Goal: Task Accomplishment & Management: Manage account settings

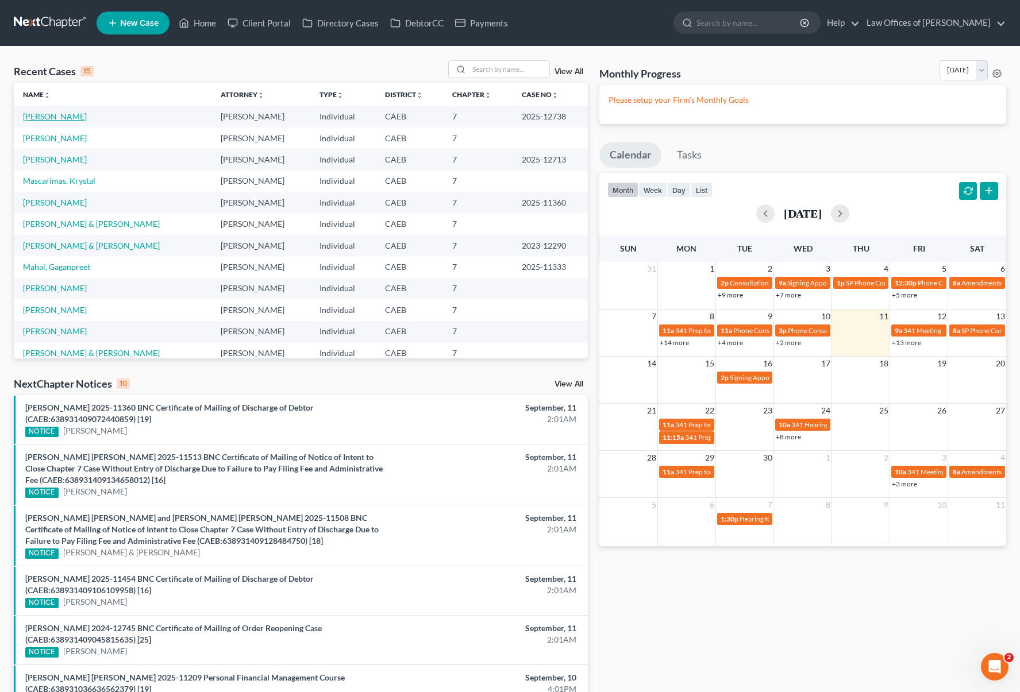
click at [78, 117] on link "[PERSON_NAME]" at bounding box center [55, 116] width 64 height 10
select select "1"
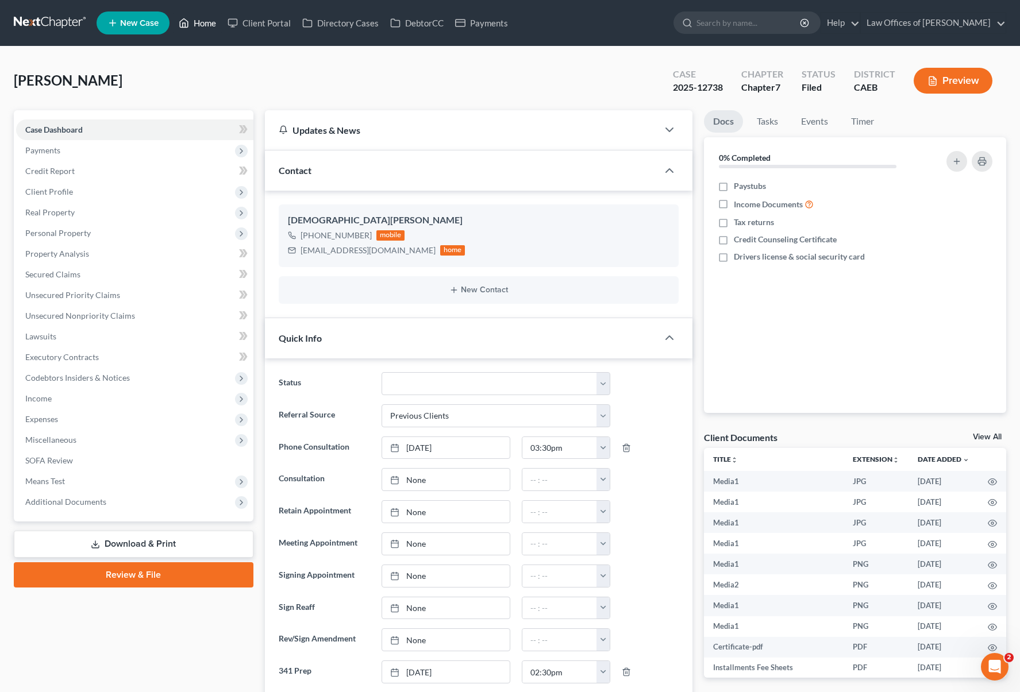
click at [203, 20] on link "Home" at bounding box center [197, 23] width 49 height 21
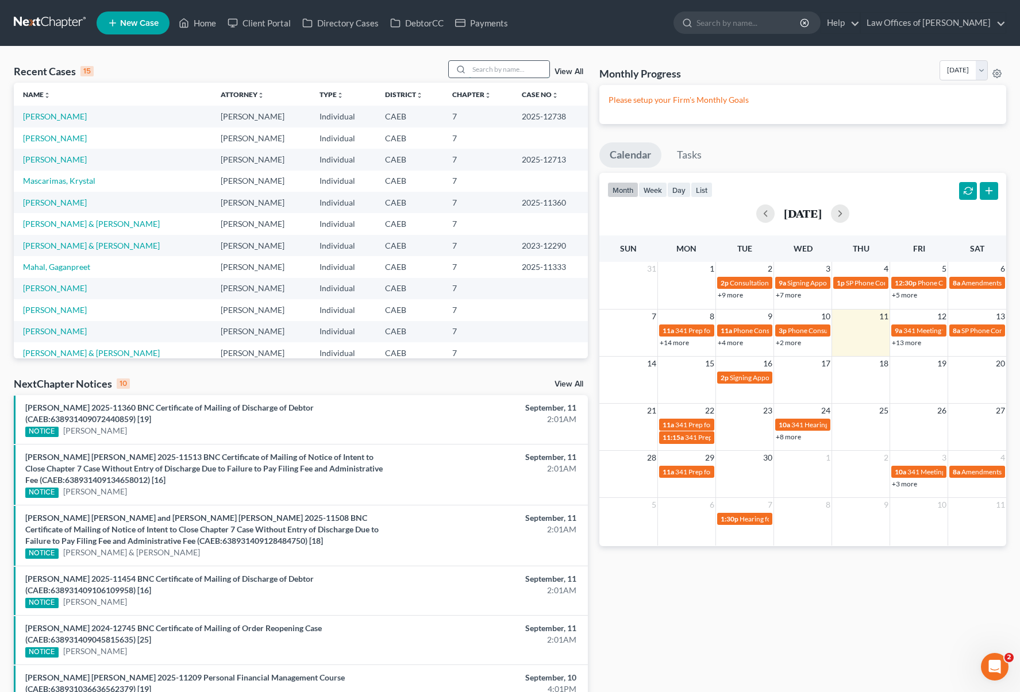
click at [489, 70] on input "search" at bounding box center [509, 69] width 80 height 17
type input "[PERSON_NAME]"
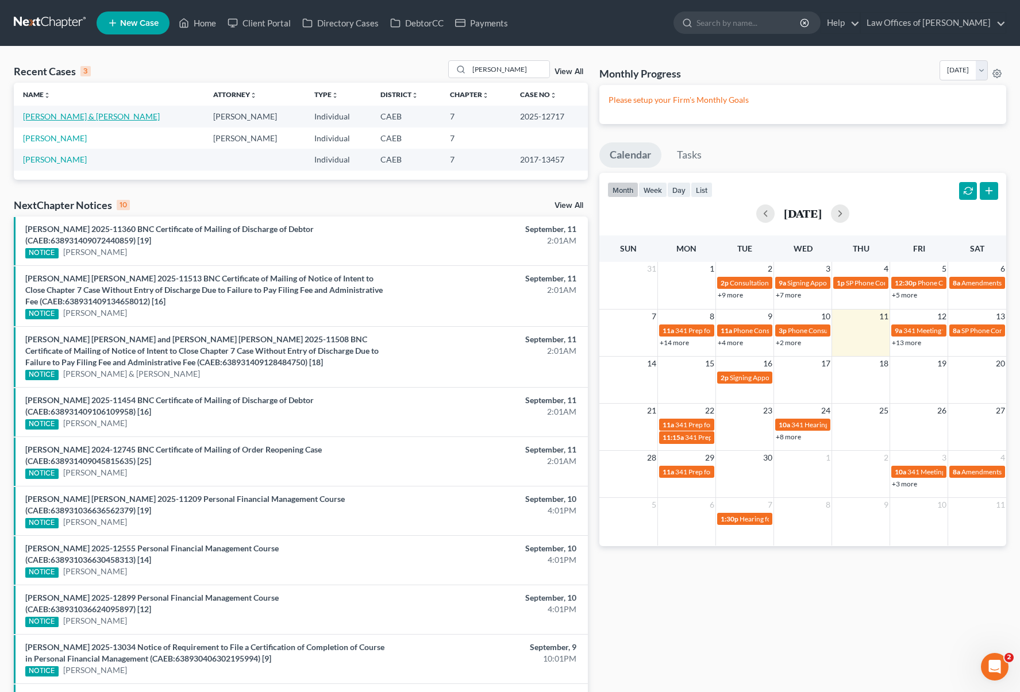
click at [160, 119] on link "[PERSON_NAME] & [PERSON_NAME]" at bounding box center [91, 116] width 137 height 10
select select "6"
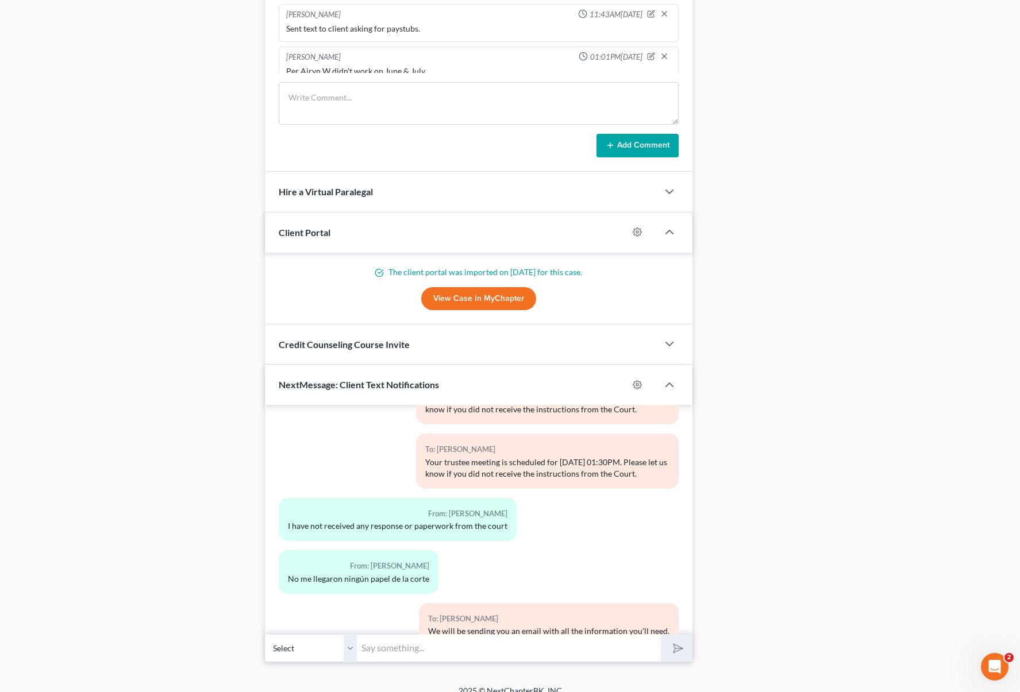
scroll to position [1045, 0]
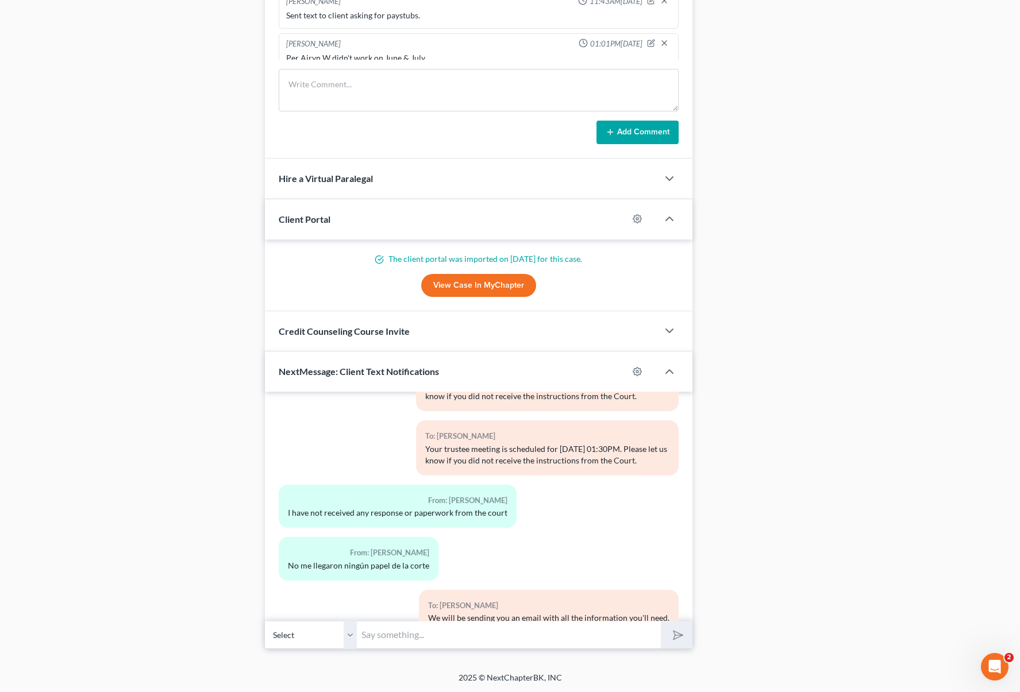
click at [425, 628] on input "text" at bounding box center [509, 635] width 304 height 28
type input "Buenos dias. Queria saber si estan ambos disponibles hoy a las once para prepar…"
click at [661, 622] on button "submit" at bounding box center [677, 635] width 32 height 27
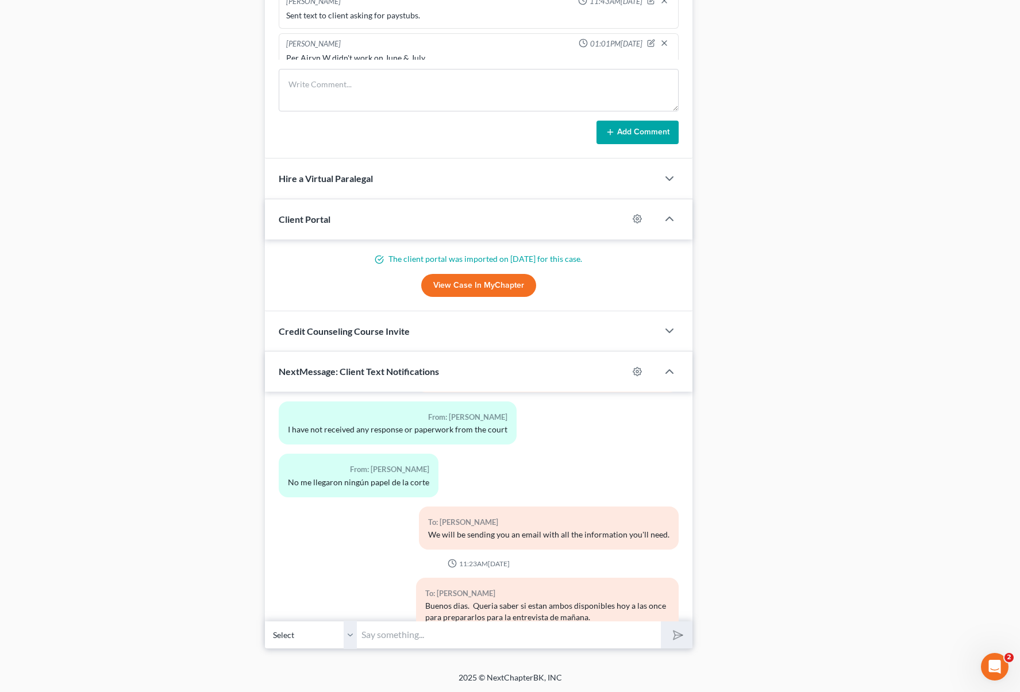
scroll to position [5986, 0]
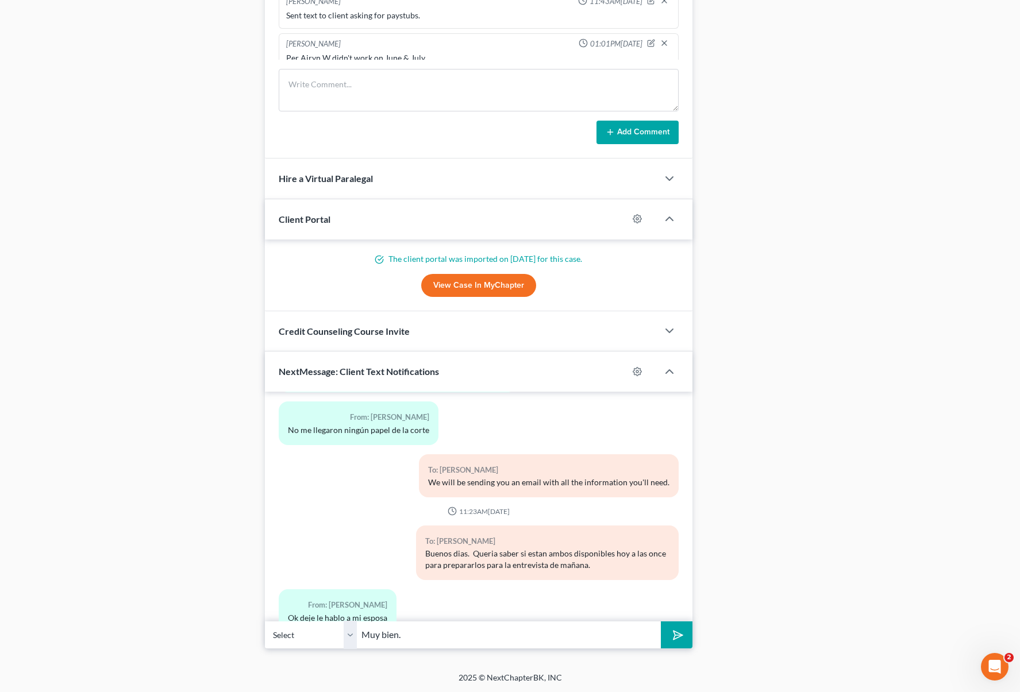
type input "Muy bien."
click at [661, 622] on button "submit" at bounding box center [677, 635] width 32 height 27
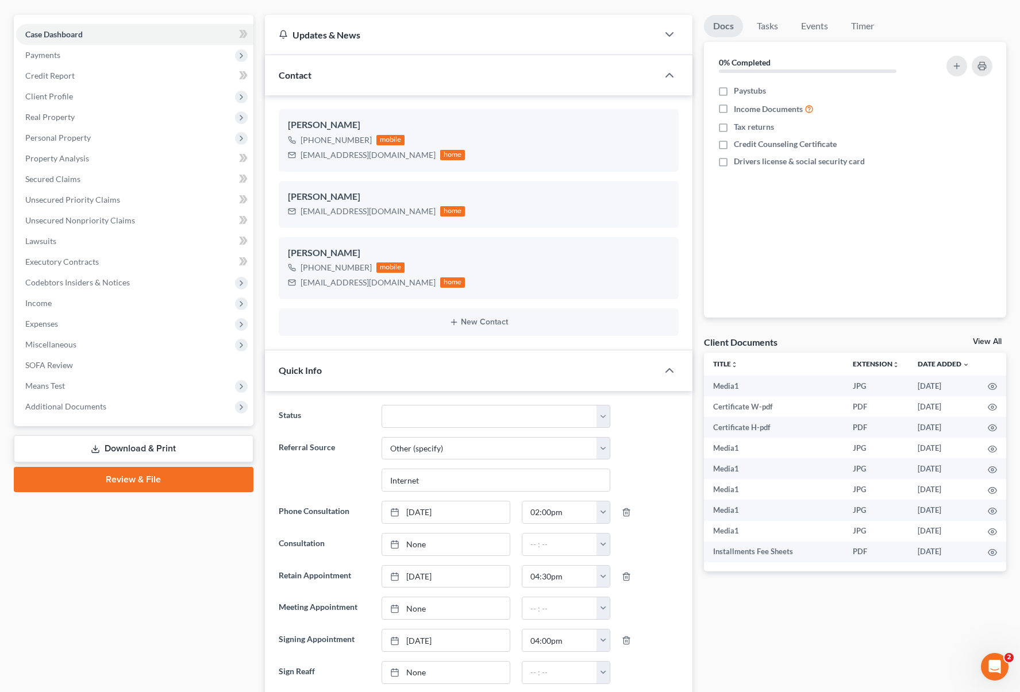
scroll to position [0, 0]
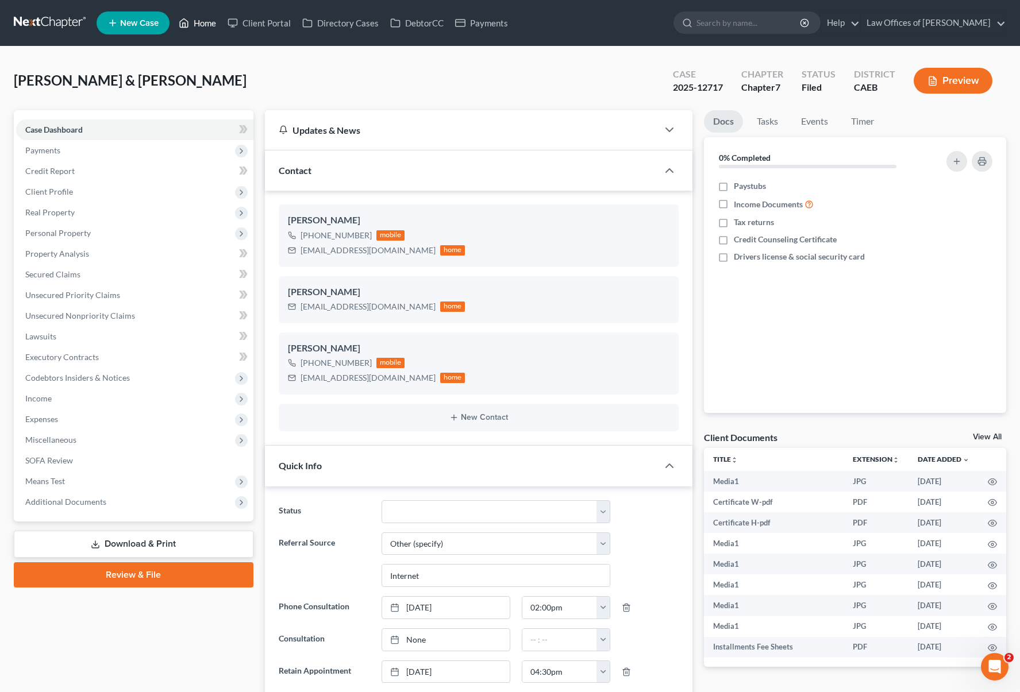
click at [209, 29] on link "Home" at bounding box center [197, 23] width 49 height 21
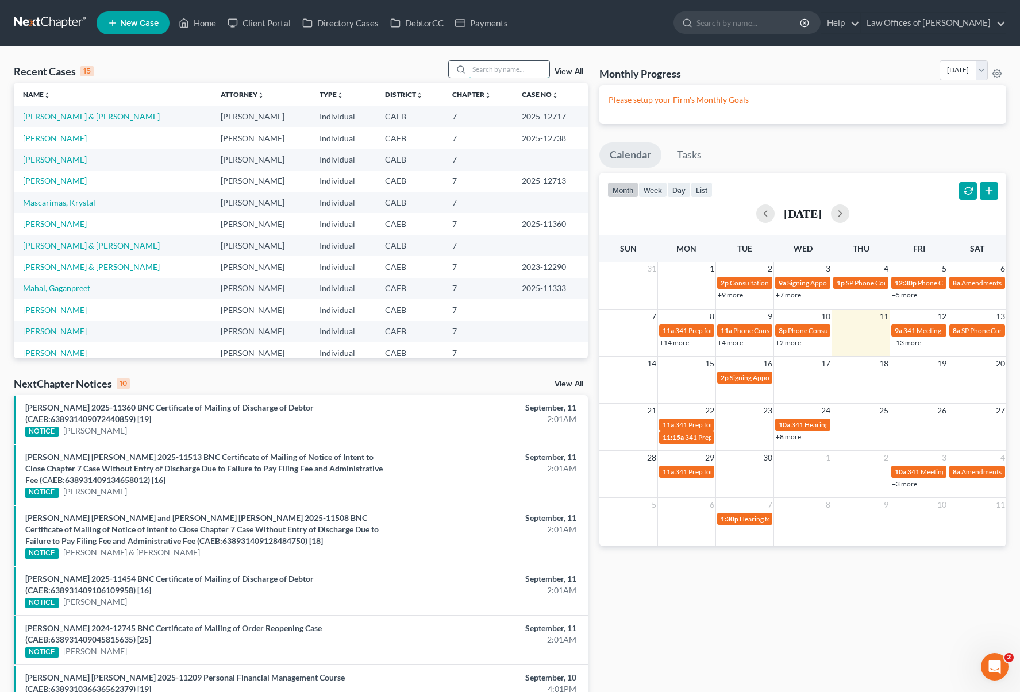
click at [513, 75] on input "search" at bounding box center [509, 69] width 80 height 17
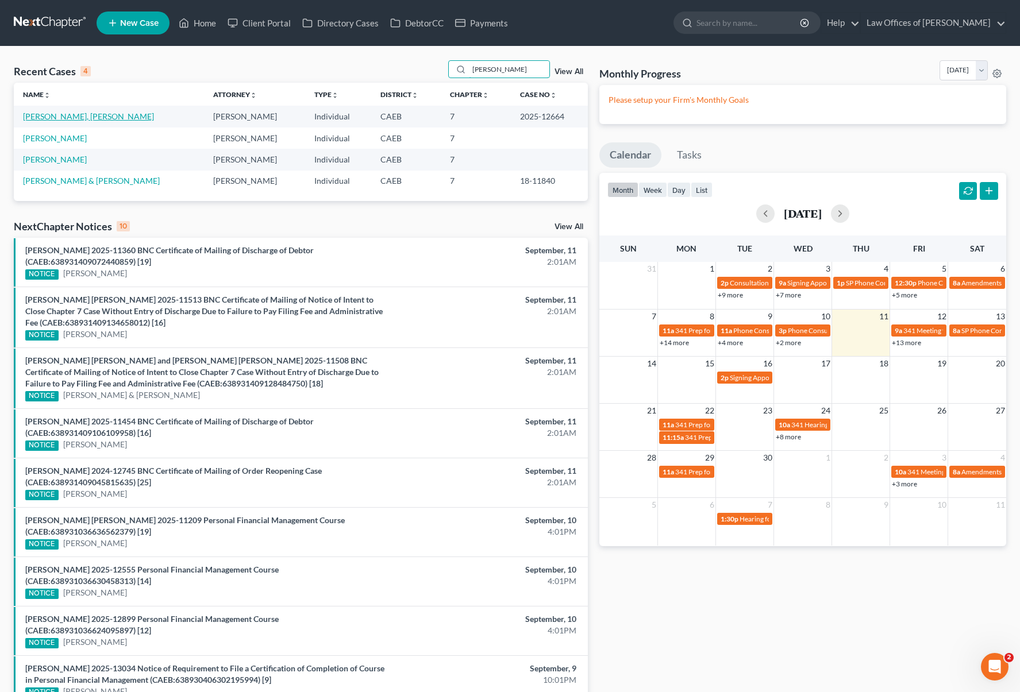
type input "[PERSON_NAME]"
click at [85, 119] on link "[PERSON_NAME], [PERSON_NAME]" at bounding box center [88, 116] width 131 height 10
select select "6"
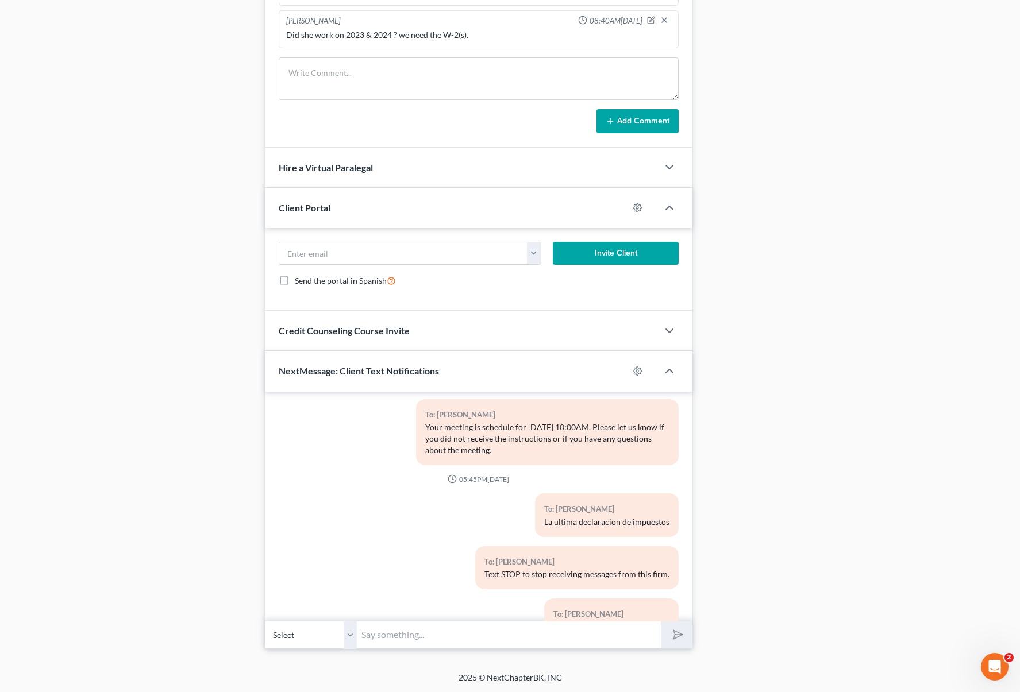
scroll to position [1213, 0]
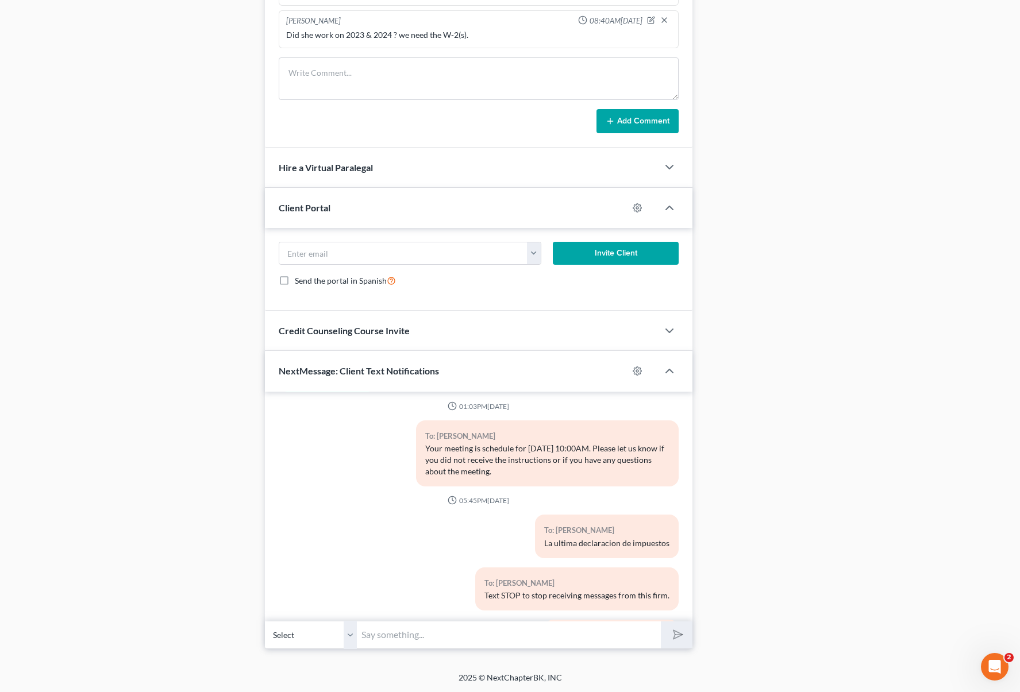
click at [417, 642] on input "text" at bounding box center [509, 635] width 304 height 28
type input "Buenos [PERSON_NAME] [PERSON_NAME]. Esta disponible para prepararla para la ent…"
click at [661, 622] on button "submit" at bounding box center [677, 635] width 32 height 27
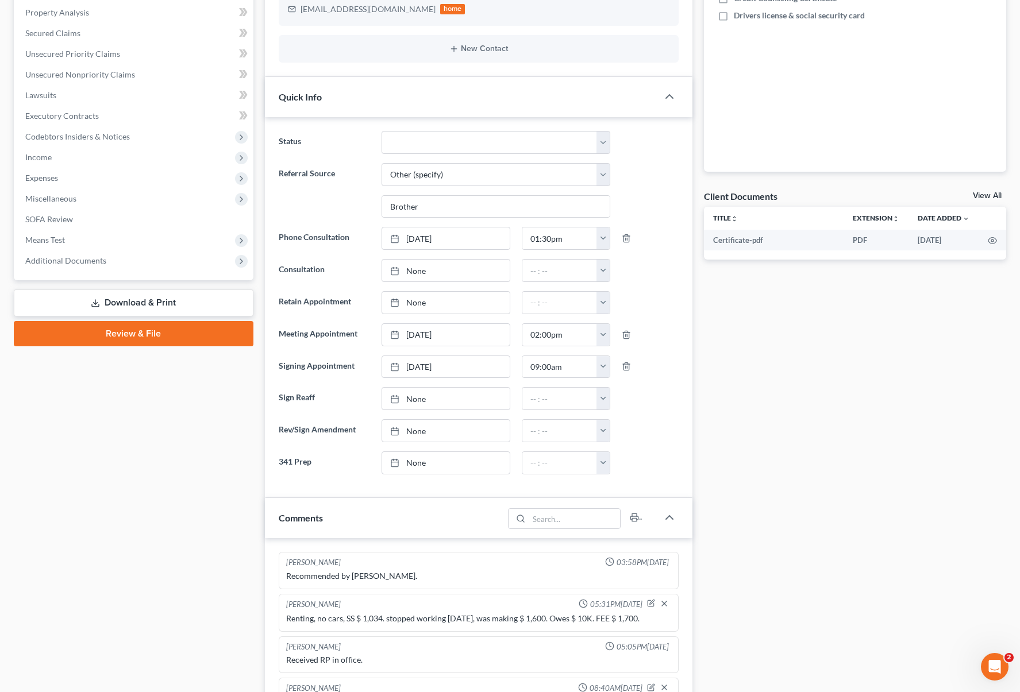
scroll to position [0, 0]
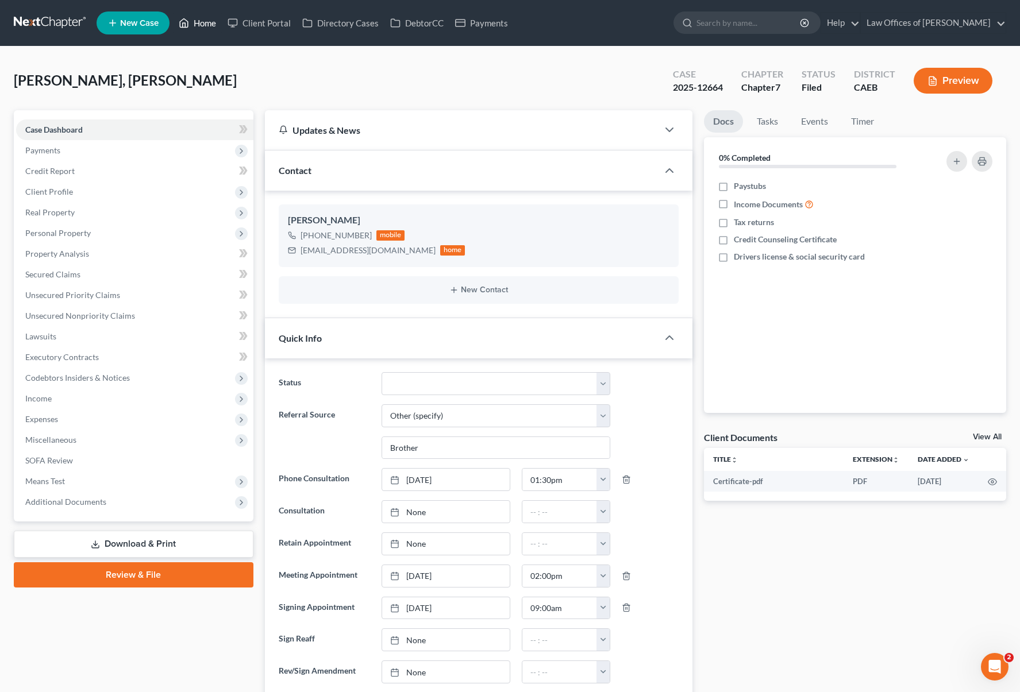
click at [200, 21] on link "Home" at bounding box center [197, 23] width 49 height 21
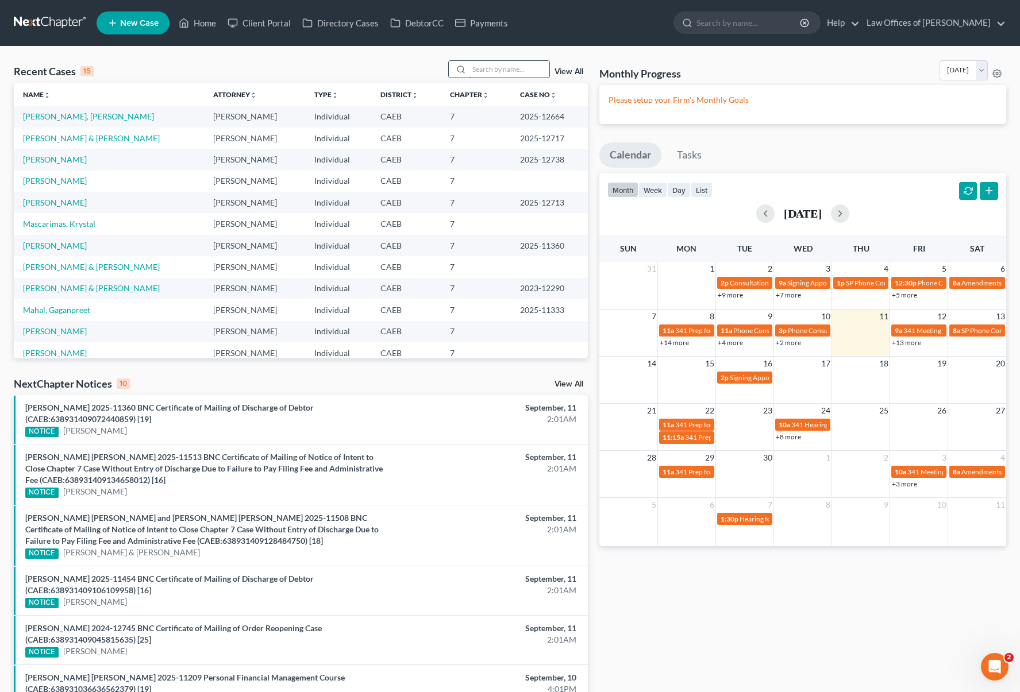
click at [476, 72] on input "search" at bounding box center [509, 69] width 80 height 17
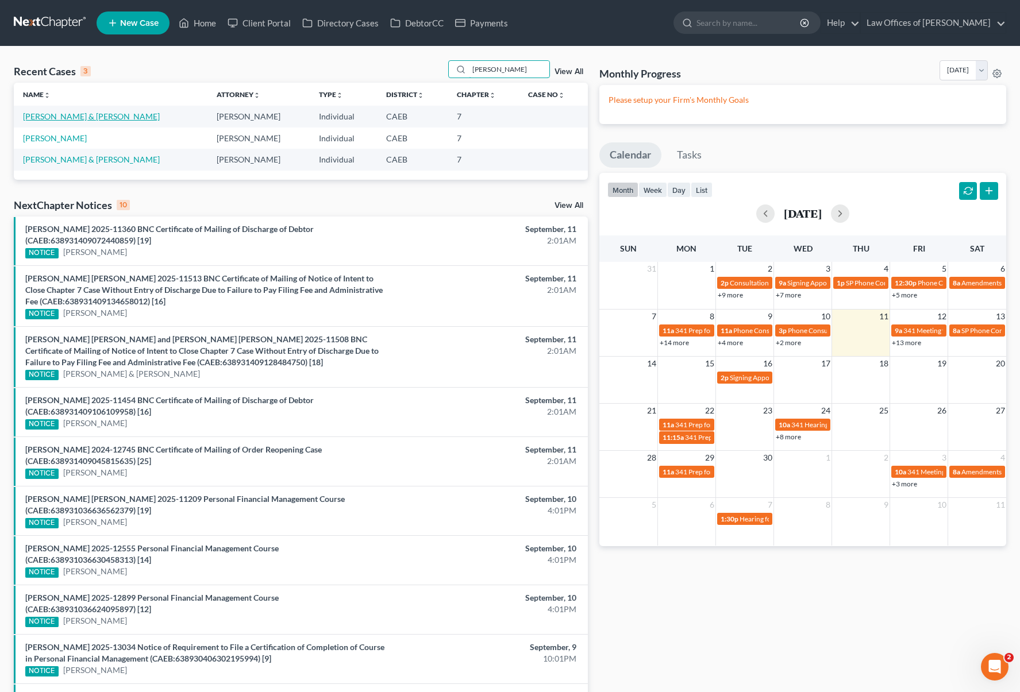
type input "[PERSON_NAME]"
click at [155, 119] on link "[PERSON_NAME] & [PERSON_NAME]" at bounding box center [91, 116] width 137 height 10
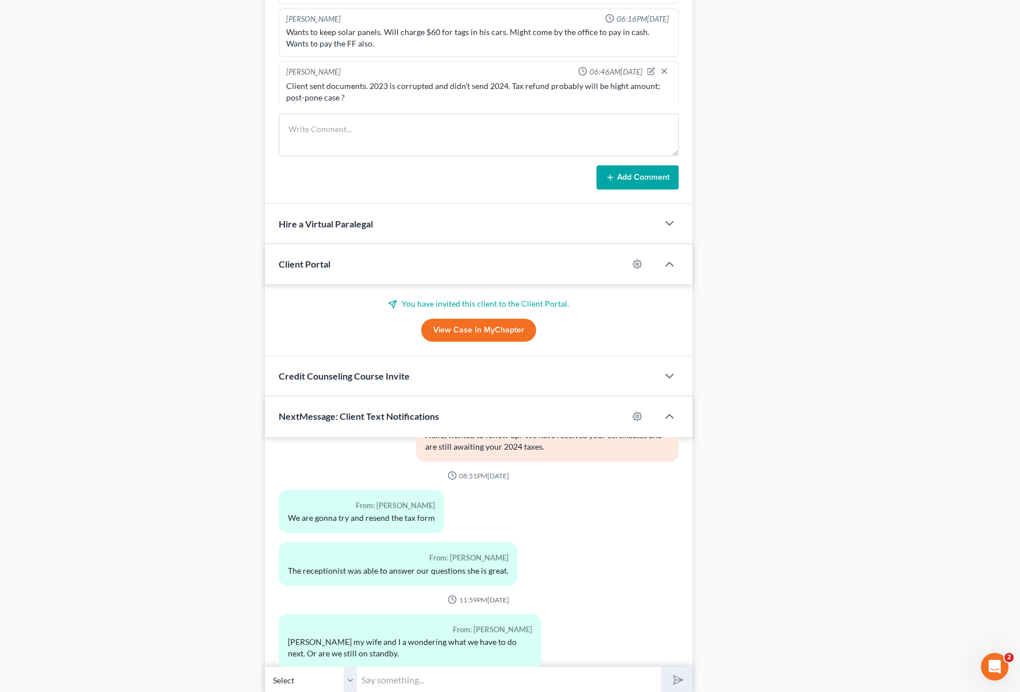
scroll to position [886, 0]
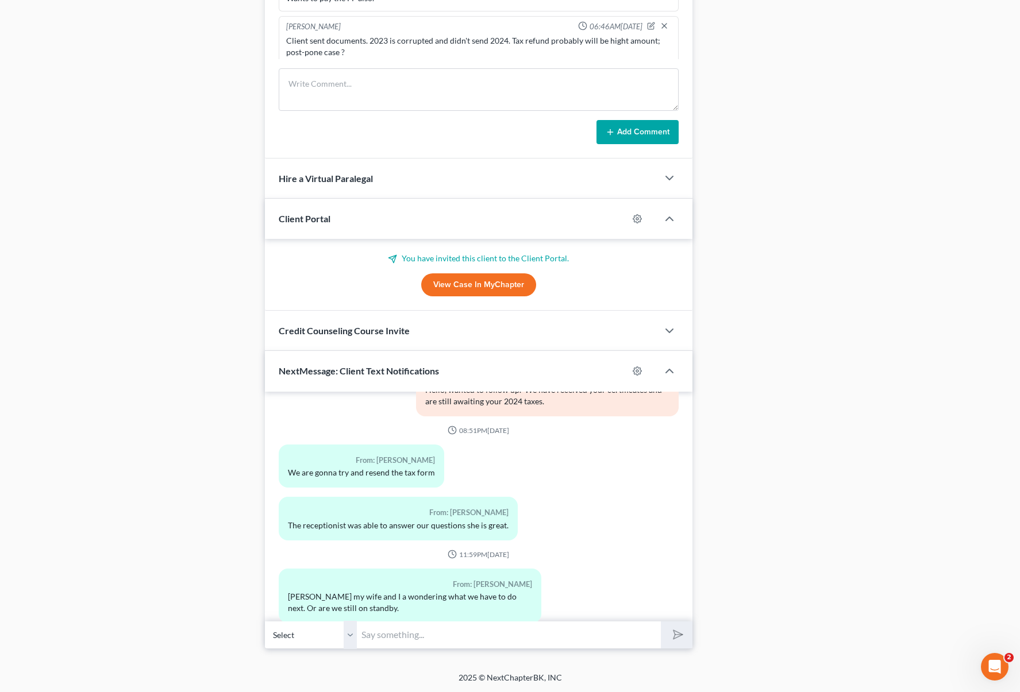
click at [416, 641] on input "text" at bounding box center [509, 635] width 304 height 28
click at [632, 631] on input "Hi [PERSON_NAME]. Looking at your file looks like we are missing documents. We …" at bounding box center [509, 635] width 304 height 28
type input "Hi [PERSON_NAME]. Looking at your file looks like we are missing documents. We …"
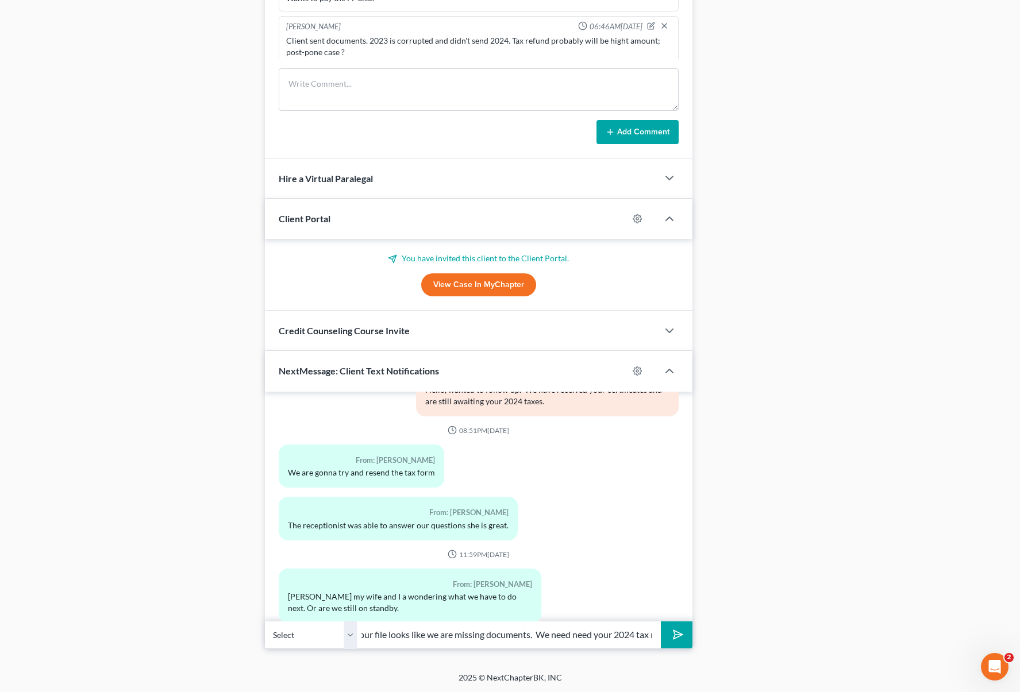
click at [661, 622] on button "submit" at bounding box center [677, 635] width 32 height 27
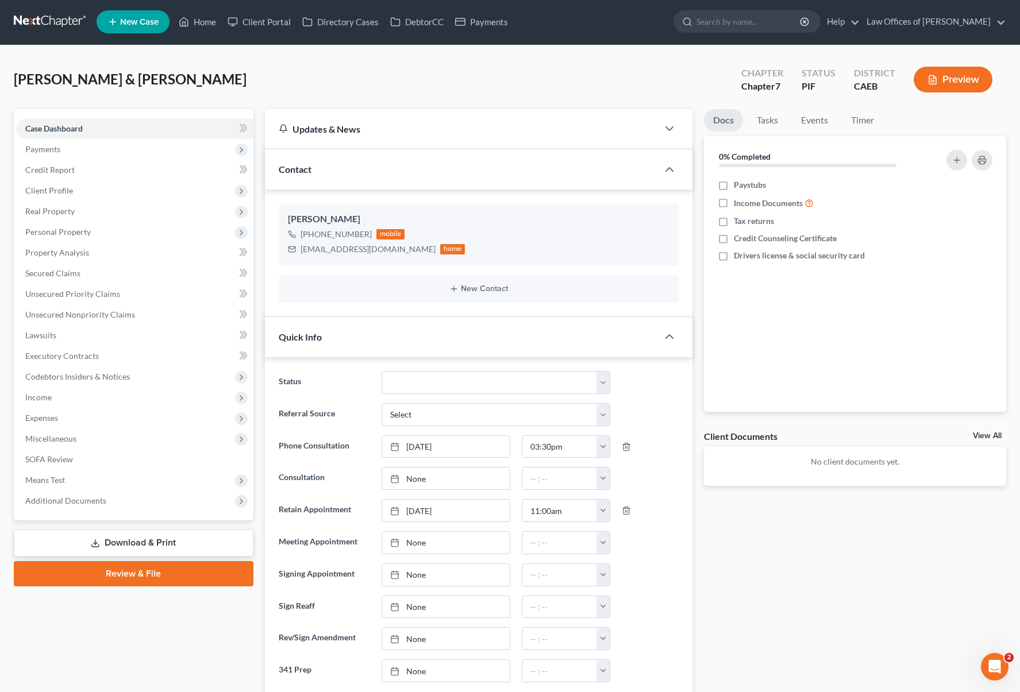
scroll to position [0, 0]
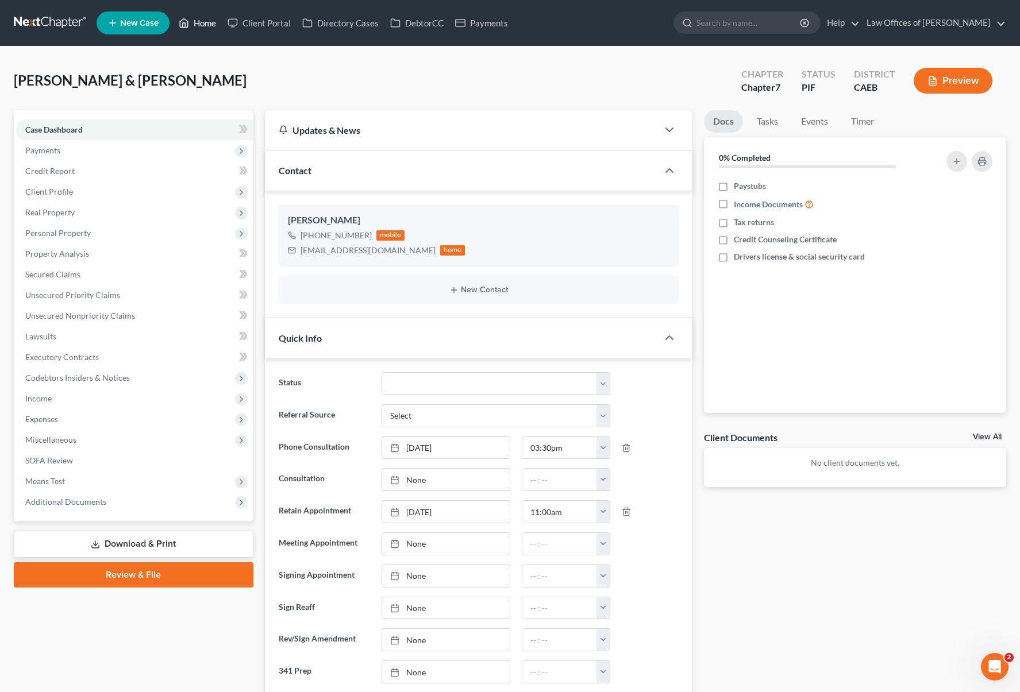
click at [203, 21] on link "Home" at bounding box center [197, 23] width 49 height 21
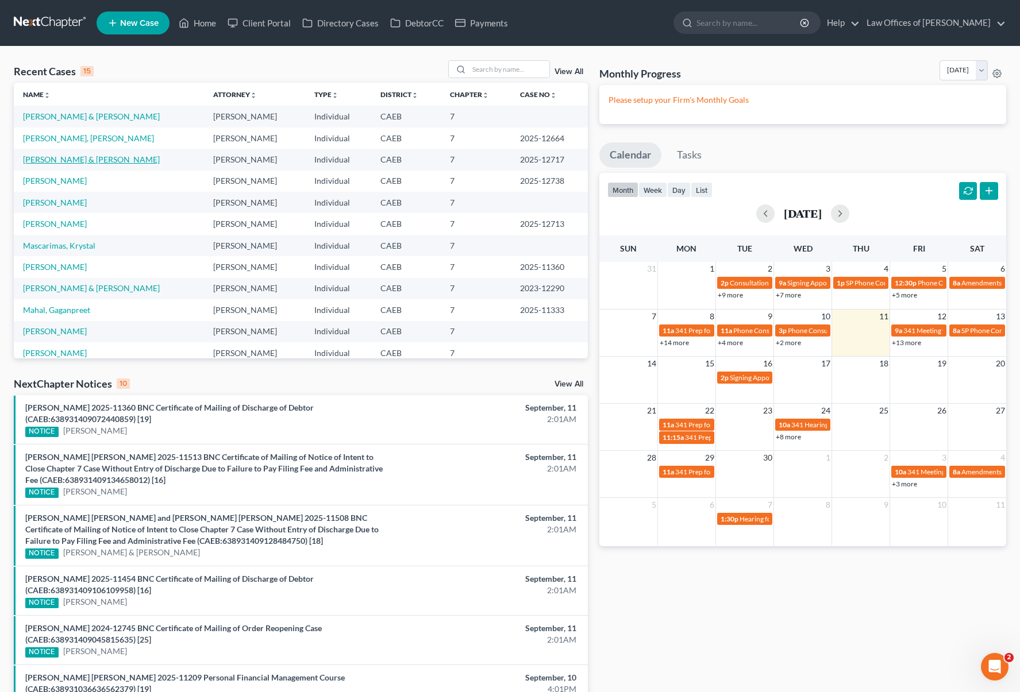
click at [160, 161] on link "[PERSON_NAME] & [PERSON_NAME]" at bounding box center [91, 160] width 137 height 10
select select "6"
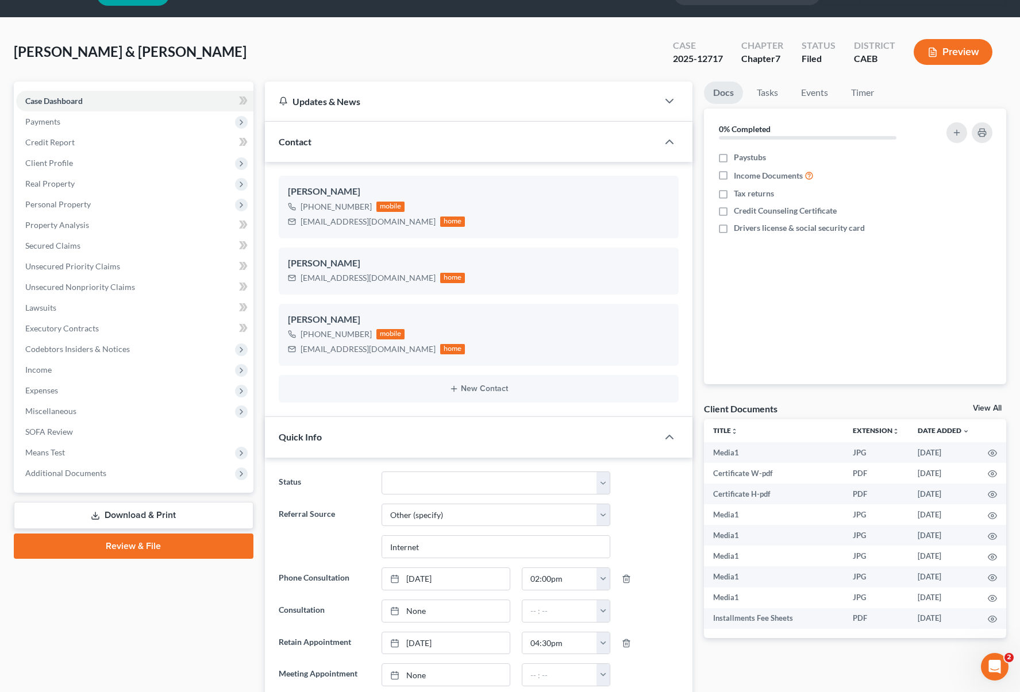
scroll to position [13, 0]
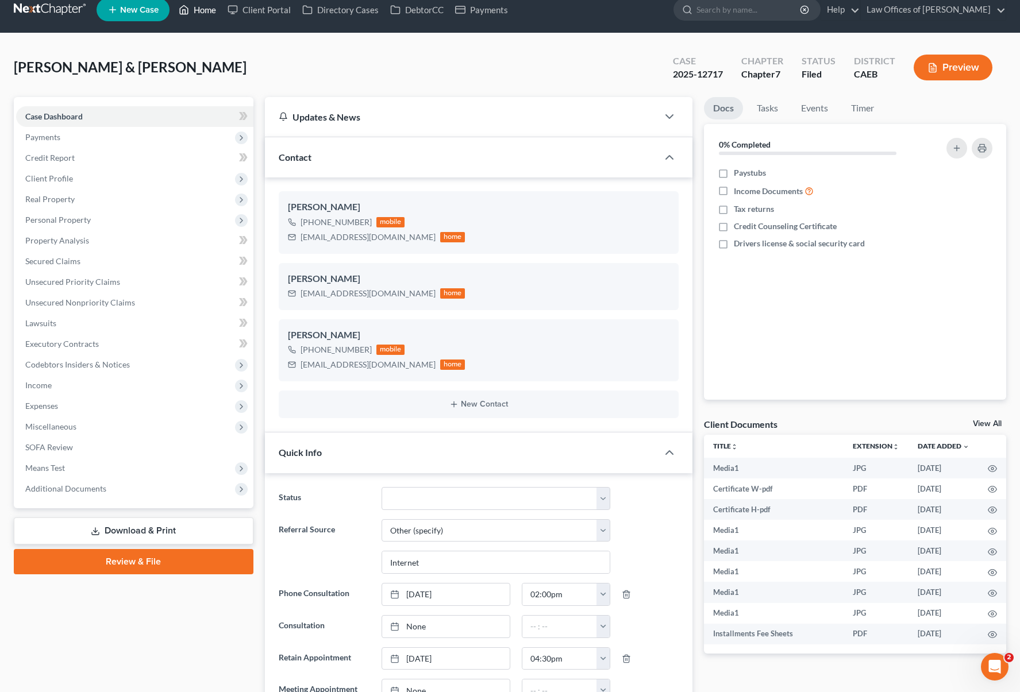
click at [206, 10] on link "Home" at bounding box center [197, 9] width 49 height 21
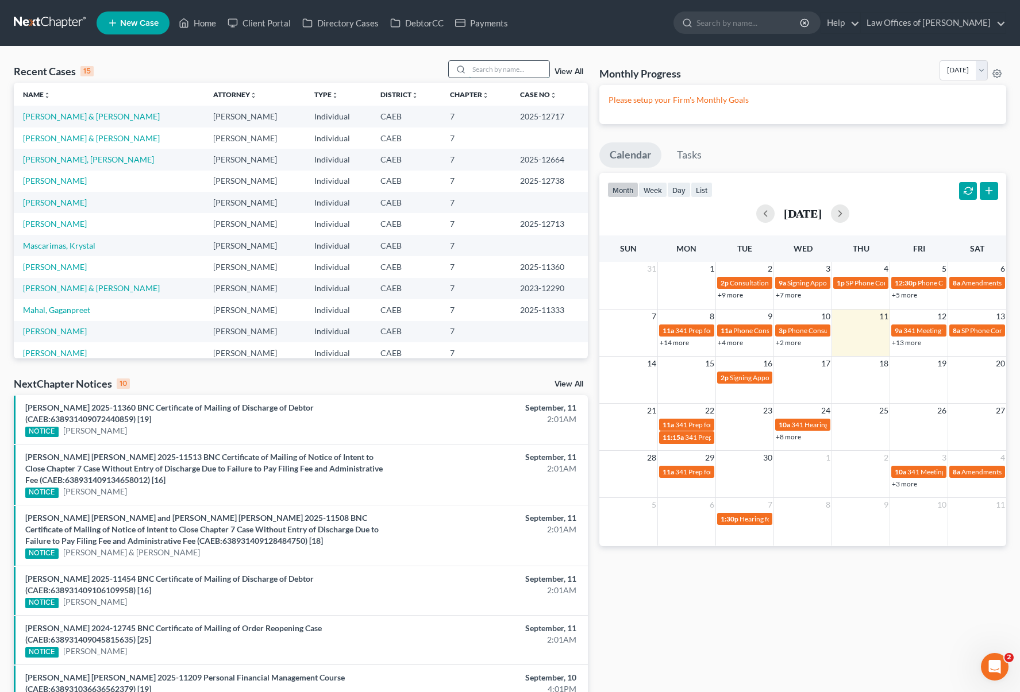
click at [495, 62] on input "search" at bounding box center [509, 69] width 80 height 17
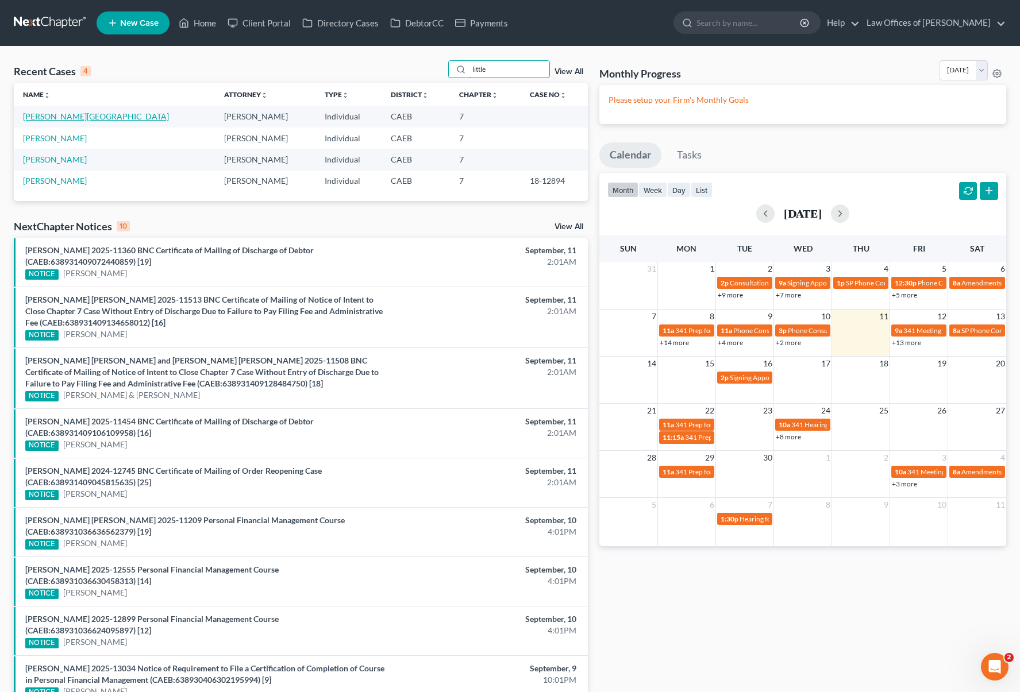
type input "little"
click at [95, 118] on link "[PERSON_NAME][GEOGRAPHIC_DATA]" at bounding box center [96, 116] width 146 height 10
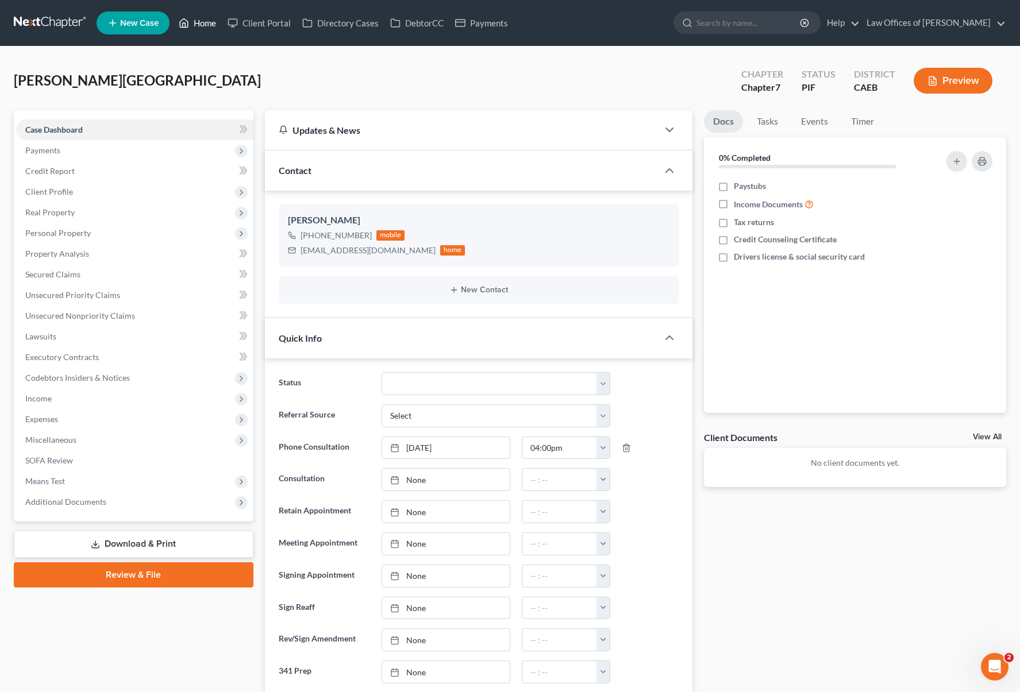
click at [210, 28] on link "Home" at bounding box center [197, 23] width 49 height 21
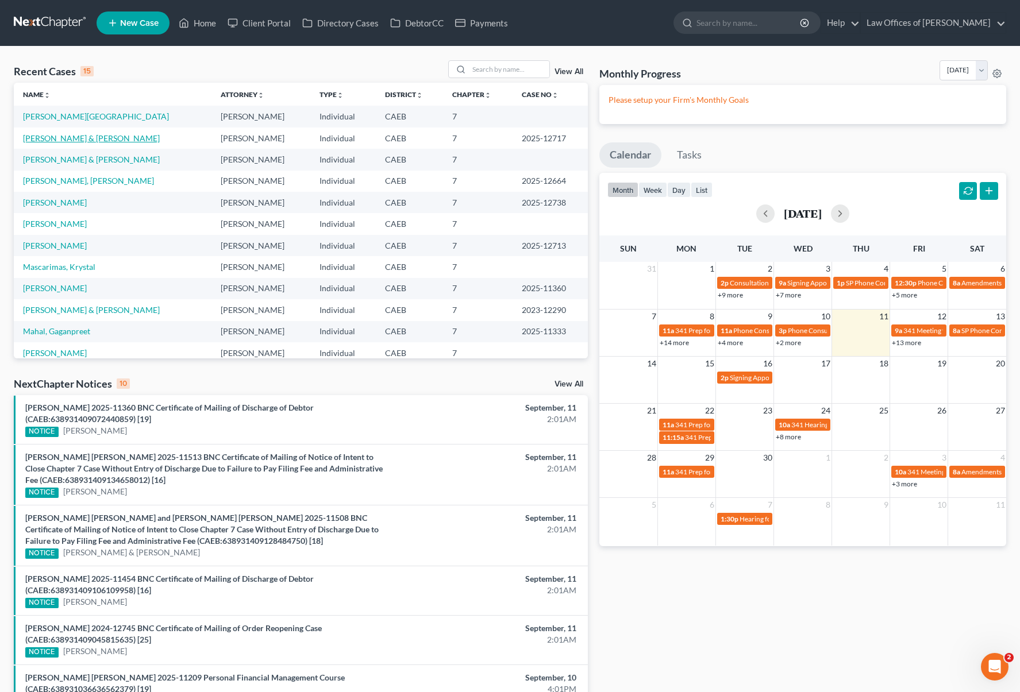
click at [140, 136] on link "[PERSON_NAME] & [PERSON_NAME]" at bounding box center [91, 138] width 137 height 10
select select "6"
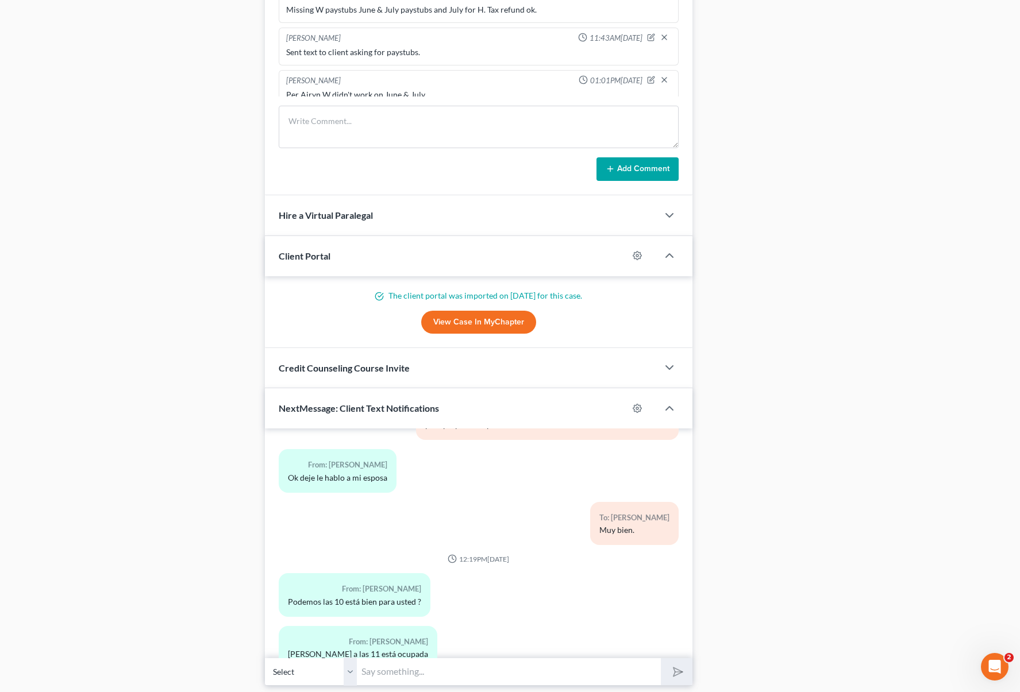
scroll to position [998, 0]
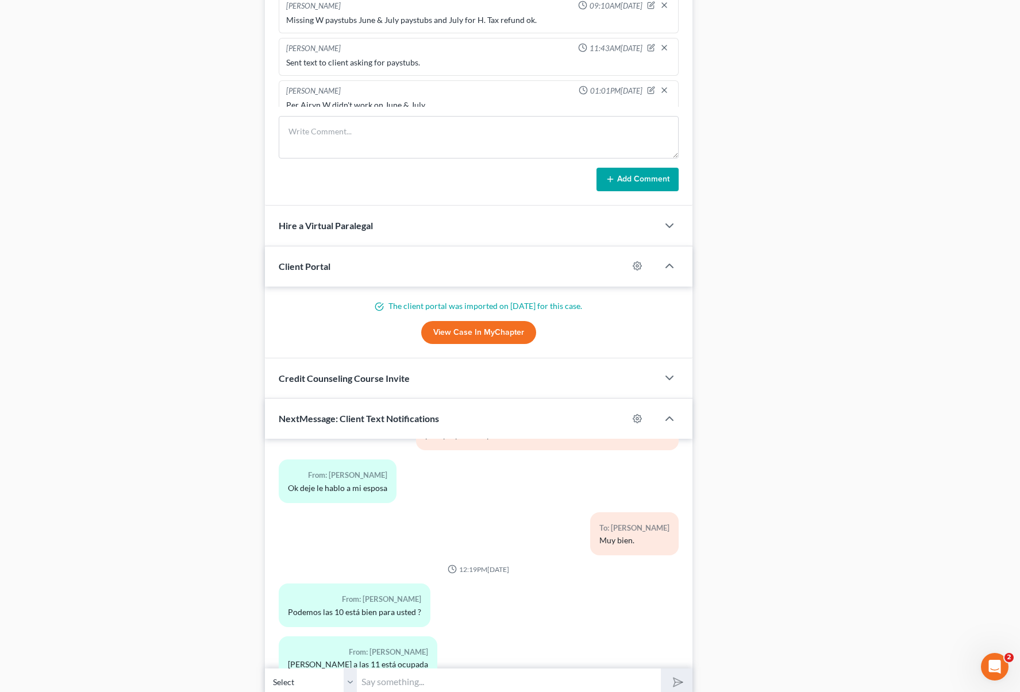
click at [396, 677] on input "text" at bounding box center [509, 682] width 304 height 28
type input "Si, a las 10 esta bien."
click at [661, 669] on button "submit" at bounding box center [677, 682] width 32 height 27
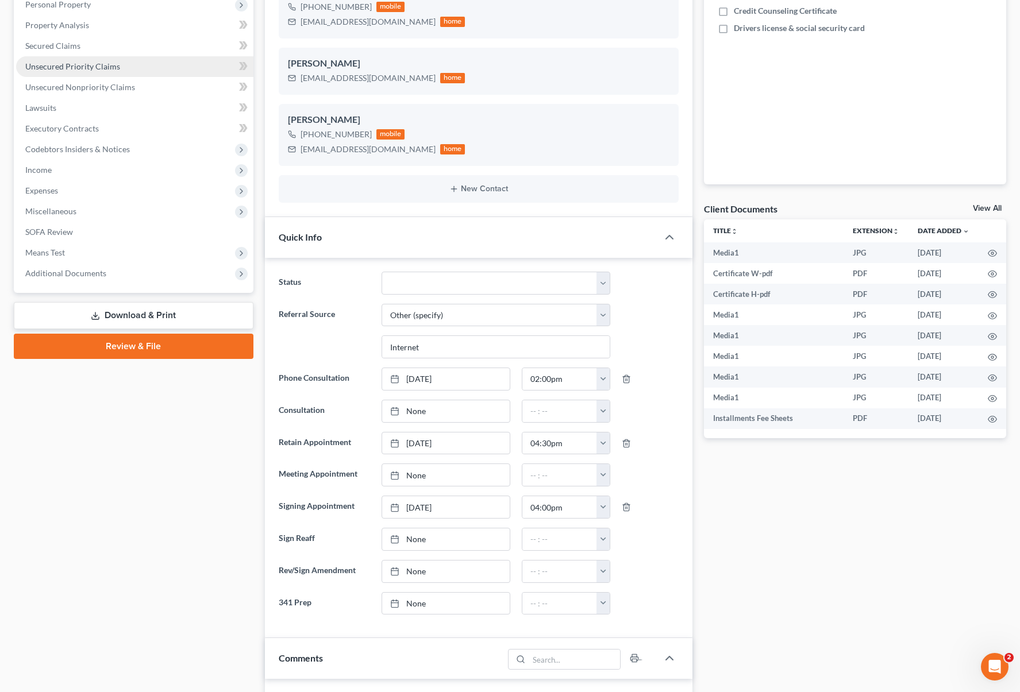
scroll to position [73, 0]
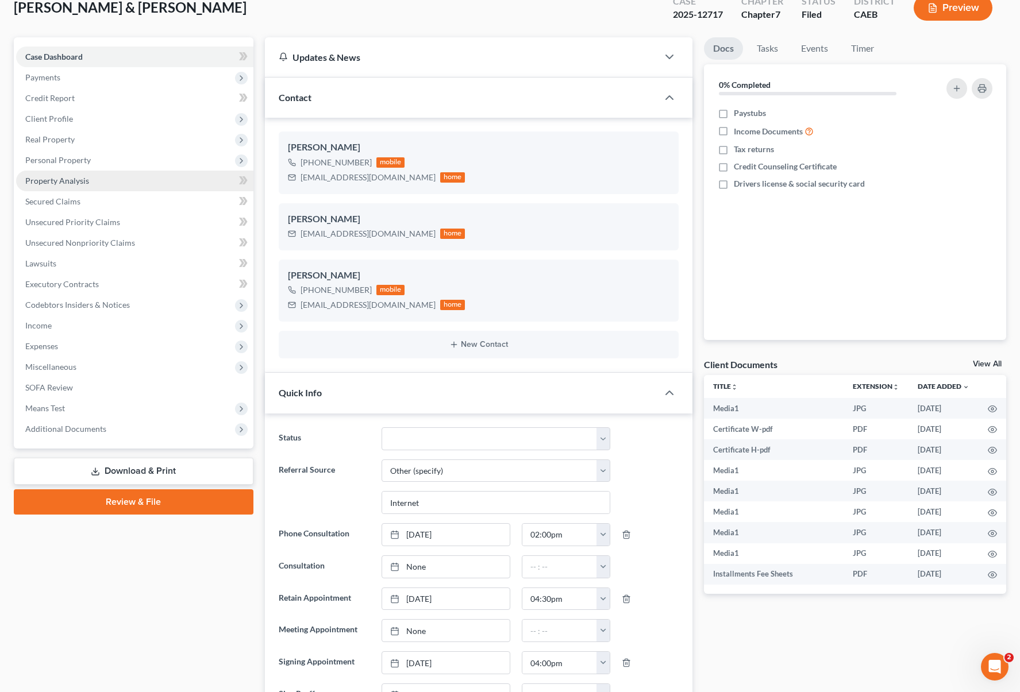
click at [133, 182] on link "Property Analysis" at bounding box center [134, 181] width 237 height 21
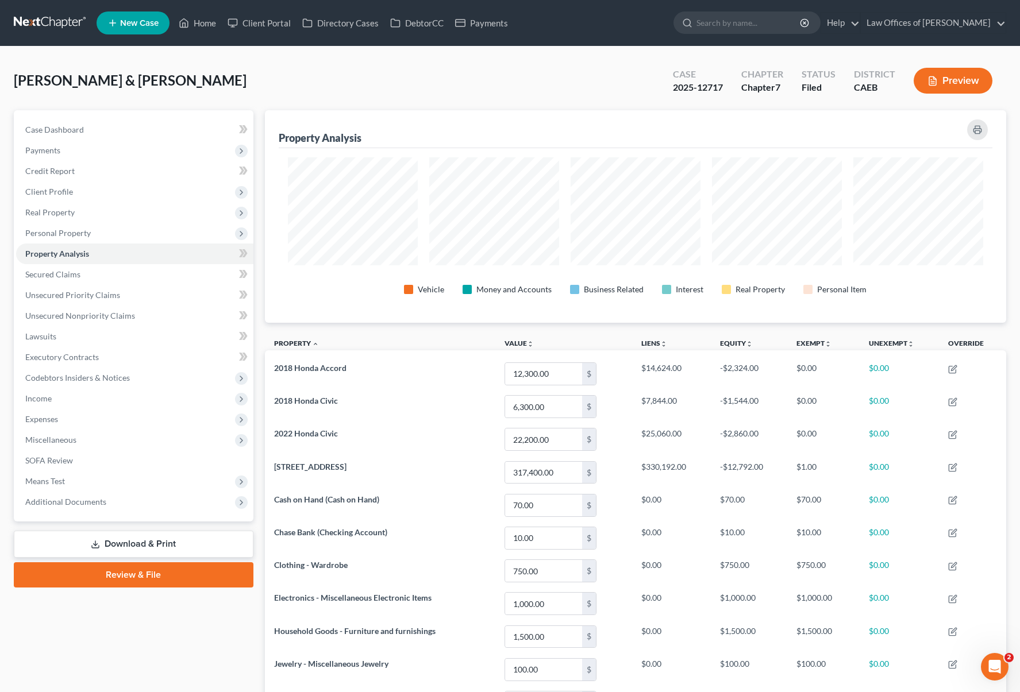
click at [162, 539] on link "Download & Print" at bounding box center [134, 544] width 240 height 27
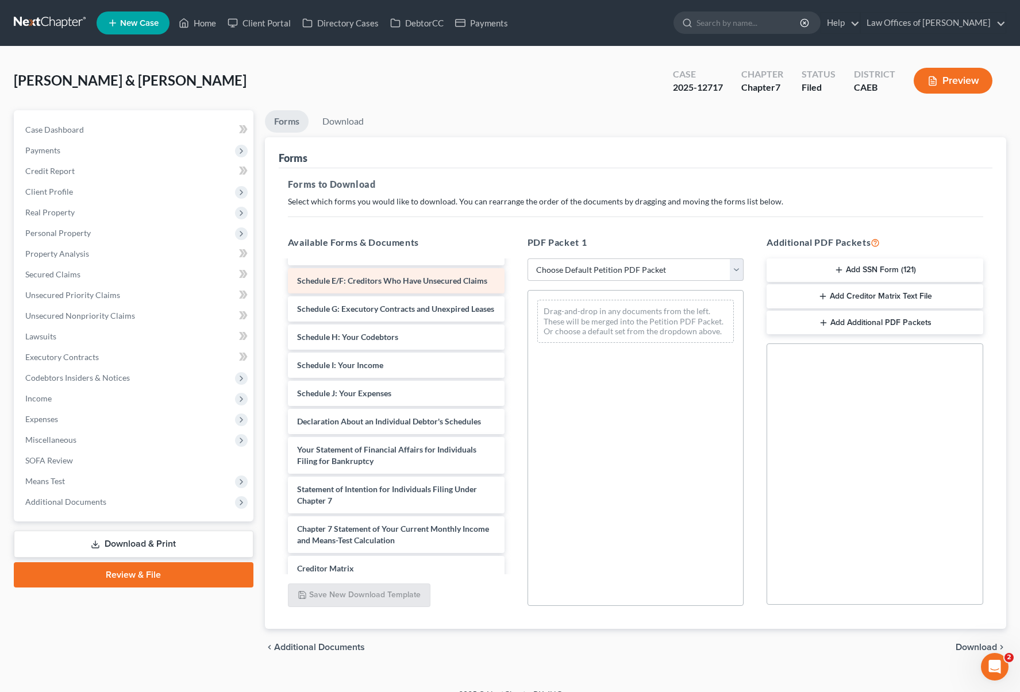
scroll to position [269, 0]
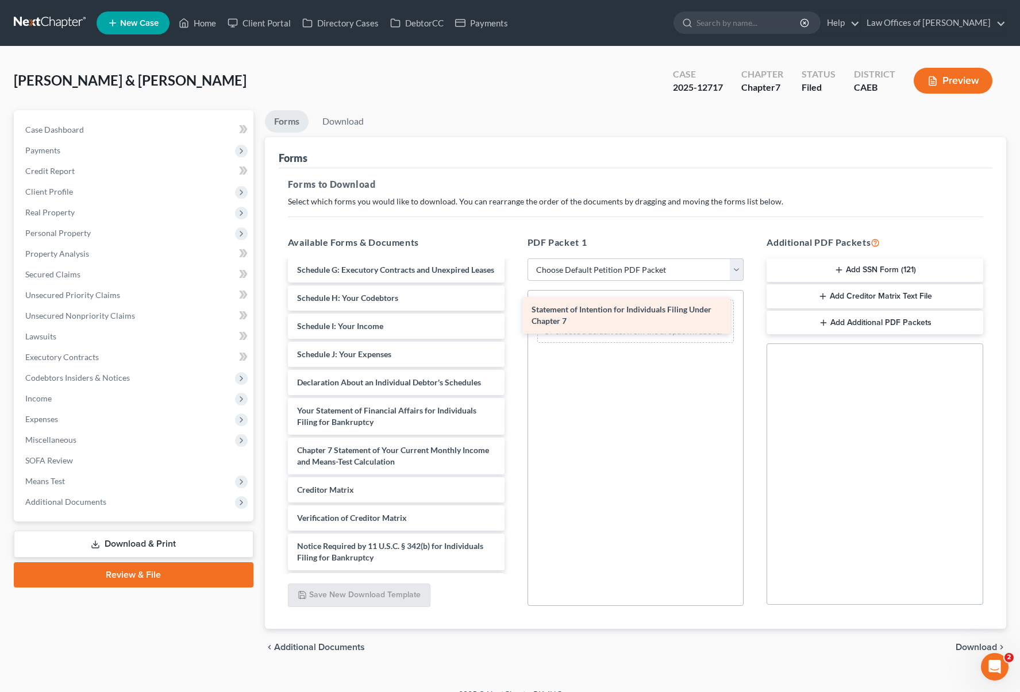
drag, startPoint x: 453, startPoint y: 485, endPoint x: 688, endPoint y: 311, distance: 292.3
click at [514, 311] on div "Statement of Intention for Individuals Filing Under Chapter 7 Certificate W-pdf…" at bounding box center [396, 296] width 235 height 606
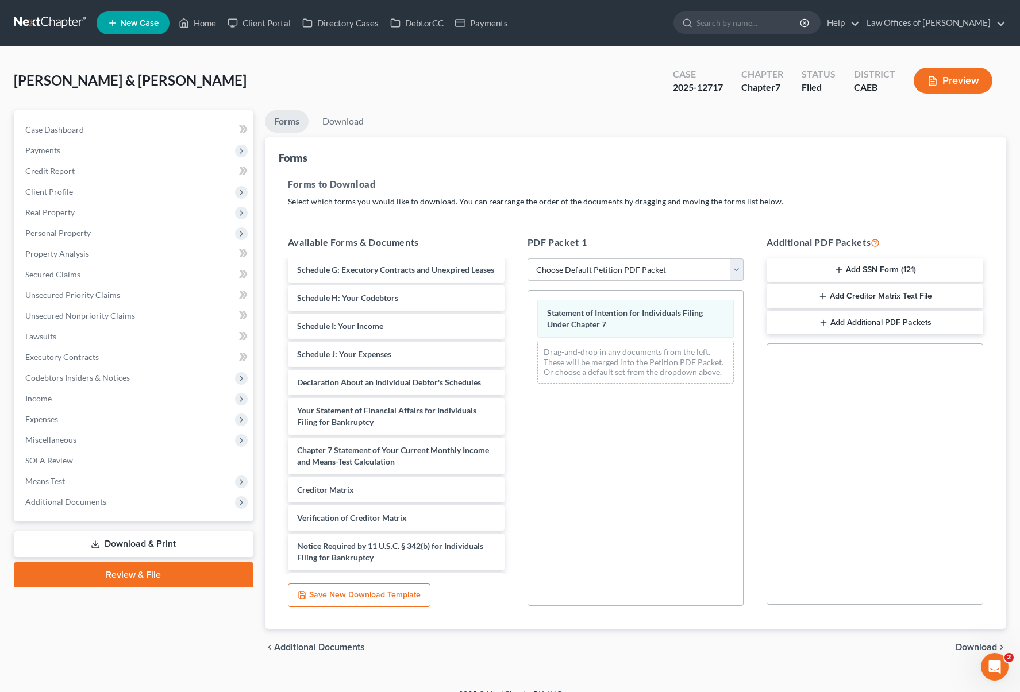
click at [972, 644] on span "Download" at bounding box center [975, 647] width 41 height 9
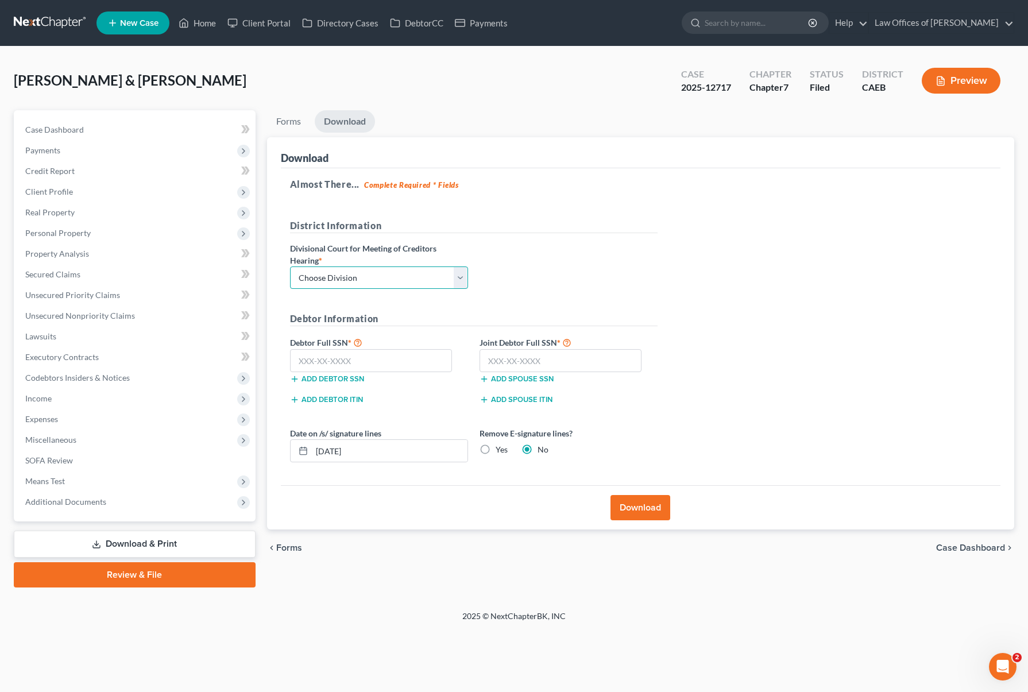
click at [462, 277] on select "Choose Division Fresno Modesto [GEOGRAPHIC_DATA]" at bounding box center [379, 278] width 178 height 23
select select "0"
click at [290, 267] on select "Choose Division Fresno Modesto [GEOGRAPHIC_DATA]" at bounding box center [379, 278] width 178 height 23
click at [424, 360] on input "text" at bounding box center [371, 360] width 163 height 23
type input "111-11-1111"
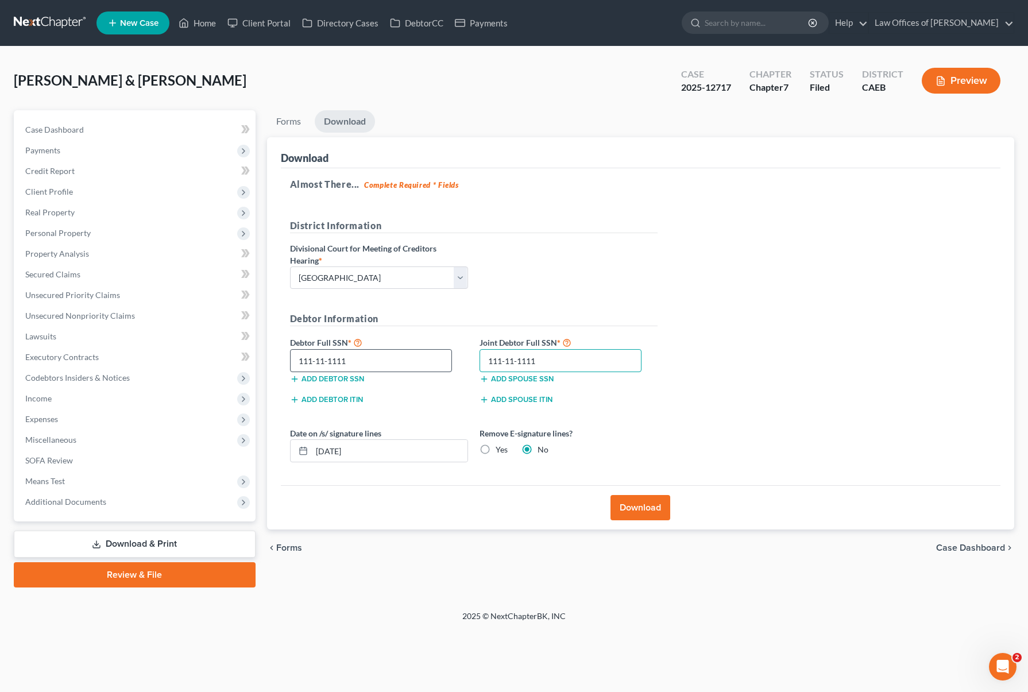
type input "111-11-1111"
click at [625, 507] on button "Download" at bounding box center [641, 507] width 60 height 25
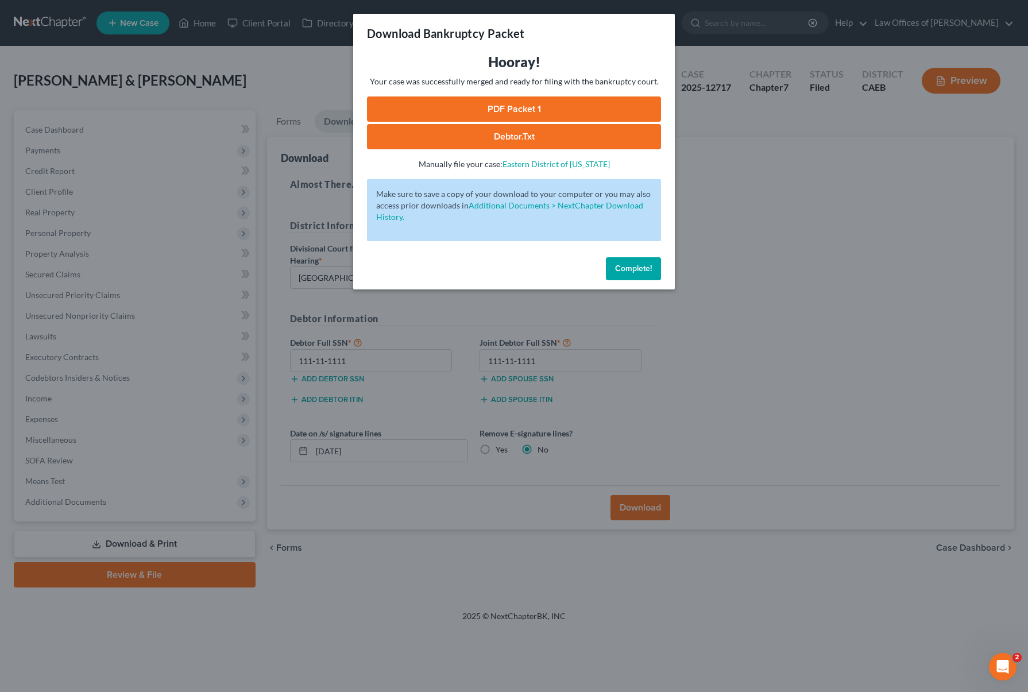
click at [538, 113] on link "PDF Packet 1" at bounding box center [514, 108] width 294 height 25
click at [631, 273] on span "Complete!" at bounding box center [633, 269] width 37 height 10
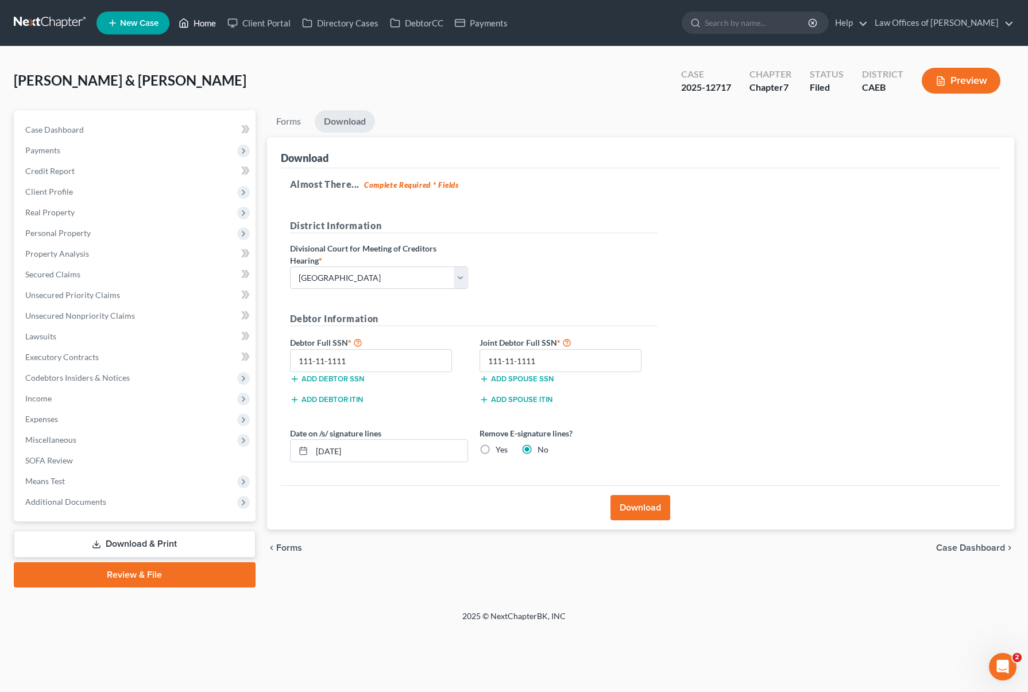
click at [210, 25] on link "Home" at bounding box center [197, 23] width 49 height 21
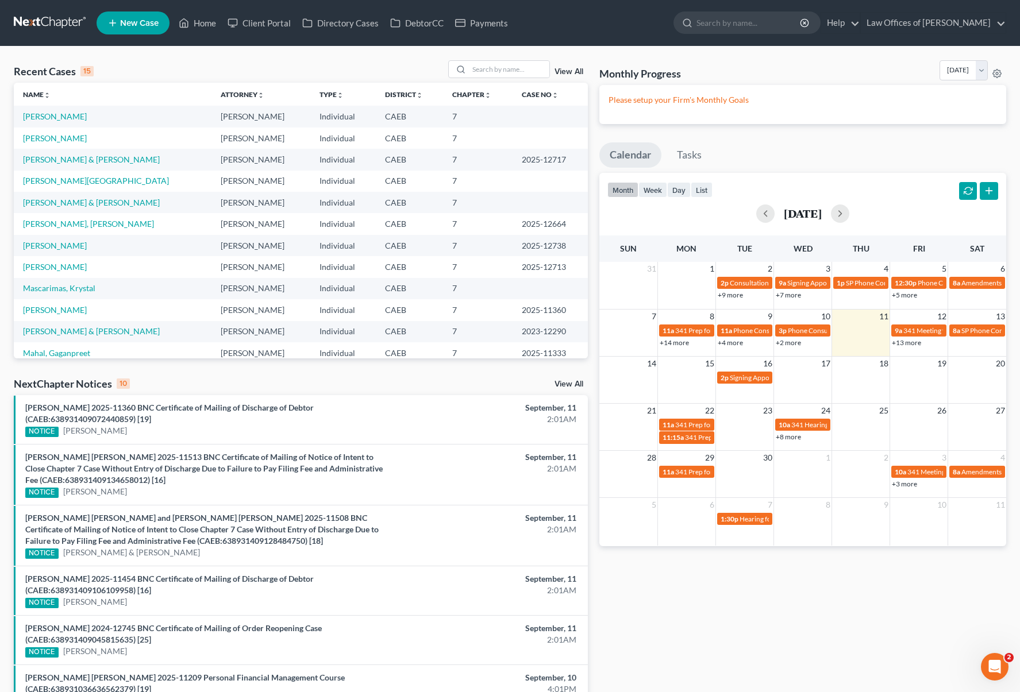
click at [894, 345] on link "+13 more" at bounding box center [905, 342] width 29 height 9
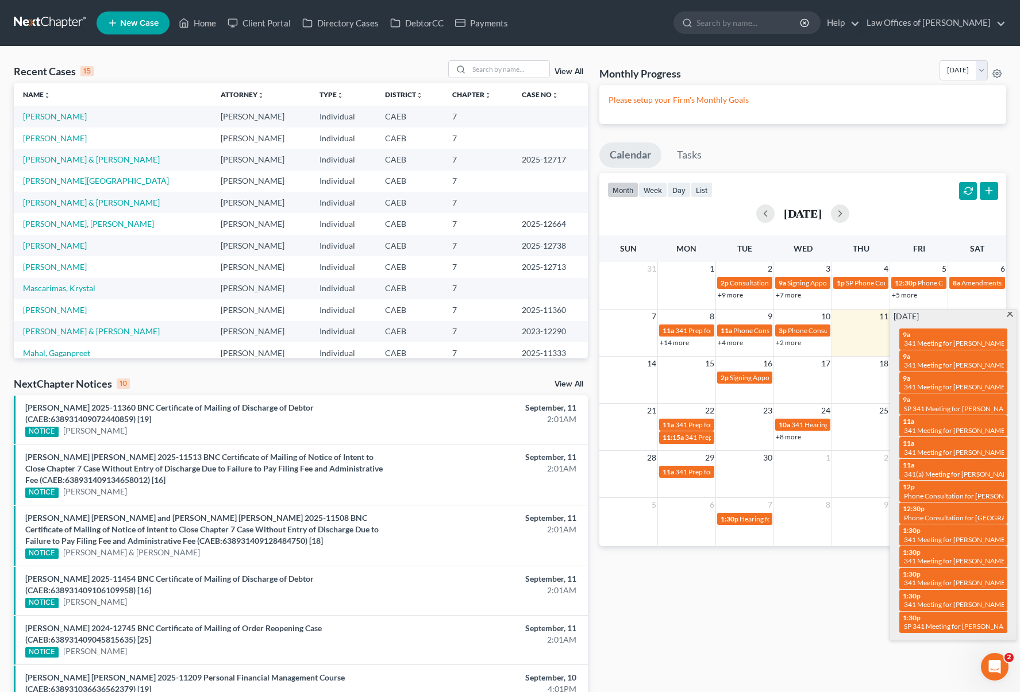
click at [895, 343] on div "9a 341 Meeting for [PERSON_NAME] 9a 341 Meeting for [PERSON_NAME] 9a 341 Meetin…" at bounding box center [953, 480] width 122 height 316
click at [153, 159] on link "[PERSON_NAME] & [PERSON_NAME]" at bounding box center [91, 160] width 137 height 10
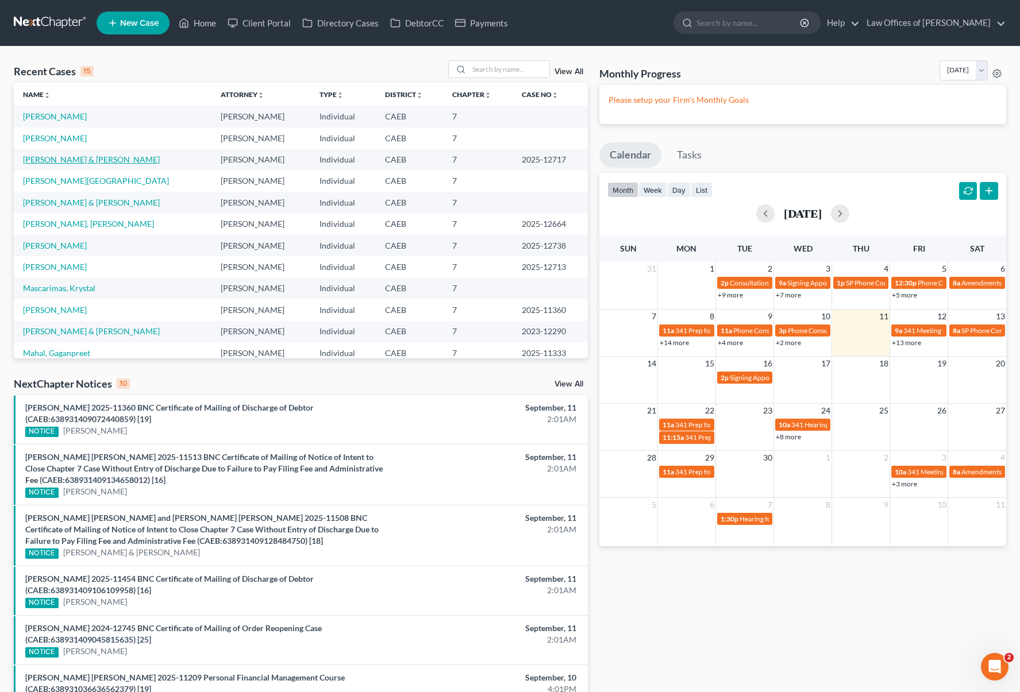
select select "6"
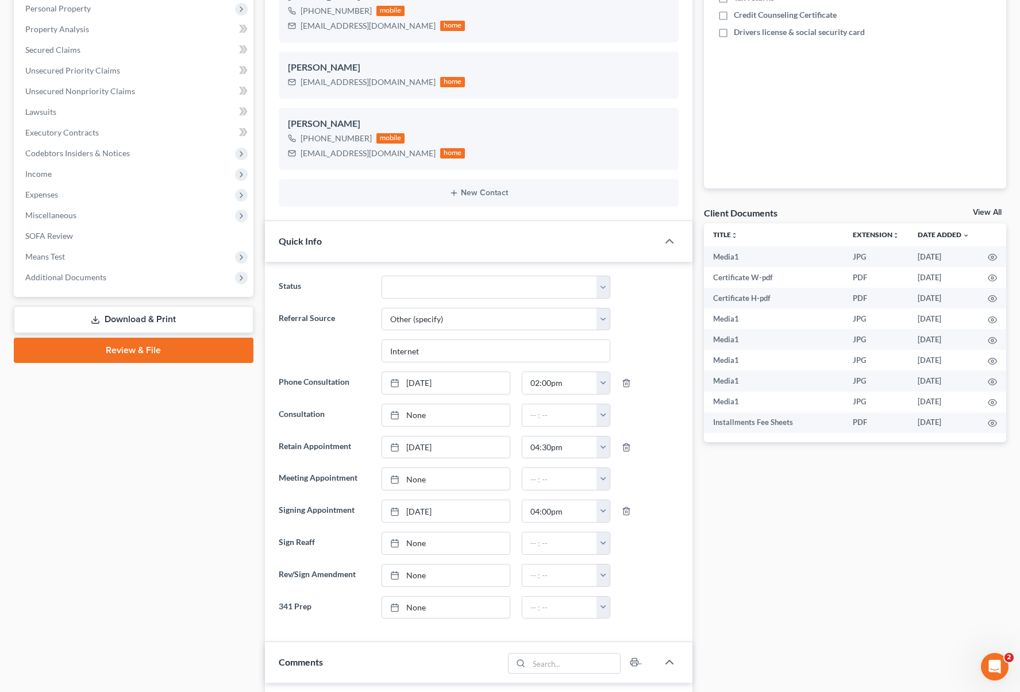
scroll to position [60, 0]
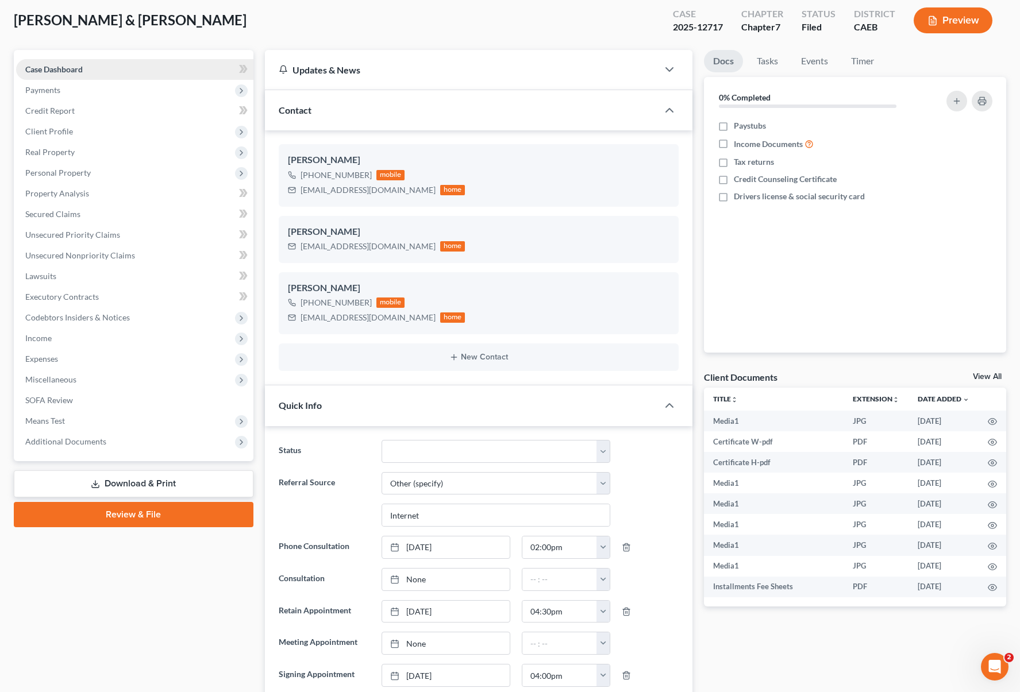
click at [79, 72] on span "Case Dashboard" at bounding box center [53, 69] width 57 height 10
click at [84, 128] on span "Client Profile" at bounding box center [134, 131] width 237 height 21
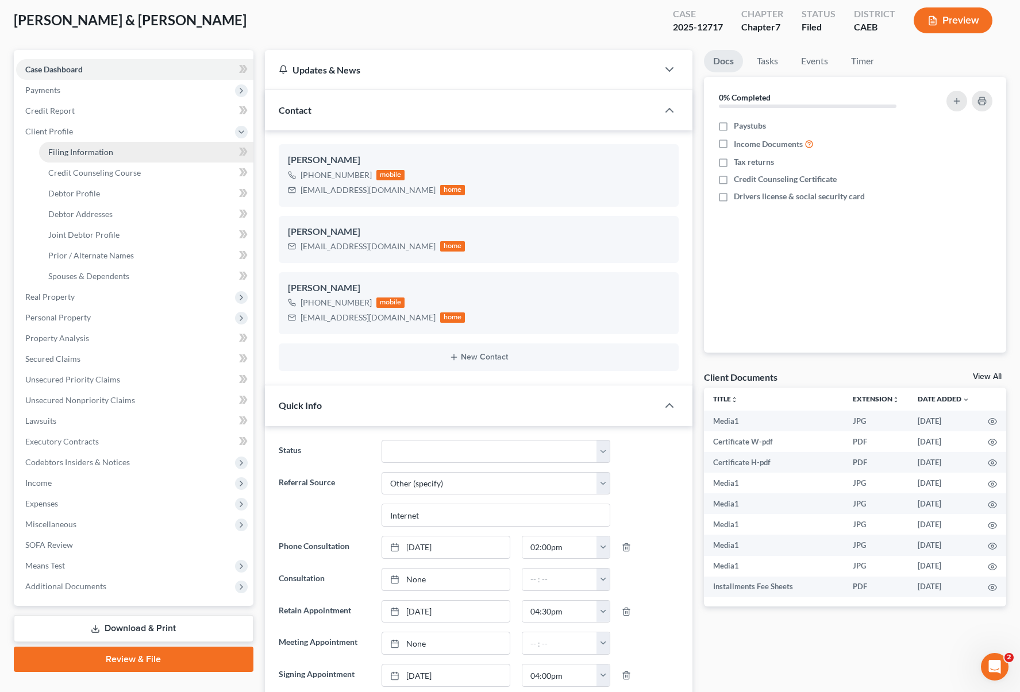
click at [93, 147] on span "Filing Information" at bounding box center [80, 152] width 65 height 10
select select "1"
select select "0"
select select "4"
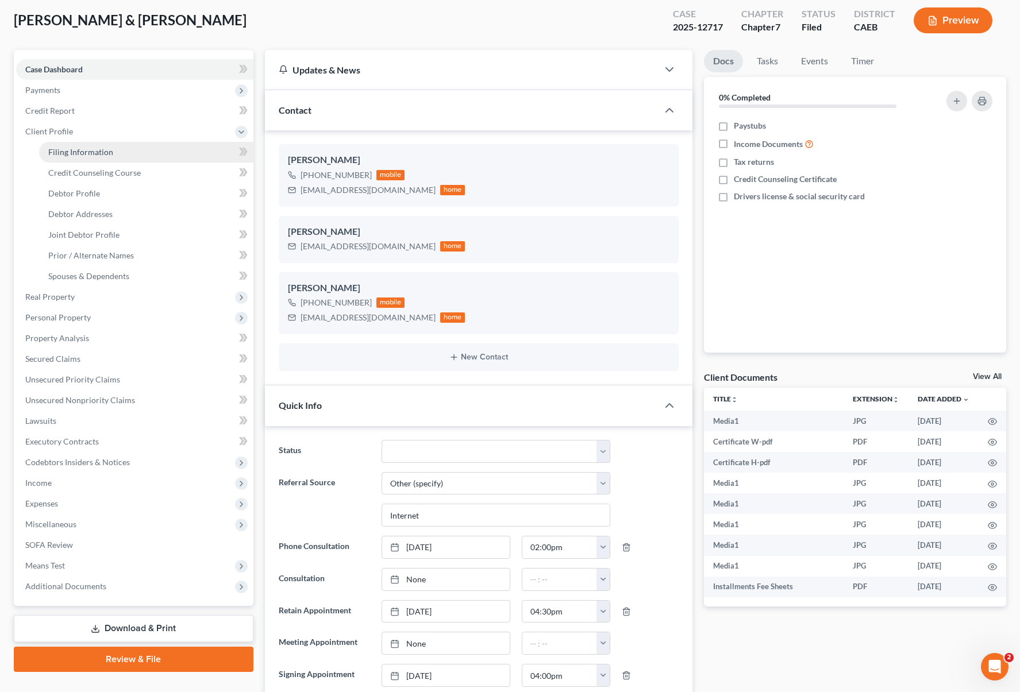
select select "0"
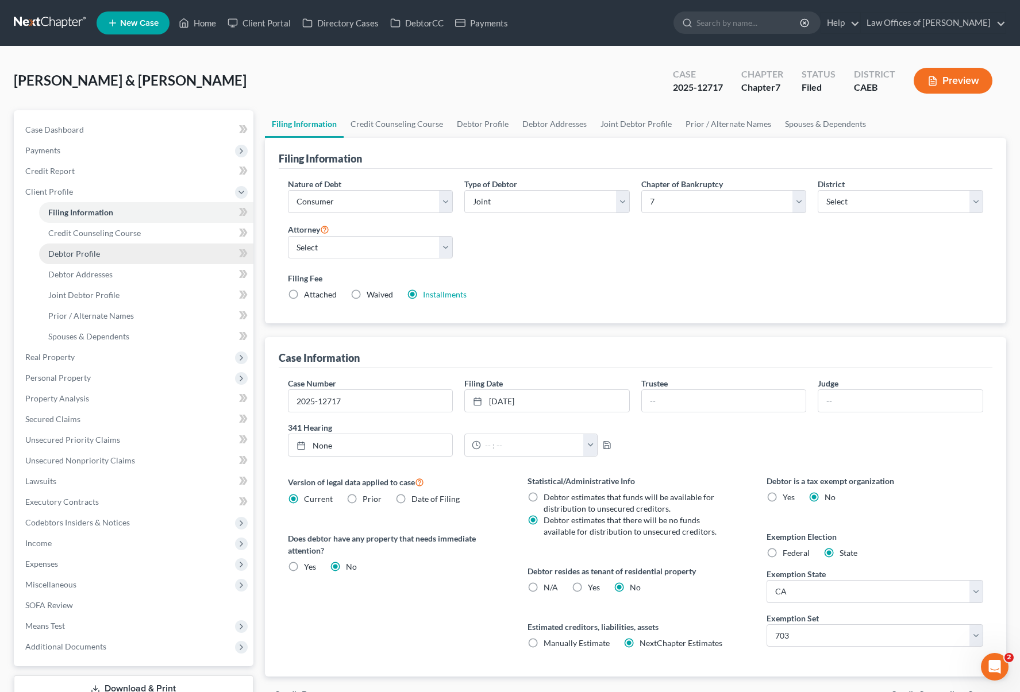
click at [115, 257] on link "Debtor Profile" at bounding box center [146, 254] width 214 height 21
select select "1"
select select "2"
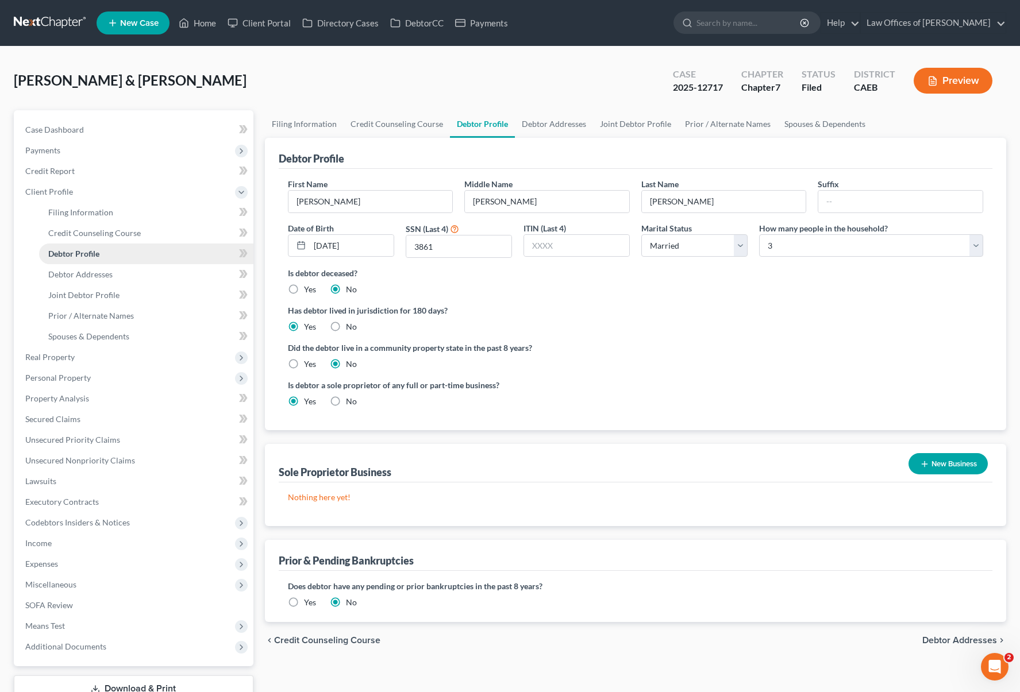
radio input "true"
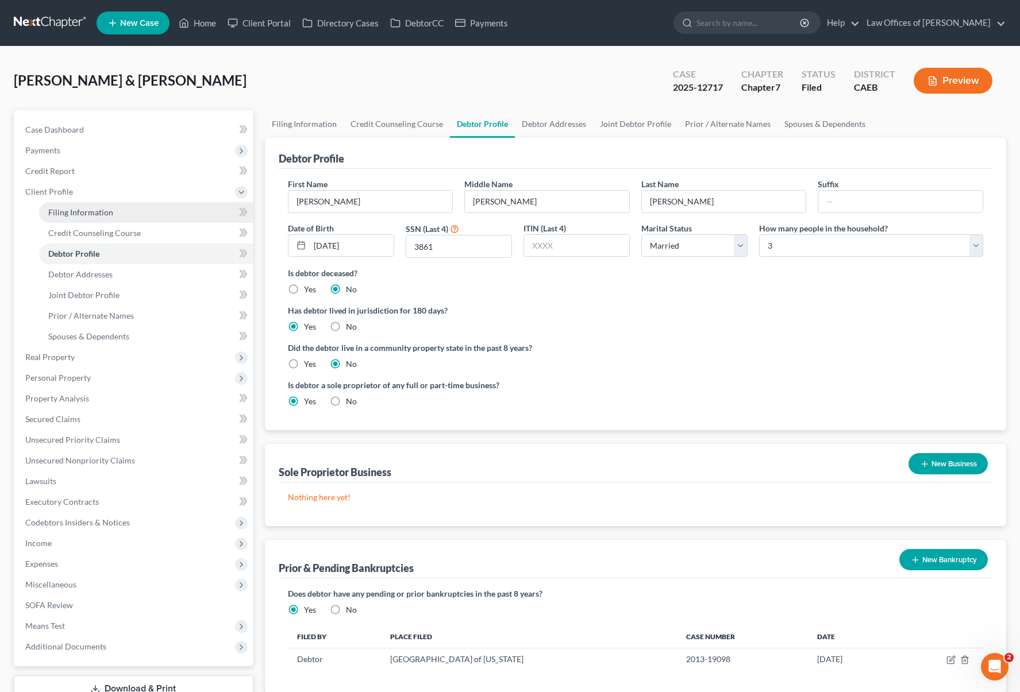
click at [129, 218] on link "Filing Information" at bounding box center [146, 212] width 214 height 21
select select "1"
select select "0"
select select "8"
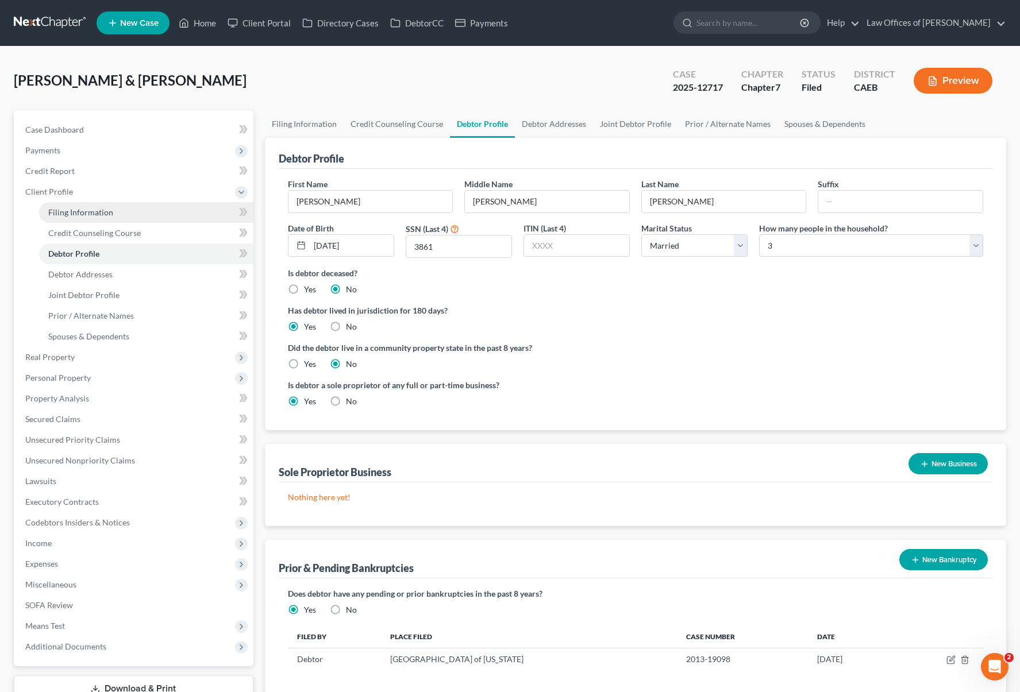
select select "0"
select select "4"
select select "0"
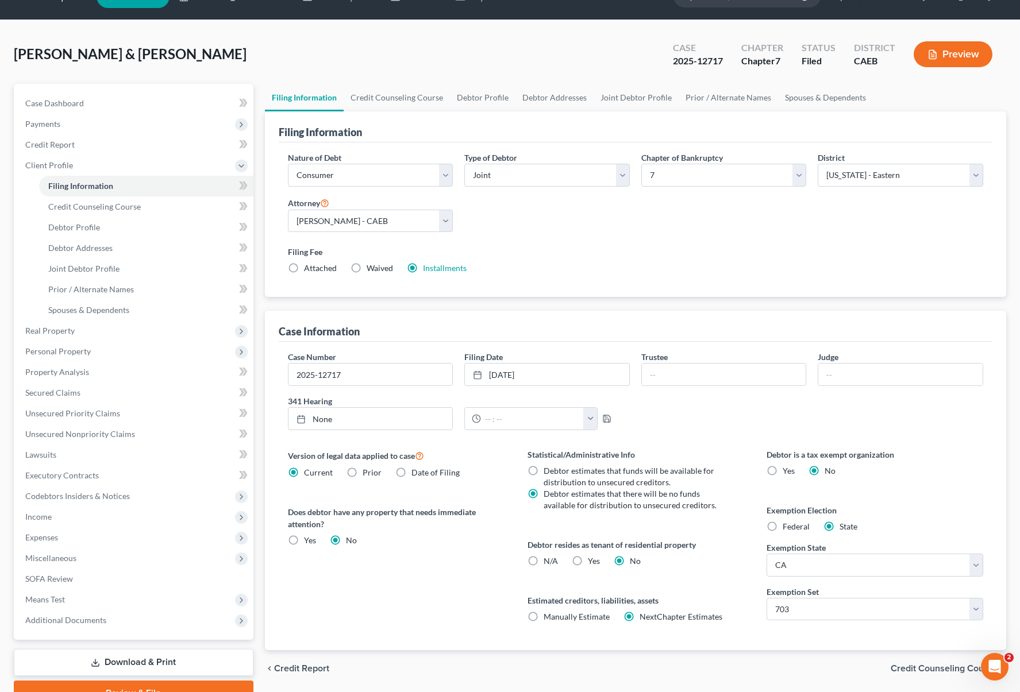
scroll to position [19, 0]
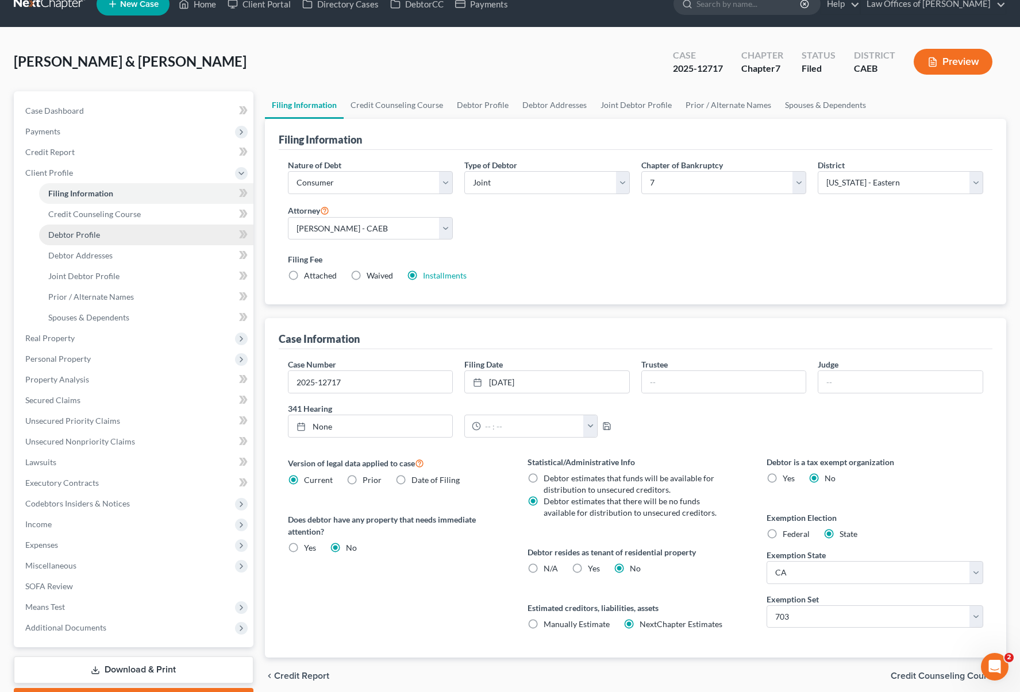
click at [113, 238] on link "Debtor Profile" at bounding box center [146, 235] width 214 height 21
select select "1"
select select "2"
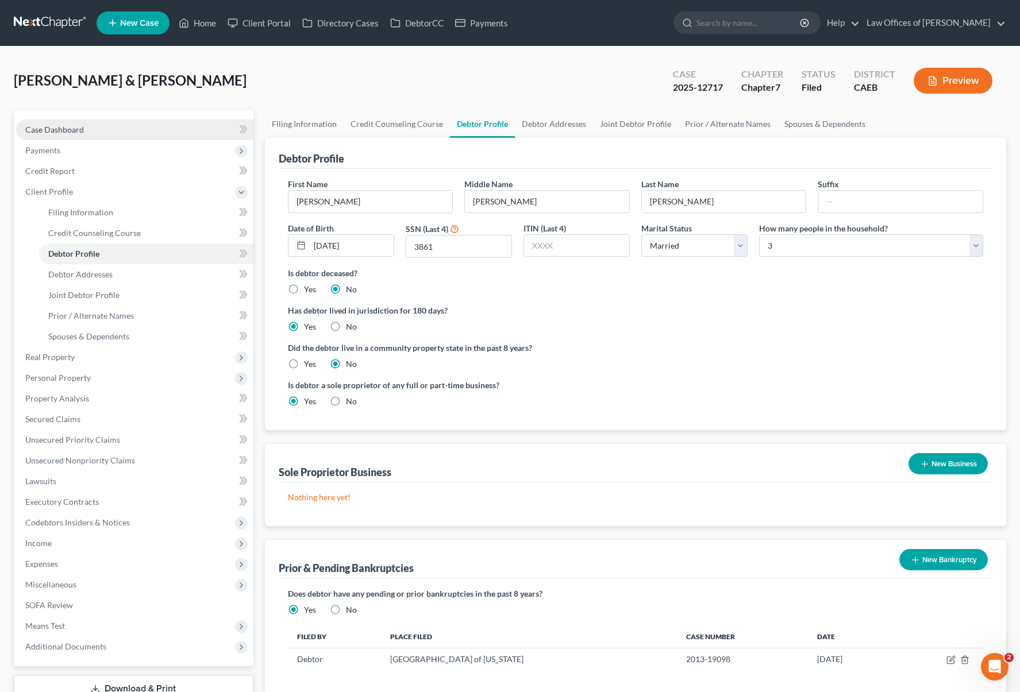
click at [148, 129] on link "Case Dashboard" at bounding box center [134, 129] width 237 height 21
select select "6"
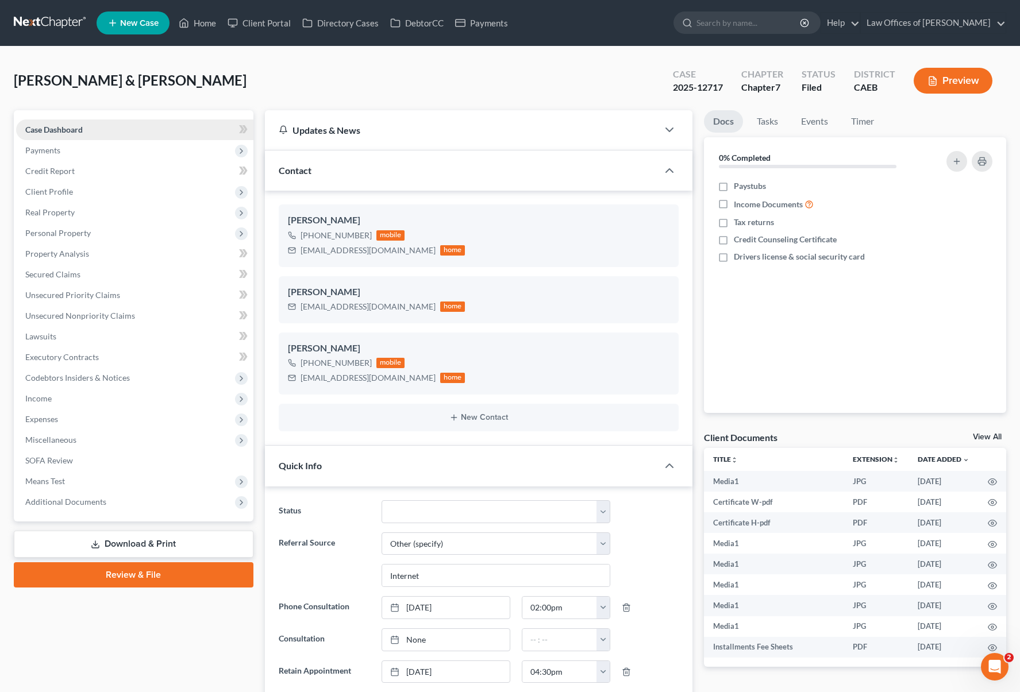
scroll to position [6287, 0]
click at [210, 26] on link "Home" at bounding box center [197, 23] width 49 height 21
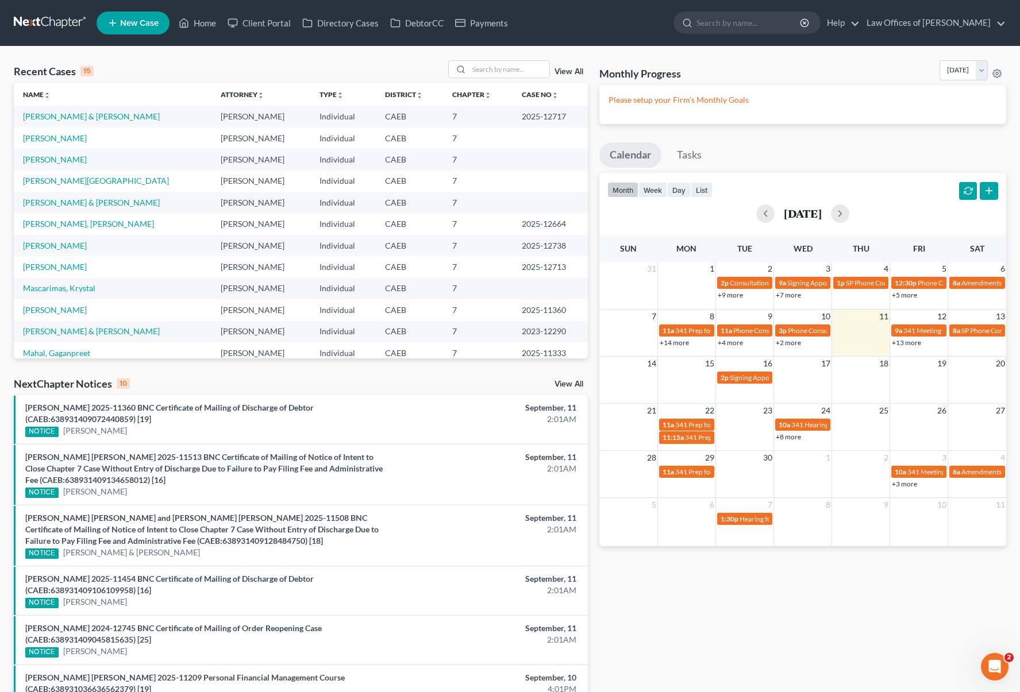
click at [904, 343] on link "+13 more" at bounding box center [905, 342] width 29 height 9
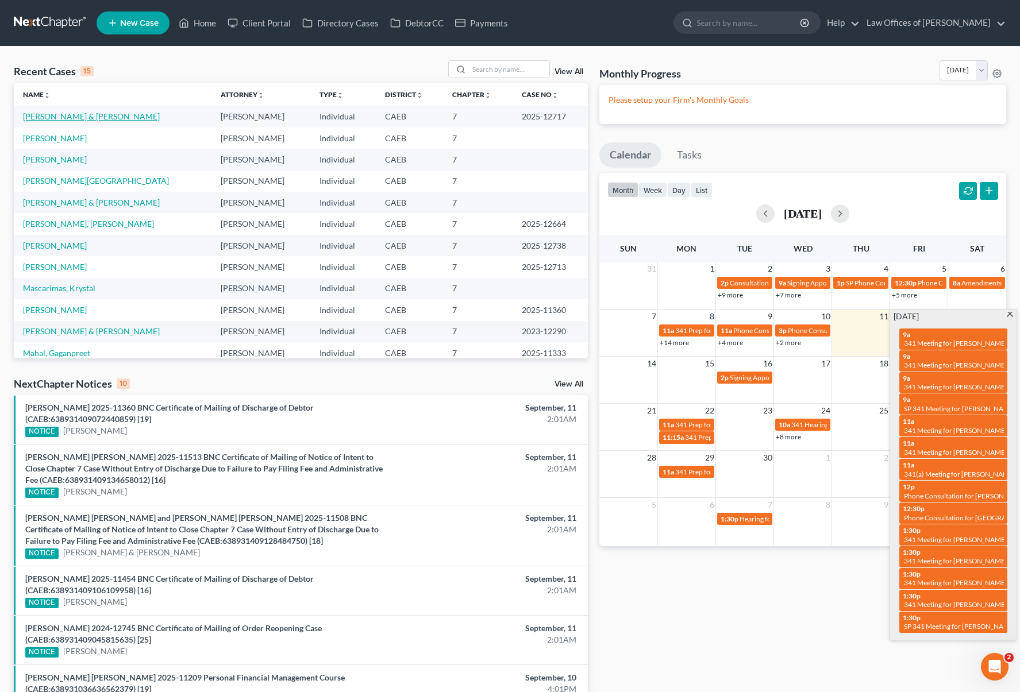
click at [160, 118] on link "[PERSON_NAME] & [PERSON_NAME]" at bounding box center [91, 116] width 137 height 10
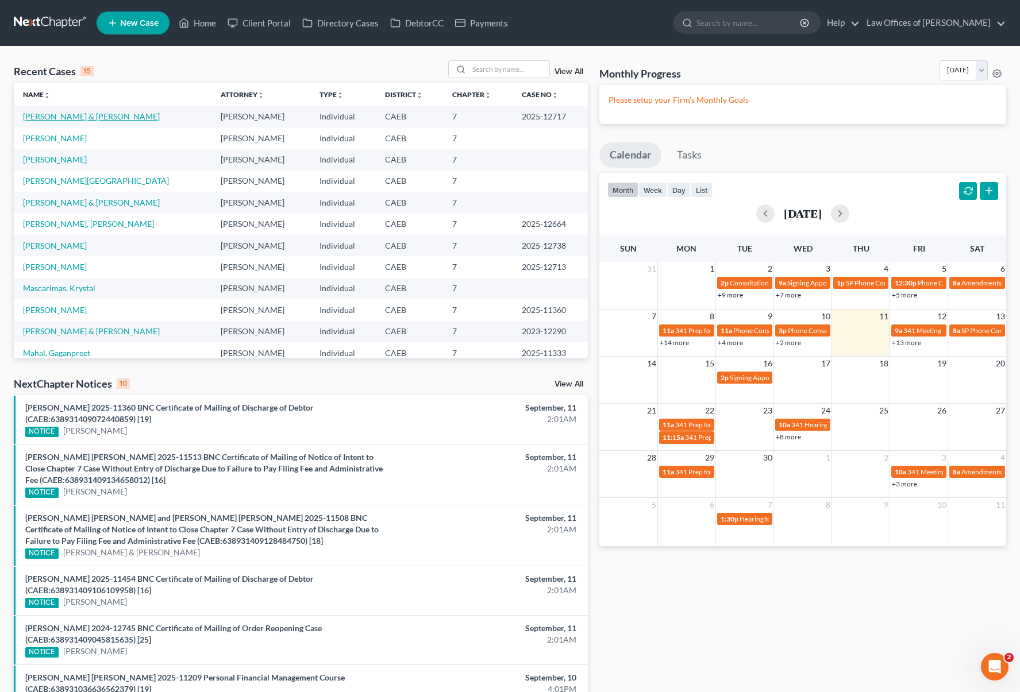
select select "6"
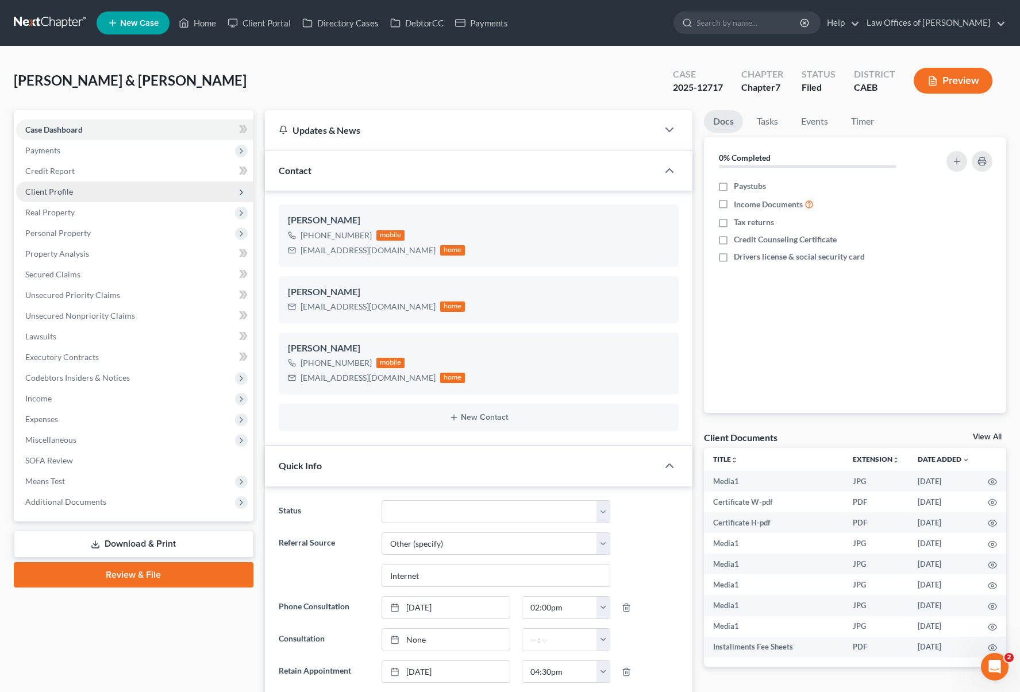
click at [87, 194] on span "Client Profile" at bounding box center [134, 192] width 237 height 21
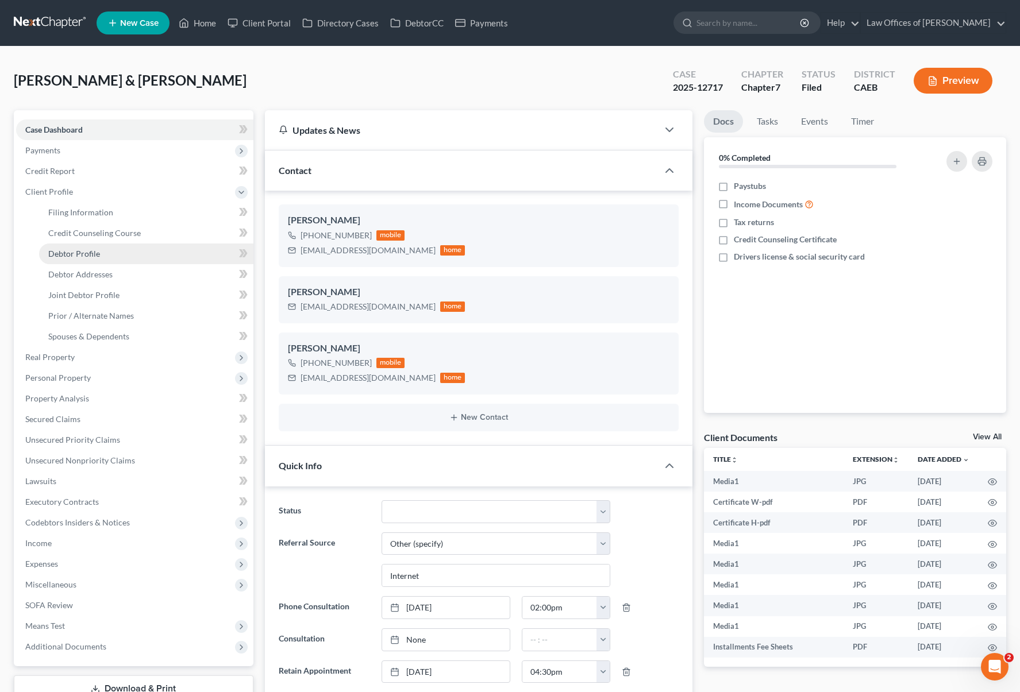
click at [125, 252] on link "Debtor Profile" at bounding box center [146, 254] width 214 height 21
select select "1"
select select "2"
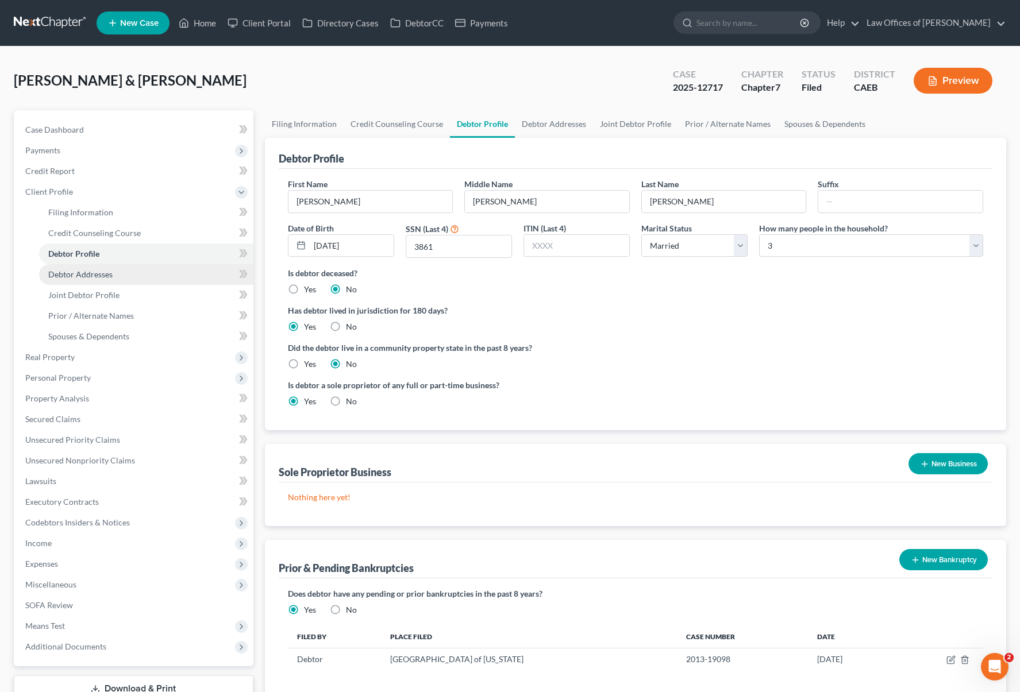
click at [125, 279] on link "Debtor Addresses" at bounding box center [146, 274] width 214 height 21
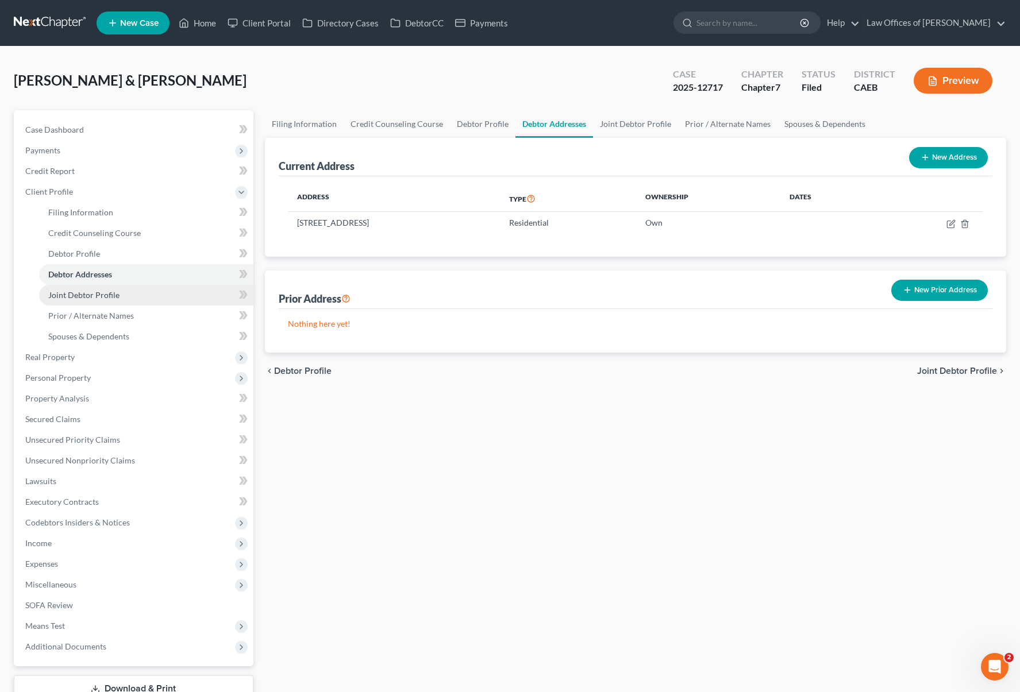
click at [130, 292] on link "Joint Debtor Profile" at bounding box center [146, 295] width 214 height 21
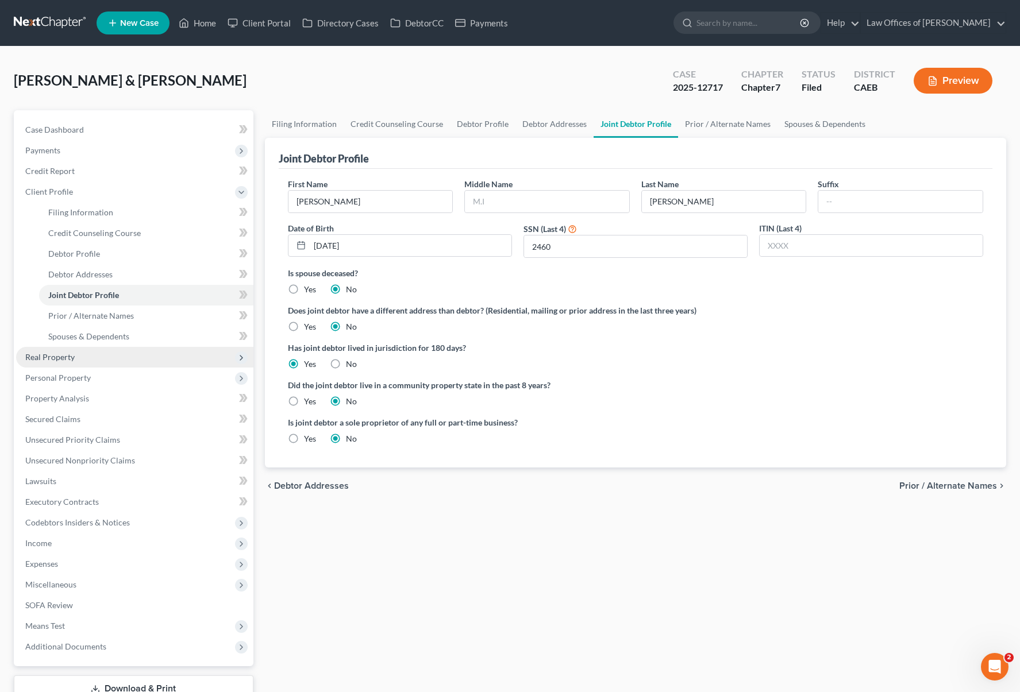
click at [138, 357] on span "Real Property" at bounding box center [134, 357] width 237 height 21
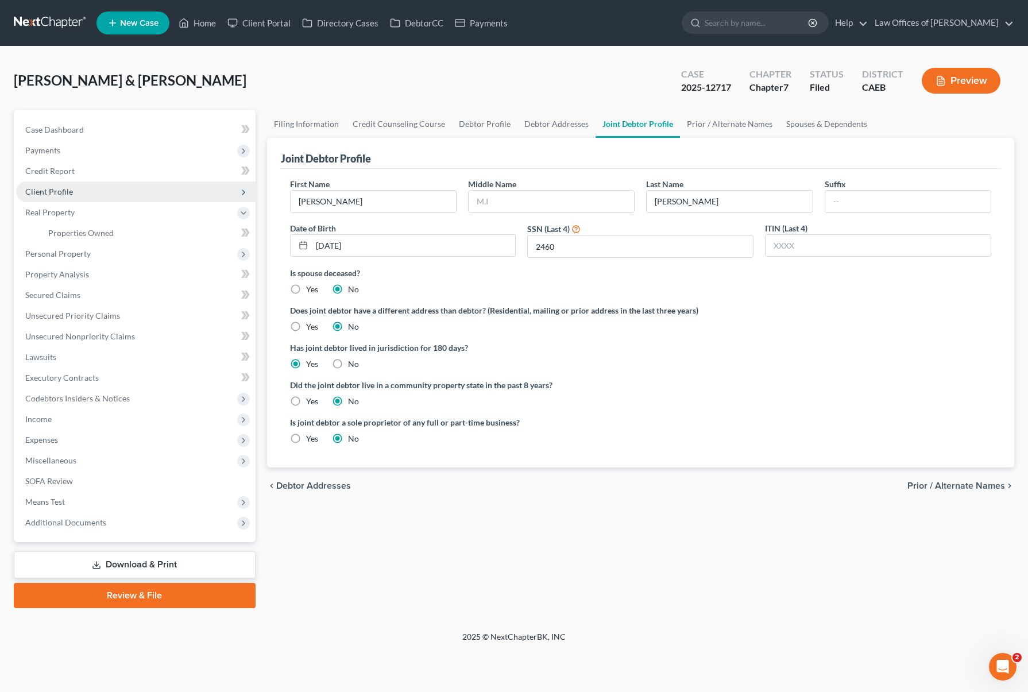
click at [114, 199] on span "Client Profile" at bounding box center [136, 192] width 240 height 21
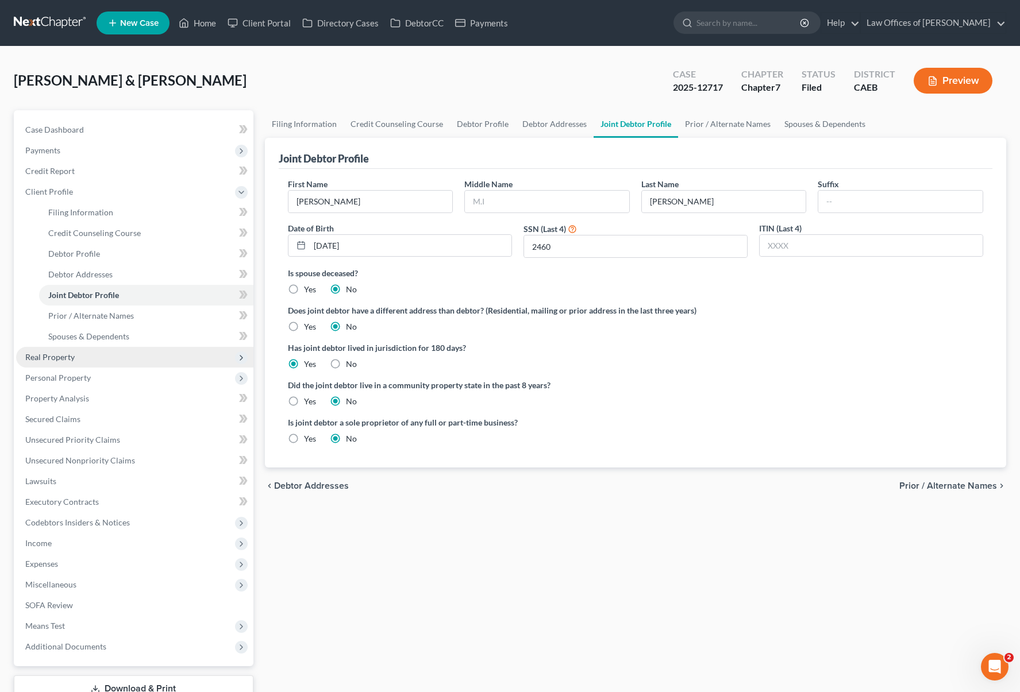
click at [111, 354] on span "Real Property" at bounding box center [134, 357] width 237 height 21
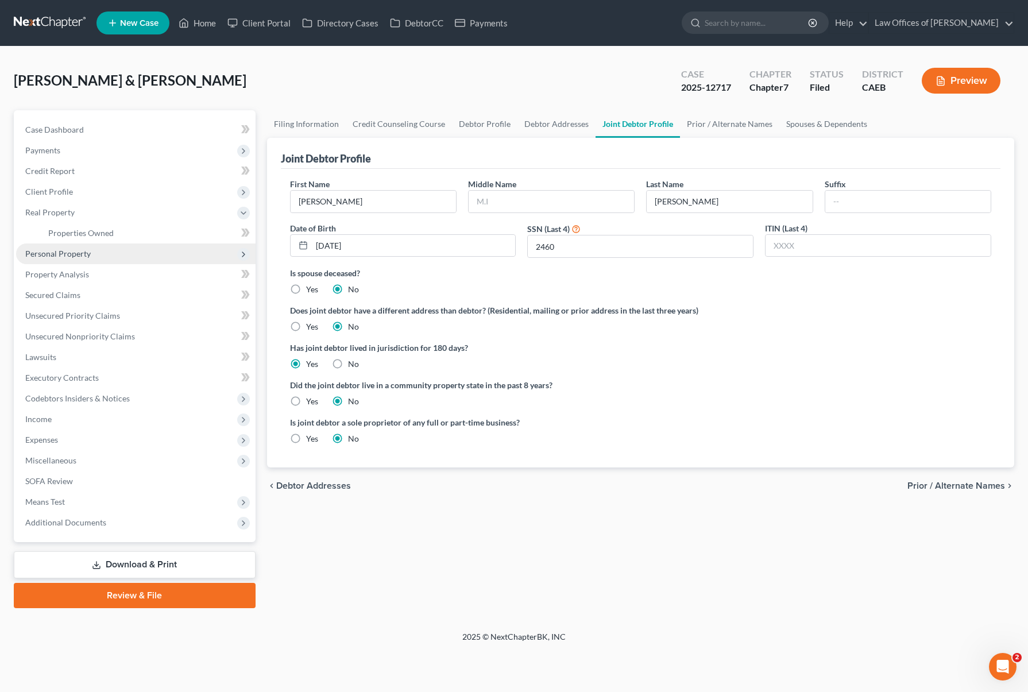
click at [100, 258] on span "Personal Property" at bounding box center [136, 254] width 240 height 21
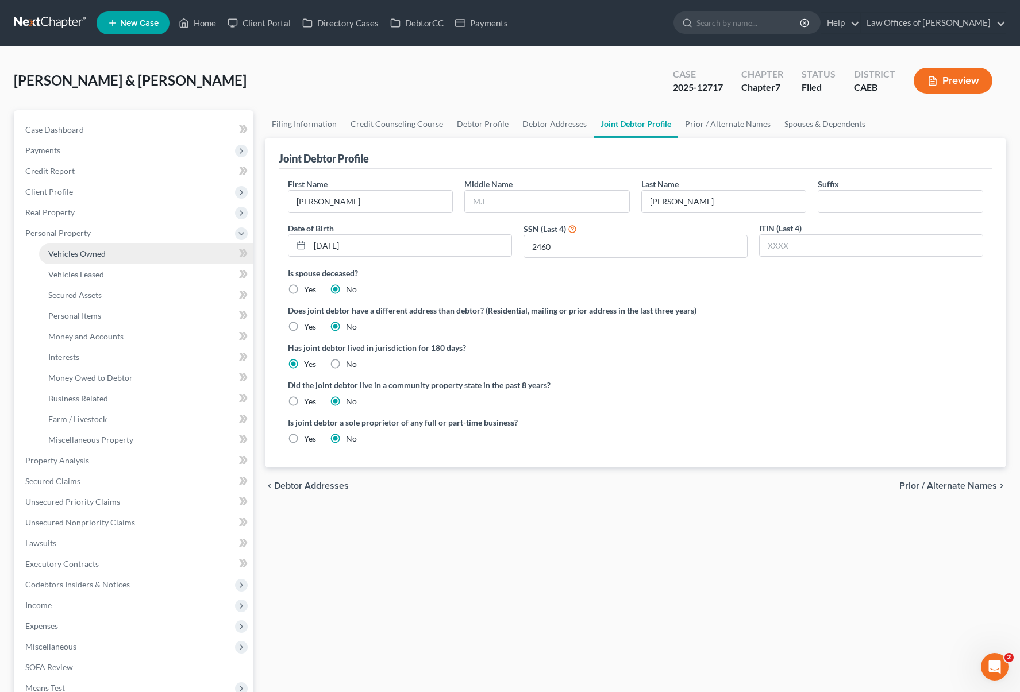
click at [121, 257] on link "Vehicles Owned" at bounding box center [146, 254] width 214 height 21
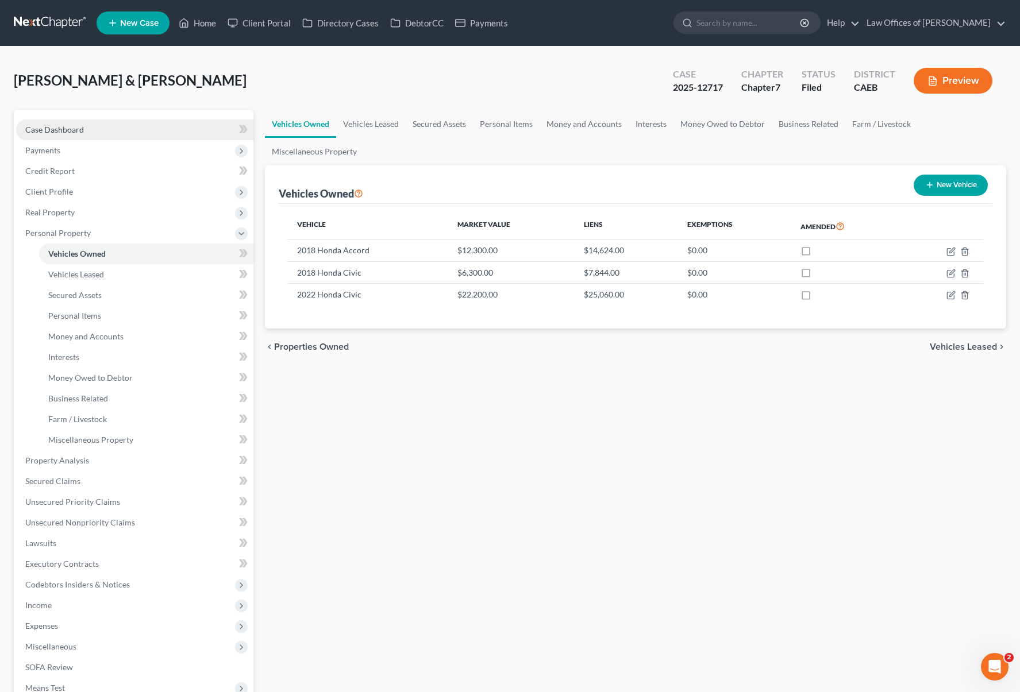
click at [124, 133] on link "Case Dashboard" at bounding box center [134, 129] width 237 height 21
select select "6"
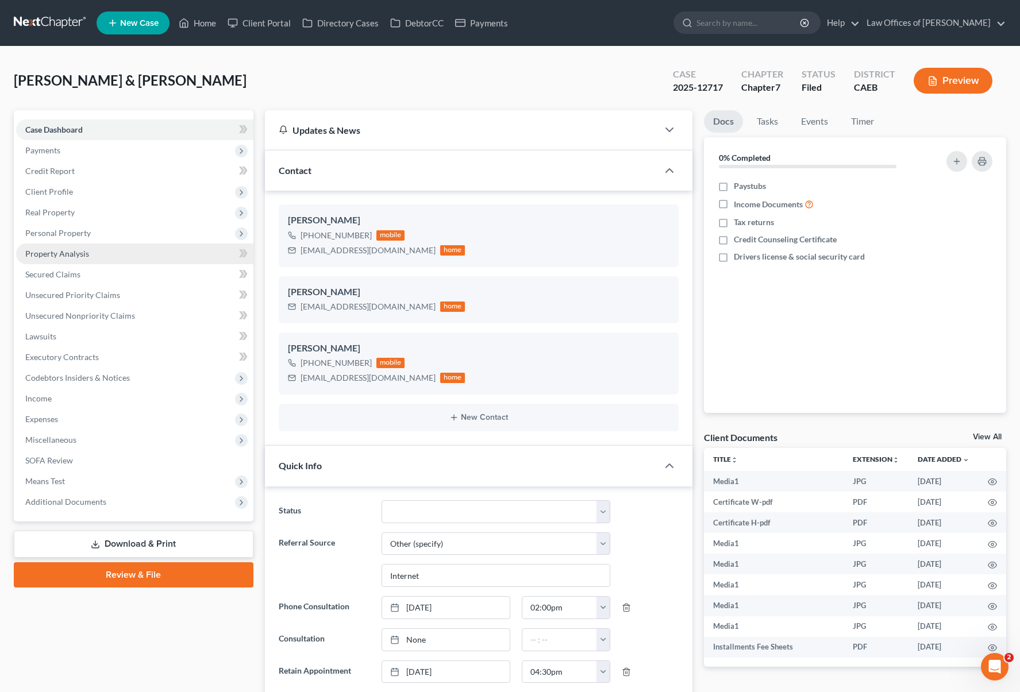
click at [87, 251] on span "Property Analysis" at bounding box center [57, 254] width 64 height 10
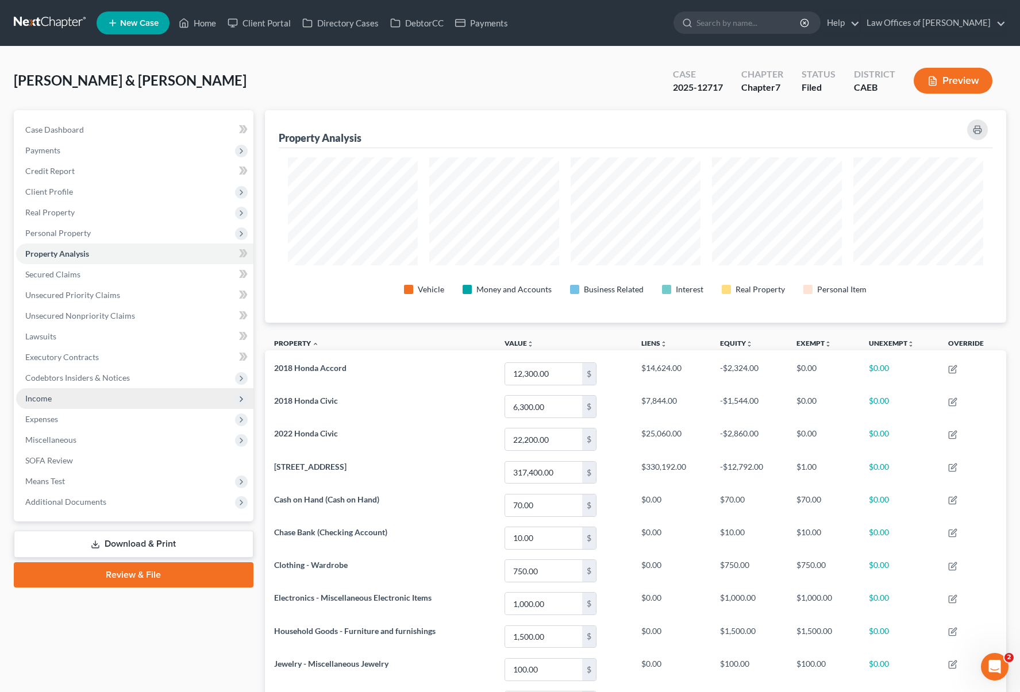
click at [33, 397] on span "Income" at bounding box center [38, 398] width 26 height 10
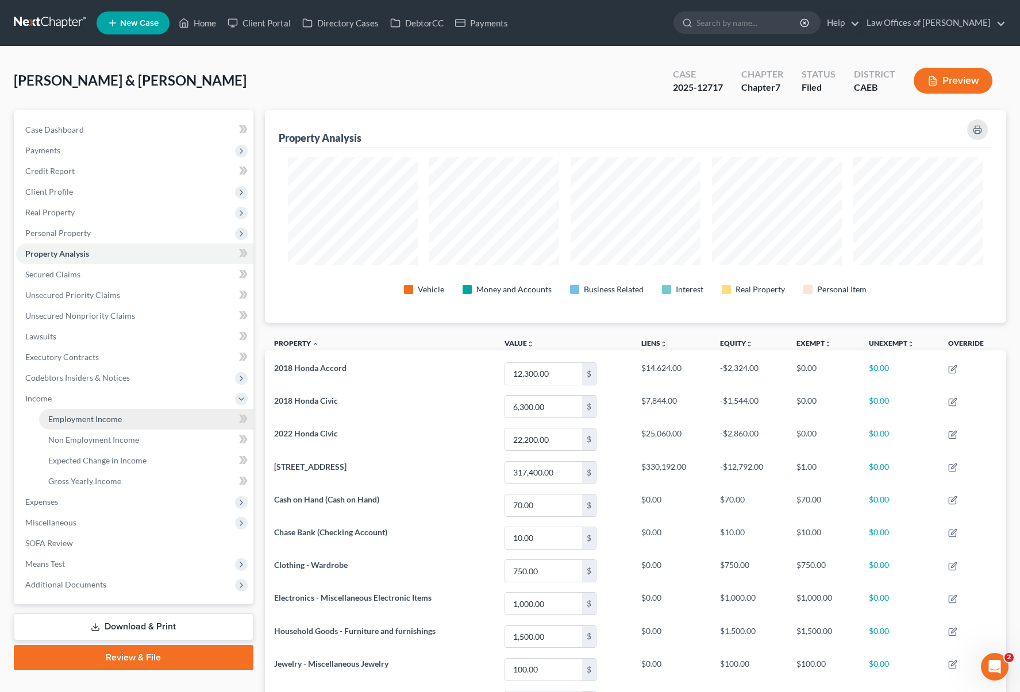
click at [129, 421] on link "Employment Income" at bounding box center [146, 419] width 214 height 21
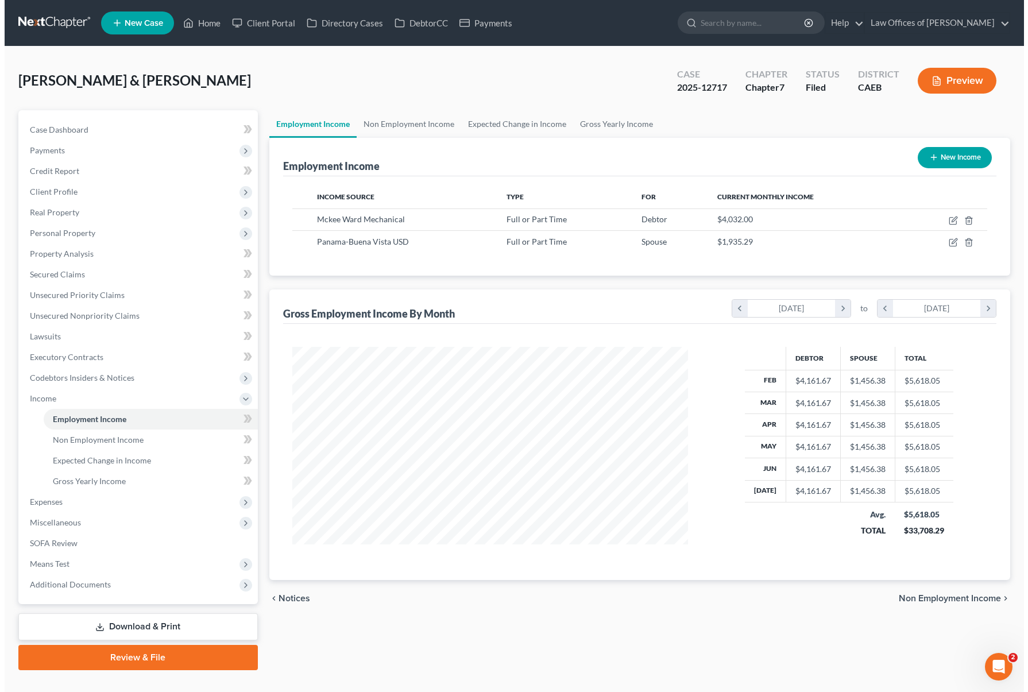
scroll to position [206, 419]
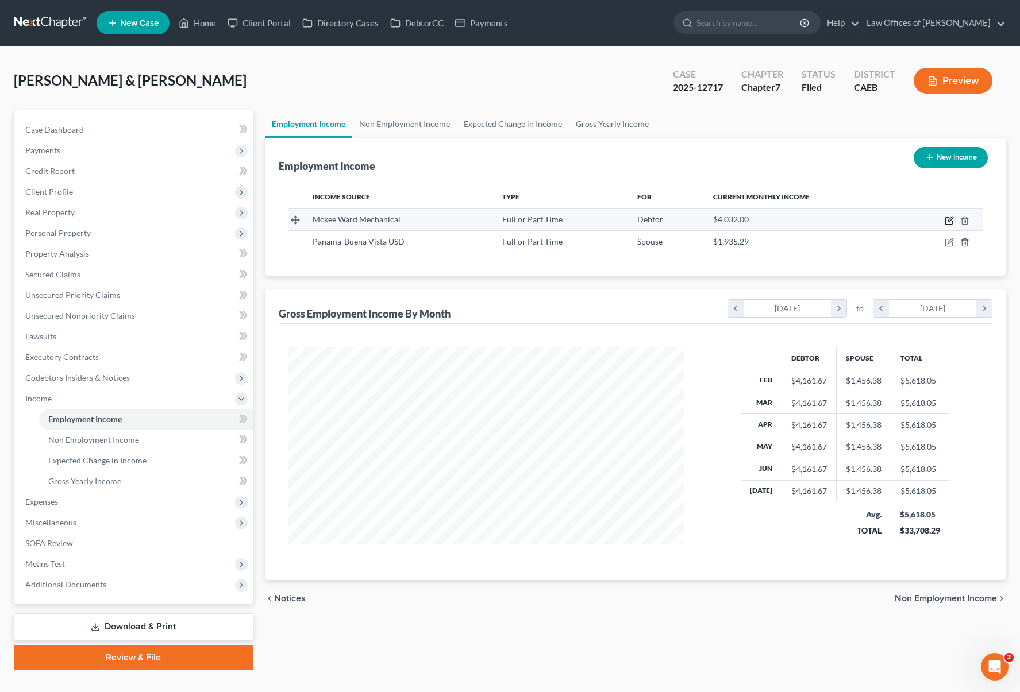
click at [947, 216] on icon "button" at bounding box center [948, 220] width 9 height 9
select select "0"
select select "4"
select select "1"
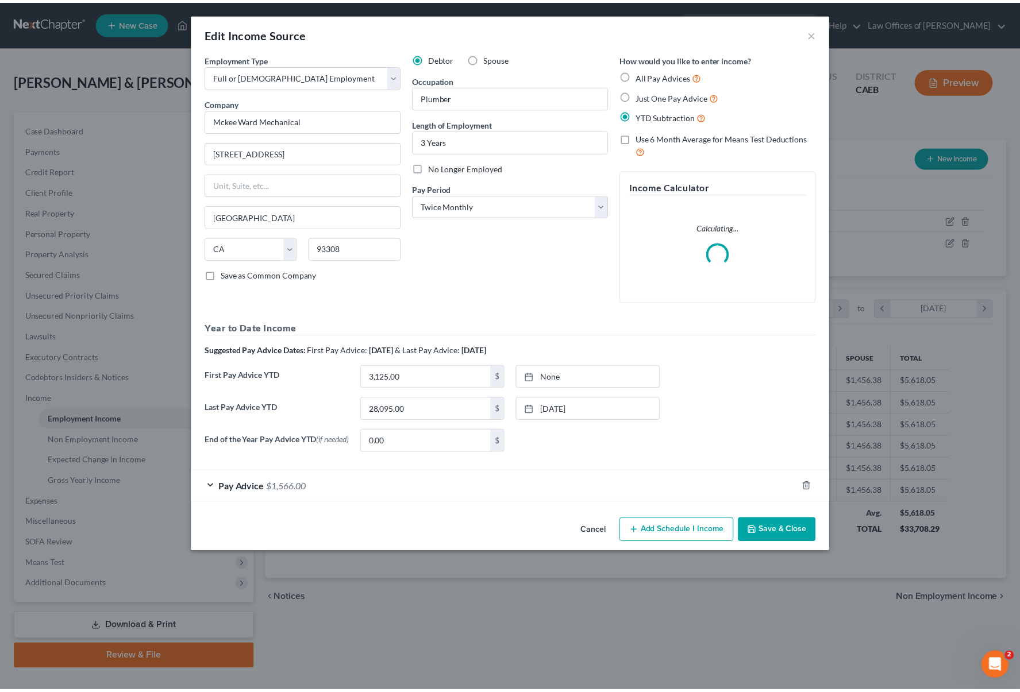
scroll to position [206, 423]
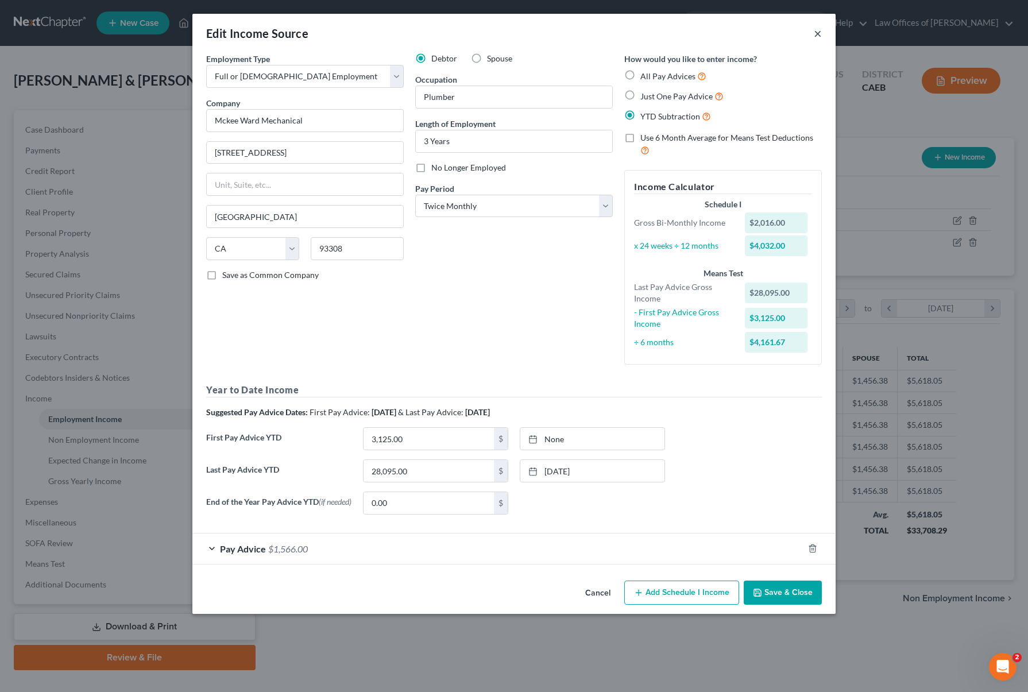
click at [816, 32] on button "×" at bounding box center [818, 33] width 8 height 14
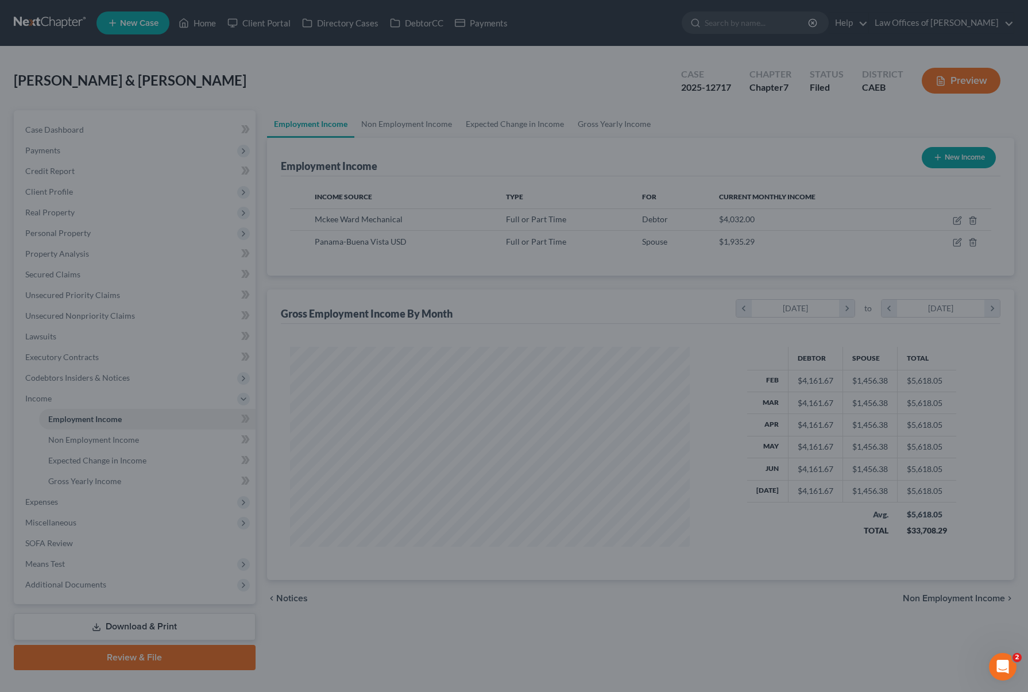
scroll to position [574195, 573982]
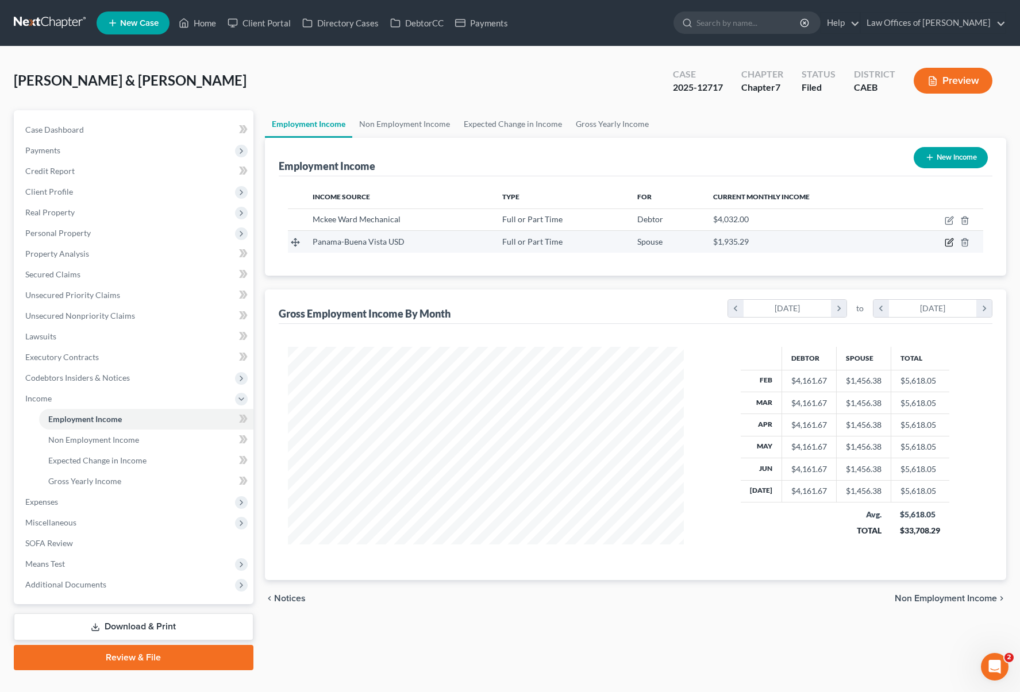
click at [948, 244] on icon "button" at bounding box center [948, 242] width 9 height 9
select select "0"
select select "4"
select select "0"
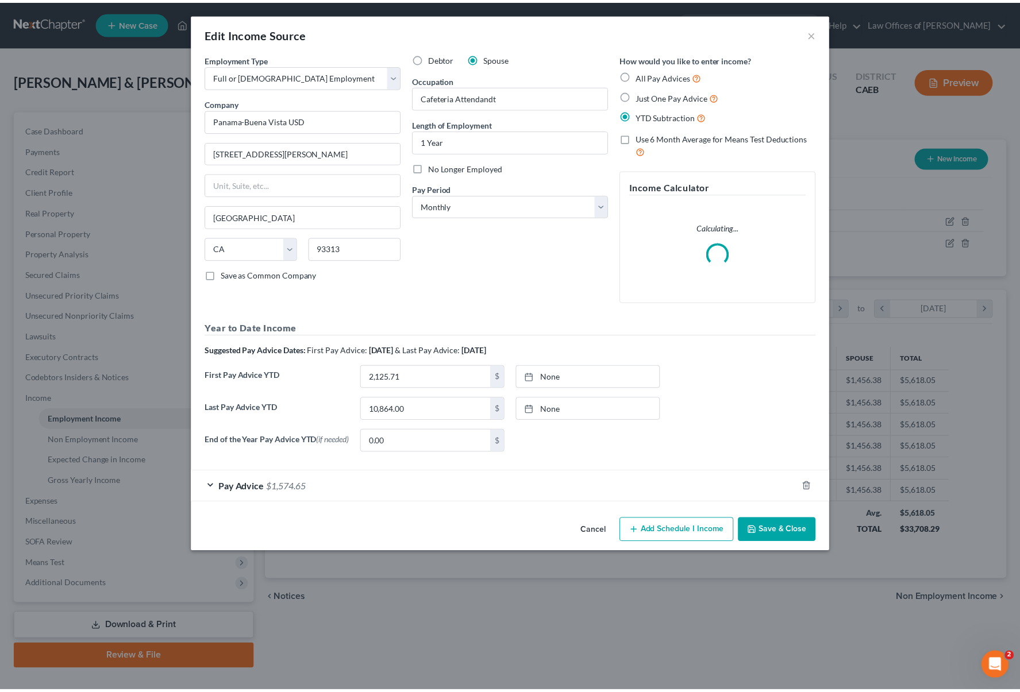
scroll to position [206, 423]
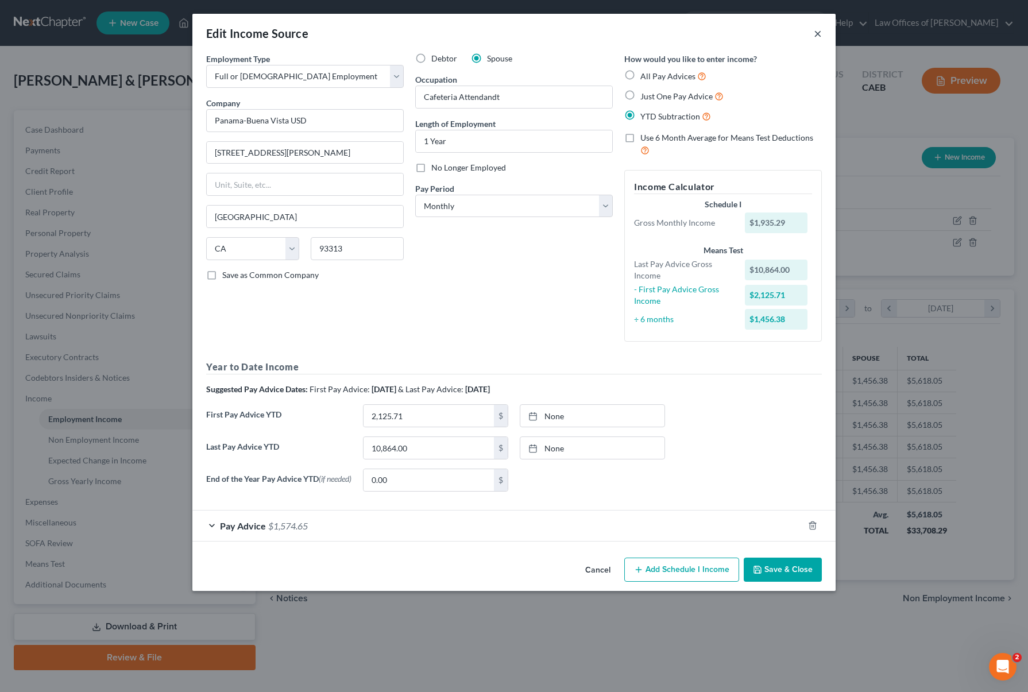
click at [819, 33] on button "×" at bounding box center [818, 33] width 8 height 14
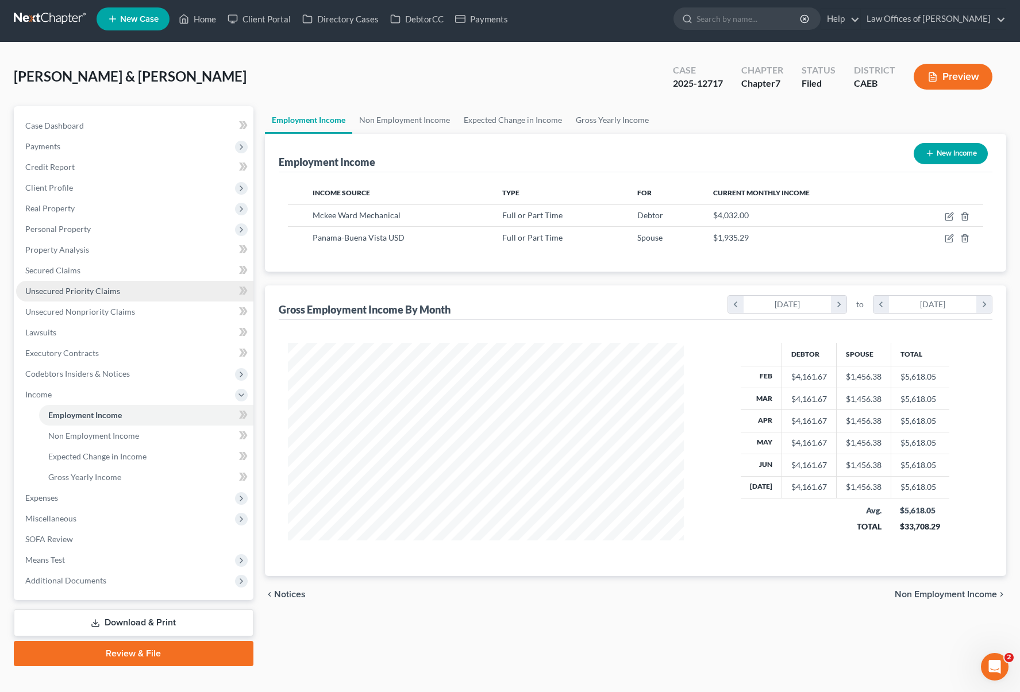
scroll to position [5, 0]
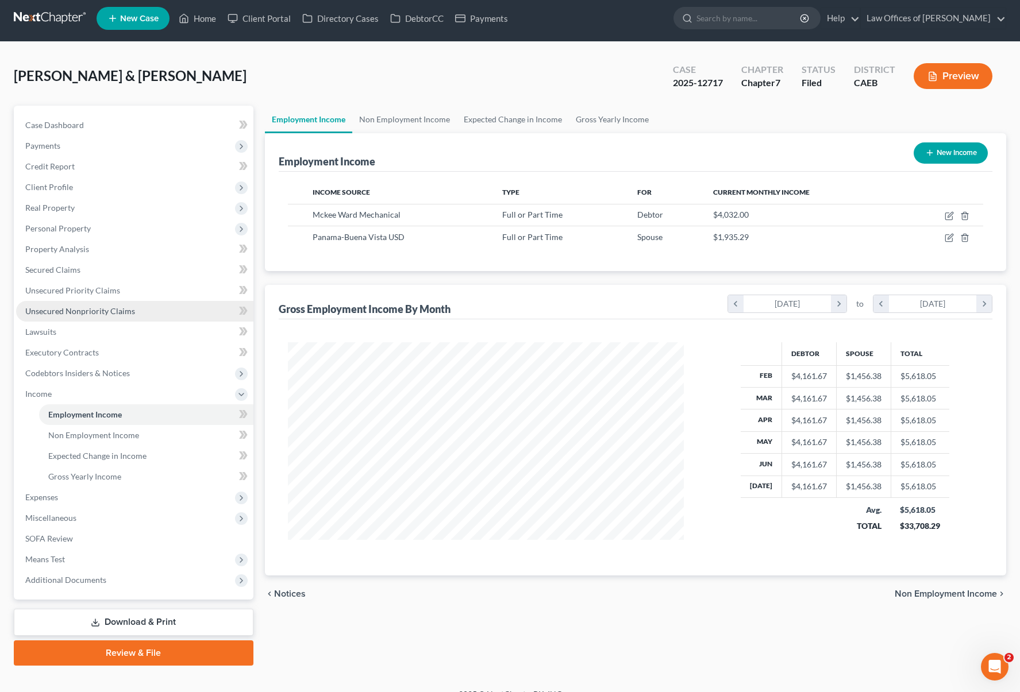
click at [137, 315] on link "Unsecured Nonpriority Claims" at bounding box center [134, 311] width 237 height 21
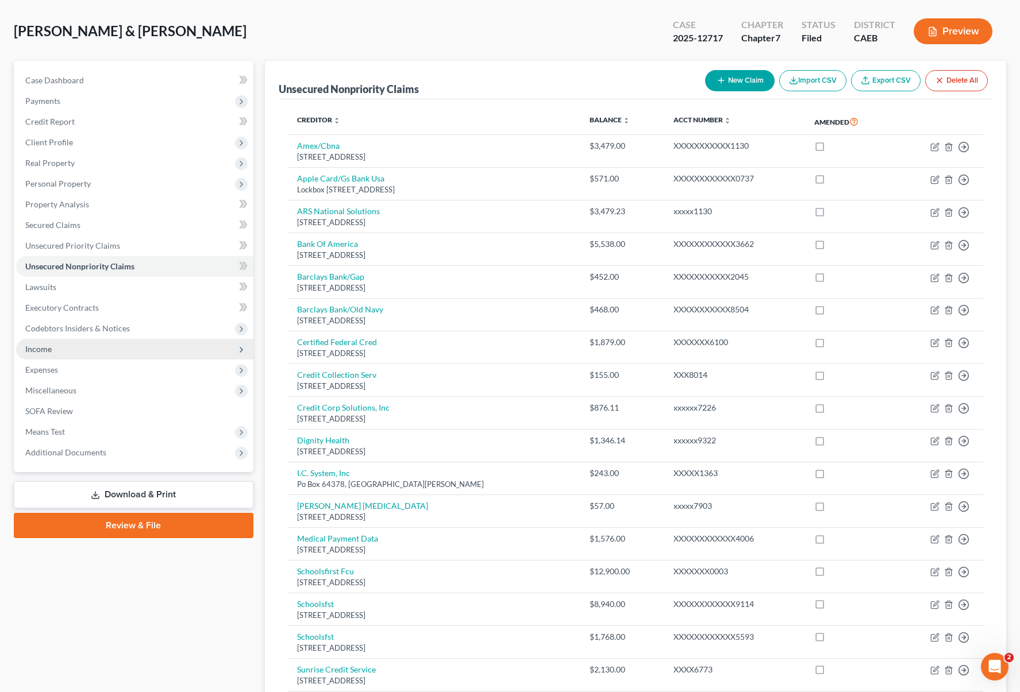
scroll to position [52, 0]
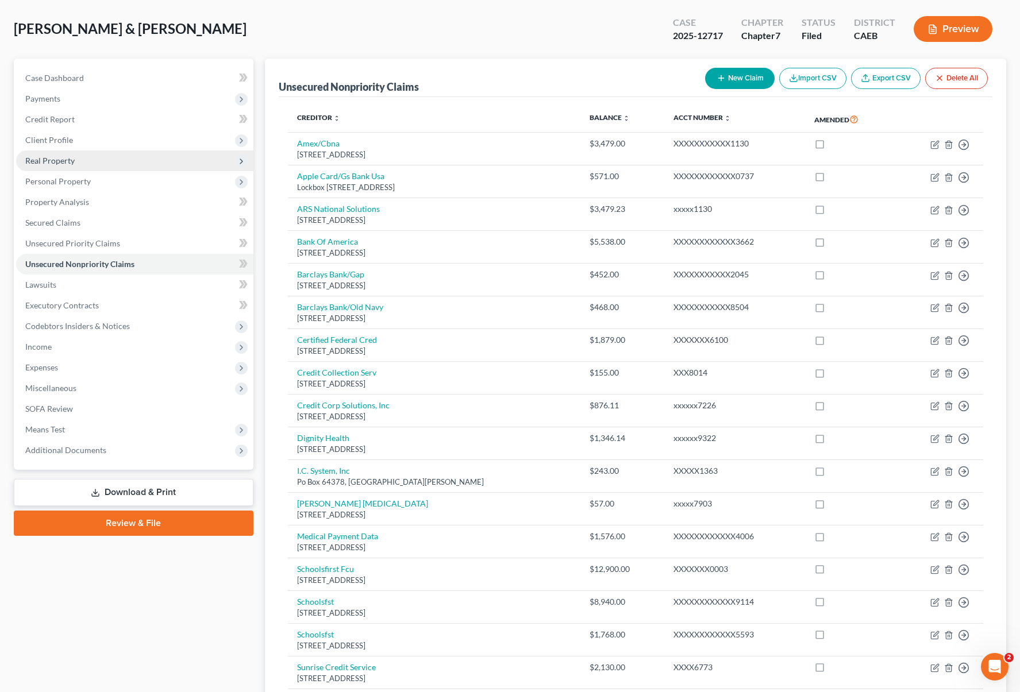
click at [101, 162] on span "Real Property" at bounding box center [134, 160] width 237 height 21
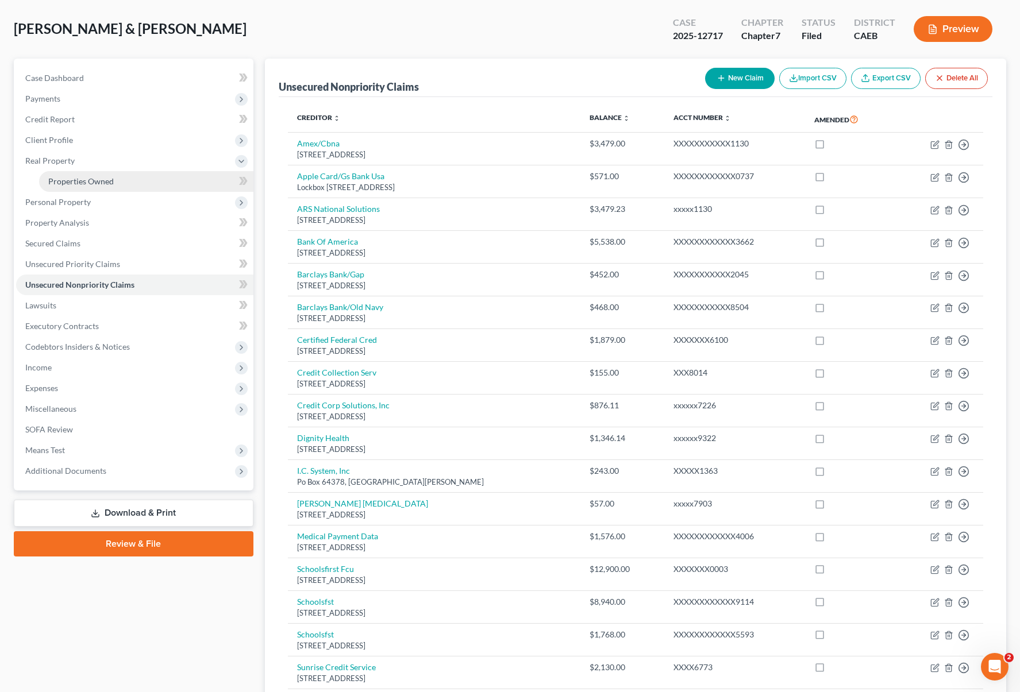
click at [138, 178] on link "Properties Owned" at bounding box center [146, 181] width 214 height 21
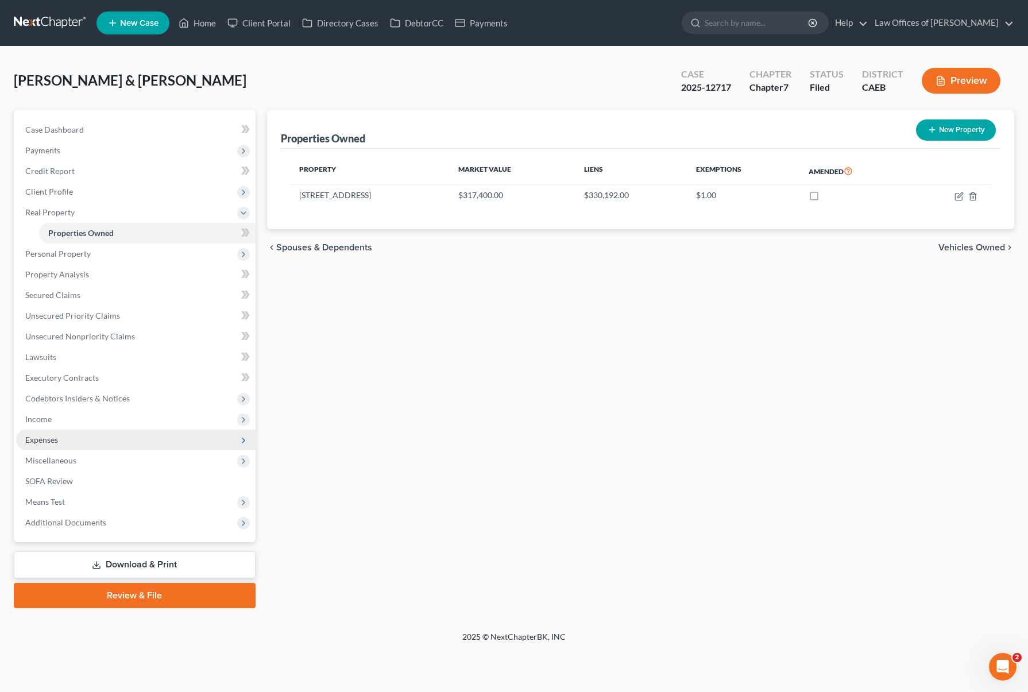
click at [36, 443] on span "Expenses" at bounding box center [41, 440] width 33 height 10
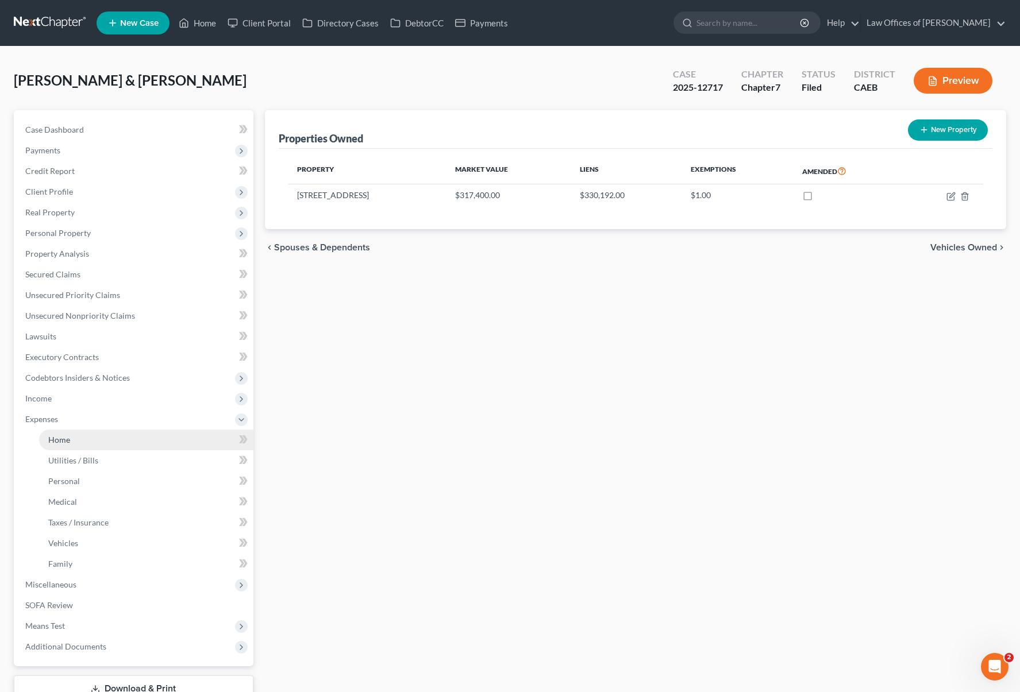
click at [76, 443] on link "Home" at bounding box center [146, 440] width 214 height 21
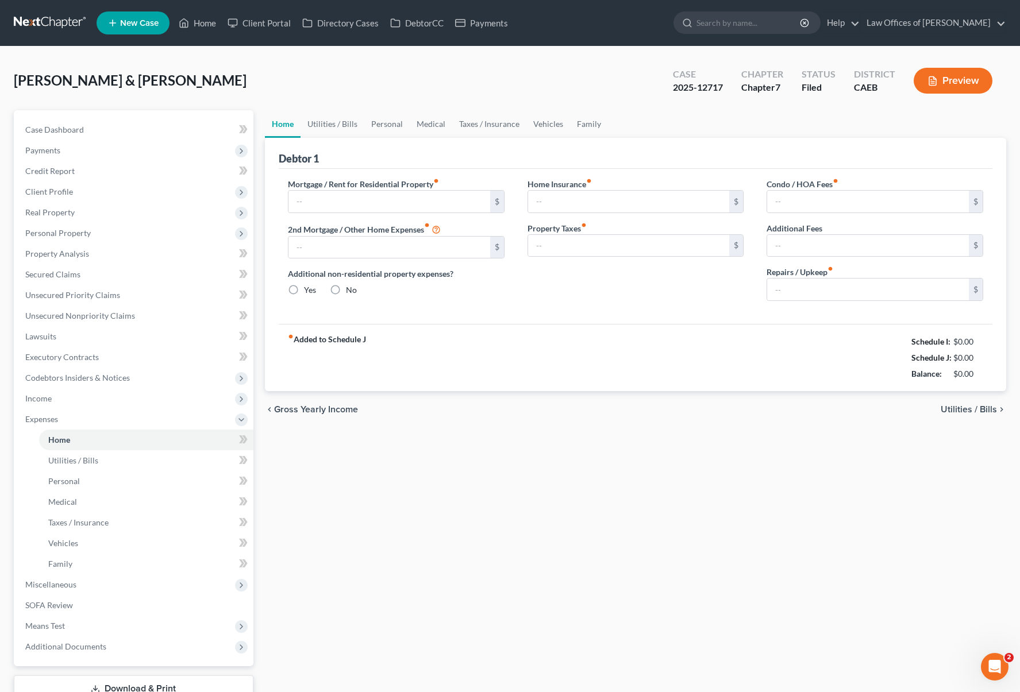
type input "2,775.33"
type input "0.00"
radio input "true"
type input "155.00"
type input "0.00"
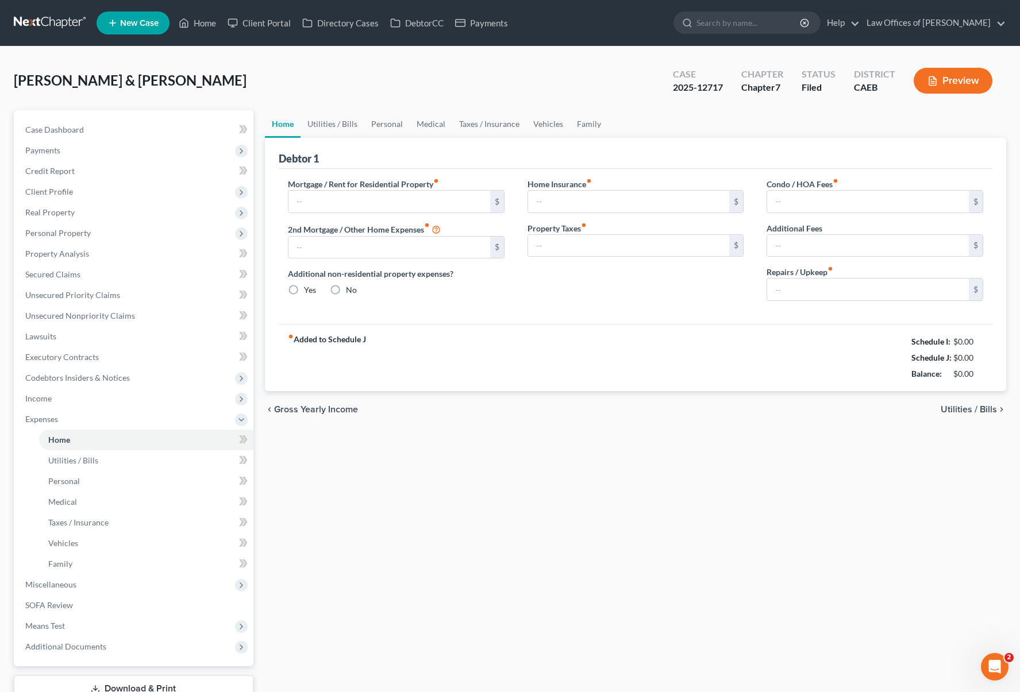
type input "0.00"
click at [338, 126] on link "Utilities / Bills" at bounding box center [332, 124] width 64 height 28
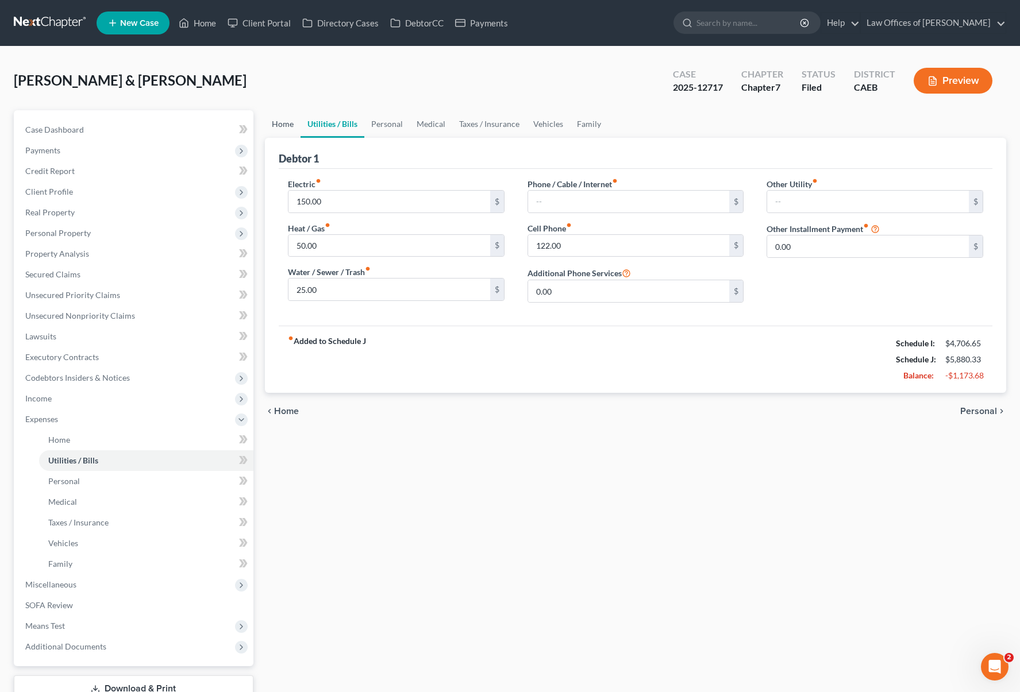
click at [279, 127] on link "Home" at bounding box center [283, 124] width 36 height 28
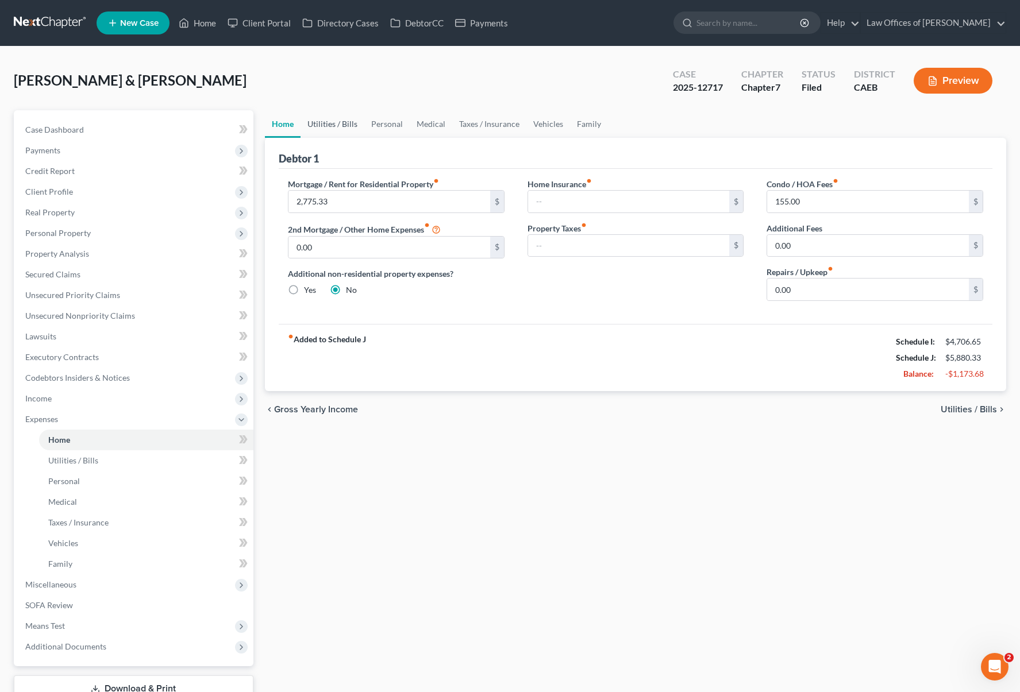
click at [340, 123] on link "Utilities / Bills" at bounding box center [332, 124] width 64 height 28
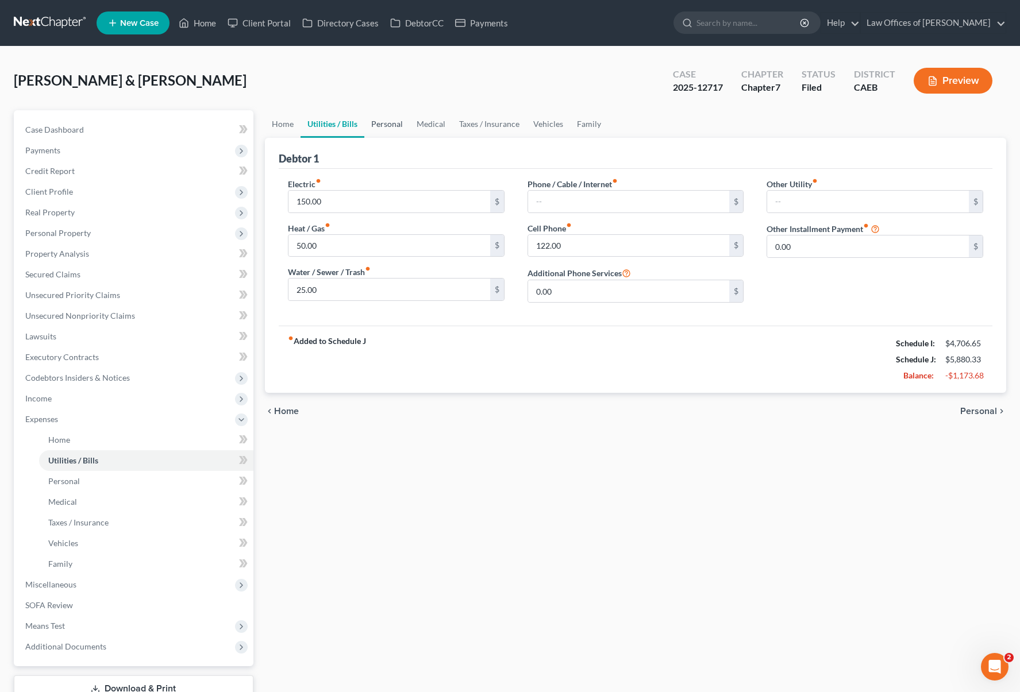
click at [385, 123] on link "Personal" at bounding box center [386, 124] width 45 height 28
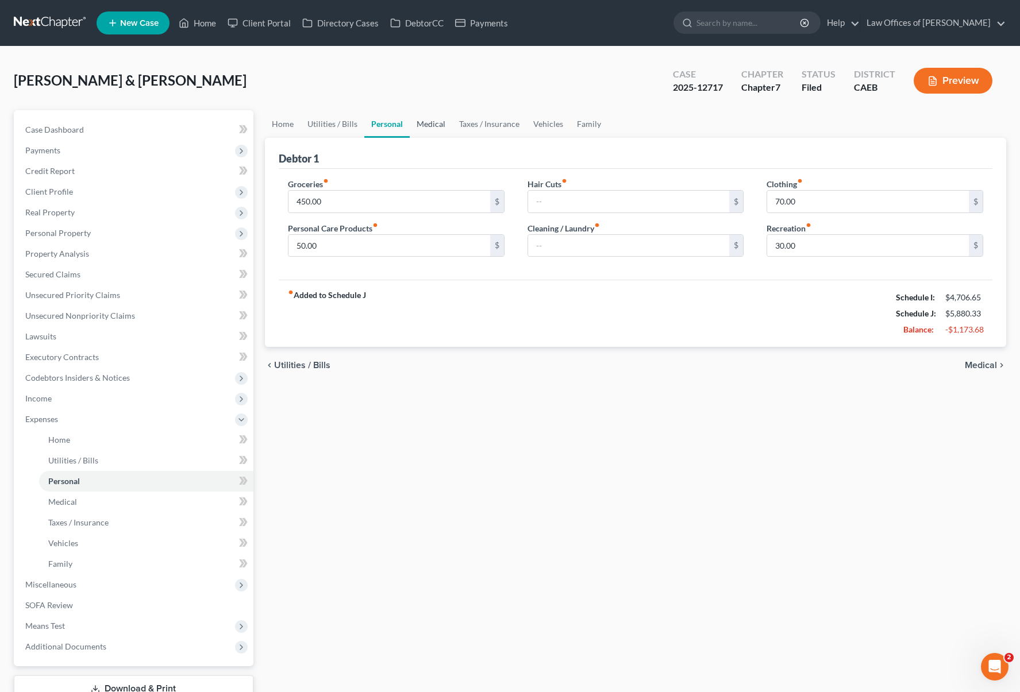
click at [426, 122] on link "Medical" at bounding box center [431, 124] width 43 height 28
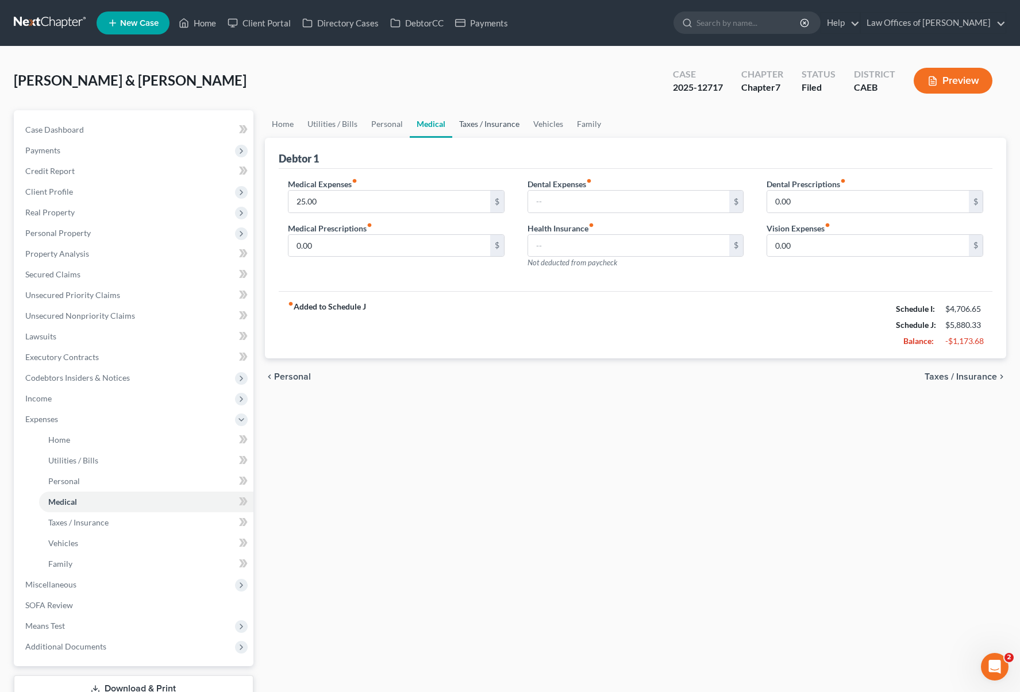
click at [468, 122] on link "Taxes / Insurance" at bounding box center [489, 124] width 74 height 28
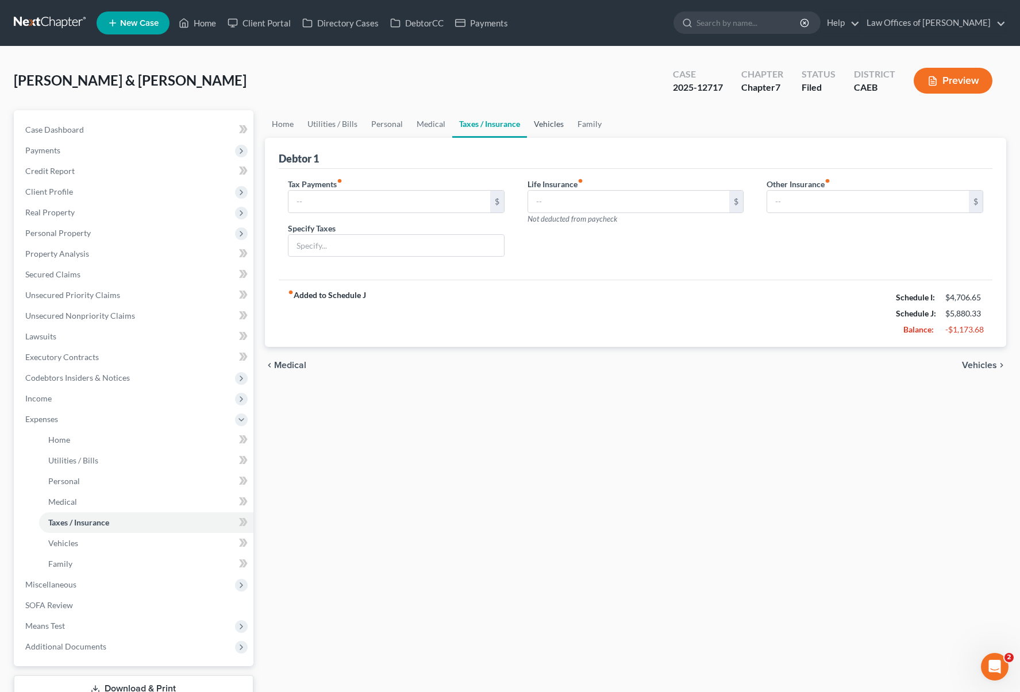
click at [551, 125] on link "Vehicles" at bounding box center [549, 124] width 44 height 28
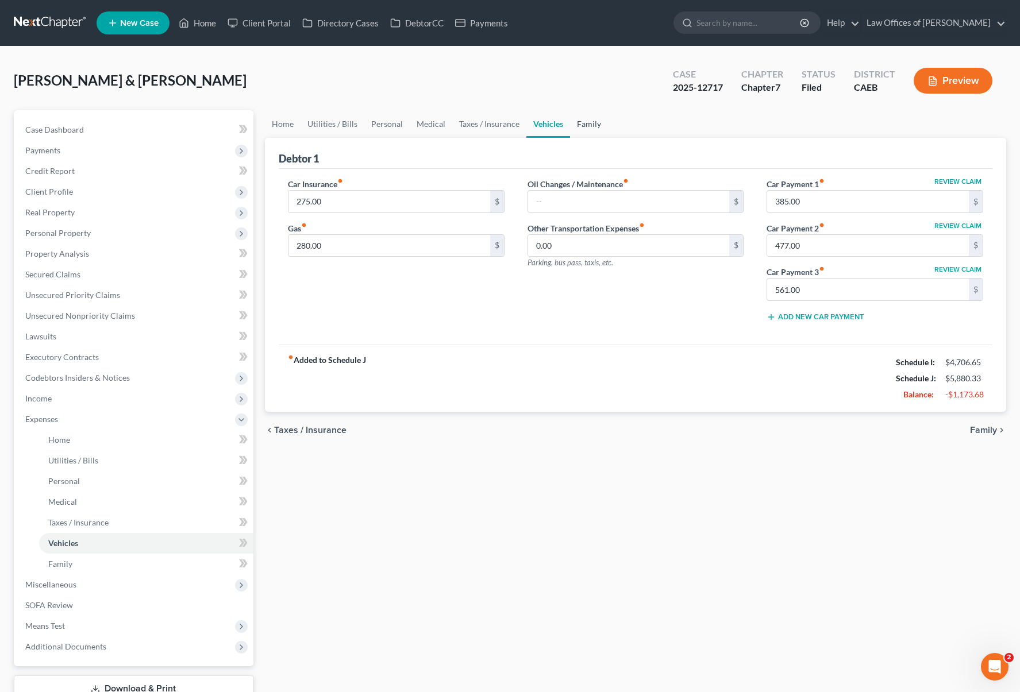
click at [595, 122] on link "Family" at bounding box center [589, 124] width 38 height 28
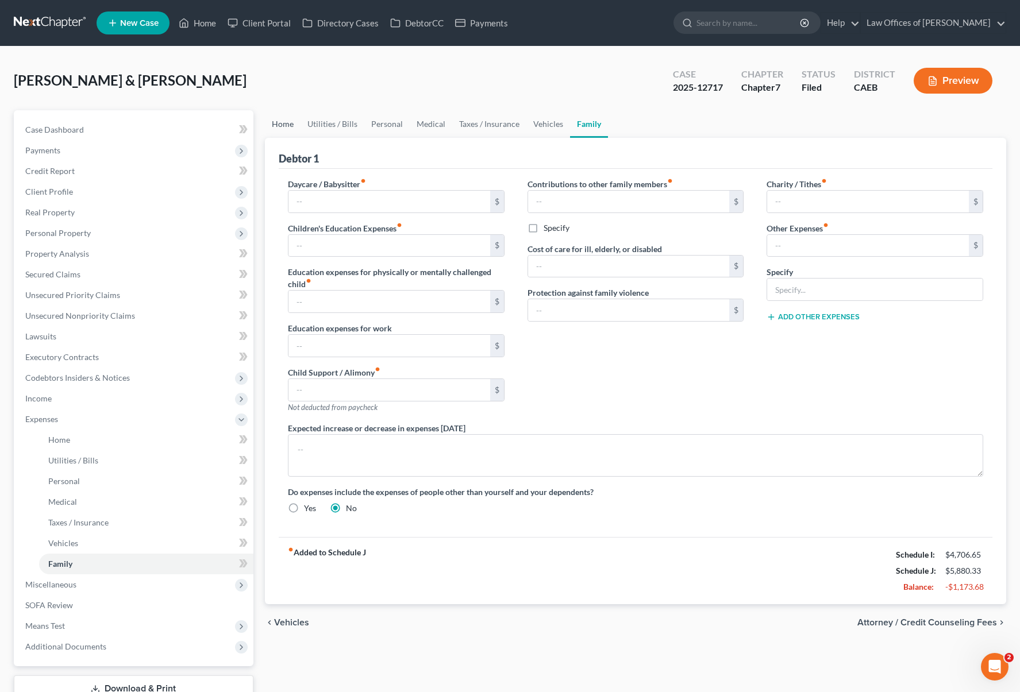
click at [288, 123] on link "Home" at bounding box center [283, 124] width 36 height 28
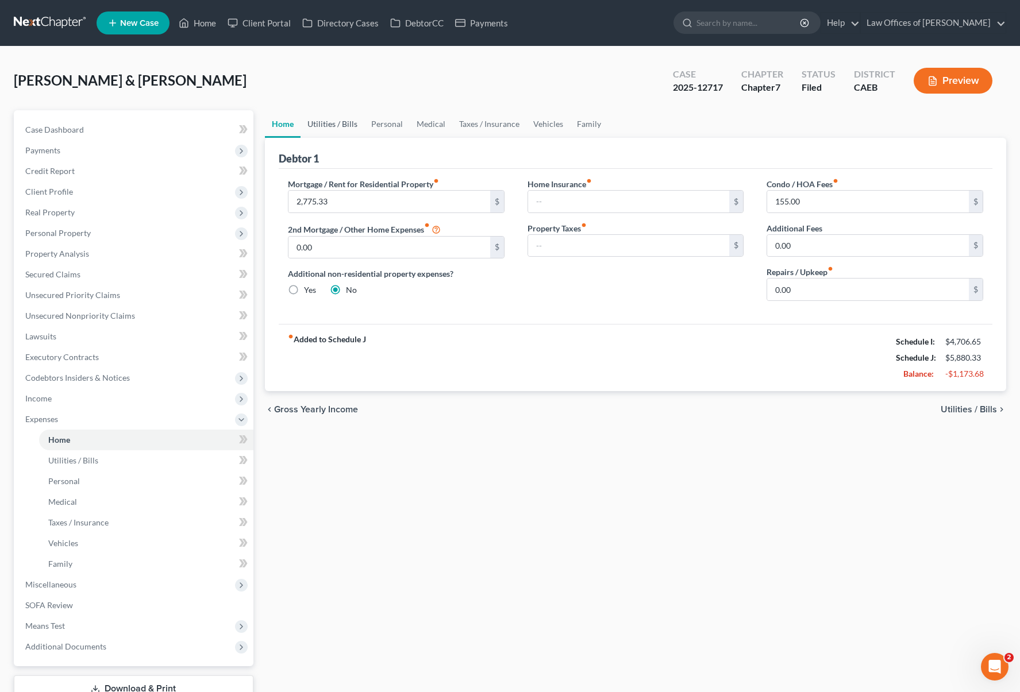
click at [329, 124] on link "Utilities / Bills" at bounding box center [332, 124] width 64 height 28
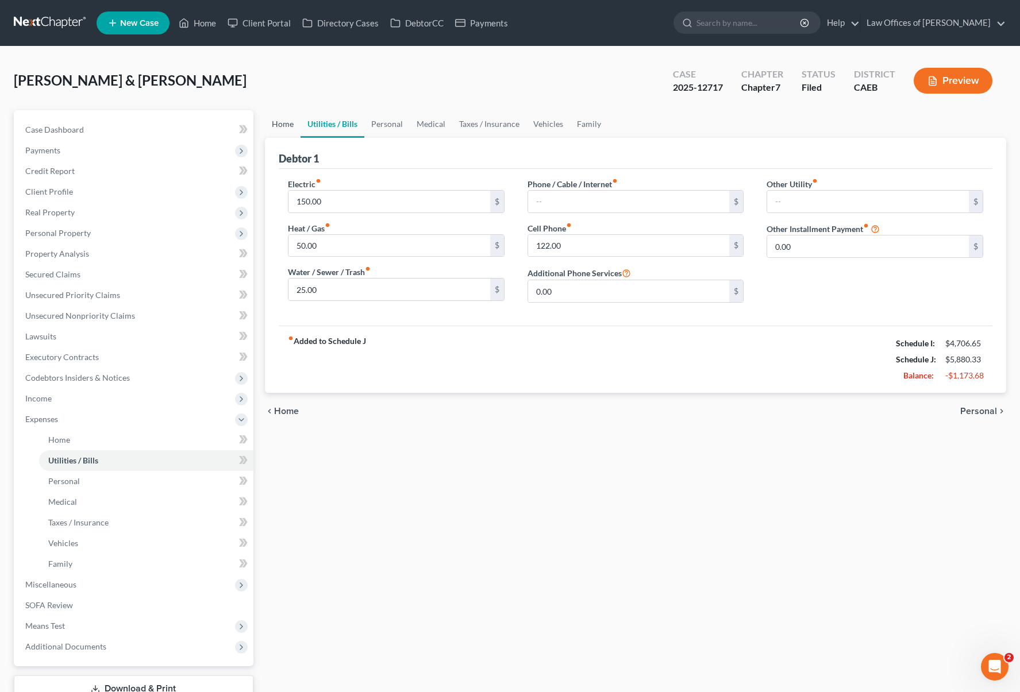
click at [280, 121] on link "Home" at bounding box center [283, 124] width 36 height 28
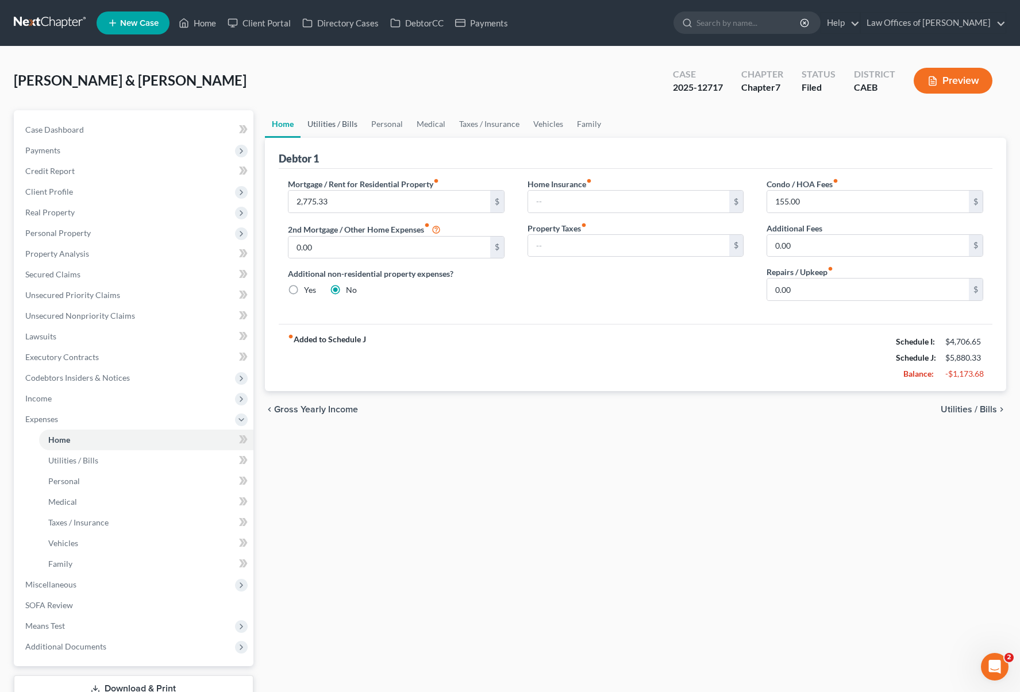
click at [336, 126] on link "Utilities / Bills" at bounding box center [332, 124] width 64 height 28
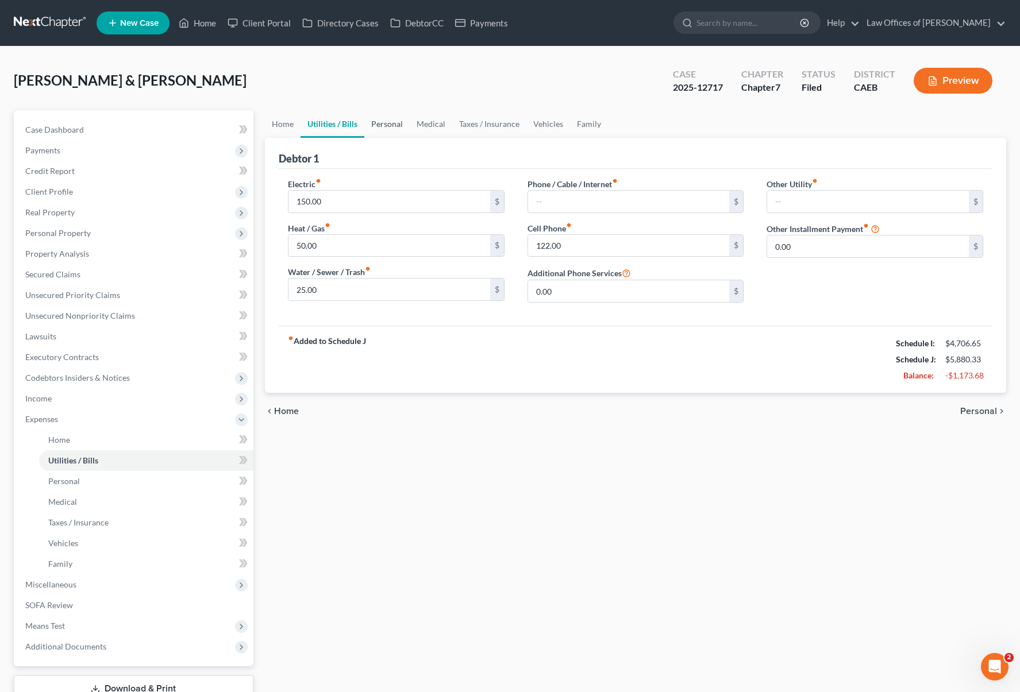
click at [392, 121] on link "Personal" at bounding box center [386, 124] width 45 height 28
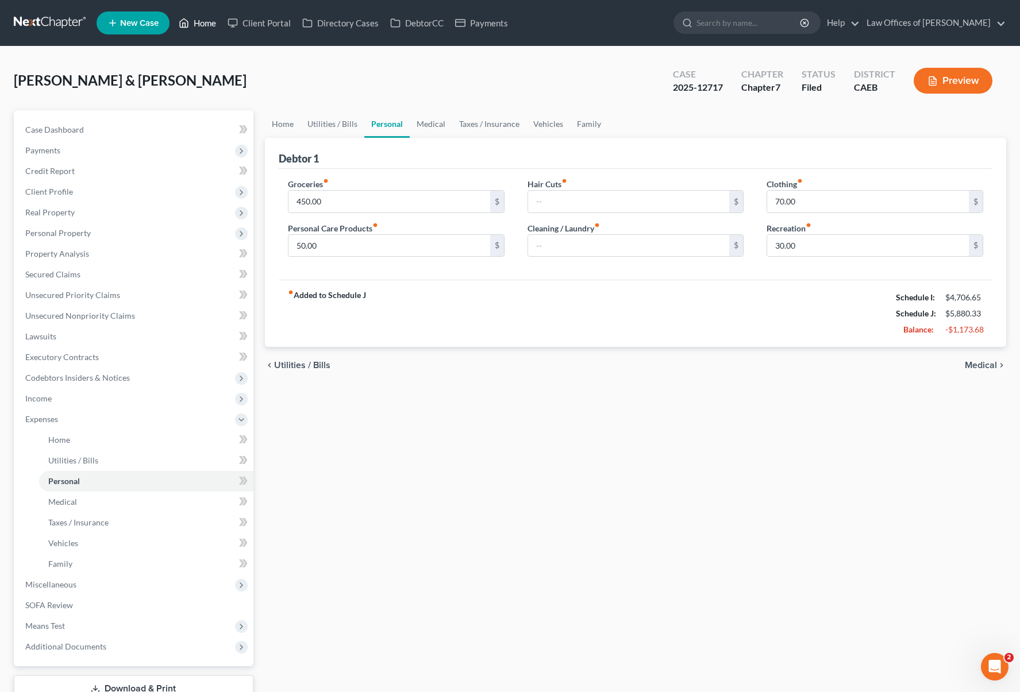
click at [206, 28] on link "Home" at bounding box center [197, 23] width 49 height 21
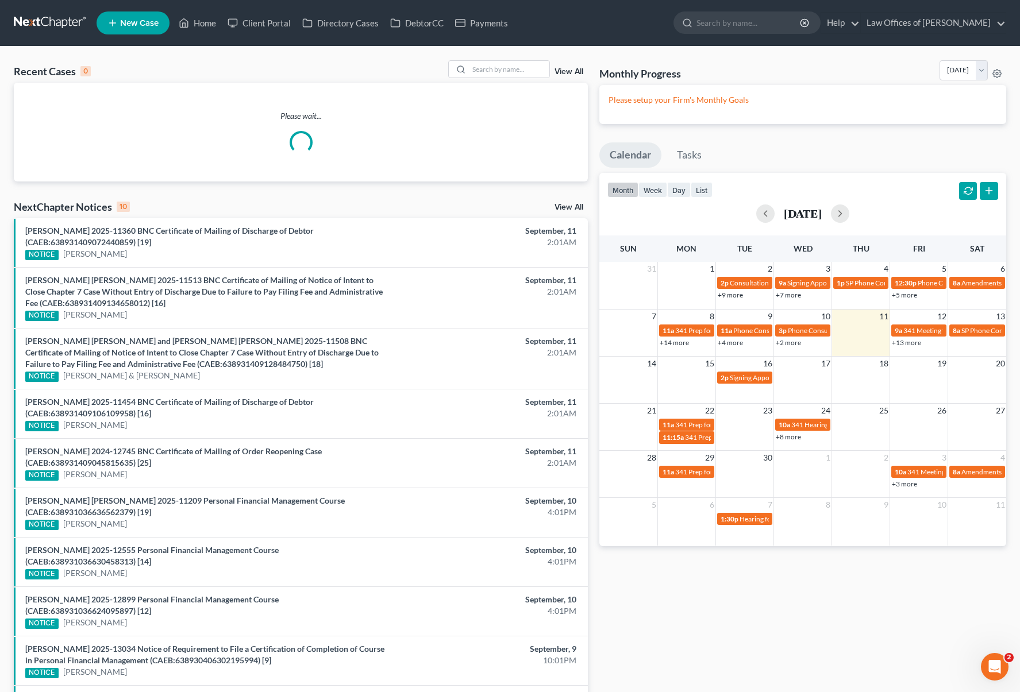
click at [904, 342] on link "+13 more" at bounding box center [905, 342] width 29 height 9
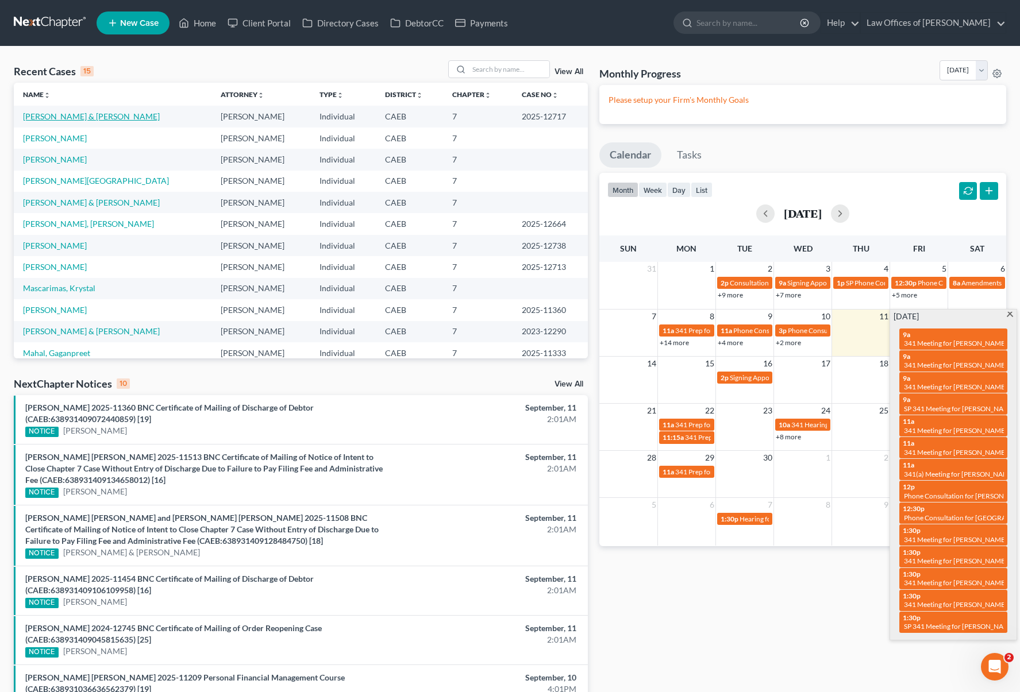
click at [160, 117] on link "[PERSON_NAME] & [PERSON_NAME]" at bounding box center [91, 116] width 137 height 10
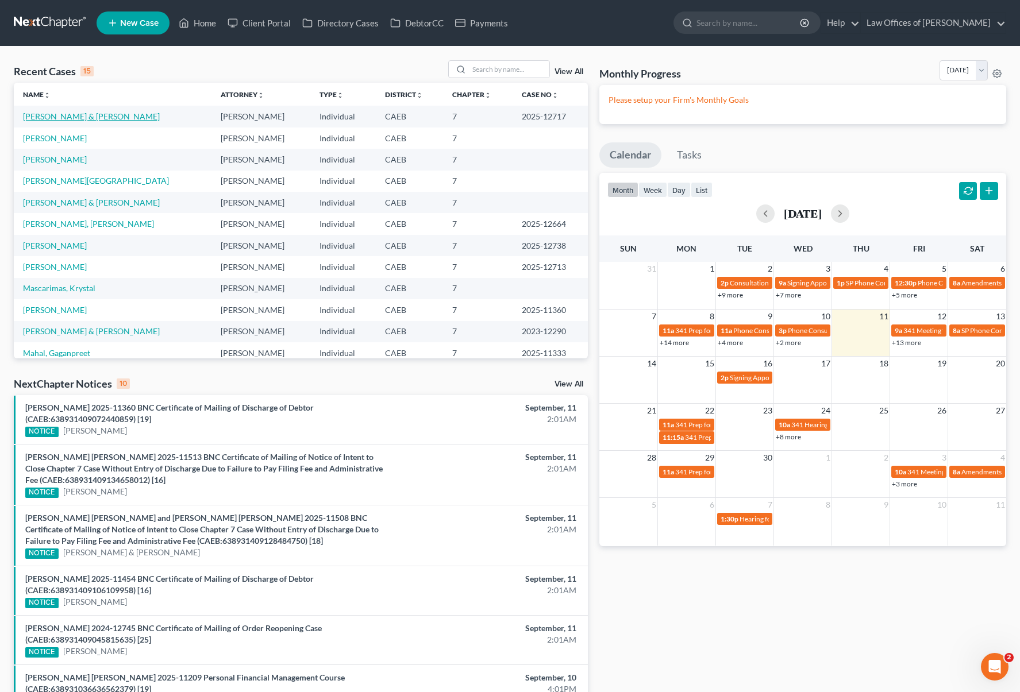
select select "6"
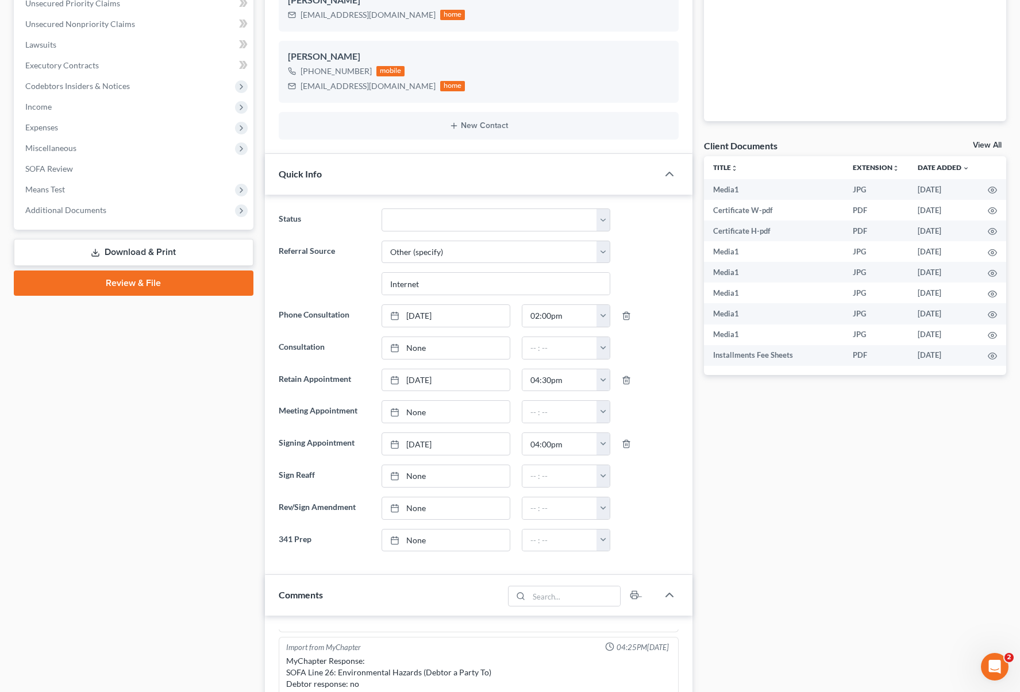
scroll to position [254, 0]
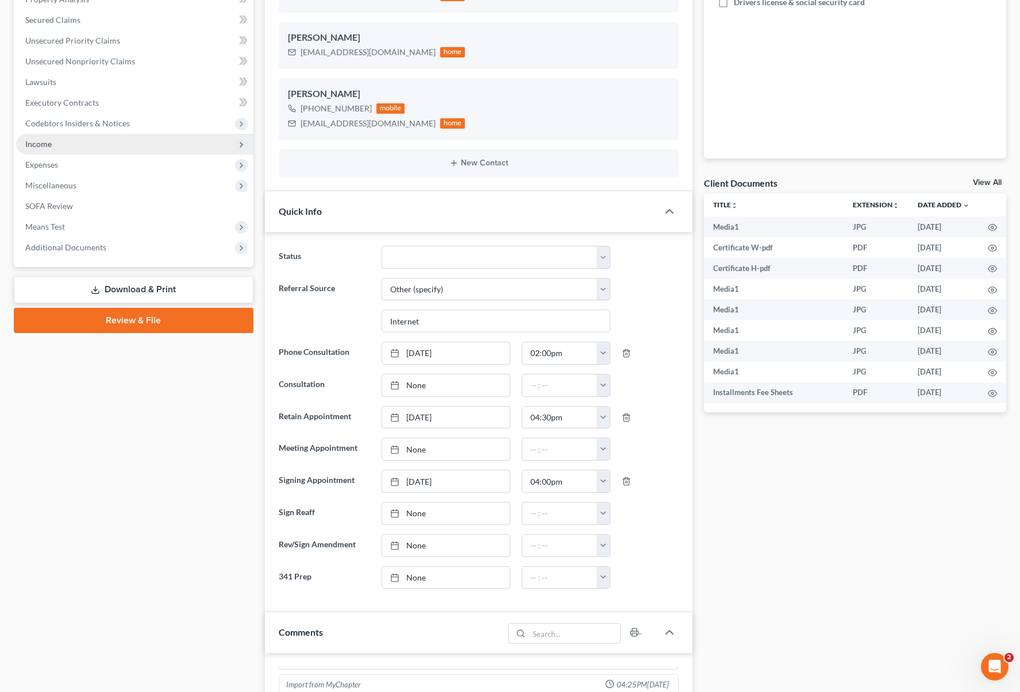
click at [64, 144] on span "Income" at bounding box center [134, 144] width 237 height 21
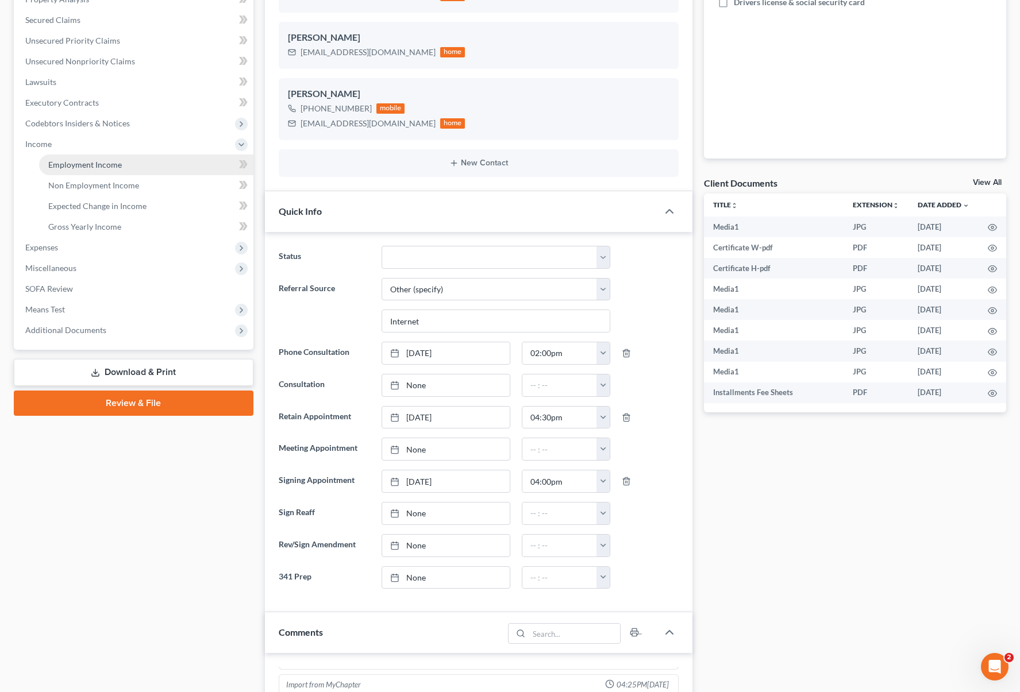
click at [110, 166] on span "Employment Income" at bounding box center [85, 165] width 74 height 10
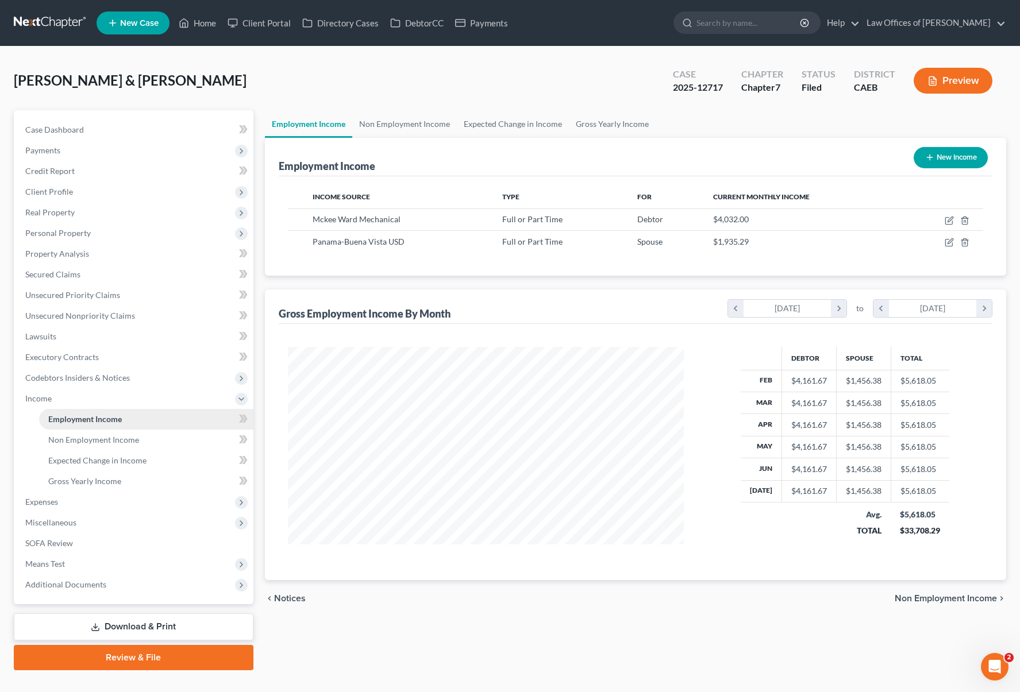
scroll to position [206, 419]
click at [53, 497] on span "Expenses" at bounding box center [41, 502] width 33 height 10
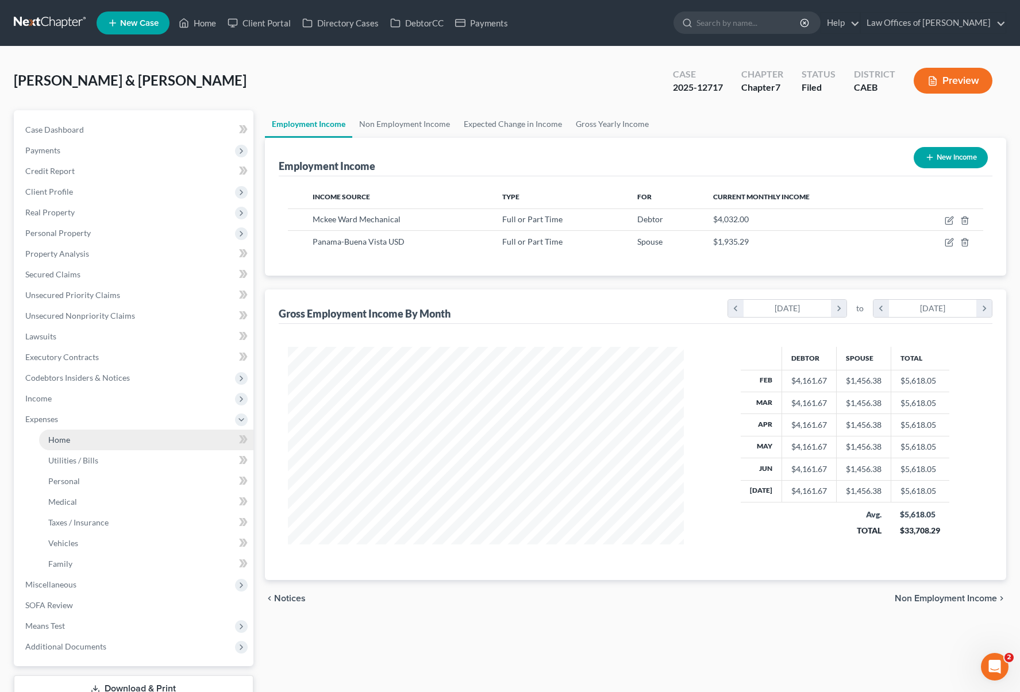
click at [82, 435] on link "Home" at bounding box center [146, 440] width 214 height 21
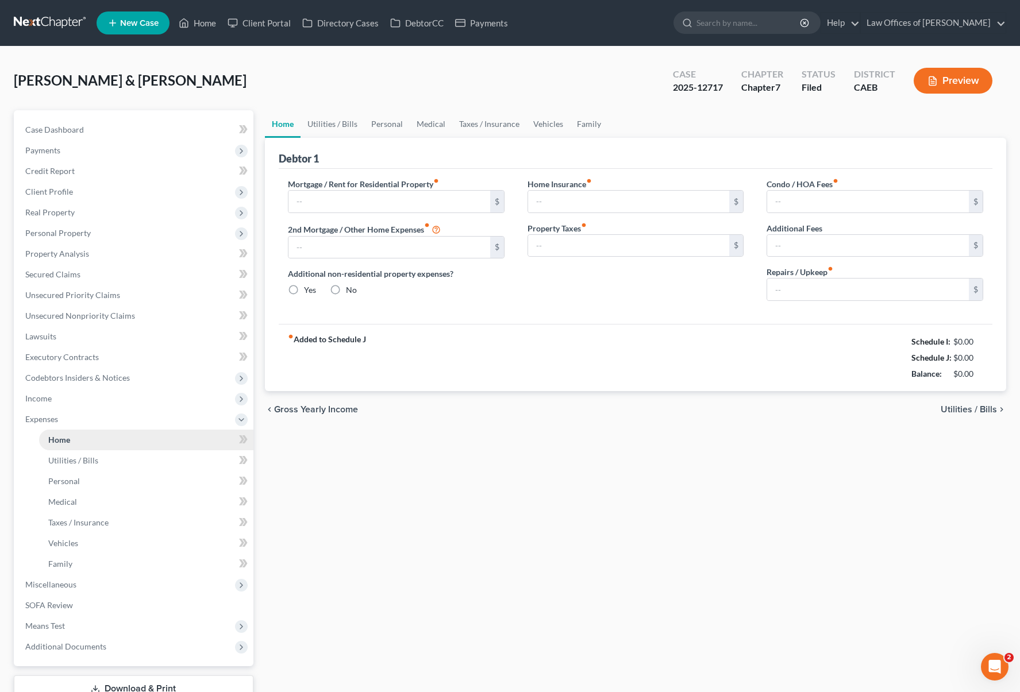
type input "2,775.33"
type input "0.00"
radio input "true"
type input "155.00"
type input "0.00"
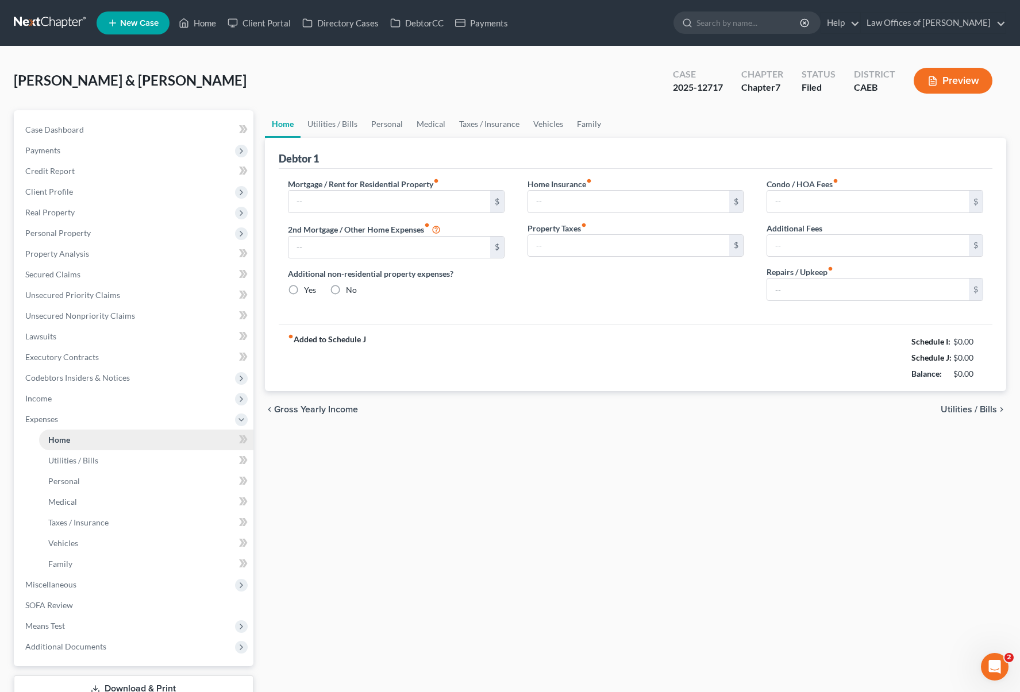
type input "0.00"
click at [325, 120] on link "Utilities / Bills" at bounding box center [332, 124] width 64 height 28
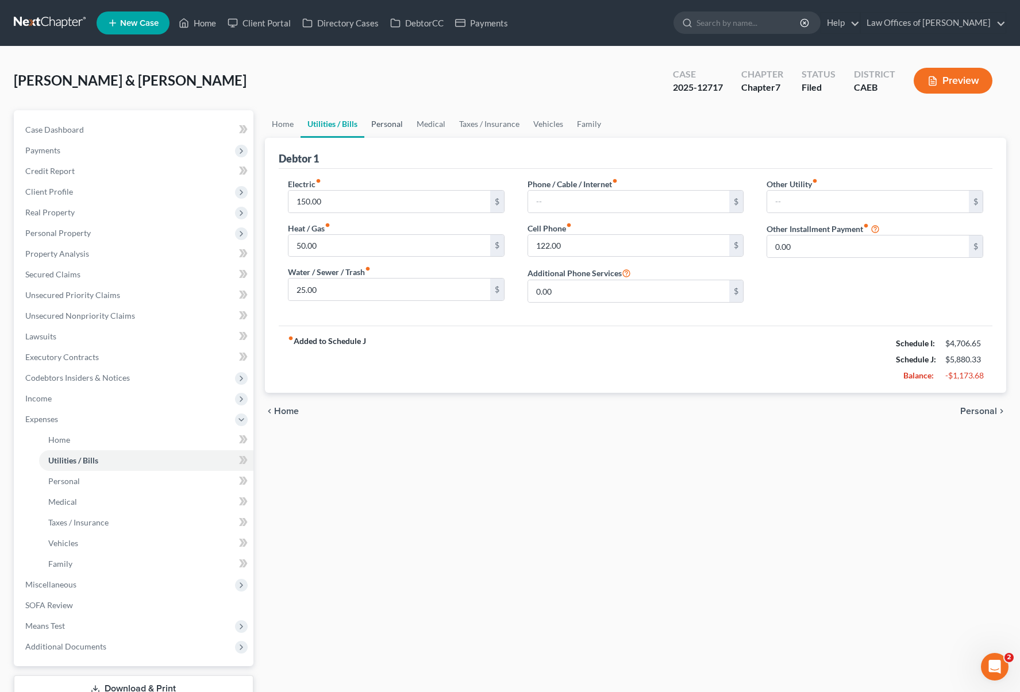
click at [386, 124] on link "Personal" at bounding box center [386, 124] width 45 height 28
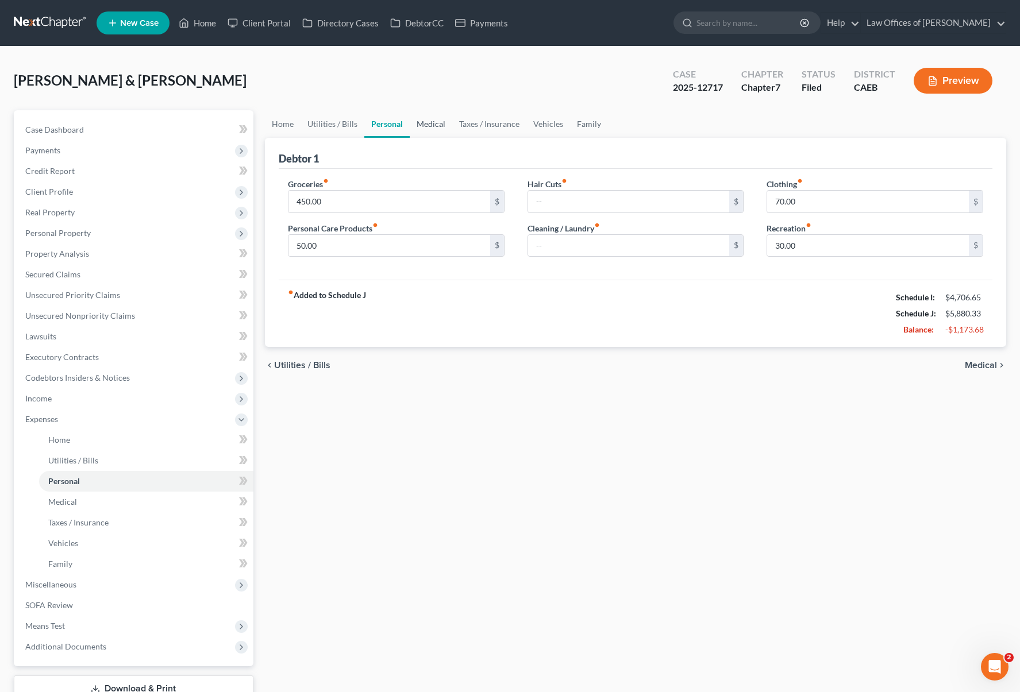
click at [433, 122] on link "Medical" at bounding box center [431, 124] width 43 height 28
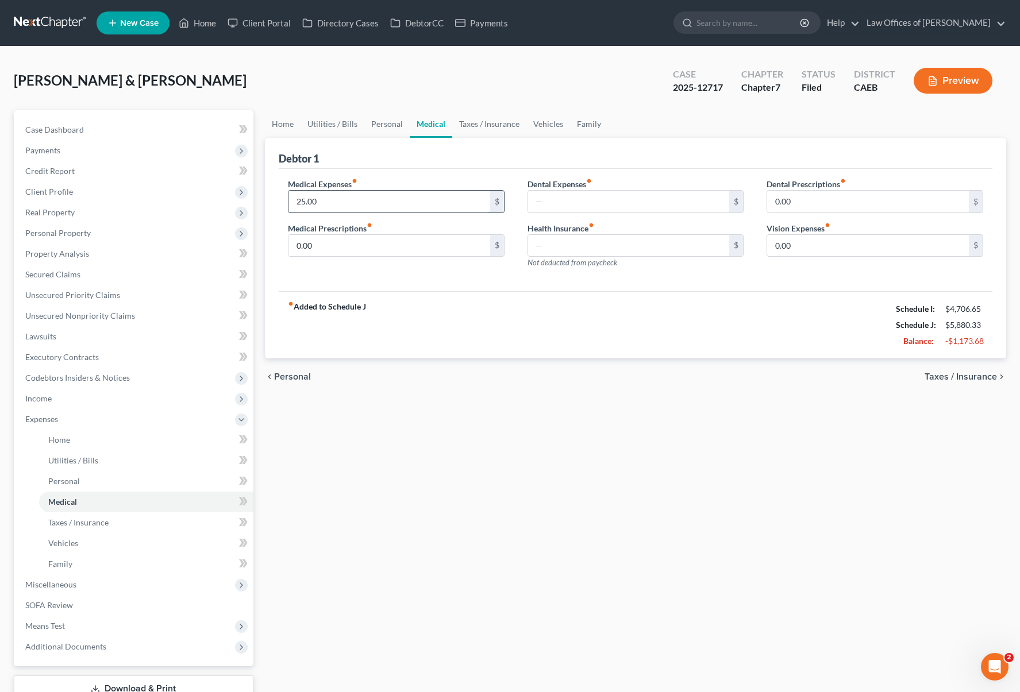
click at [334, 199] on input "25.00" at bounding box center [389, 202] width 202 height 22
click at [482, 128] on link "Taxes / Insurance" at bounding box center [489, 124] width 74 height 28
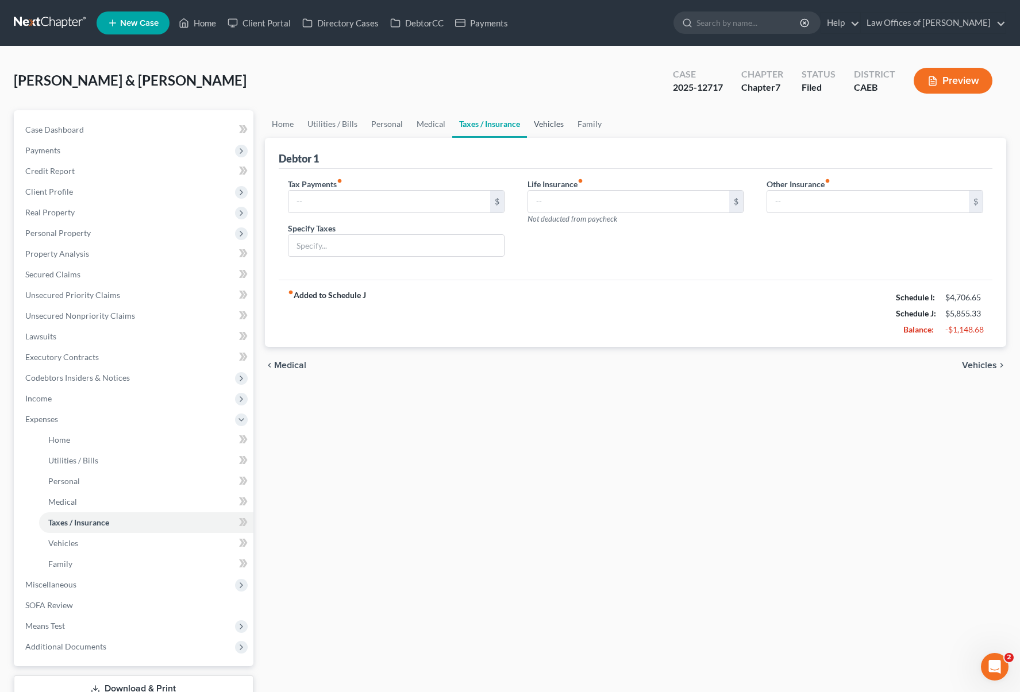
click at [541, 124] on link "Vehicles" at bounding box center [549, 124] width 44 height 28
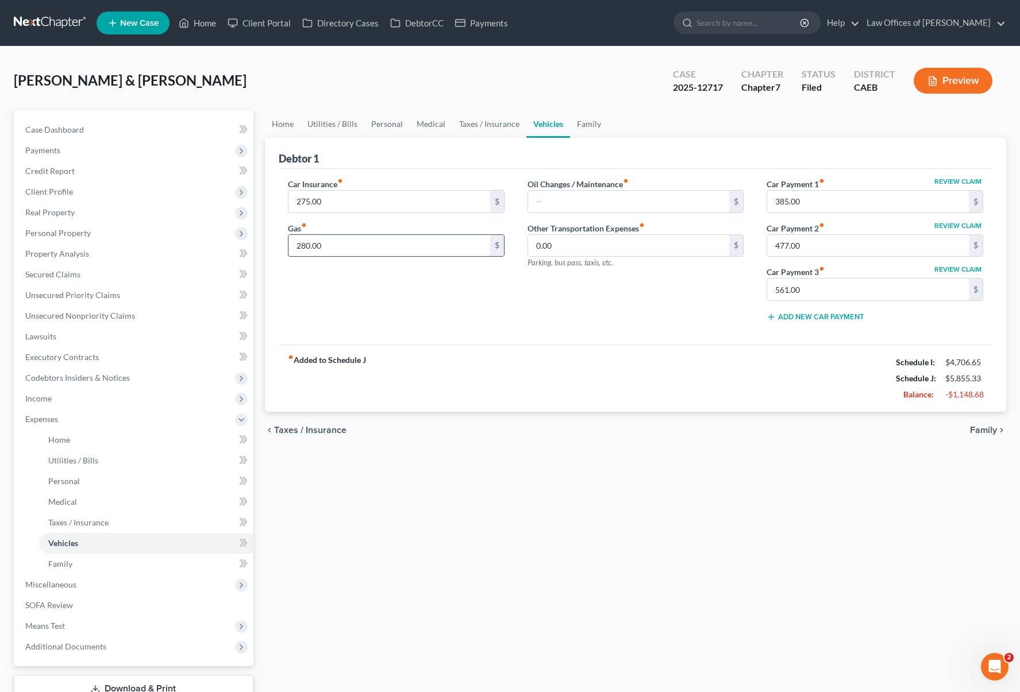
click at [346, 244] on input "280.00" at bounding box center [389, 246] width 202 height 22
click at [285, 125] on link "Home" at bounding box center [283, 124] width 36 height 28
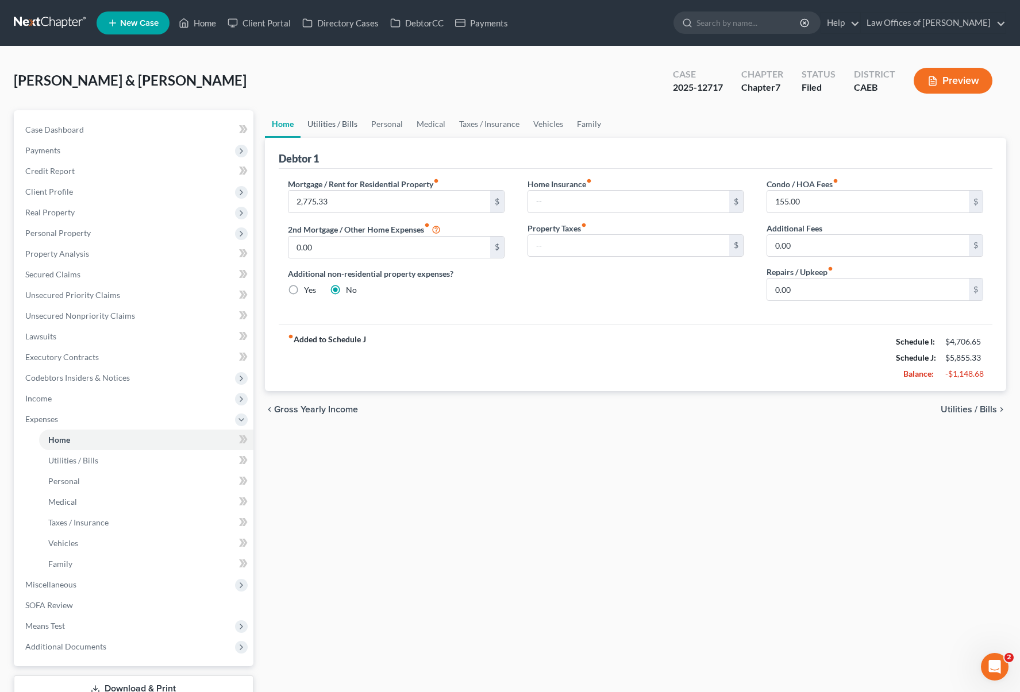
click at [312, 121] on link "Utilities / Bills" at bounding box center [332, 124] width 64 height 28
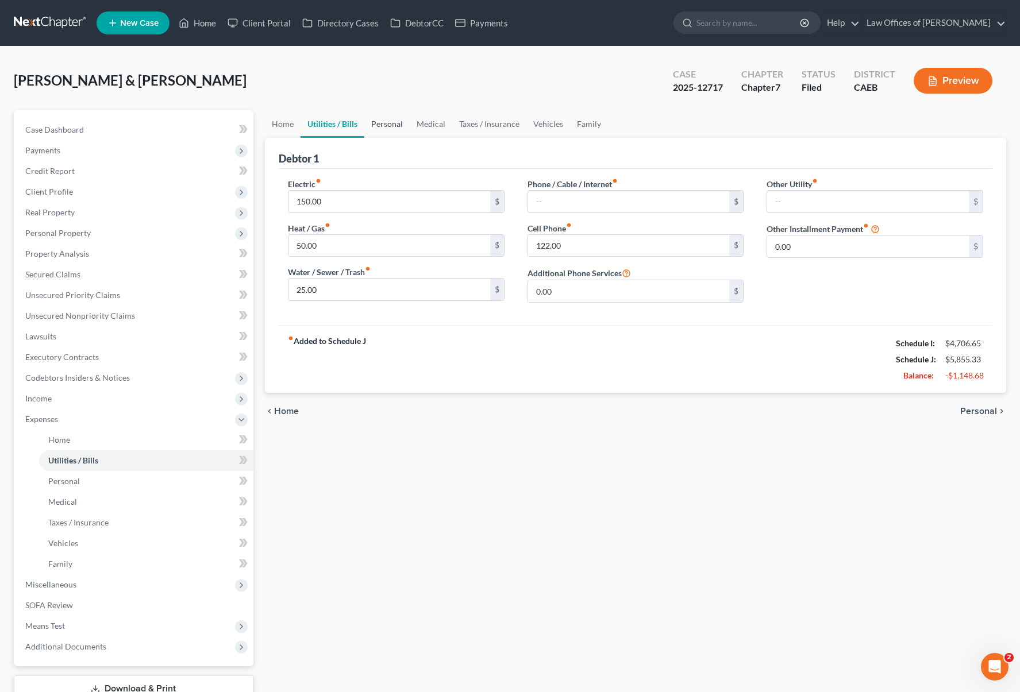
click at [389, 122] on link "Personal" at bounding box center [386, 124] width 45 height 28
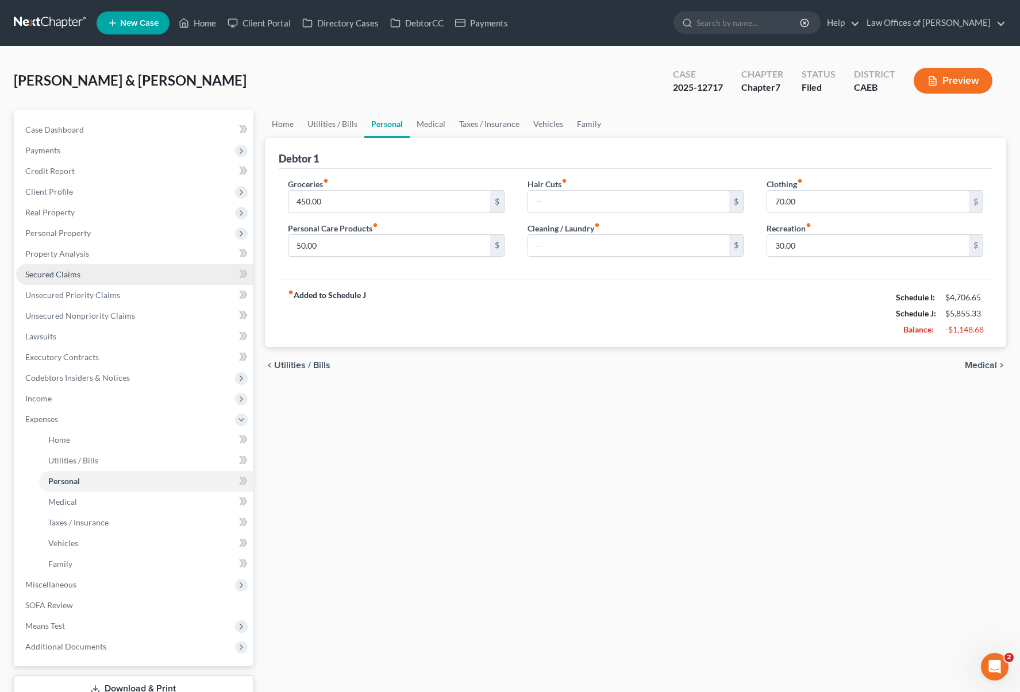
click at [66, 276] on span "Secured Claims" at bounding box center [52, 274] width 55 height 10
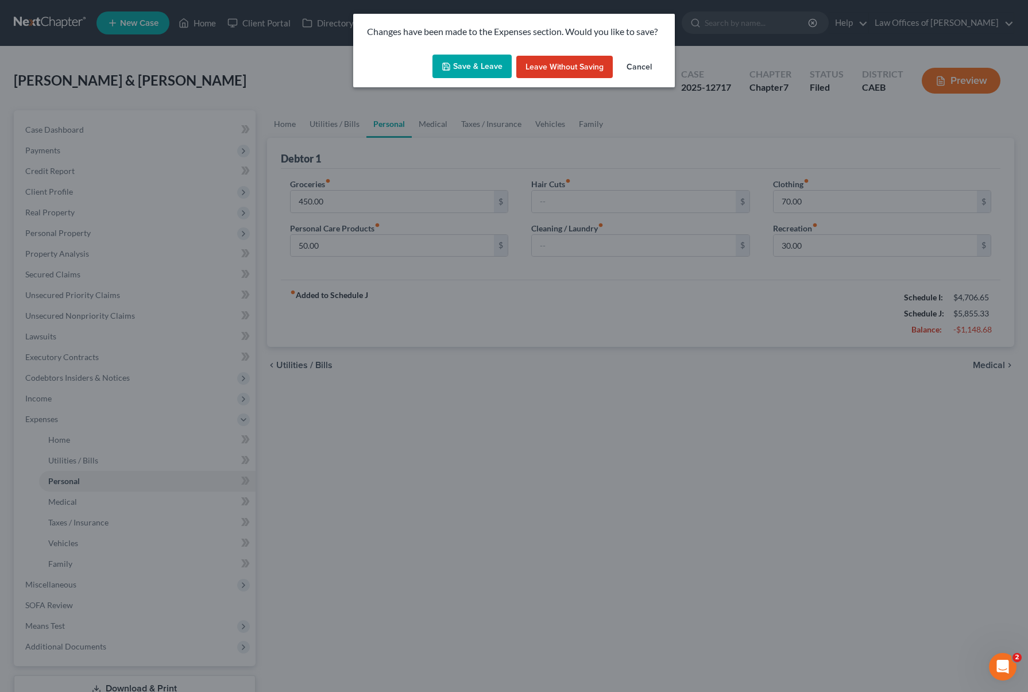
click at [630, 64] on button "Cancel" at bounding box center [639, 67] width 44 height 23
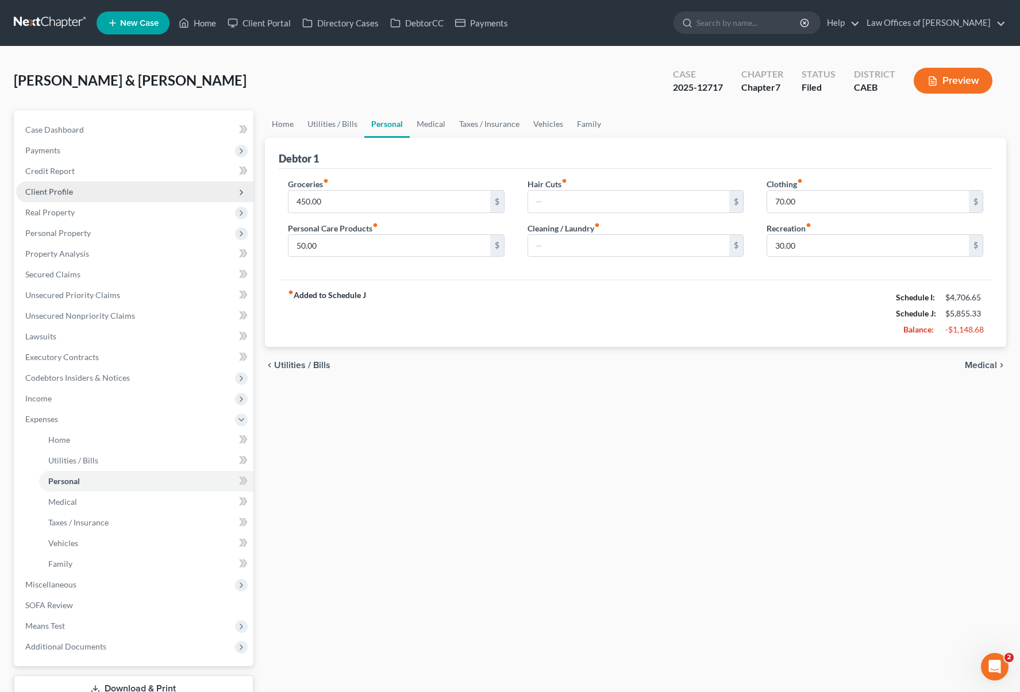
click at [89, 197] on span "Client Profile" at bounding box center [134, 192] width 237 height 21
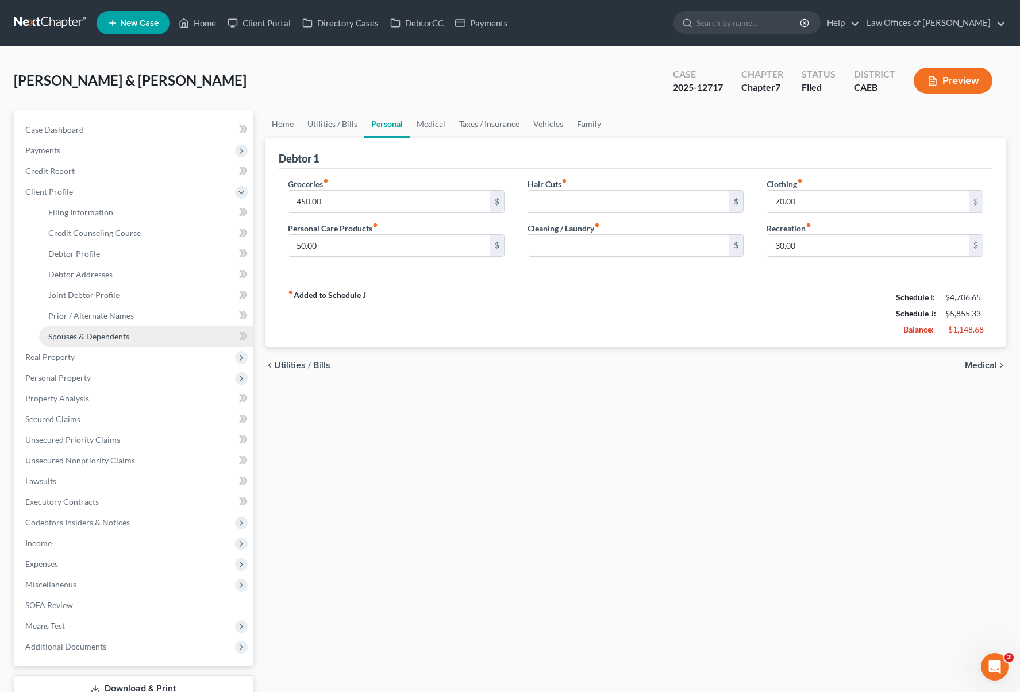
click at [117, 335] on span "Spouses & Dependents" at bounding box center [88, 336] width 81 height 10
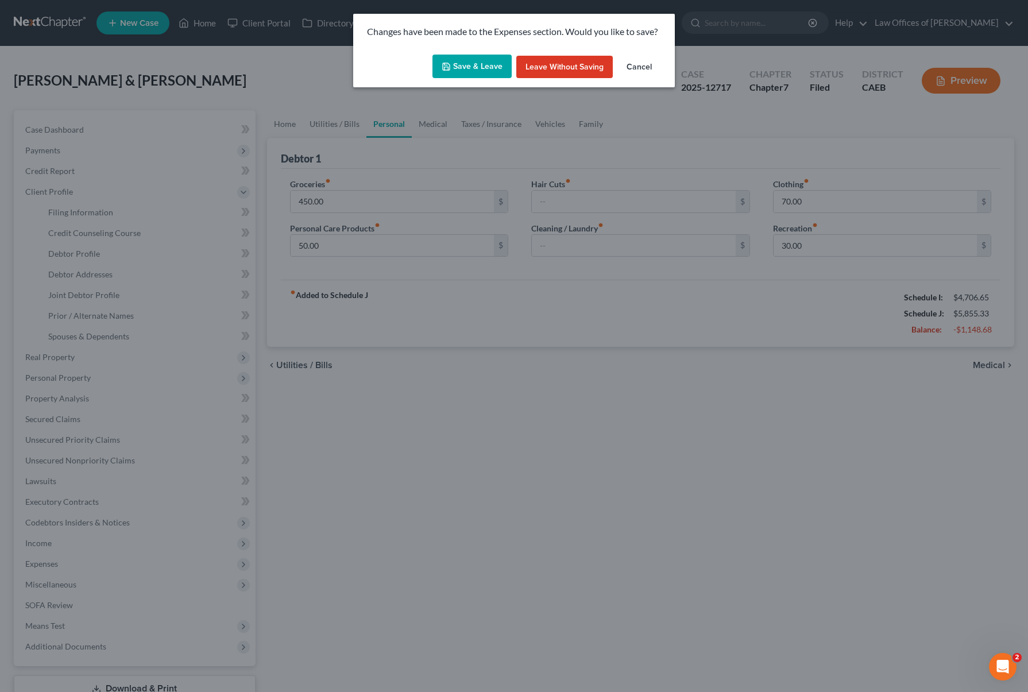
click at [439, 69] on button "Save & Leave" at bounding box center [472, 67] width 79 height 24
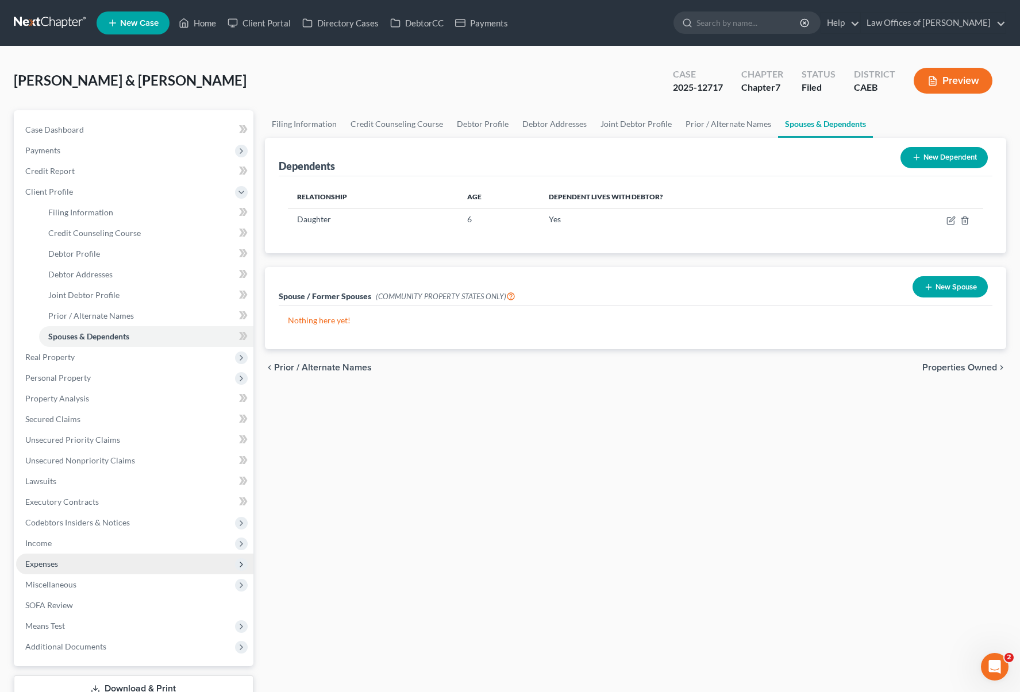
click at [68, 566] on span "Expenses" at bounding box center [134, 564] width 237 height 21
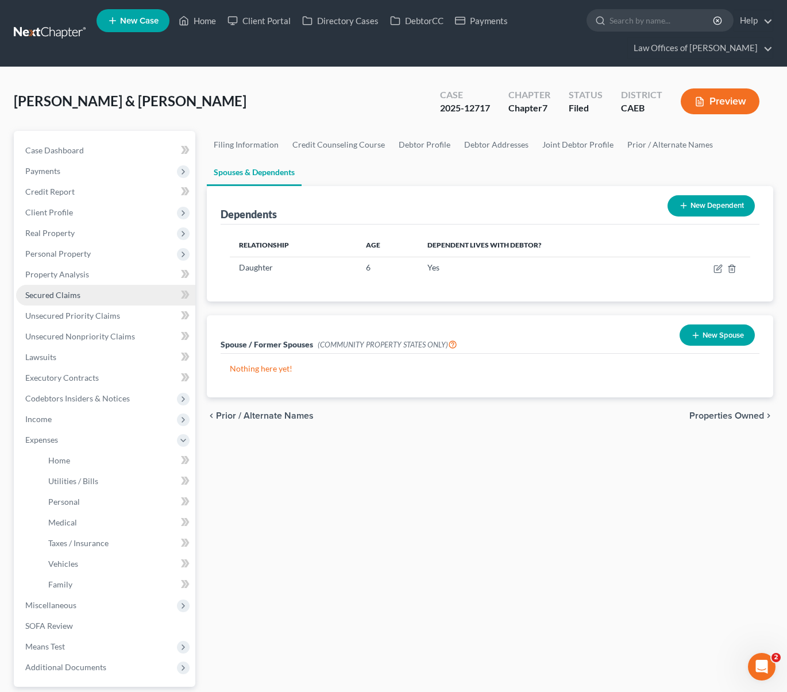
click at [84, 296] on link "Secured Claims" at bounding box center [105, 295] width 179 height 21
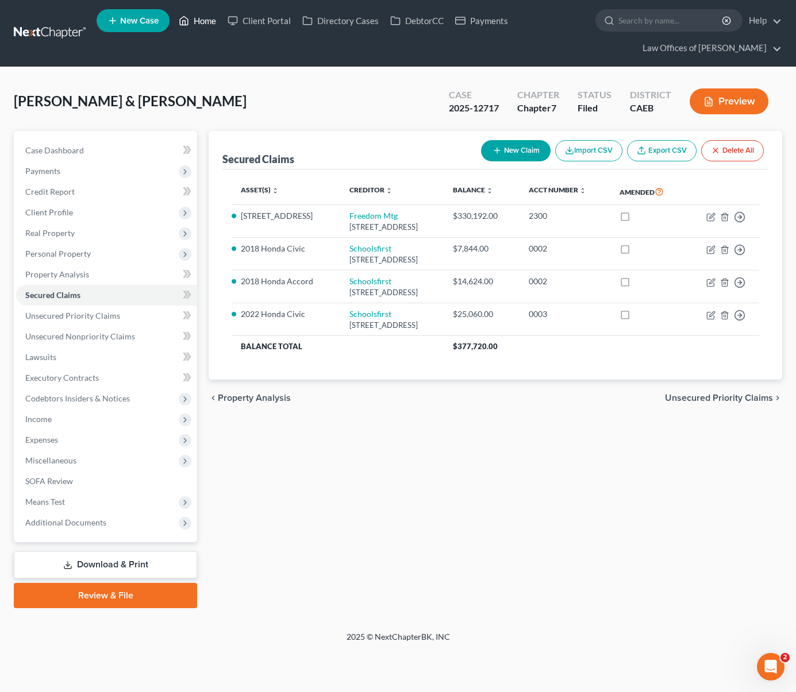
click at [200, 16] on link "Home" at bounding box center [197, 20] width 49 height 21
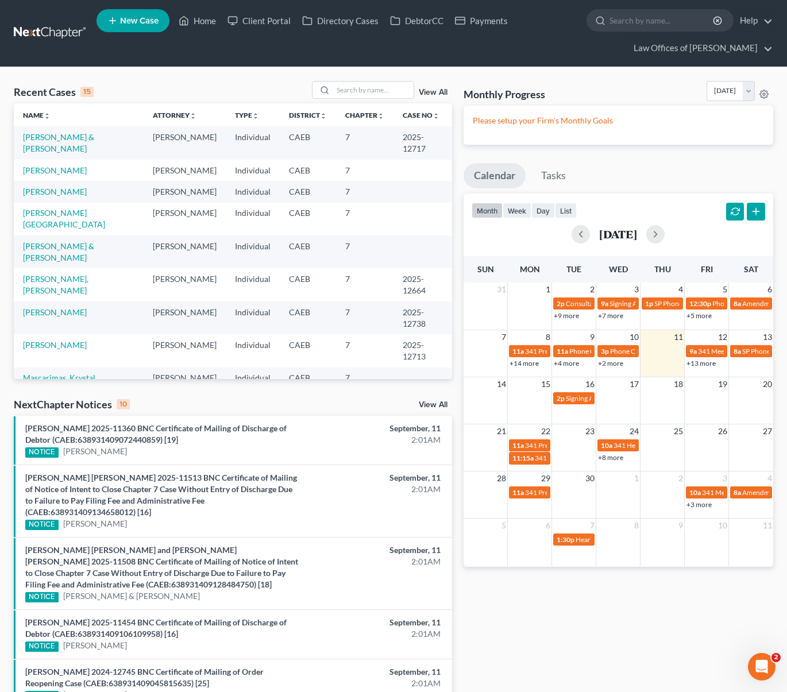
click at [700, 364] on link "+13 more" at bounding box center [700, 363] width 29 height 9
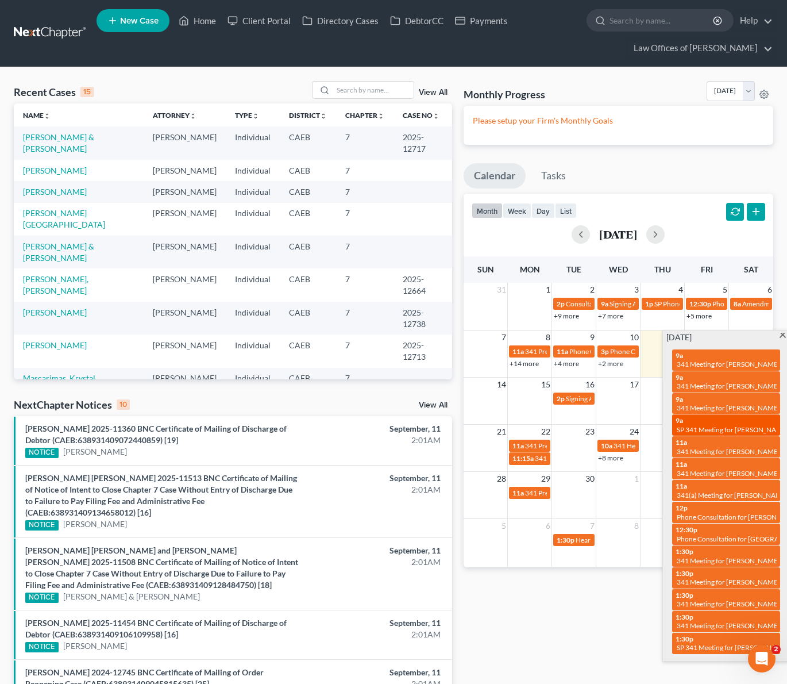
click at [707, 425] on span "SP 341 Meeting for [PERSON_NAME] Del Rio" at bounding box center [744, 429] width 135 height 9
select select "Days"
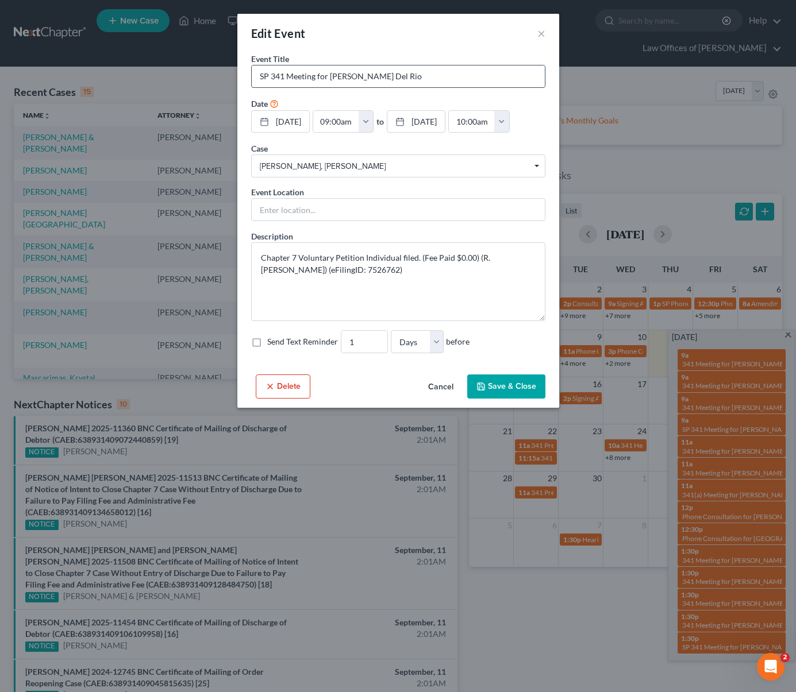
click at [268, 78] on input "SP 341 Meeting for [PERSON_NAME] Del Rio" at bounding box center [398, 76] width 293 height 22
click at [258, 78] on input "SP 341 Meeting for [PERSON_NAME] Del Rio" at bounding box center [398, 76] width 293 height 22
type input "In Office SP 341 Meeting for [PERSON_NAME] Del Rio"
click at [522, 384] on button "Save & Close" at bounding box center [506, 387] width 78 height 24
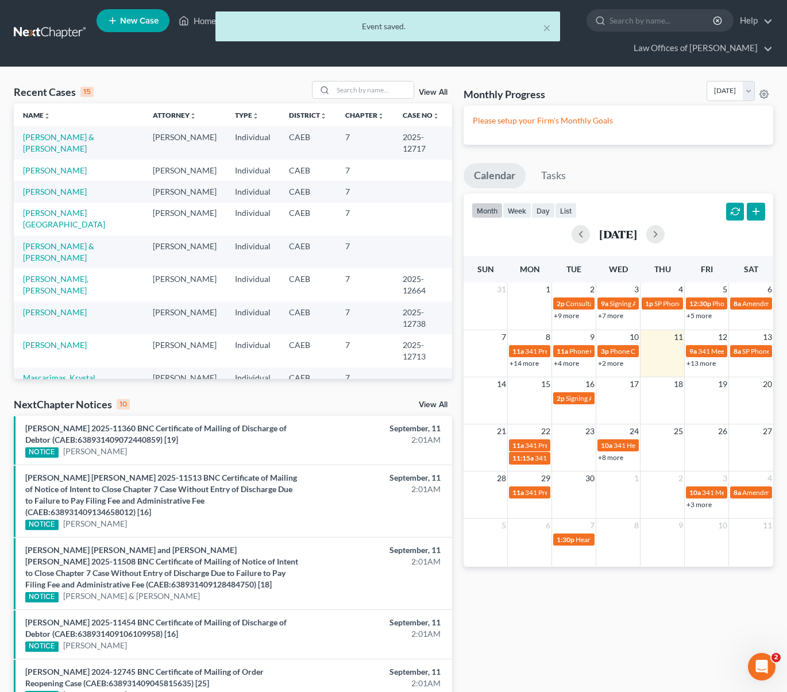
click at [701, 364] on link "+13 more" at bounding box center [700, 363] width 29 height 9
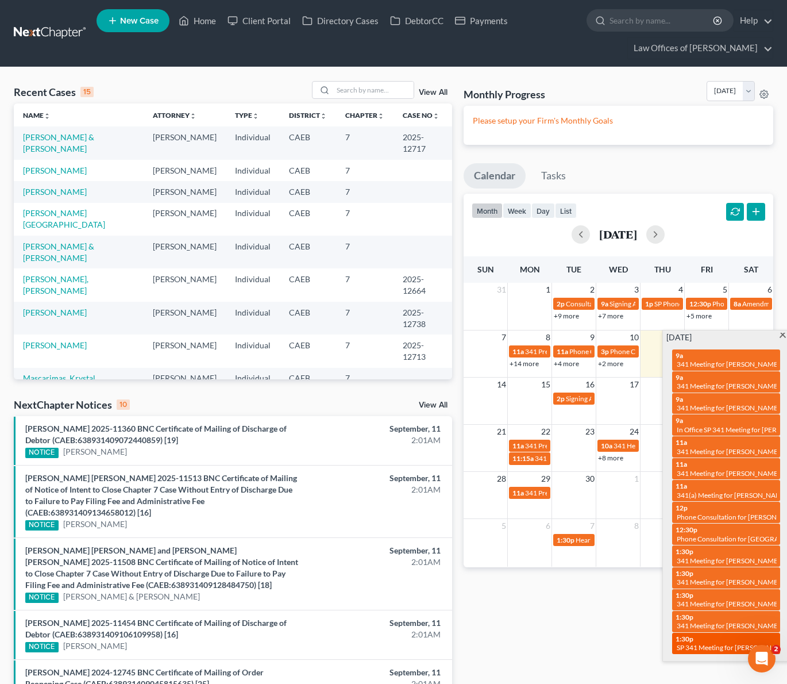
click at [709, 643] on span "SP 341 Meeting for [PERSON_NAME] [PERSON_NAME] and [PERSON_NAME]" at bounding box center [794, 647] width 235 height 9
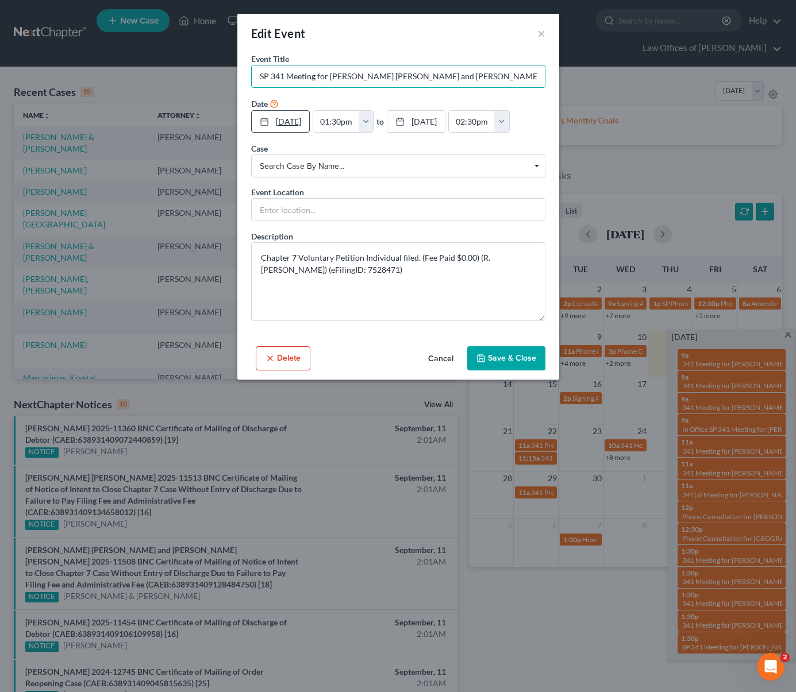
drag, startPoint x: 259, startPoint y: 79, endPoint x: 311, endPoint y: 112, distance: 61.7
click at [260, 79] on input "SP 341 Meeting for [PERSON_NAME] [PERSON_NAME] and [PERSON_NAME]" at bounding box center [398, 76] width 293 height 22
type input "In Office SP 341 Meeting for [PERSON_NAME] [PERSON_NAME] and [PERSON_NAME]"
click at [484, 361] on icon "button" at bounding box center [480, 358] width 9 height 9
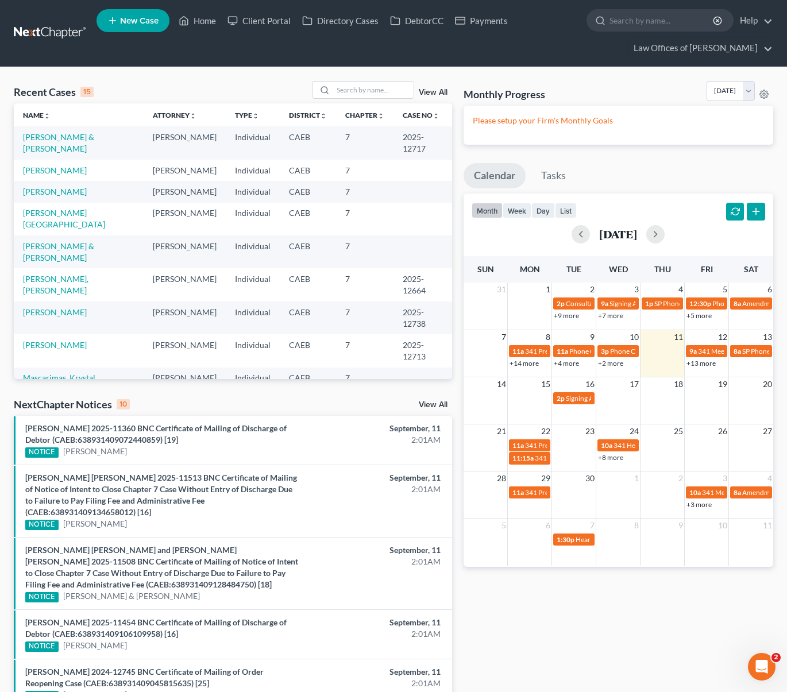
click at [699, 364] on link "+13 more" at bounding box center [700, 363] width 29 height 9
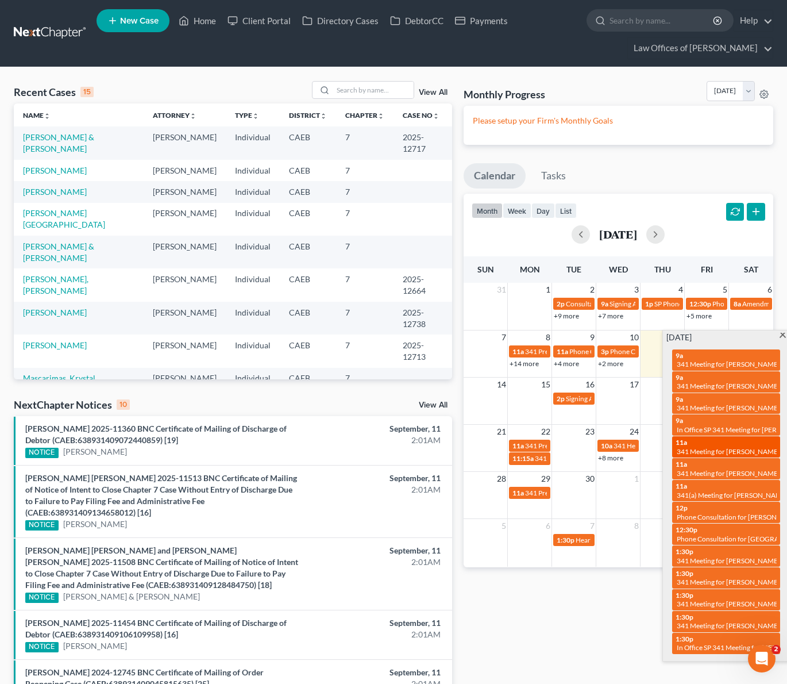
click at [689, 447] on span "341 Meeting for [PERSON_NAME]" at bounding box center [728, 451] width 103 height 9
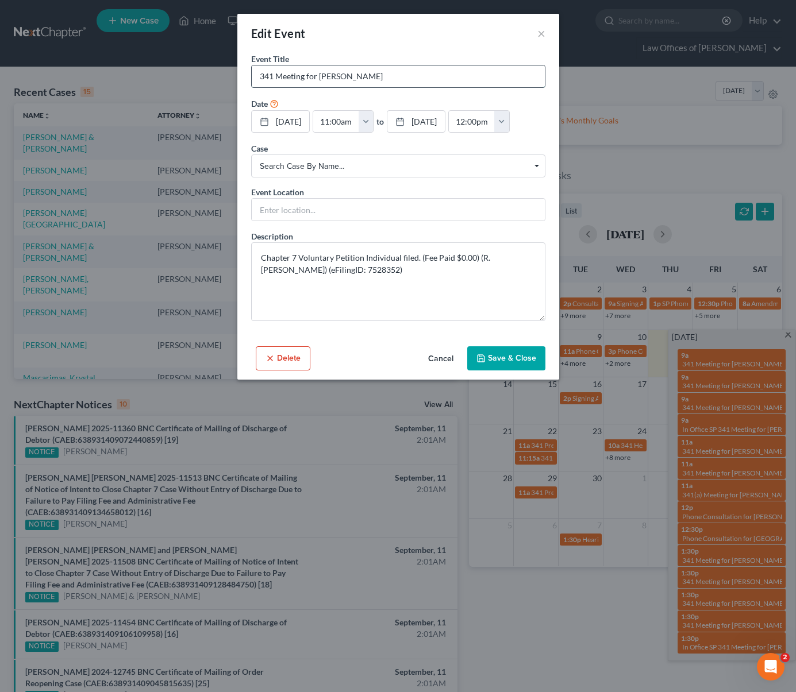
click at [259, 78] on input "341 Meeting for [PERSON_NAME]" at bounding box center [398, 76] width 293 height 22
type input "SP 341 Meeting for [PERSON_NAME]"
click at [501, 357] on button "Save & Close" at bounding box center [506, 358] width 78 height 24
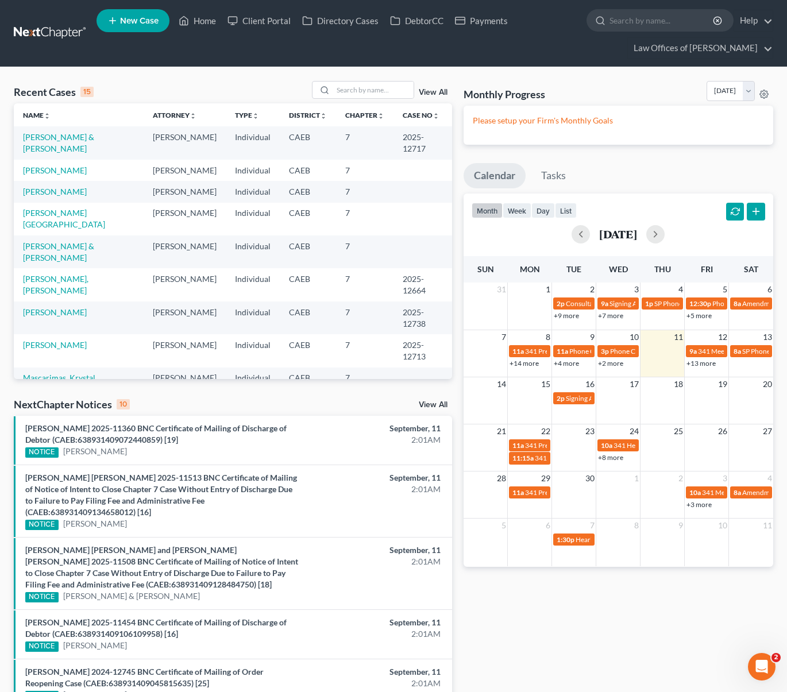
click at [694, 366] on link "+13 more" at bounding box center [700, 363] width 29 height 9
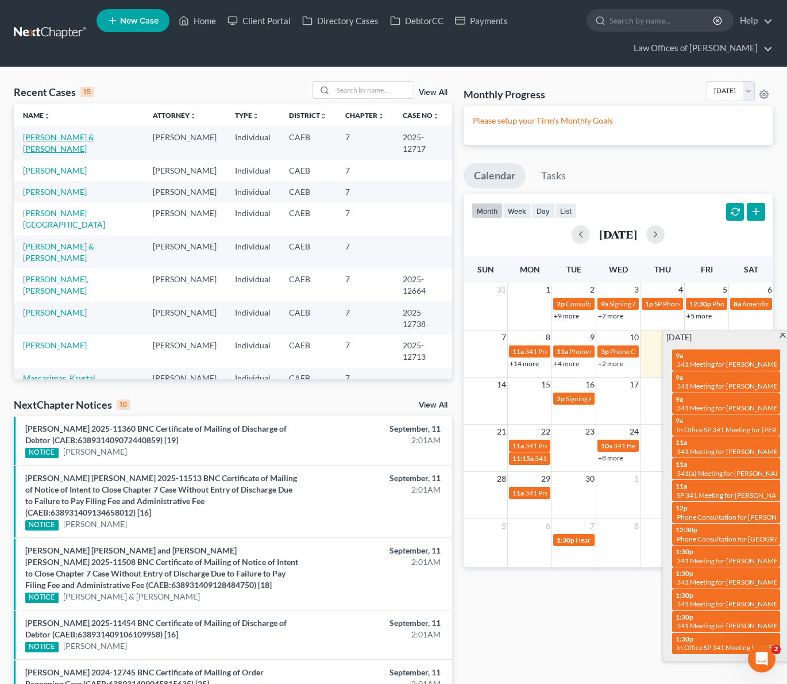
click at [94, 136] on link "[PERSON_NAME] & [PERSON_NAME]" at bounding box center [58, 142] width 71 height 21
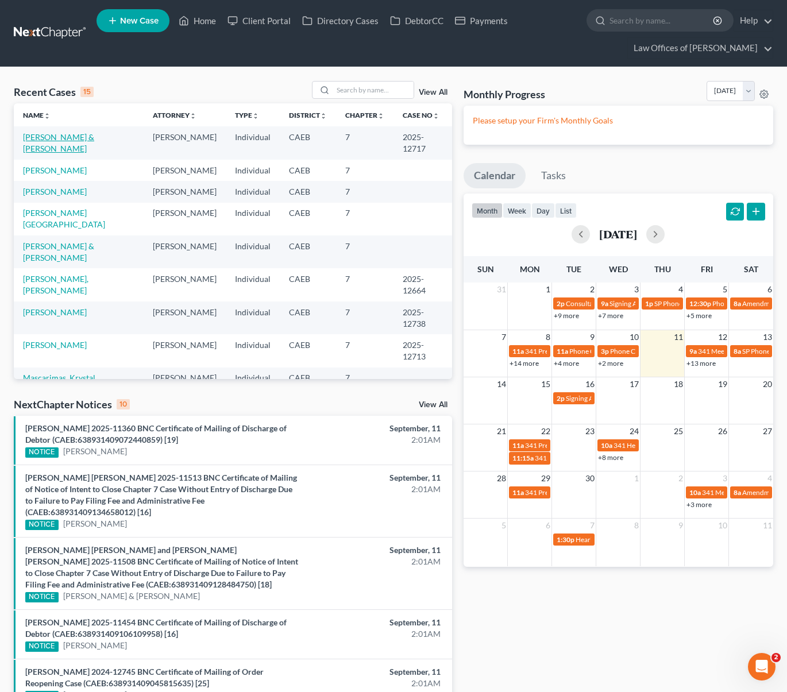
select select "6"
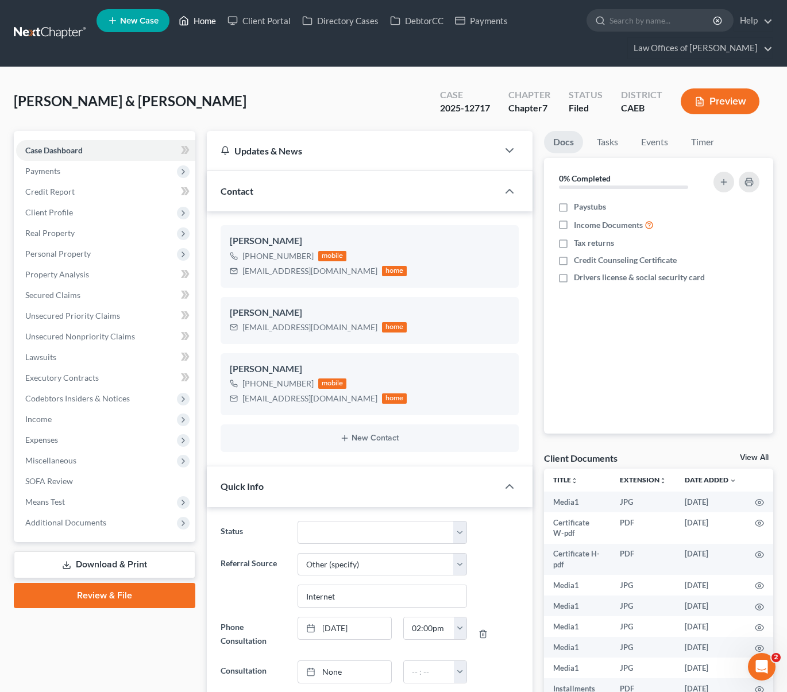
click at [209, 25] on link "Home" at bounding box center [197, 20] width 49 height 21
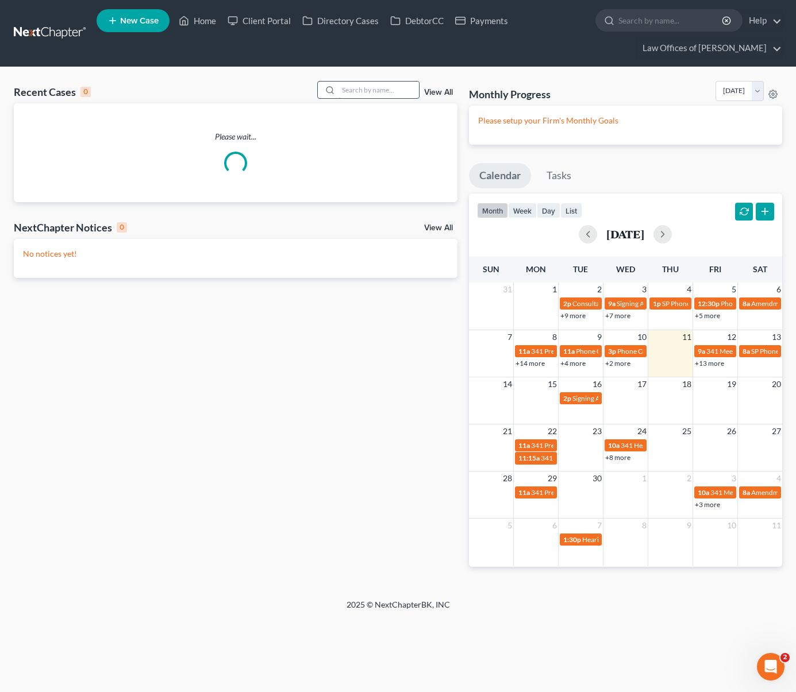
click at [391, 89] on input "search" at bounding box center [378, 90] width 80 height 17
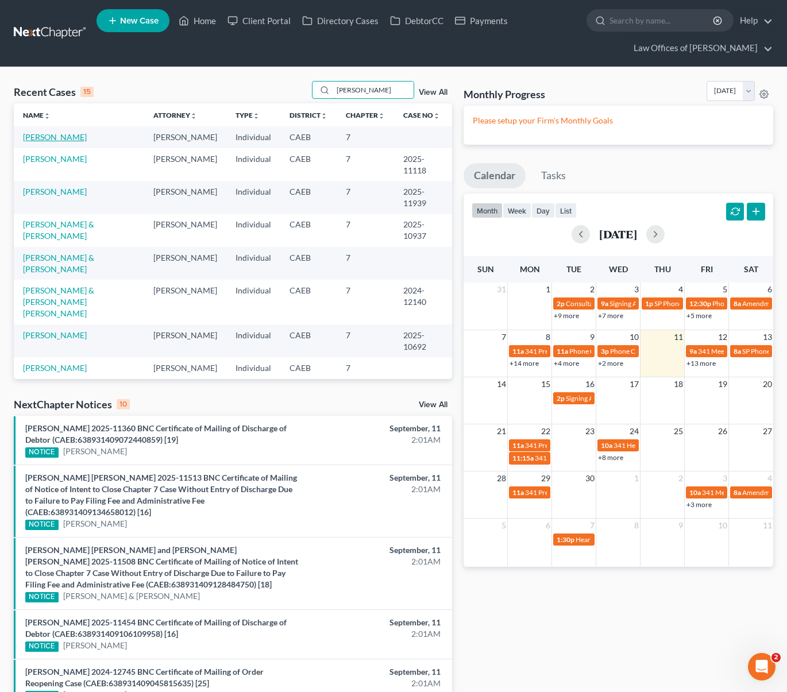
type input "[PERSON_NAME]"
click at [46, 136] on link "[PERSON_NAME]" at bounding box center [55, 137] width 64 height 10
select select "0"
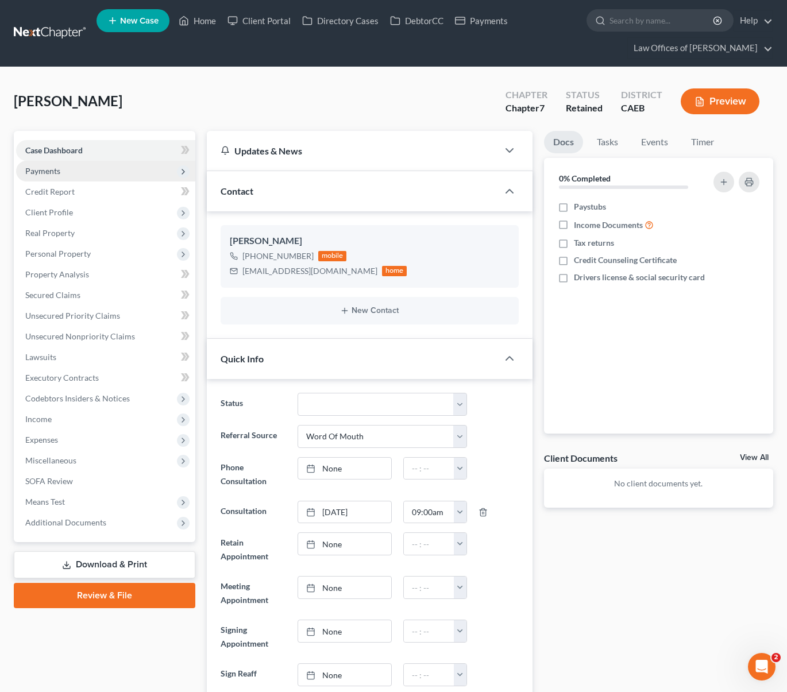
click at [56, 171] on span "Payments" at bounding box center [42, 171] width 35 height 10
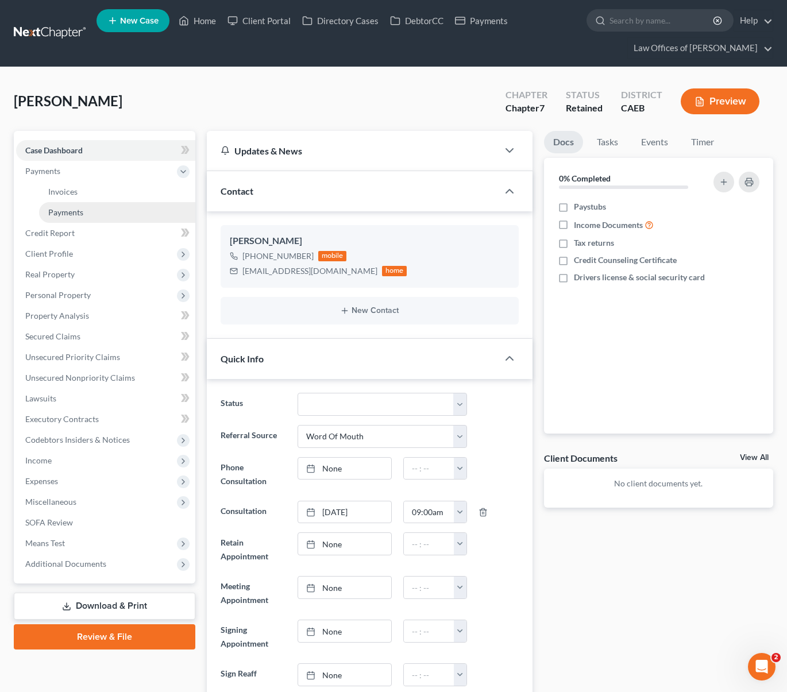
click at [84, 215] on link "Payments" at bounding box center [117, 212] width 156 height 21
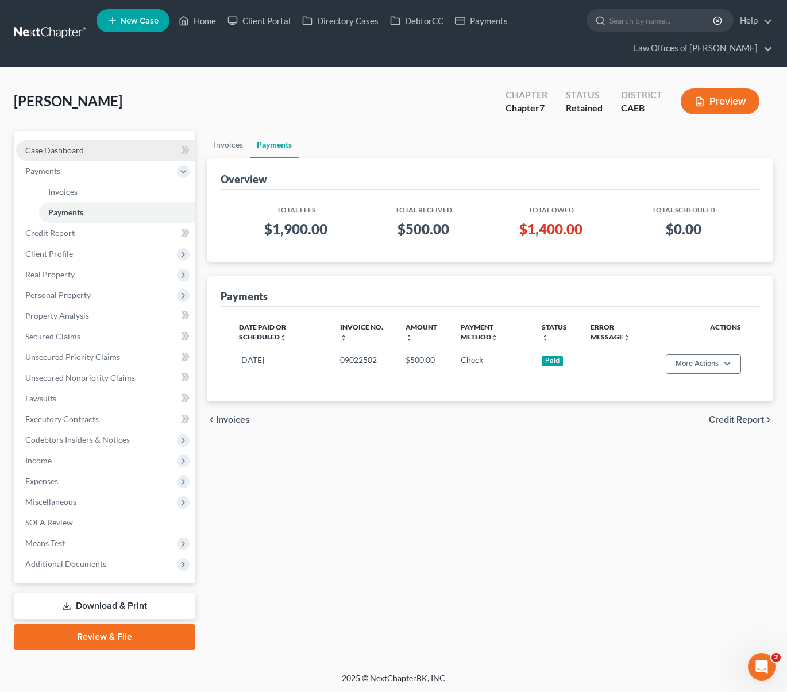
click at [98, 153] on link "Case Dashboard" at bounding box center [105, 150] width 179 height 21
select select "0"
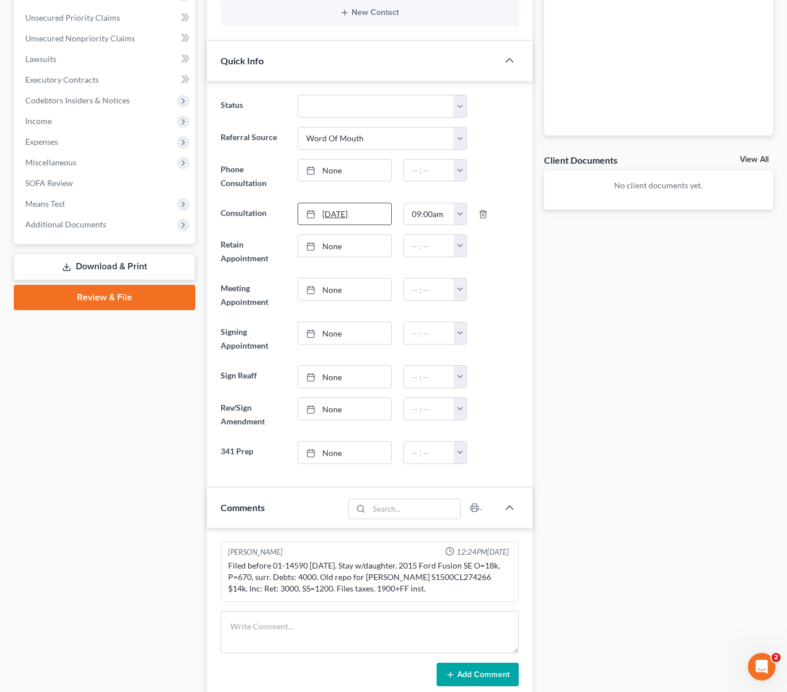
scroll to position [321, 0]
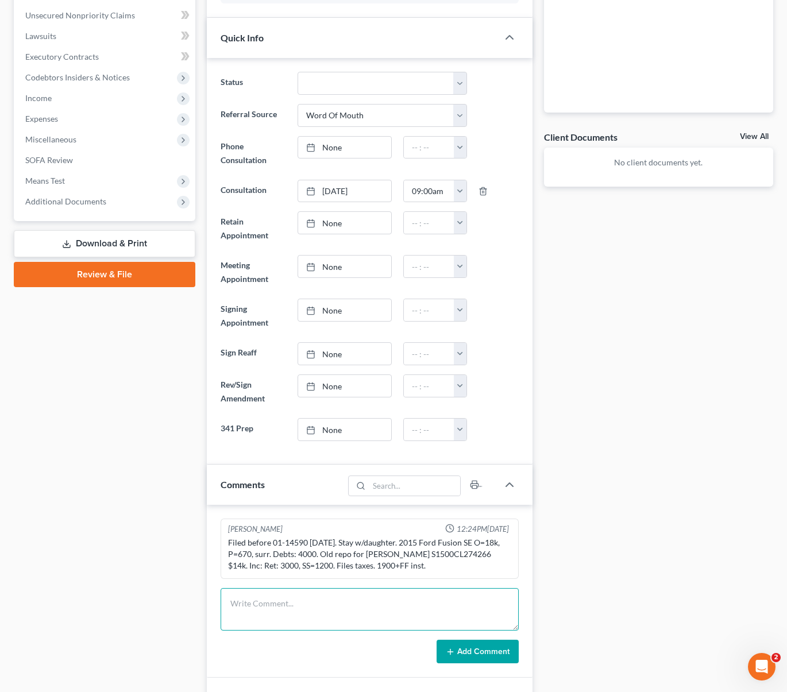
drag, startPoint x: 282, startPoint y: 599, endPoint x: 337, endPoint y: 604, distance: 54.9
click at [282, 599] on textarea at bounding box center [370, 609] width 298 height 43
type textarea "One Main wants to repo de car, she said she is behind just one payment. She tol…"
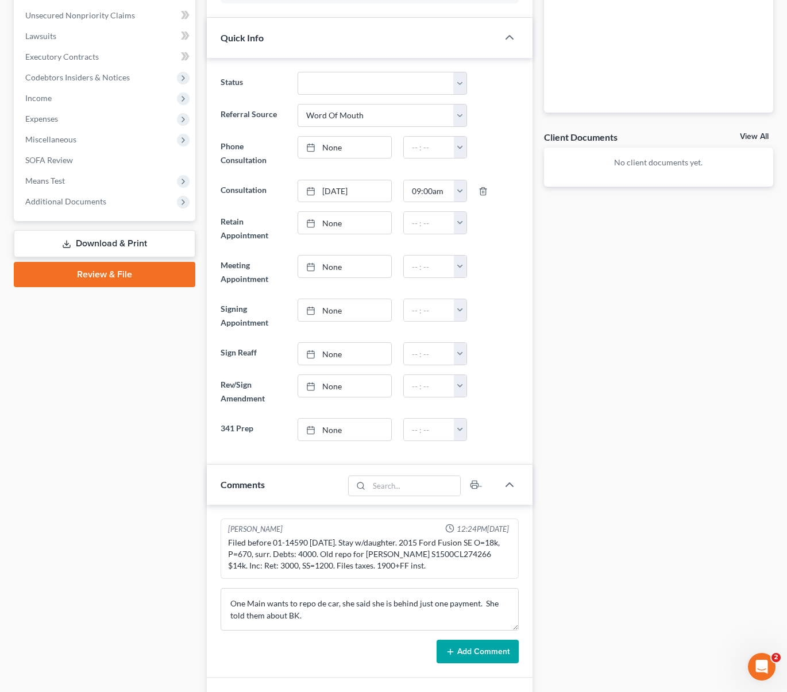
click at [484, 652] on button "Add Comment" at bounding box center [478, 652] width 82 height 24
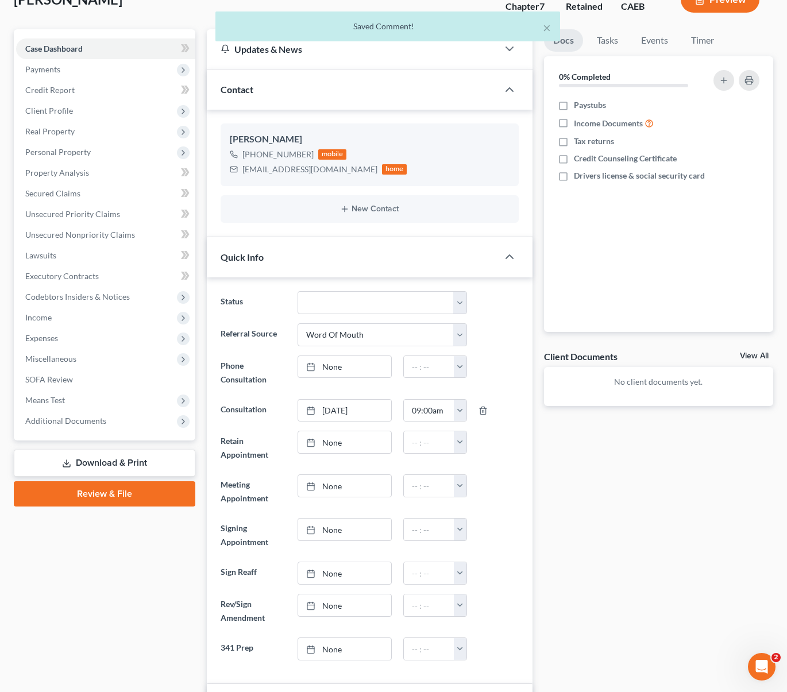
scroll to position [0, 0]
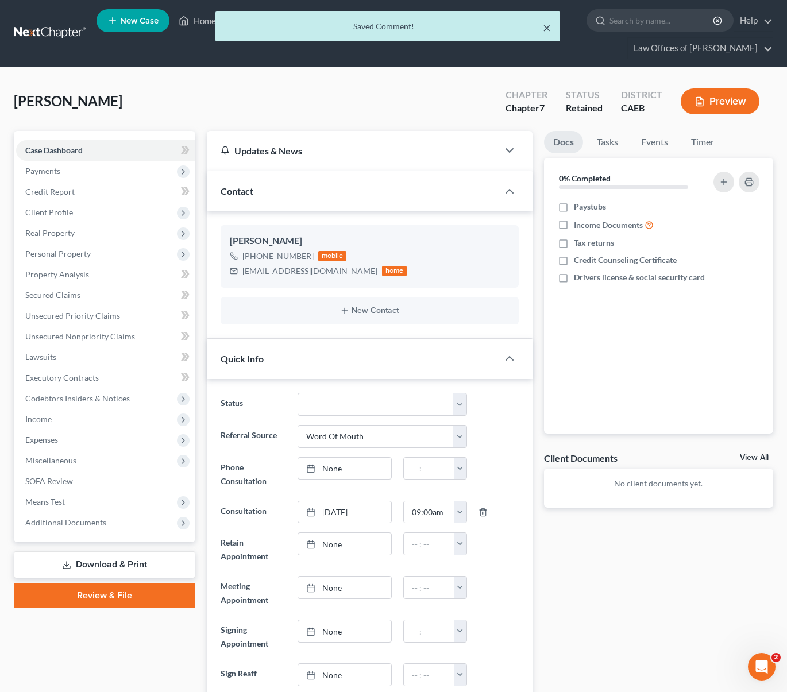
drag, startPoint x: 549, startPoint y: 29, endPoint x: 389, endPoint y: 40, distance: 159.5
click at [549, 29] on button "×" at bounding box center [547, 28] width 8 height 14
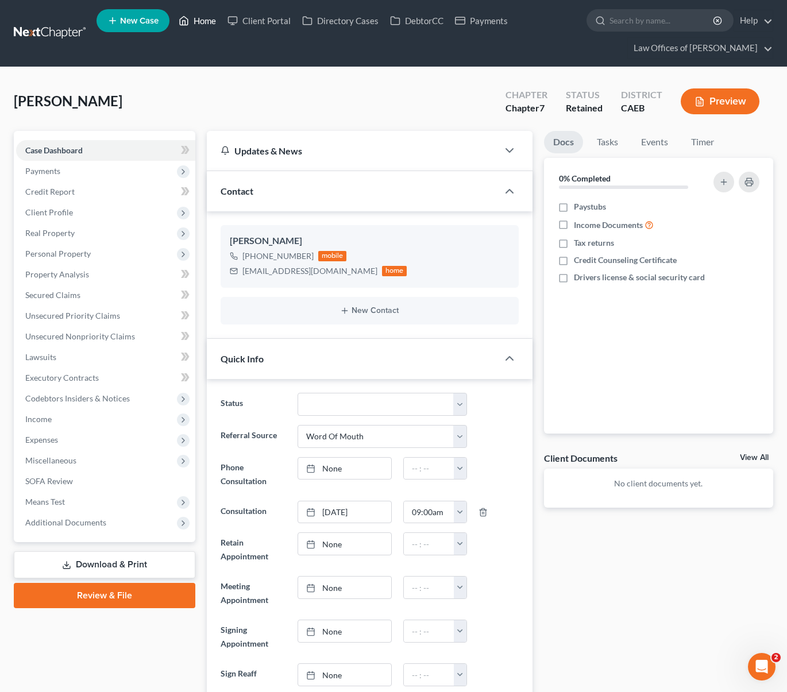
click at [206, 22] on link "Home" at bounding box center [197, 20] width 49 height 21
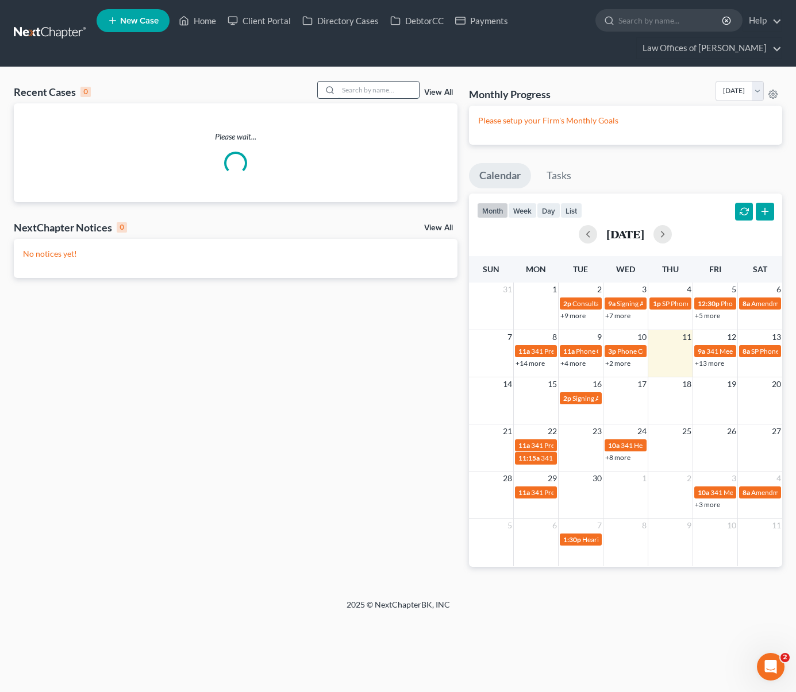
click at [380, 92] on input "search" at bounding box center [378, 90] width 80 height 17
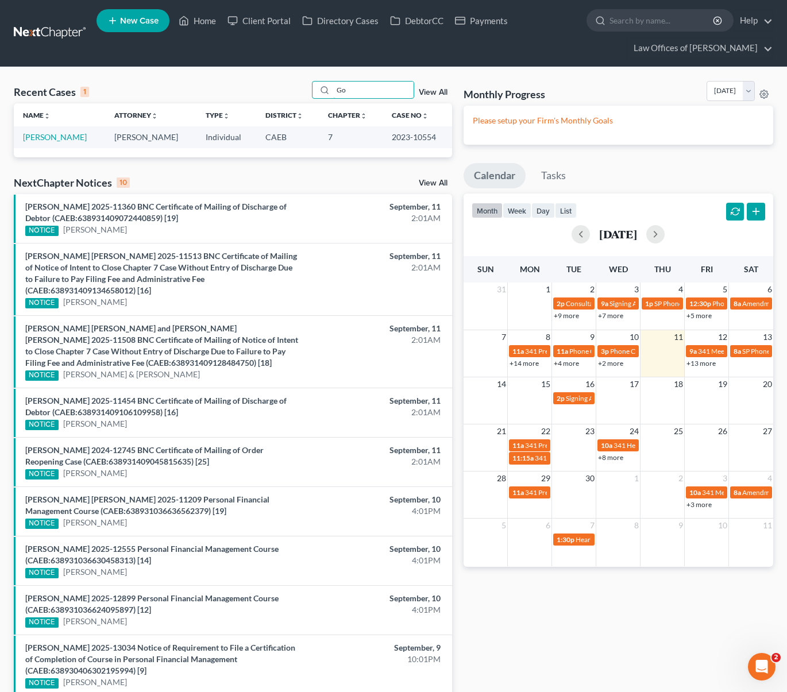
type input "G"
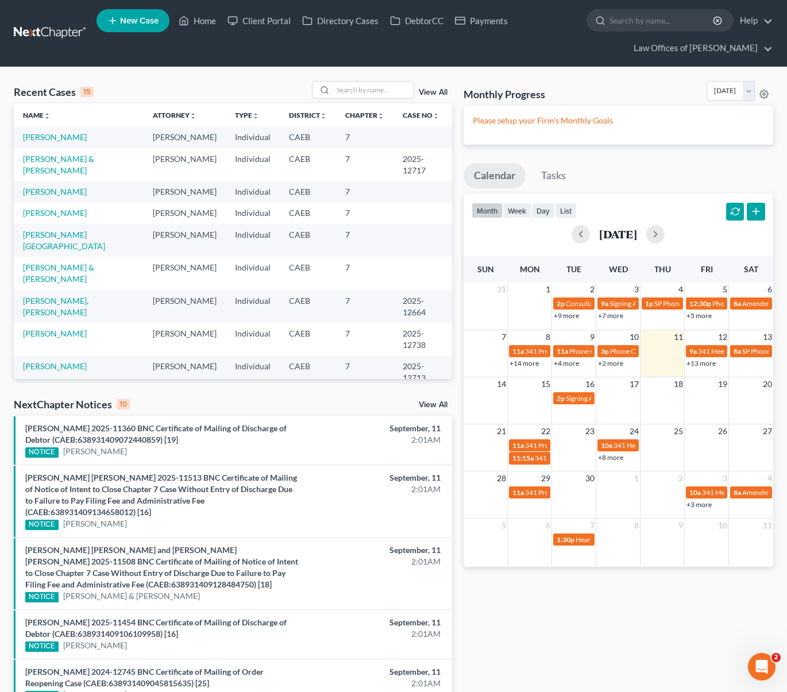
click at [137, 23] on span "New Case" at bounding box center [139, 21] width 38 height 9
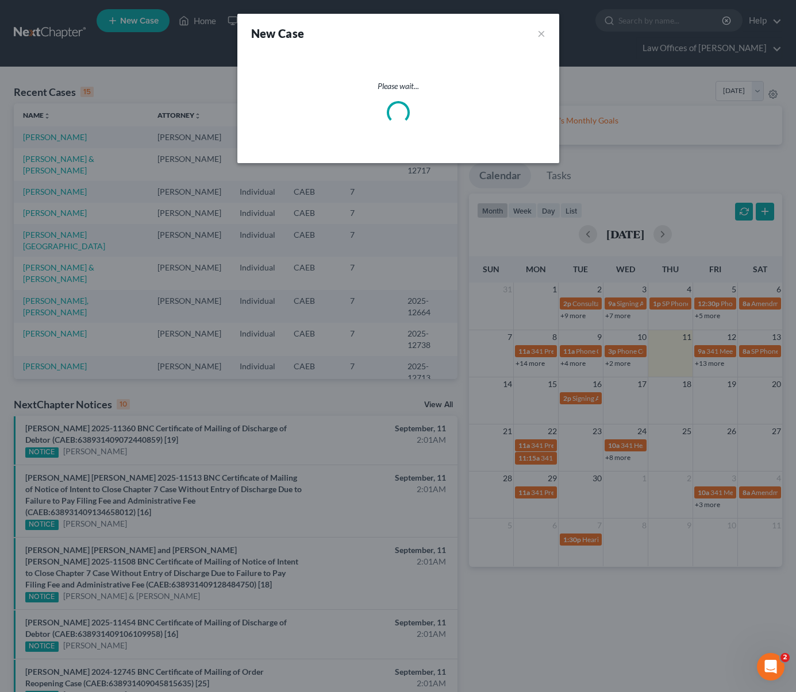
select select "8"
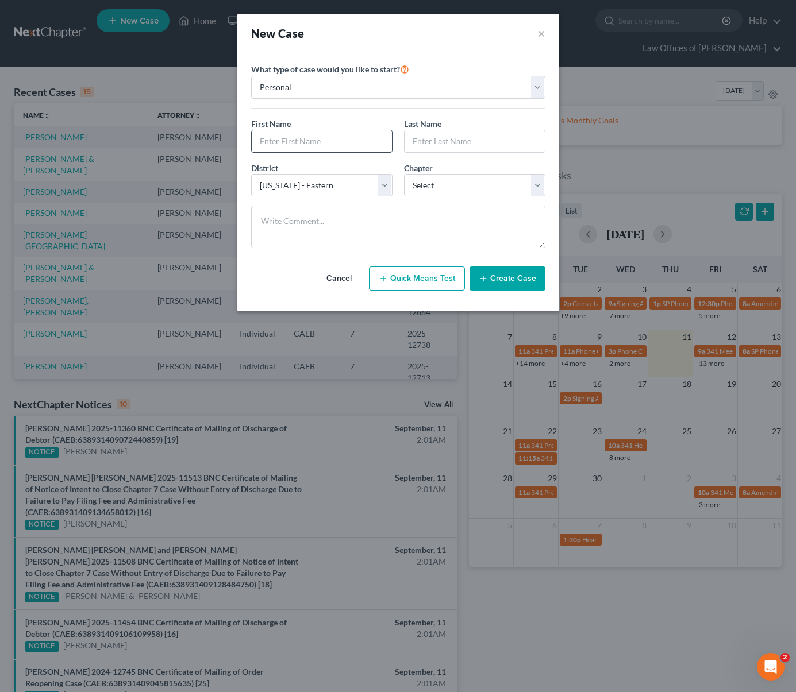
click at [293, 138] on input "text" at bounding box center [322, 141] width 140 height 22
type input "[PERSON_NAME]"
click at [430, 138] on input "text" at bounding box center [474, 141] width 140 height 22
type input "[PERSON_NAME]"
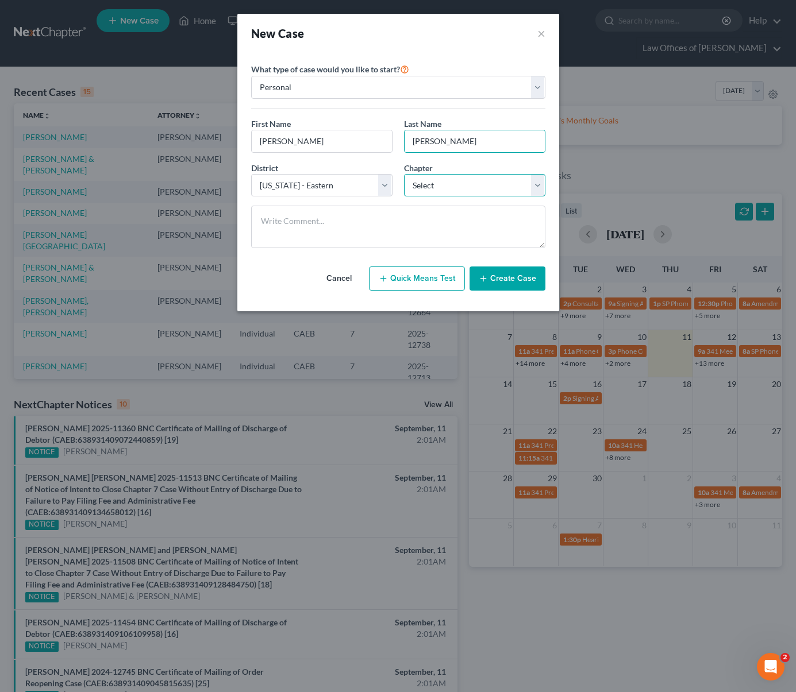
click at [537, 186] on select "Select 7 11 12 13" at bounding box center [474, 185] width 141 height 23
select select "0"
click at [404, 174] on select "Select 7 11 12 13" at bounding box center [474, 185] width 141 height 23
click at [514, 277] on button "Create Case" at bounding box center [507, 279] width 76 height 24
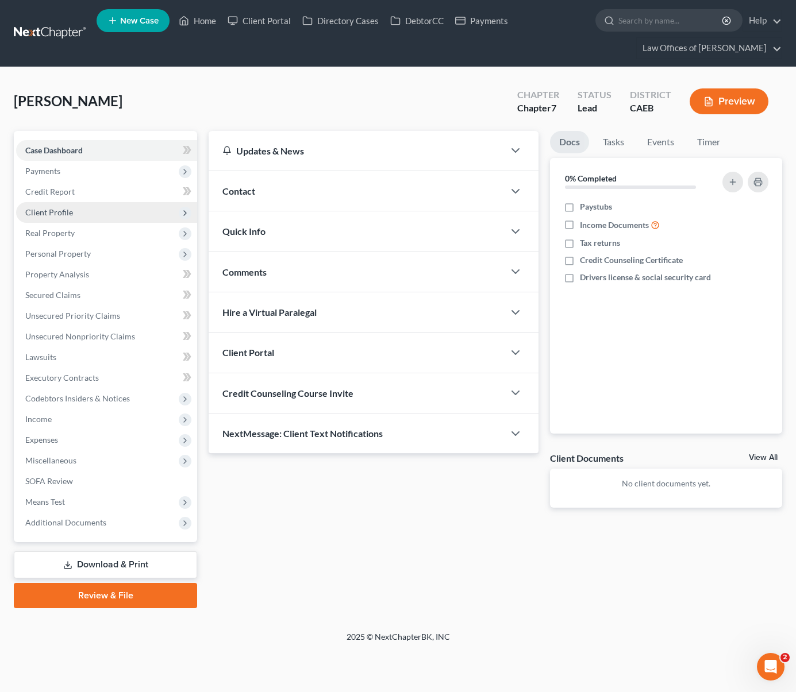
click at [85, 215] on span "Client Profile" at bounding box center [106, 212] width 181 height 21
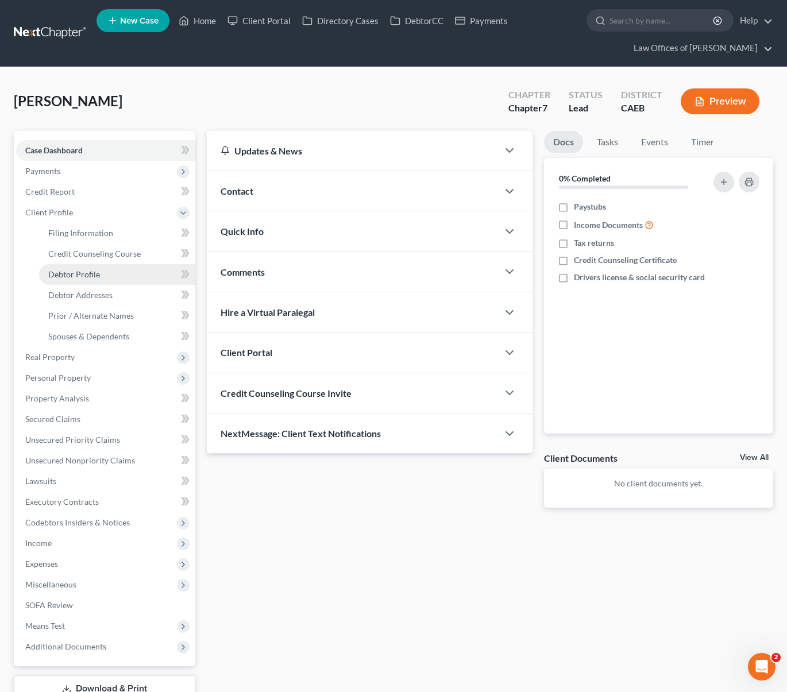
click at [111, 273] on link "Debtor Profile" at bounding box center [117, 274] width 156 height 21
select select "0"
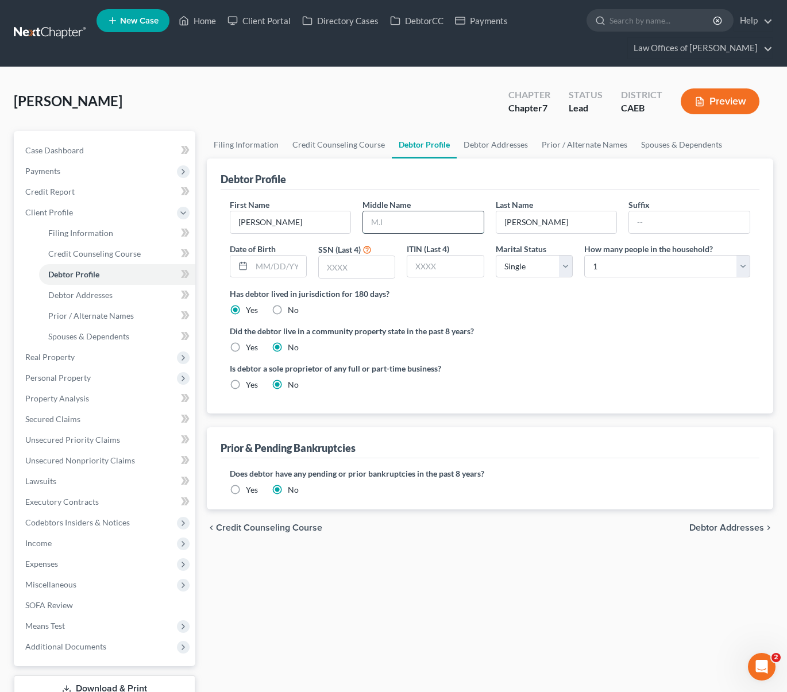
click at [424, 222] on input "text" at bounding box center [423, 222] width 121 height 22
type input "[PERSON_NAME]"
click at [74, 211] on span "Client Profile" at bounding box center [105, 212] width 179 height 21
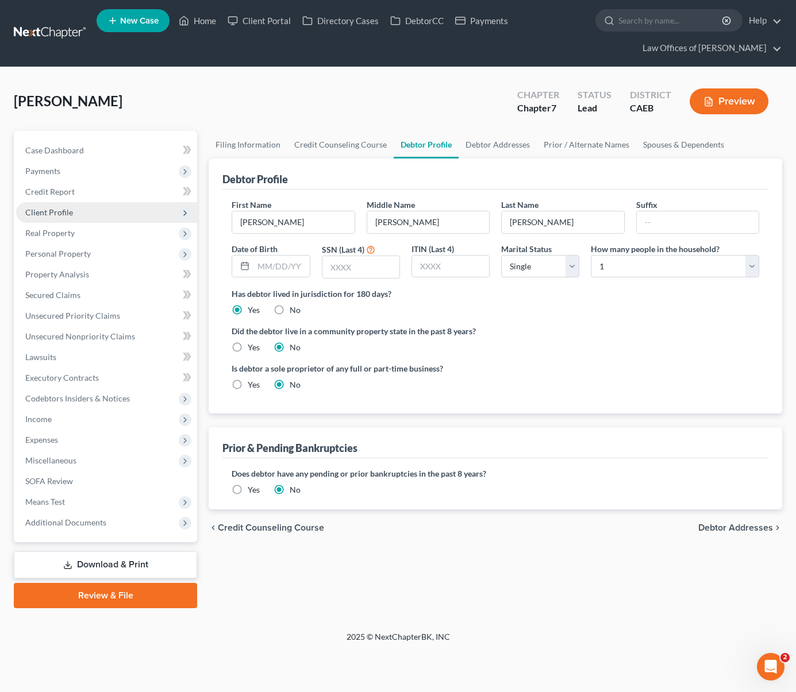
click at [74, 211] on span "Client Profile" at bounding box center [106, 212] width 181 height 21
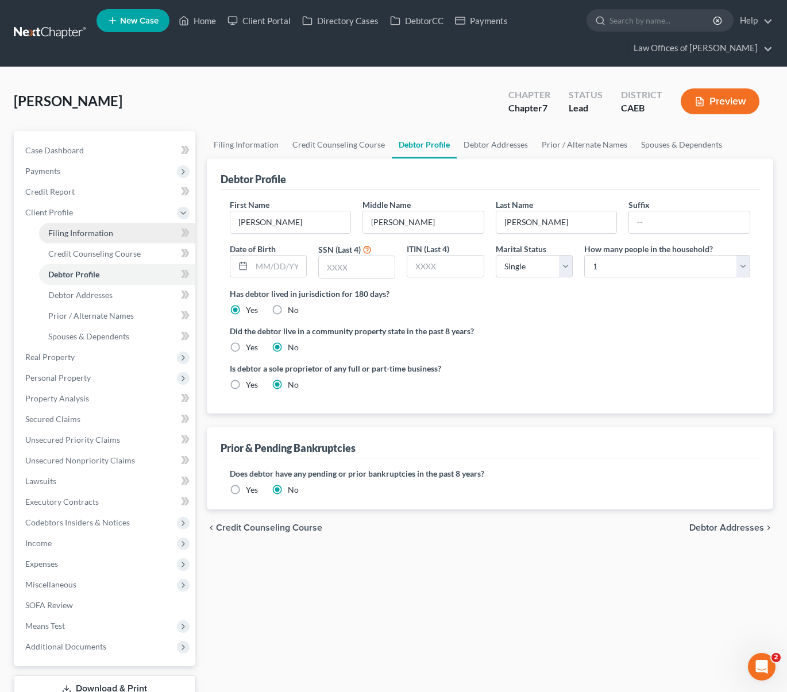
click at [129, 234] on link "Filing Information" at bounding box center [117, 233] width 156 height 21
select select "1"
select select "0"
select select "8"
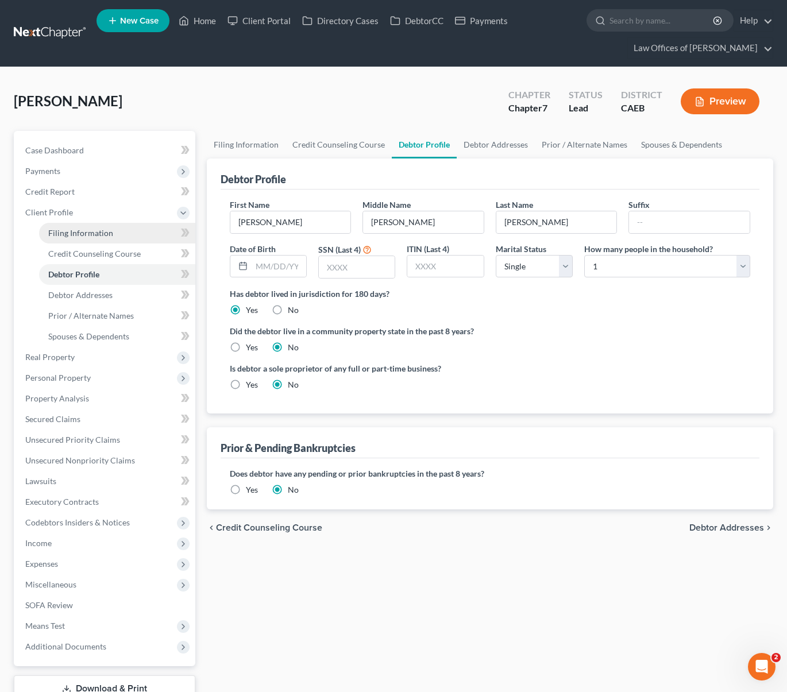
select select "0"
select select "4"
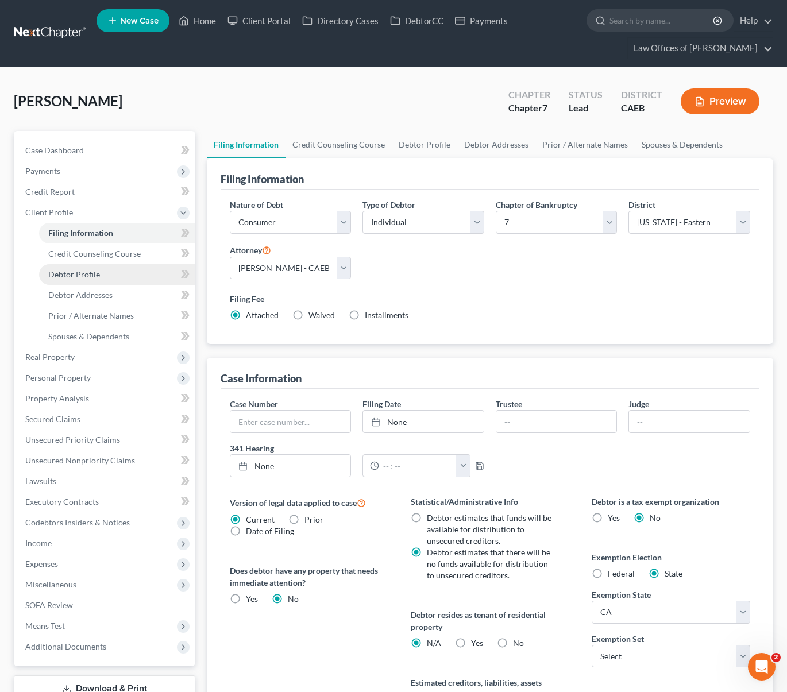
click at [84, 273] on span "Debtor Profile" at bounding box center [74, 274] width 52 height 10
select select "0"
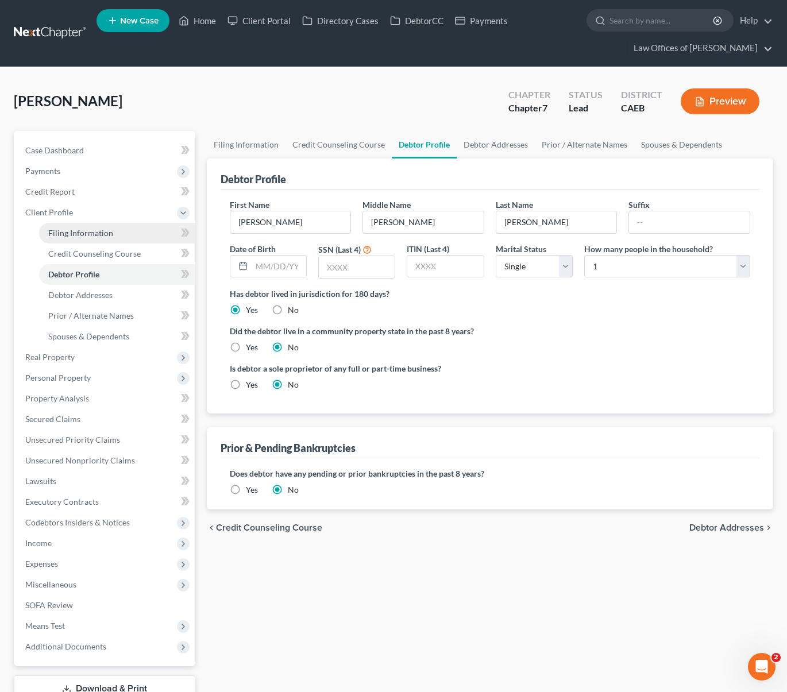
click at [110, 229] on span "Filing Information" at bounding box center [80, 233] width 65 height 10
select select "1"
select select "0"
select select "8"
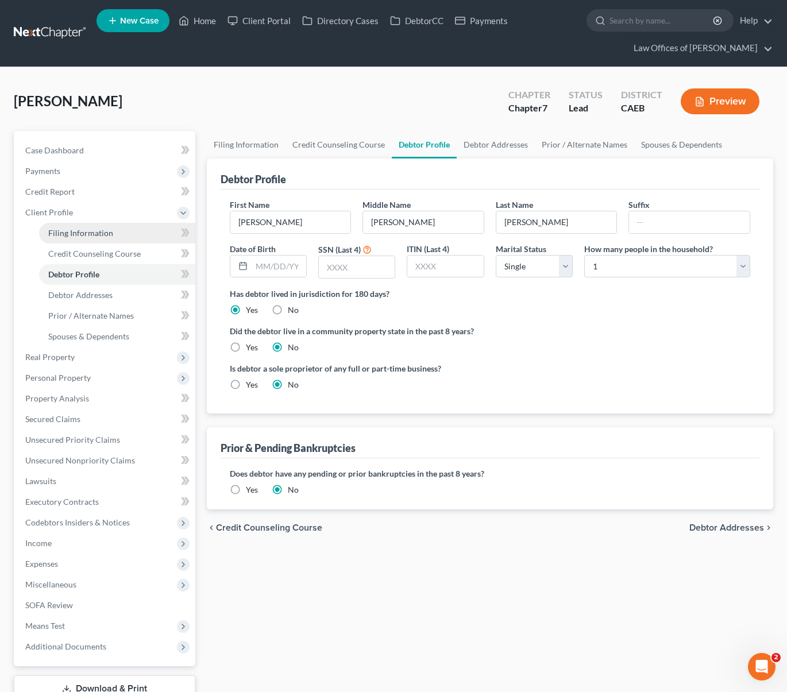
select select "0"
select select "4"
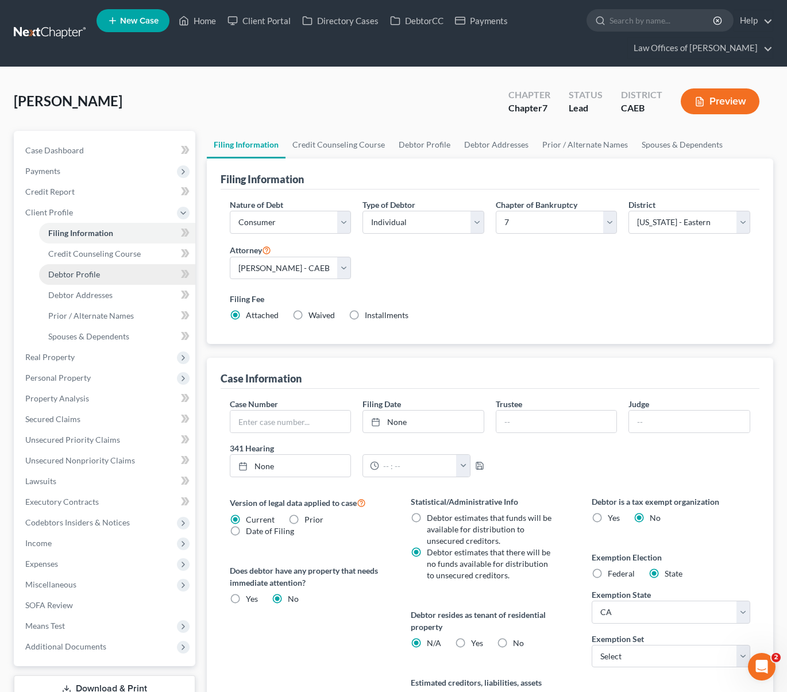
click at [101, 271] on link "Debtor Profile" at bounding box center [117, 274] width 156 height 21
select select "0"
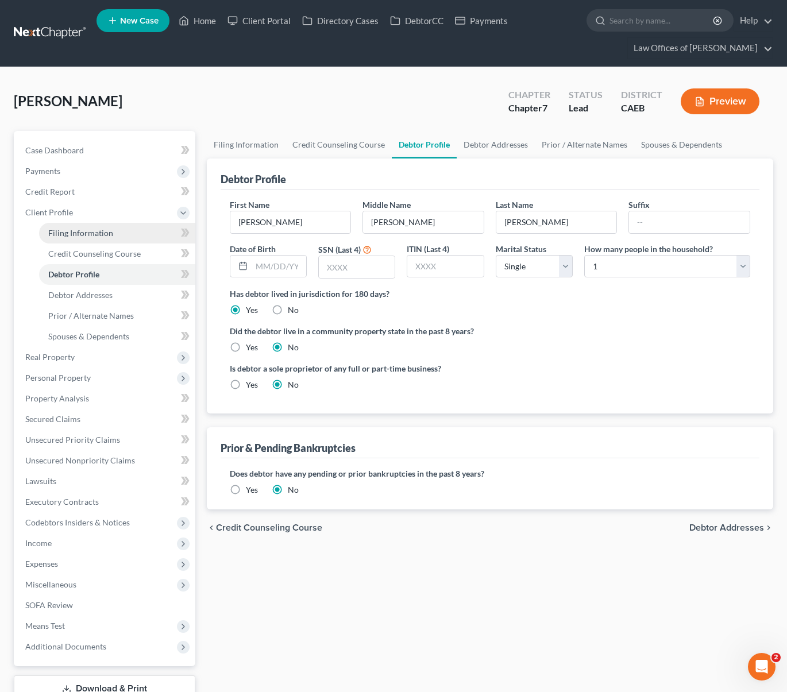
click at [99, 230] on span "Filing Information" at bounding box center [80, 233] width 65 height 10
select select "1"
select select "0"
select select "8"
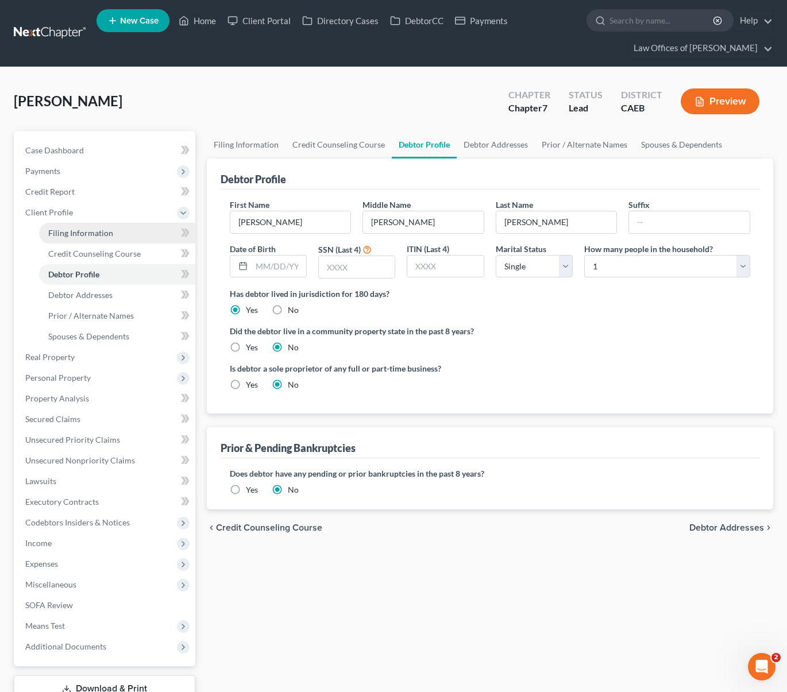
select select "0"
select select "4"
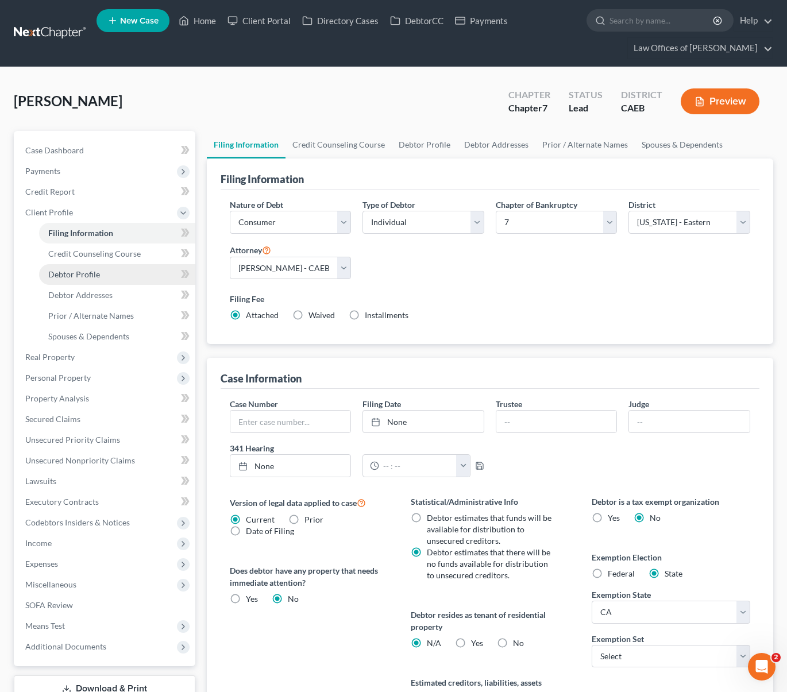
click at [109, 277] on link "Debtor Profile" at bounding box center [117, 274] width 156 height 21
select select "0"
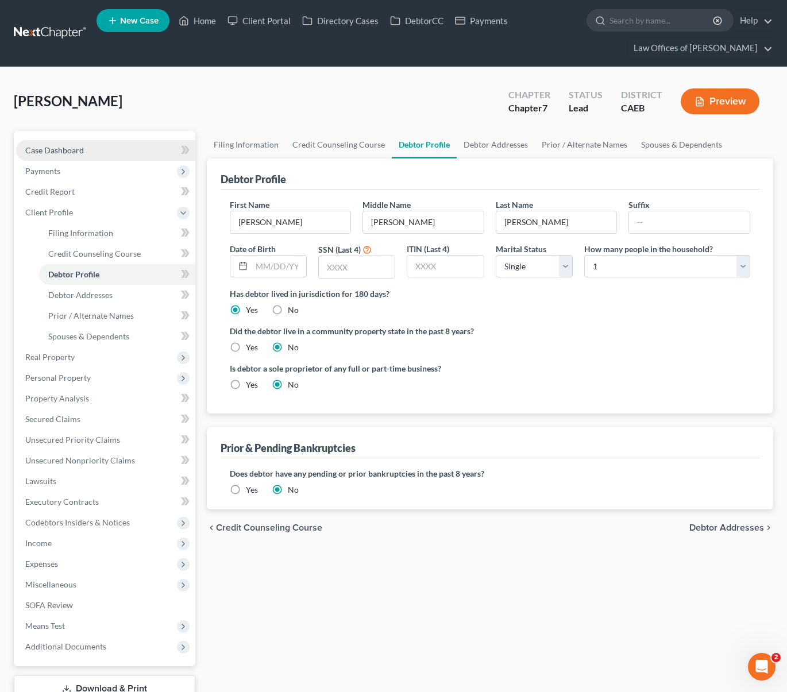
click at [109, 152] on link "Case Dashboard" at bounding box center [105, 150] width 179 height 21
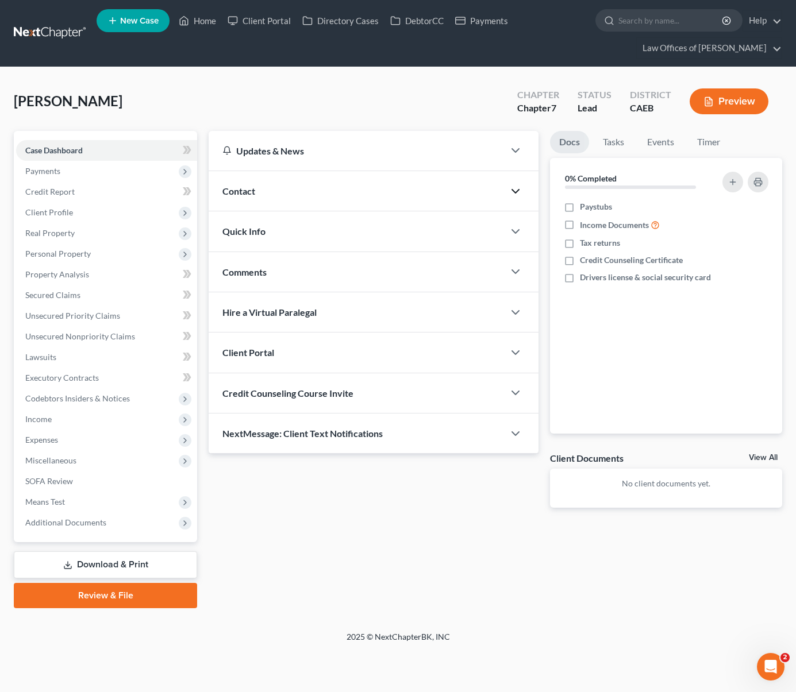
click at [514, 192] on icon "button" at bounding box center [515, 191] width 14 height 14
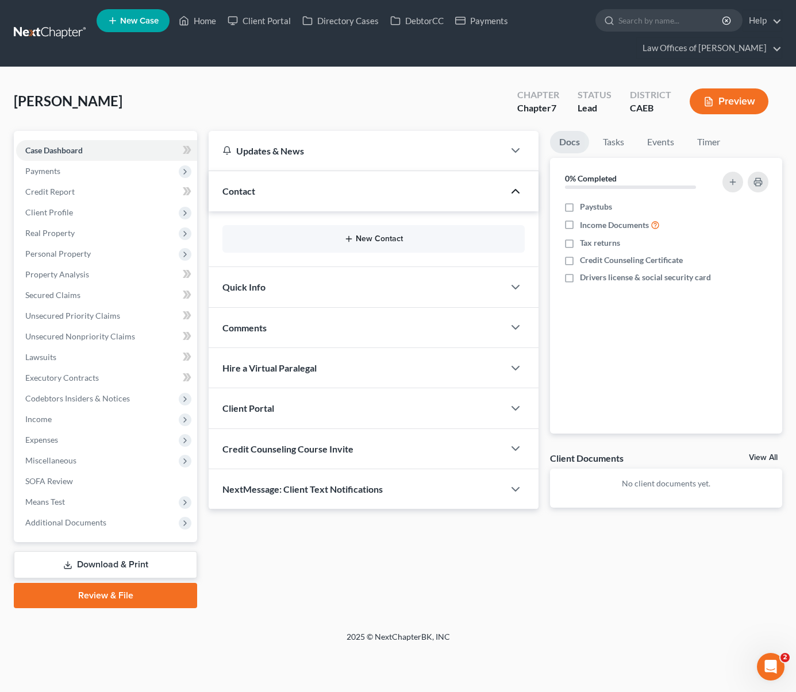
click at [364, 236] on button "New Contact" at bounding box center [373, 238] width 284 height 9
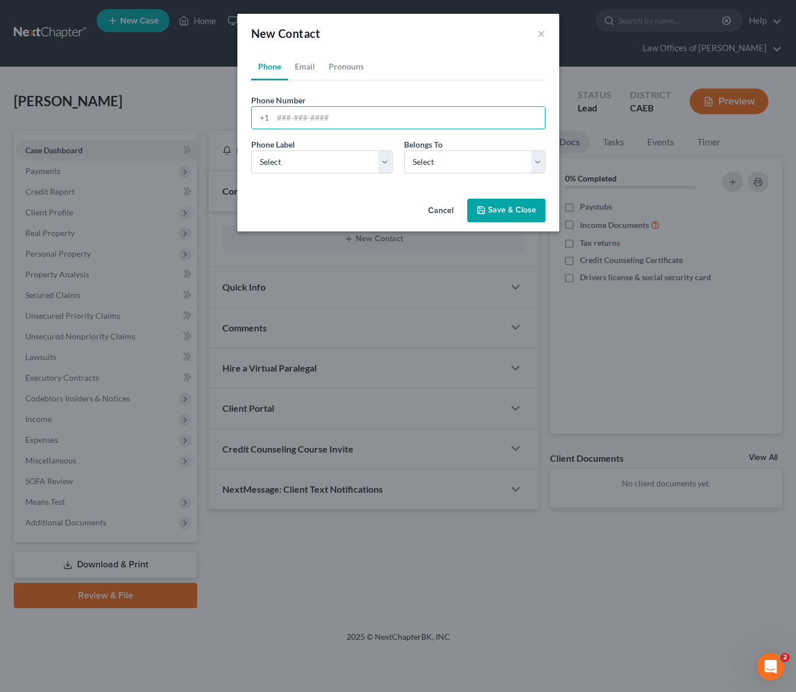
drag, startPoint x: 365, startPoint y: 110, endPoint x: 789, endPoint y: 66, distance: 426.1
click at [433, 95] on div "Phone Number * +1" at bounding box center [398, 111] width 306 height 35
type input "6614935658"
click at [534, 161] on select "Select Client Other" at bounding box center [474, 161] width 141 height 23
select select "0"
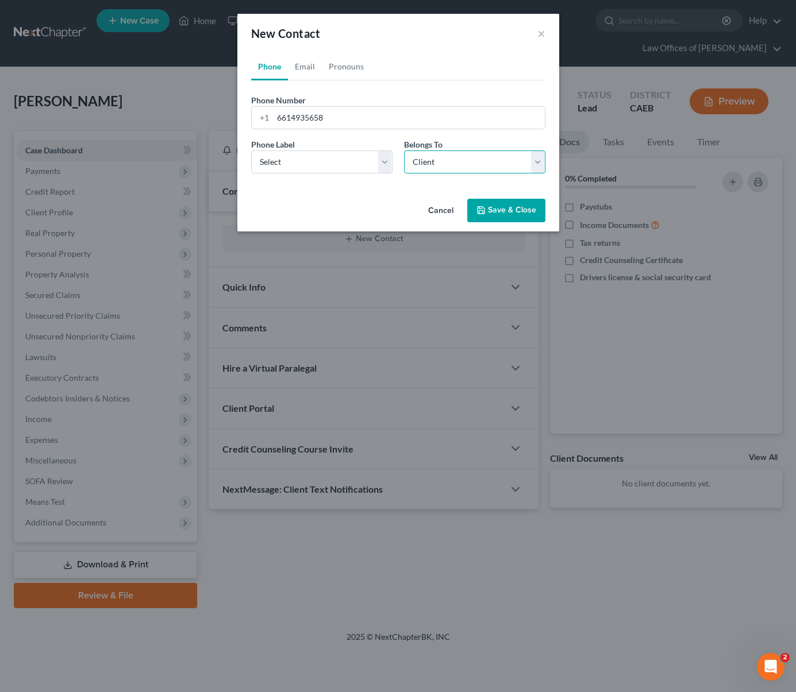
click at [404, 150] on select "Select Client Other" at bounding box center [474, 161] width 141 height 23
click at [384, 157] on select "Select Mobile Home Work Other" at bounding box center [321, 161] width 141 height 23
select select "0"
click at [251, 150] on select "Select Mobile Home Work Other" at bounding box center [321, 161] width 141 height 23
click at [511, 215] on button "Save & Close" at bounding box center [506, 211] width 78 height 24
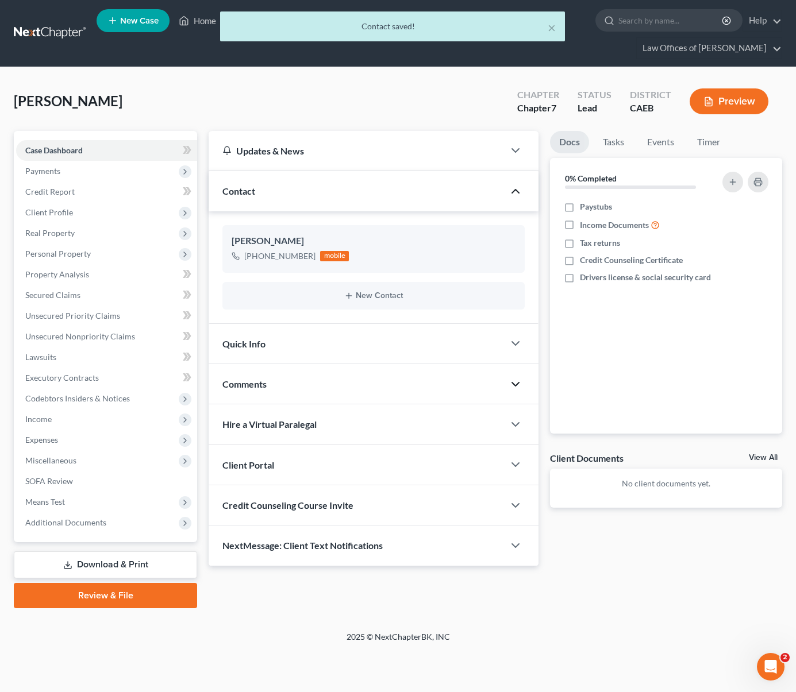
click at [512, 383] on polyline "button" at bounding box center [515, 384] width 7 height 3
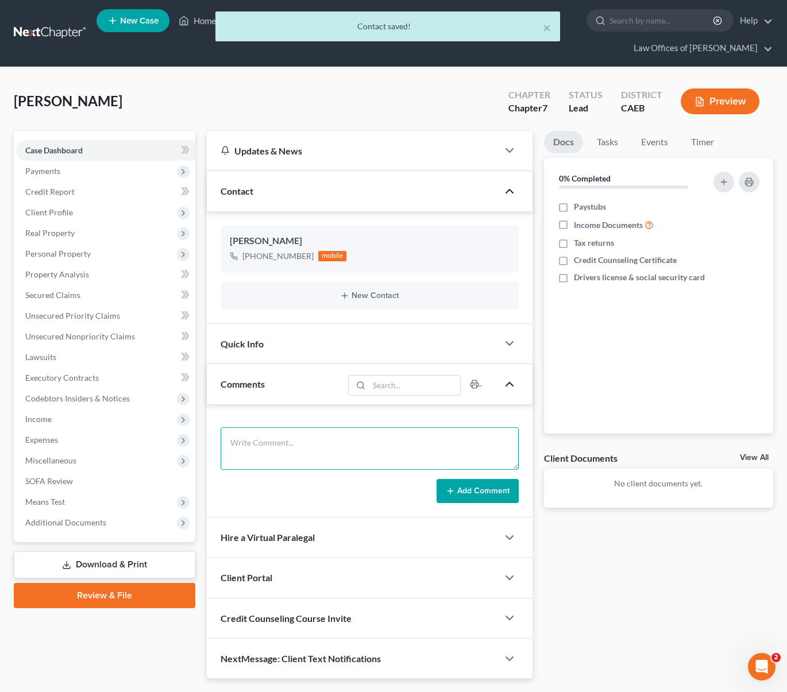
drag, startPoint x: 282, startPoint y: 441, endPoint x: 292, endPoint y: 429, distance: 15.5
click at [283, 440] on textarea at bounding box center [370, 448] width 298 height 43
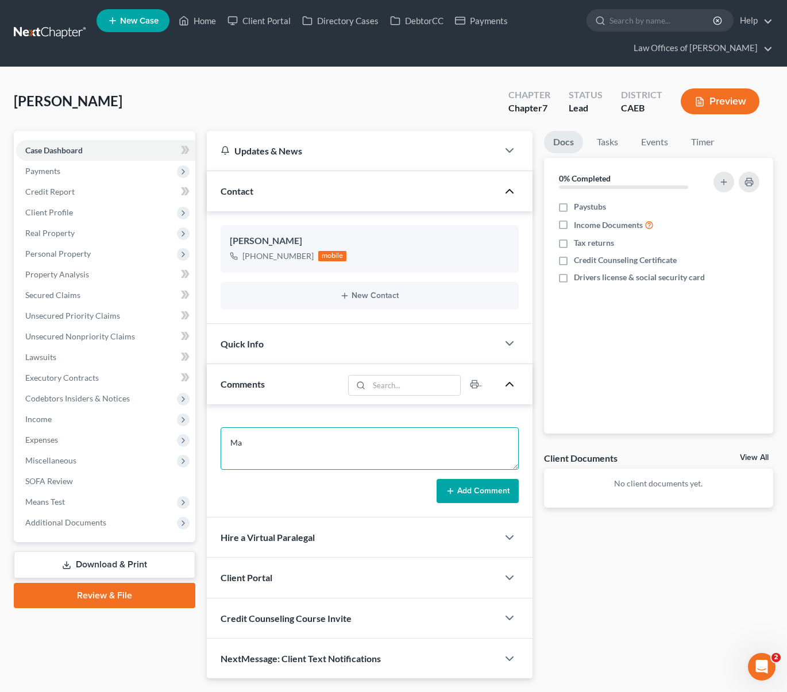
type textarea "M"
type textarea "Separated, no children, renting. 1988 GMC Sierra, 2004 Toyota Corolla. Makes $ …"
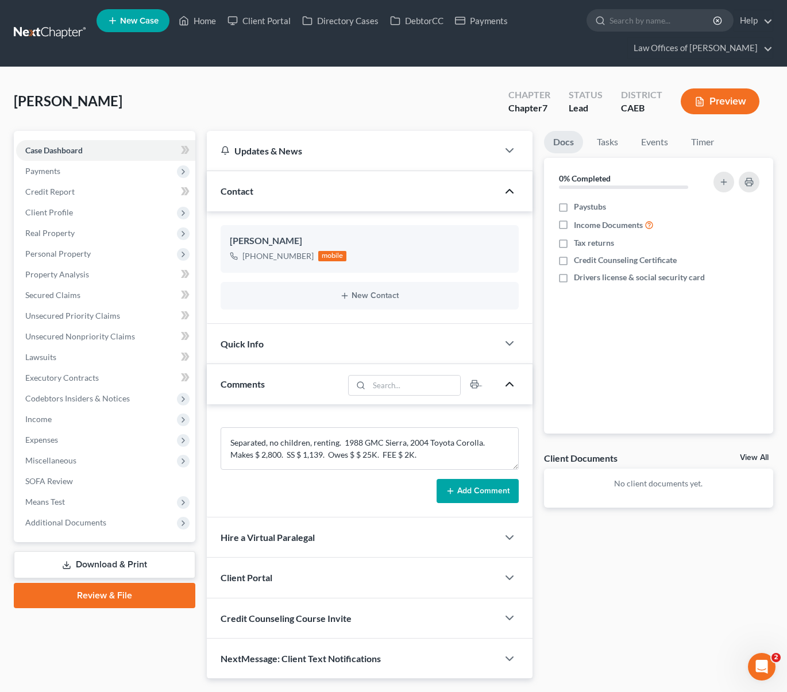
click at [477, 493] on button "Add Comment" at bounding box center [478, 491] width 82 height 24
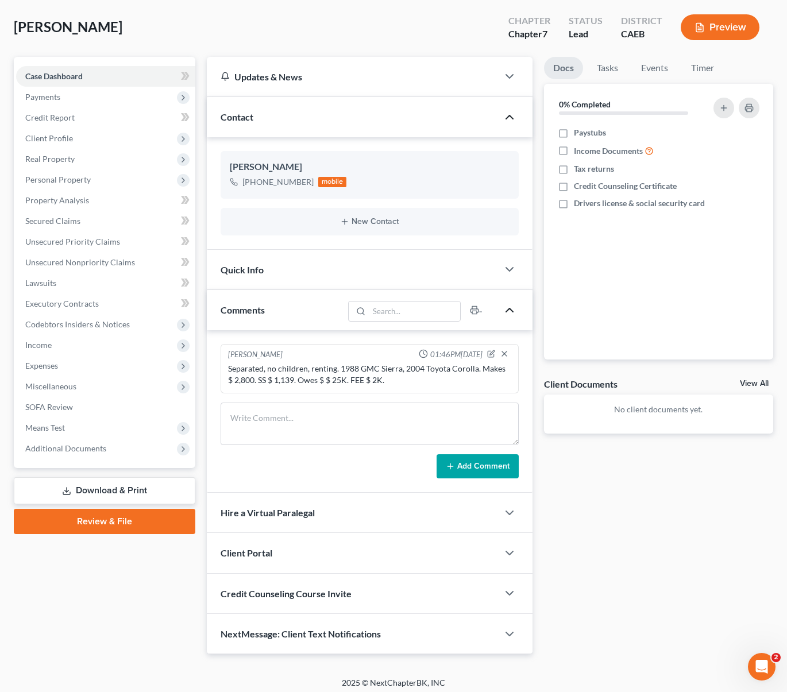
scroll to position [79, 0]
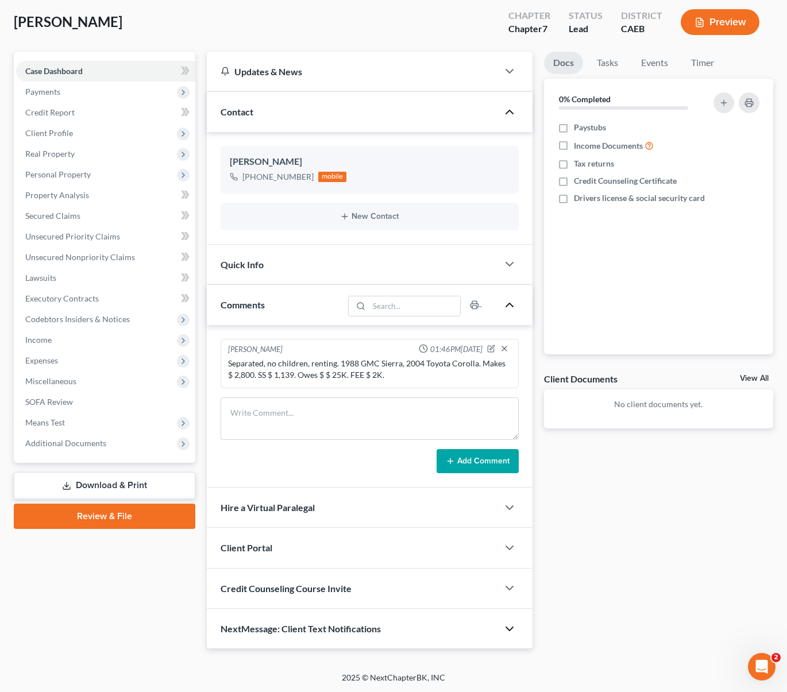
click at [510, 627] on icon "button" at bounding box center [510, 629] width 14 height 14
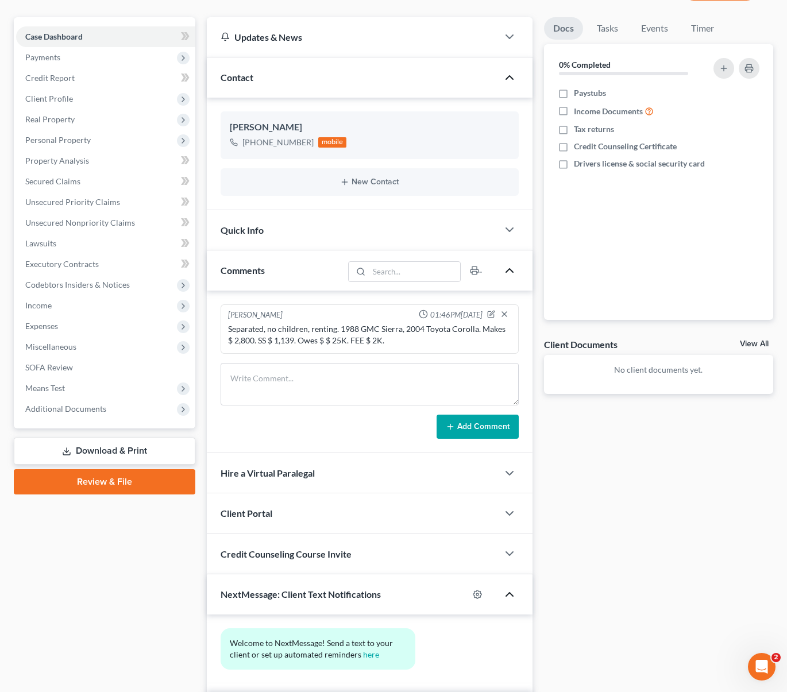
scroll to position [185, 0]
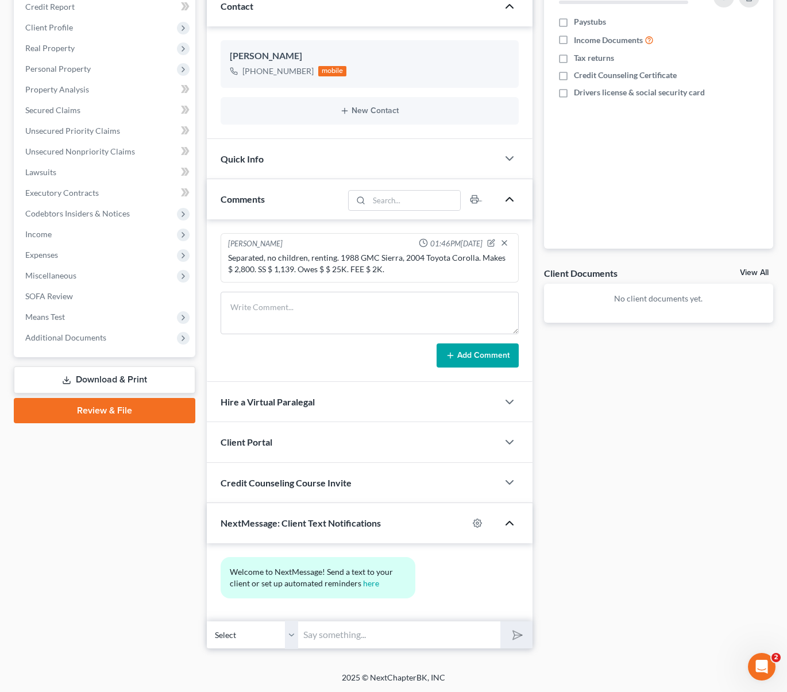
click at [379, 631] on input "text" at bounding box center [400, 635] width 202 height 28
type input "Hola."
click at [500, 622] on button "submit" at bounding box center [516, 635] width 32 height 27
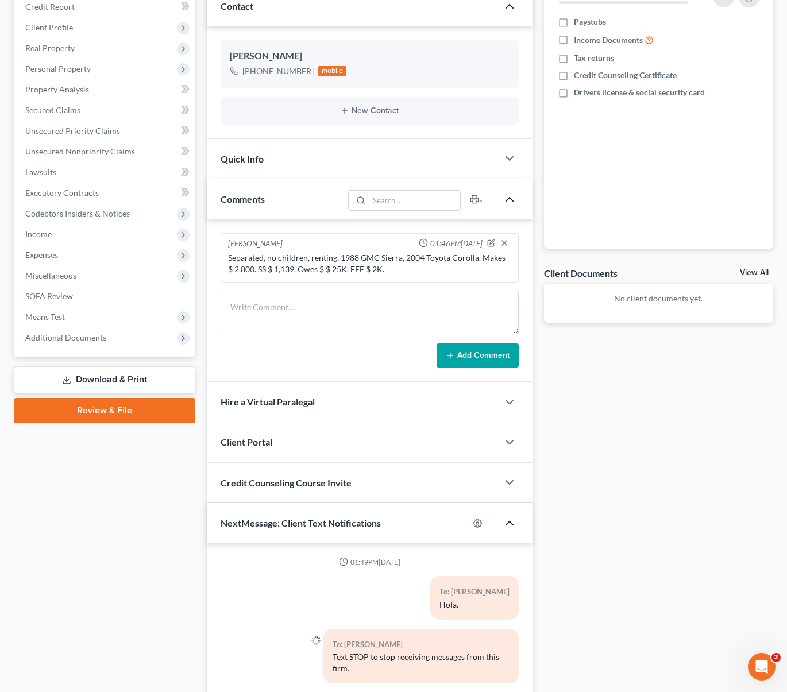
click at [311, 580] on div "To: [PERSON_NAME]." at bounding box center [370, 602] width 310 height 52
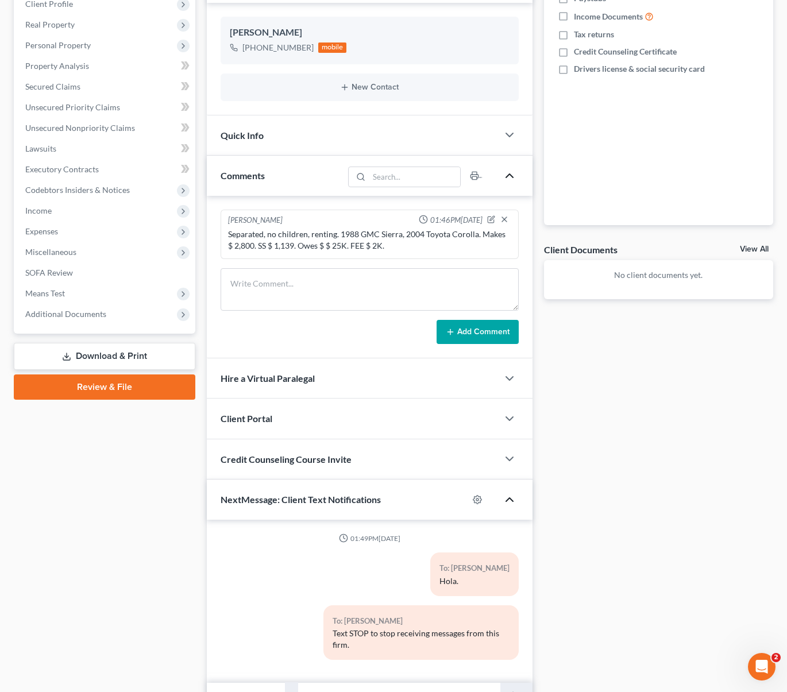
scroll to position [234, 0]
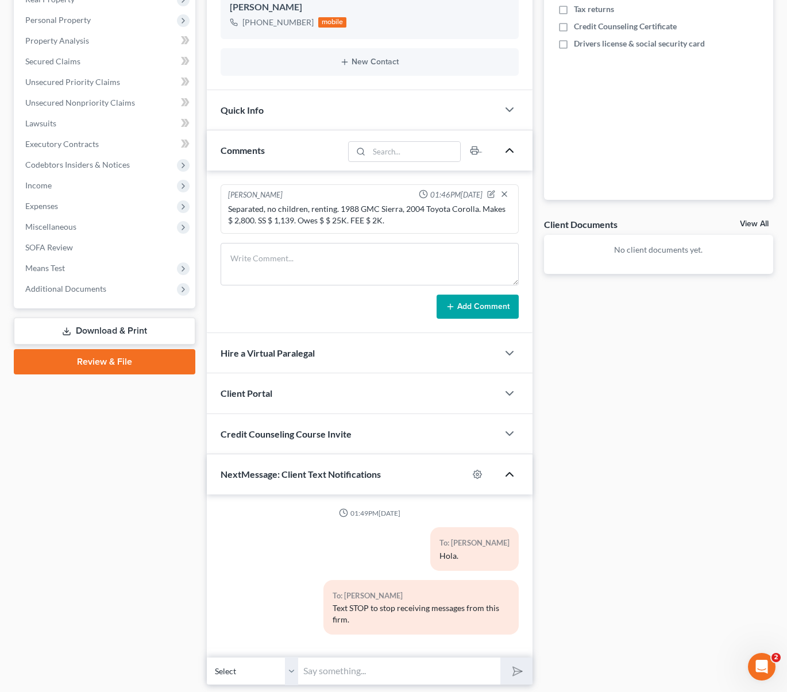
click at [359, 658] on input "text" at bounding box center [400, 671] width 202 height 28
click at [253, 577] on div "To: [PERSON_NAME]." at bounding box center [370, 553] width 310 height 52
click at [341, 670] on input "text" at bounding box center [400, 671] width 202 height 28
type input "243-1737."
click at [500, 658] on button "submit" at bounding box center [516, 671] width 32 height 27
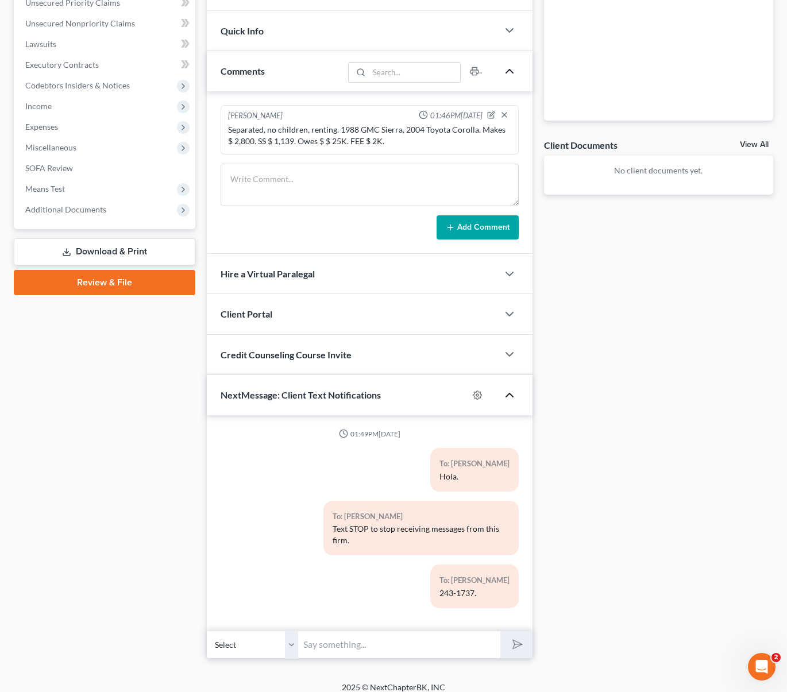
scroll to position [307, 0]
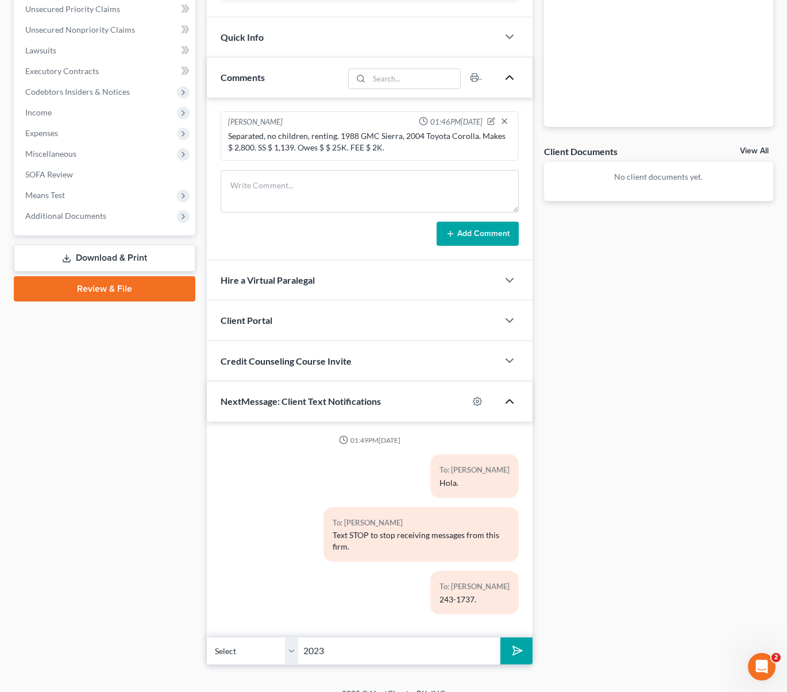
type input "2023 & 2024 tax returns."
click at [517, 653] on polygon "submit" at bounding box center [516, 651] width 14 height 14
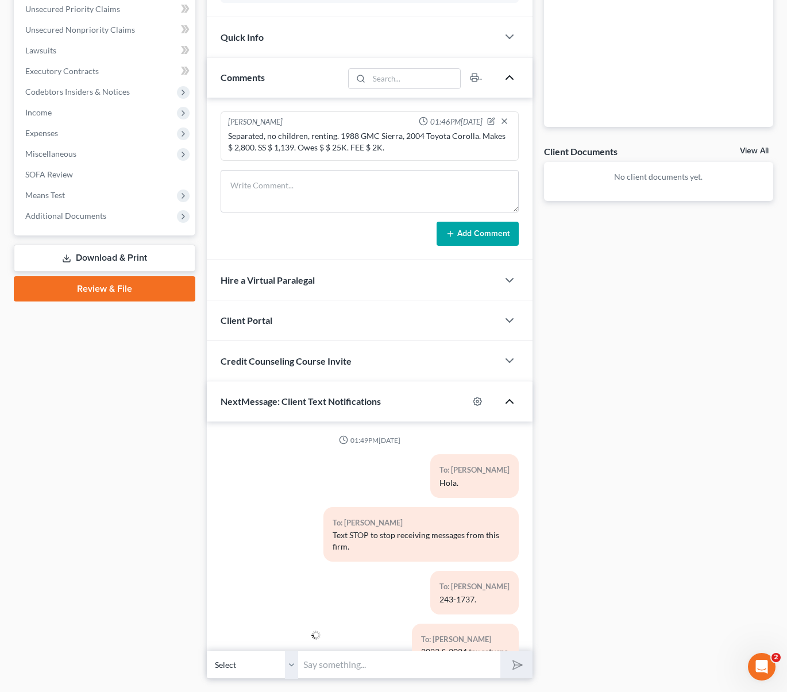
scroll to position [38, 0]
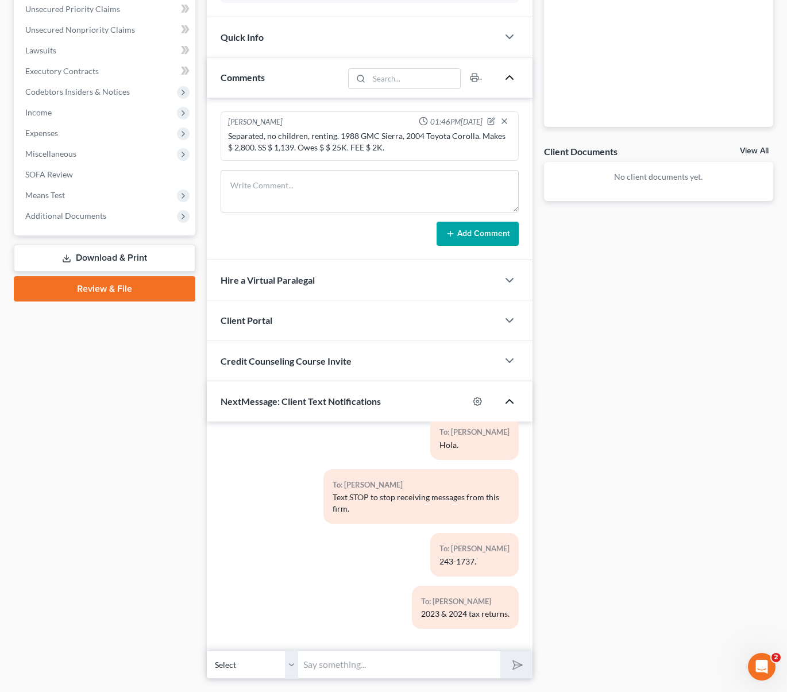
drag, startPoint x: 422, startPoint y: 661, endPoint x: 666, endPoint y: 688, distance: 246.2
click at [421, 661] on input "text" at bounding box center [400, 665] width 202 height 28
type input "Carta de beneficios del seguro social."
click at [500, 651] on button "submit" at bounding box center [516, 664] width 32 height 27
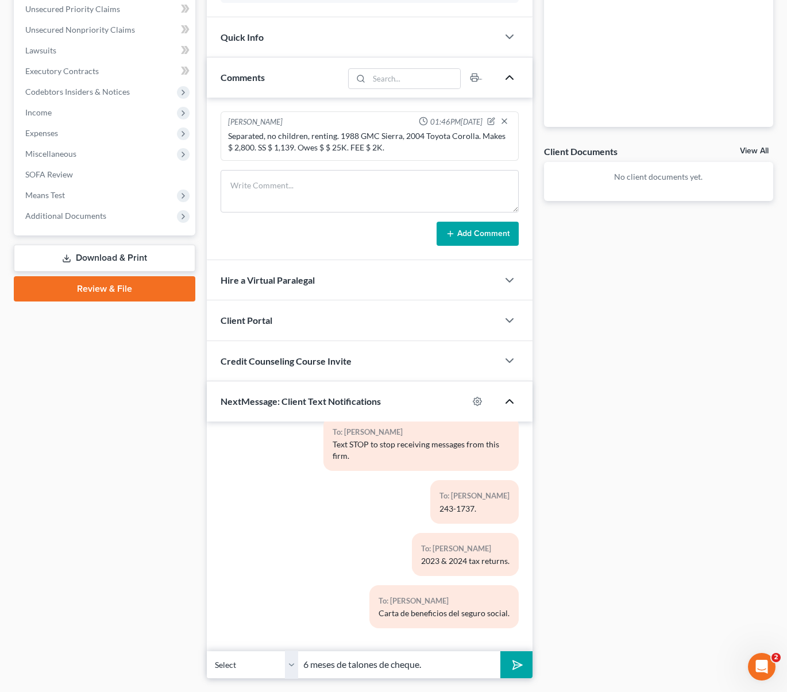
type input "6 meses de talones de cheque."
click at [500, 651] on button "submit" at bounding box center [516, 664] width 32 height 27
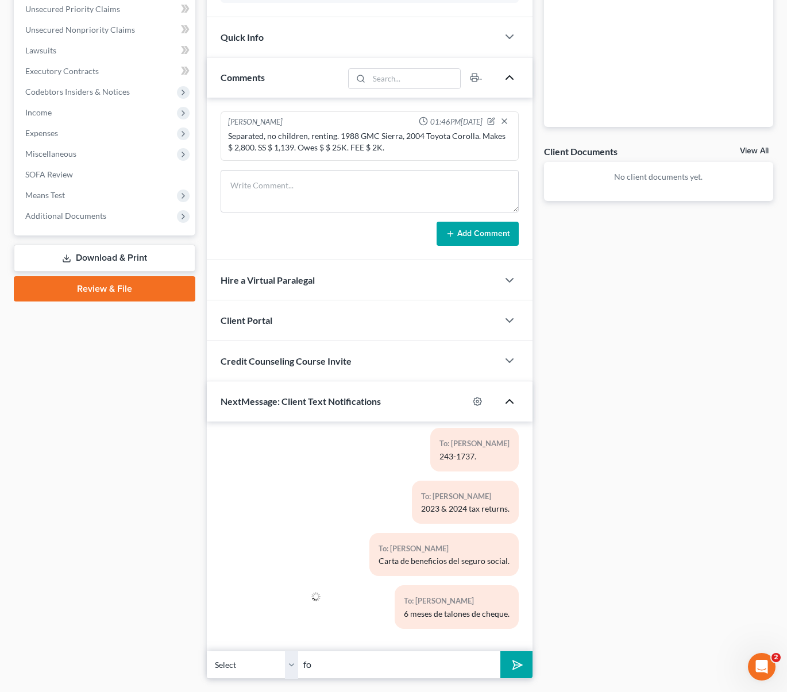
type input "f"
type input "Foto de la tarjeta del seguro social y licencia."
click at [500, 651] on button "submit" at bounding box center [516, 664] width 32 height 27
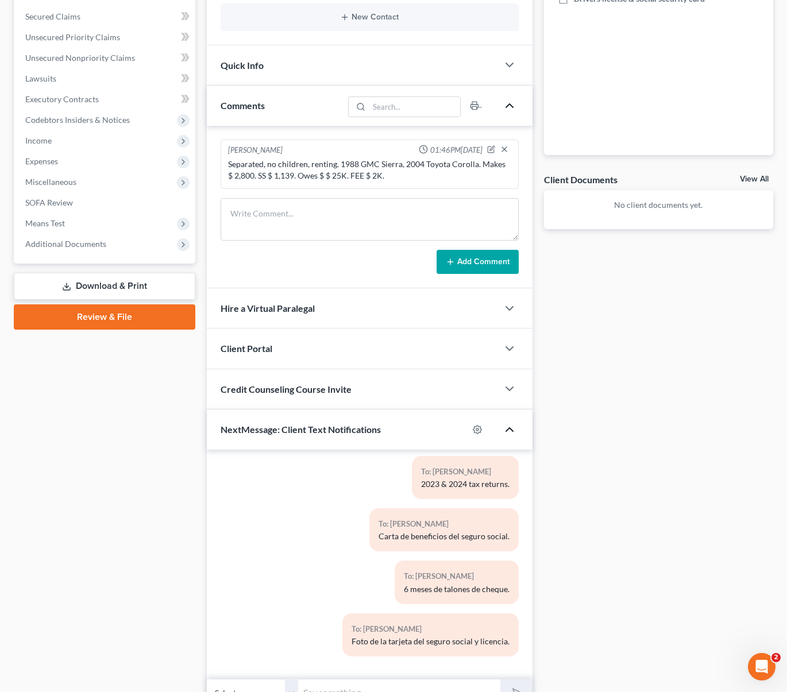
scroll to position [105, 0]
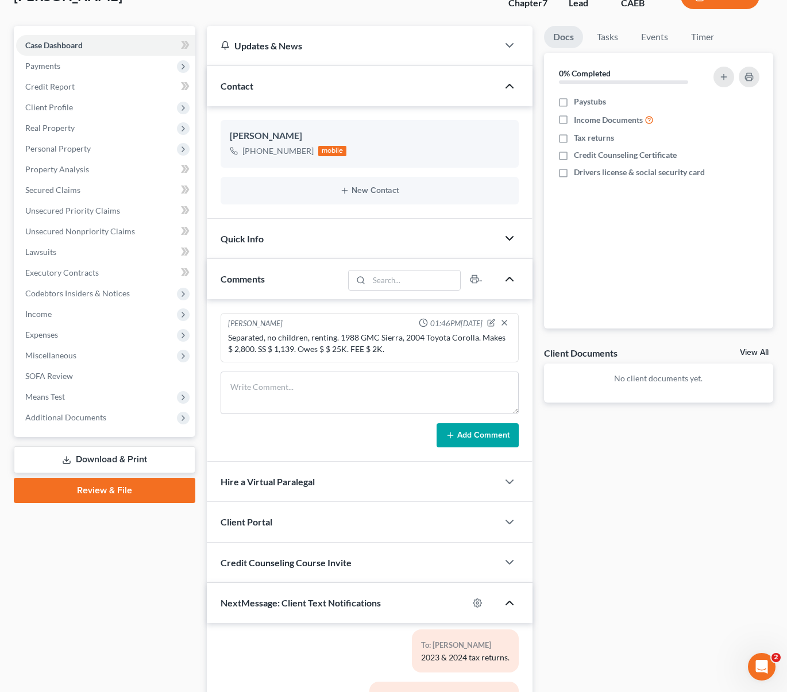
click at [508, 241] on icon "button" at bounding box center [510, 238] width 14 height 14
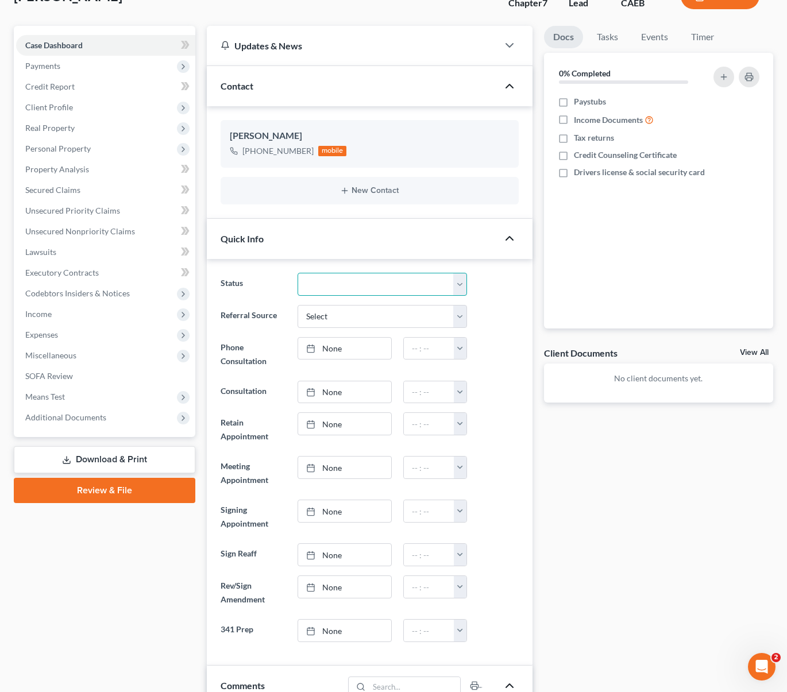
click at [463, 285] on select "Cancelled/Refund Closed Consultation Declined Discharged Filed Income Check In …" at bounding box center [382, 284] width 169 height 23
select select "10"
click at [298, 273] on select "Cancelled/Refund Closed Consultation Declined Discharged Filed Income Check In …" at bounding box center [382, 284] width 169 height 23
click at [461, 318] on select "Select Word Of Mouth Previous Clients Direct Mail Website Google Search Modern …" at bounding box center [382, 316] width 169 height 23
select select "6"
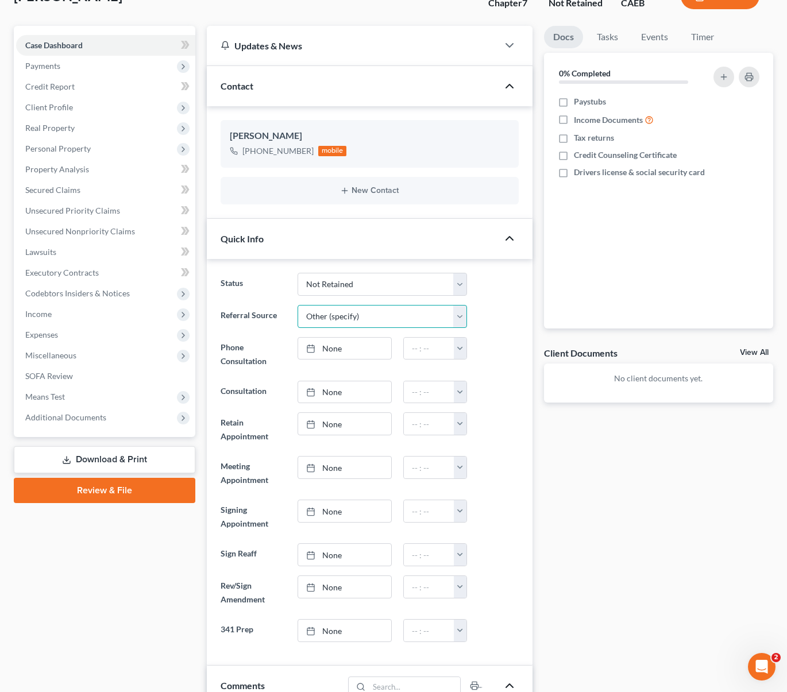
click at [298, 305] on select "Select Word Of Mouth Previous Clients Direct Mail Website Google Search Modern …" at bounding box center [382, 316] width 169 height 23
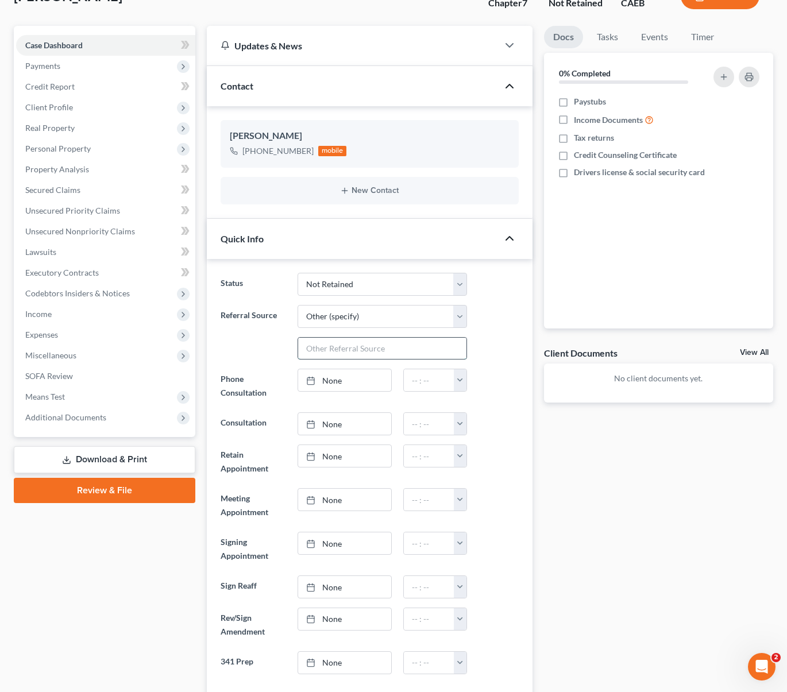
click at [350, 353] on input "text" at bounding box center [382, 349] width 168 height 22
type input "Selma"
click at [607, 509] on div "Docs Tasks Events Timer 0% Completed Nothing here yet! Paystubs Income Document…" at bounding box center [658, 673] width 241 height 1294
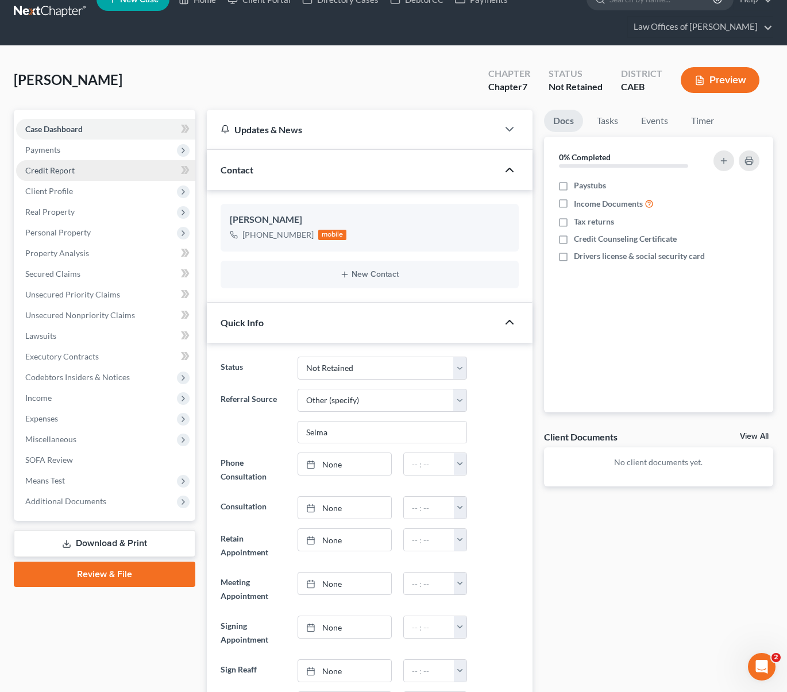
scroll to position [0, 0]
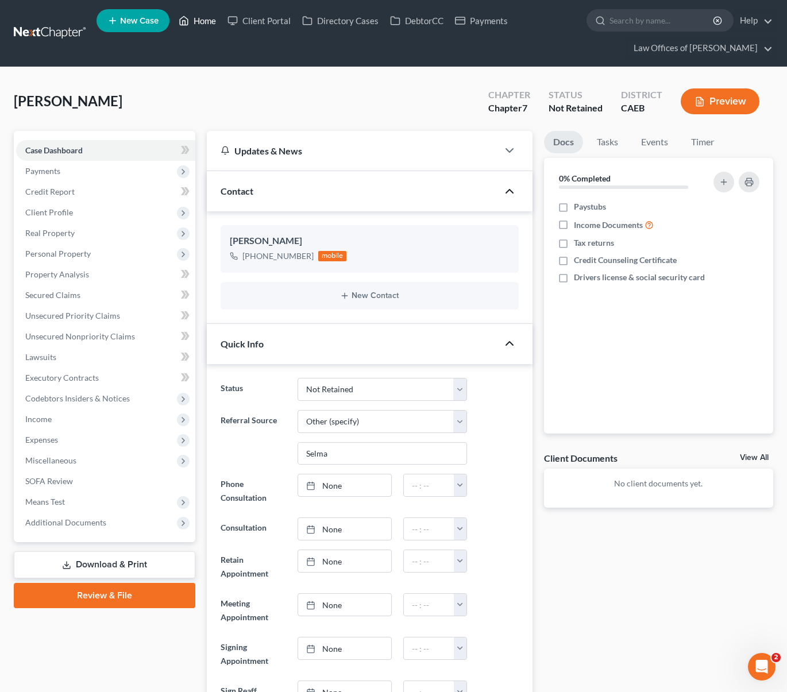
click at [207, 26] on link "Home" at bounding box center [197, 20] width 49 height 21
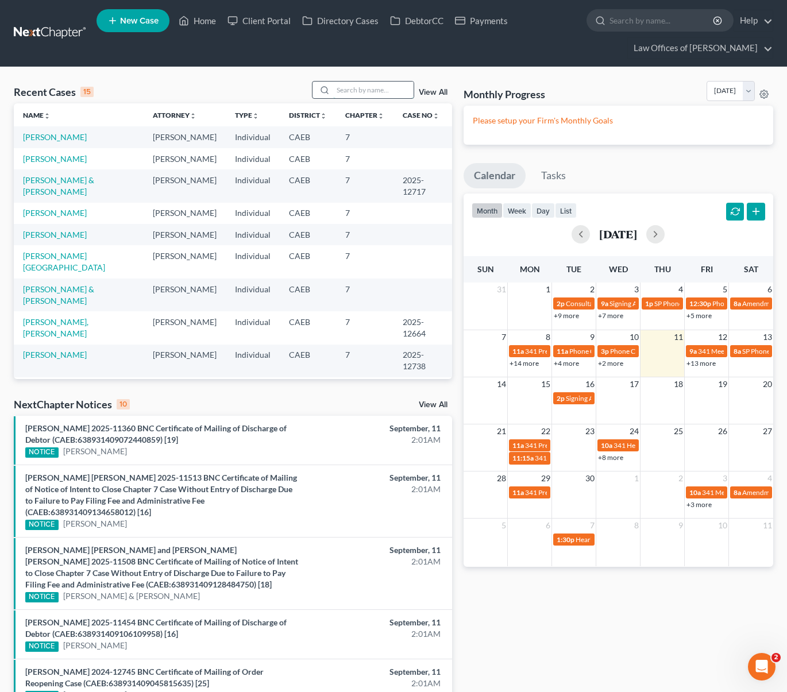
click at [370, 88] on input "search" at bounding box center [373, 90] width 80 height 17
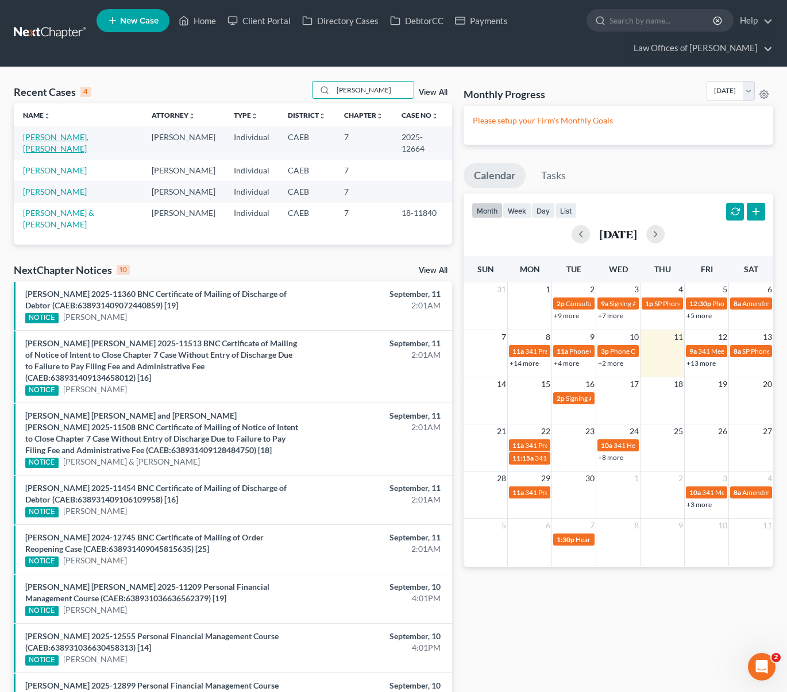
type input "[PERSON_NAME]"
click at [73, 135] on link "[PERSON_NAME], [PERSON_NAME]" at bounding box center [55, 142] width 65 height 21
select select "6"
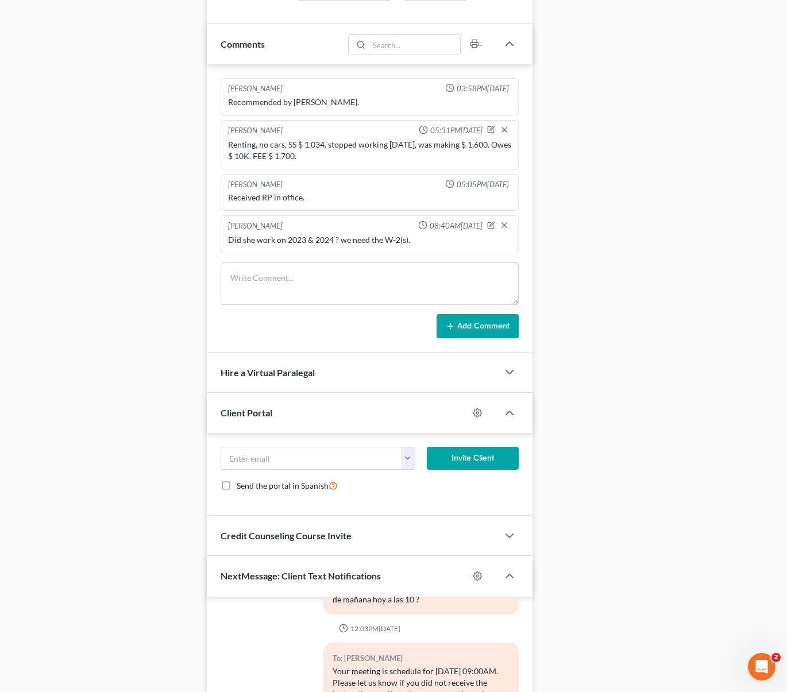
scroll to position [999, 0]
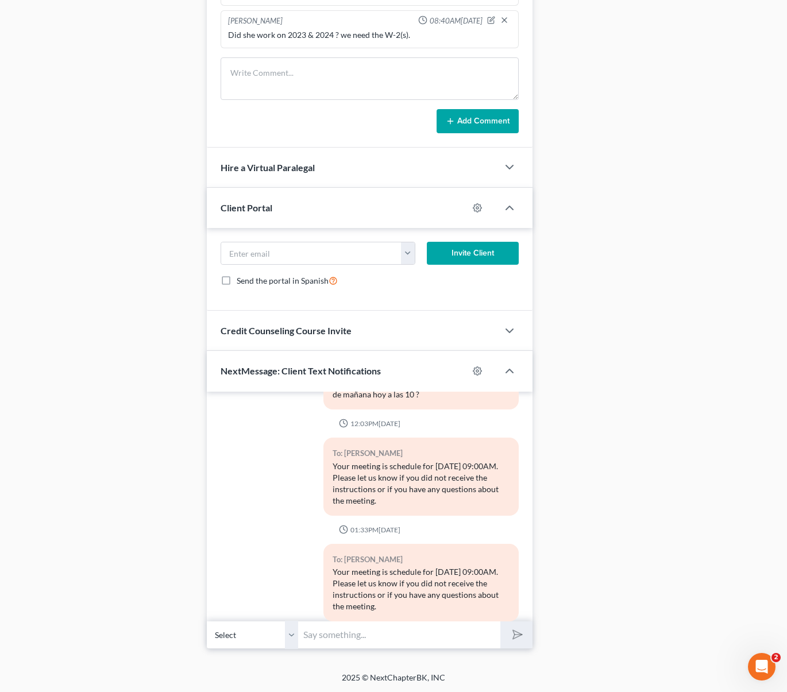
click at [349, 639] on input "text" at bounding box center [400, 635] width 202 height 28
type input "Codigo de la sesion: [PHONE_NUMBER] Clave [PHONE_NUMBER]"
click at [523, 635] on button "submit" at bounding box center [516, 635] width 32 height 27
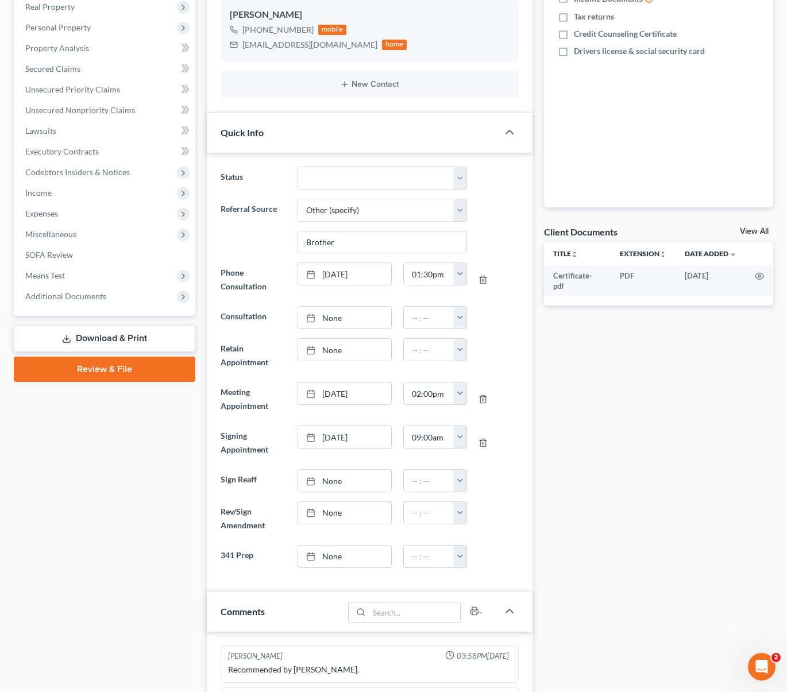
scroll to position [145, 0]
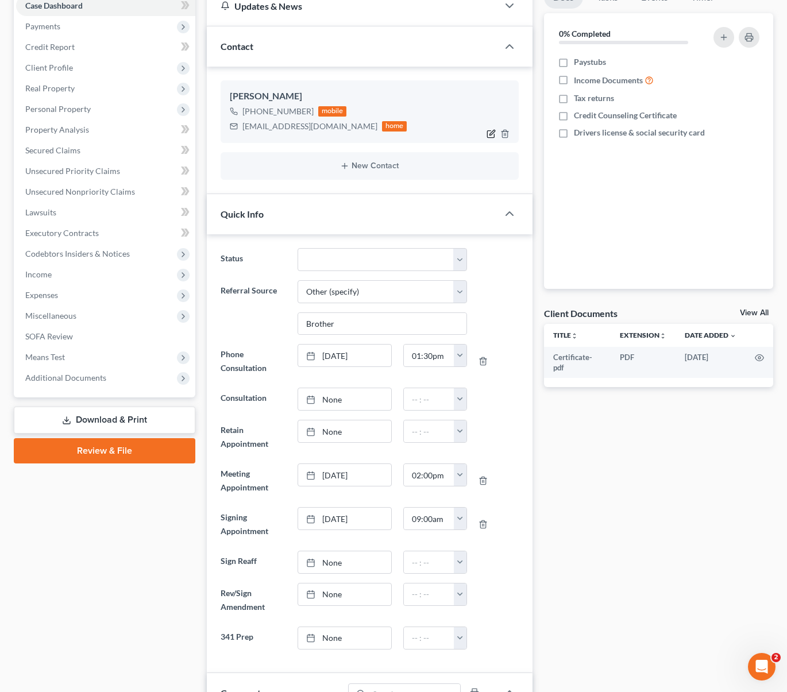
click at [489, 131] on icon "button" at bounding box center [491, 133] width 9 height 9
select select "0"
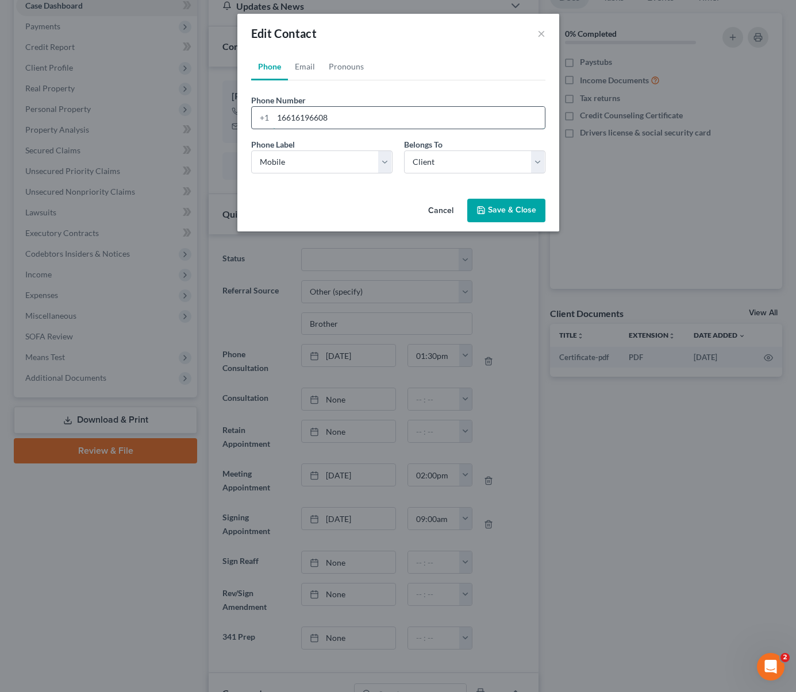
click at [357, 115] on input "16616196608" at bounding box center [409, 118] width 272 height 22
type input "16618053621"
click at [509, 207] on button "Save & Close" at bounding box center [506, 211] width 78 height 24
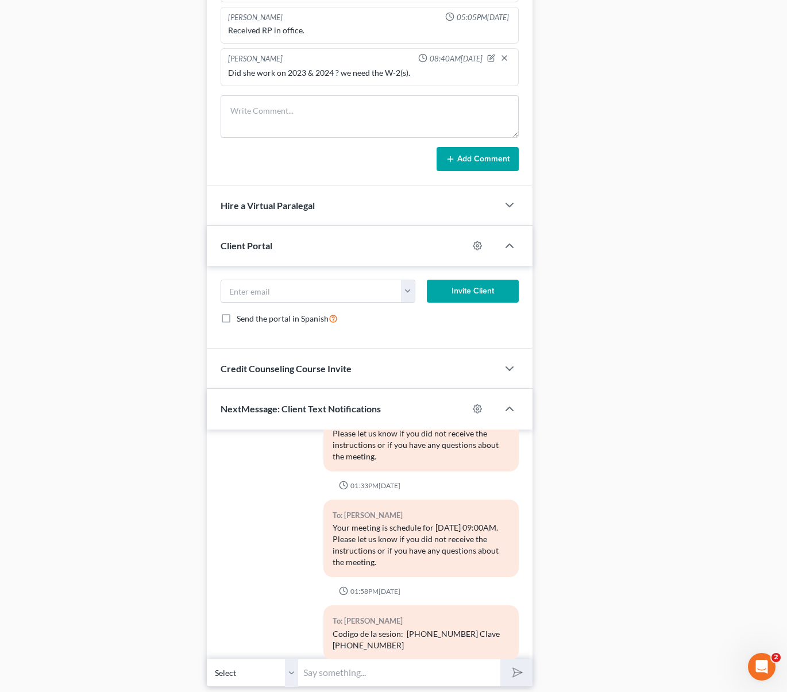
scroll to position [2254, 0]
click at [333, 627] on div "Codigo de la sesion: [PHONE_NUMBER] Clave [PHONE_NUMBER]" at bounding box center [421, 638] width 176 height 23
drag, startPoint x: 430, startPoint y: 608, endPoint x: 493, endPoint y: 622, distance: 64.6
click at [493, 627] on div "Codigo de la sesion: [PHONE_NUMBER] Clave [PHONE_NUMBER]" at bounding box center [421, 638] width 176 height 23
copy div "Codigo de la sesion: [PHONE_NUMBER] Clave [PHONE_NUMBER]"
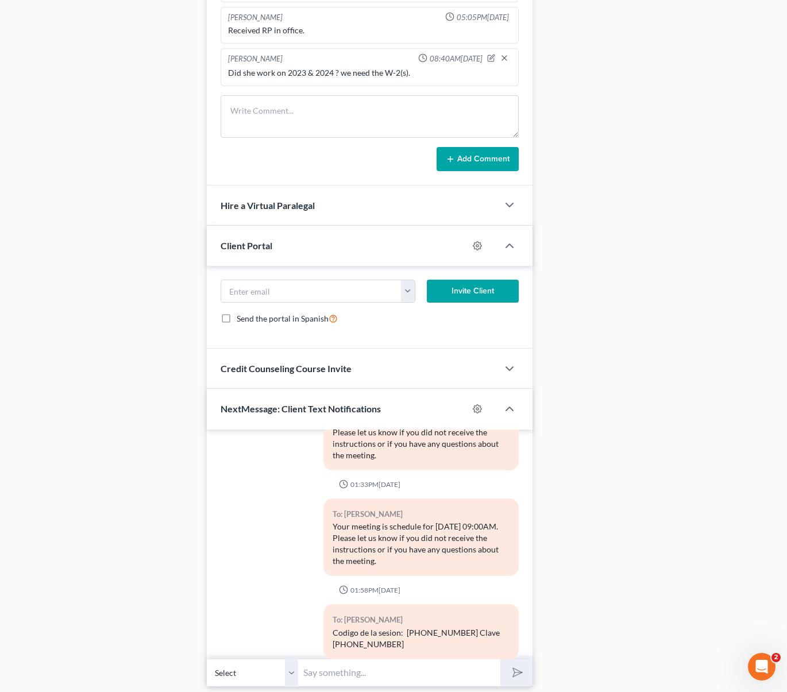
click at [319, 669] on input "text" at bounding box center [400, 673] width 202 height 28
paste input "Codigo de la sesion: [PHONE_NUMBER] Clave [PHONE_NUMBER]"
type input "Codigo de la sesion: [PHONE_NUMBER] Clave [PHONE_NUMBER]"
click at [500, 659] on button "submit" at bounding box center [516, 672] width 32 height 27
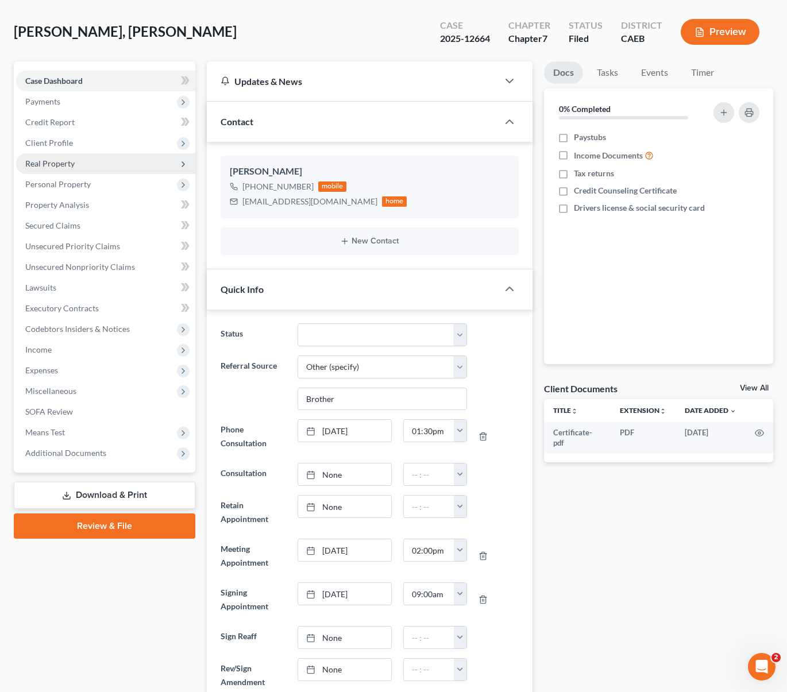
scroll to position [3, 0]
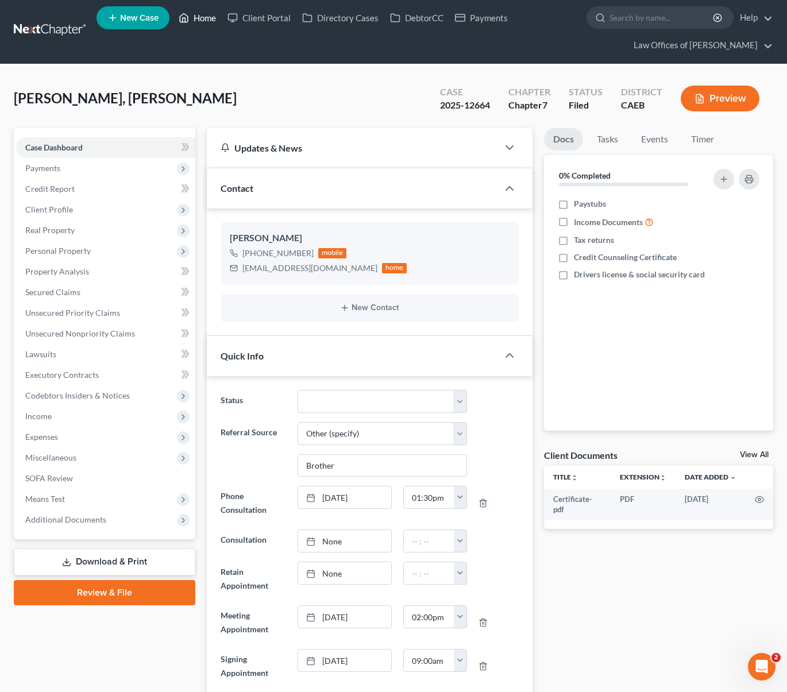
click at [203, 17] on link "Home" at bounding box center [197, 17] width 49 height 21
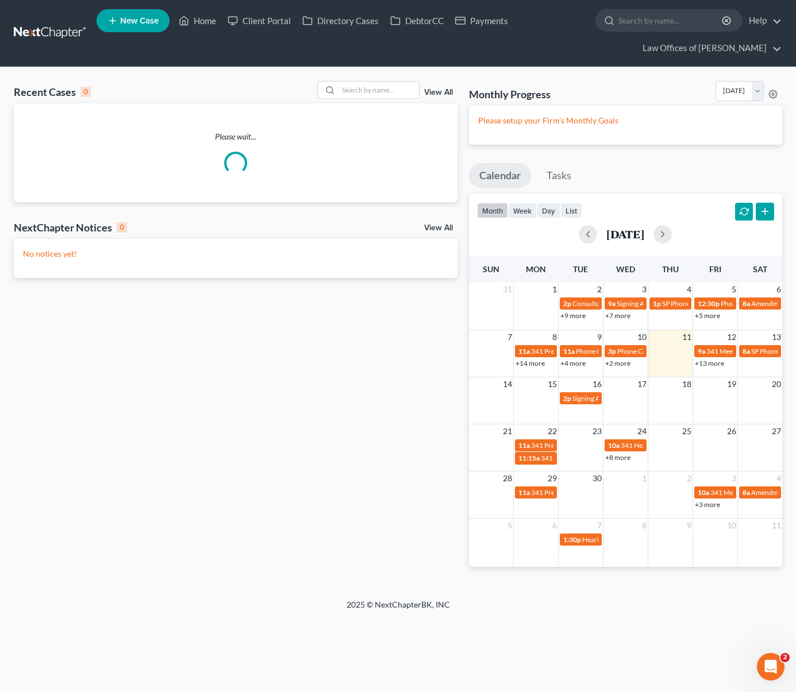
click at [707, 362] on link "+13 more" at bounding box center [708, 363] width 29 height 9
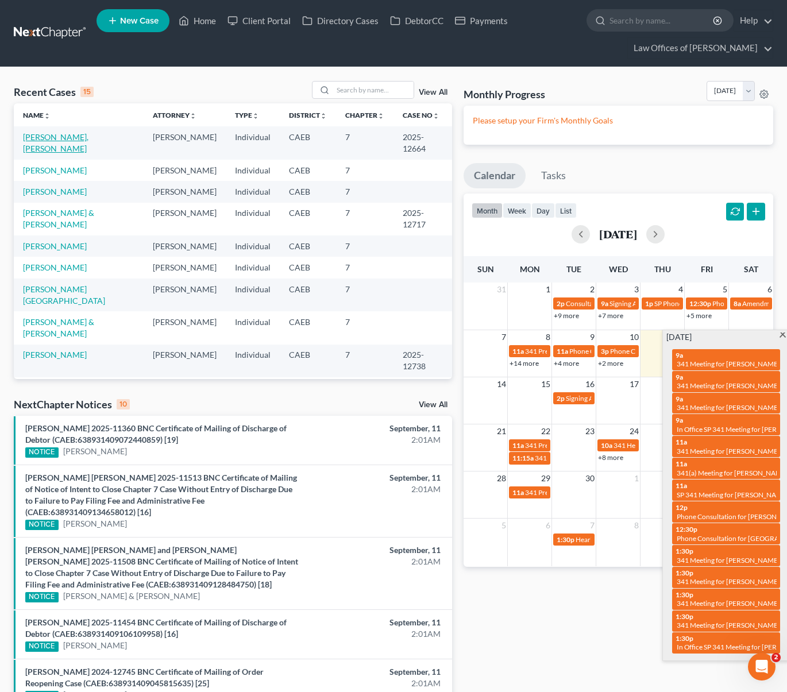
click at [44, 134] on link "[PERSON_NAME], [PERSON_NAME]" at bounding box center [55, 142] width 65 height 21
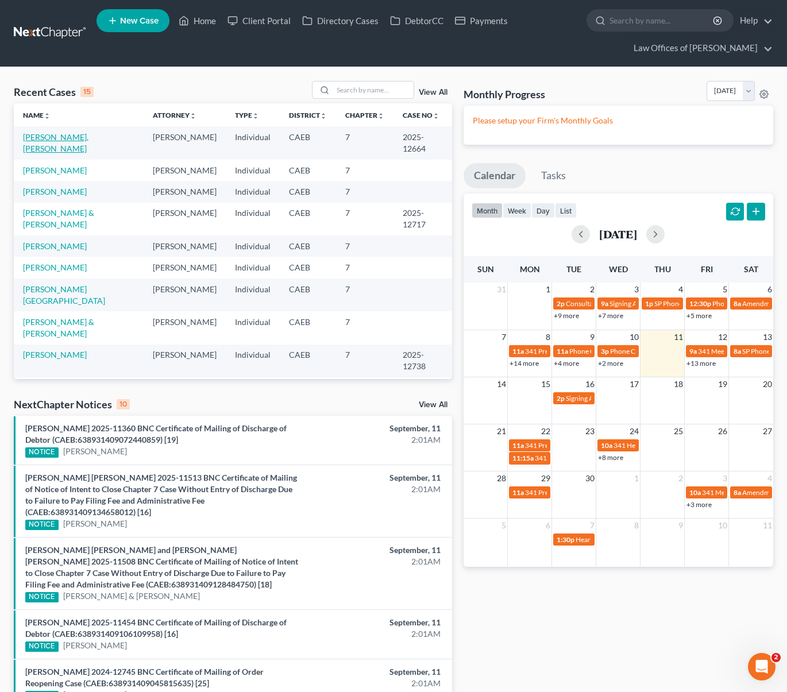
select select "6"
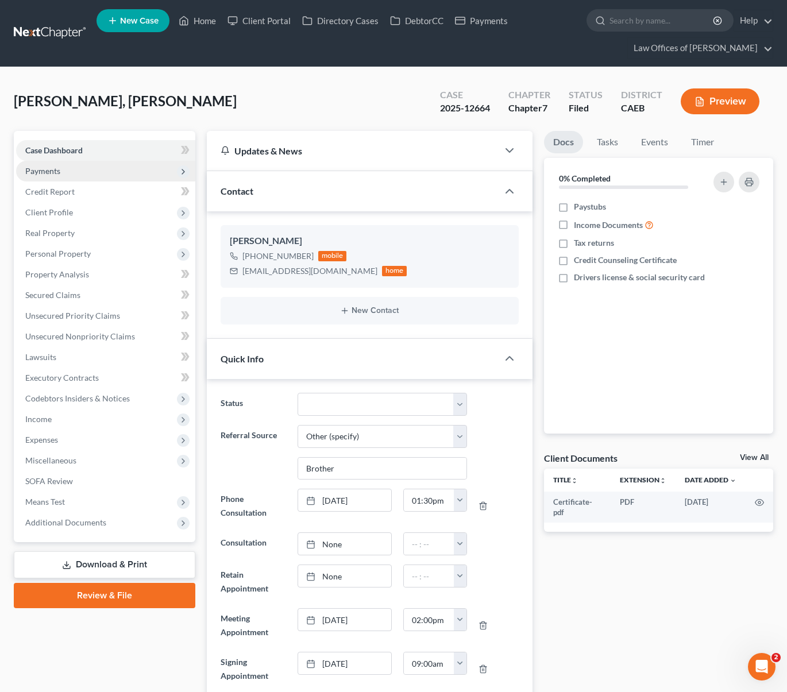
scroll to position [922, 0]
click at [84, 214] on span "Client Profile" at bounding box center [105, 212] width 179 height 21
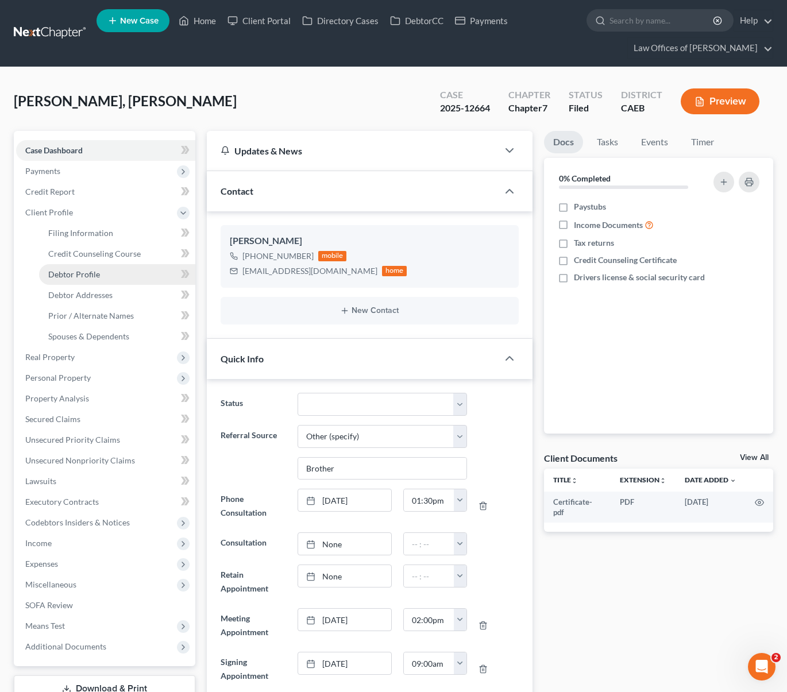
click at [115, 276] on link "Debtor Profile" at bounding box center [117, 274] width 156 height 21
select select "0"
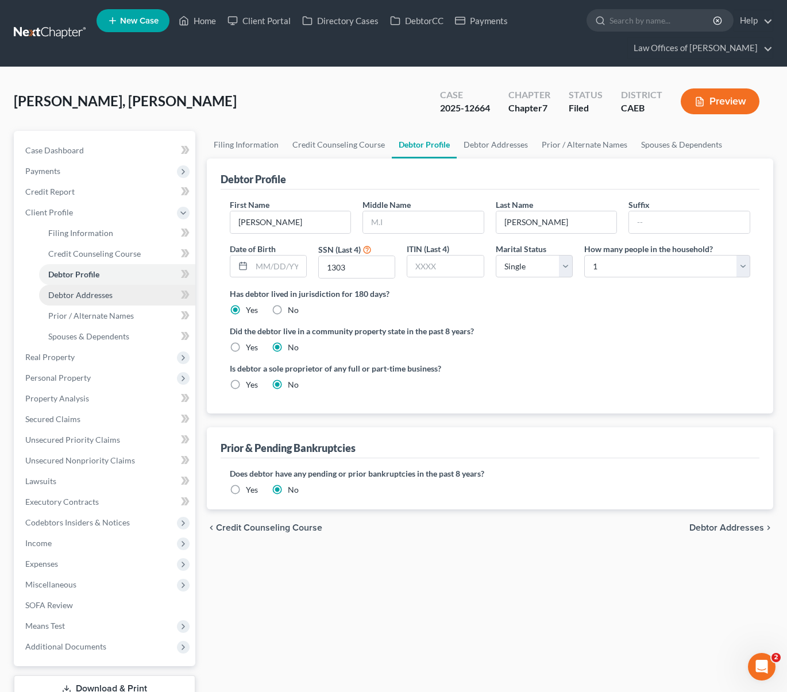
click at [123, 300] on link "Debtor Addresses" at bounding box center [117, 295] width 156 height 21
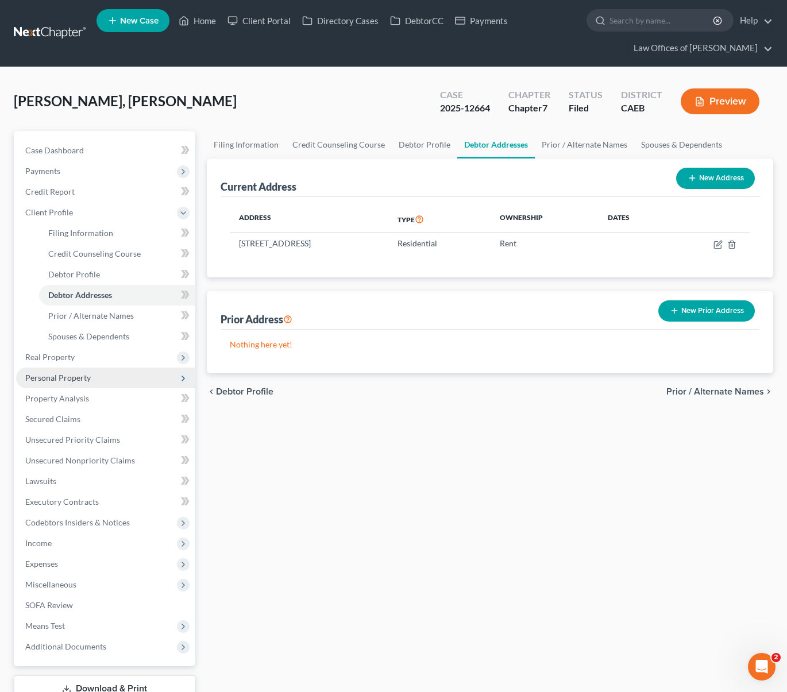
click at [93, 375] on span "Personal Property" at bounding box center [105, 378] width 179 height 21
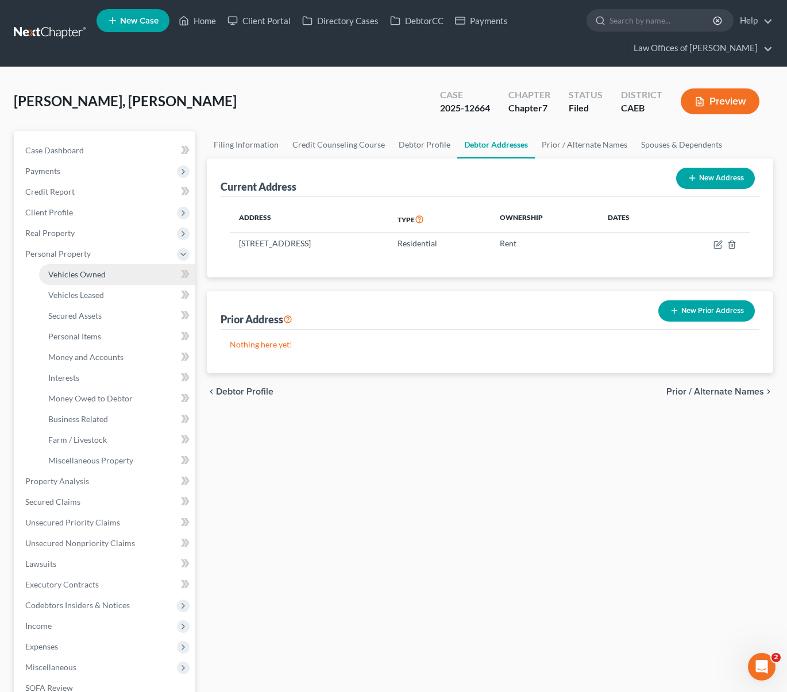
click at [132, 275] on link "Vehicles Owned" at bounding box center [117, 274] width 156 height 21
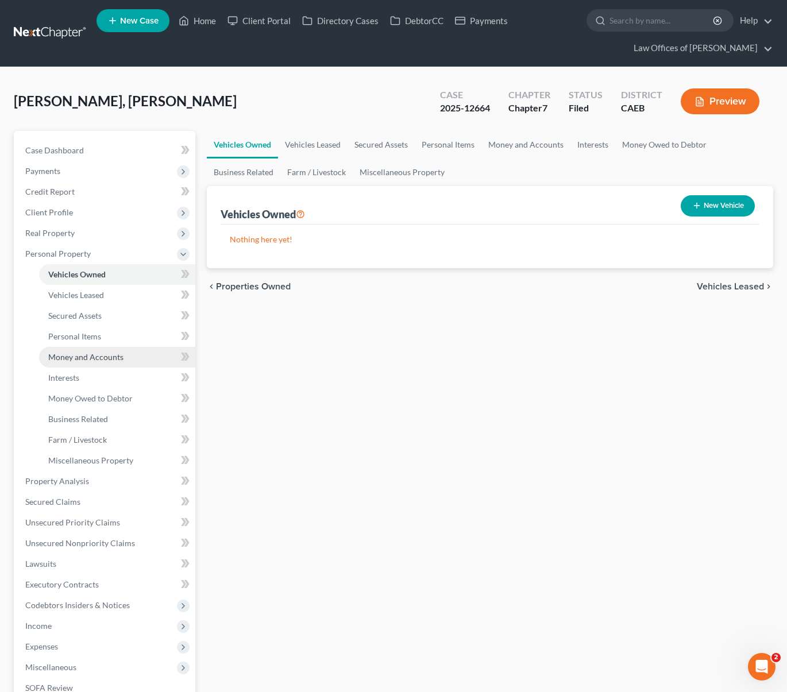
click at [145, 357] on link "Money and Accounts" at bounding box center [117, 357] width 156 height 21
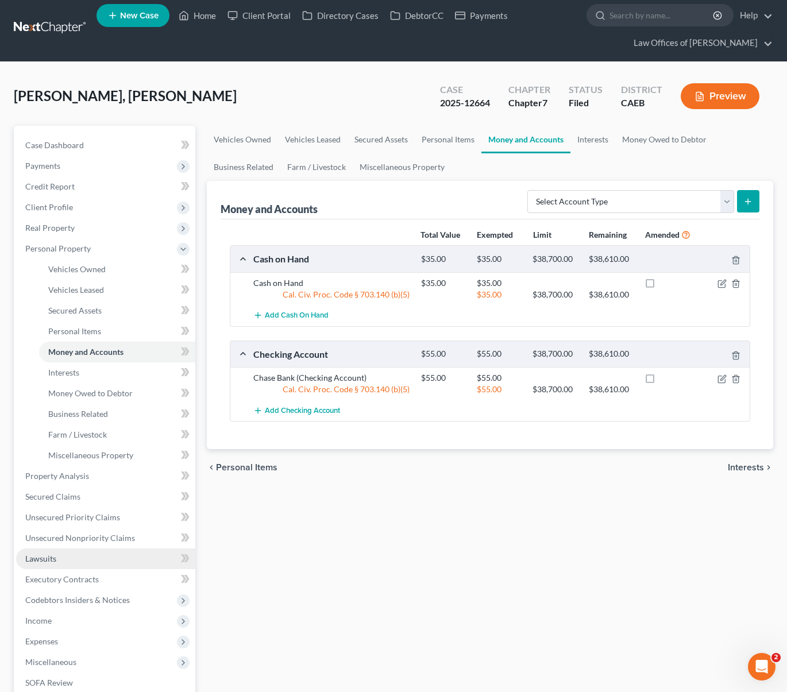
scroll to position [6, 0]
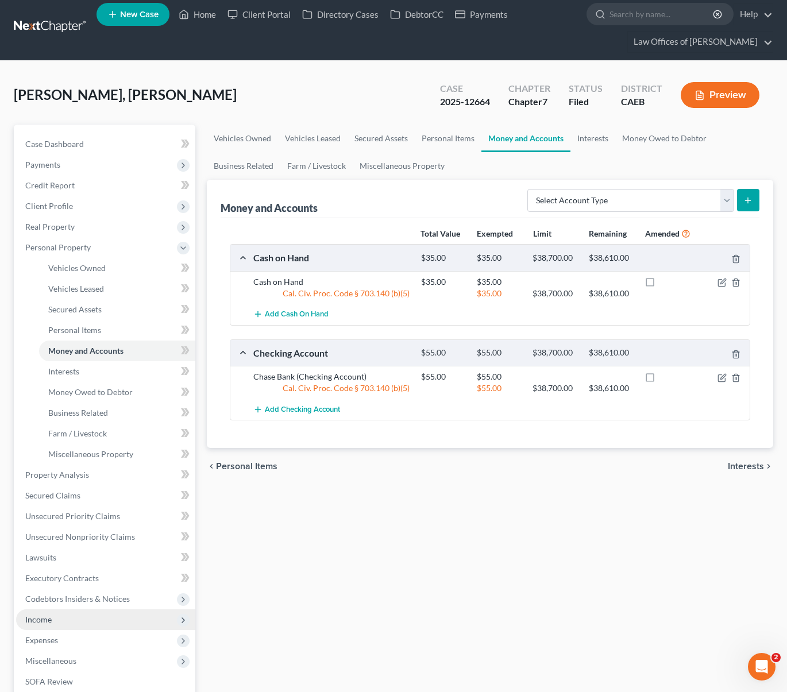
click at [79, 615] on span "Income" at bounding box center [105, 619] width 179 height 21
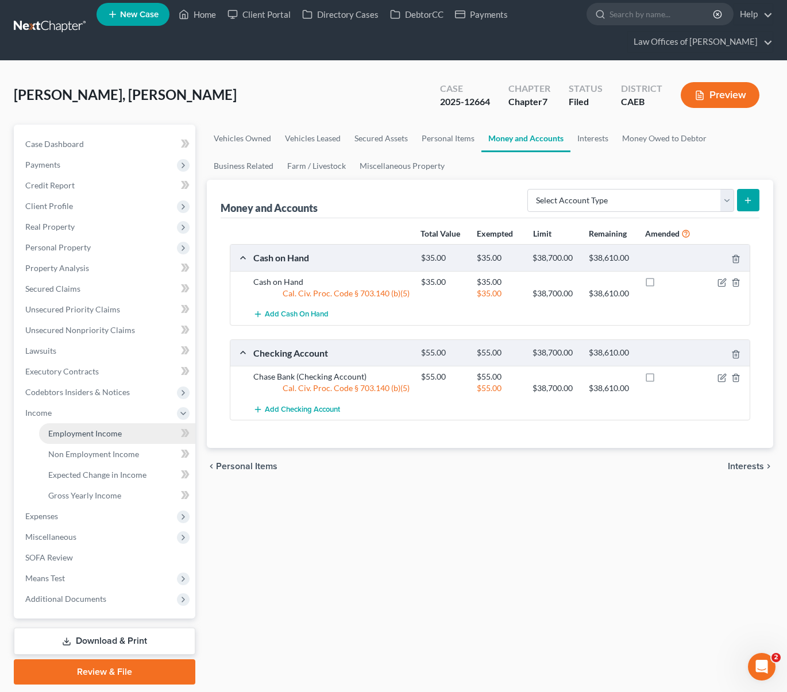
click at [136, 431] on link "Employment Income" at bounding box center [117, 433] width 156 height 21
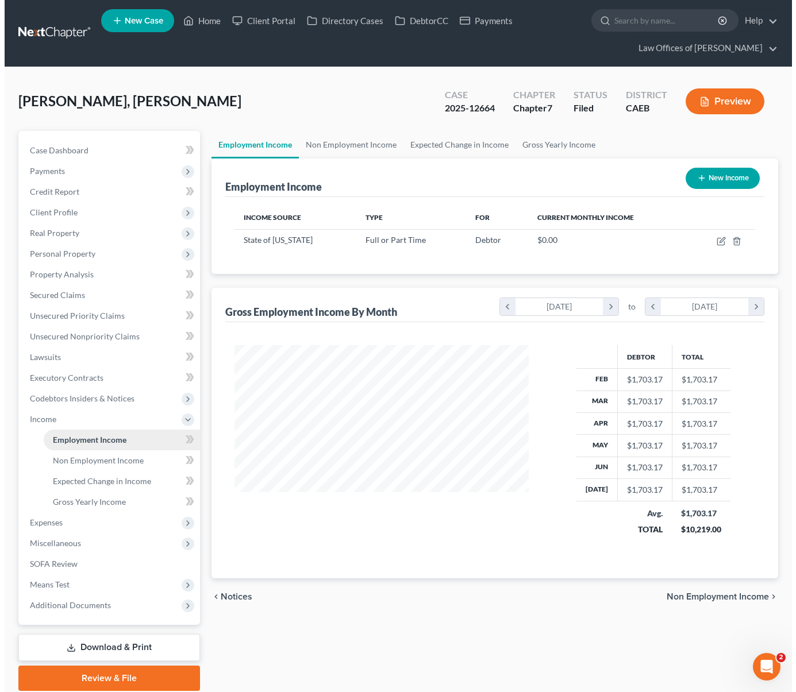
scroll to position [206, 317]
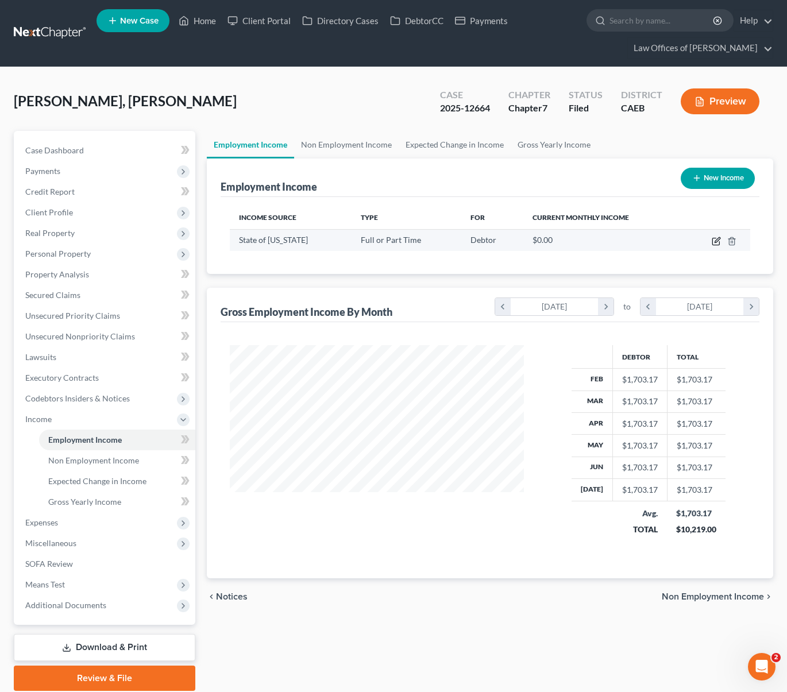
click at [713, 238] on icon "button" at bounding box center [716, 241] width 9 height 9
select select "0"
select select "4"
select select "0"
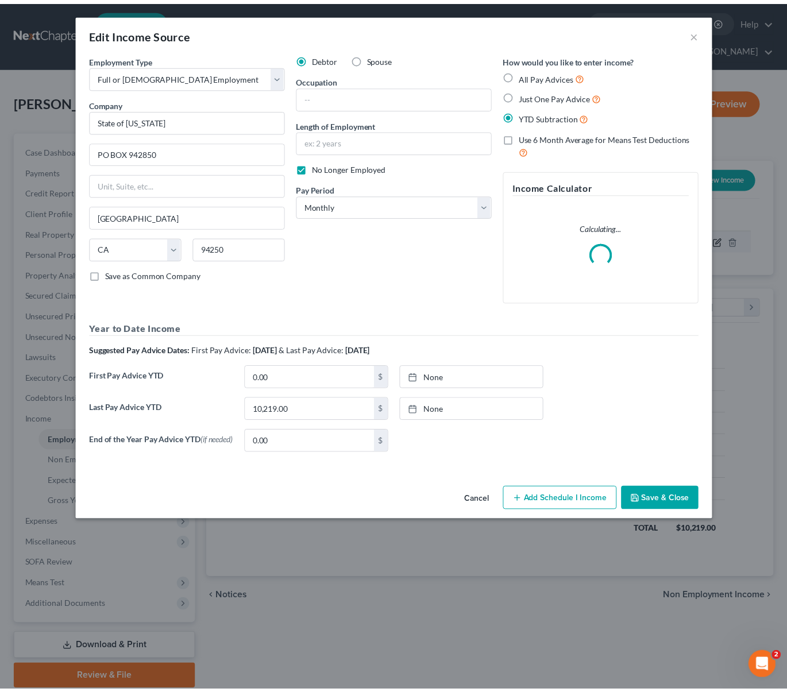
scroll to position [206, 321]
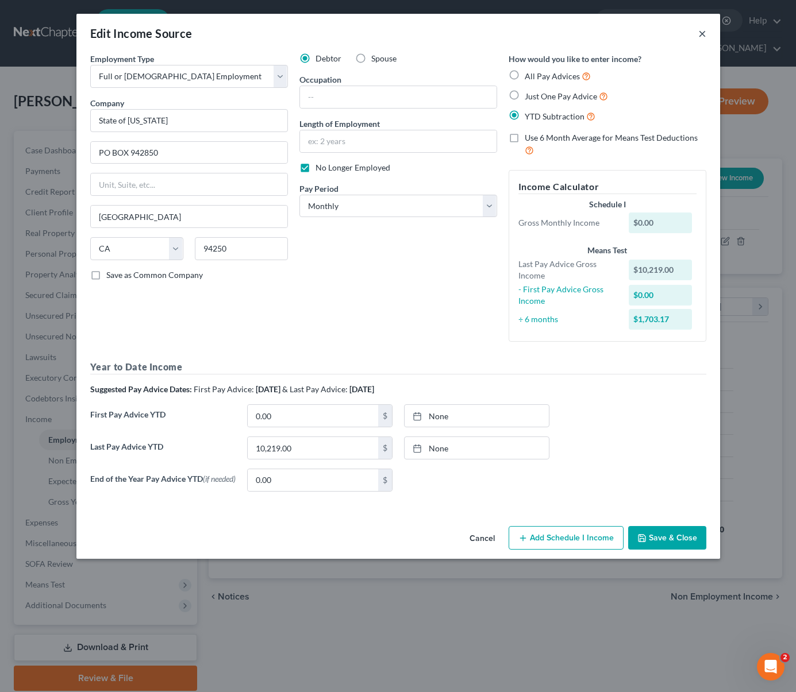
click at [696, 32] on div "Edit Income Source ×" at bounding box center [397, 33] width 643 height 39
click at [699, 31] on button "×" at bounding box center [702, 33] width 8 height 14
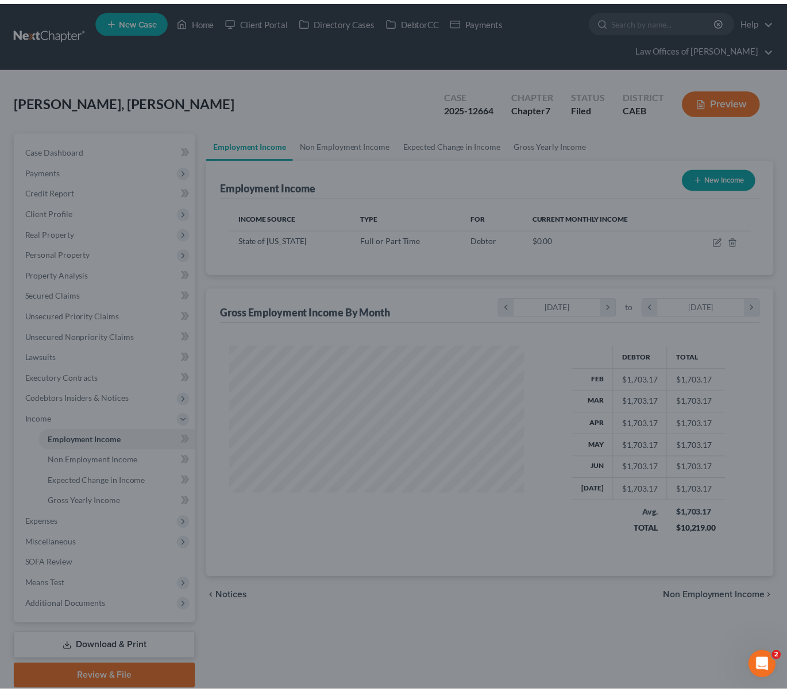
scroll to position [574195, 574084]
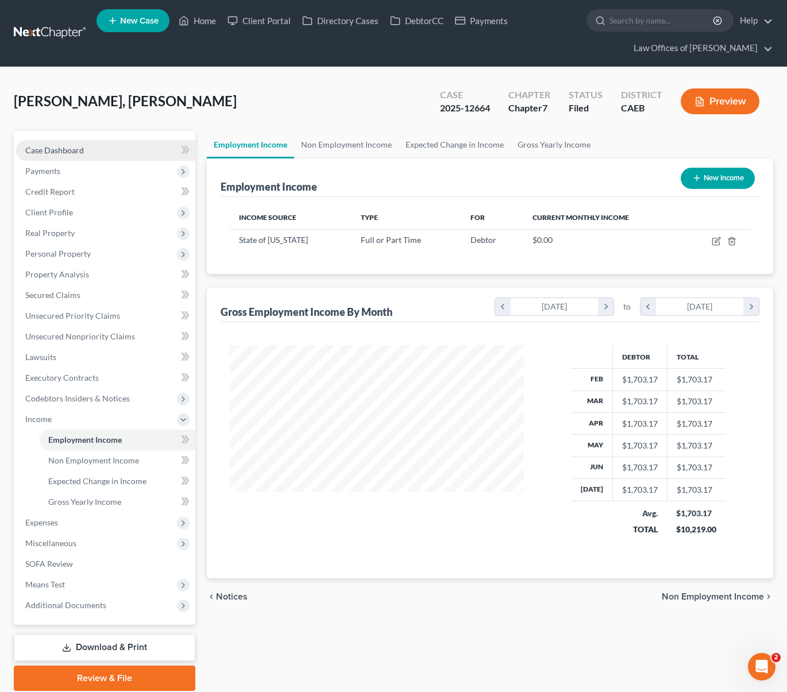
click at [66, 149] on span "Case Dashboard" at bounding box center [54, 150] width 59 height 10
select select "6"
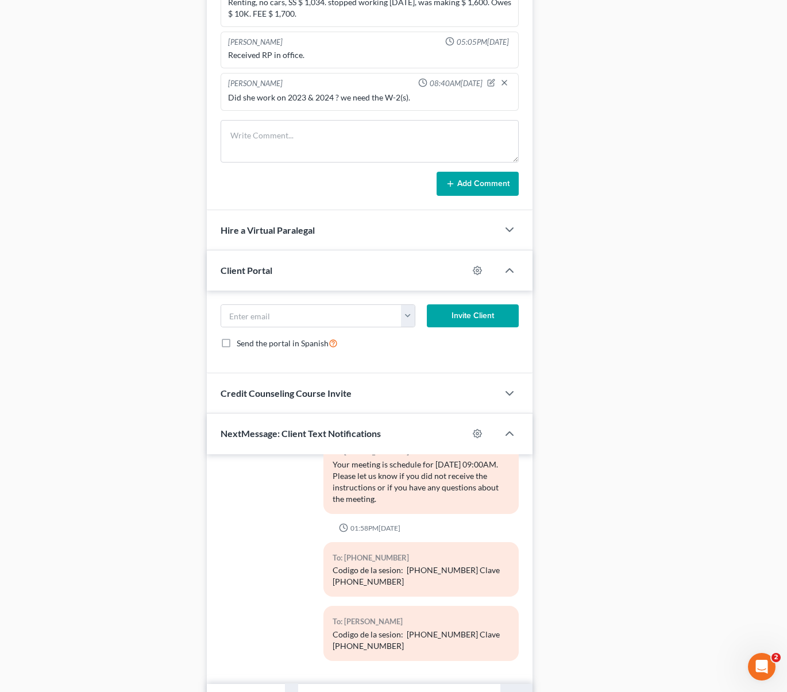
scroll to position [943, 0]
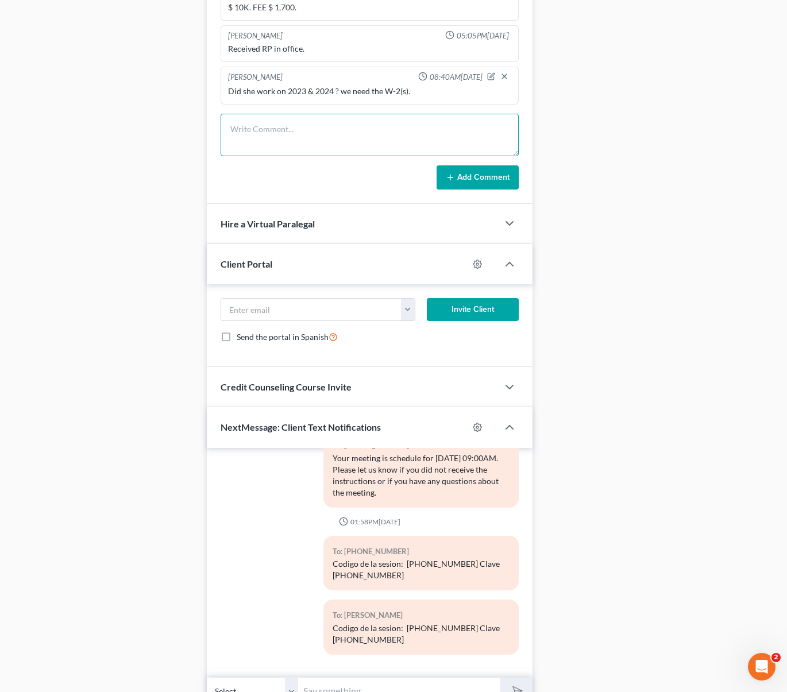
click at [254, 132] on textarea at bounding box center [370, 135] width 298 height 43
type textarea "PREPARED."
drag, startPoint x: 494, startPoint y: 169, endPoint x: 405, endPoint y: 146, distance: 91.9
click at [493, 169] on button "Add Comment" at bounding box center [478, 177] width 82 height 24
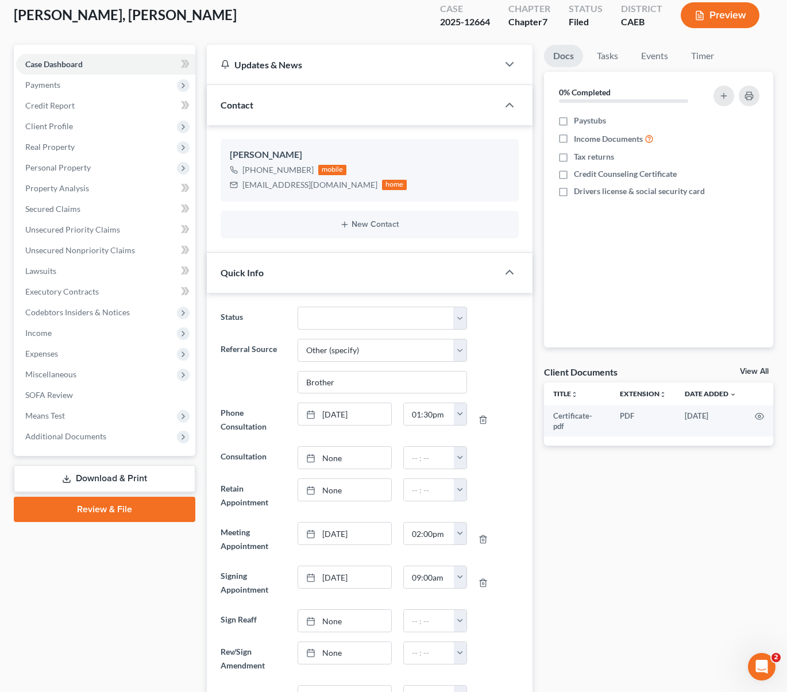
scroll to position [0, 0]
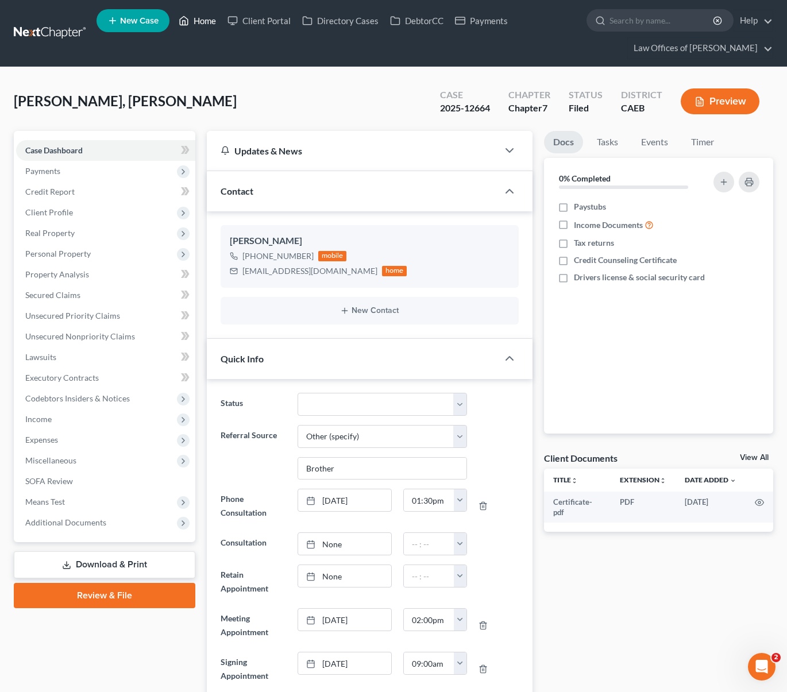
click at [204, 23] on link "Home" at bounding box center [197, 20] width 49 height 21
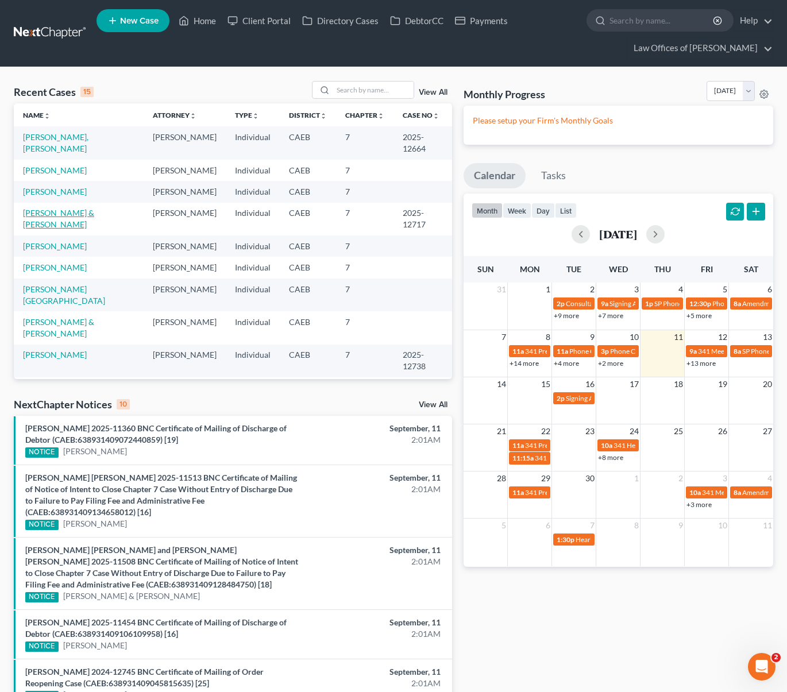
click at [94, 216] on link "[PERSON_NAME] & [PERSON_NAME]" at bounding box center [58, 218] width 71 height 21
select select "6"
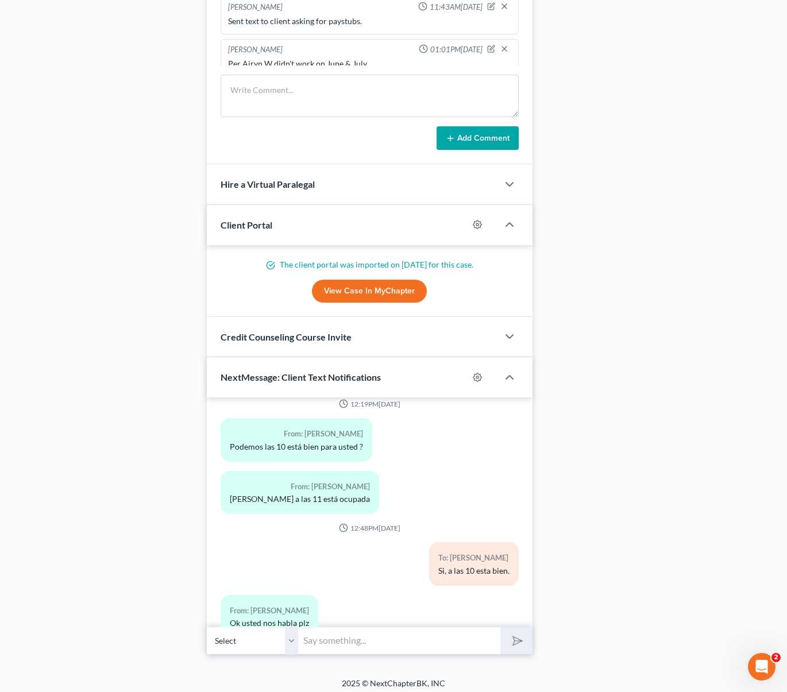
scroll to position [1124, 0]
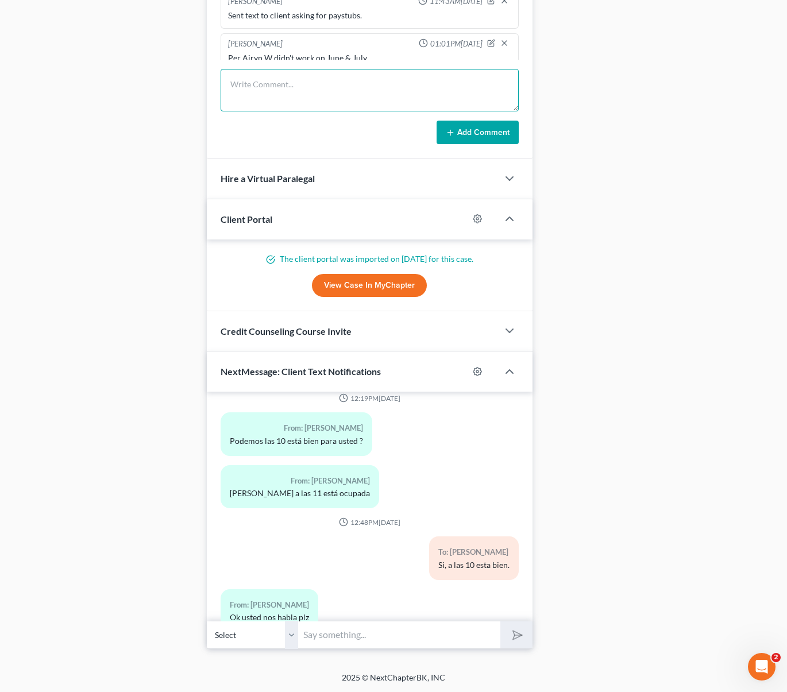
click at [269, 86] on textarea at bounding box center [370, 90] width 298 height 43
type textarea "PREPARED."
click at [476, 129] on button "Add Comment" at bounding box center [478, 133] width 82 height 24
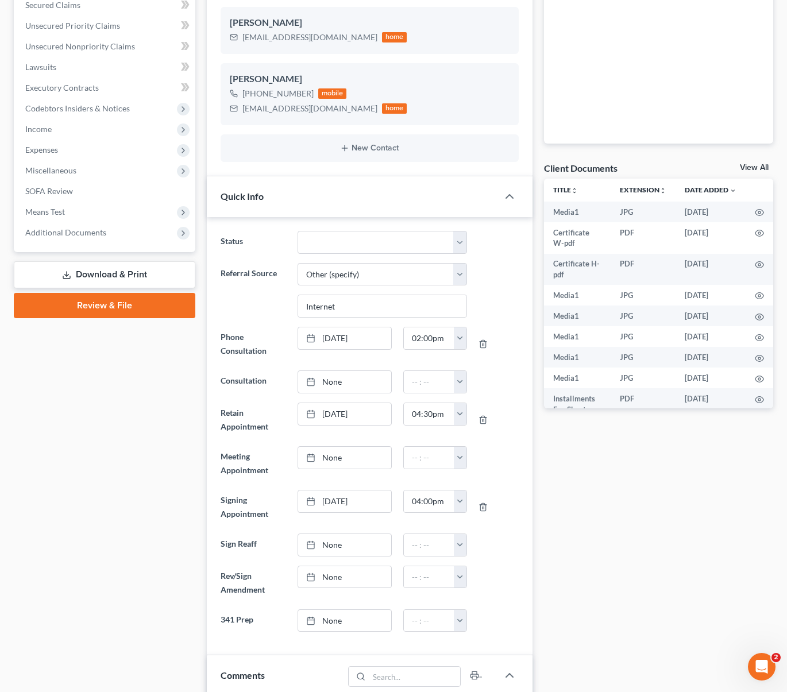
scroll to position [268, 0]
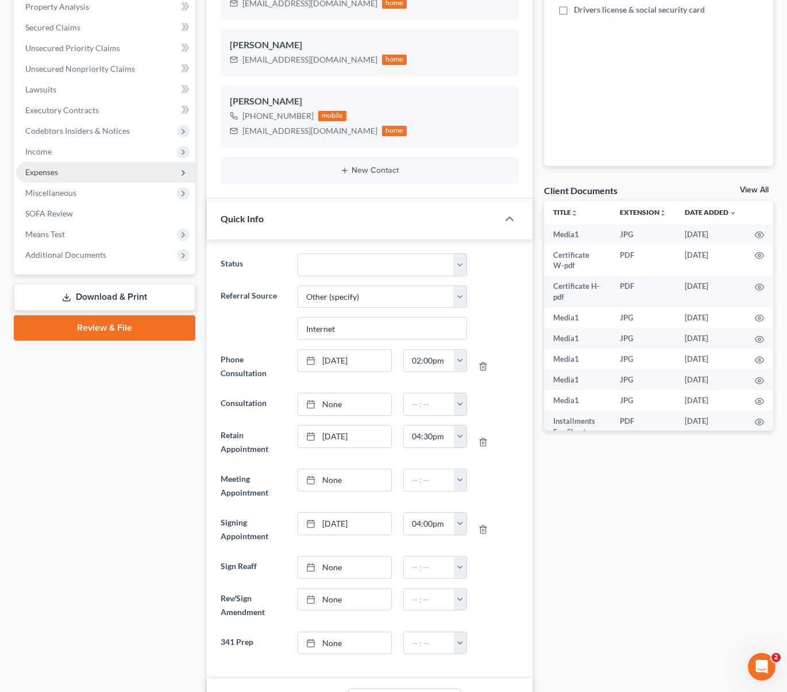
click at [54, 171] on span "Expenses" at bounding box center [41, 172] width 33 height 10
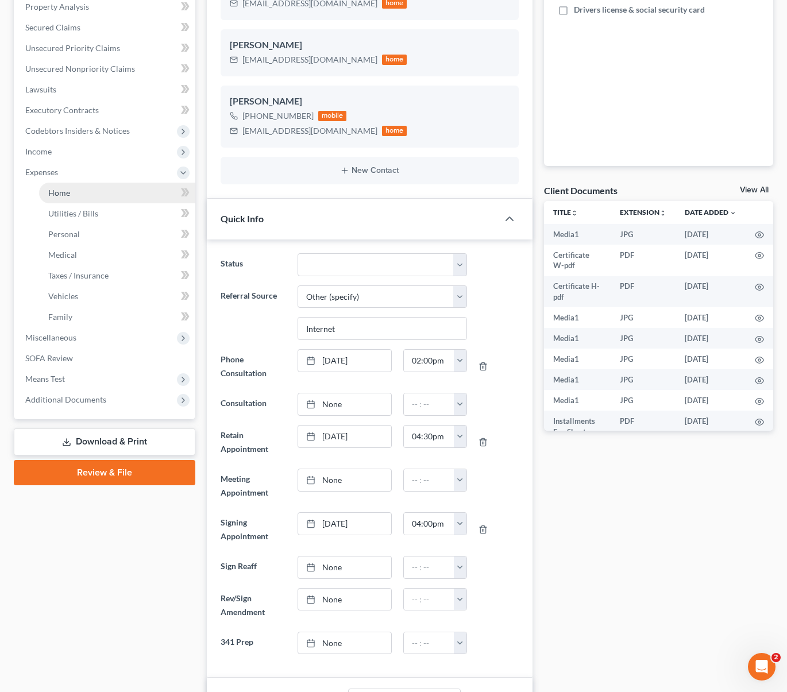
click at [85, 192] on link "Home" at bounding box center [117, 193] width 156 height 21
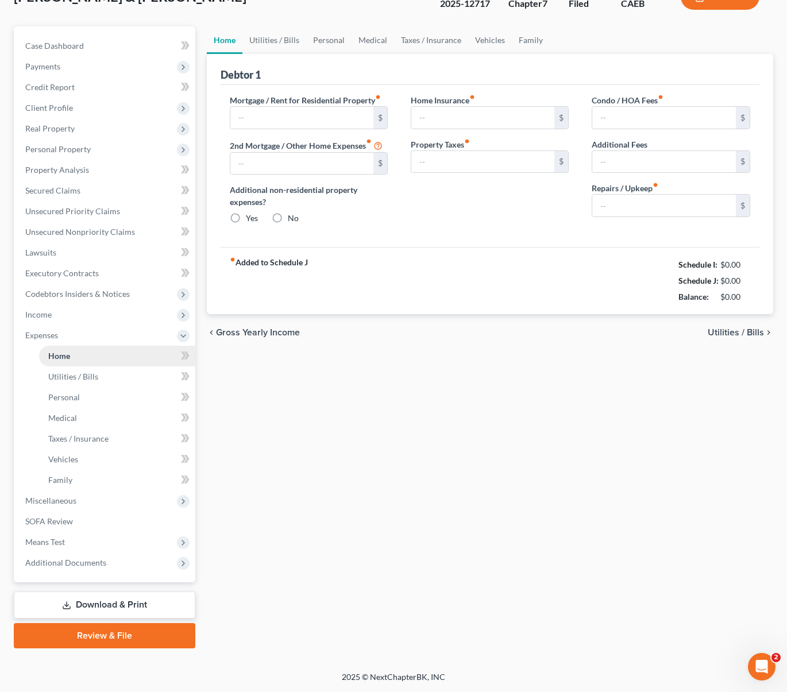
scroll to position [9, 0]
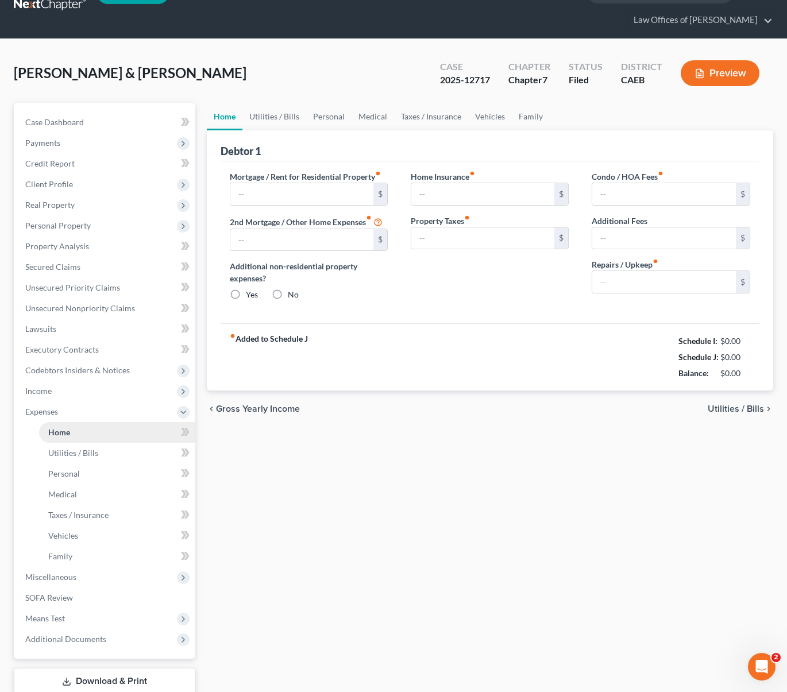
type input "2,775.33"
type input "0.00"
radio input "true"
type input "155.00"
type input "0.00"
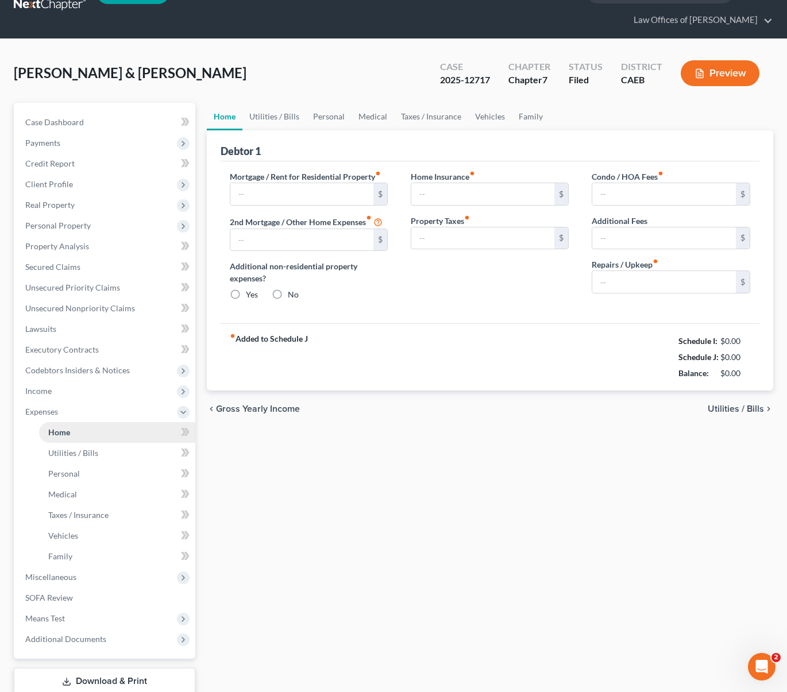
type input "0.00"
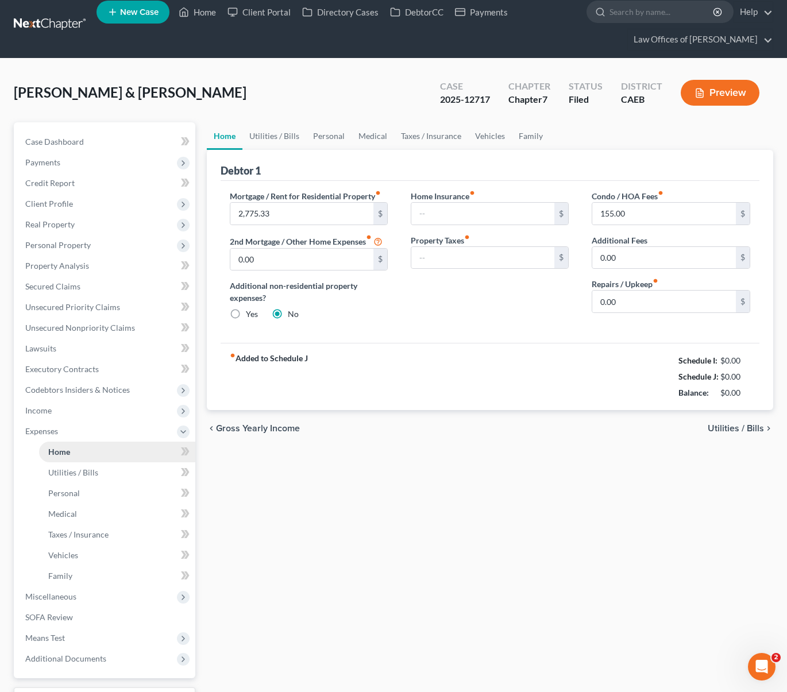
click at [85, 192] on ul "Case Dashboard Payments Invoices Payments Payments Credit Report Client Profile" at bounding box center [105, 401] width 179 height 538
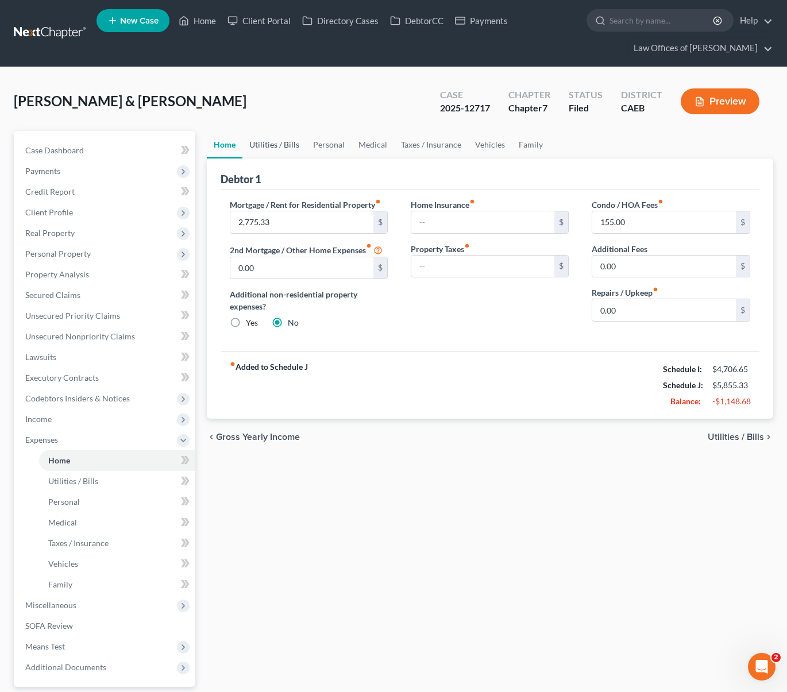
click at [268, 143] on link "Utilities / Bills" at bounding box center [274, 145] width 64 height 28
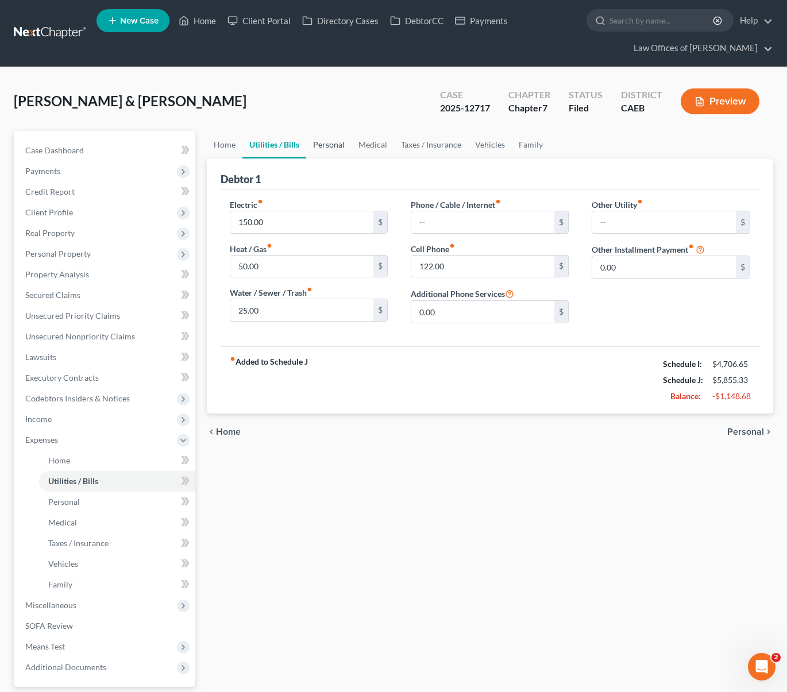
click at [331, 142] on link "Personal" at bounding box center [328, 145] width 45 height 28
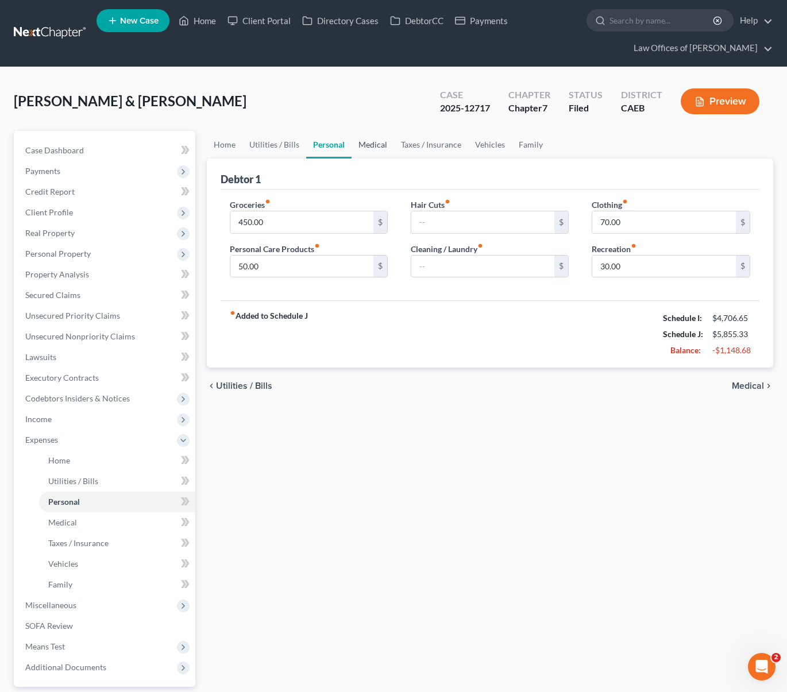
click at [379, 142] on link "Medical" at bounding box center [373, 145] width 43 height 28
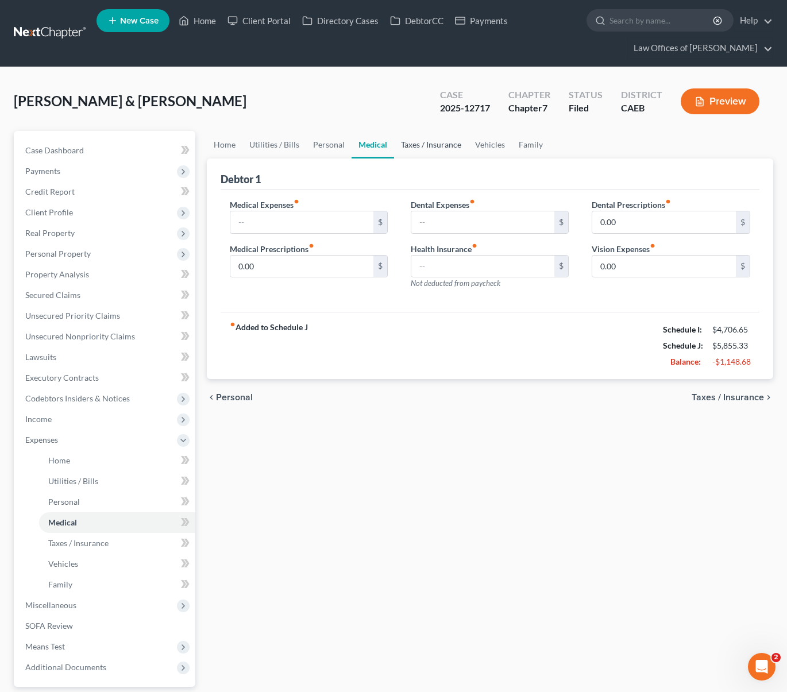
click at [418, 147] on link "Taxes / Insurance" at bounding box center [431, 145] width 74 height 28
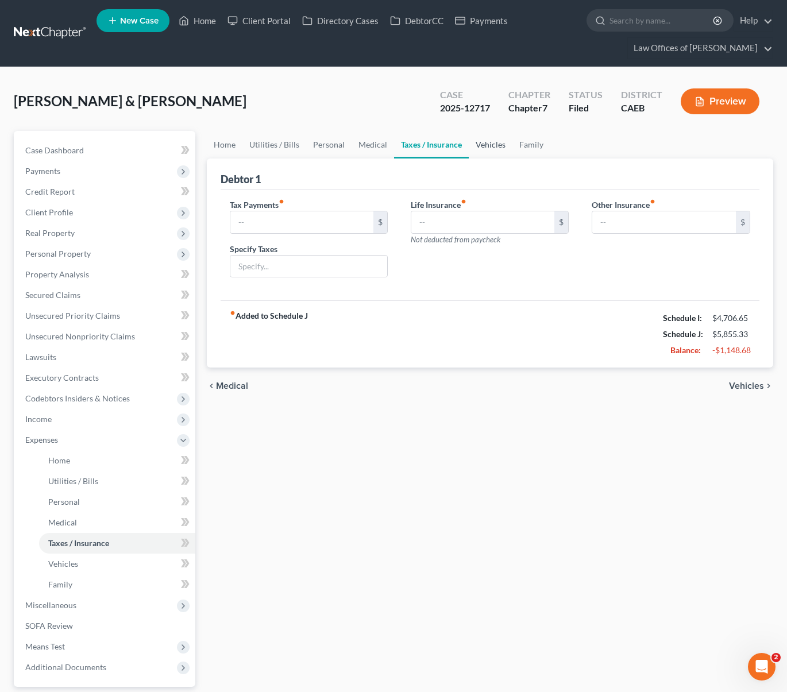
click at [492, 144] on link "Vehicles" at bounding box center [491, 145] width 44 height 28
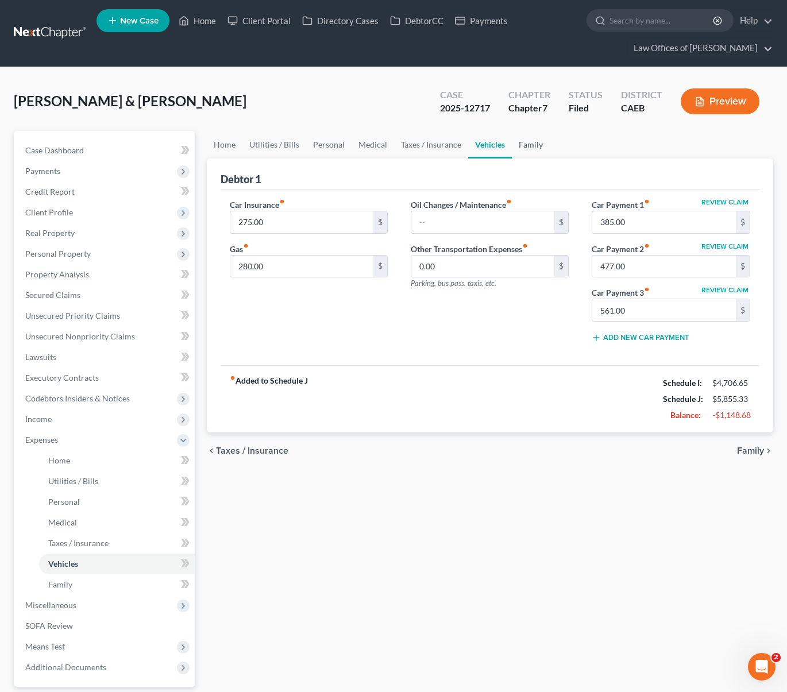
click at [530, 144] on link "Family" at bounding box center [531, 145] width 38 height 28
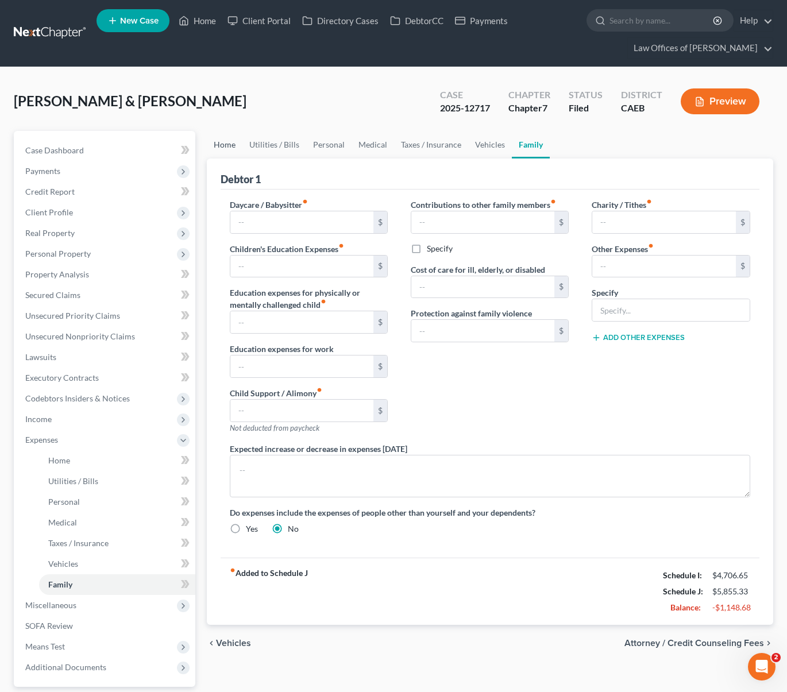
click at [233, 146] on link "Home" at bounding box center [225, 145] width 36 height 28
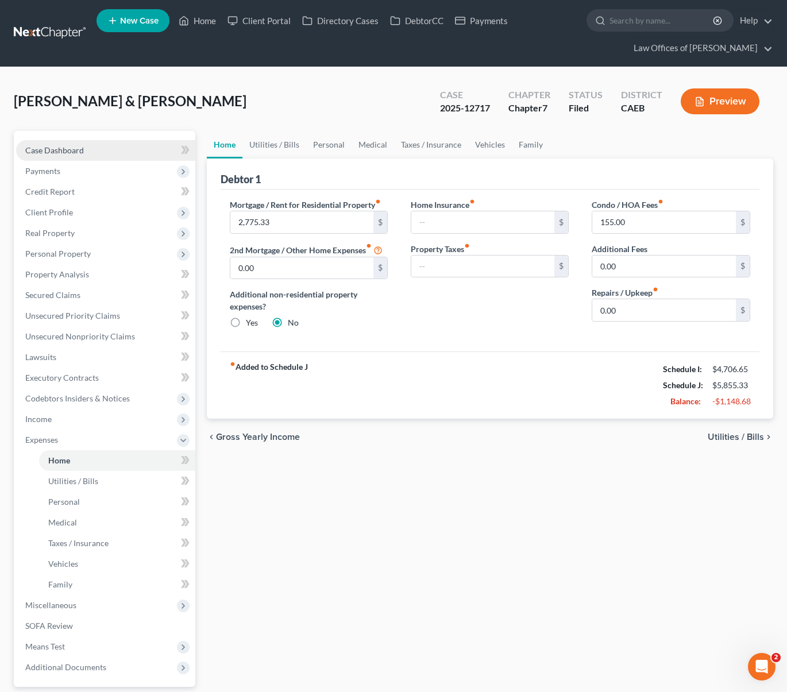
click at [102, 152] on link "Case Dashboard" at bounding box center [105, 150] width 179 height 21
select select "6"
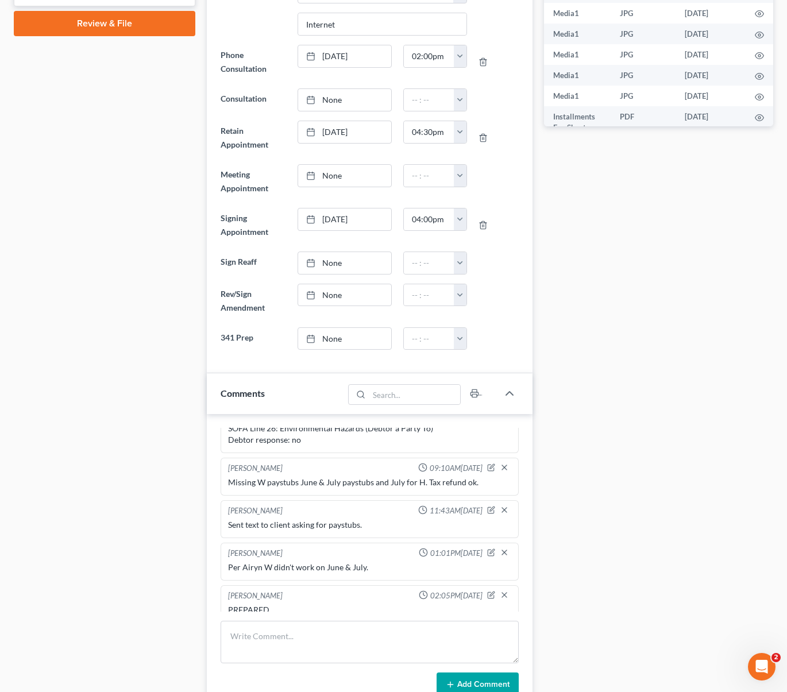
scroll to position [570, 0]
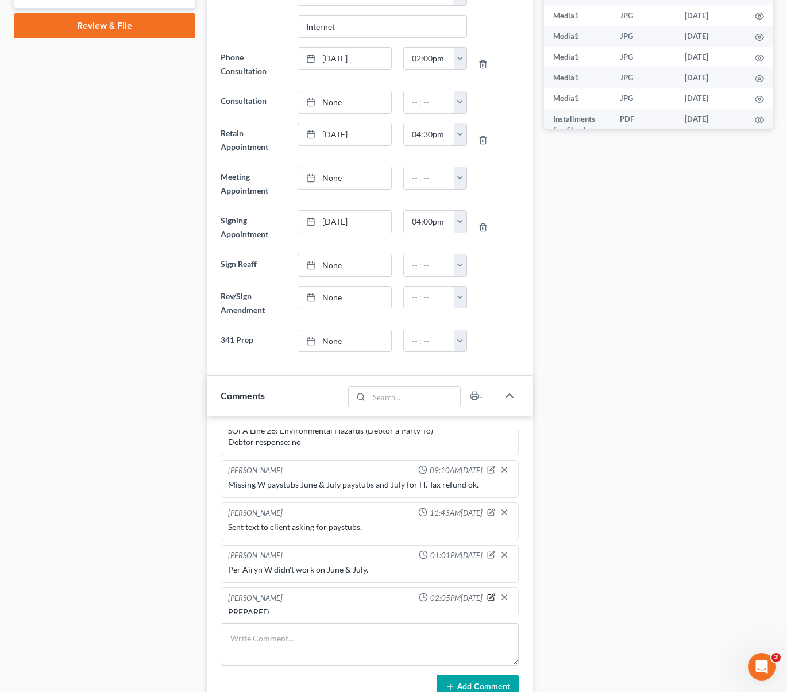
click at [489, 594] on icon "button" at bounding box center [491, 596] width 5 height 5
click at [316, 607] on textarea "PREPARED." at bounding box center [369, 628] width 283 height 43
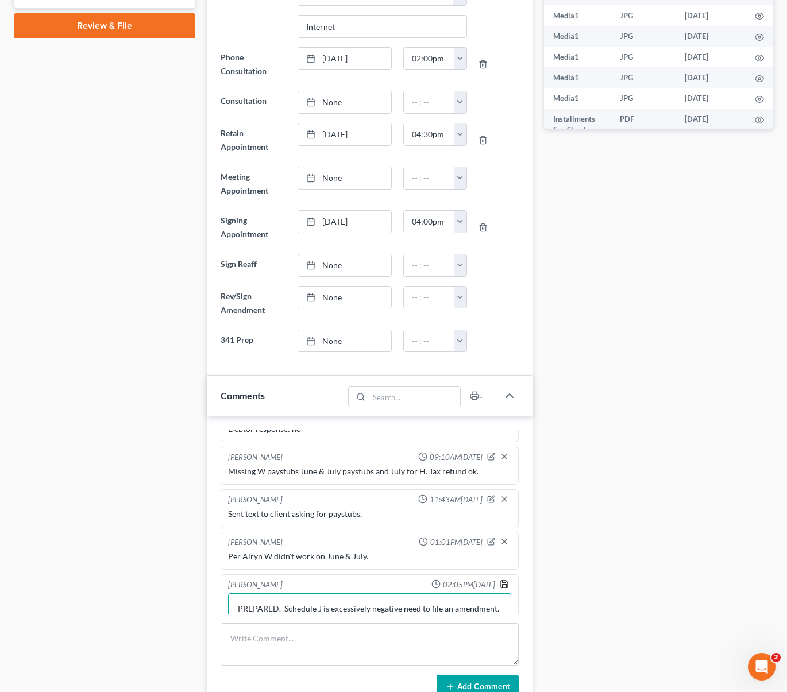
type textarea "PREPARED. Schedule J is excessively negative need to file an amendment."
click at [502, 585] on polyline "button" at bounding box center [504, 586] width 4 height 3
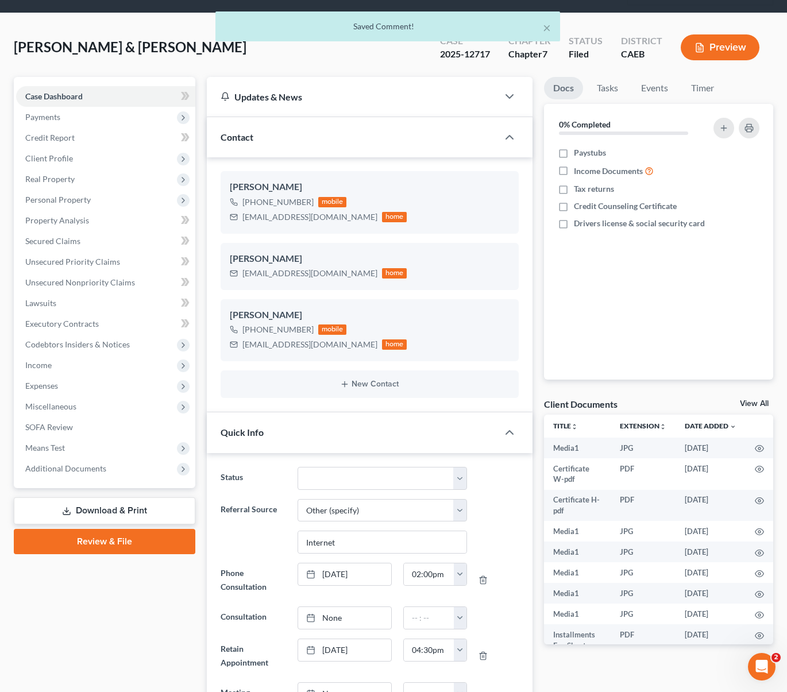
scroll to position [0, 0]
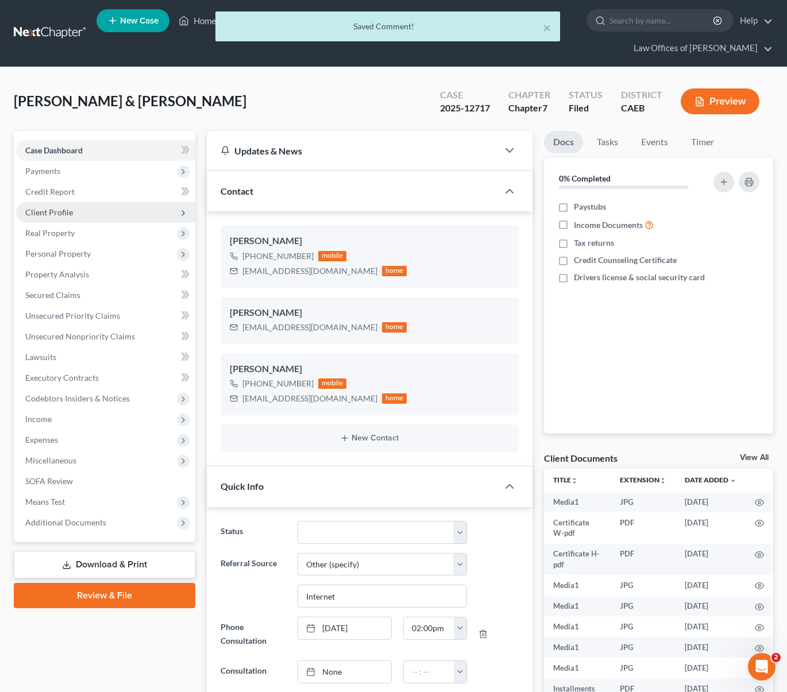
click at [79, 217] on span "Client Profile" at bounding box center [105, 212] width 179 height 21
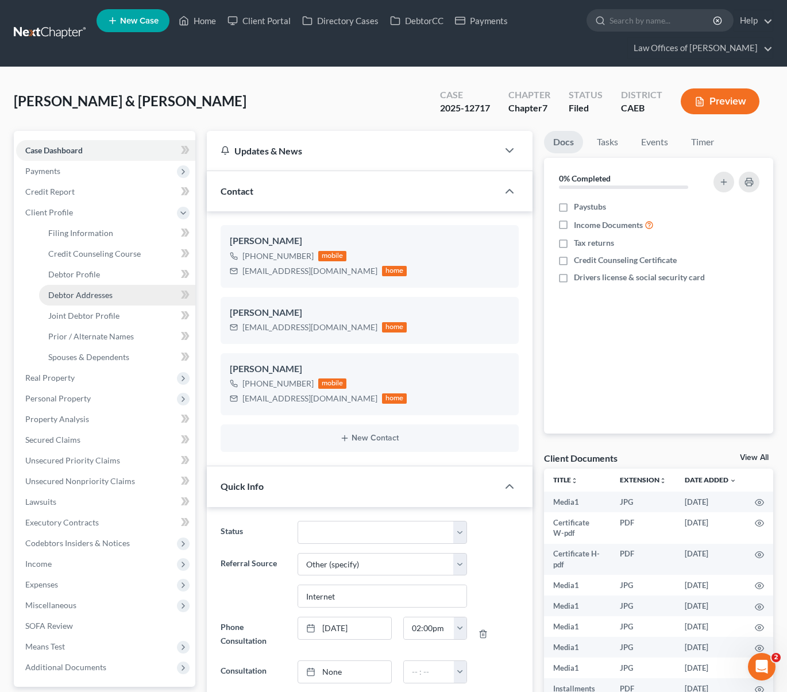
click at [114, 289] on link "Debtor Addresses" at bounding box center [117, 295] width 156 height 21
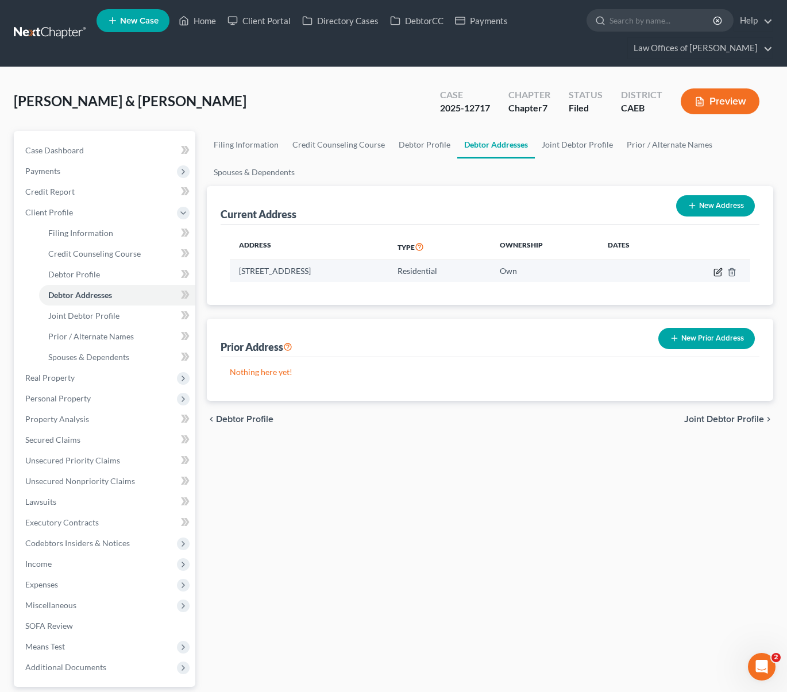
click at [714, 269] on icon "button" at bounding box center [717, 272] width 7 height 7
select select "4"
select select "14"
select select "0"
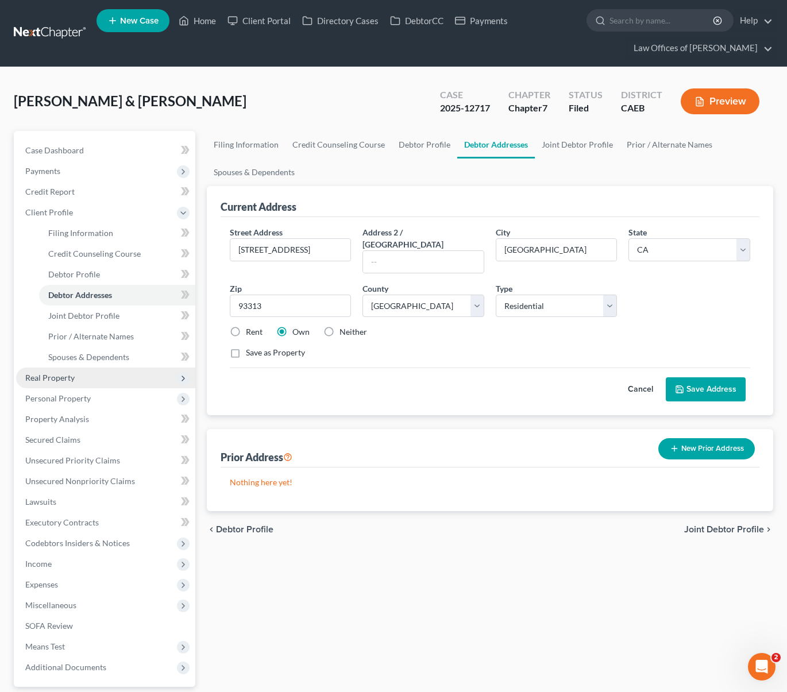
click at [84, 379] on span "Real Property" at bounding box center [105, 378] width 179 height 21
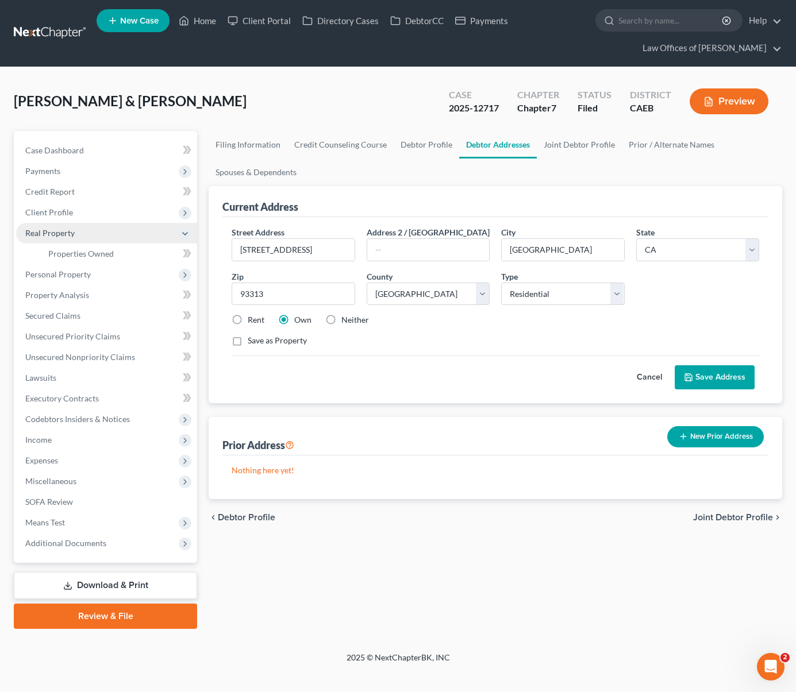
click at [87, 236] on span "Real Property" at bounding box center [106, 233] width 181 height 21
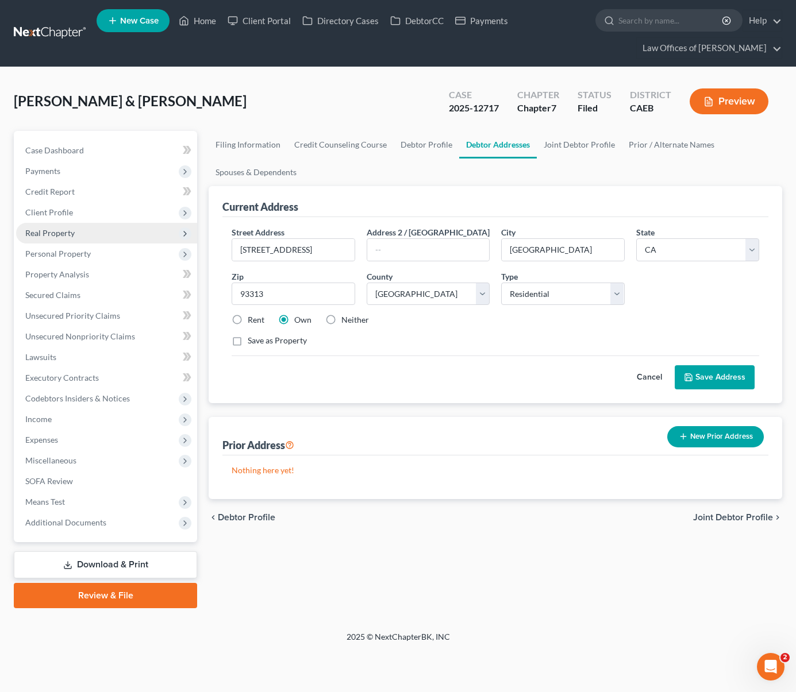
click at [97, 234] on span "Real Property" at bounding box center [106, 233] width 181 height 21
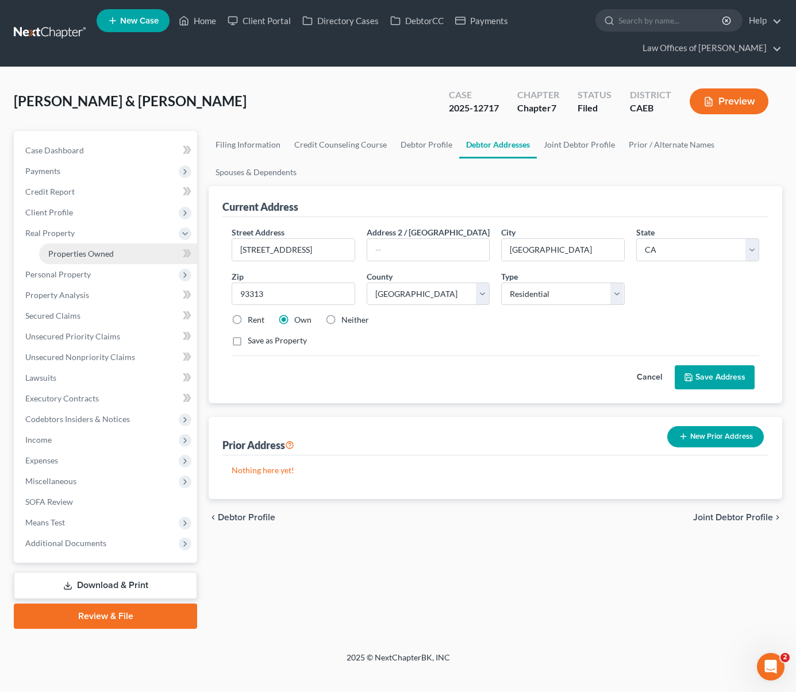
click at [104, 250] on span "Properties Owned" at bounding box center [80, 254] width 65 height 10
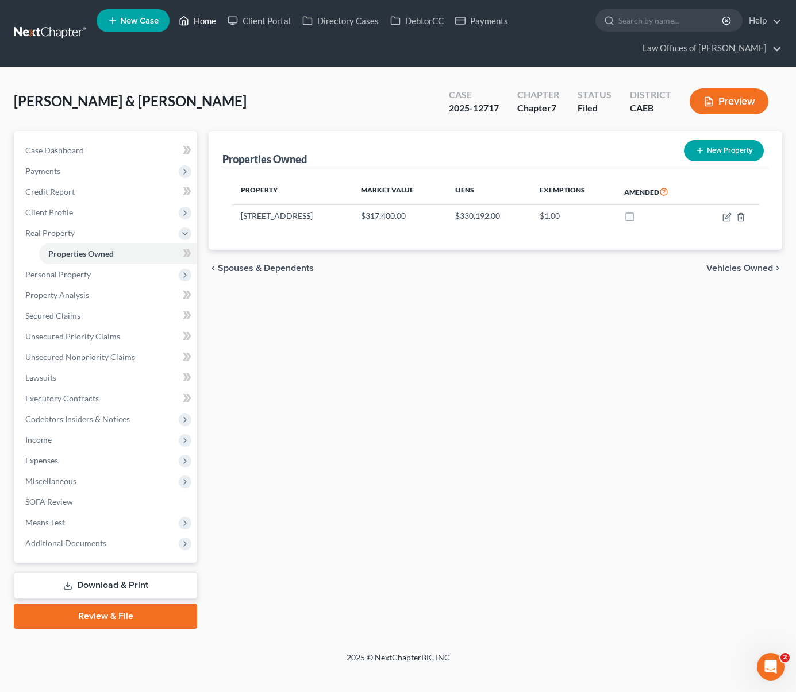
click at [197, 18] on link "Home" at bounding box center [197, 20] width 49 height 21
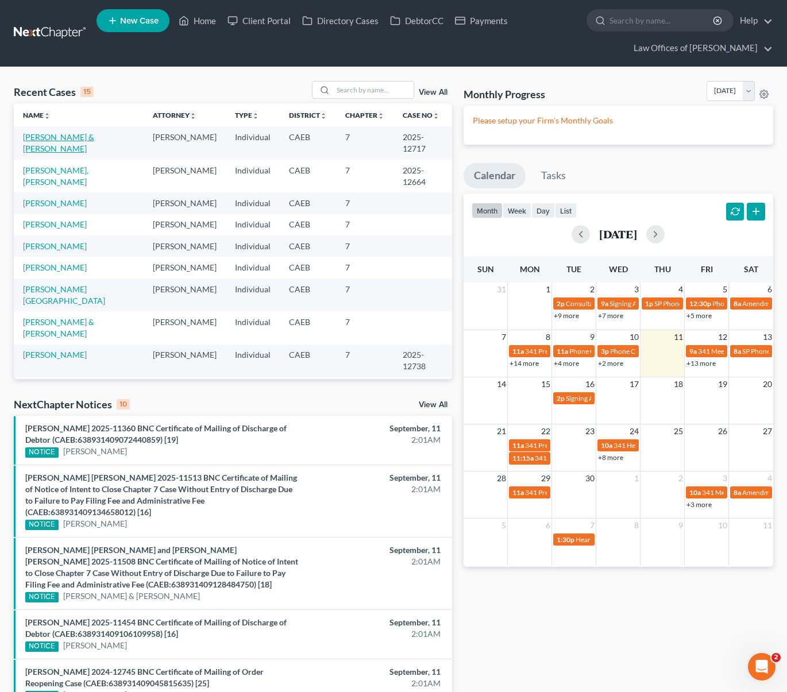
click at [94, 137] on link "[PERSON_NAME] & [PERSON_NAME]" at bounding box center [58, 142] width 71 height 21
select select "6"
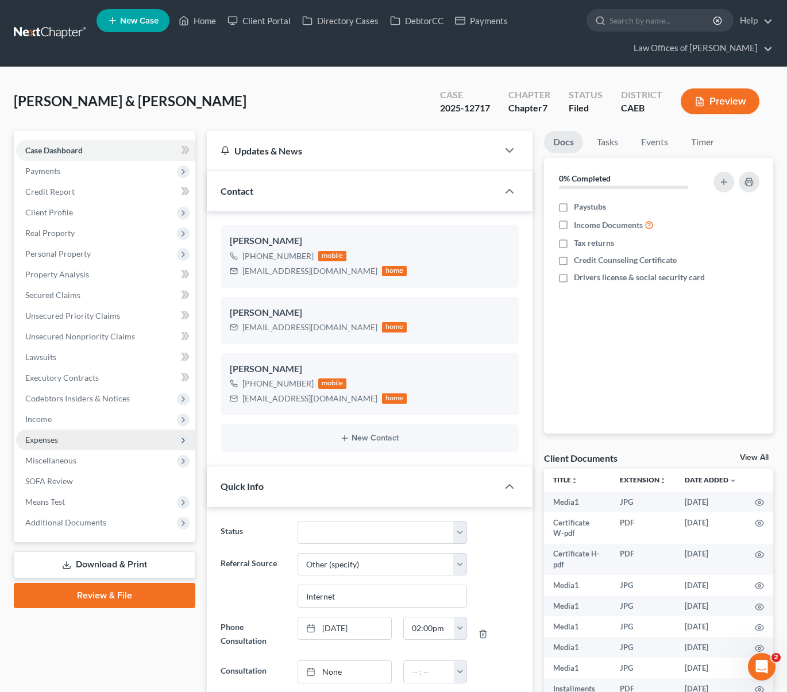
scroll to position [6631, 0]
click at [46, 435] on span "Expenses" at bounding box center [41, 440] width 33 height 10
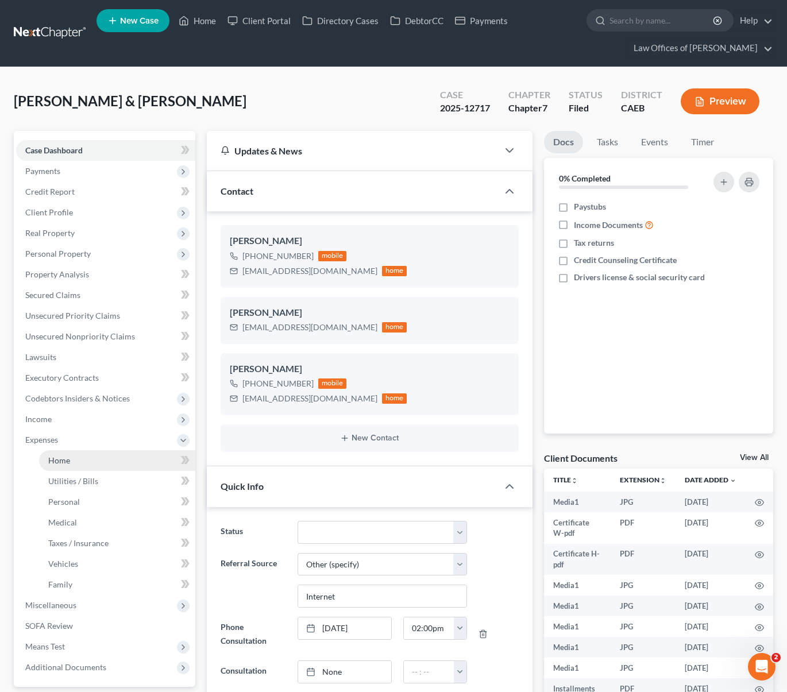
click at [57, 457] on span "Home" at bounding box center [59, 460] width 22 height 10
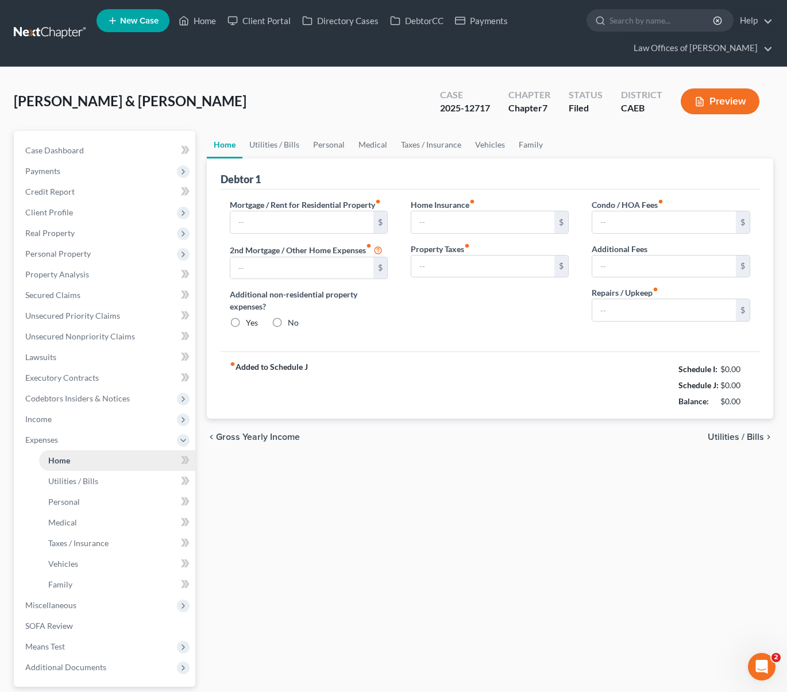
type input "2,775.33"
type input "0.00"
radio input "true"
type input "155.00"
type input "0.00"
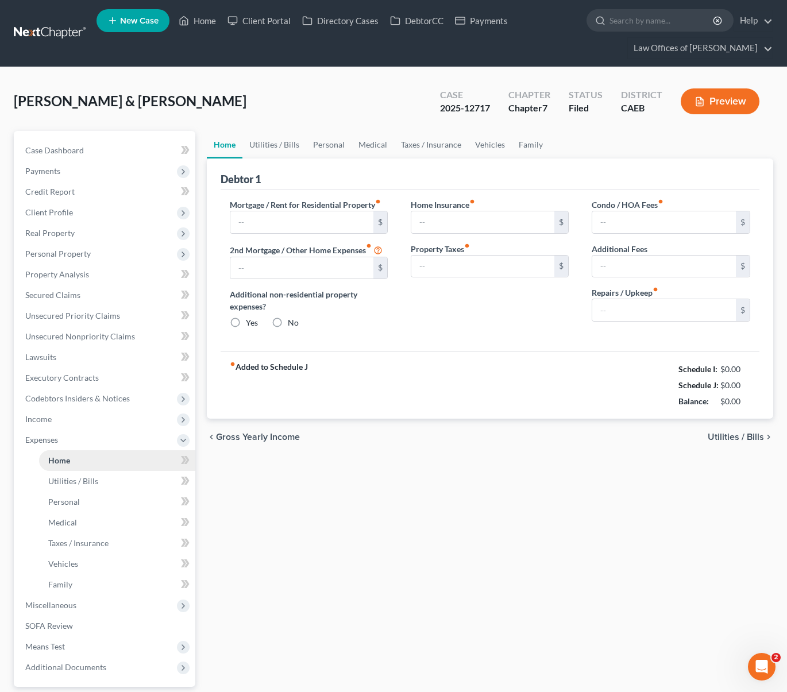
type input "0.00"
click at [273, 147] on link "Utilities / Bills" at bounding box center [274, 145] width 64 height 28
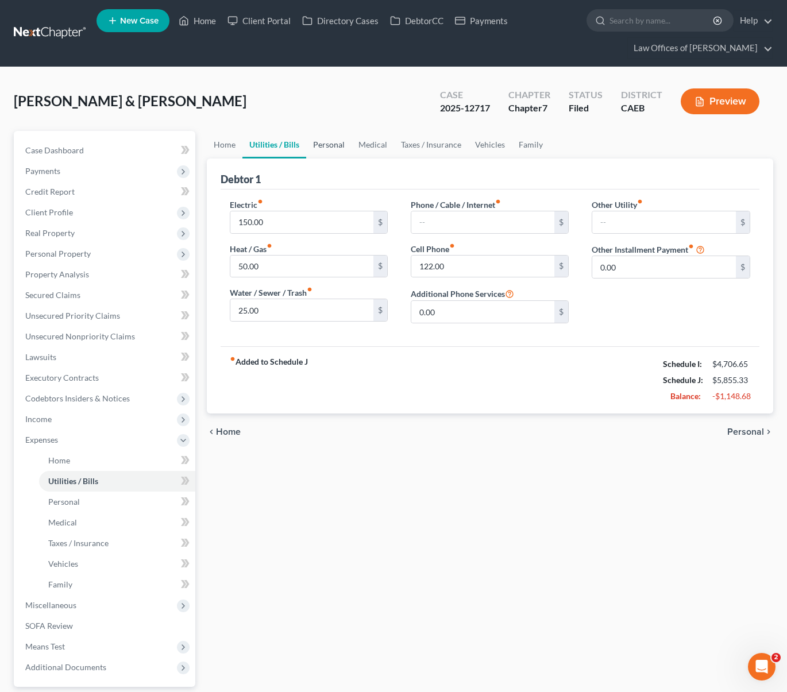
click at [319, 143] on link "Personal" at bounding box center [328, 145] width 45 height 28
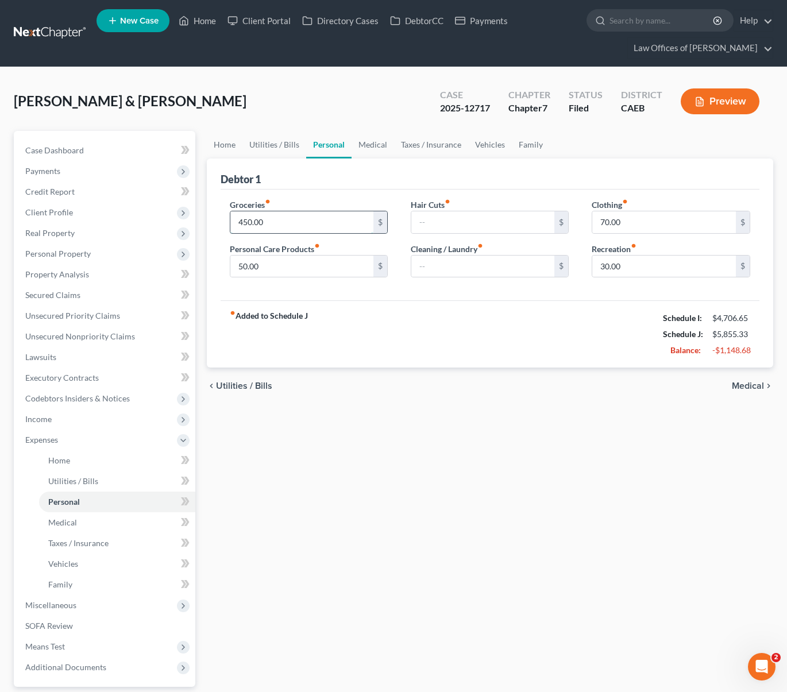
click at [284, 222] on input "450.00" at bounding box center [302, 222] width 144 height 22
type input "250."
click at [493, 144] on link "Vehicles" at bounding box center [490, 145] width 44 height 28
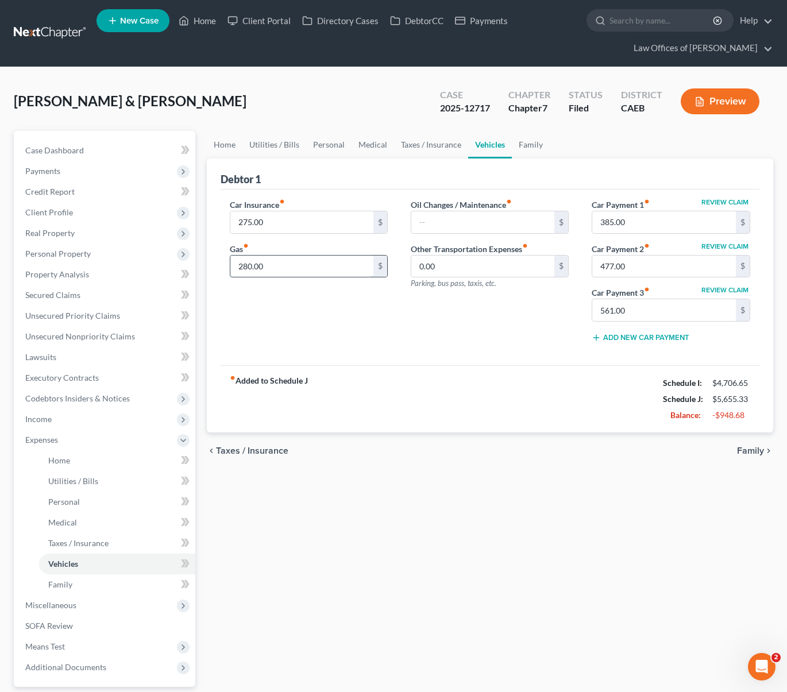
click at [284, 265] on input "280.00" at bounding box center [302, 267] width 144 height 22
type input "150."
click at [222, 142] on link "Home" at bounding box center [225, 145] width 36 height 28
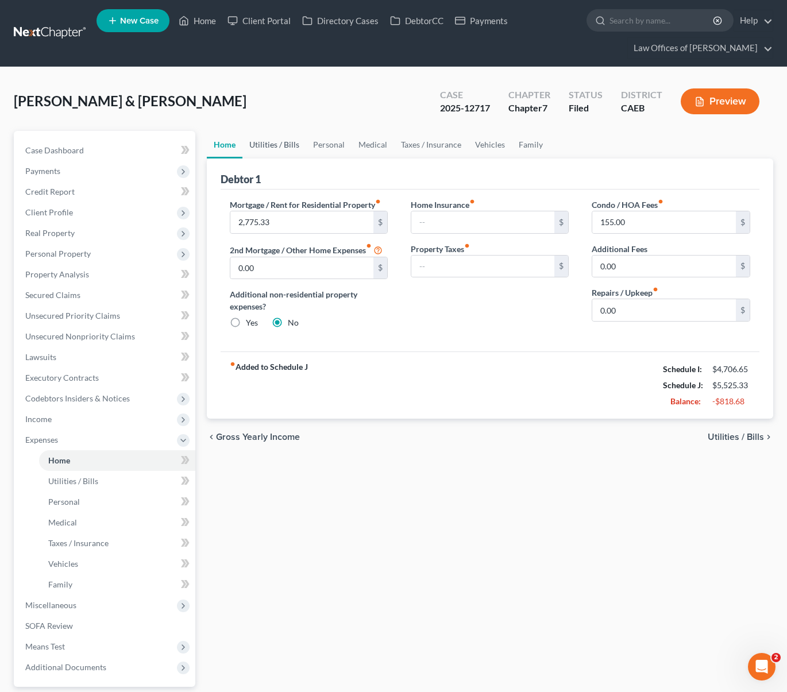
click at [272, 142] on link "Utilities / Bills" at bounding box center [274, 145] width 64 height 28
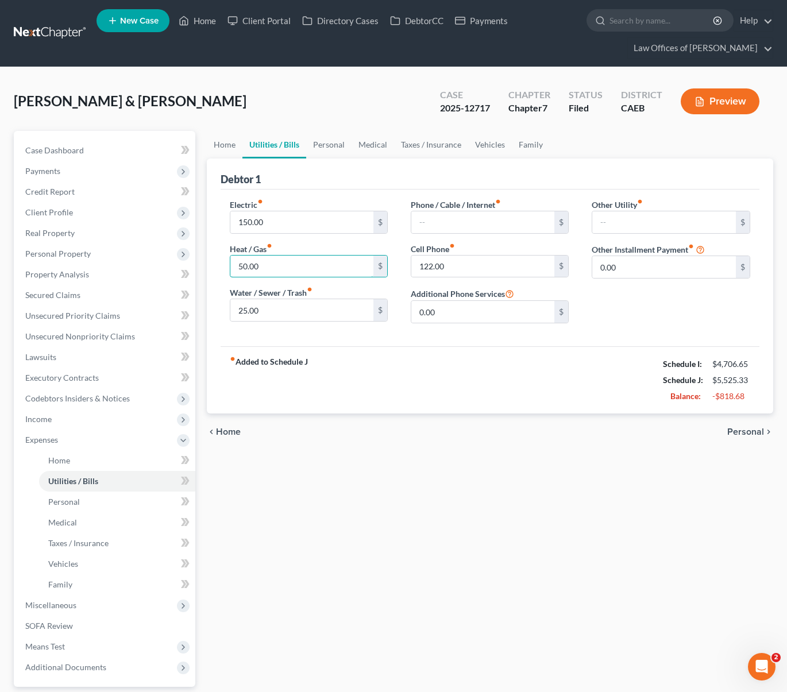
drag, startPoint x: 264, startPoint y: 266, endPoint x: 199, endPoint y: 252, distance: 66.4
click at [196, 255] on div "Petition Navigation Case Dashboard Payments Invoices Payments Payments Credit R…" at bounding box center [393, 442] width 771 height 622
drag, startPoint x: 272, startPoint y: 264, endPoint x: 222, endPoint y: 257, distance: 50.4
click at [222, 257] on div "Electric fiber_manual_record 150.00 $ Heat / Gas fiber_manual_record 50.00 $ Wa…" at bounding box center [308, 266] width 181 height 134
click at [327, 141] on link "Personal" at bounding box center [328, 145] width 45 height 28
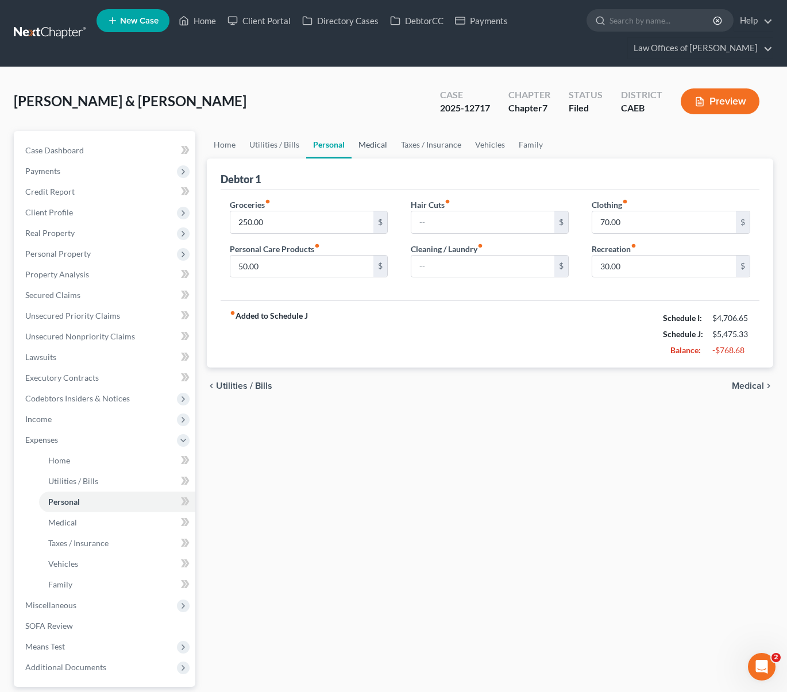
click at [373, 145] on link "Medical" at bounding box center [373, 145] width 43 height 28
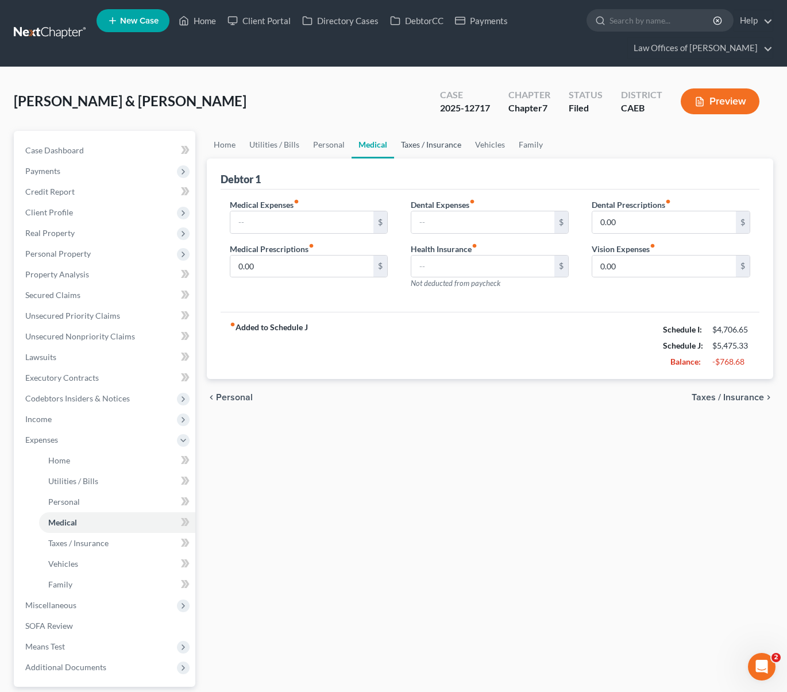
click at [427, 141] on link "Taxes / Insurance" at bounding box center [431, 145] width 74 height 28
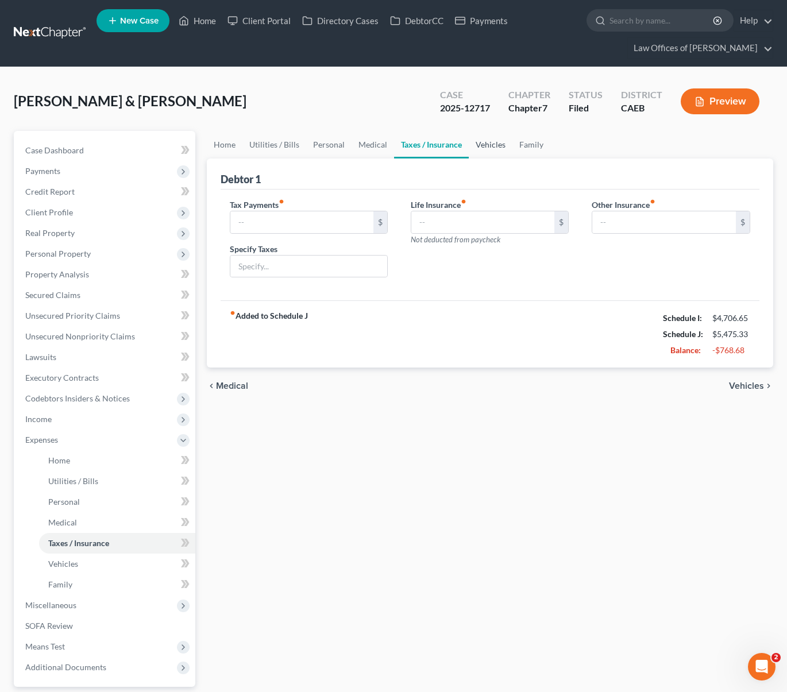
click at [488, 148] on link "Vehicles" at bounding box center [491, 145] width 44 height 28
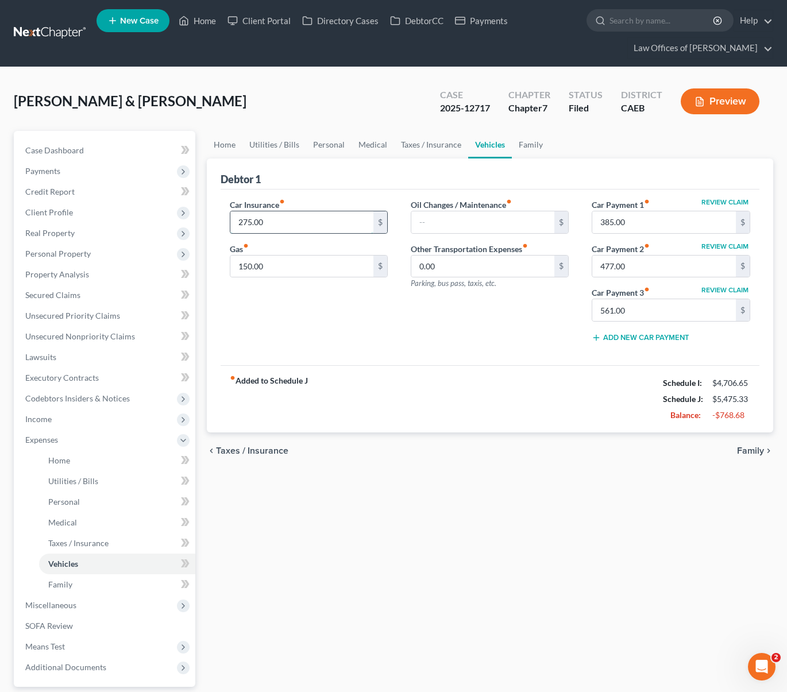
click at [286, 214] on input "275.00" at bounding box center [302, 222] width 144 height 22
type input "175."
click at [224, 146] on link "Home" at bounding box center [225, 145] width 36 height 28
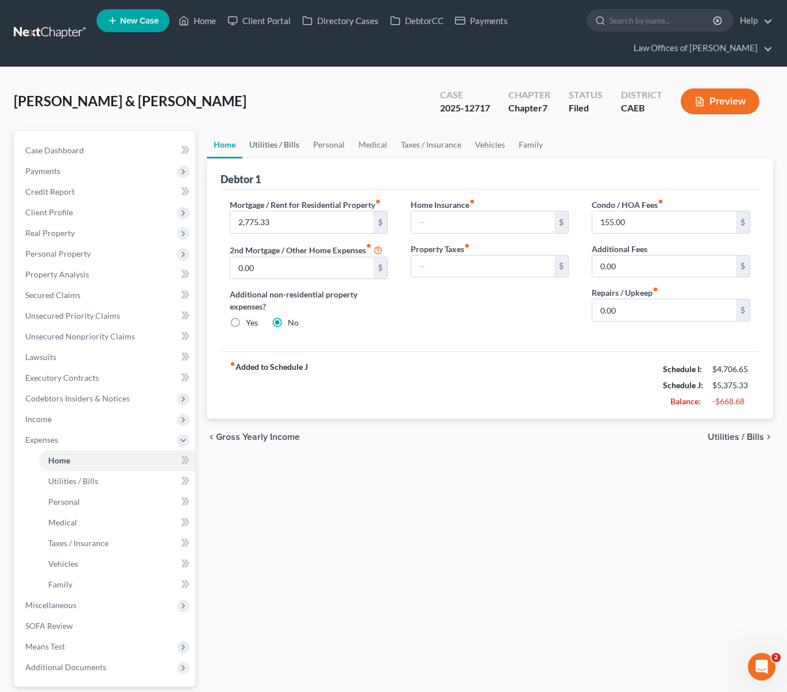
click at [283, 144] on link "Utilities / Bills" at bounding box center [274, 145] width 64 height 28
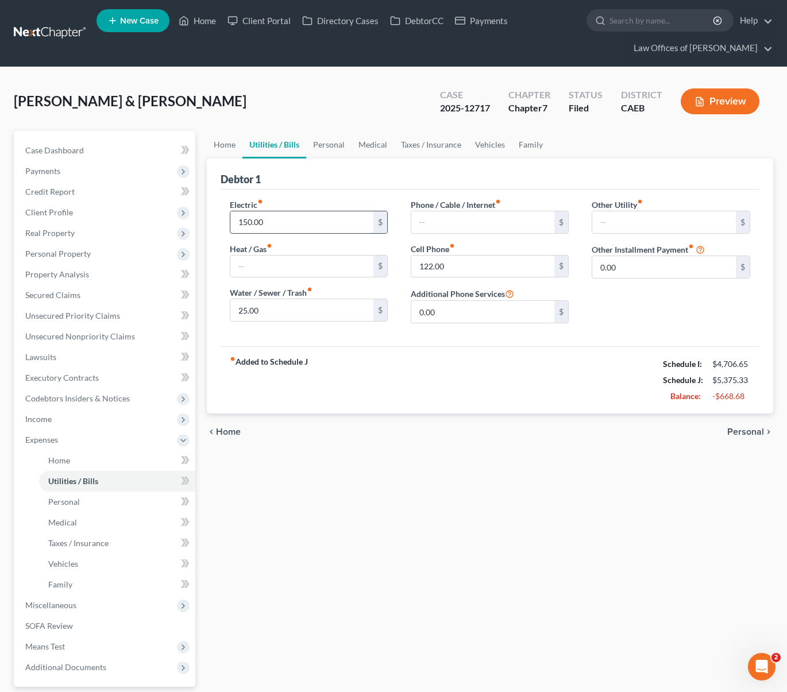
click at [291, 228] on input "150.00" at bounding box center [302, 222] width 144 height 22
type input "100."
click at [330, 140] on link "Personal" at bounding box center [328, 145] width 45 height 28
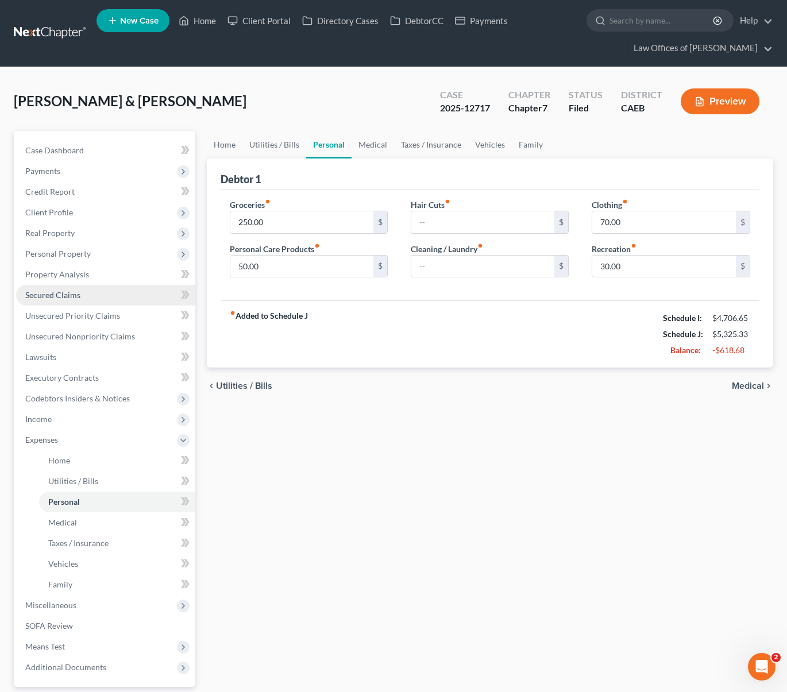
click at [90, 300] on link "Secured Claims" at bounding box center [105, 295] width 179 height 21
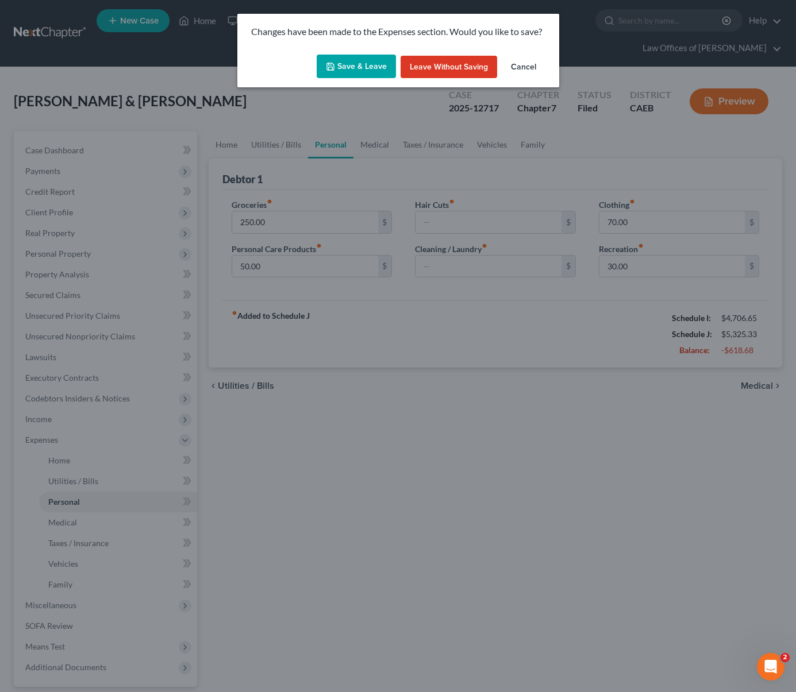
click at [354, 64] on button "Save & Leave" at bounding box center [355, 67] width 79 height 24
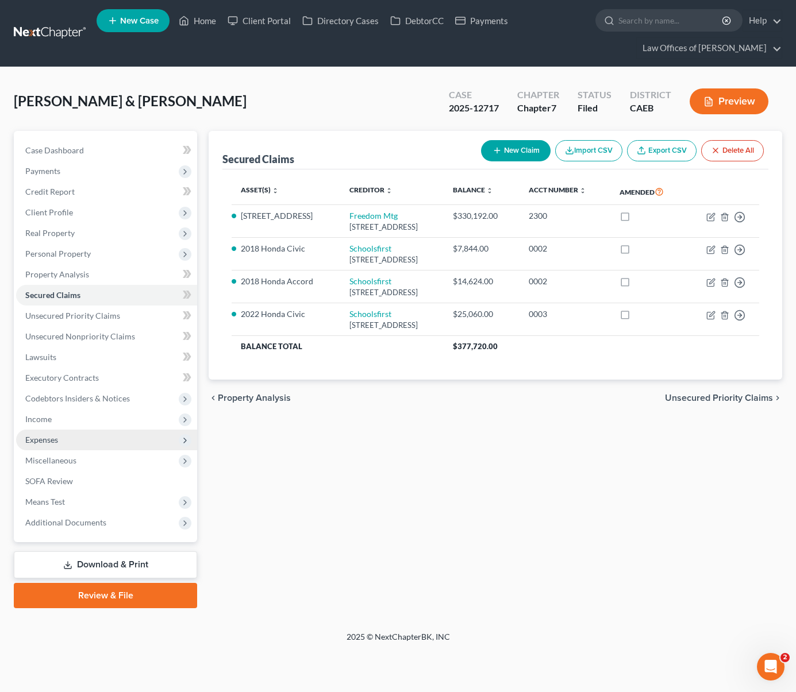
click at [67, 441] on span "Expenses" at bounding box center [106, 440] width 181 height 21
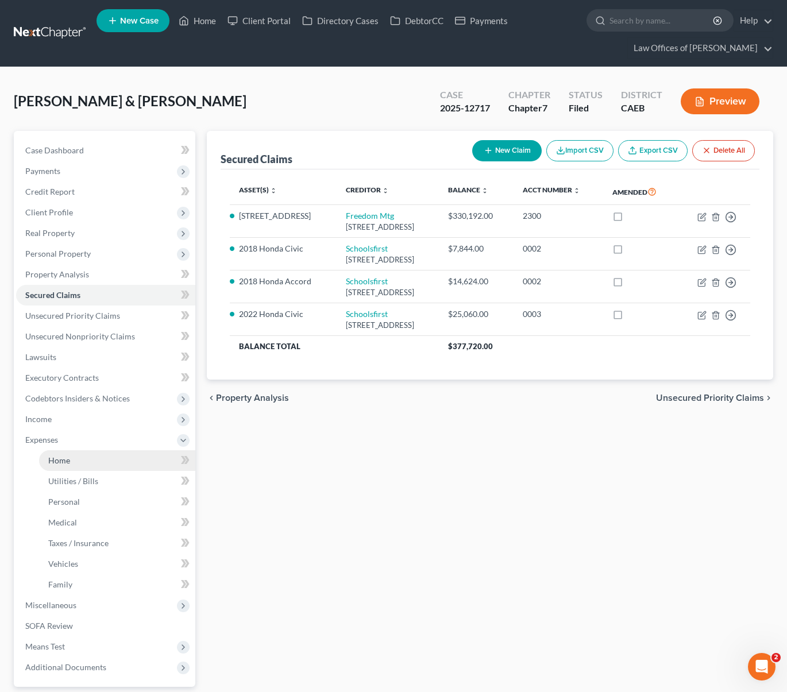
click at [83, 458] on link "Home" at bounding box center [117, 460] width 156 height 21
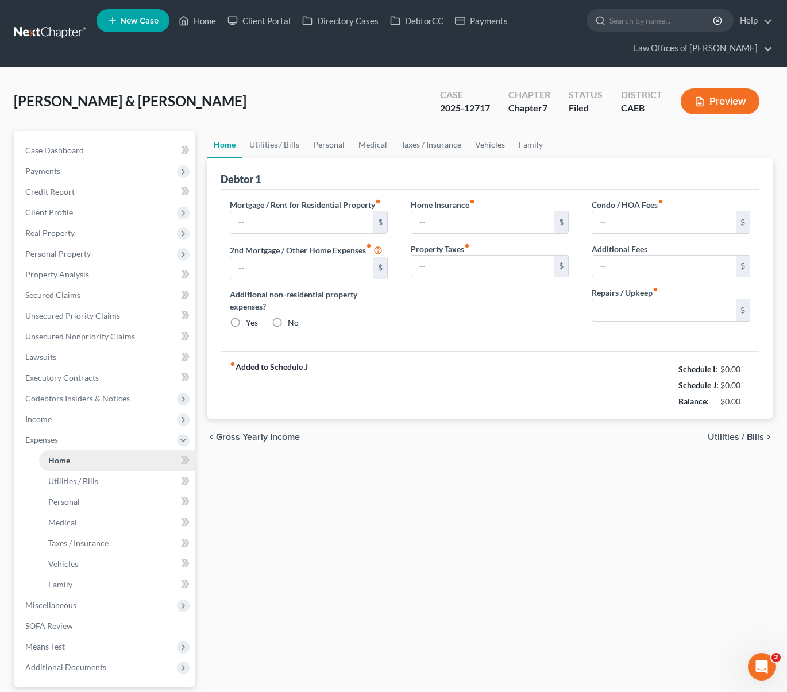
type input "2,775.33"
type input "0.00"
radio input "true"
type input "155.00"
type input "0.00"
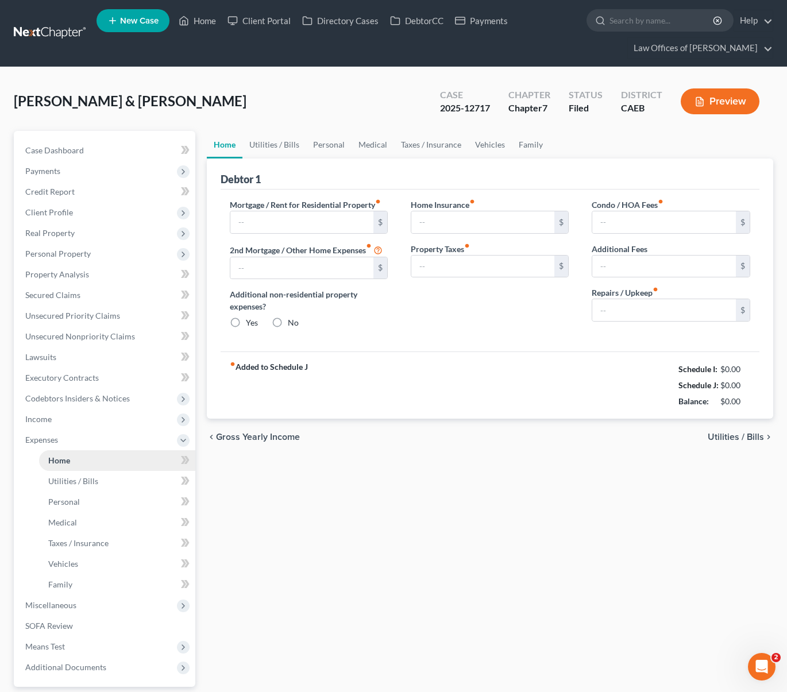
type input "0.00"
click at [273, 143] on link "Utilities / Bills" at bounding box center [274, 145] width 64 height 28
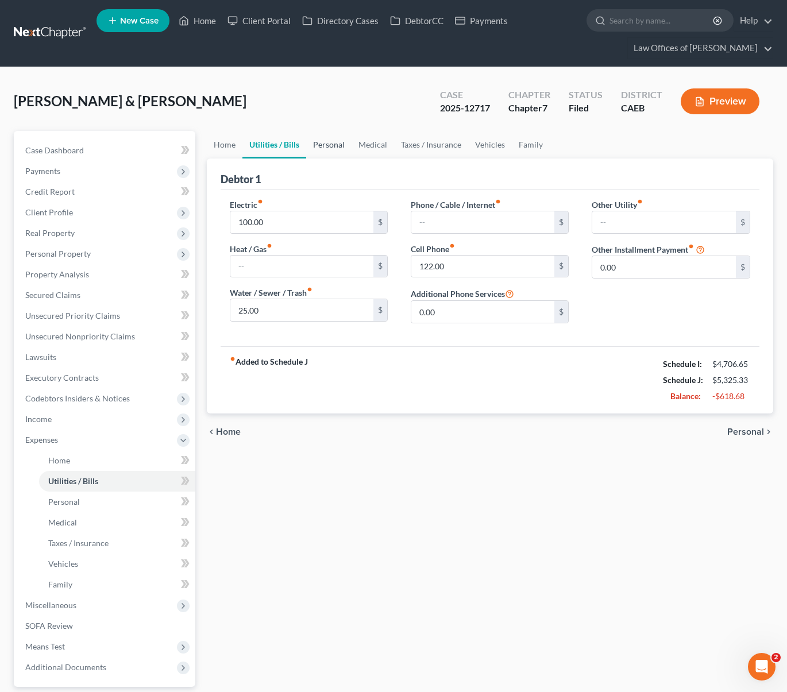
click at [330, 144] on link "Personal" at bounding box center [328, 145] width 45 height 28
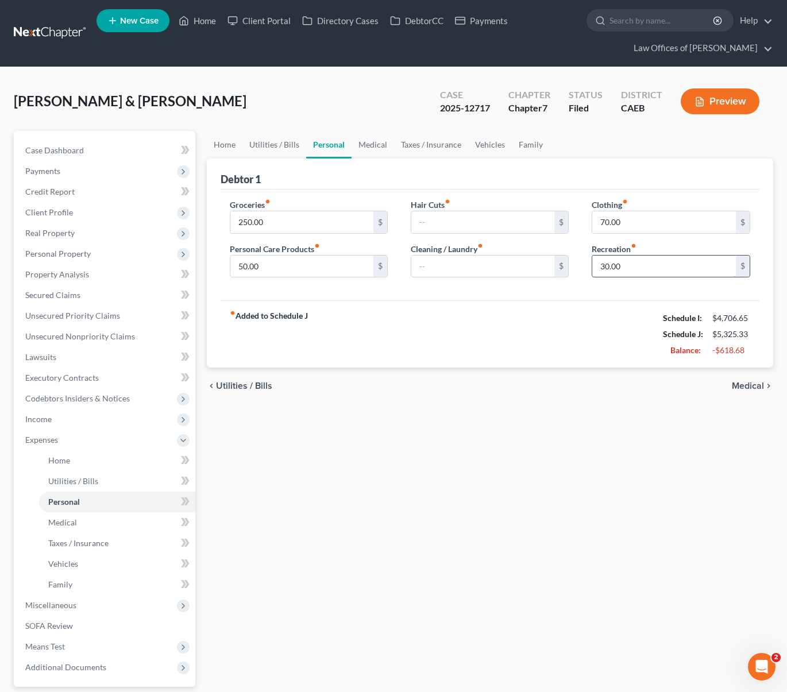
click at [639, 272] on input "30.00" at bounding box center [664, 267] width 144 height 22
click at [373, 144] on link "Medical" at bounding box center [373, 145] width 43 height 28
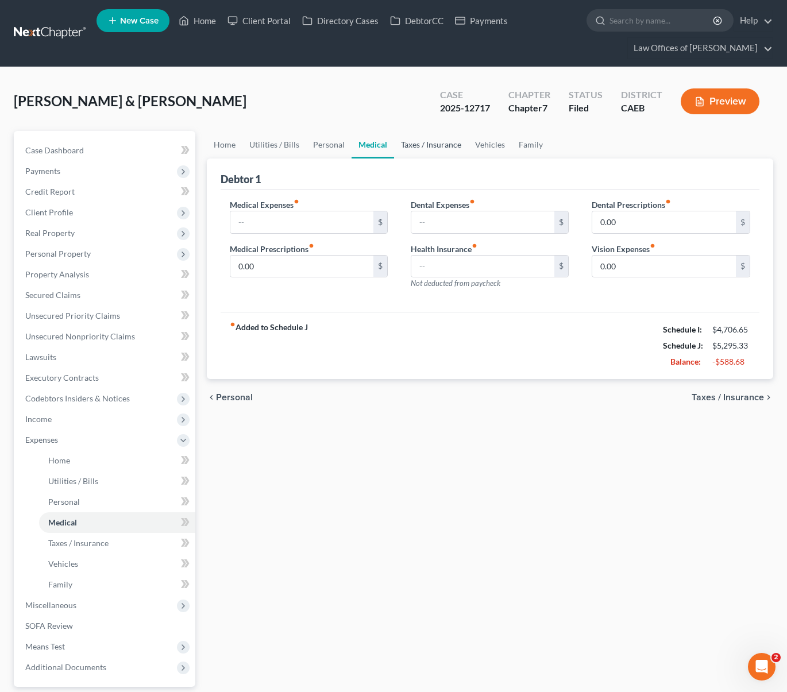
click at [423, 143] on link "Taxes / Insurance" at bounding box center [431, 145] width 74 height 28
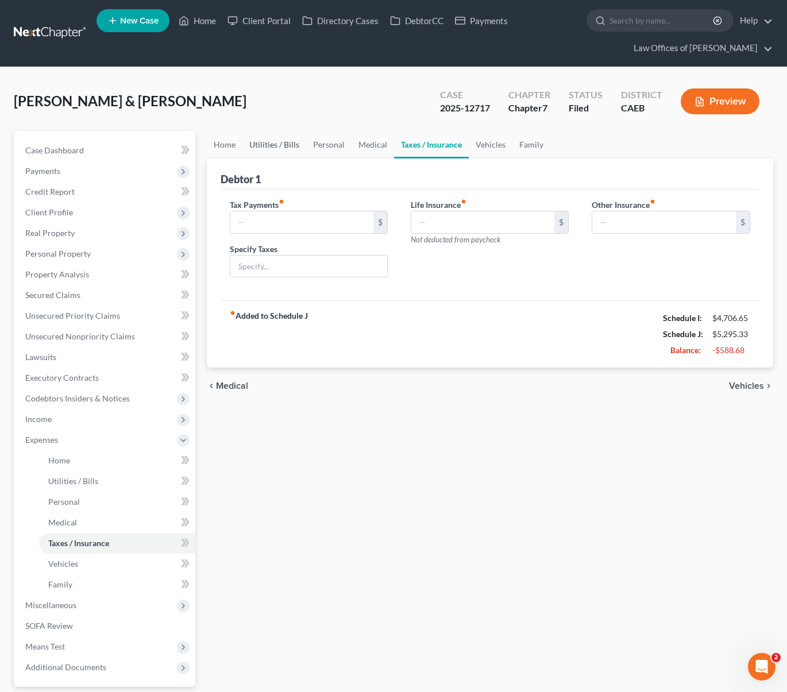
click at [279, 146] on link "Utilities / Bills" at bounding box center [274, 145] width 64 height 28
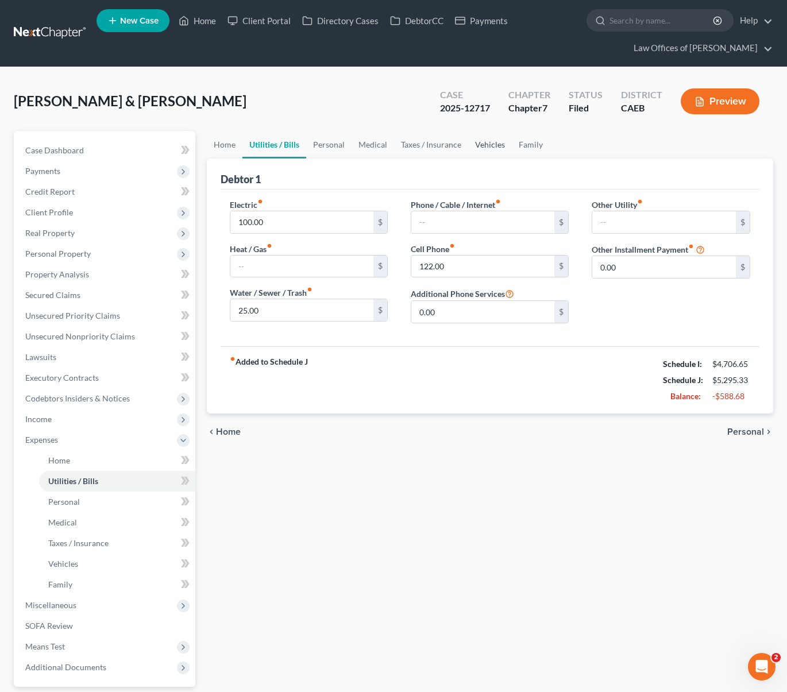
click at [491, 149] on link "Vehicles" at bounding box center [490, 145] width 44 height 28
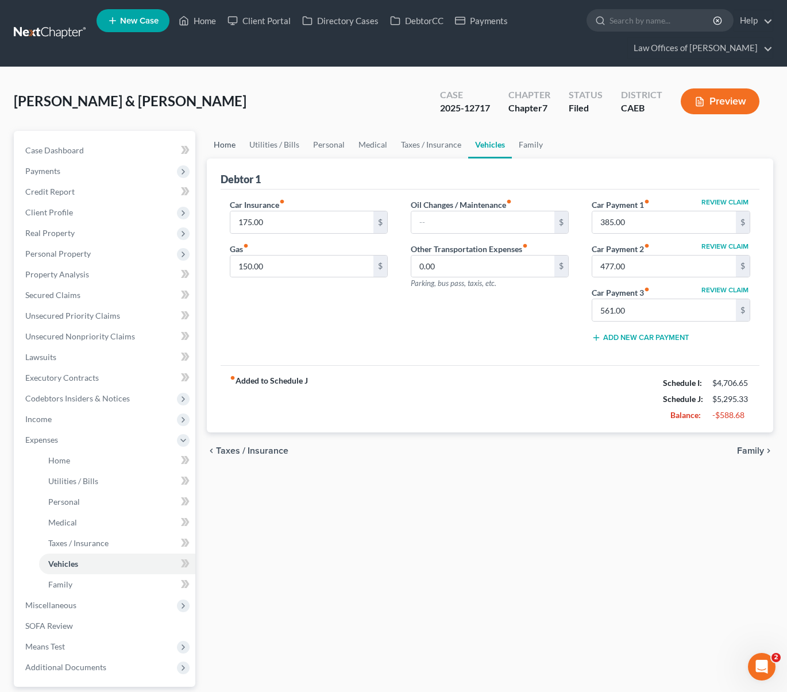
click at [230, 144] on link "Home" at bounding box center [225, 145] width 36 height 28
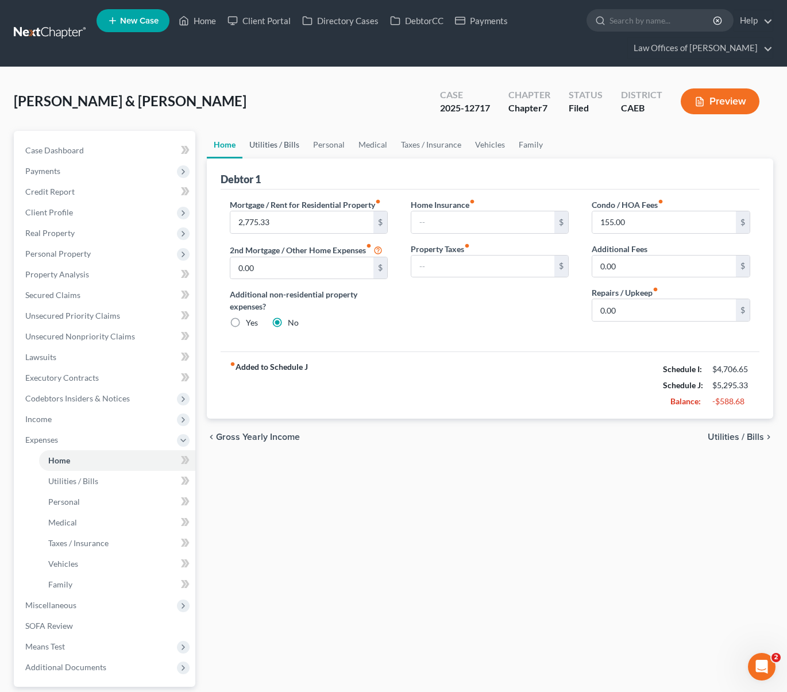
click at [267, 145] on link "Utilities / Bills" at bounding box center [274, 145] width 64 height 28
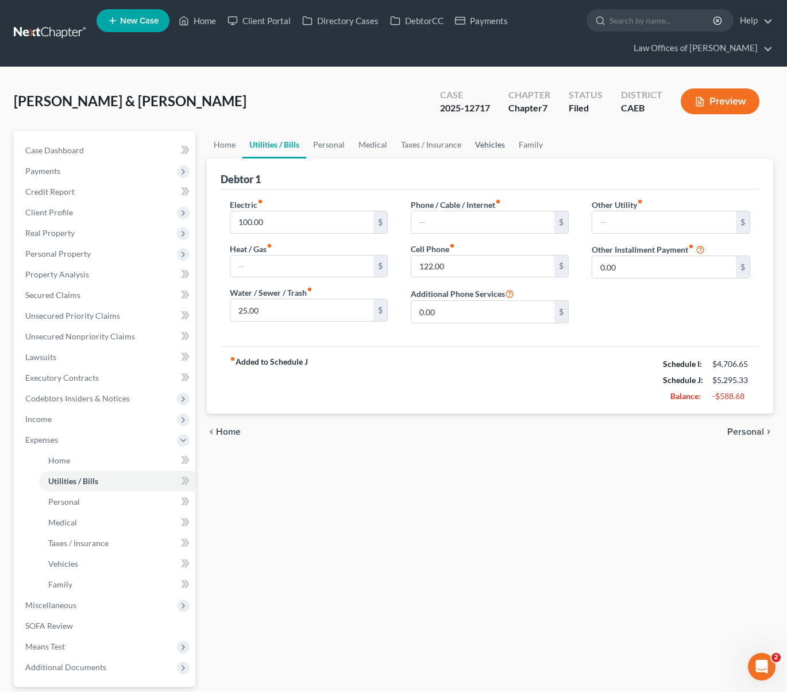
click at [476, 145] on link "Vehicles" at bounding box center [490, 145] width 44 height 28
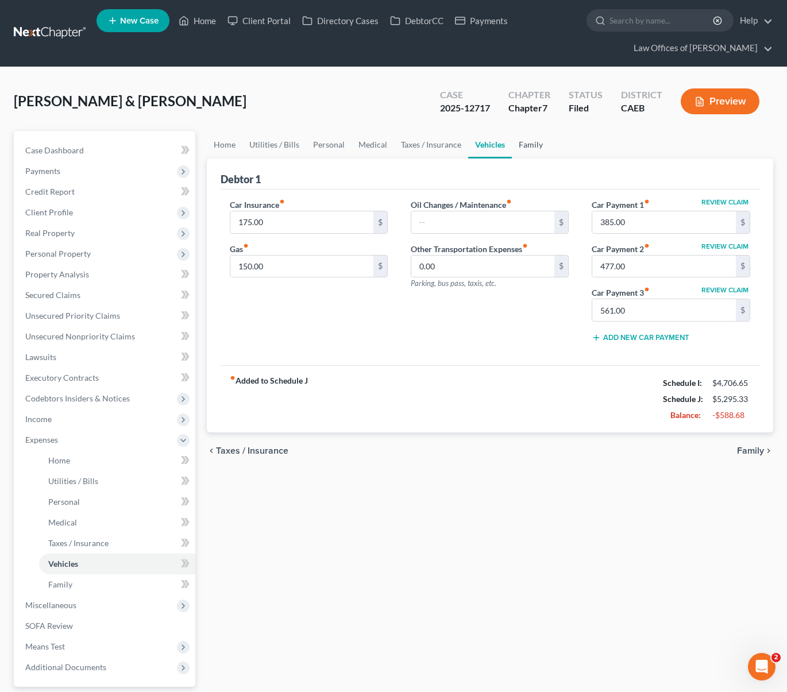
click at [528, 144] on link "Family" at bounding box center [531, 145] width 38 height 28
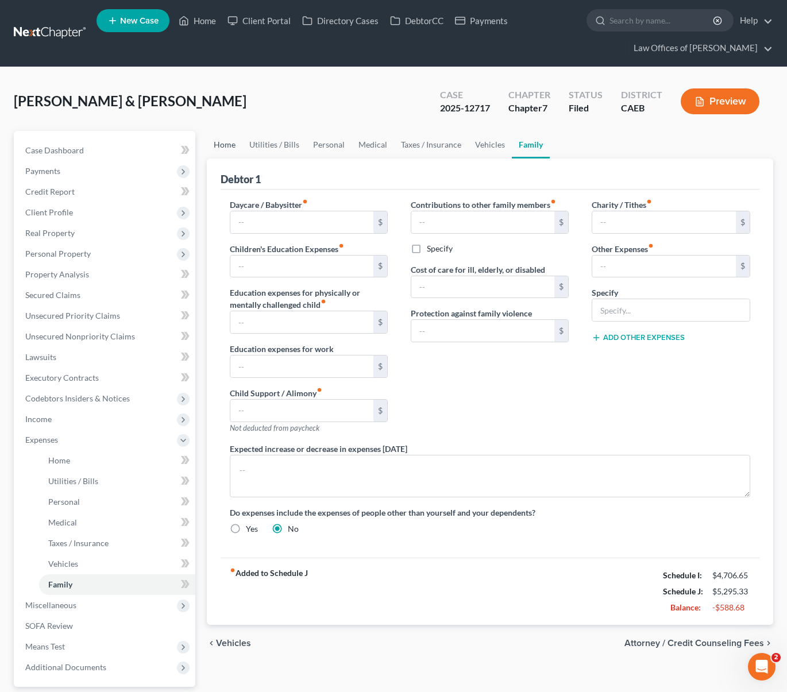
click at [234, 147] on link "Home" at bounding box center [225, 145] width 36 height 28
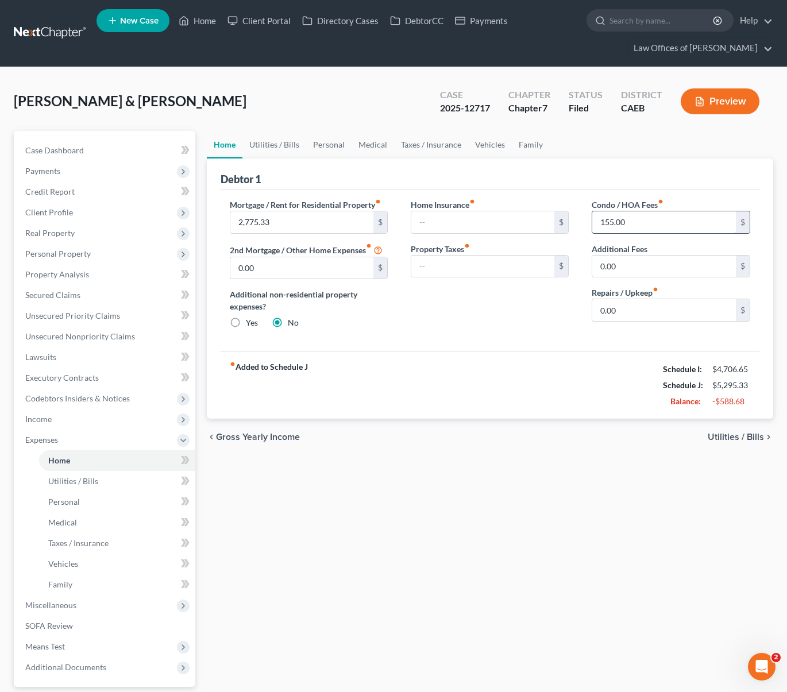
click at [632, 223] on input "155.00" at bounding box center [664, 222] width 144 height 22
click at [277, 146] on link "Utilities / Bills" at bounding box center [274, 145] width 64 height 28
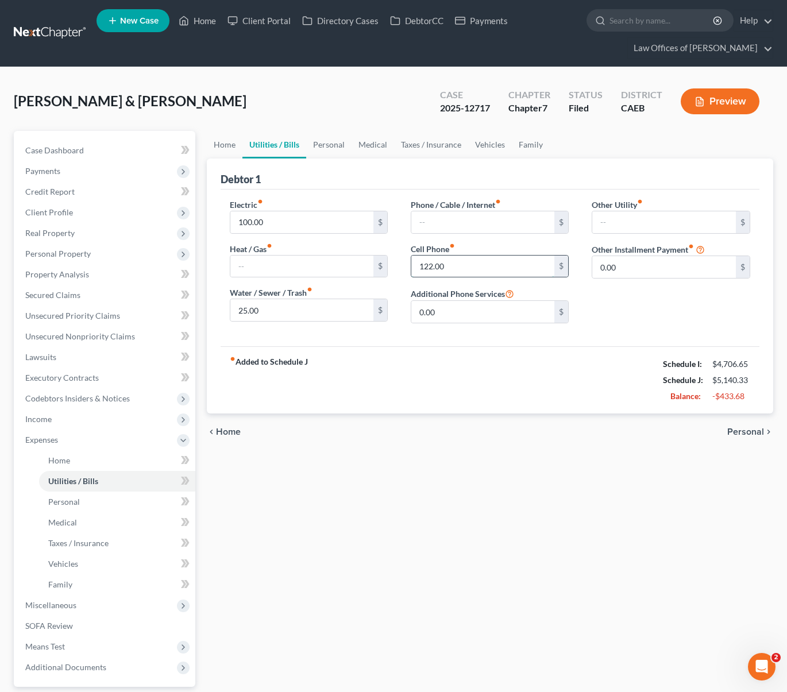
click at [458, 261] on input "122.00" at bounding box center [483, 267] width 144 height 22
click at [330, 145] on link "Personal" at bounding box center [328, 145] width 45 height 28
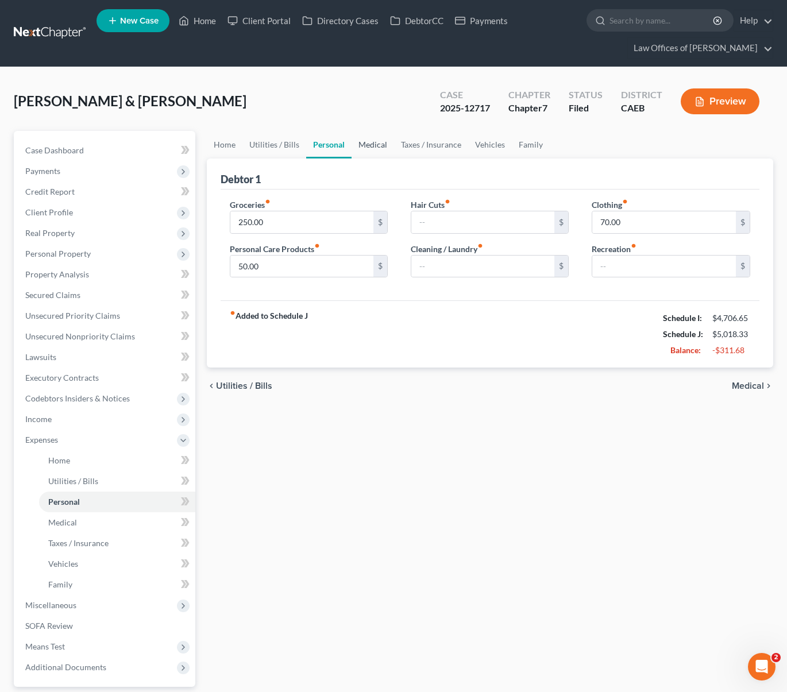
click at [364, 143] on link "Medical" at bounding box center [373, 145] width 43 height 28
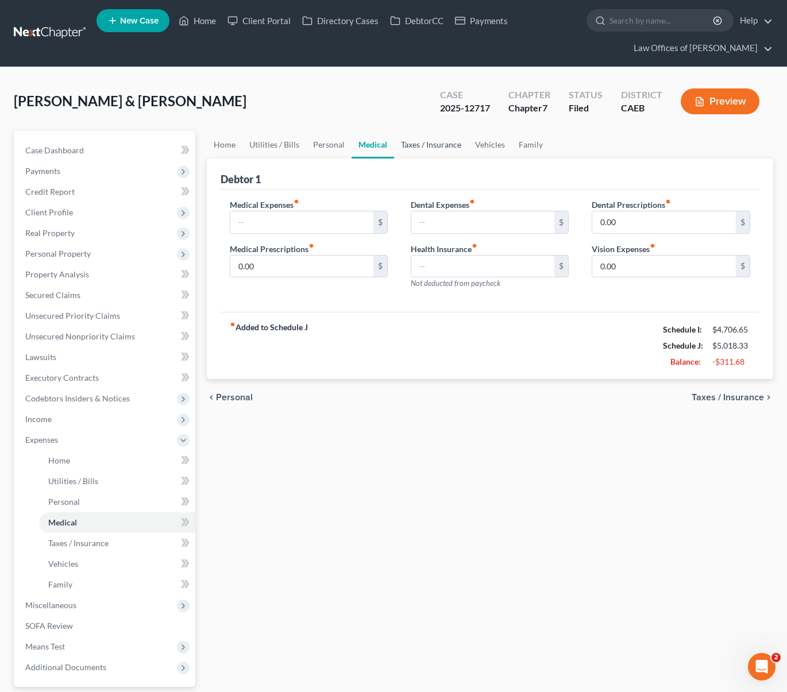
click at [433, 141] on link "Taxes / Insurance" at bounding box center [431, 145] width 74 height 28
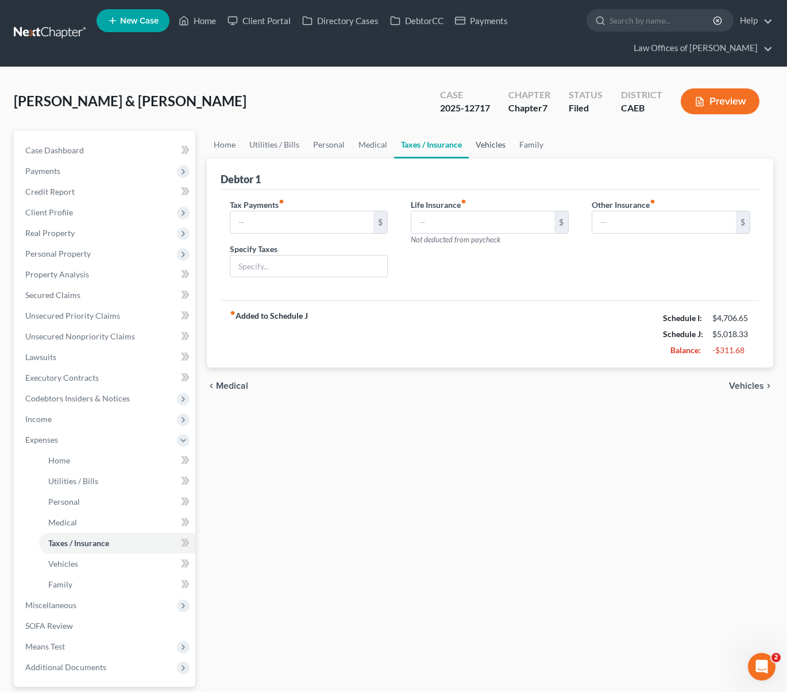
click at [503, 145] on link "Vehicles" at bounding box center [491, 145] width 44 height 28
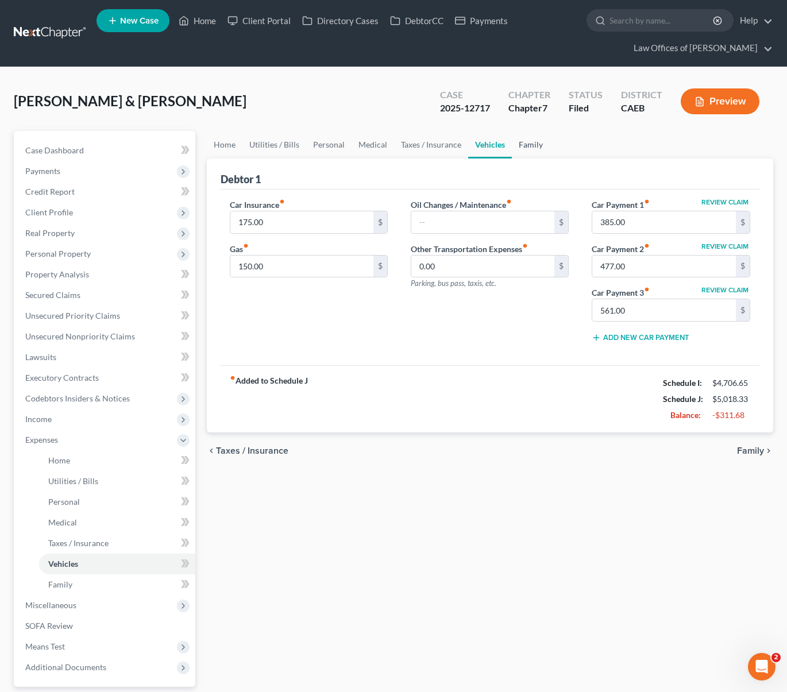
click at [521, 144] on link "Family" at bounding box center [531, 145] width 38 height 28
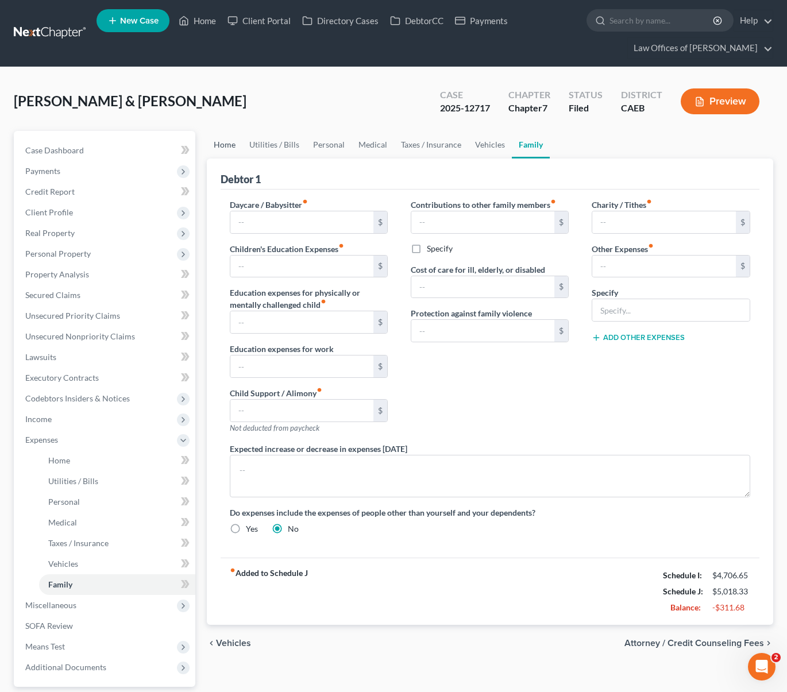
click at [223, 148] on link "Home" at bounding box center [225, 145] width 36 height 28
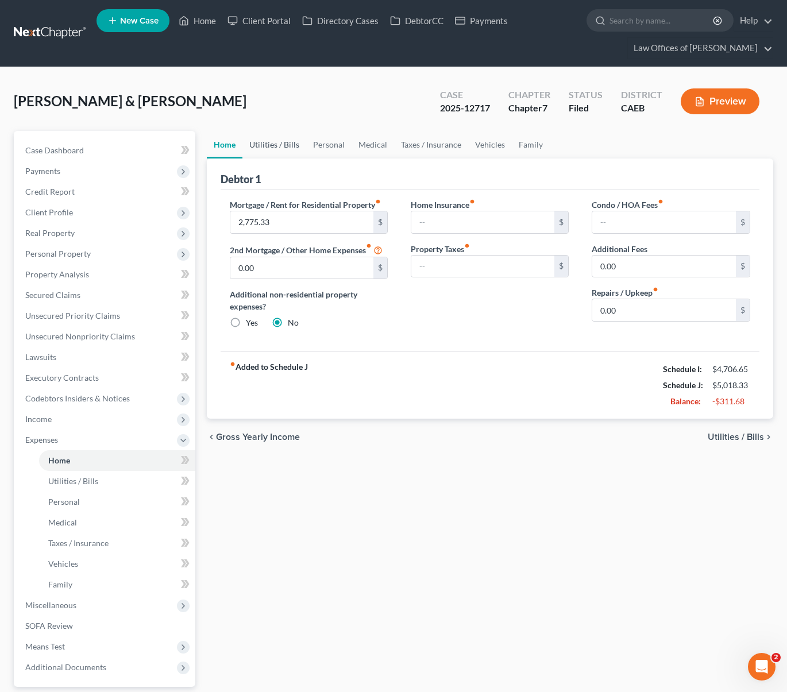
click at [288, 144] on link "Utilities / Bills" at bounding box center [274, 145] width 64 height 28
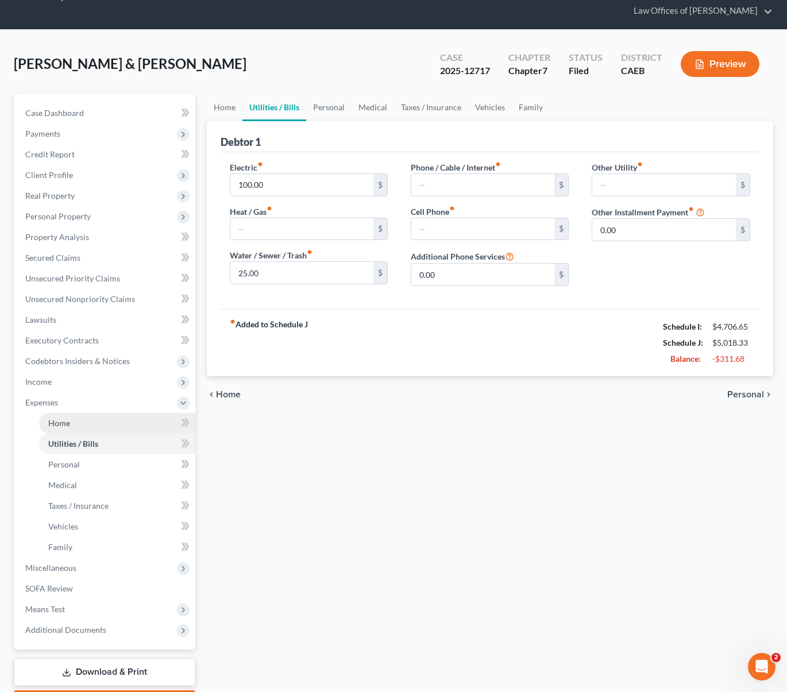
scroll to position [40, 0]
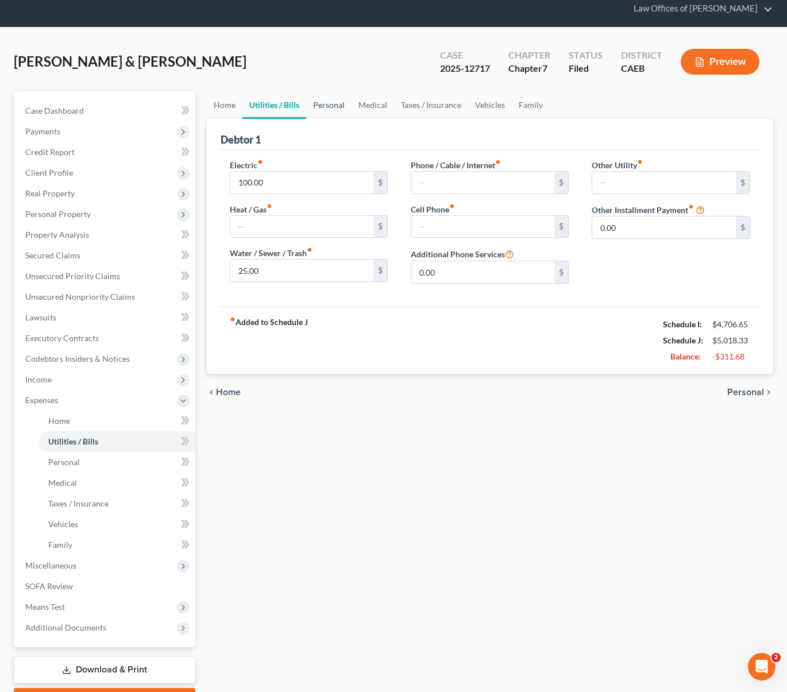
click at [334, 106] on link "Personal" at bounding box center [328, 105] width 45 height 28
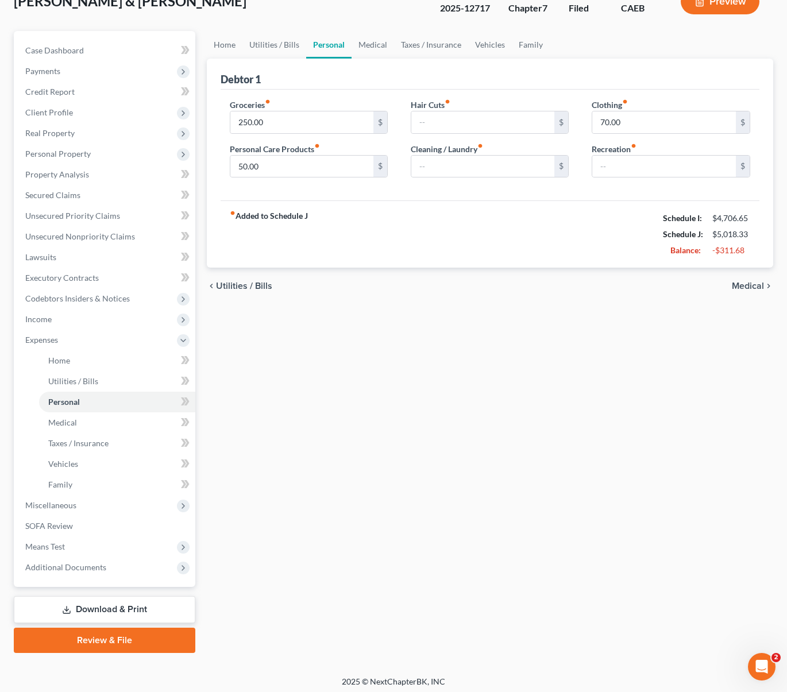
scroll to position [103, 0]
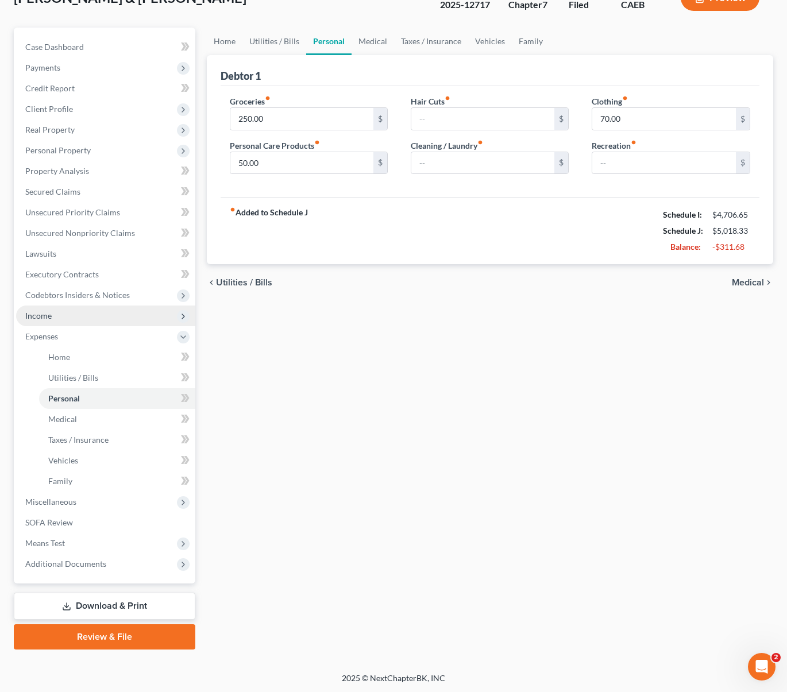
click at [71, 320] on span "Income" at bounding box center [105, 316] width 179 height 21
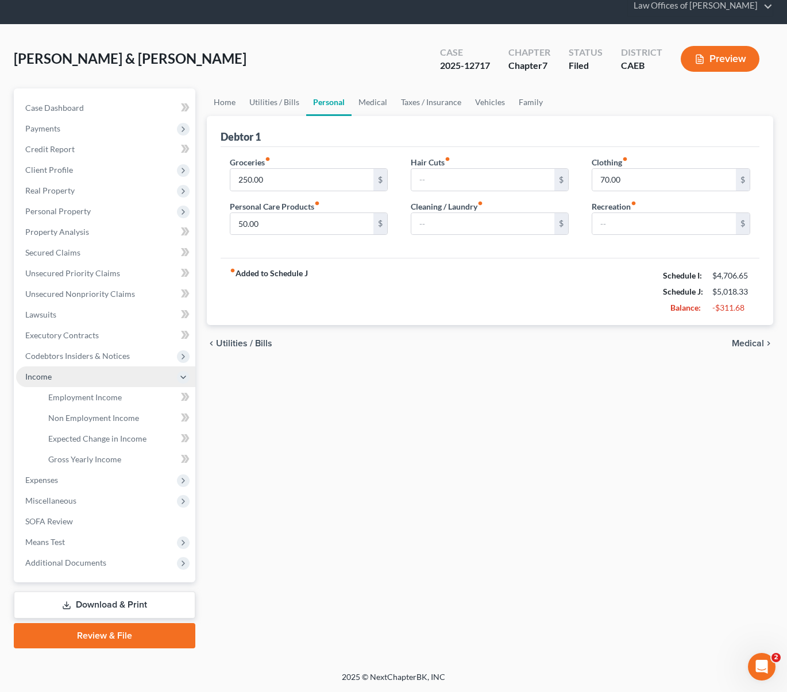
scroll to position [41, 0]
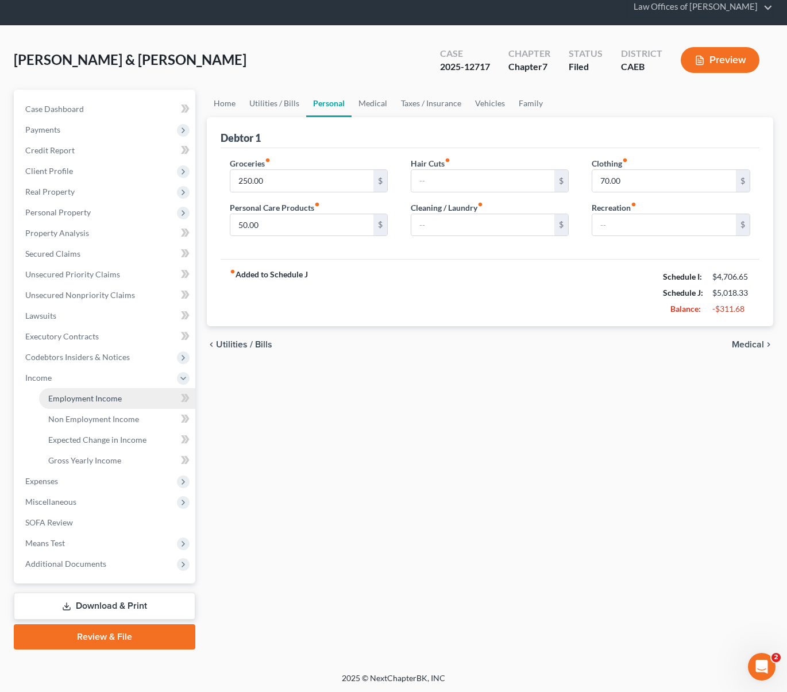
click at [130, 396] on link "Employment Income" at bounding box center [117, 398] width 156 height 21
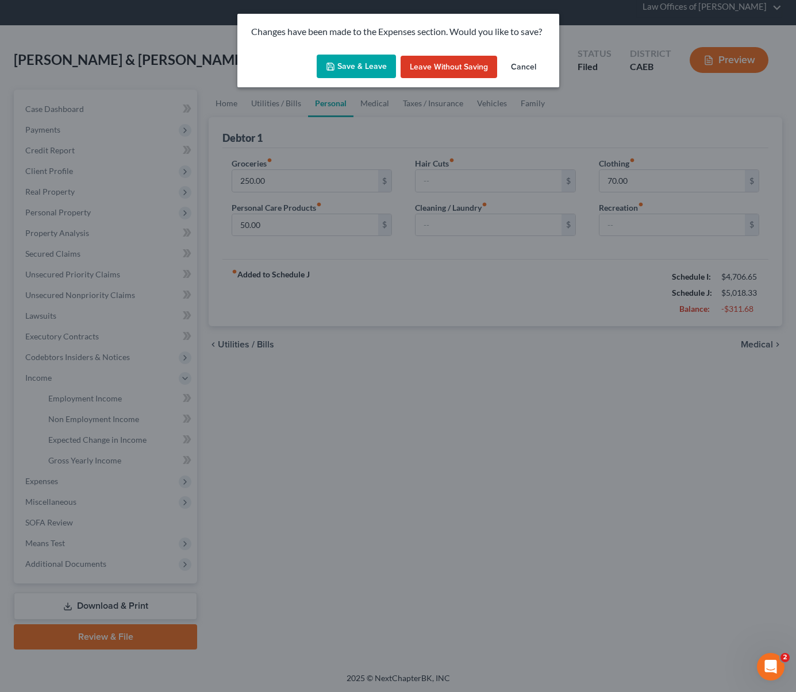
click at [362, 71] on button "Save & Leave" at bounding box center [355, 67] width 79 height 24
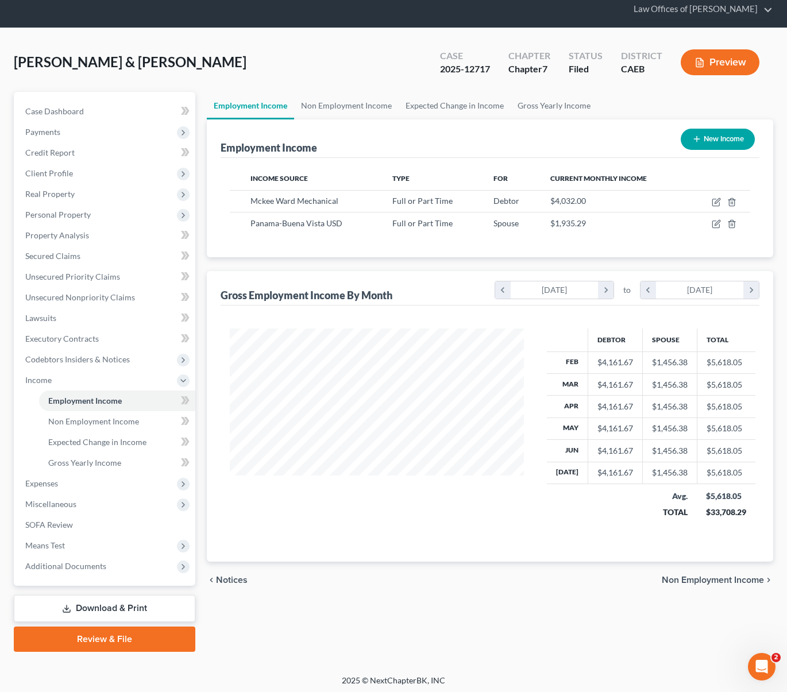
scroll to position [37, 0]
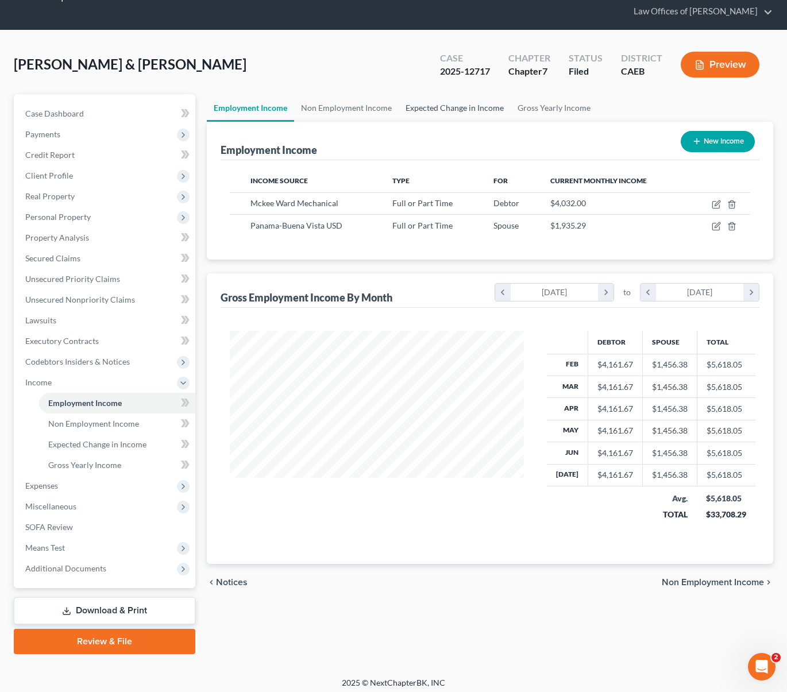
click at [449, 109] on link "Expected Change in Income" at bounding box center [455, 108] width 112 height 28
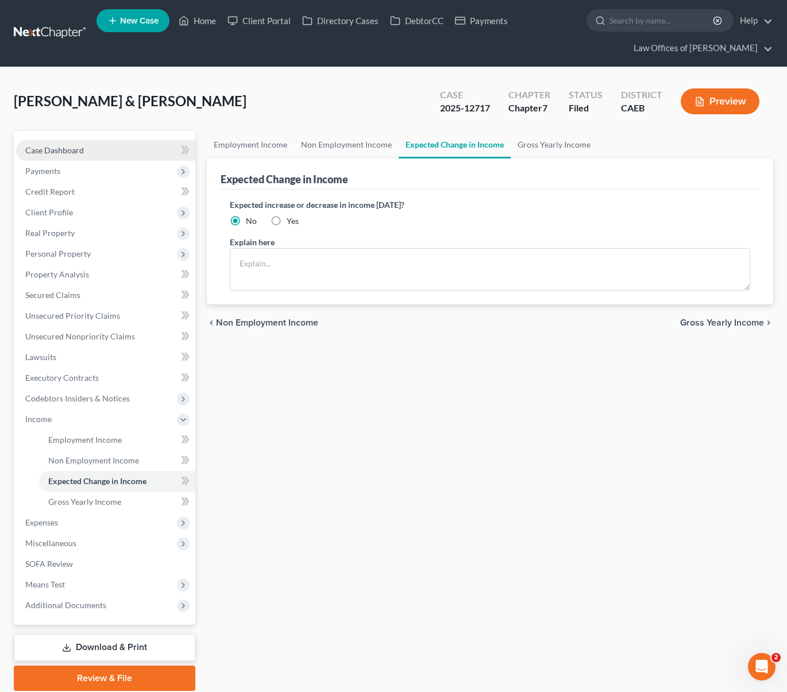
click at [92, 152] on link "Case Dashboard" at bounding box center [105, 150] width 179 height 21
select select "6"
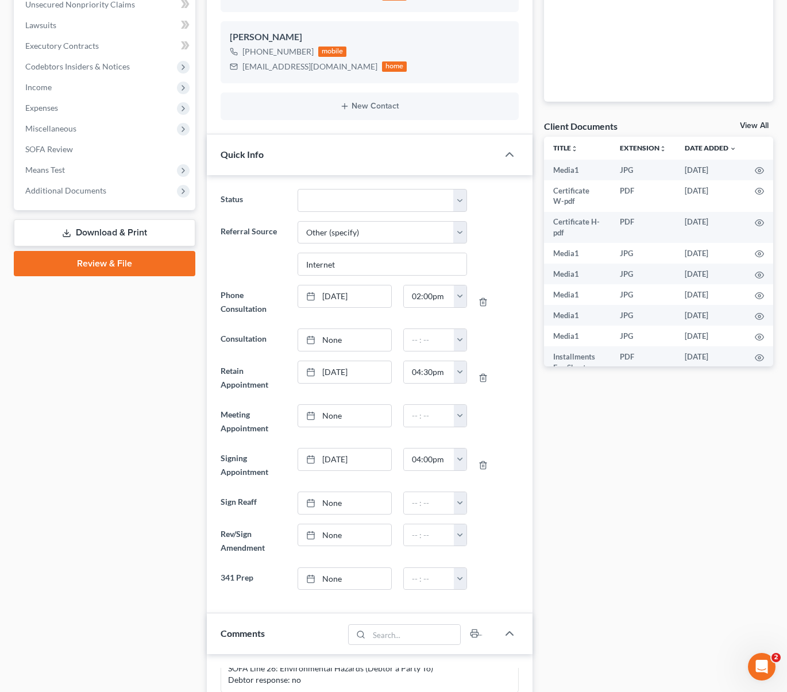
scroll to position [1124, 0]
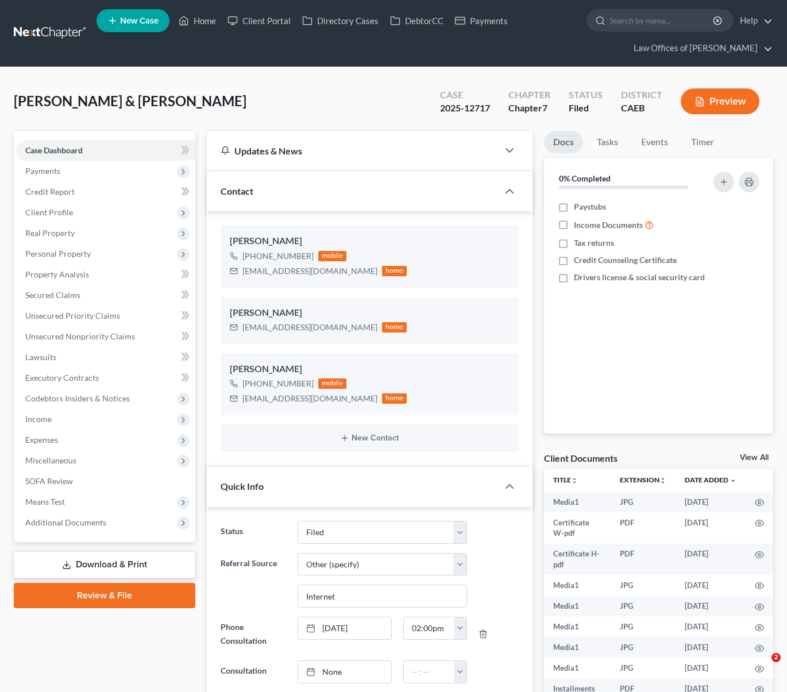
select select "5"
select select "6"
select select "0"
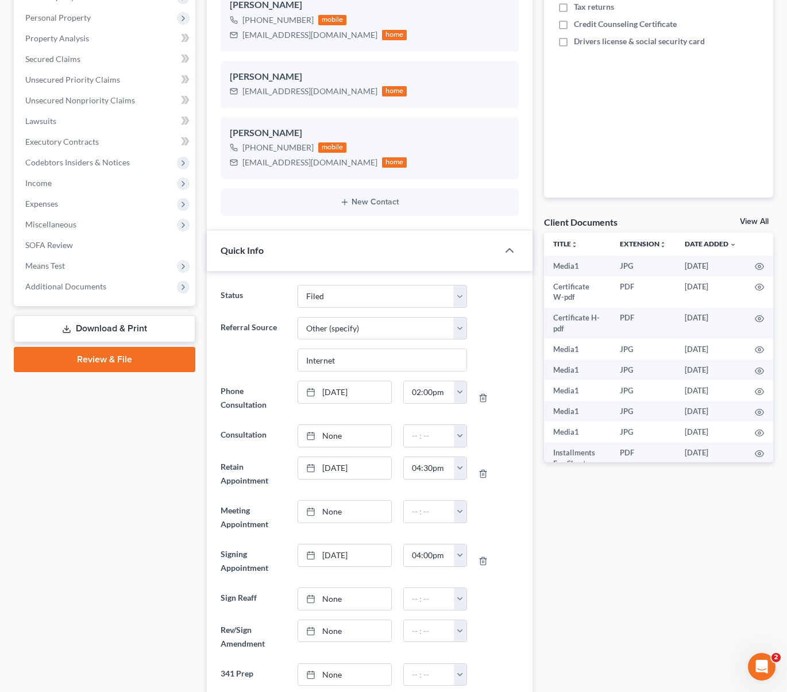
scroll to position [74, 0]
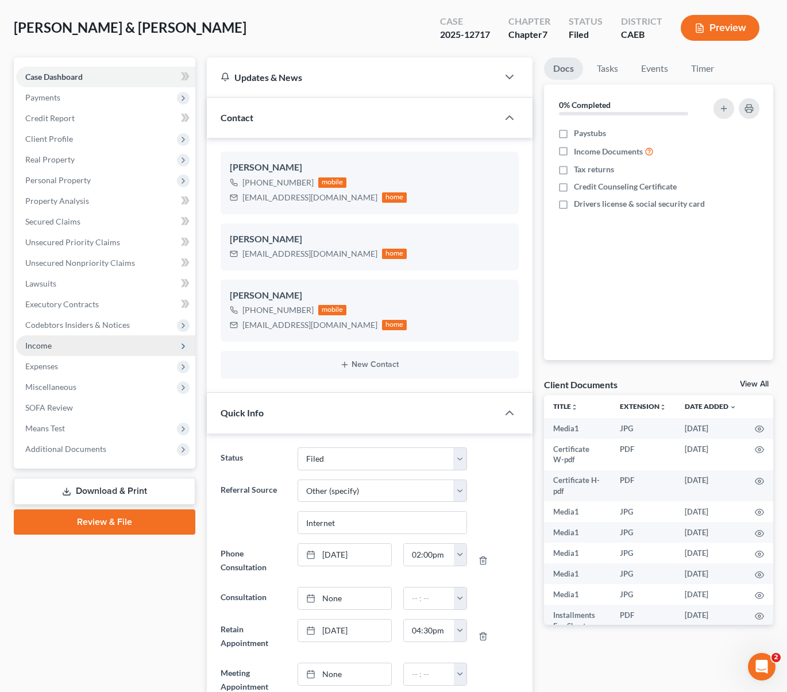
click at [68, 349] on span "Income" at bounding box center [105, 345] width 179 height 21
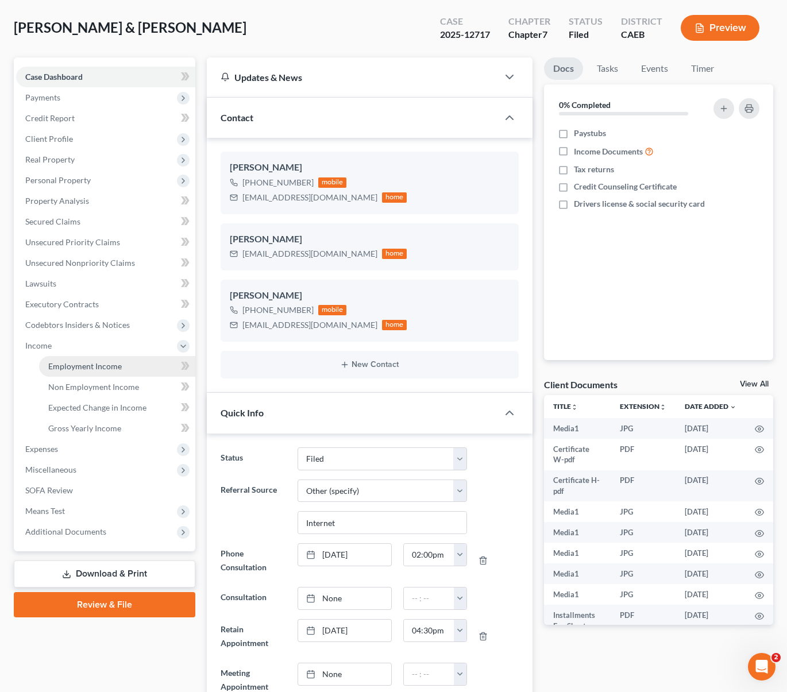
click at [103, 363] on span "Employment Income" at bounding box center [85, 366] width 74 height 10
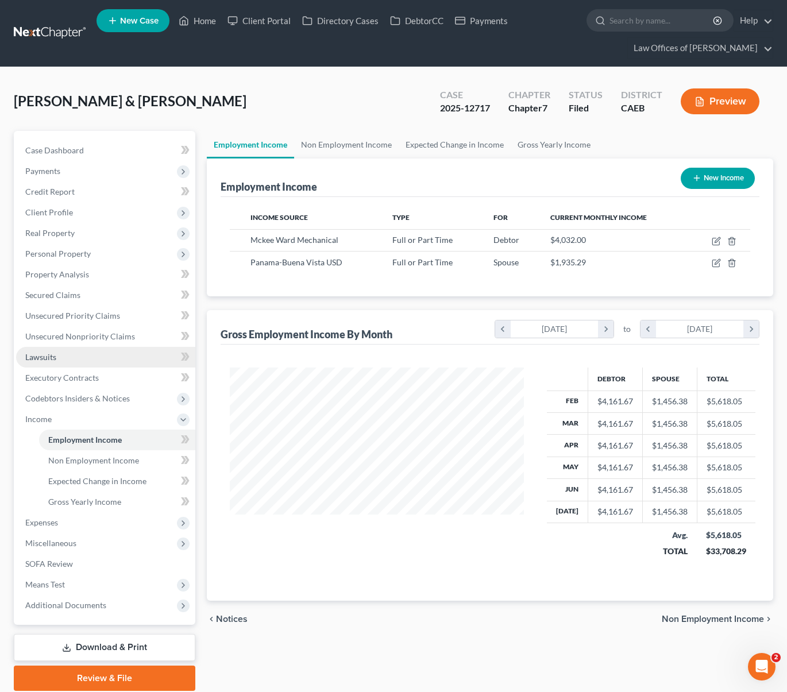
scroll to position [206, 317]
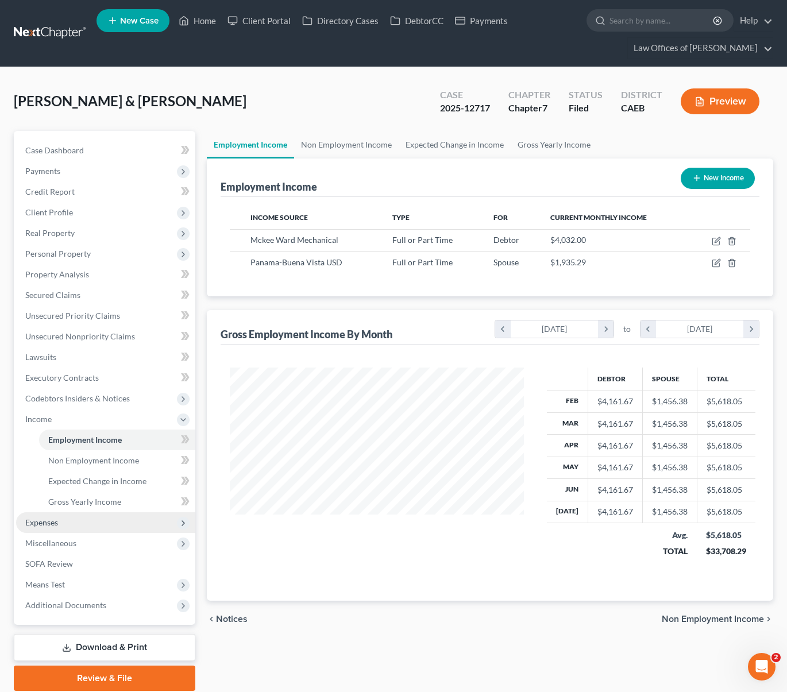
click at [51, 521] on span "Expenses" at bounding box center [41, 523] width 33 height 10
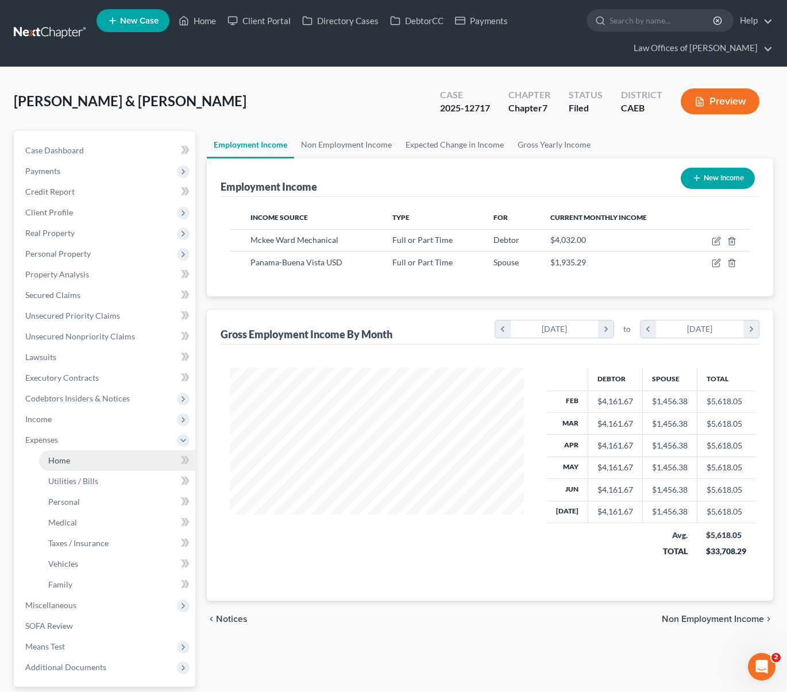
click at [80, 462] on link "Home" at bounding box center [117, 460] width 156 height 21
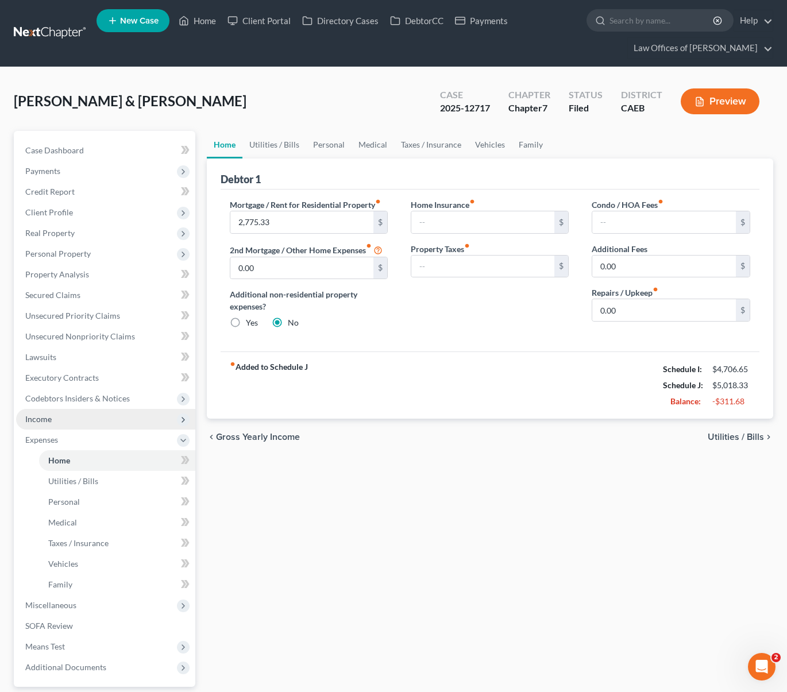
click at [68, 424] on span "Income" at bounding box center [105, 419] width 179 height 21
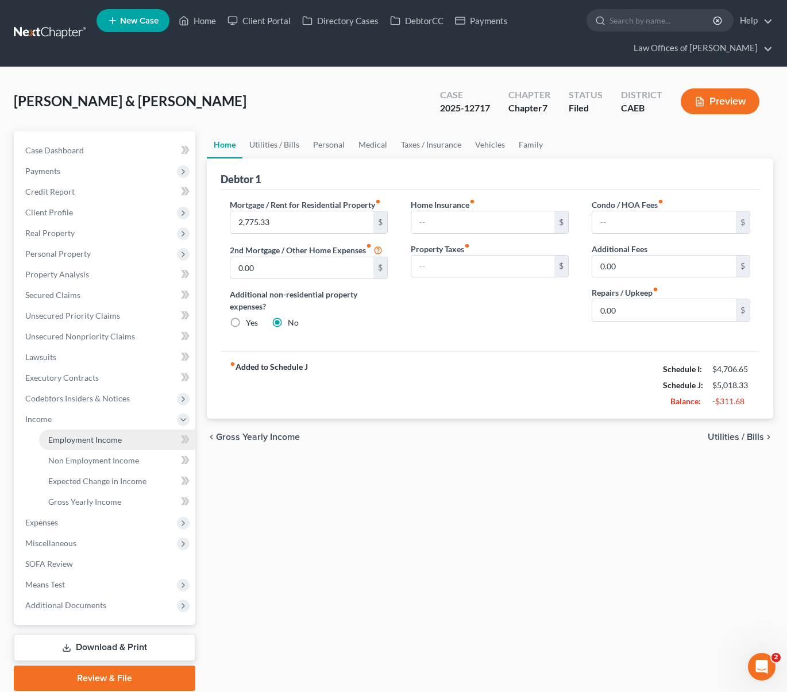
click at [84, 436] on span "Employment Income" at bounding box center [85, 440] width 74 height 10
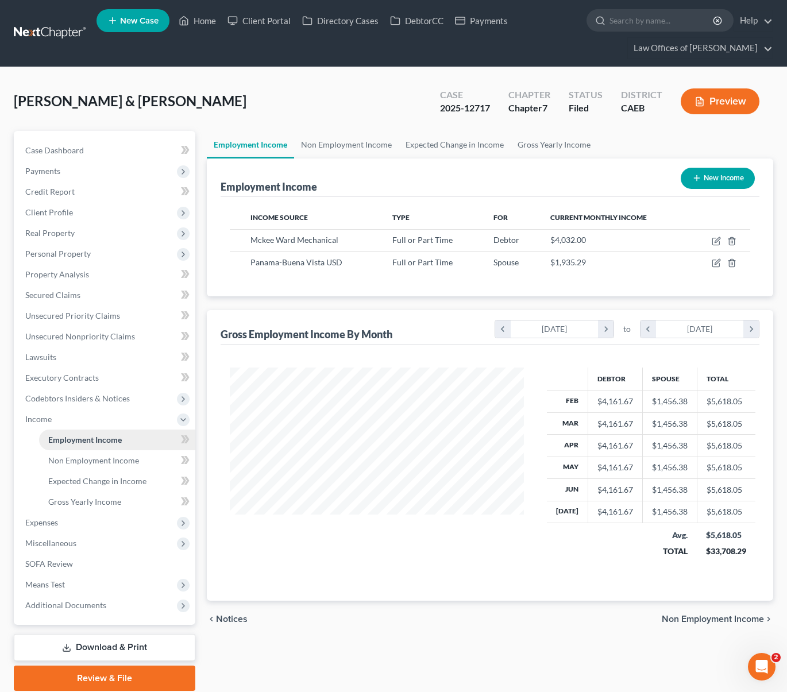
scroll to position [206, 317]
click at [141, 465] on link "Non Employment Income" at bounding box center [117, 460] width 156 height 21
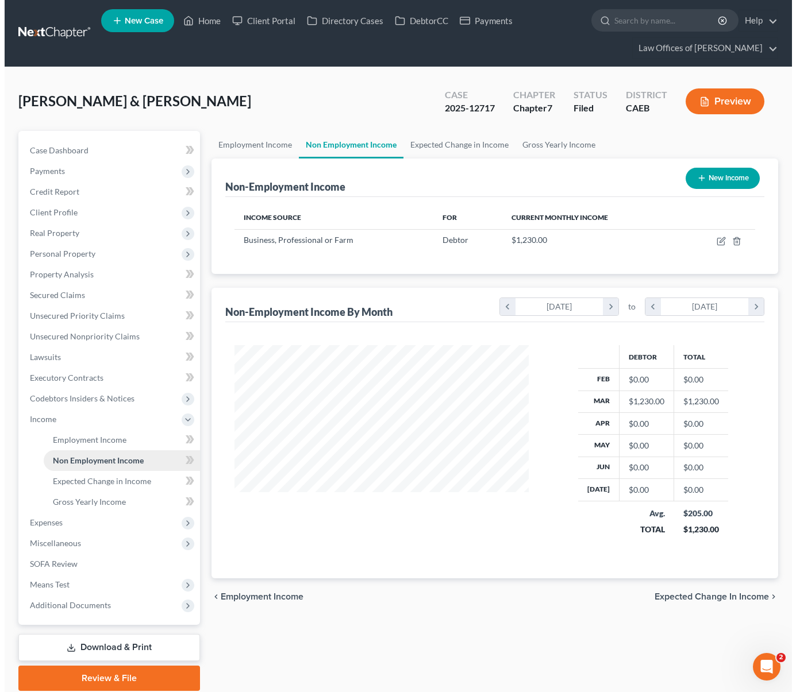
scroll to position [206, 317]
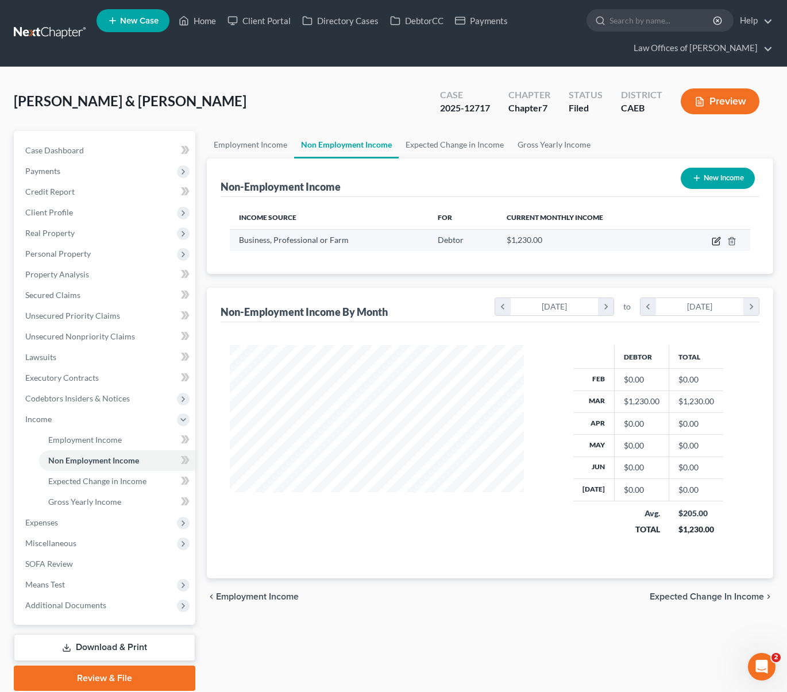
click at [716, 244] on icon "button" at bounding box center [716, 241] width 9 height 9
select select "10"
select select "0"
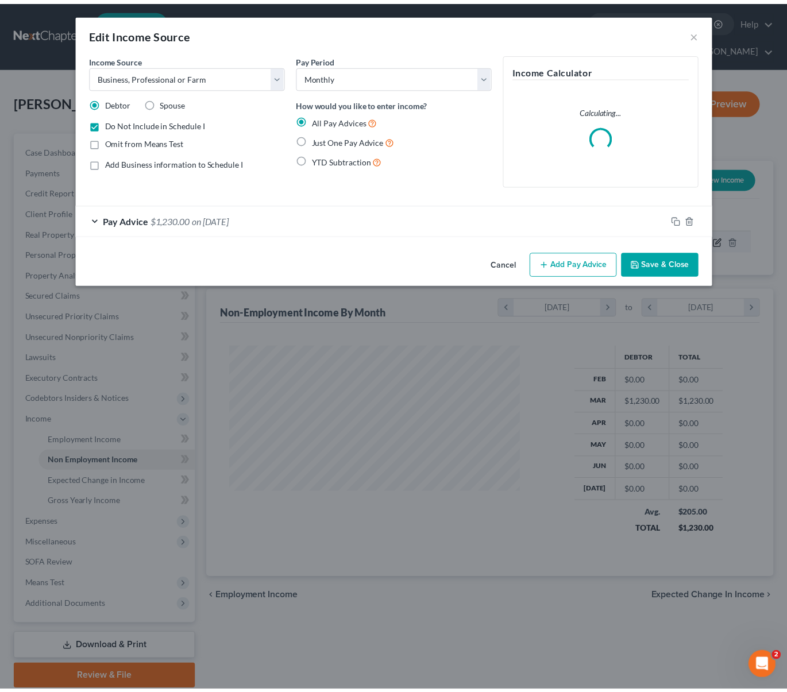
scroll to position [206, 321]
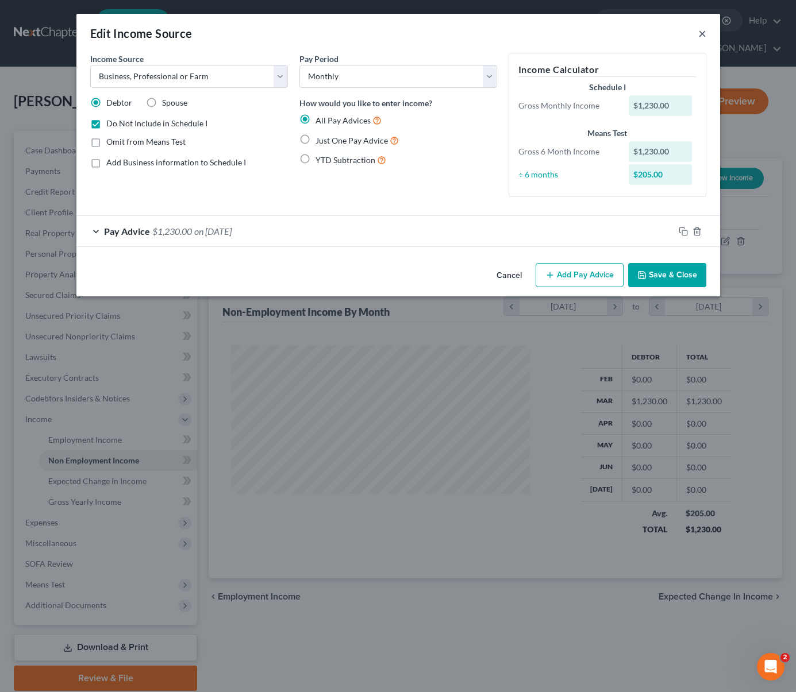
click at [702, 33] on button "×" at bounding box center [702, 33] width 8 height 14
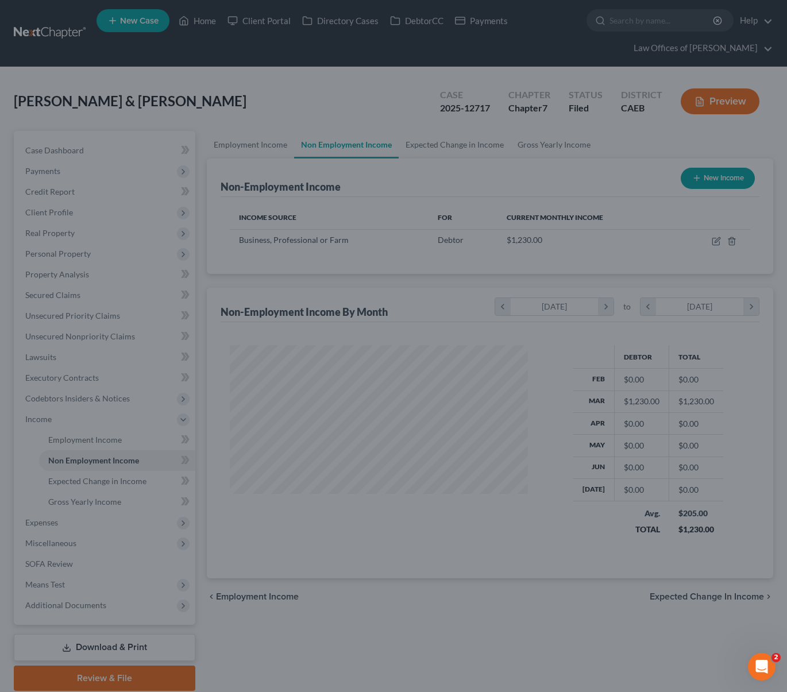
scroll to position [574195, 574084]
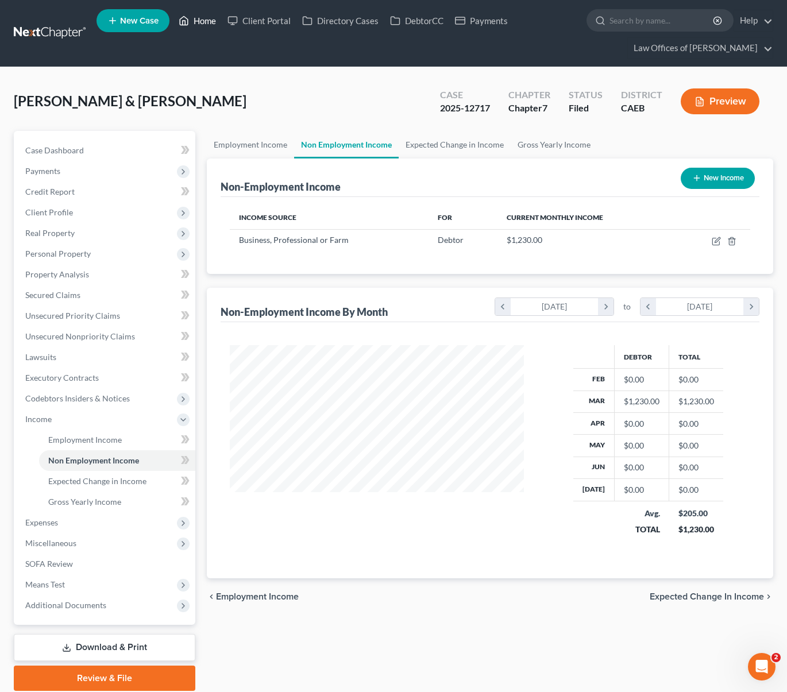
click at [207, 25] on link "Home" at bounding box center [197, 20] width 49 height 21
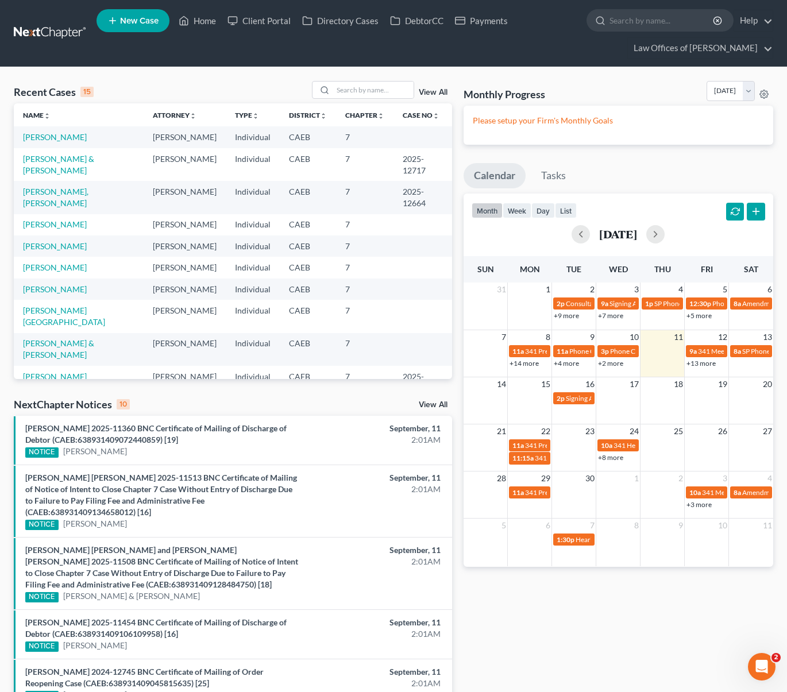
click at [700, 365] on link "+13 more" at bounding box center [700, 363] width 29 height 9
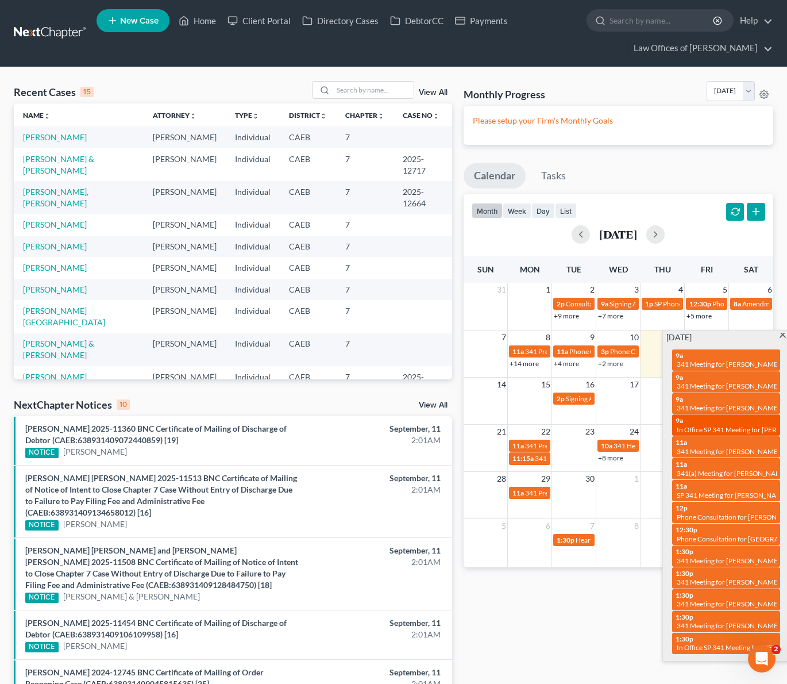
click at [701, 425] on span "In Office SP 341 Meeting for [PERSON_NAME] Del Rio" at bounding box center [758, 429] width 162 height 9
select select "Days"
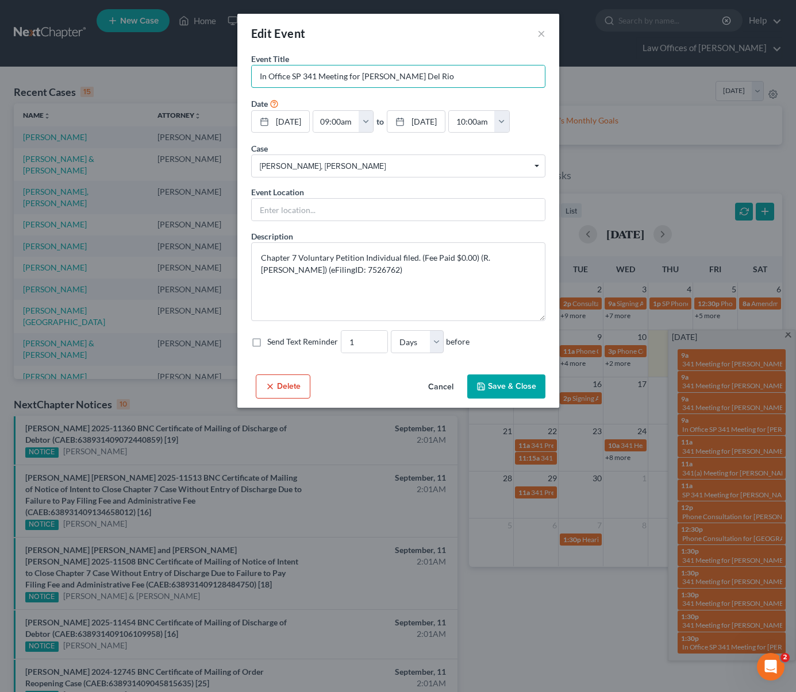
drag, startPoint x: 288, startPoint y: 76, endPoint x: 184, endPoint y: 65, distance: 105.1
click at [184, 65] on div "Edit Event × Event Title * In Office SP 341 Meeting for Azucena Chavez Del Rio …" at bounding box center [398, 346] width 796 height 692
type input "SP 341 Meeting for [PERSON_NAME] Del Rio"
drag, startPoint x: 515, startPoint y: 387, endPoint x: 536, endPoint y: 407, distance: 29.7
click at [515, 387] on button "Save & Close" at bounding box center [506, 387] width 78 height 24
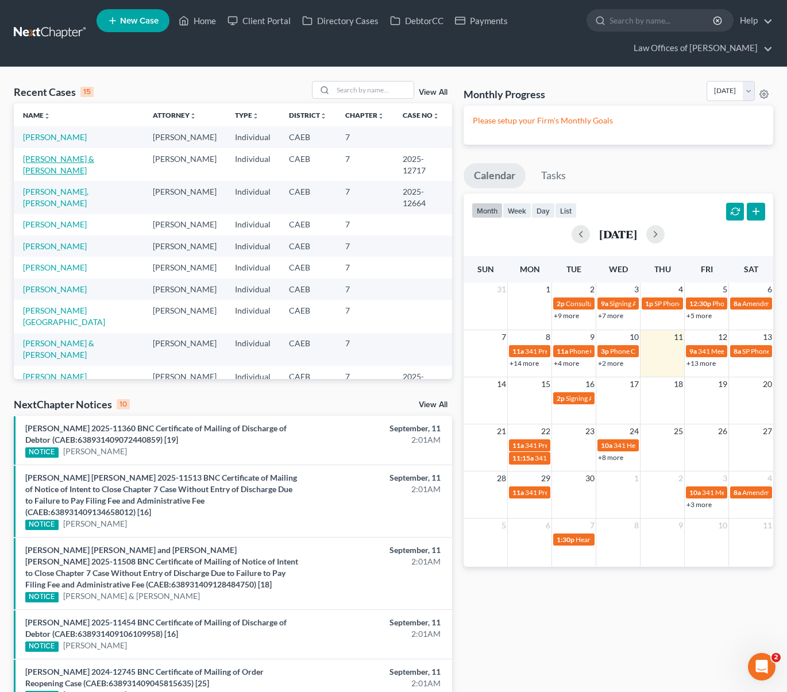
click at [94, 159] on link "[PERSON_NAME] & [PERSON_NAME]" at bounding box center [58, 164] width 71 height 21
select select "6"
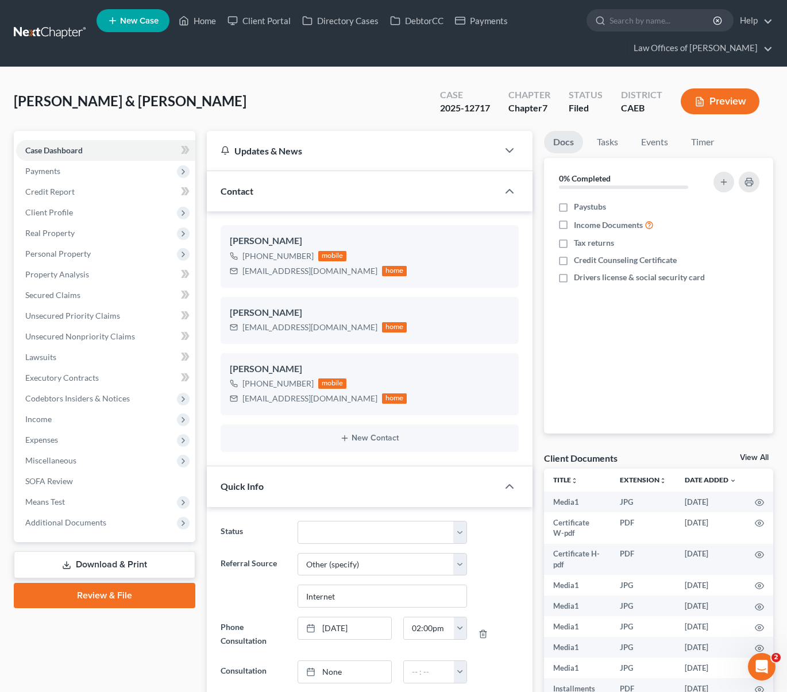
scroll to position [6631, 0]
click at [71, 412] on span "Income" at bounding box center [105, 419] width 179 height 21
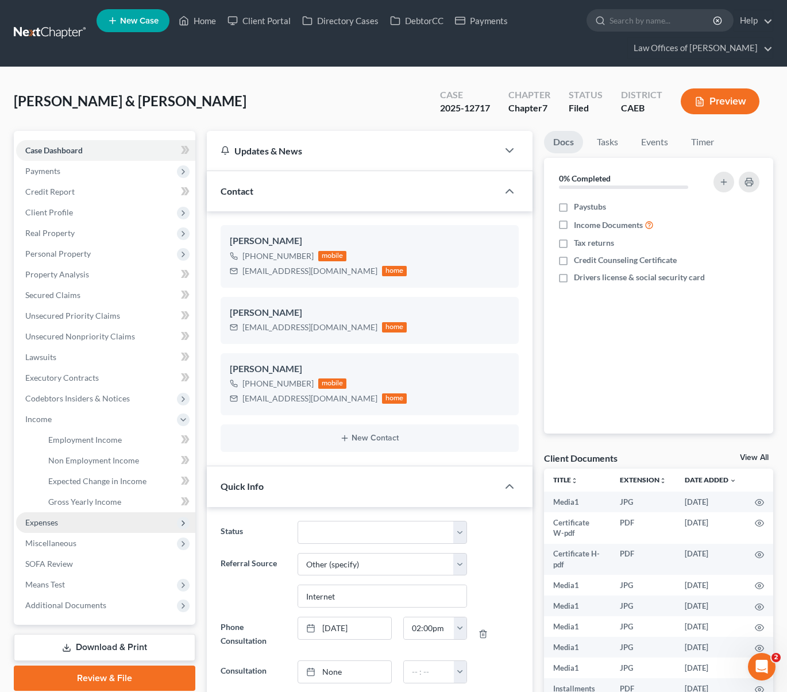
click at [87, 525] on span "Expenses" at bounding box center [105, 522] width 179 height 21
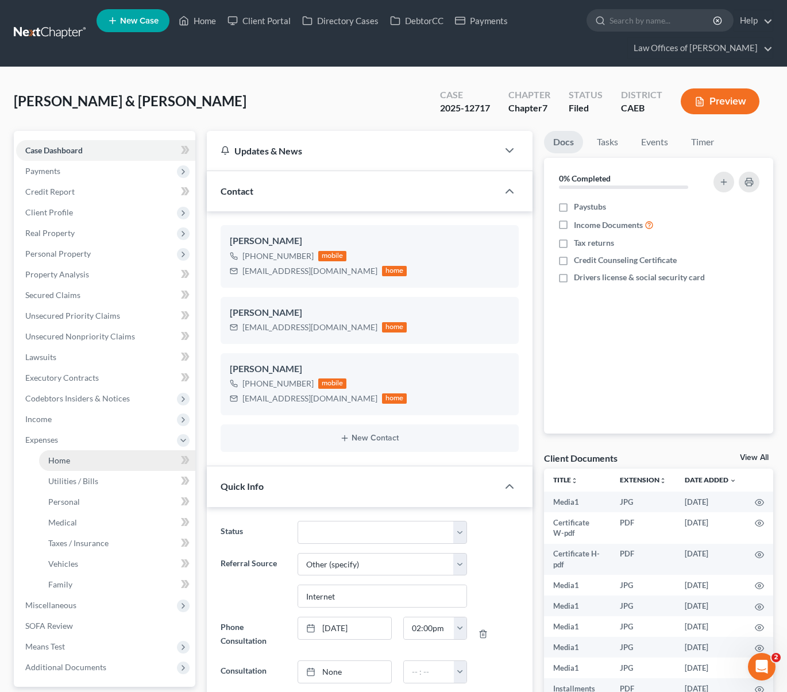
click at [90, 462] on link "Home" at bounding box center [117, 460] width 156 height 21
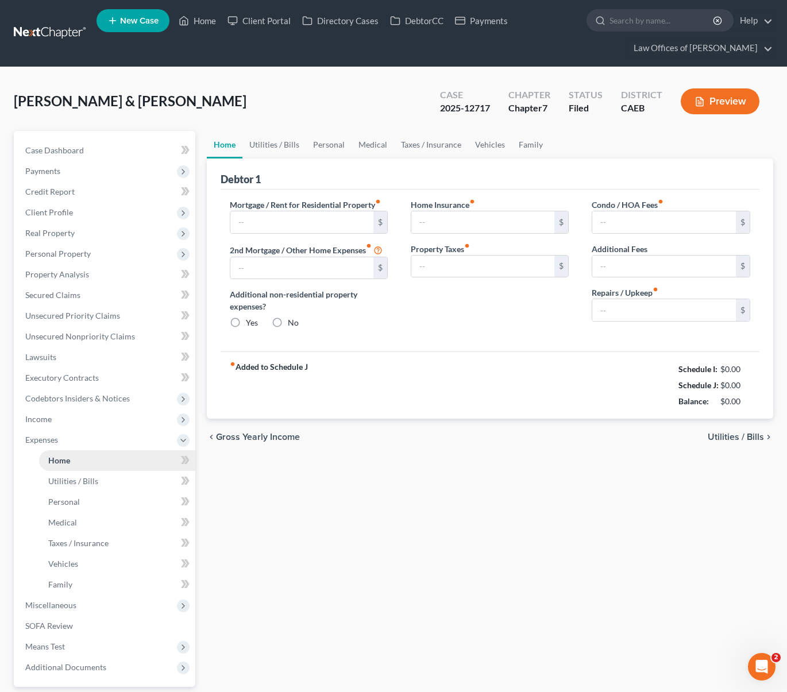
type input "2,775.33"
type input "0.00"
radio input "true"
type input "0.00"
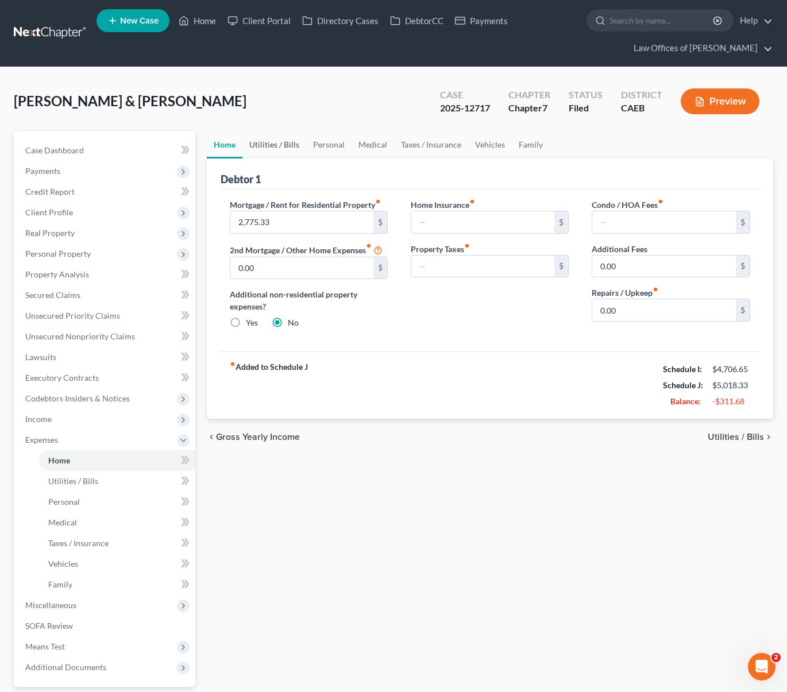
click at [288, 146] on link "Utilities / Bills" at bounding box center [274, 145] width 64 height 28
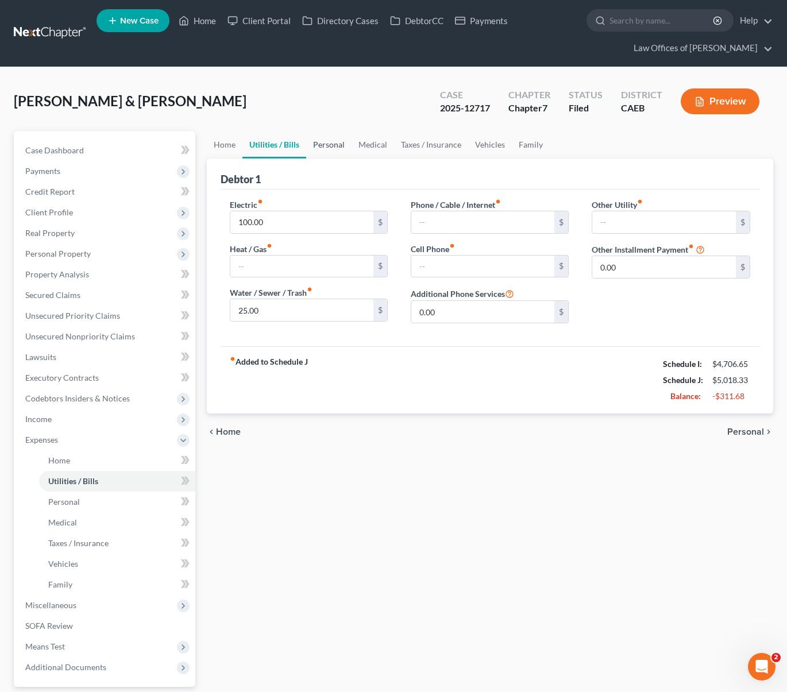
click at [334, 145] on link "Personal" at bounding box center [328, 145] width 45 height 28
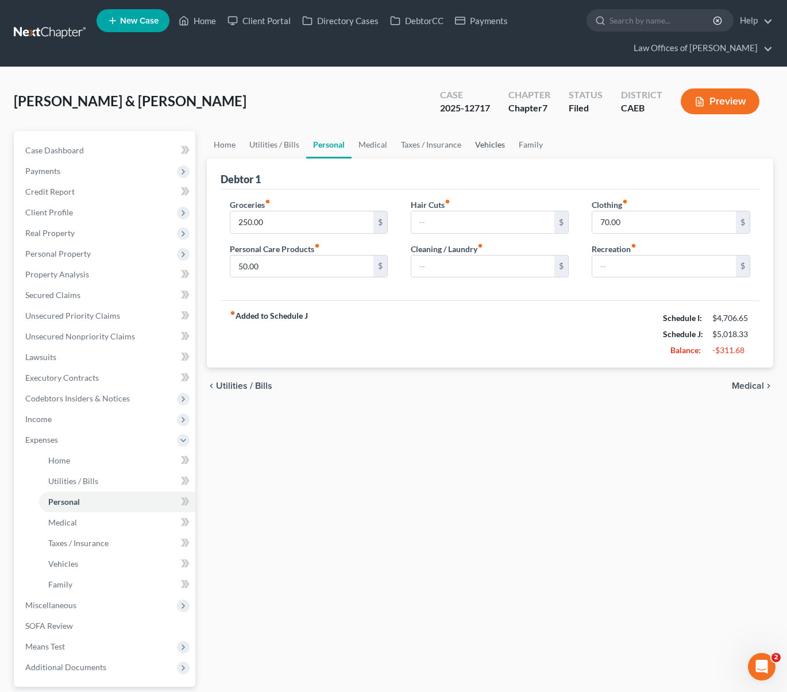
click at [487, 143] on link "Vehicles" at bounding box center [490, 145] width 44 height 28
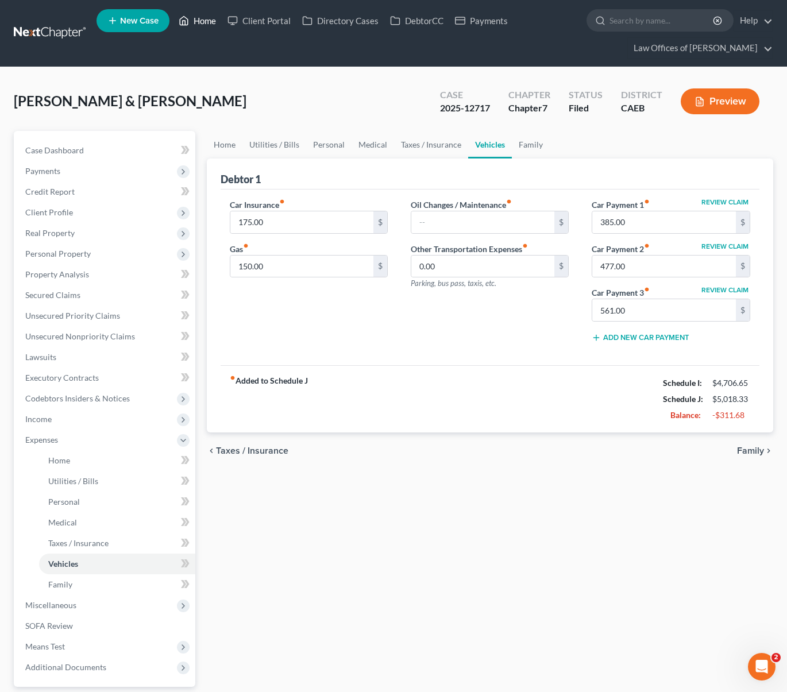
click at [205, 24] on link "Home" at bounding box center [197, 20] width 49 height 21
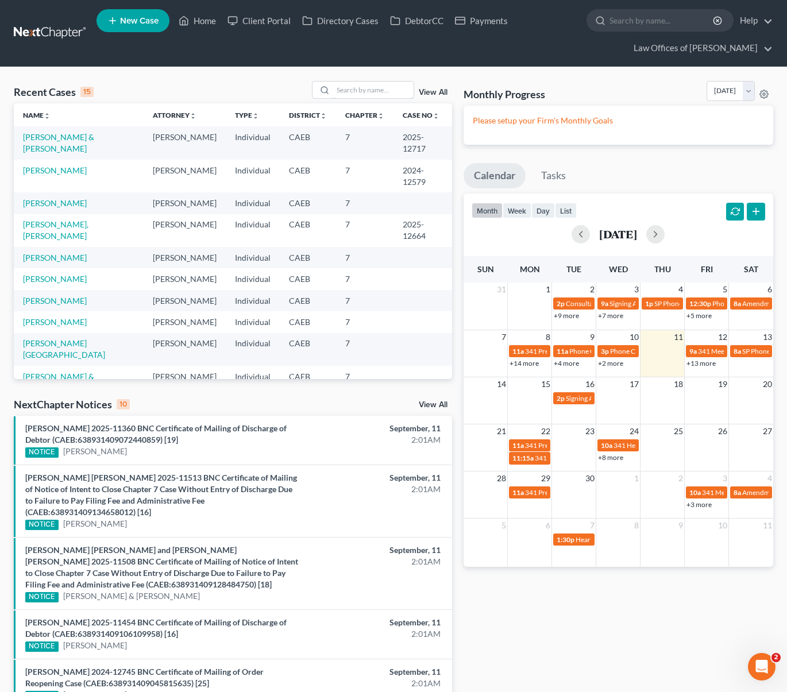
click at [352, 106] on div "Recent Cases 15 View All Name unfold_more expand_more expand_less Attorney unfo…" at bounding box center [233, 230] width 438 height 298
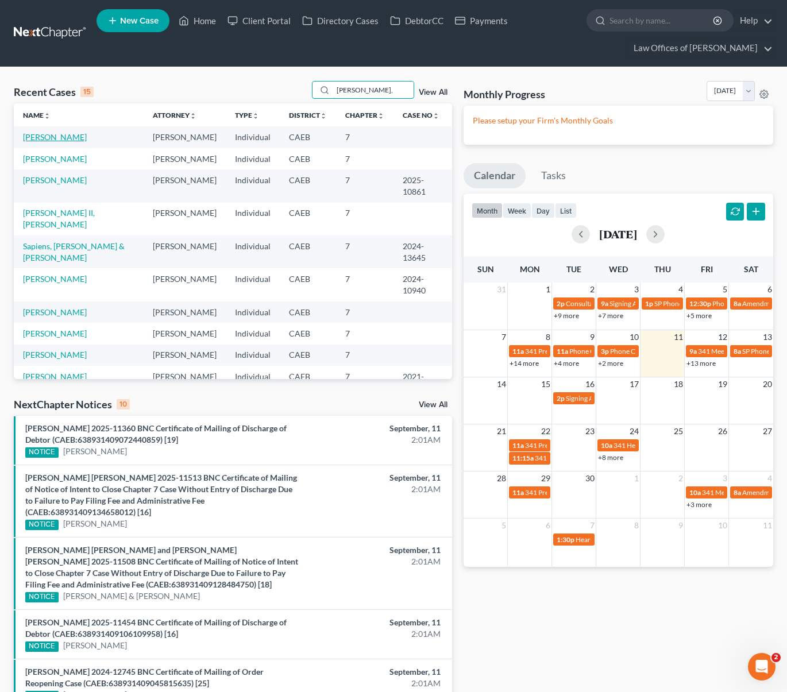
type input "thomas,"
click at [56, 136] on link "Thomas, Randy" at bounding box center [55, 137] width 64 height 10
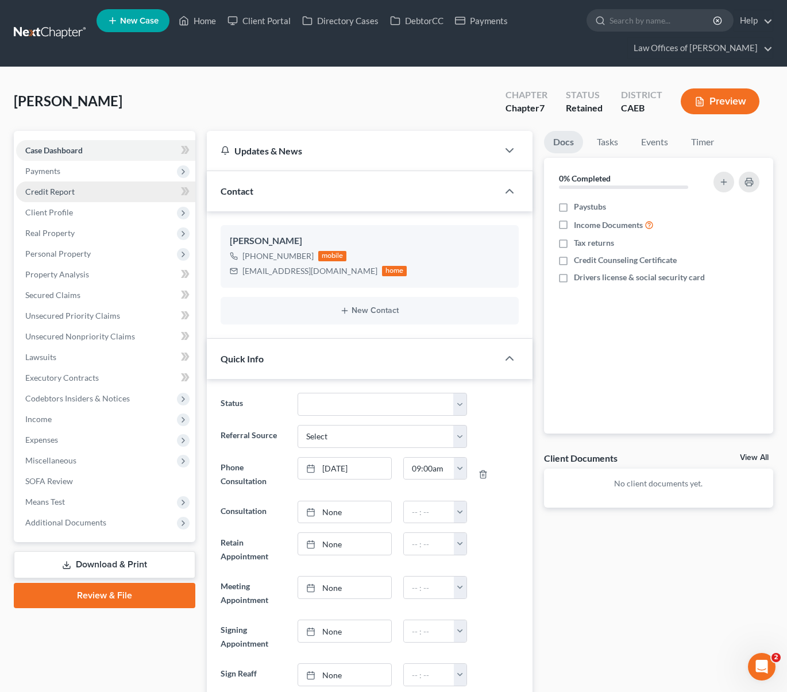
scroll to position [318, 0]
click at [80, 178] on span "Payments" at bounding box center [105, 171] width 179 height 21
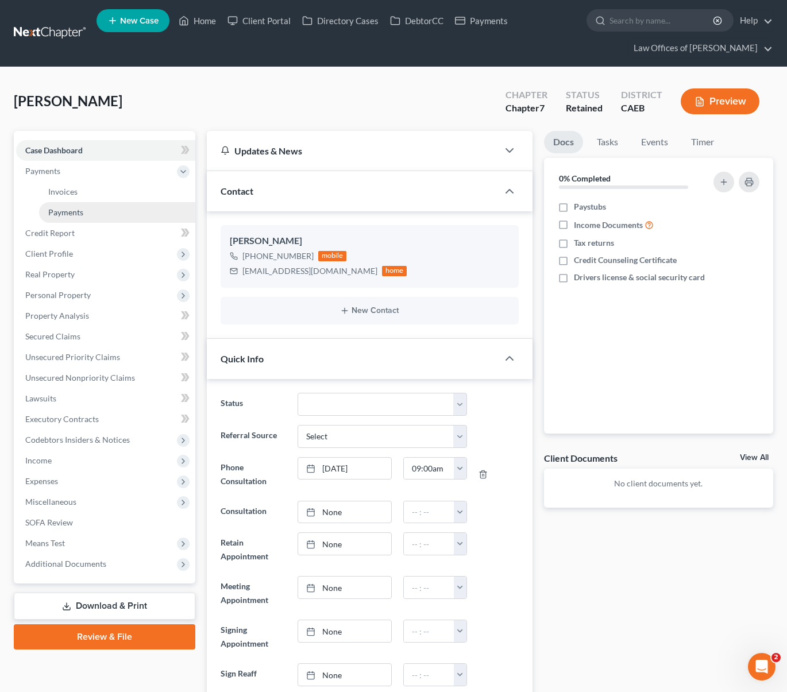
click at [79, 211] on span "Payments" at bounding box center [65, 212] width 35 height 10
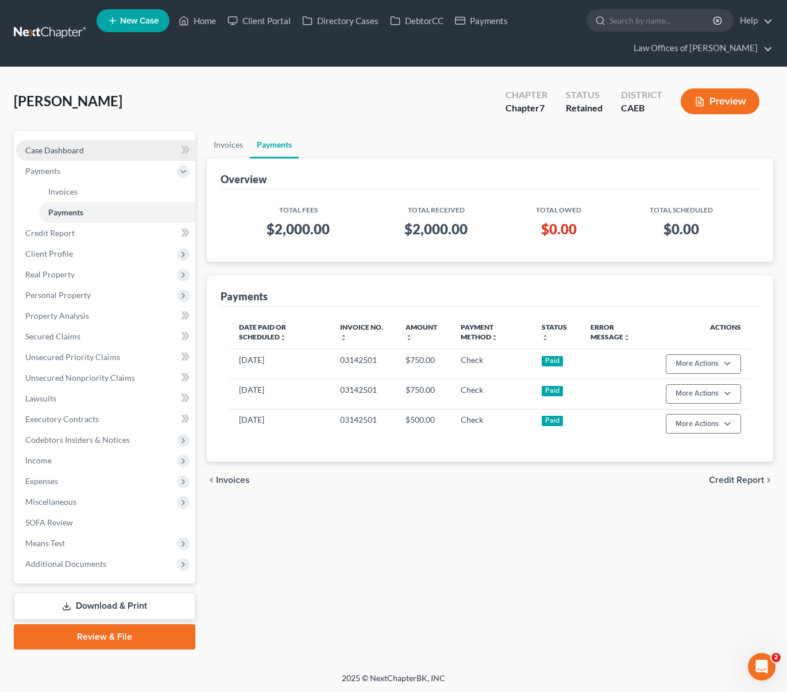
click at [50, 149] on span "Case Dashboard" at bounding box center [54, 150] width 59 height 10
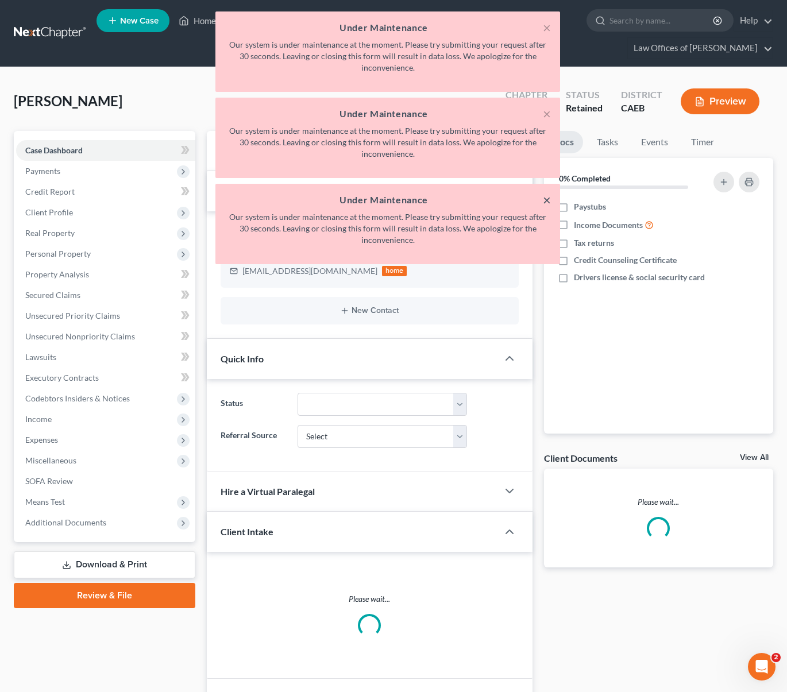
click at [547, 201] on button "×" at bounding box center [547, 200] width 8 height 14
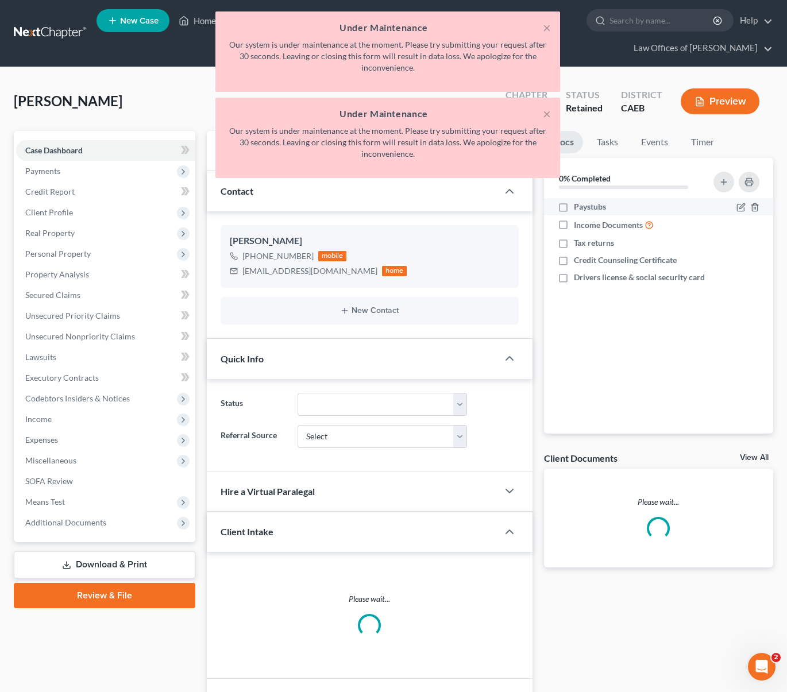
click at [549, 199] on li "Paystubs" at bounding box center [658, 206] width 229 height 17
click at [551, 112] on div "× Under Maintenance Our system is under maintenance at the moment. Please try s…" at bounding box center [387, 138] width 345 height 80
click at [547, 114] on button "×" at bounding box center [547, 114] width 8 height 14
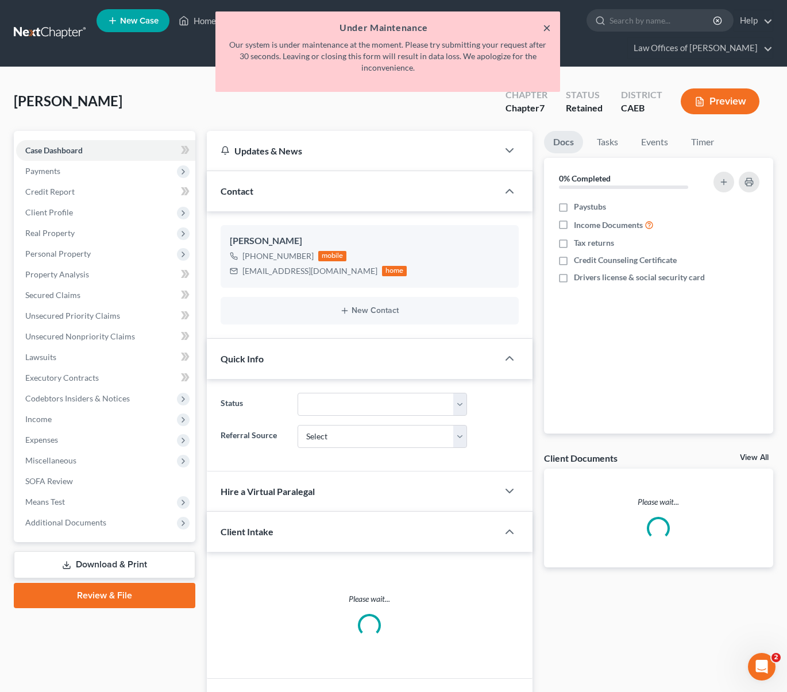
click at [547, 29] on button "×" at bounding box center [547, 28] width 8 height 14
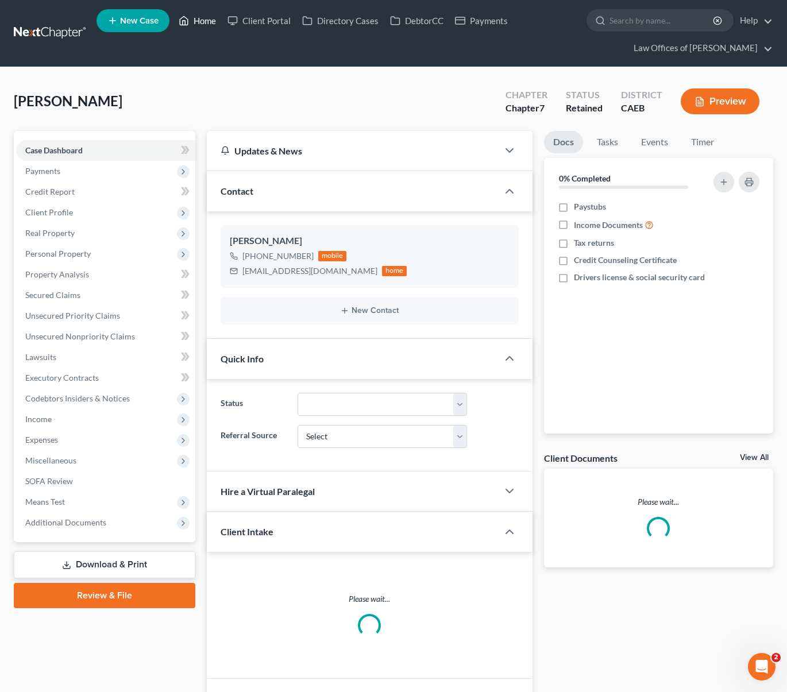
drag, startPoint x: 202, startPoint y: 33, endPoint x: 205, endPoint y: 24, distance: 9.6
click at [203, 34] on ul "New Case Home Client Portal Directory Cases DebtorCC Payments - No Result - See…" at bounding box center [434, 33] width 677 height 55
click at [208, 24] on link "Home" at bounding box center [197, 20] width 49 height 21
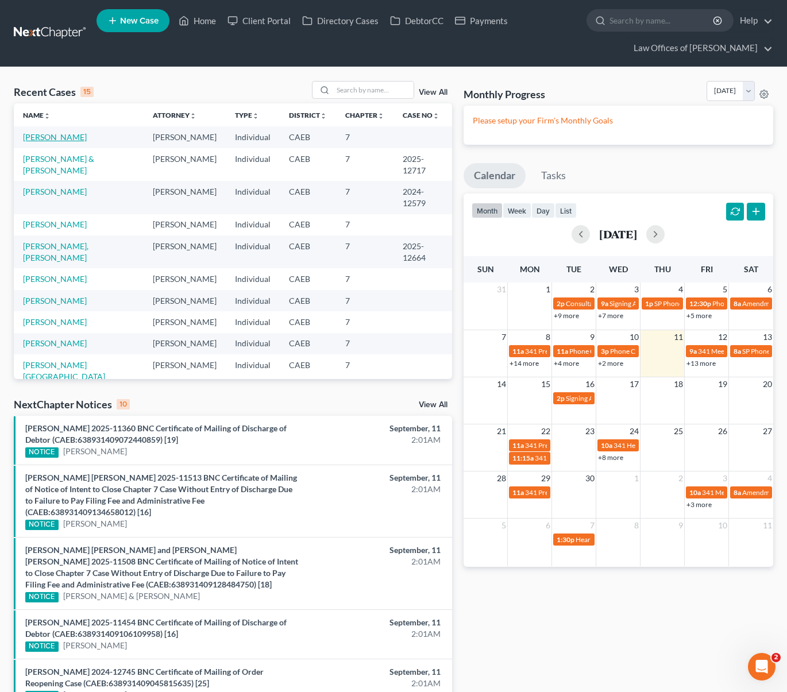
click at [65, 140] on link "Thomas, Randy" at bounding box center [55, 137] width 64 height 10
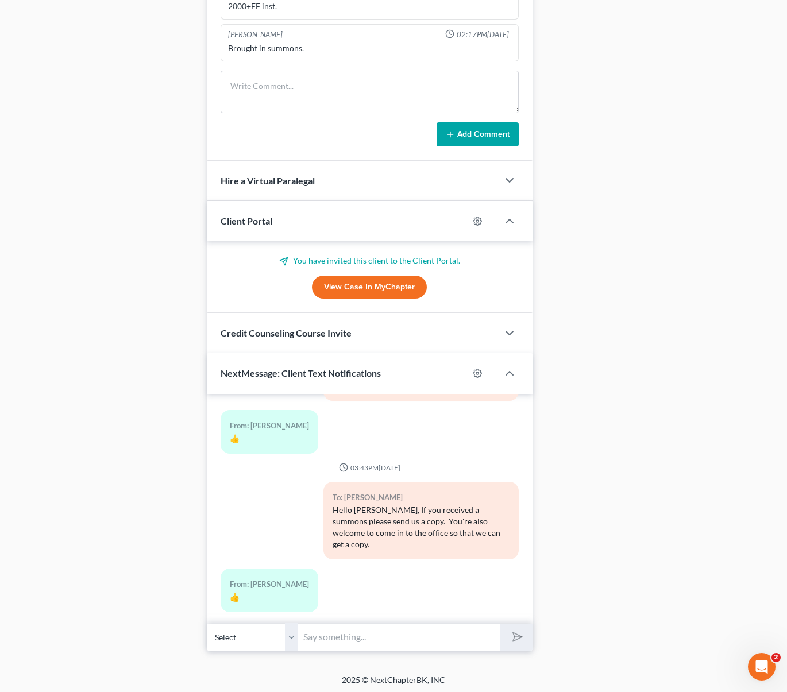
scroll to position [921, 0]
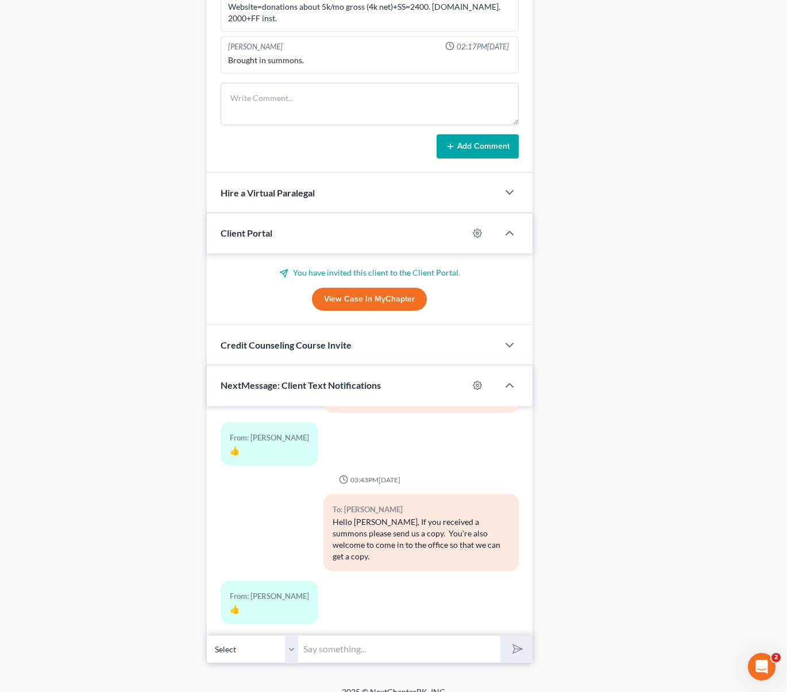
click at [334, 646] on input "text" at bounding box center [400, 649] width 202 height 28
type input "Hi. This is the website to take the pre-filing credit counseling class : Summit…"
click at [500, 636] on button "submit" at bounding box center [516, 649] width 32 height 27
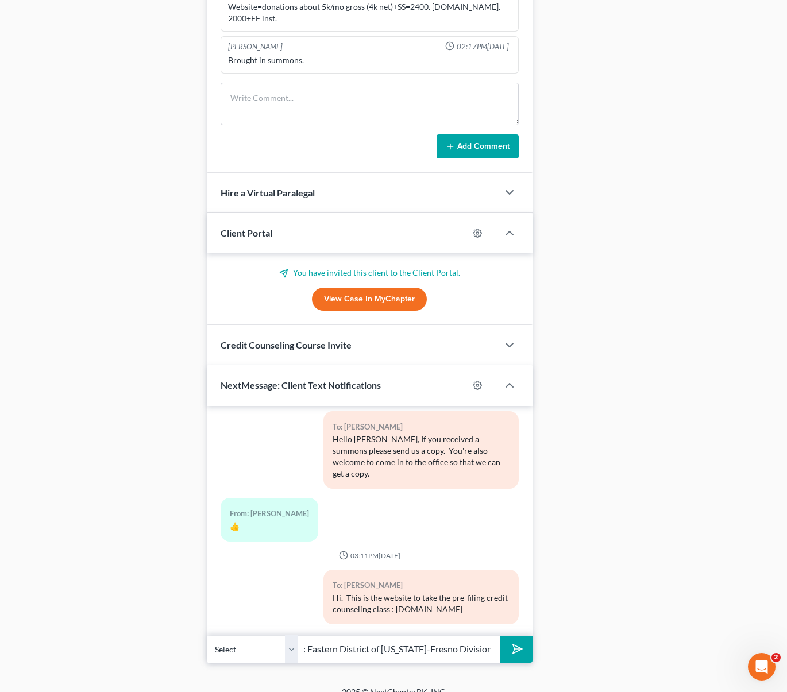
scroll to position [0, 199]
type input "You will be asked about the District your reside on: Eastern District of Califo…"
click at [500, 636] on button "submit" at bounding box center [516, 649] width 32 height 27
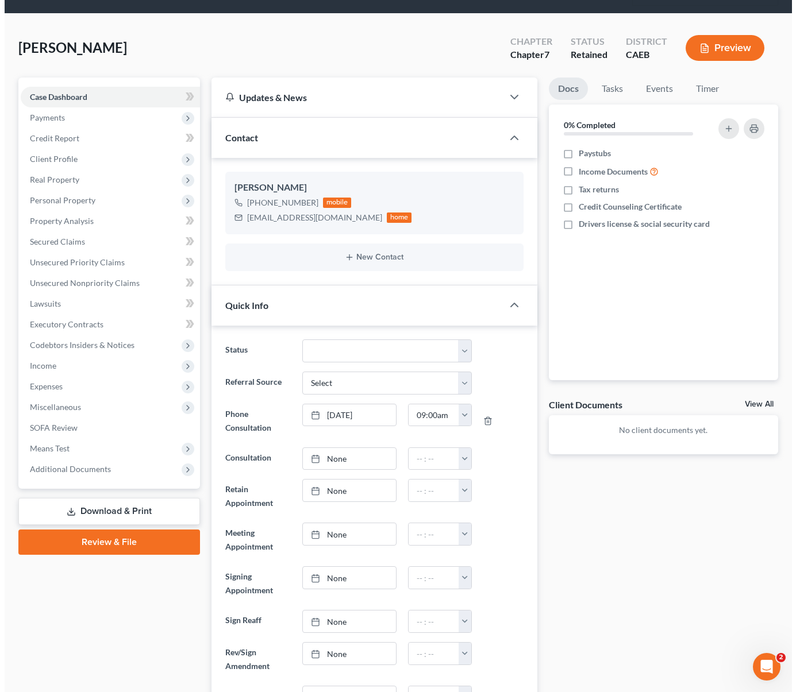
scroll to position [0, 0]
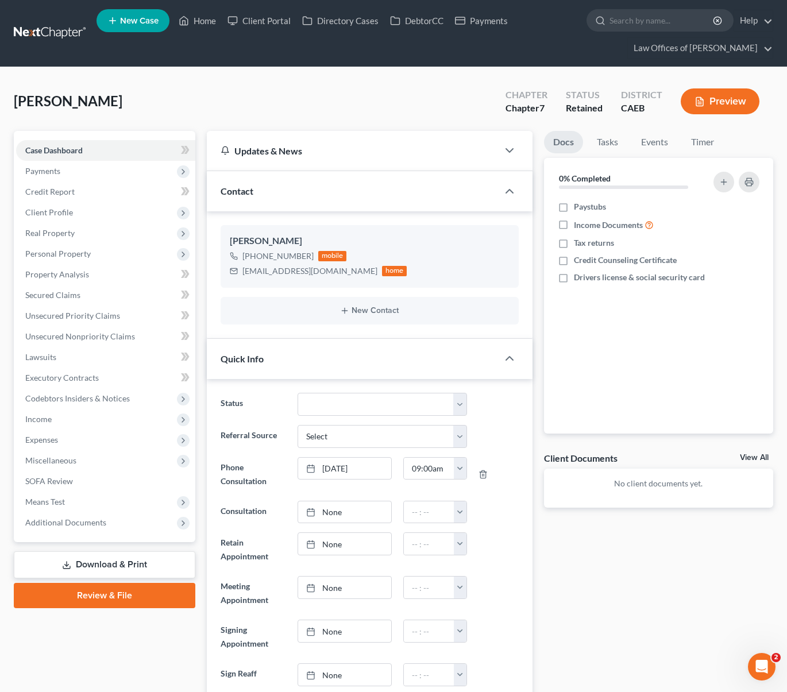
click at [146, 22] on span "New Case" at bounding box center [139, 21] width 38 height 9
select select "8"
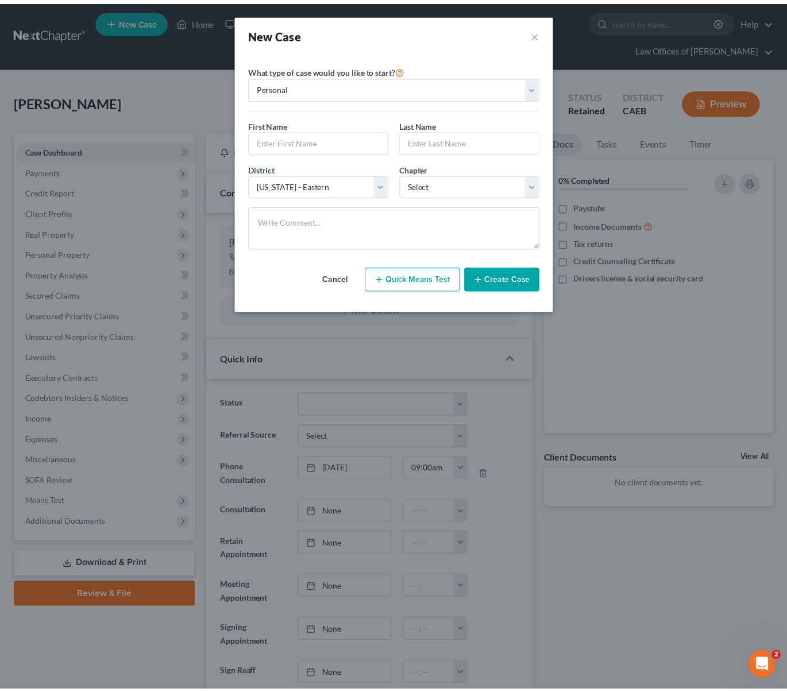
scroll to position [570, 0]
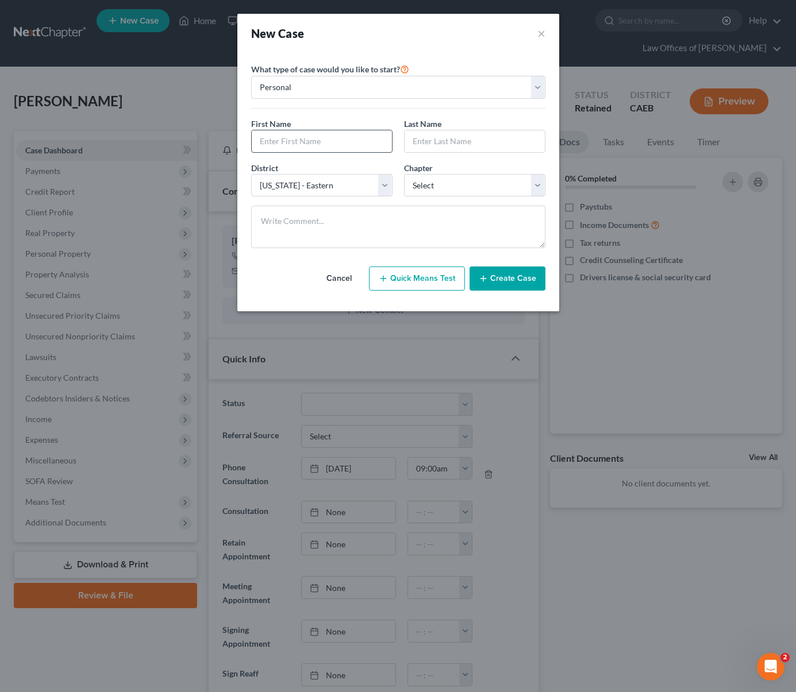
click at [306, 145] on input "text" at bounding box center [322, 141] width 140 height 22
type input "Zelma"
type input "Uribe"
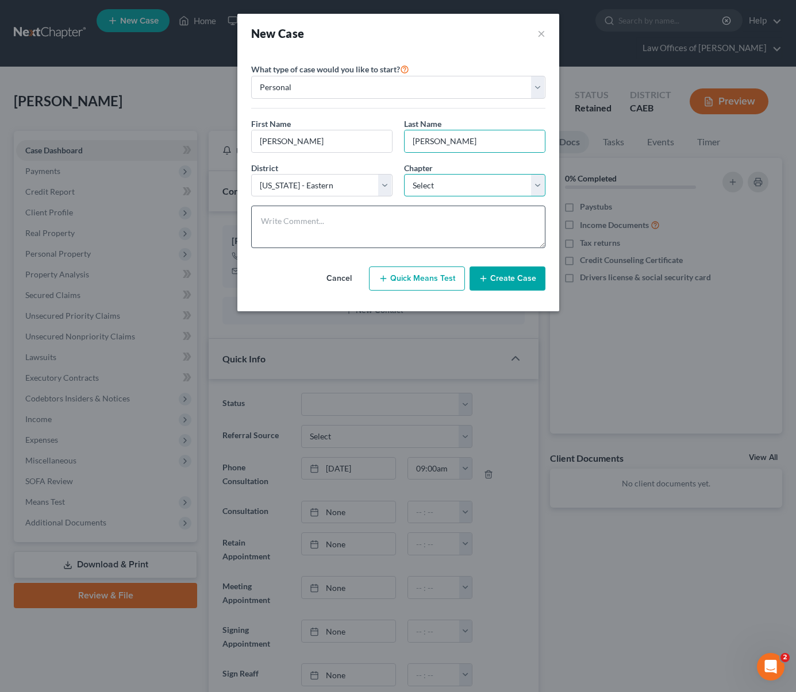
click at [532, 183] on select "Select 7 11 12 13" at bounding box center [474, 185] width 141 height 23
select select "0"
click at [404, 174] on select "Select 7 11 12 13" at bounding box center [474, 185] width 141 height 23
click at [522, 279] on button "Create Case" at bounding box center [507, 279] width 76 height 24
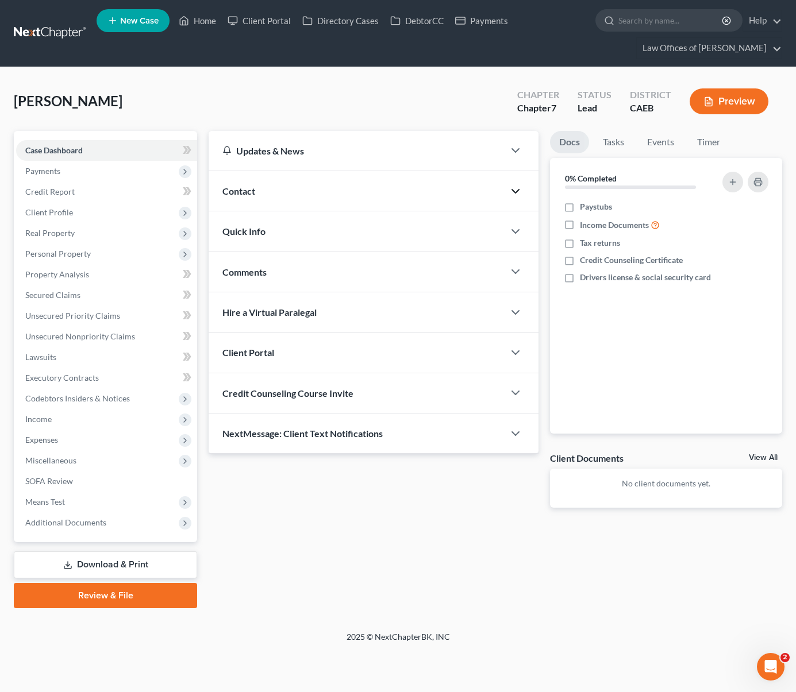
click at [514, 194] on icon "button" at bounding box center [515, 191] width 14 height 14
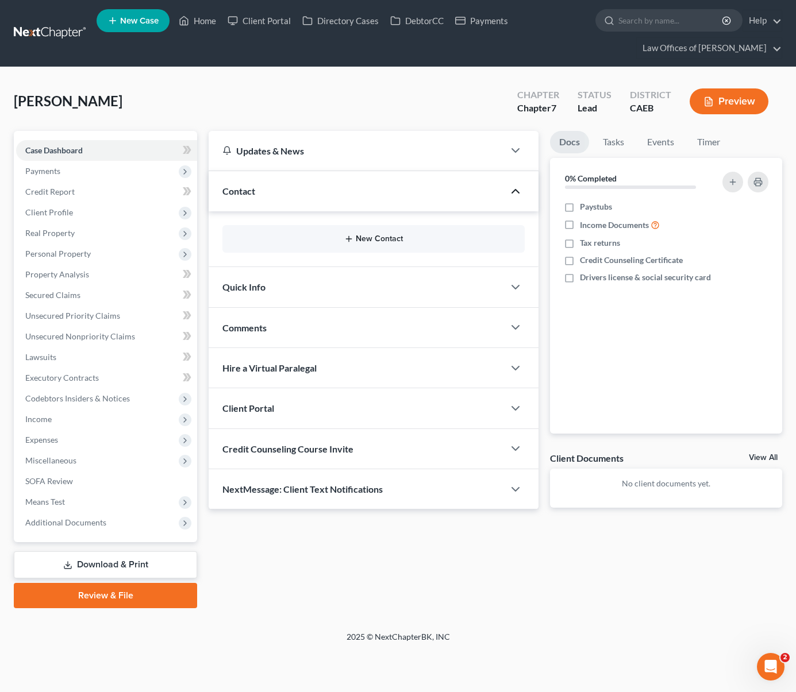
click at [388, 237] on button "New Contact" at bounding box center [373, 238] width 284 height 9
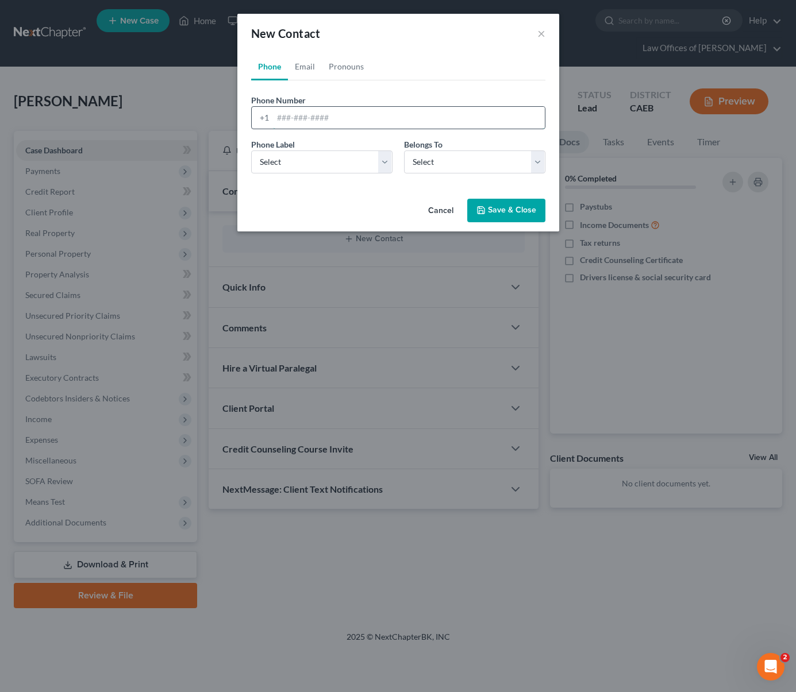
click at [359, 114] on input "tel" at bounding box center [409, 118] width 272 height 22
type input "6614961183"
click at [536, 159] on select "Select Client Other" at bounding box center [474, 161] width 141 height 23
select select "0"
click at [404, 150] on select "Select Client Other" at bounding box center [474, 161] width 141 height 23
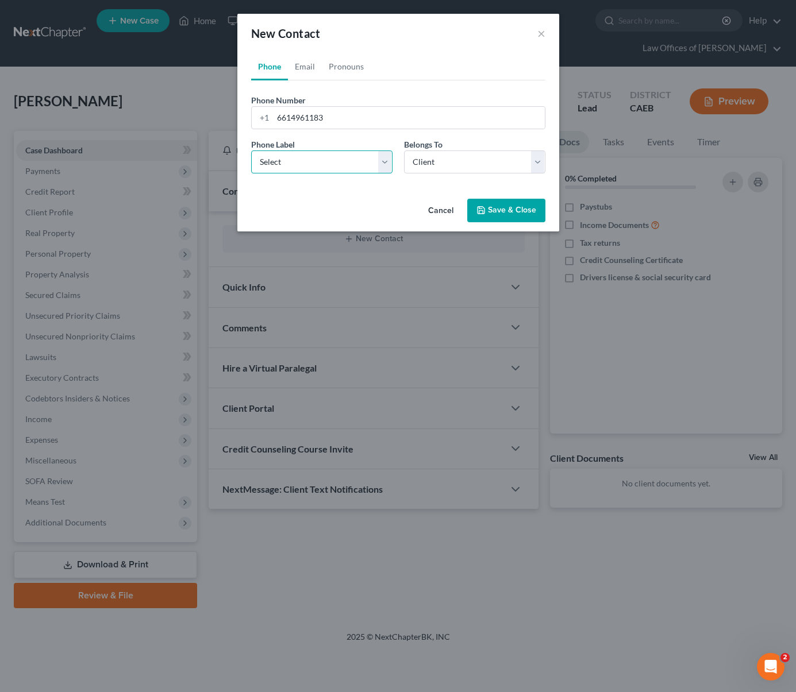
click at [383, 159] on select "Select Mobile Home Work Other" at bounding box center [321, 161] width 141 height 23
select select "0"
click at [251, 150] on select "Select Mobile Home Work Other" at bounding box center [321, 161] width 141 height 23
click at [507, 213] on button "Save & Close" at bounding box center [506, 211] width 78 height 24
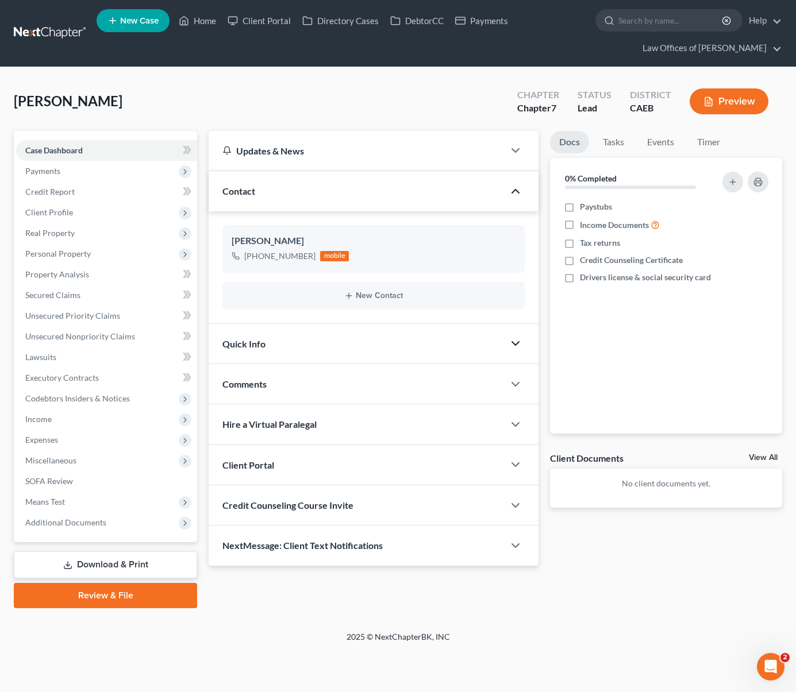
click at [514, 343] on polyline "button" at bounding box center [515, 343] width 7 height 3
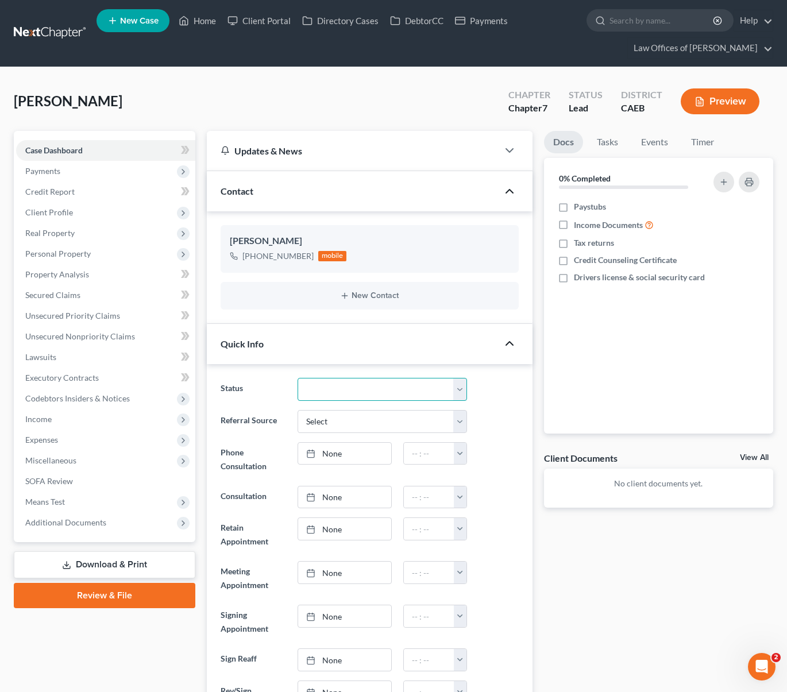
click at [459, 387] on select "Cancelled/Refund Closed Consultation Declined Discharged Filed Income Check In …" at bounding box center [382, 389] width 169 height 23
select select "2"
click at [298, 378] on select "Cancelled/Refund Closed Consultation Declined Discharged Filed Income Check In …" at bounding box center [382, 389] width 169 height 23
type input "9/11/2025"
click at [330, 500] on link "None" at bounding box center [344, 498] width 92 height 22
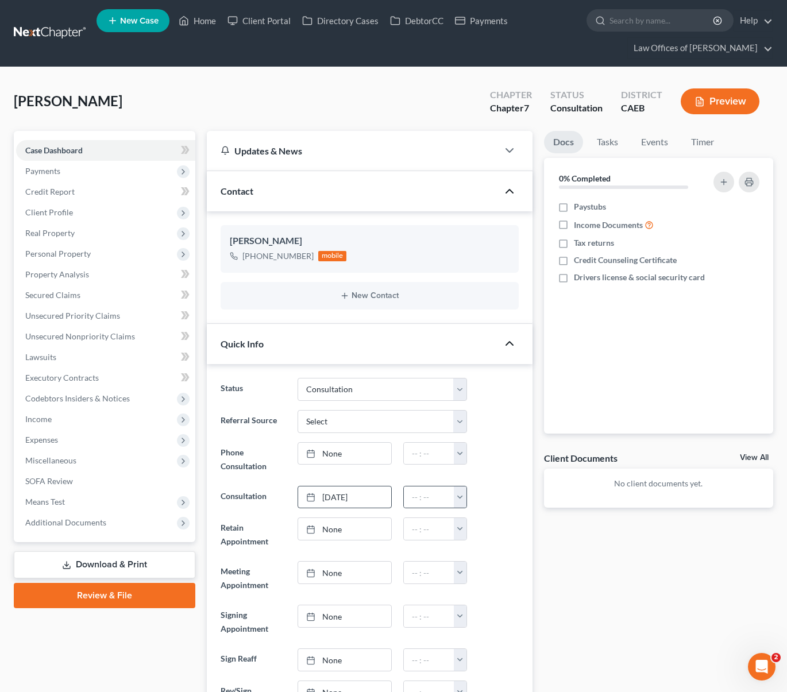
click at [461, 495] on button "button" at bounding box center [460, 498] width 13 height 22
click at [493, 601] on link "5:00pm" at bounding box center [486, 601] width 64 height 20
type input "5:00pm"
click at [202, 23] on link "Home" at bounding box center [197, 20] width 49 height 21
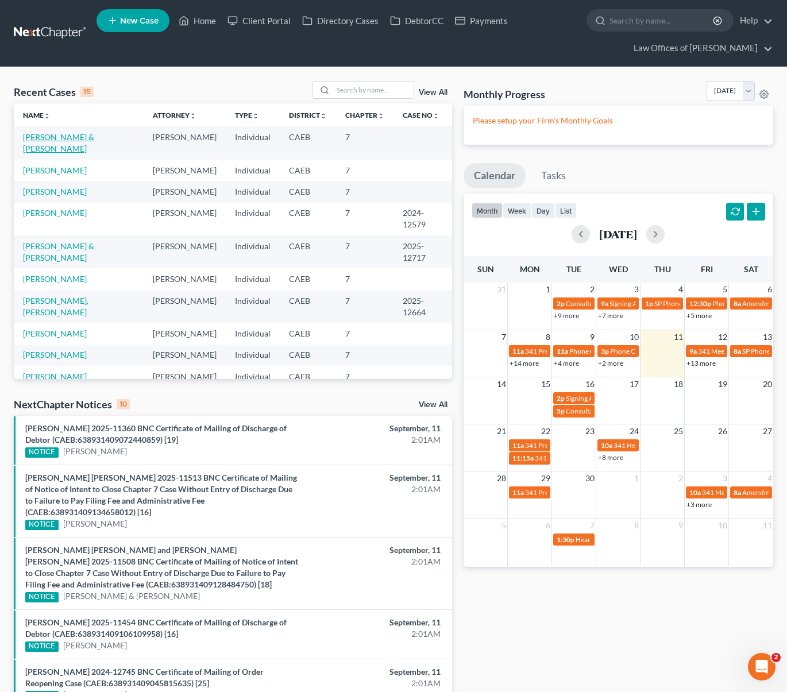
click at [94, 137] on link "[PERSON_NAME] & [PERSON_NAME]" at bounding box center [58, 142] width 71 height 21
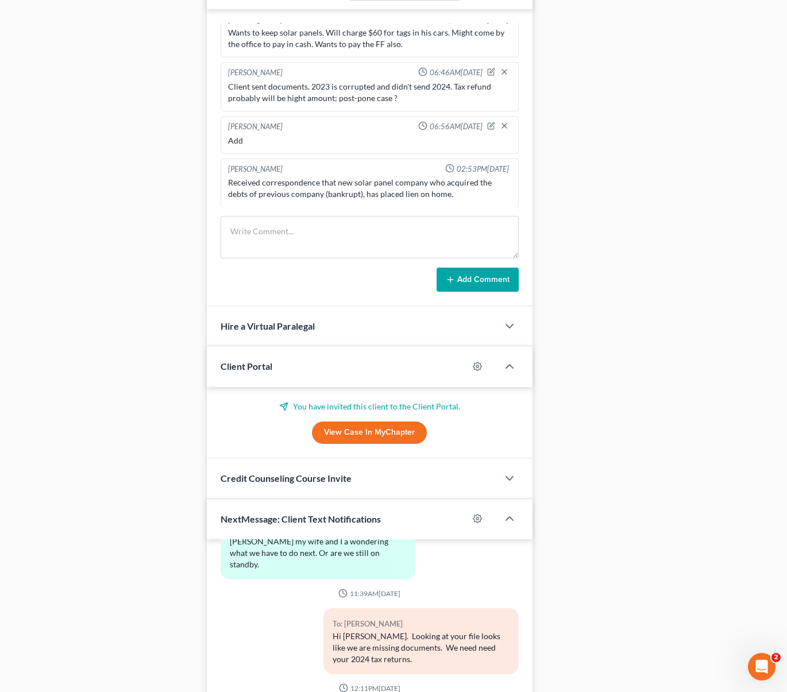
scroll to position [964, 0]
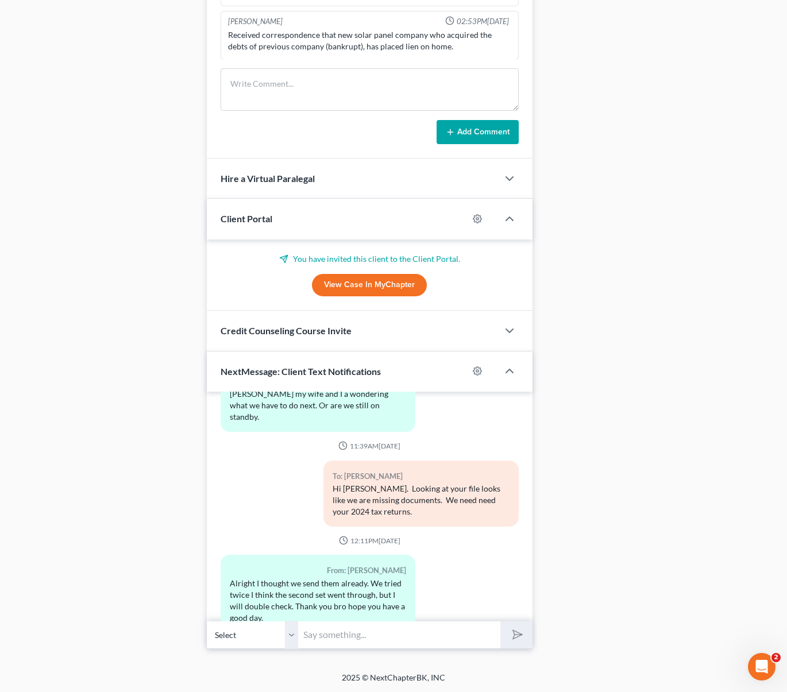
click at [331, 640] on input "text" at bounding box center [400, 635] width 202 height 28
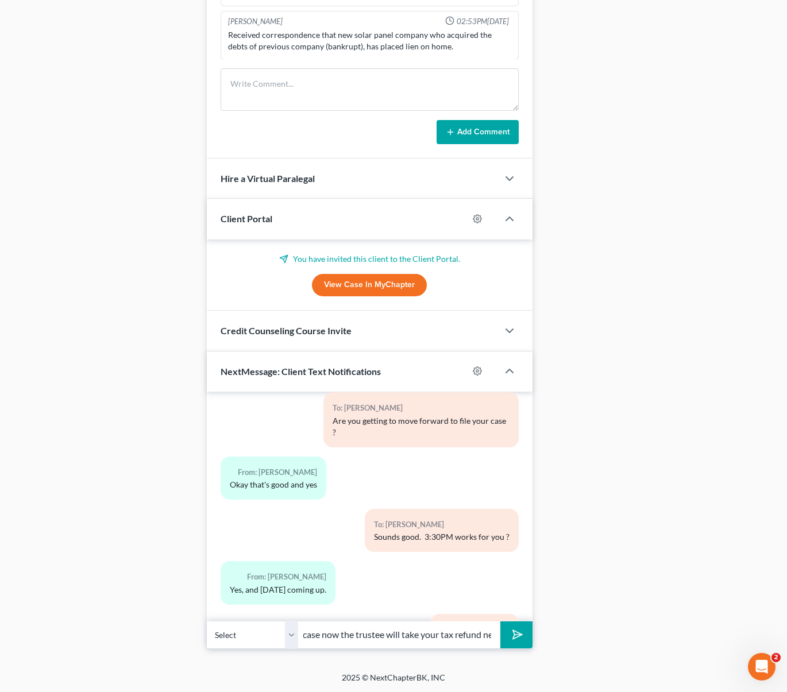
scroll to position [0, 428]
type input "Hi Valentin. We found your 2024 tax returns, sorry about that. Now the issue is…"
click at [500, 622] on button "submit" at bounding box center [516, 635] width 32 height 27
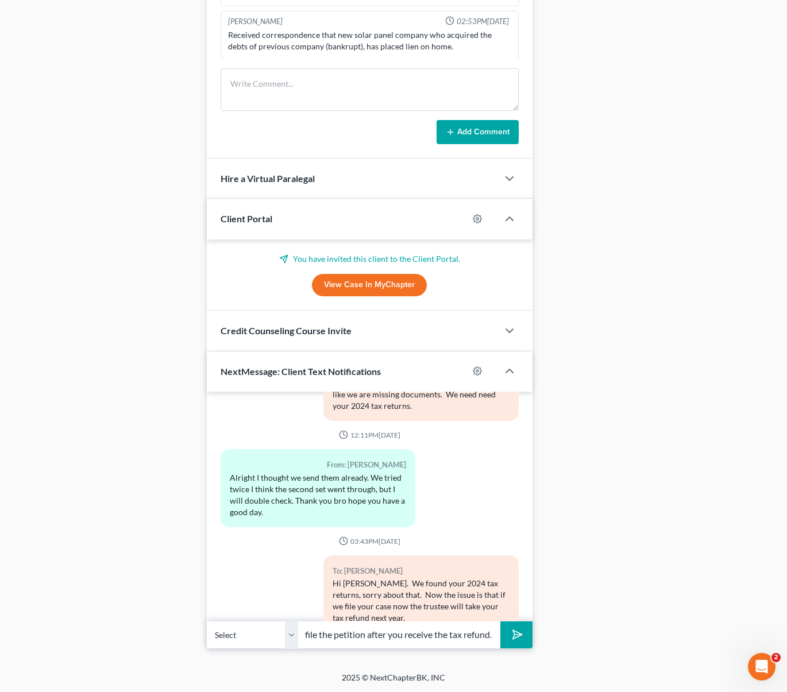
scroll to position [0, 186]
type input "We can post-pone your case till next year and file the petition after you recei…"
click at [500, 622] on button "submit" at bounding box center [516, 635] width 32 height 27
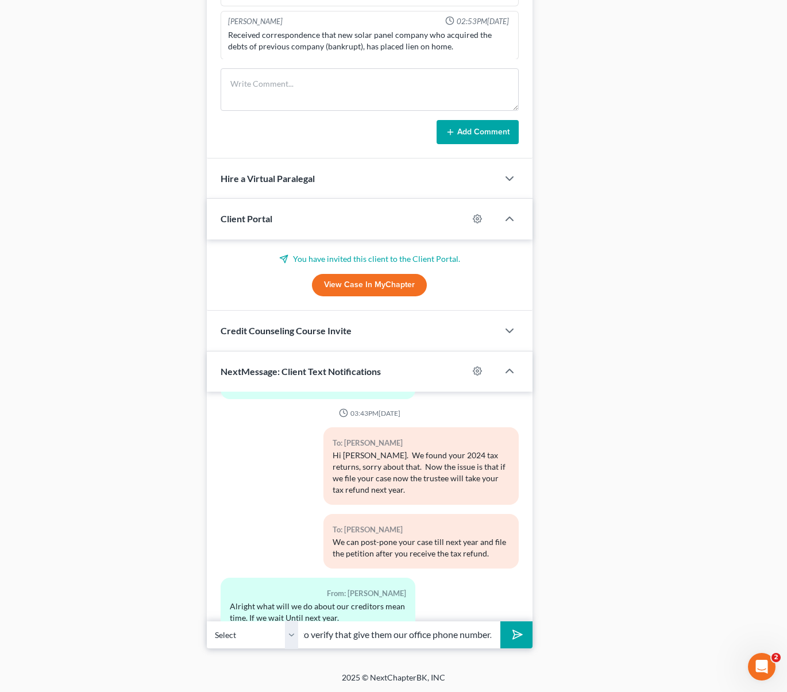
scroll to position [0, 301]
type input "Just tell them that you are in process to file Chapter 7 BK and if they need to…"
click at [500, 622] on button "submit" at bounding box center [516, 635] width 32 height 27
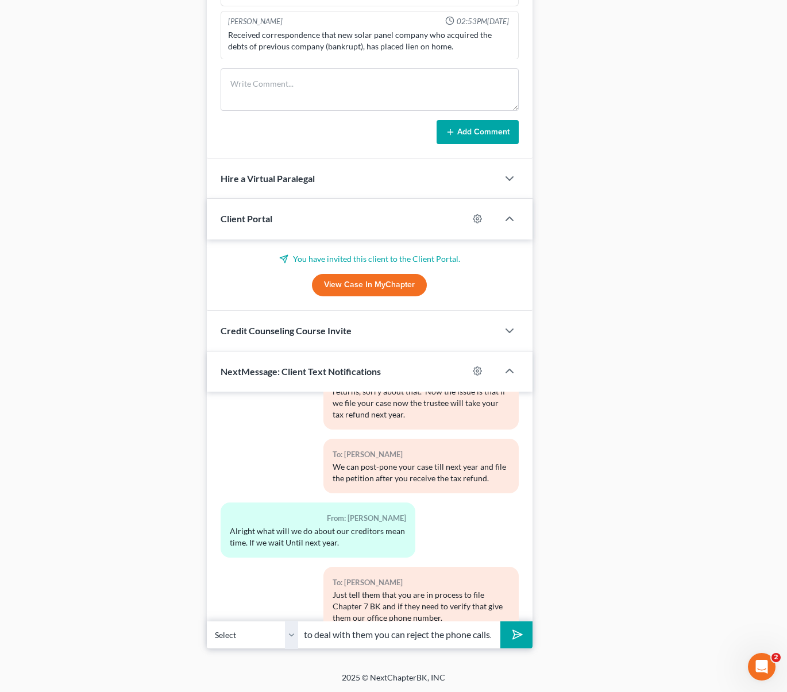
scroll to position [0, 72]
type input "If you don't want to deal with them you can reject the phone calls."
click at [500, 622] on button "submit" at bounding box center [516, 635] width 32 height 27
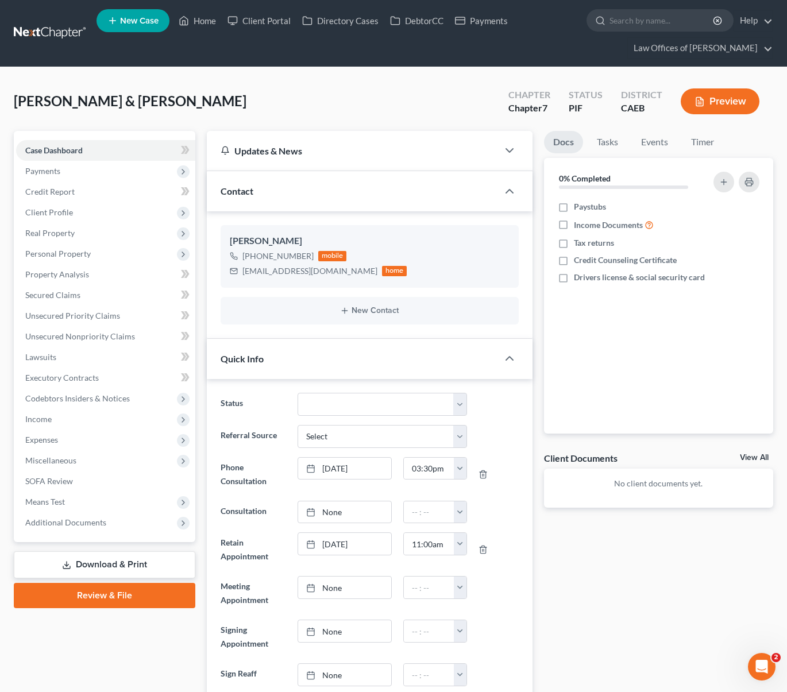
scroll to position [10, 0]
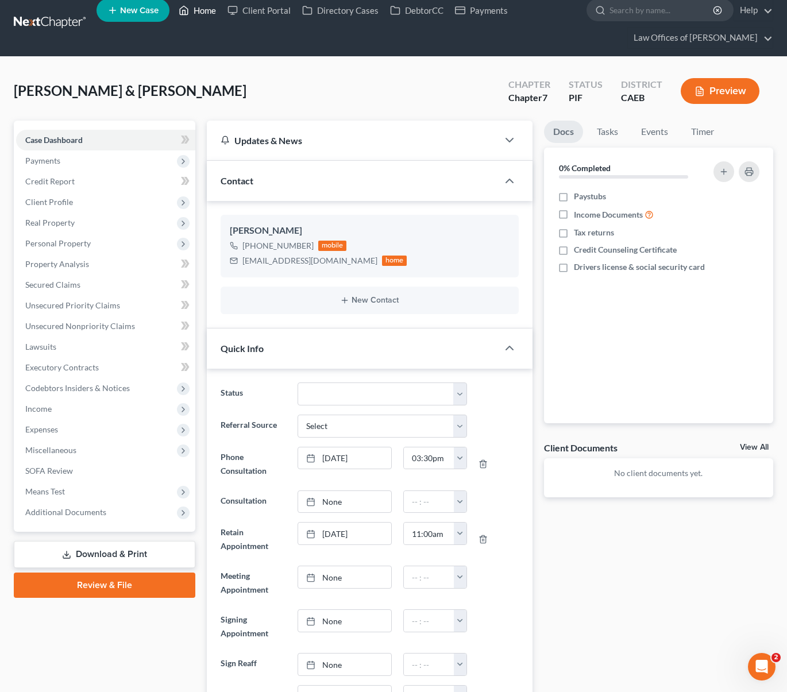
click at [208, 11] on link "Home" at bounding box center [197, 10] width 49 height 21
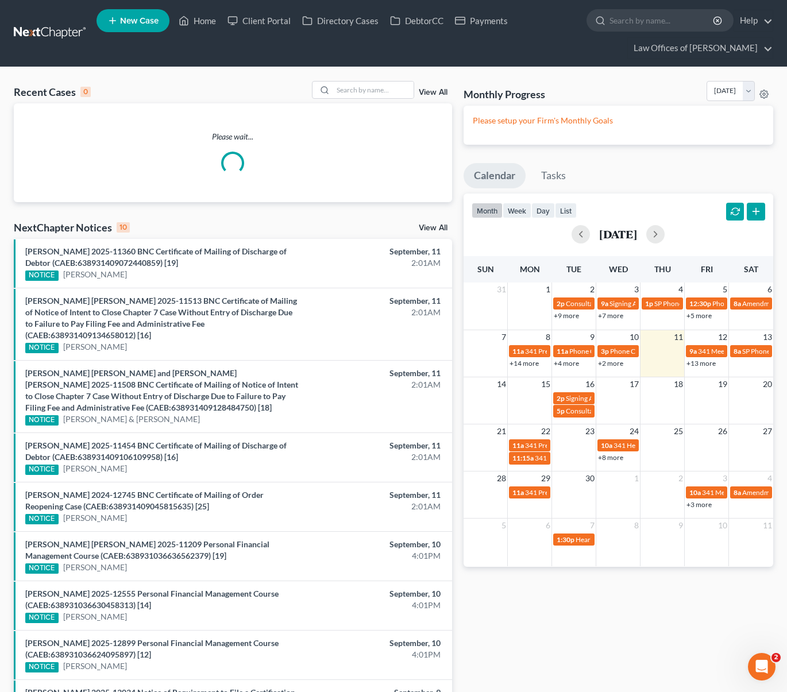
click at [706, 362] on link "+13 more" at bounding box center [700, 363] width 29 height 9
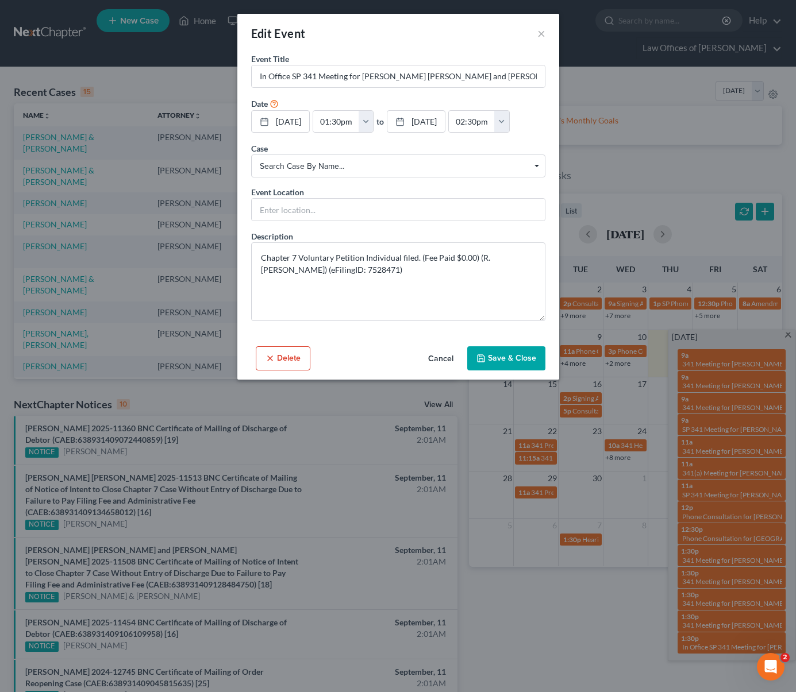
click at [731, 484] on div "Edit Event × Event Title * In Office SP 341 Meeting for Eliot Gerardo Godinez-S…" at bounding box center [398, 346] width 796 height 692
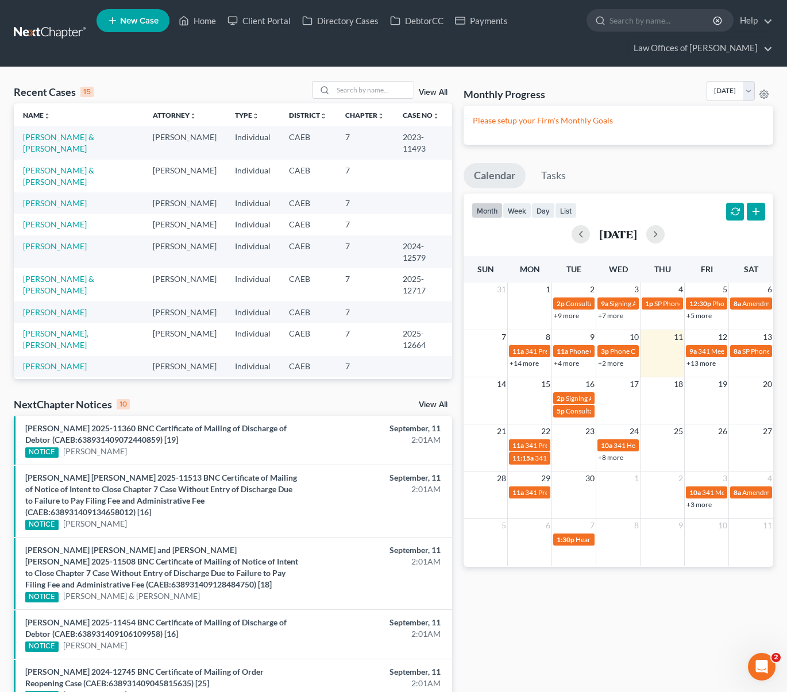
click at [702, 362] on link "+13 more" at bounding box center [700, 363] width 29 height 9
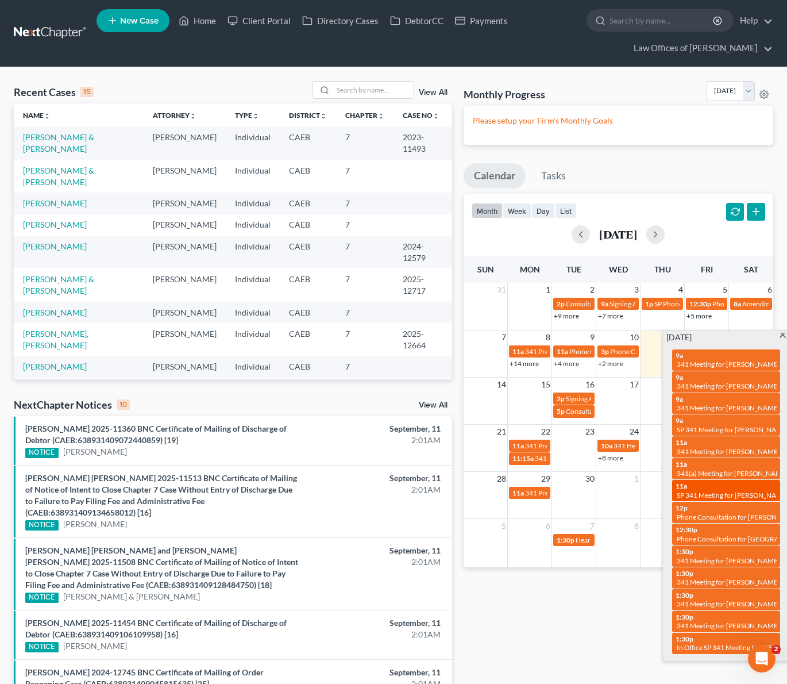
click at [747, 481] on div "11a SP 341 Meeting for Marcos Zacarias-Gomez" at bounding box center [725, 490] width 101 height 18
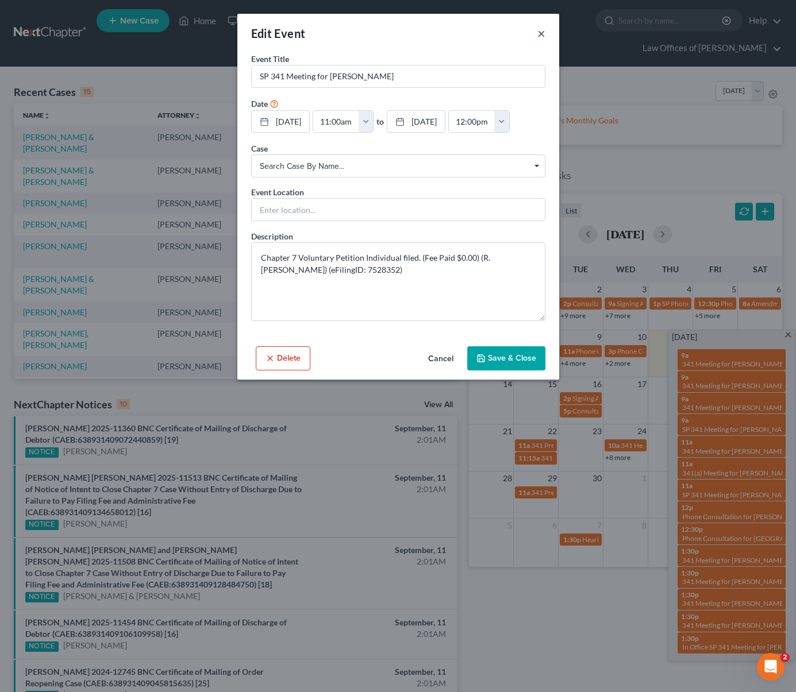
click at [538, 32] on button "×" at bounding box center [541, 33] width 8 height 14
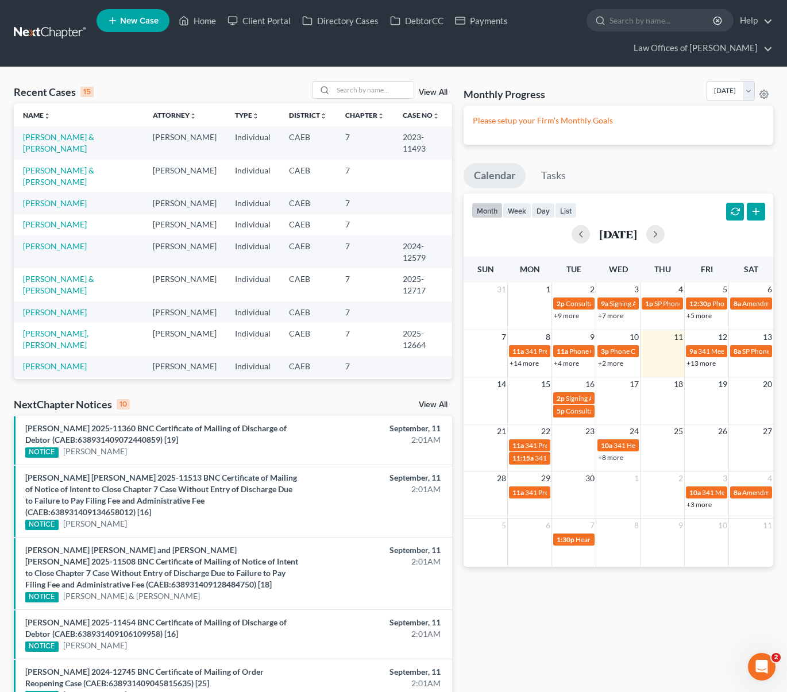
click at [349, 105] on th "Chapter unfold_more expand_more expand_less" at bounding box center [364, 114] width 57 height 23
click at [366, 90] on input "search" at bounding box center [373, 90] width 80 height 17
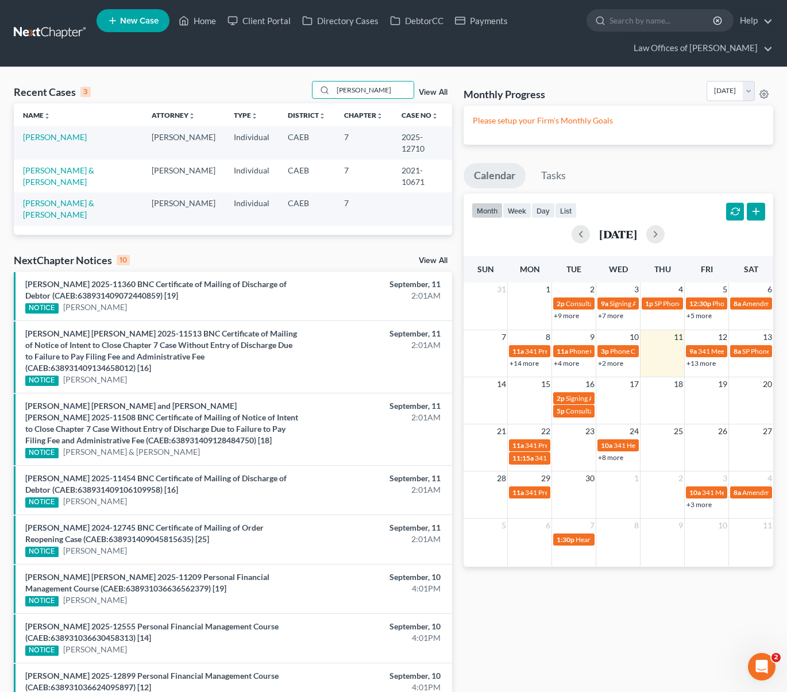
type input "Zacarias"
click at [87, 137] on link "Zacarias-Gomez, Marcos" at bounding box center [55, 137] width 64 height 10
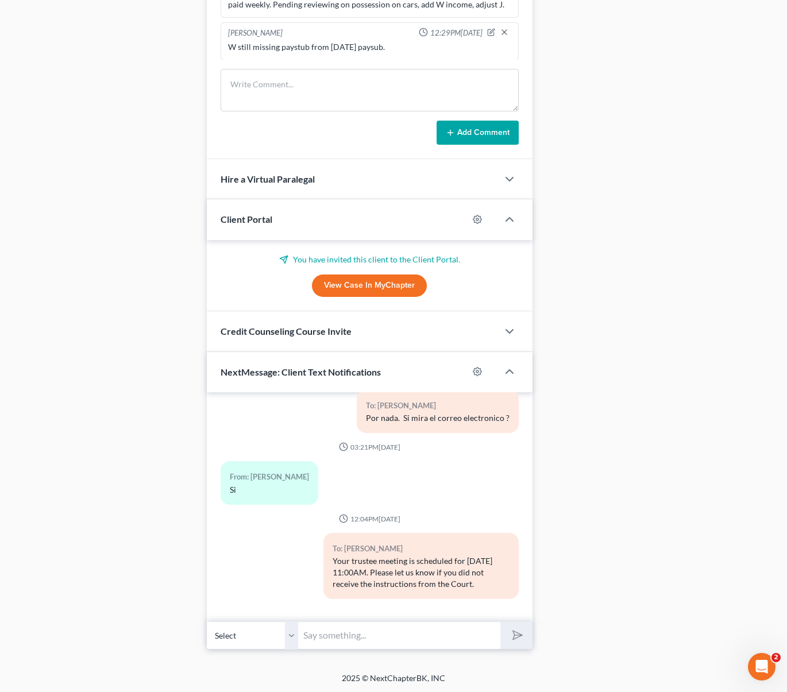
scroll to position [964, 0]
click at [442, 634] on input "text" at bounding box center [400, 635] width 202 height 28
type input "Hola Marcos. Necesitamos prepararlo para la entrevista mañana. Le puedo llamar …"
click at [500, 622] on button "submit" at bounding box center [516, 635] width 32 height 27
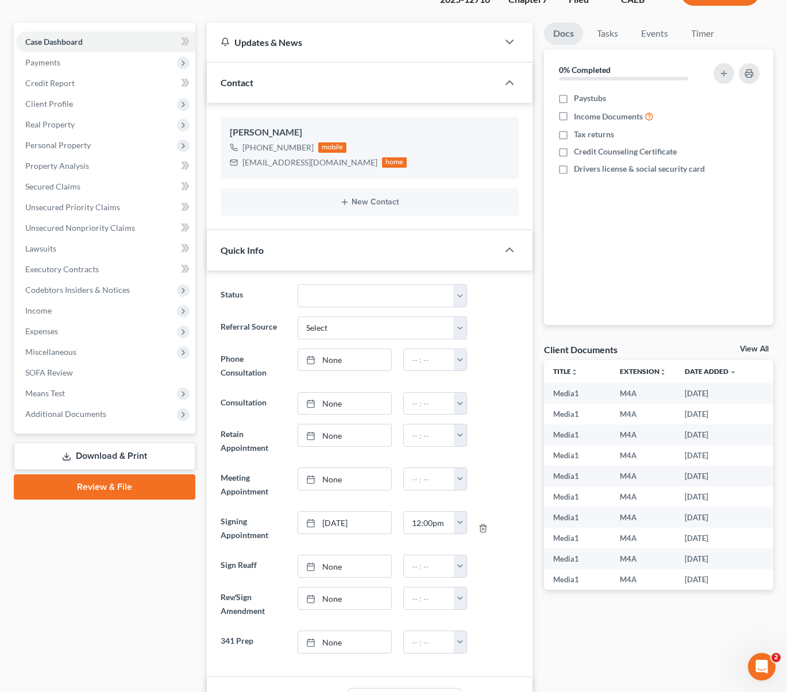
scroll to position [0, 0]
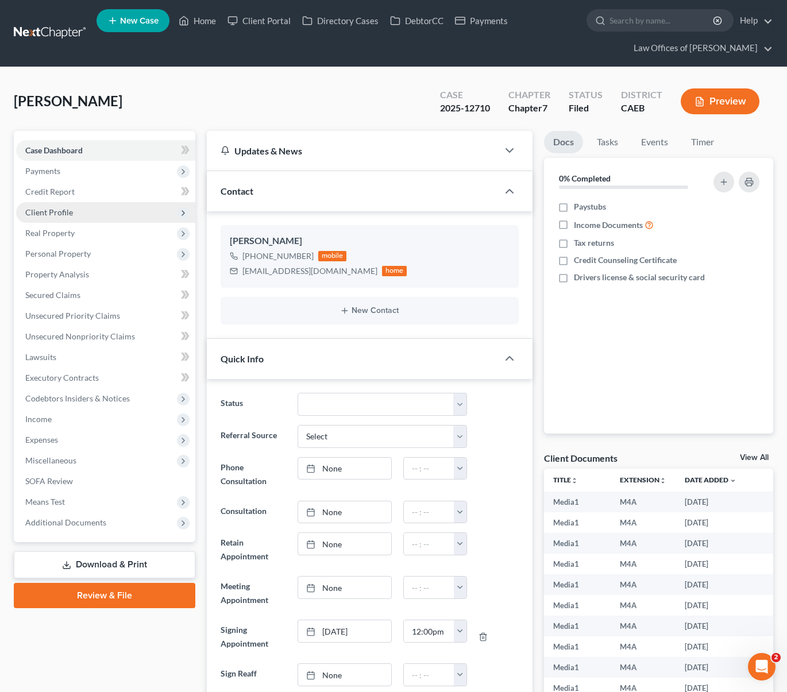
click at [80, 214] on span "Client Profile" at bounding box center [105, 212] width 179 height 21
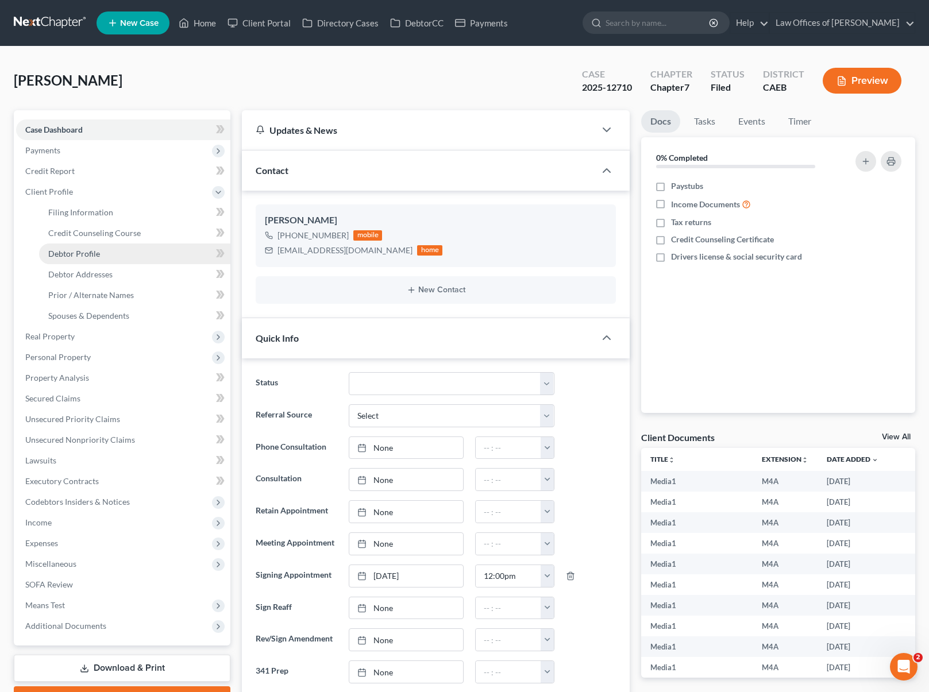
click at [140, 258] on link "Debtor Profile" at bounding box center [134, 254] width 191 height 21
select select "1"
select select "2"
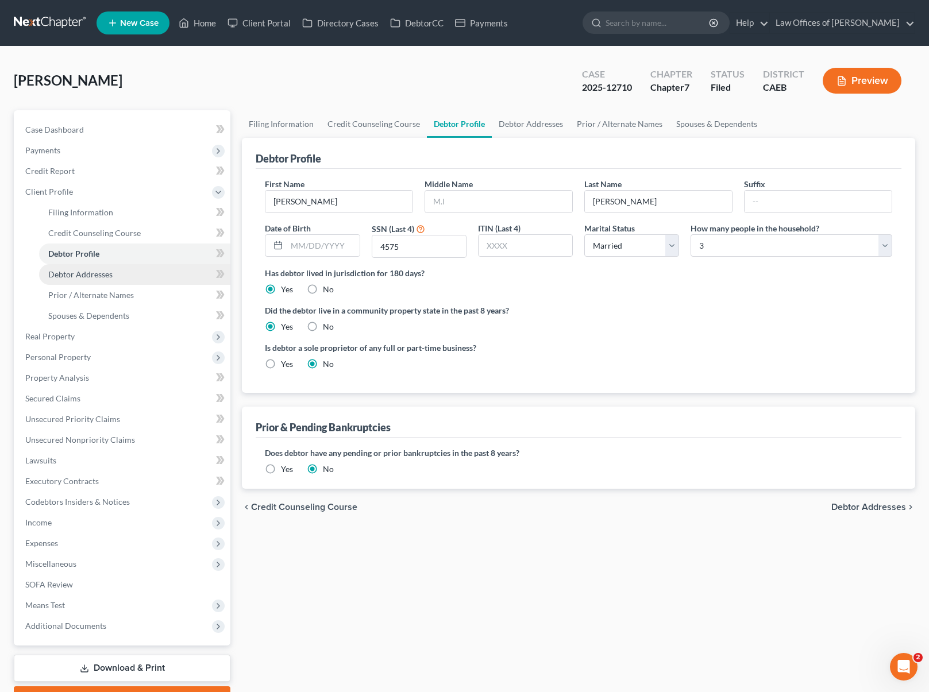
click at [133, 271] on link "Debtor Addresses" at bounding box center [134, 274] width 191 height 21
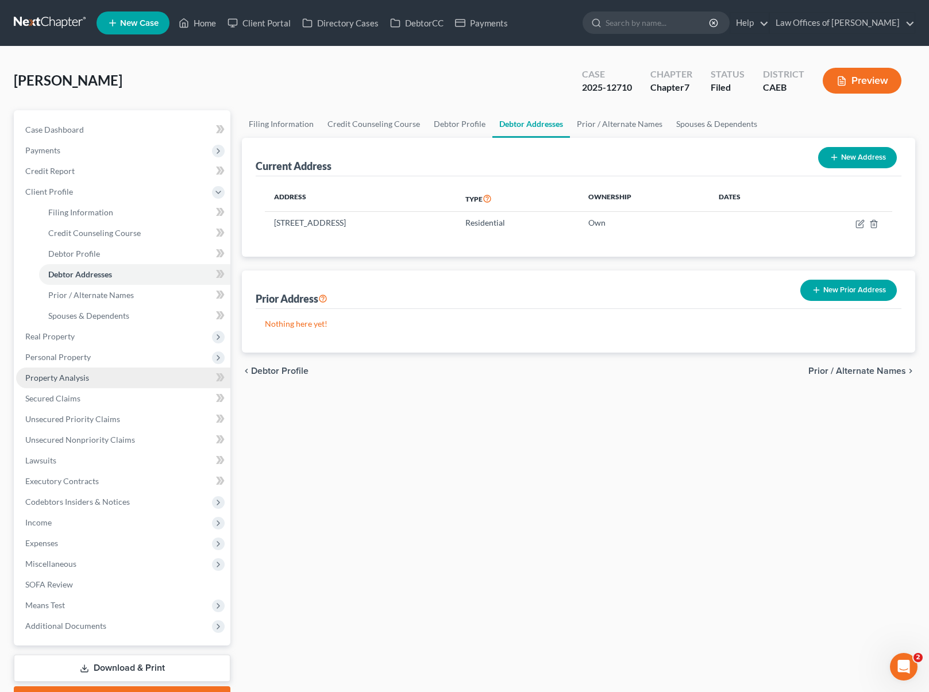
click at [115, 375] on link "Property Analysis" at bounding box center [123, 378] width 214 height 21
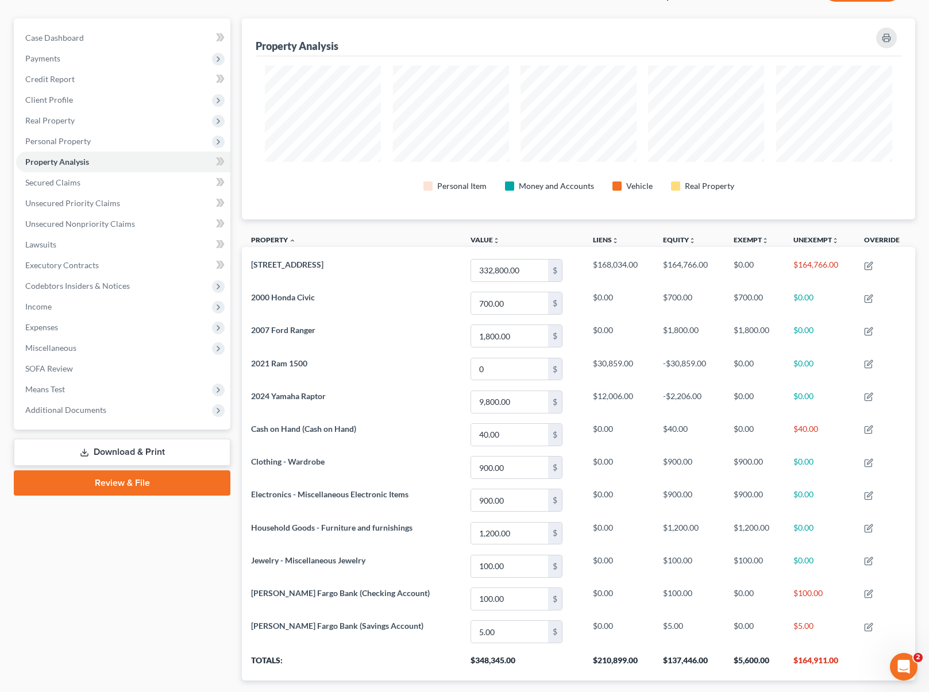
scroll to position [92, 0]
click at [70, 182] on span "Secured Claims" at bounding box center [52, 182] width 55 height 10
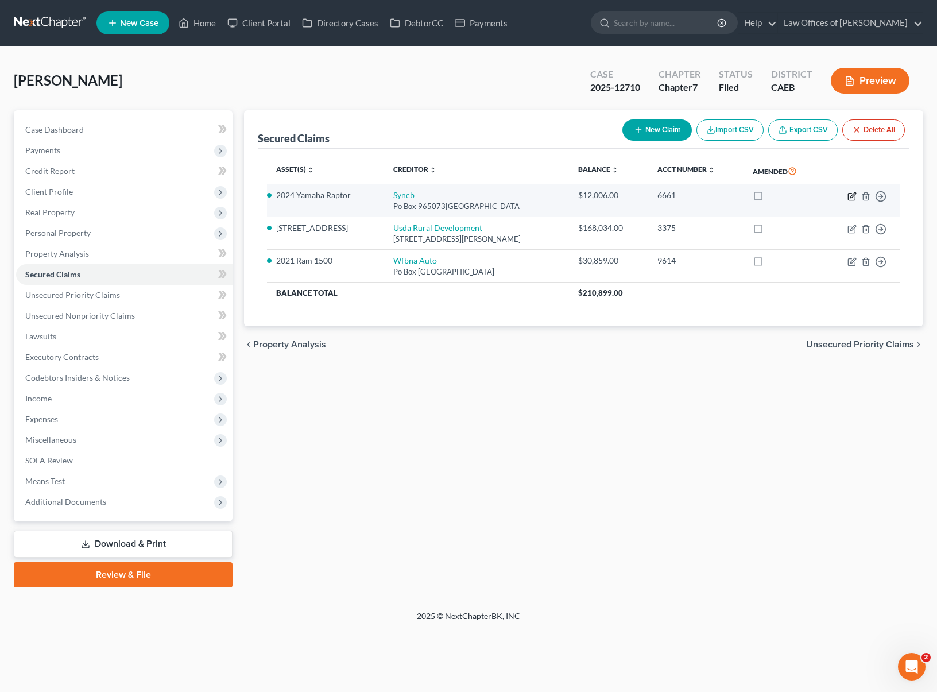
click at [786, 195] on icon "button" at bounding box center [852, 196] width 9 height 9
select select "9"
select select "13"
select select "0"
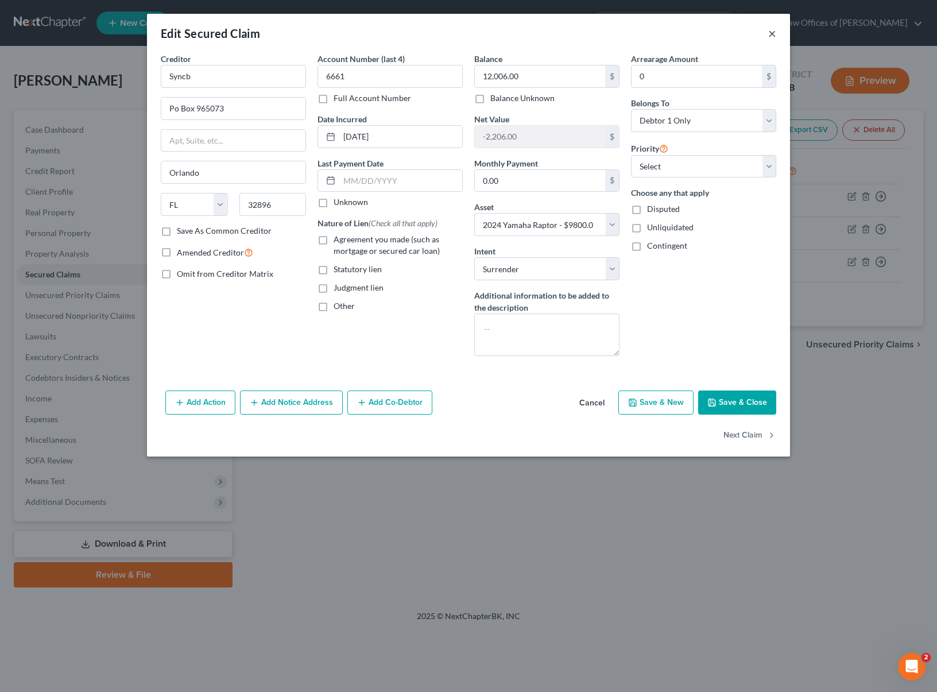
click at [772, 34] on button "×" at bounding box center [773, 33] width 8 height 14
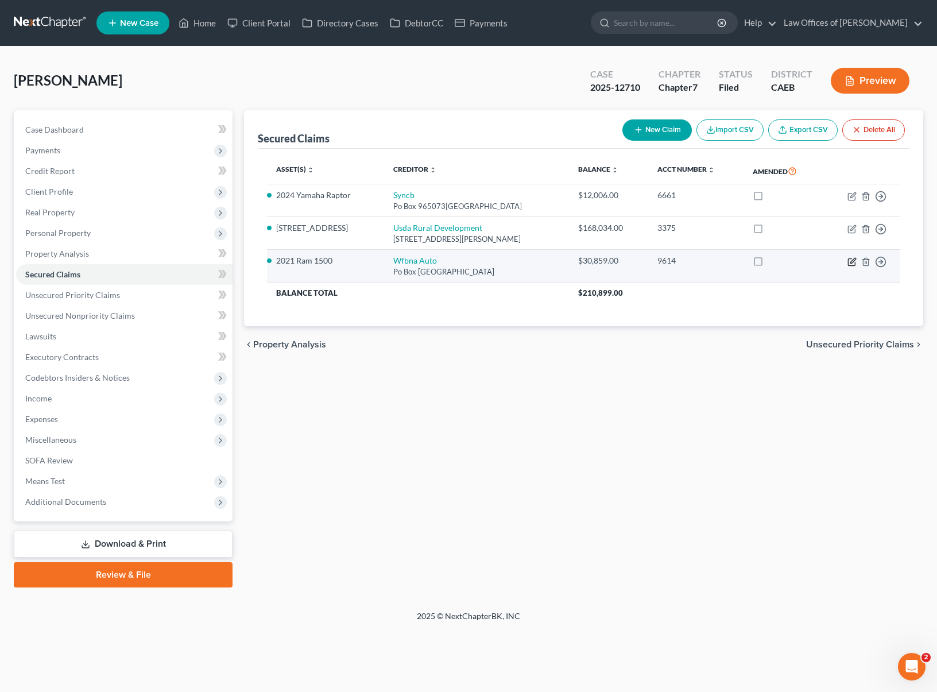
click at [786, 259] on icon "button" at bounding box center [852, 261] width 9 height 9
select select "28"
select select "0"
select select "7"
select select "4"
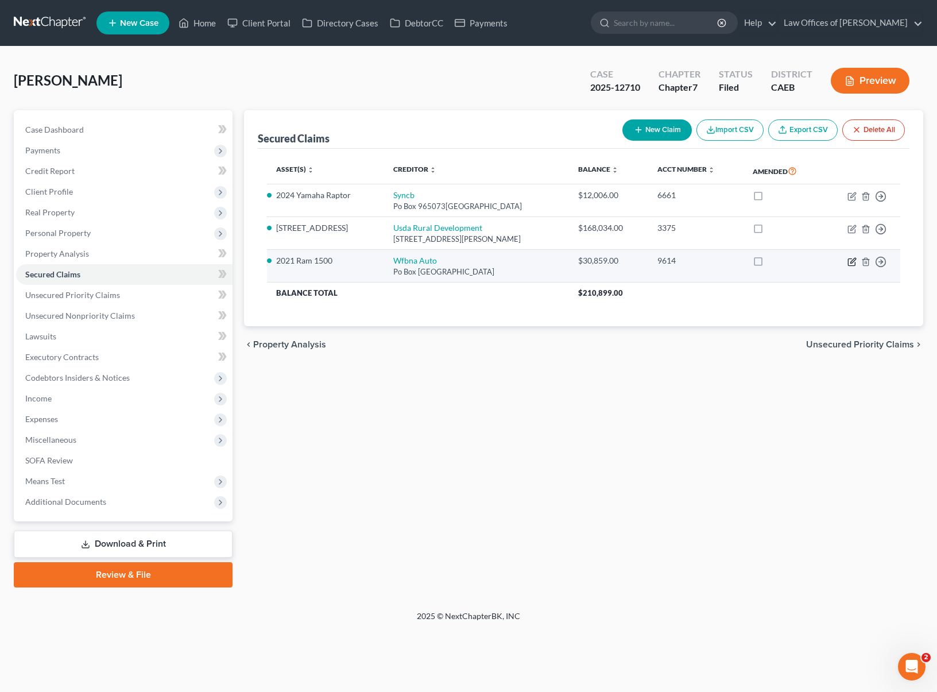
select select "0"
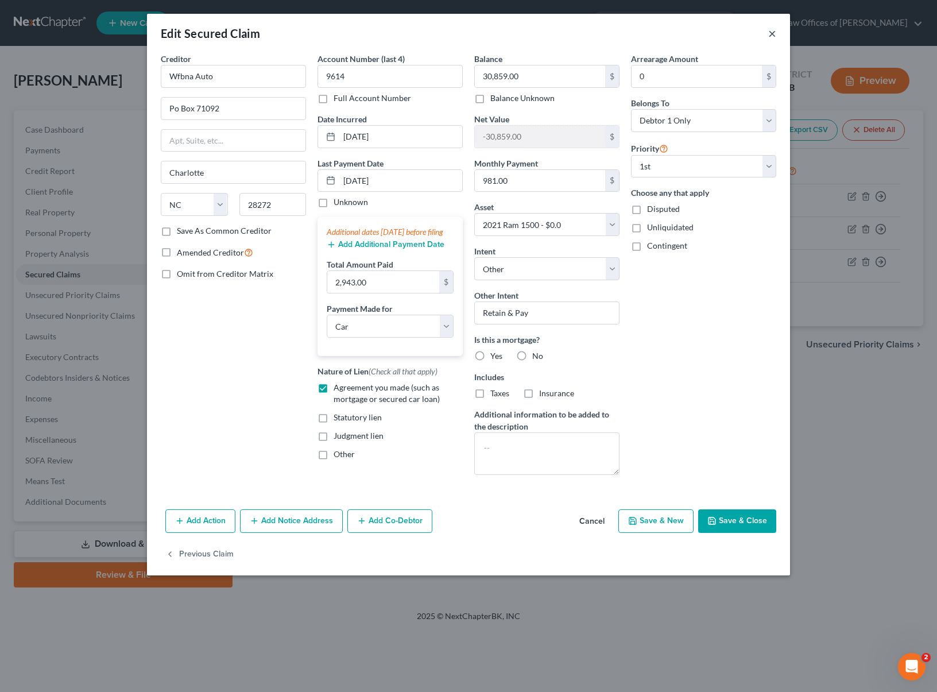
click at [771, 31] on button "×" at bounding box center [773, 33] width 8 height 14
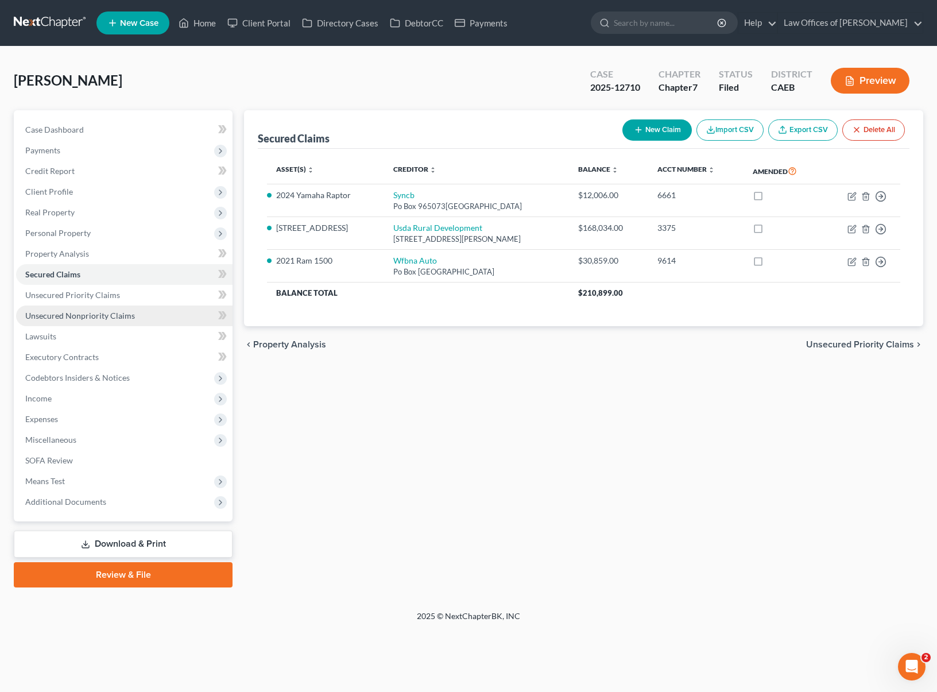
click at [114, 318] on span "Unsecured Nonpriority Claims" at bounding box center [80, 316] width 110 height 10
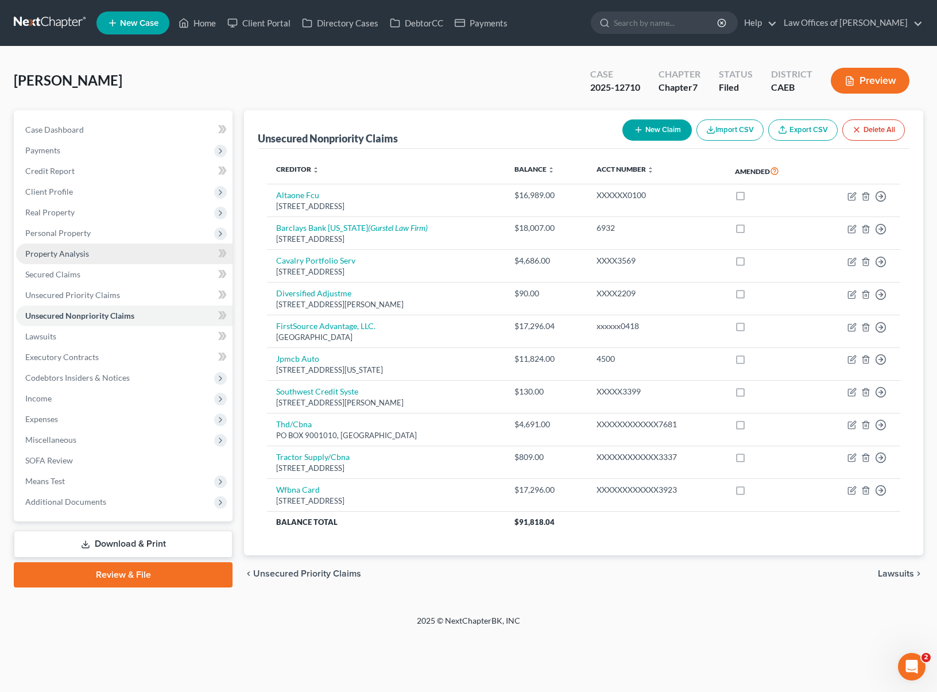
click at [93, 254] on link "Property Analysis" at bounding box center [124, 254] width 217 height 21
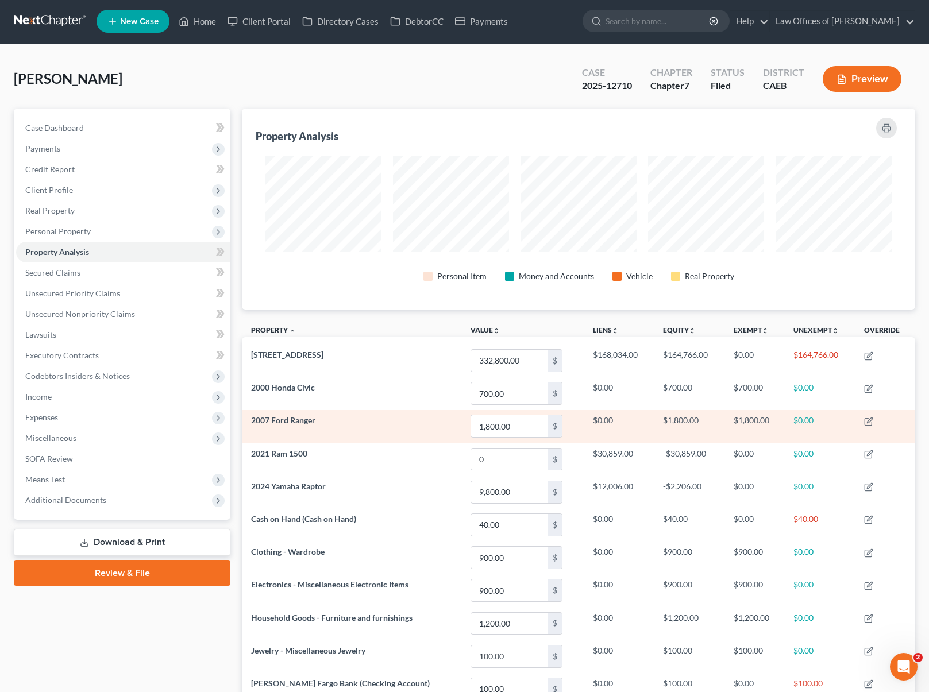
scroll to position [2, 0]
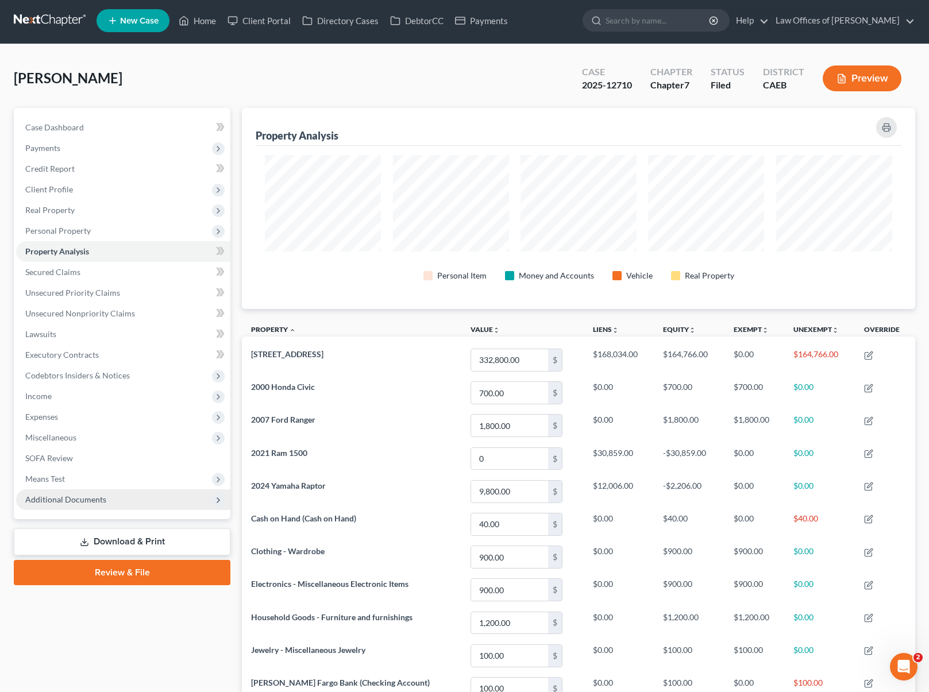
click at [110, 504] on span "Additional Documents" at bounding box center [123, 499] width 214 height 21
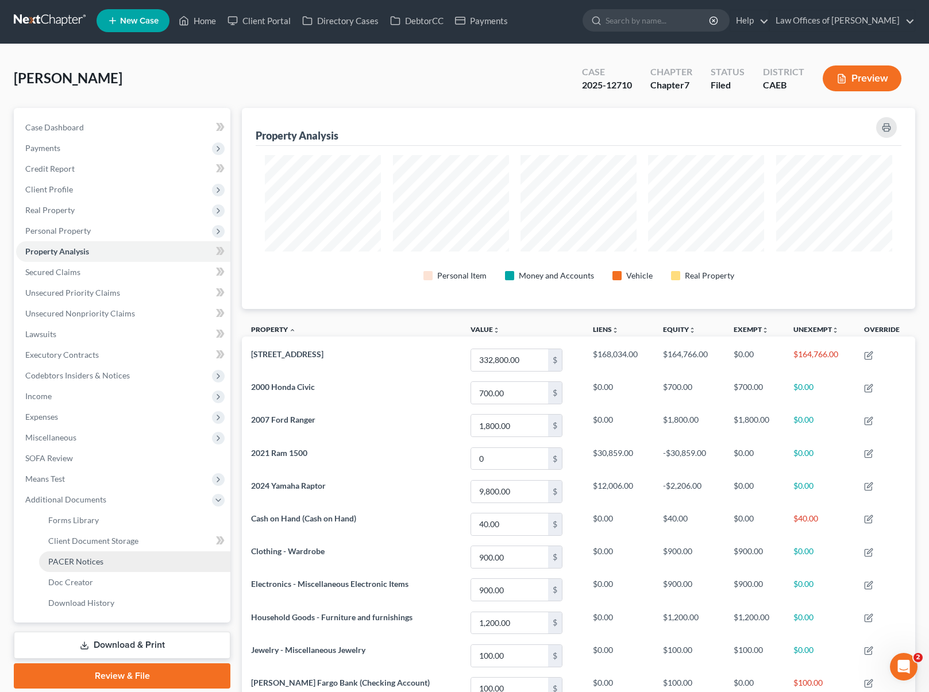
click at [111, 559] on link "PACER Notices" at bounding box center [134, 561] width 191 height 21
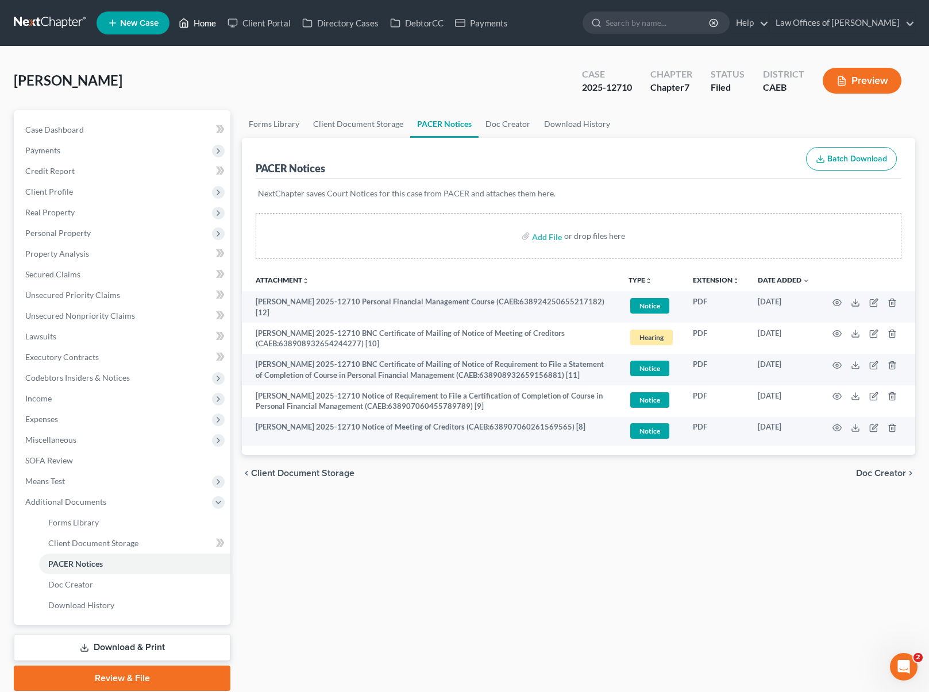
click at [206, 26] on link "Home" at bounding box center [197, 23] width 49 height 21
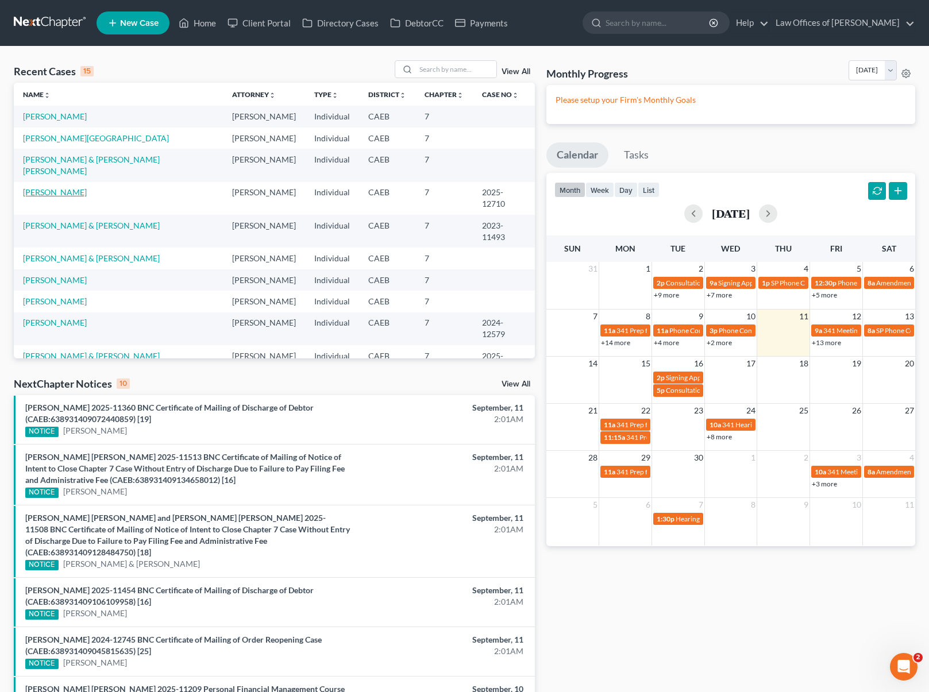
click at [87, 187] on link "Zacarias-Gomez, Marcos" at bounding box center [55, 192] width 64 height 10
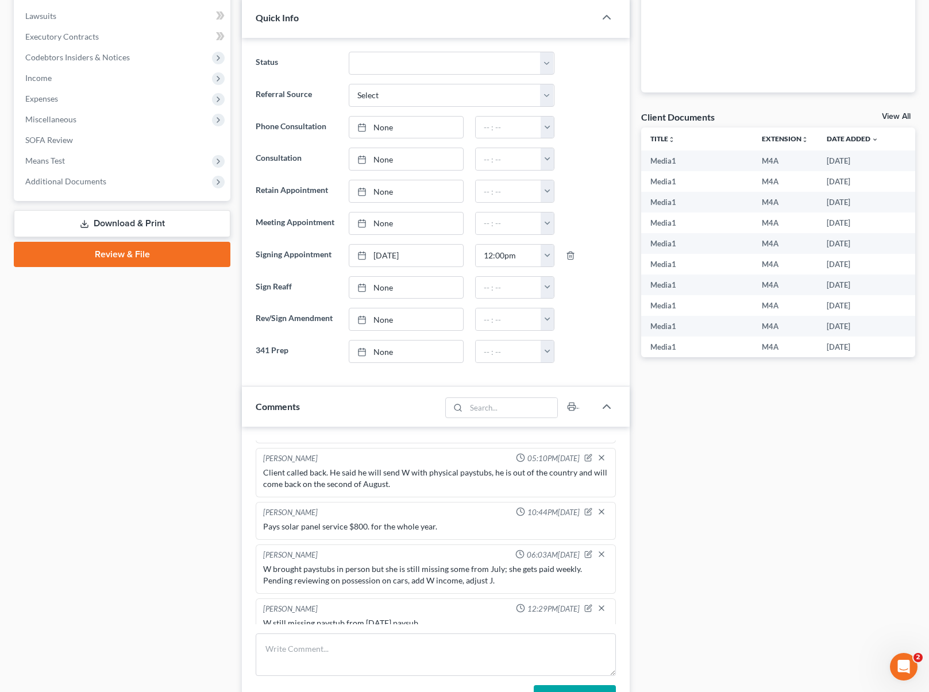
scroll to position [886, 0]
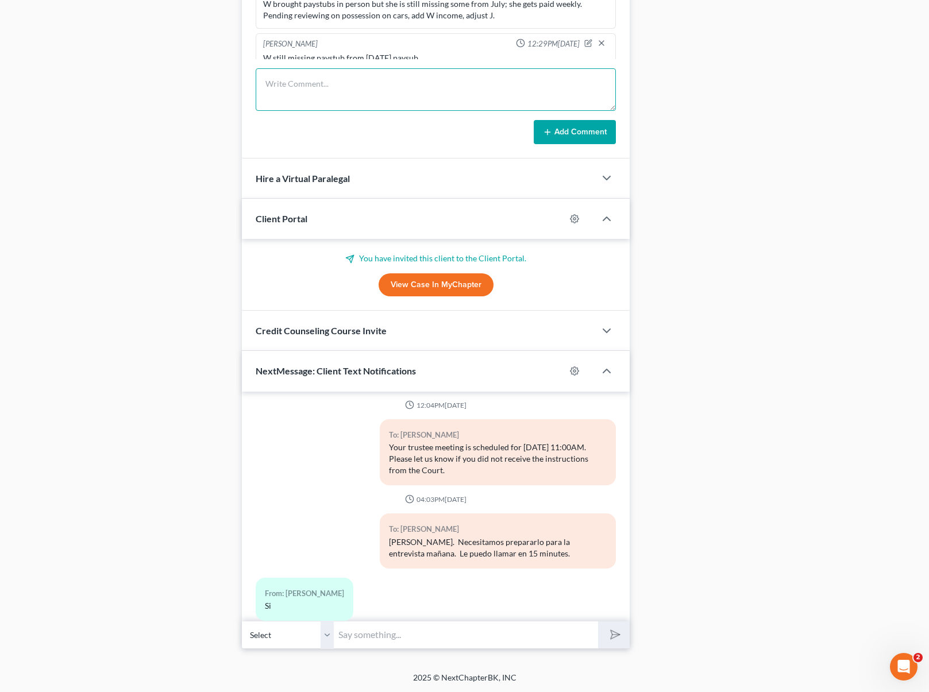
click at [309, 84] on textarea at bounding box center [436, 89] width 360 height 43
type textarea "PREPARED. Ram doesn't have market value."
drag, startPoint x: 576, startPoint y: 125, endPoint x: 208, endPoint y: 141, distance: 368.5
click at [576, 125] on button "Add Comment" at bounding box center [575, 132] width 82 height 24
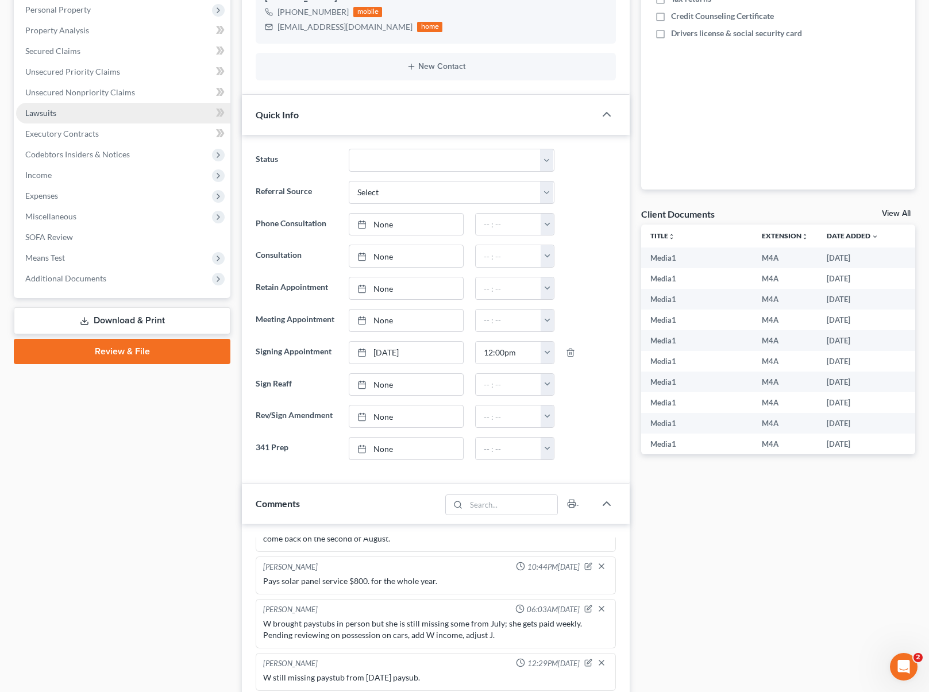
scroll to position [223, 0]
click at [67, 48] on span "Secured Claims" at bounding box center [52, 52] width 55 height 10
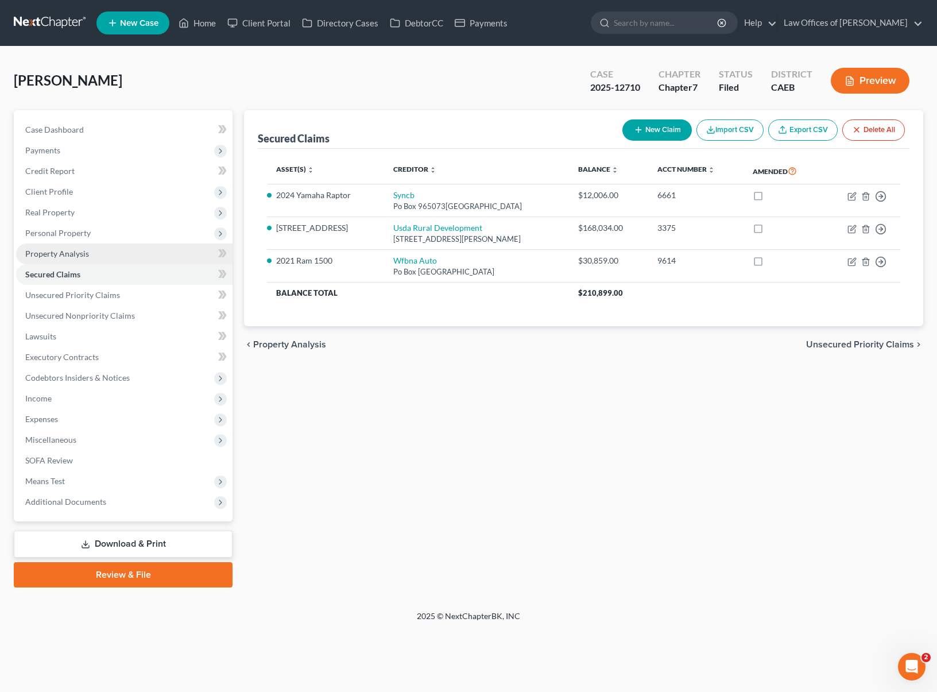
click at [92, 256] on link "Property Analysis" at bounding box center [124, 254] width 217 height 21
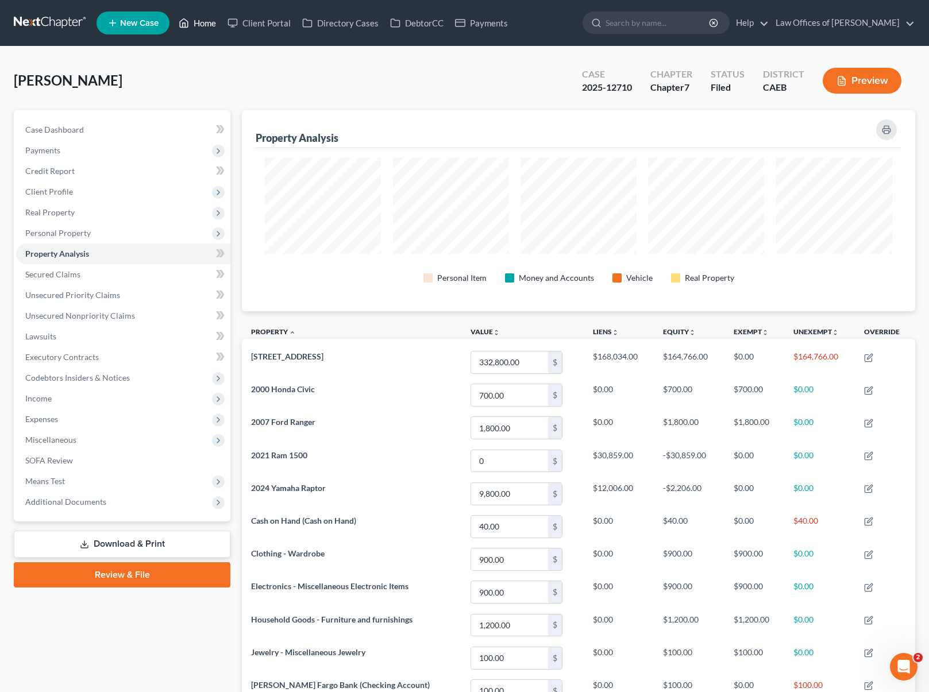
click at [207, 22] on link "Home" at bounding box center [197, 23] width 49 height 21
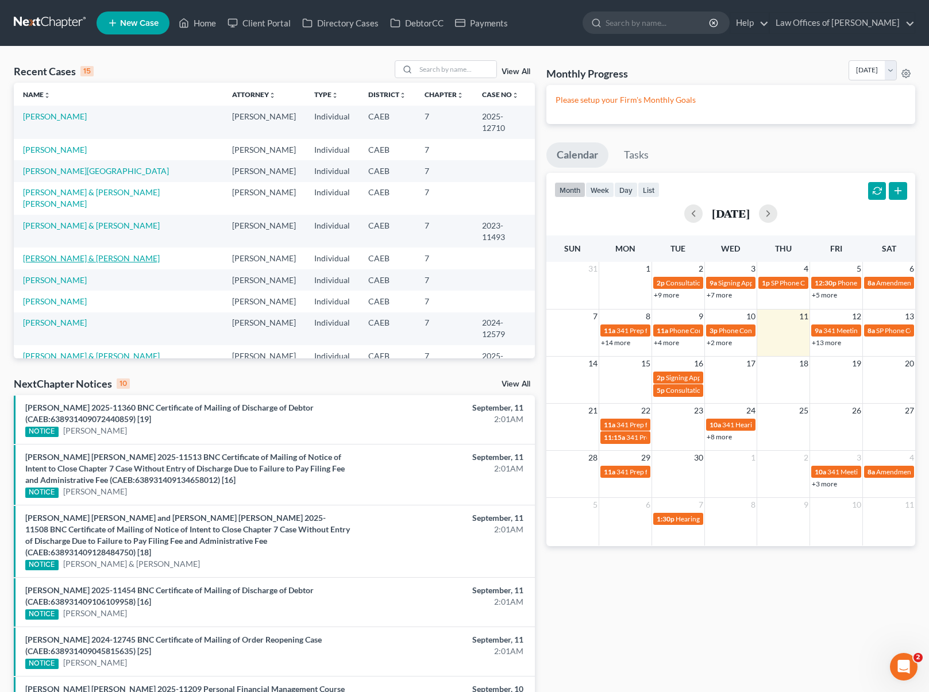
click at [63, 253] on link "[PERSON_NAME] & [PERSON_NAME]" at bounding box center [91, 258] width 137 height 10
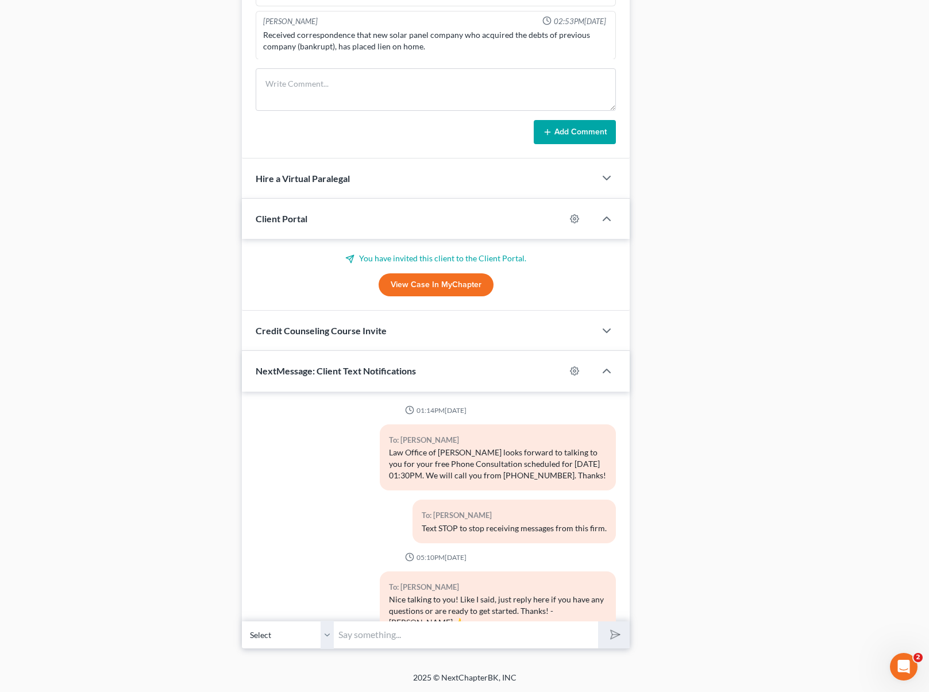
scroll to position [2603, 0]
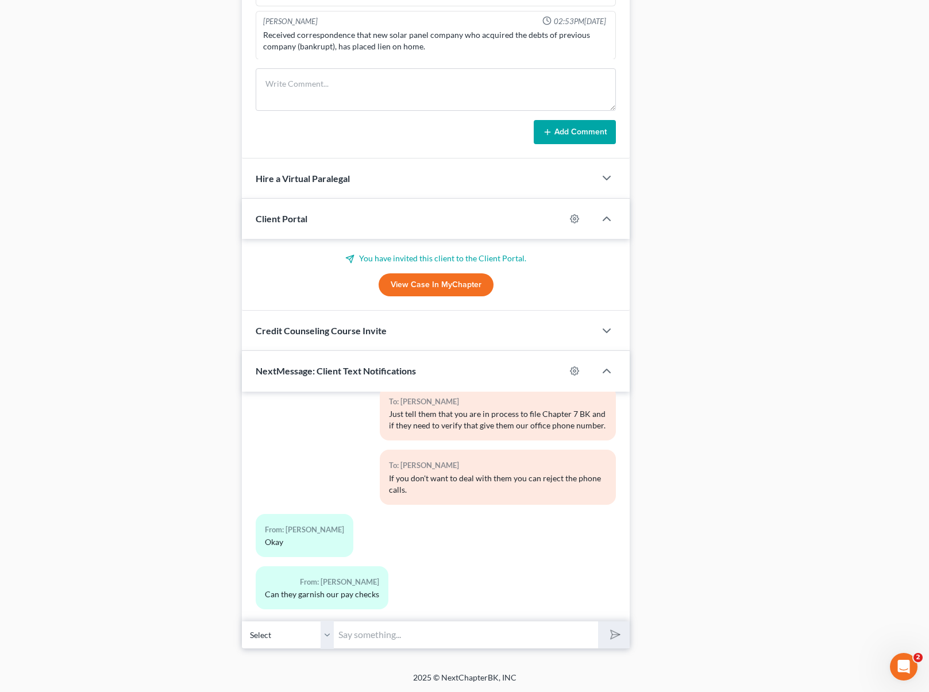
click at [379, 636] on input "text" at bounding box center [466, 635] width 264 height 28
type input "No. In order for a creditor to garnish your wages they need to have a judgement…"
click at [598, 622] on button "submit" at bounding box center [614, 635] width 32 height 27
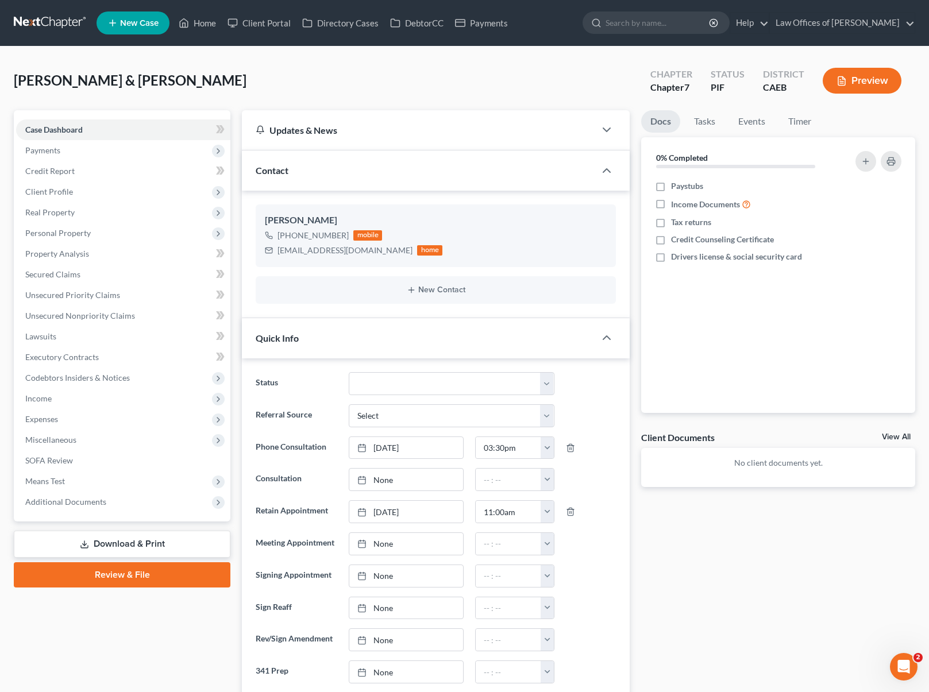
scroll to position [0, 0]
click at [205, 28] on link "Home" at bounding box center [197, 23] width 49 height 21
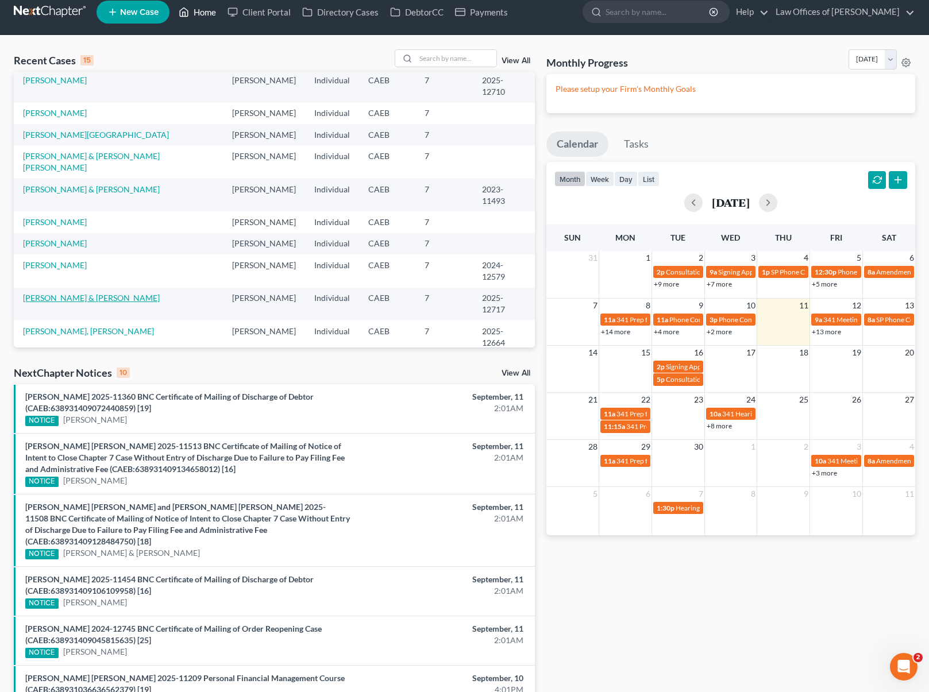
scroll to position [67, 0]
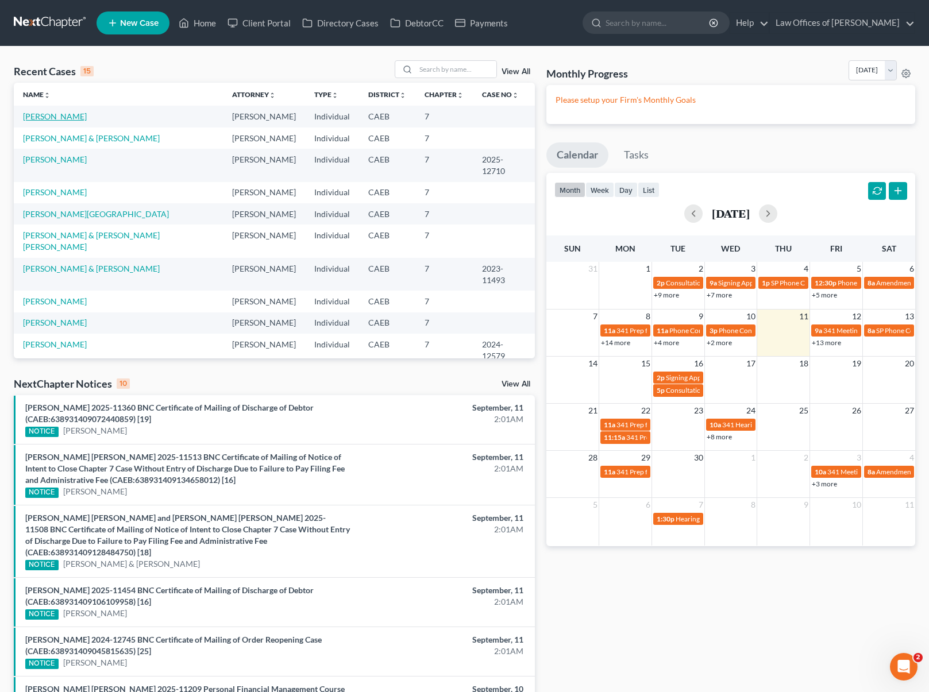
click at [47, 115] on link "Fletes, Erica" at bounding box center [55, 116] width 64 height 10
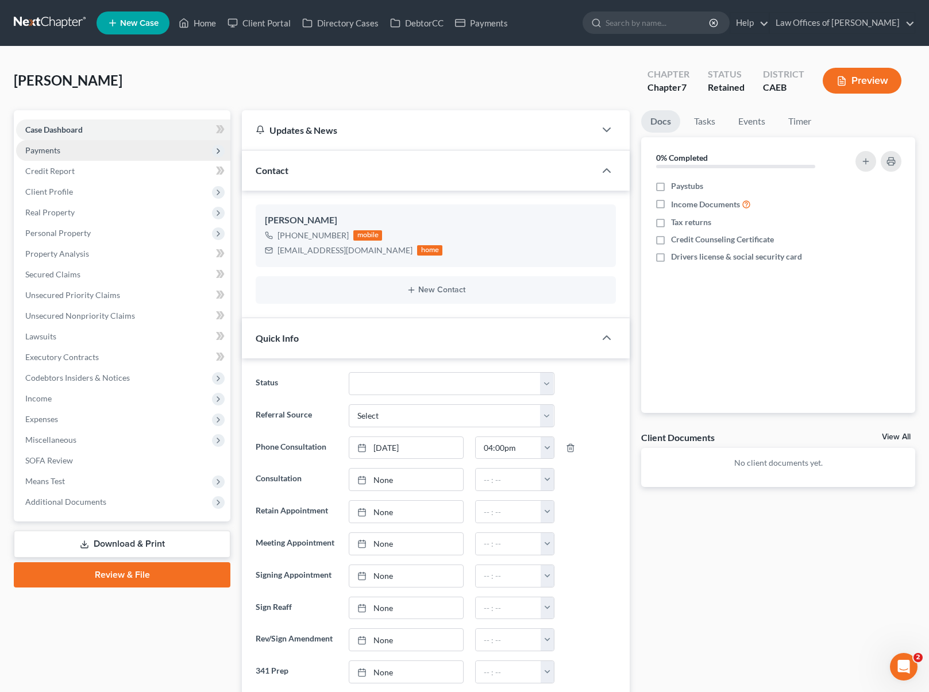
click at [71, 152] on span "Payments" at bounding box center [123, 150] width 214 height 21
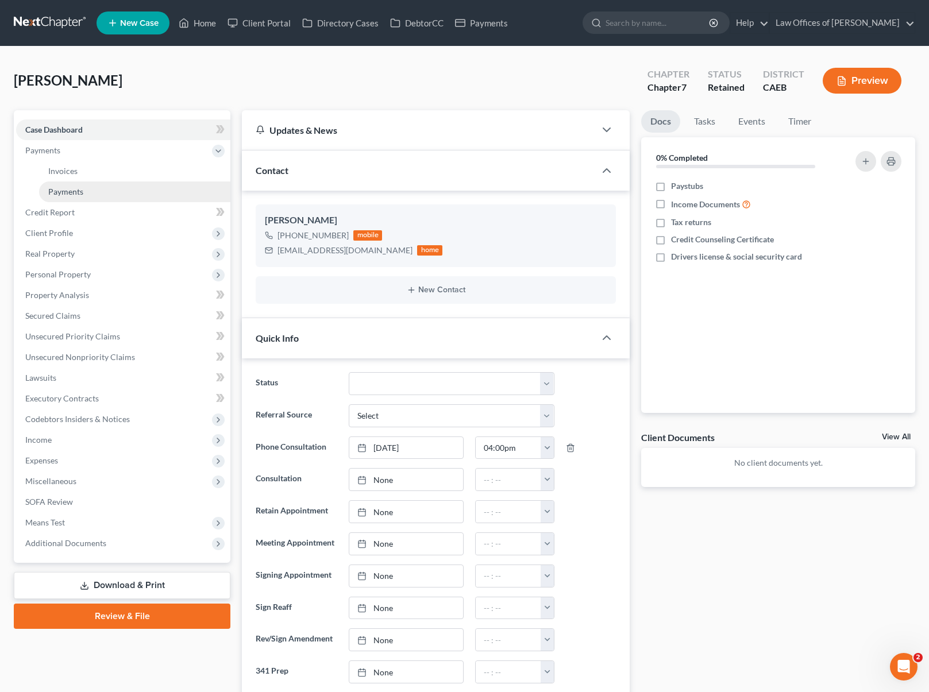
click at [75, 192] on span "Payments" at bounding box center [65, 192] width 35 height 10
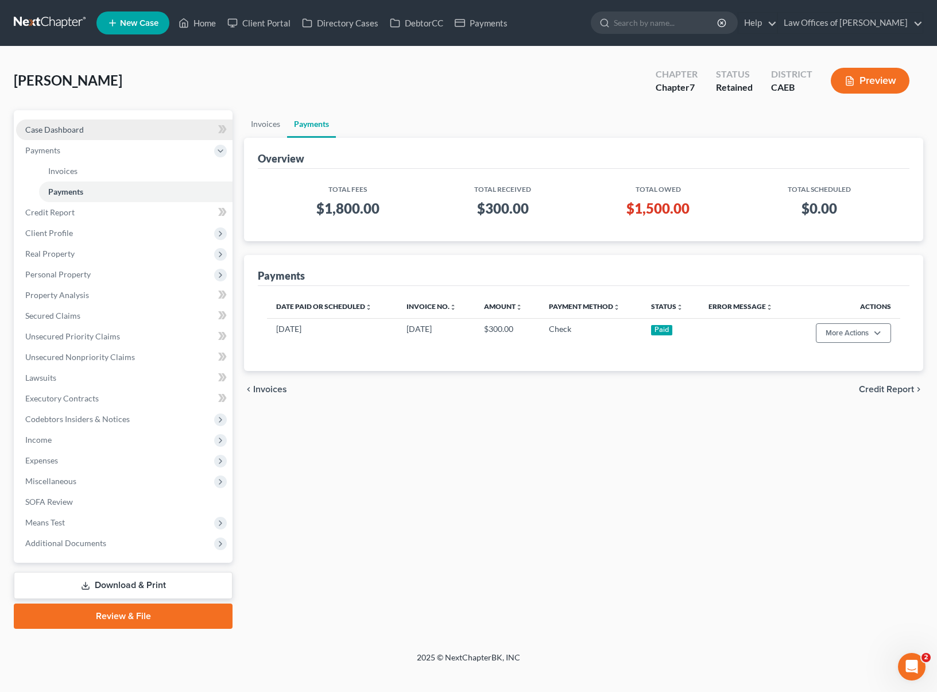
click at [119, 129] on link "Case Dashboard" at bounding box center [124, 129] width 217 height 21
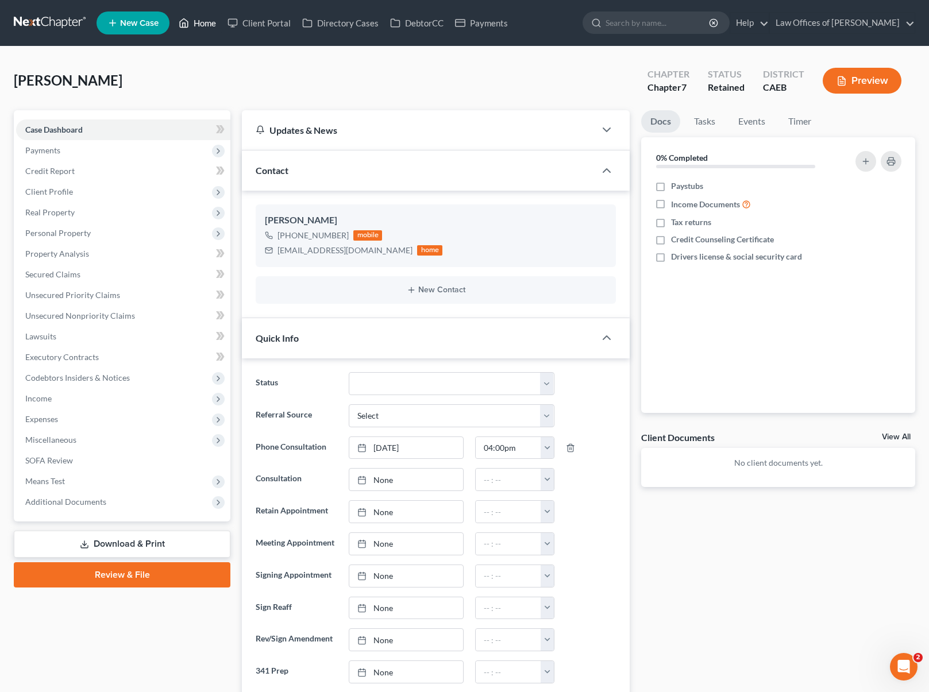
click at [211, 28] on link "Home" at bounding box center [197, 23] width 49 height 21
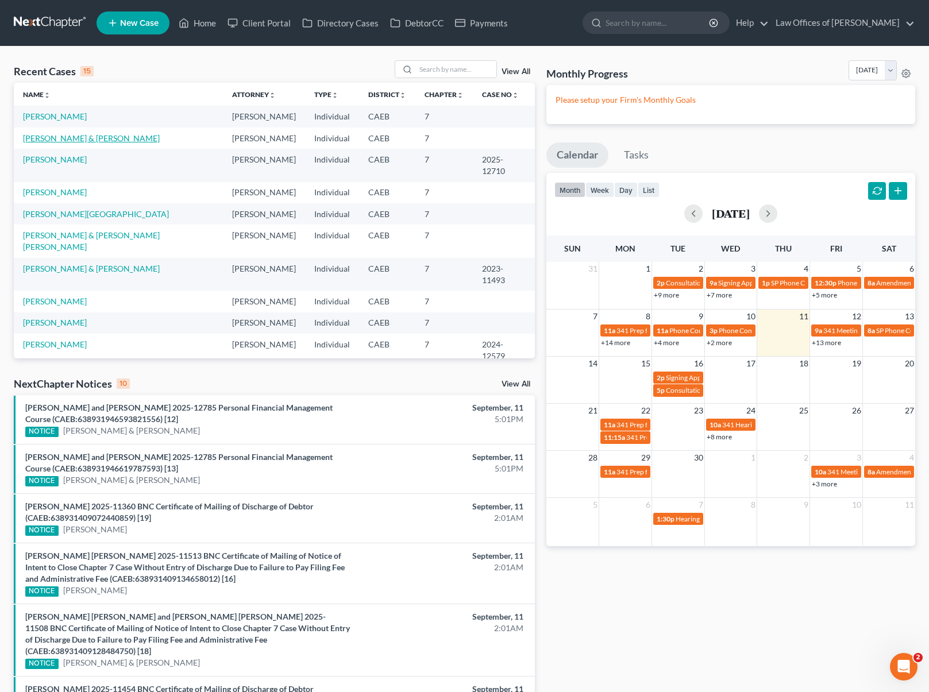
click at [149, 140] on link "[PERSON_NAME] & [PERSON_NAME]" at bounding box center [91, 138] width 137 height 10
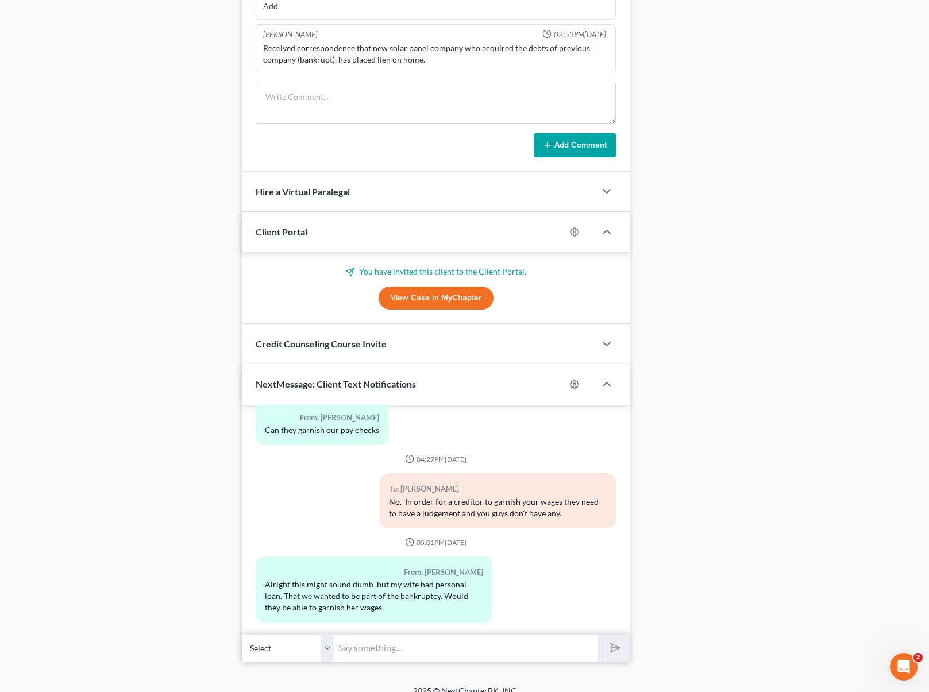
scroll to position [886, 0]
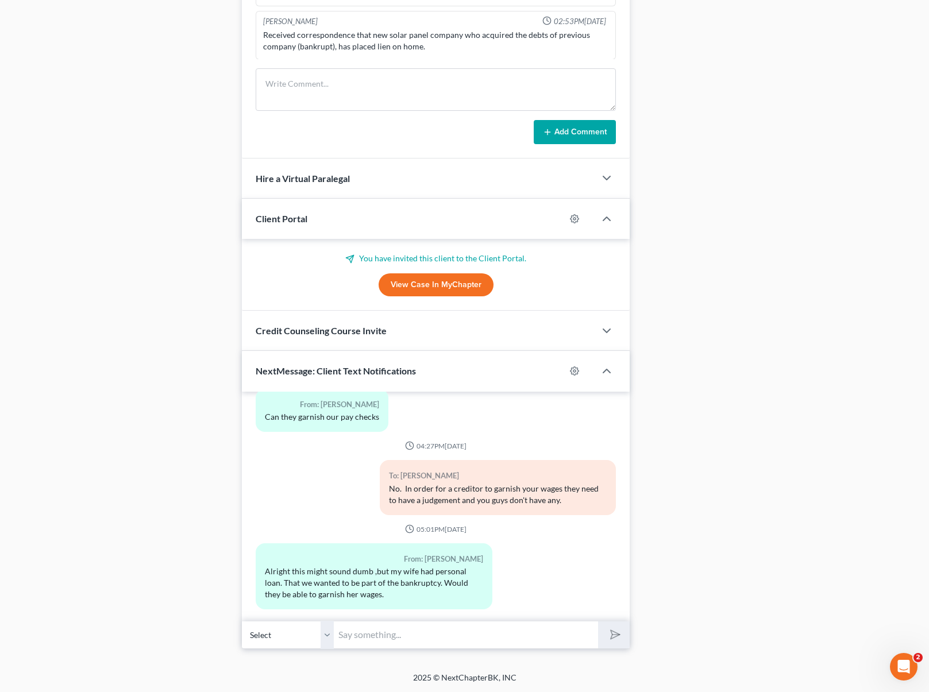
click at [373, 636] on input "text" at bounding box center [466, 635] width 264 height 28
type input "No, in order to garnish her wages they need to have a judgement and she doesn't…"
click at [598, 622] on button "submit" at bounding box center [614, 635] width 32 height 27
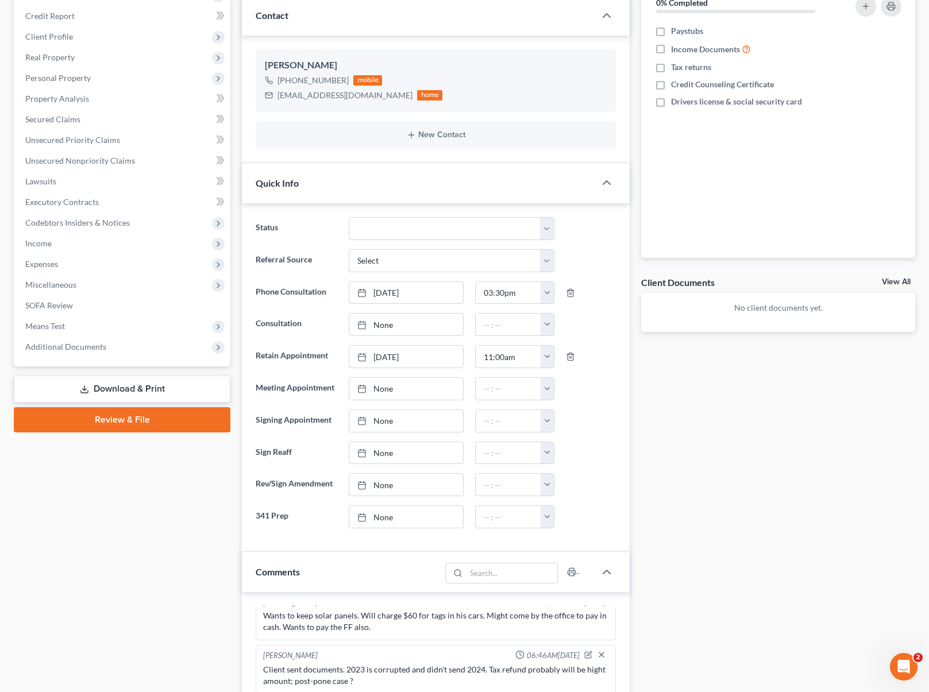
scroll to position [0, 0]
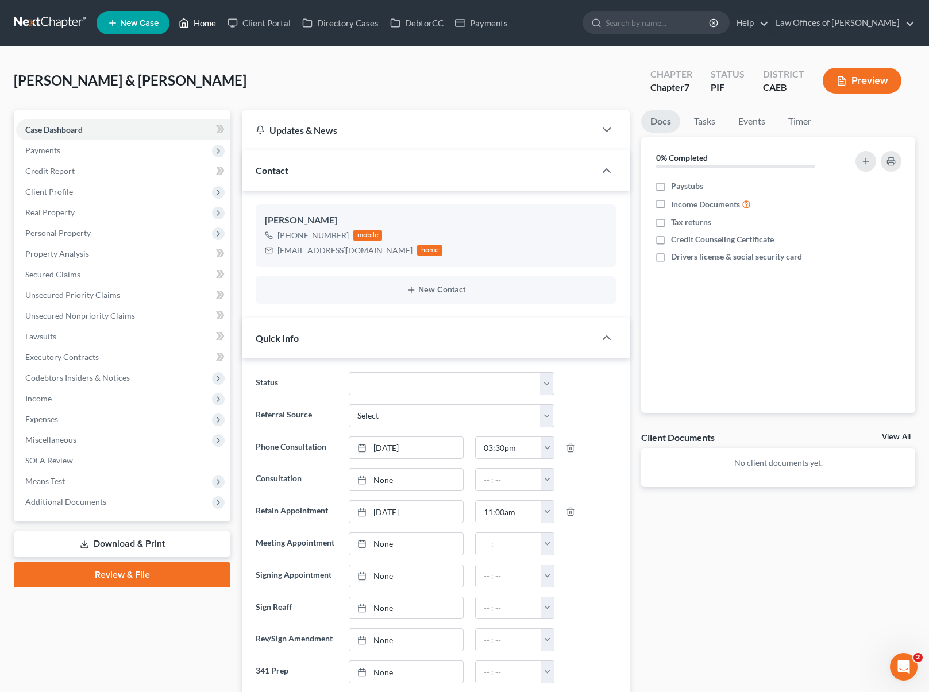
click at [207, 18] on link "Home" at bounding box center [197, 23] width 49 height 21
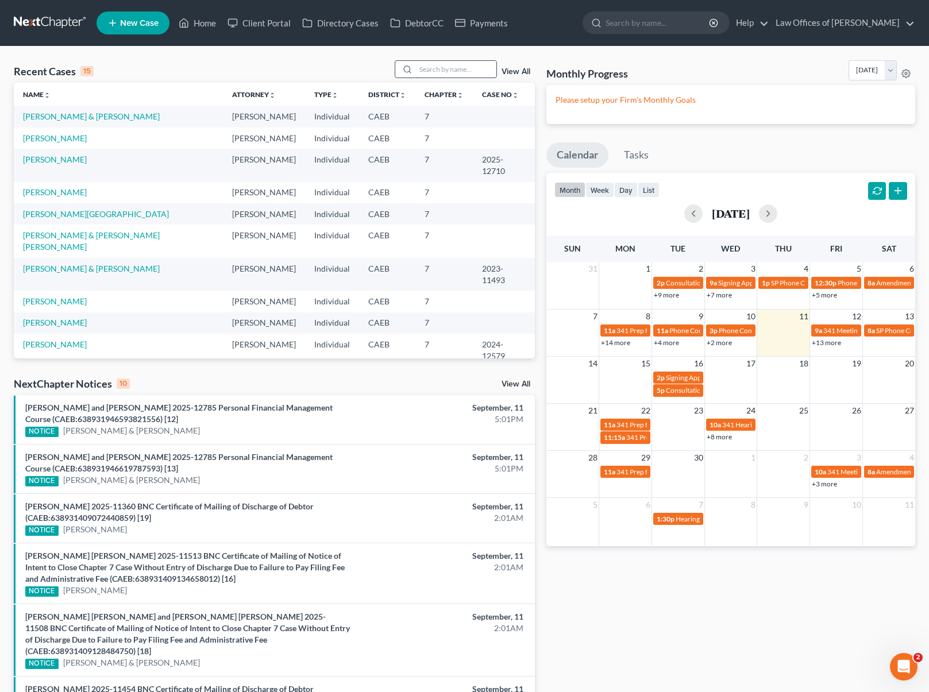
click at [457, 74] on input "search" at bounding box center [456, 69] width 80 height 17
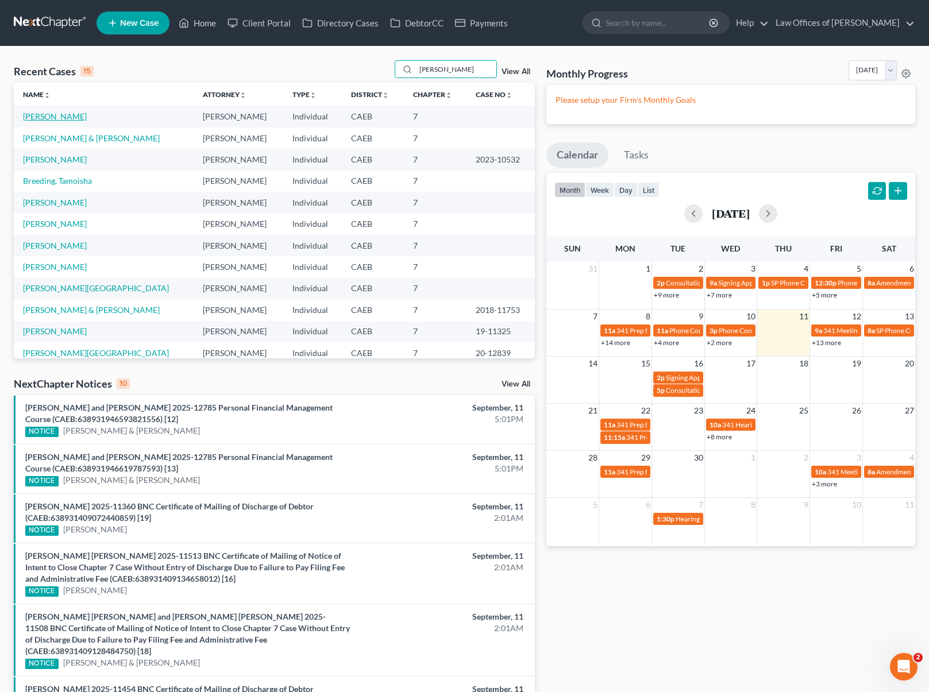
type input "reed"
click at [57, 119] on link "Reed, John" at bounding box center [55, 116] width 64 height 10
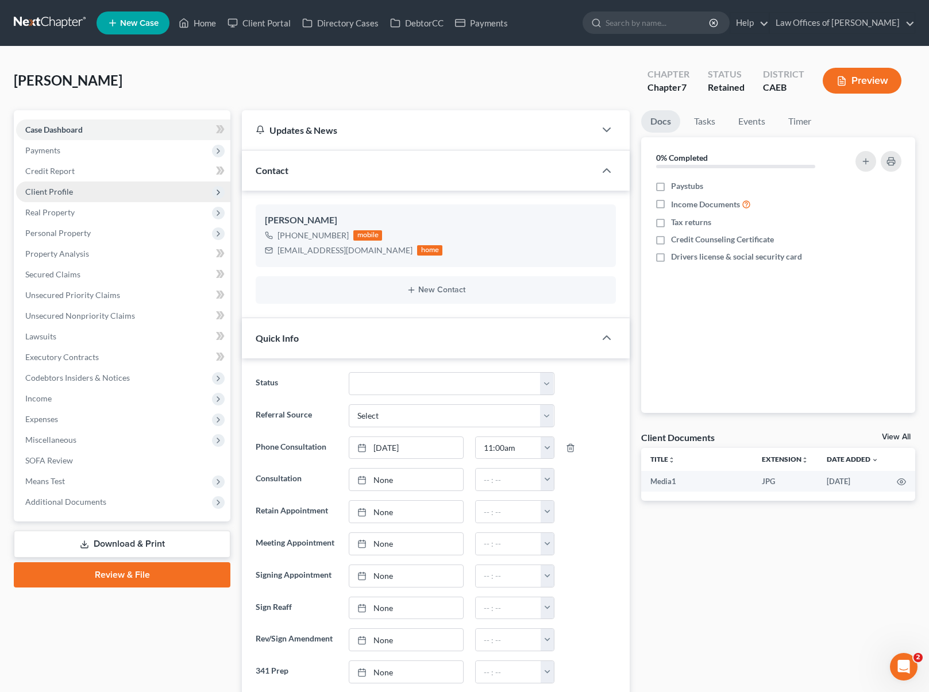
scroll to position [854, 0]
click at [61, 145] on span "Payments" at bounding box center [123, 150] width 214 height 21
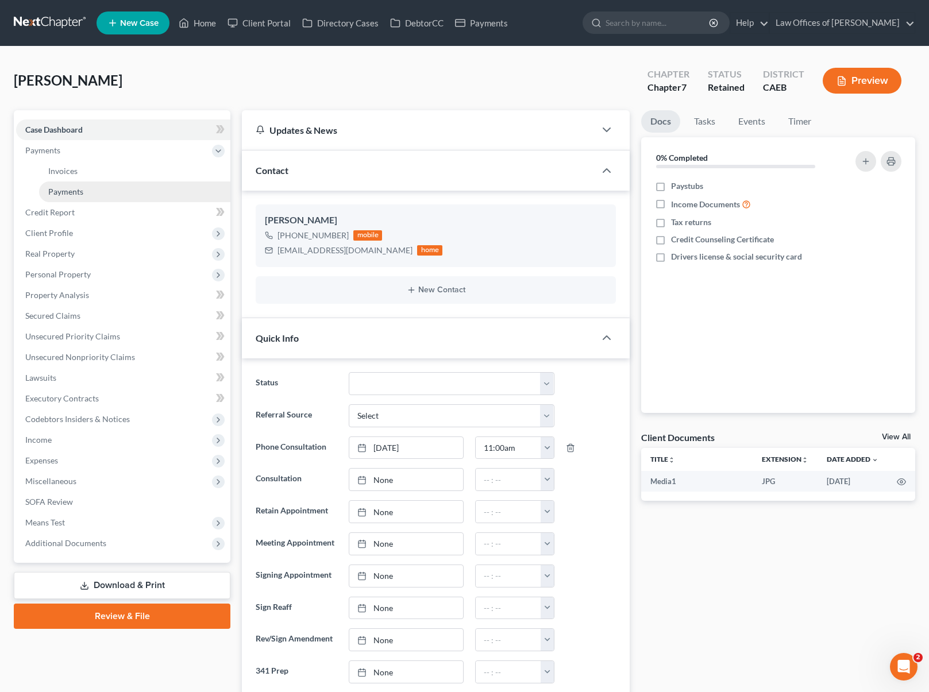
click at [74, 191] on span "Payments" at bounding box center [65, 192] width 35 height 10
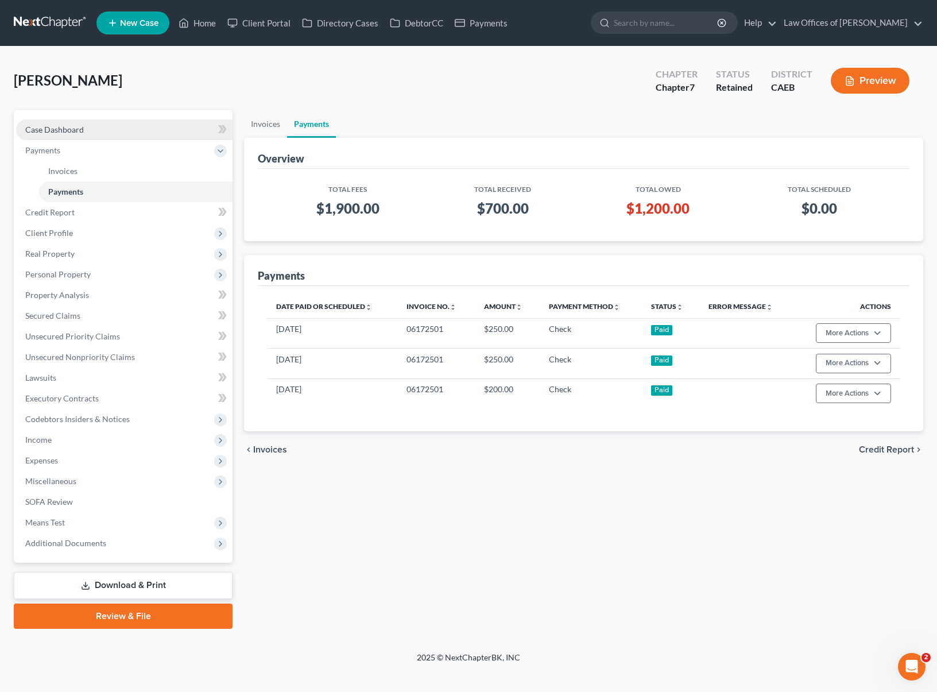
click at [104, 132] on link "Case Dashboard" at bounding box center [124, 129] width 217 height 21
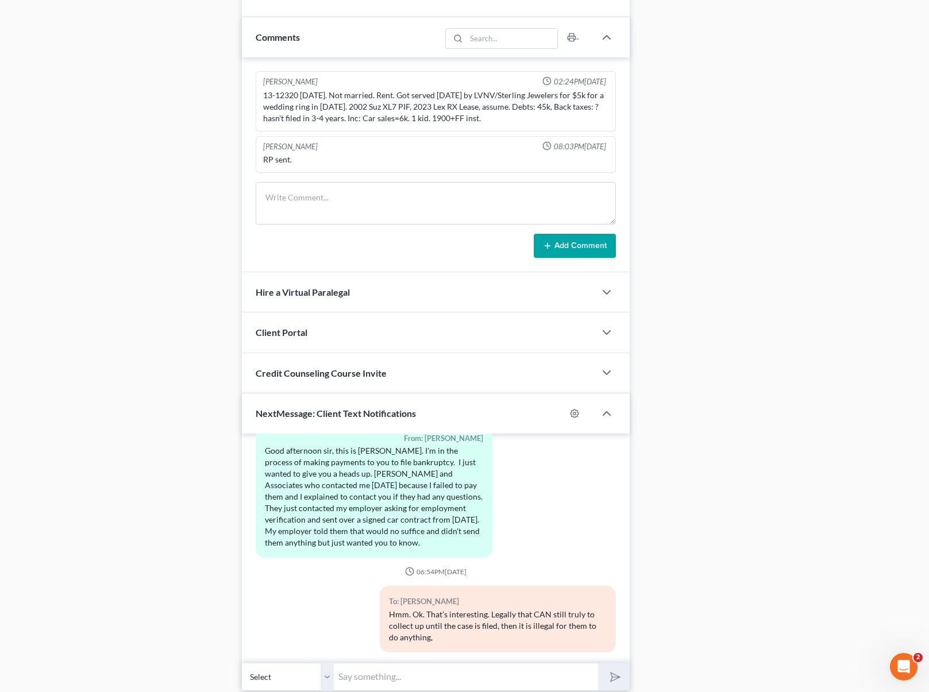
scroll to position [732, 0]
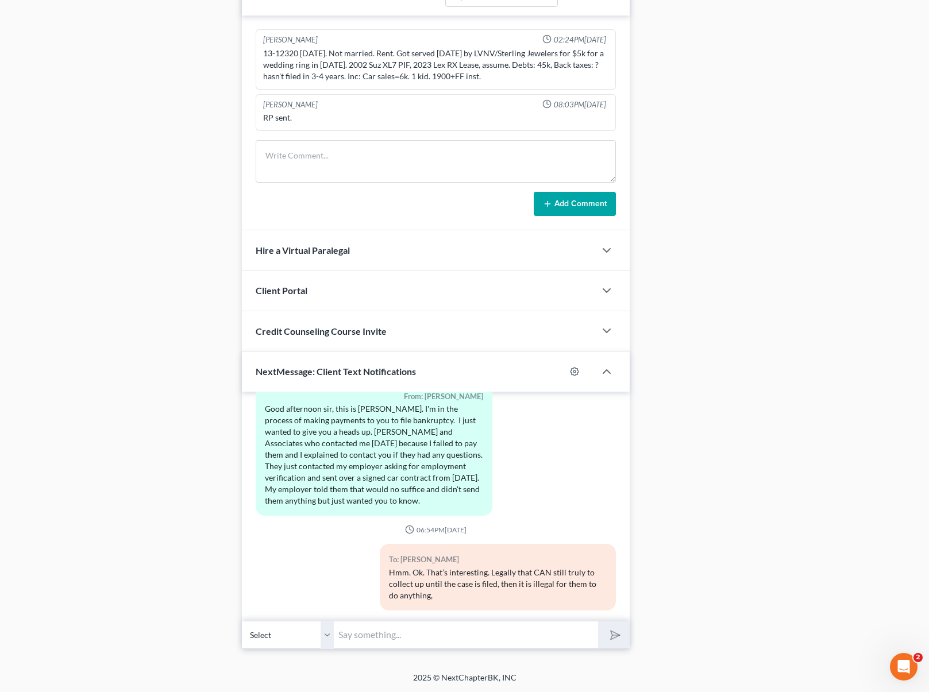
drag, startPoint x: 620, startPoint y: 526, endPoint x: 882, endPoint y: 363, distance: 308.3
click at [596, 475] on div "Updates & News × Electronic Filing Available! Cases in the Eastern District of …" at bounding box center [578, 13] width 685 height 1271
click at [280, 151] on textarea at bounding box center [436, 161] width 360 height 43
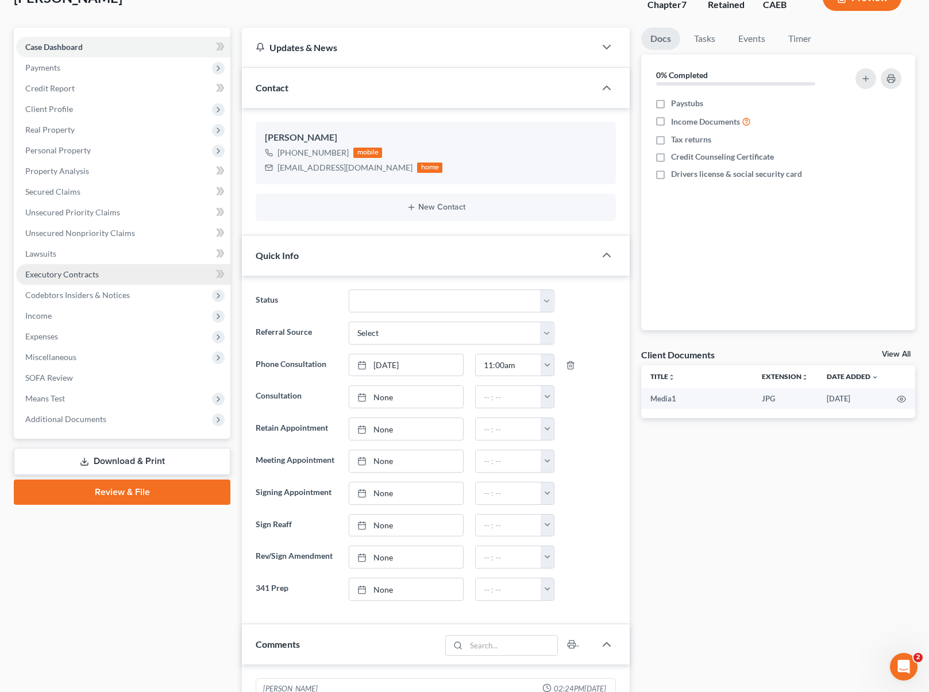
scroll to position [71, 0]
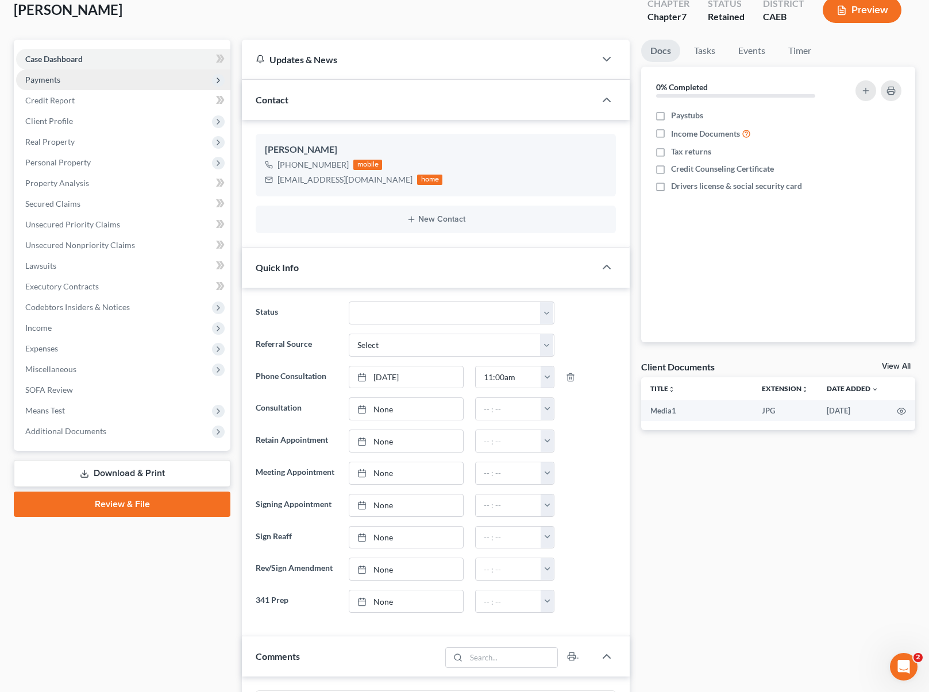
click at [76, 80] on span "Payments" at bounding box center [123, 80] width 214 height 21
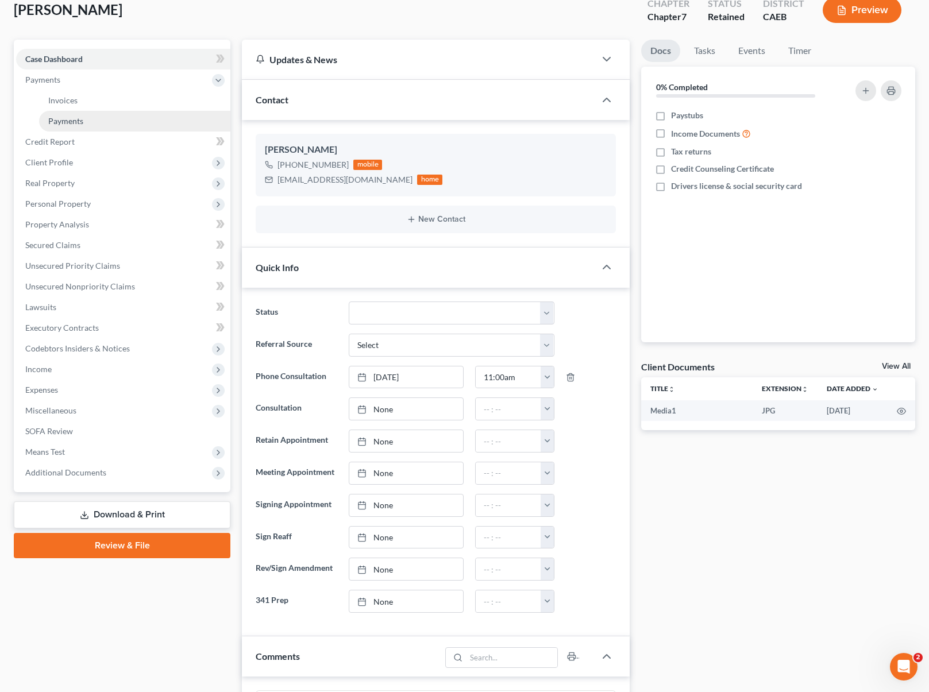
click at [87, 119] on link "Payments" at bounding box center [134, 121] width 191 height 21
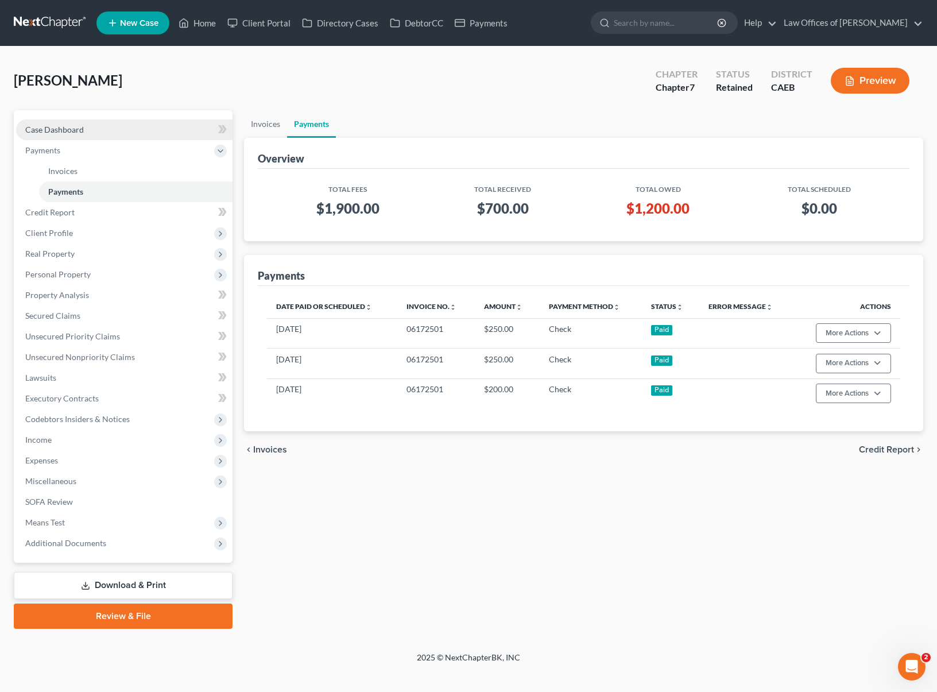
click at [101, 133] on link "Case Dashboard" at bounding box center [124, 129] width 217 height 21
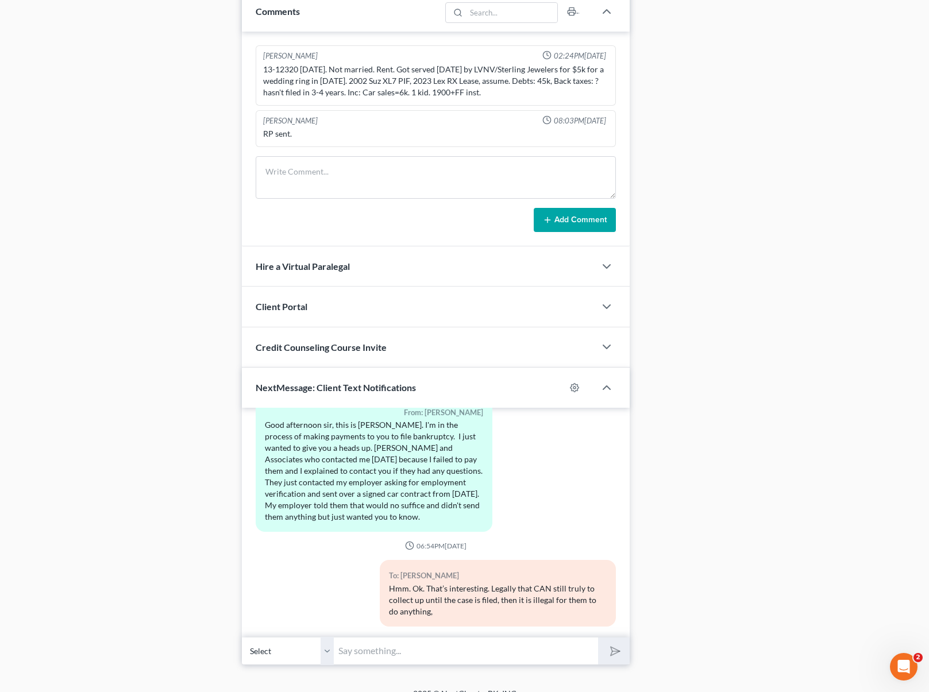
scroll to position [732, 0]
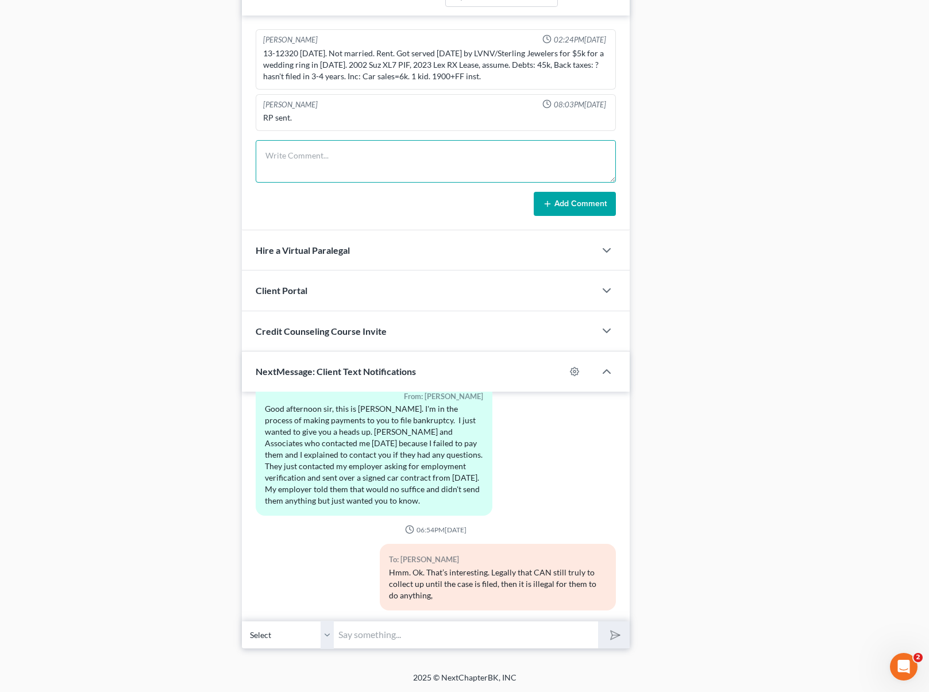
click at [268, 152] on textarea at bounding box center [436, 161] width 360 height 43
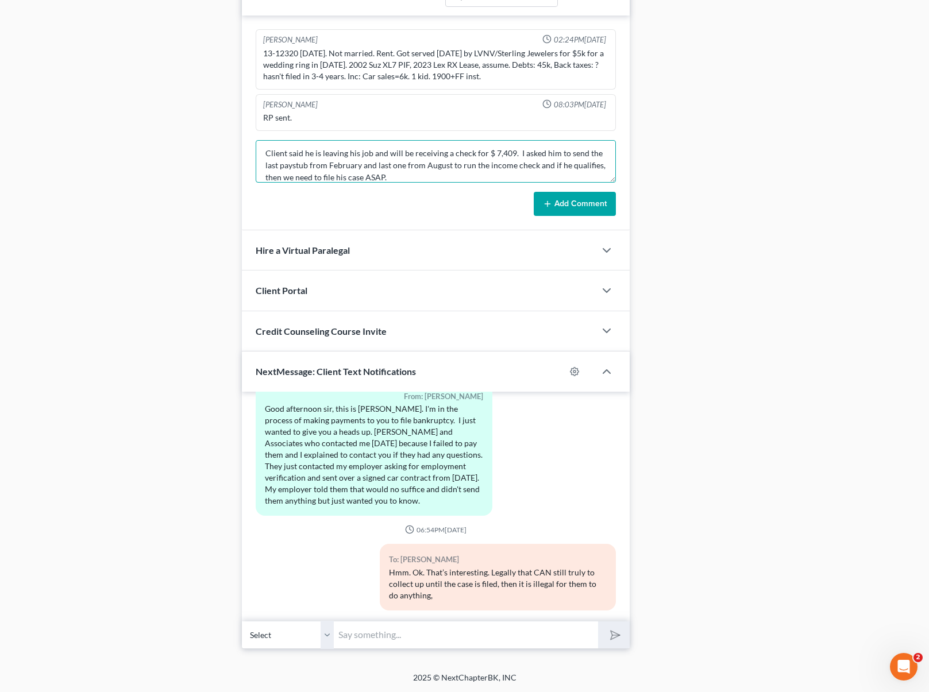
type textarea "Client said he is leaving his job and will be receiving a check for $ 7,409. I …"
click at [591, 202] on button "Add Comment" at bounding box center [575, 204] width 82 height 24
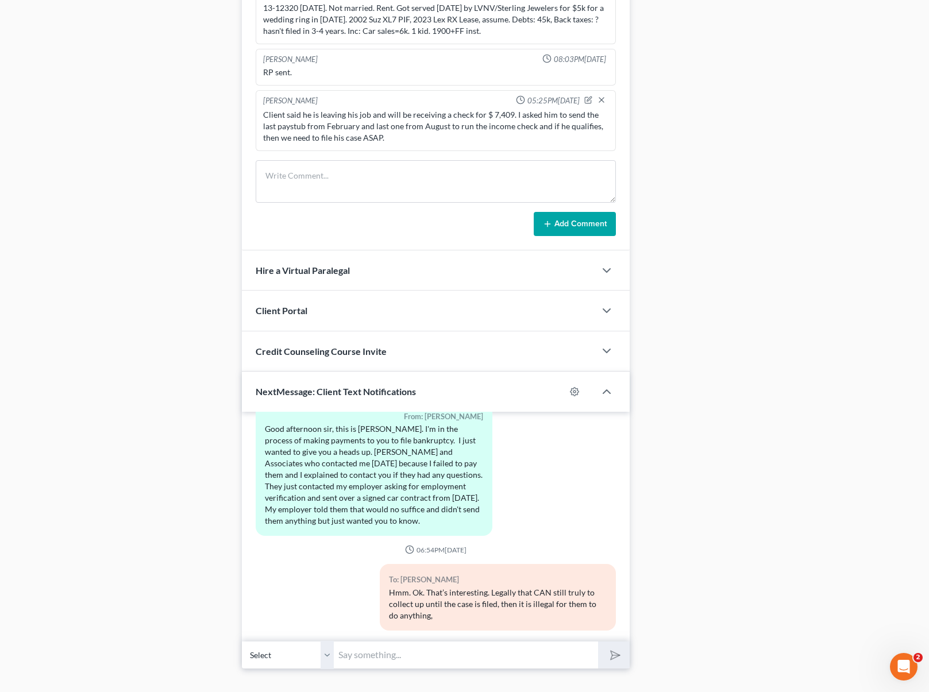
scroll to position [750, 0]
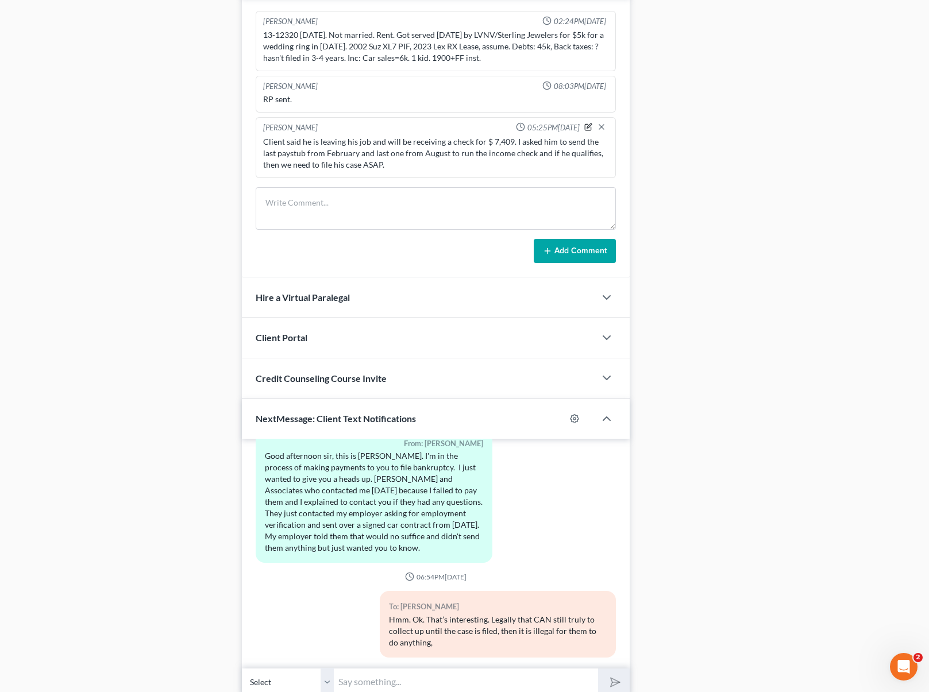
click at [589, 128] on icon "button" at bounding box center [588, 127] width 8 height 8
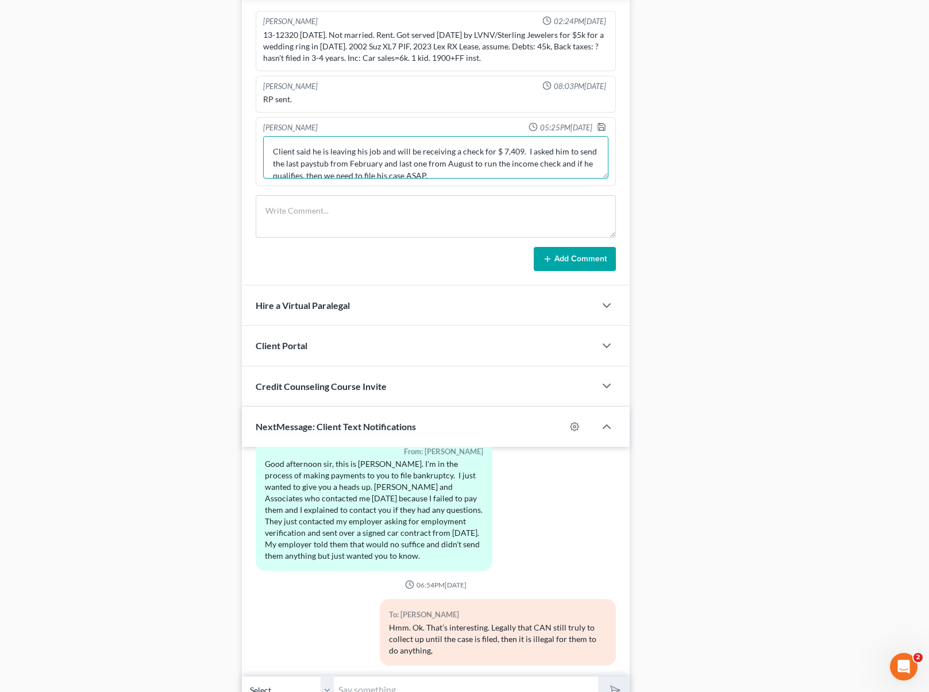
click at [455, 171] on textarea "Client said he is leaving his job and will be receiving a check for $ 7,409. I …" at bounding box center [435, 157] width 345 height 43
type textarea "Client said he is leaving his job and will be receiving a check for $ 7,409. I …"
click at [602, 128] on polyline "button" at bounding box center [602, 129] width 4 height 3
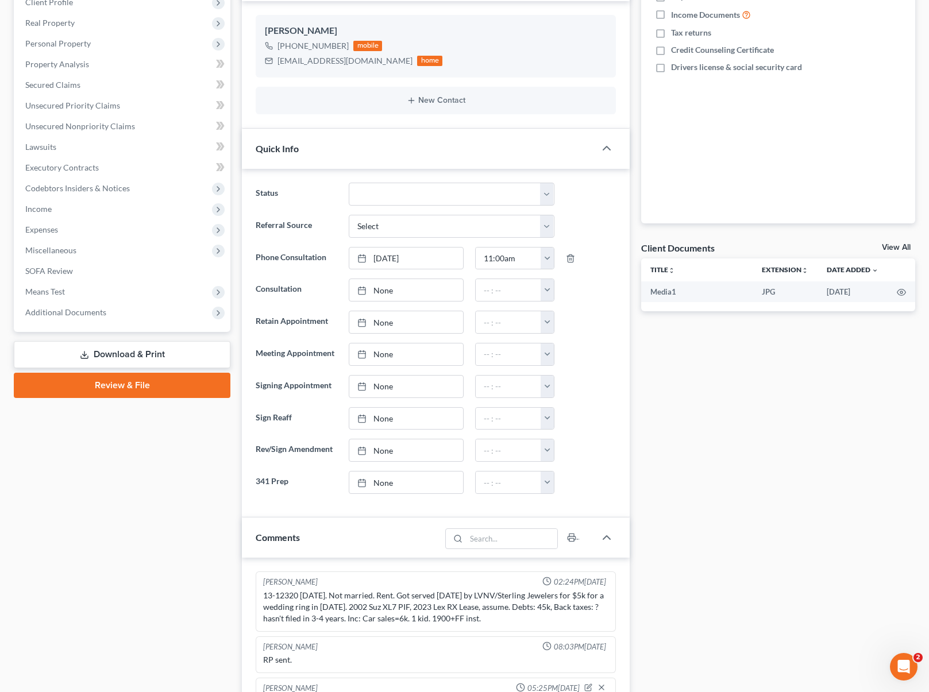
scroll to position [0, 0]
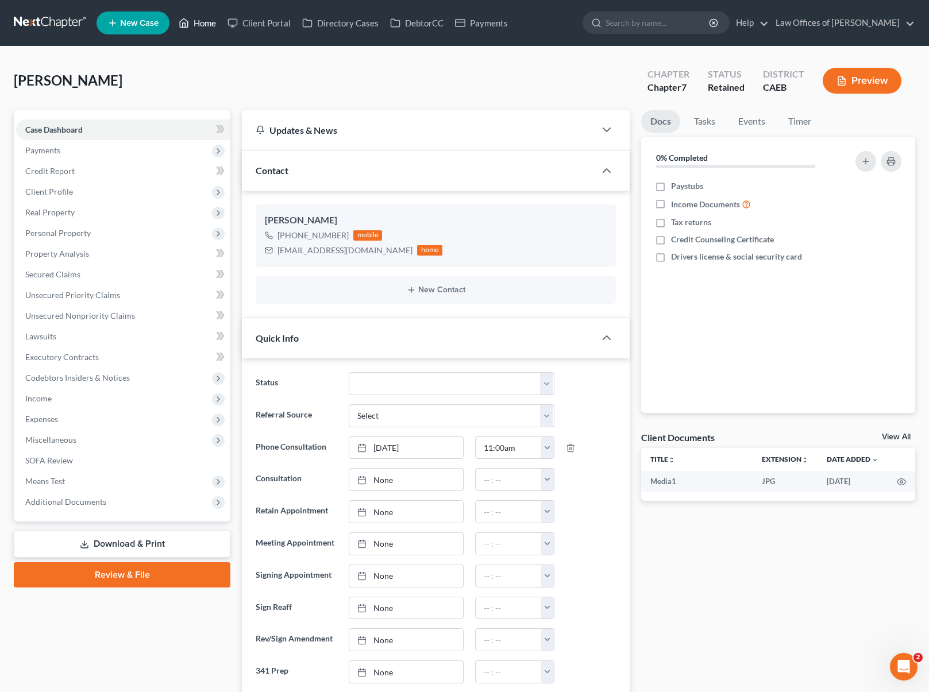
click at [209, 24] on link "Home" at bounding box center [197, 23] width 49 height 21
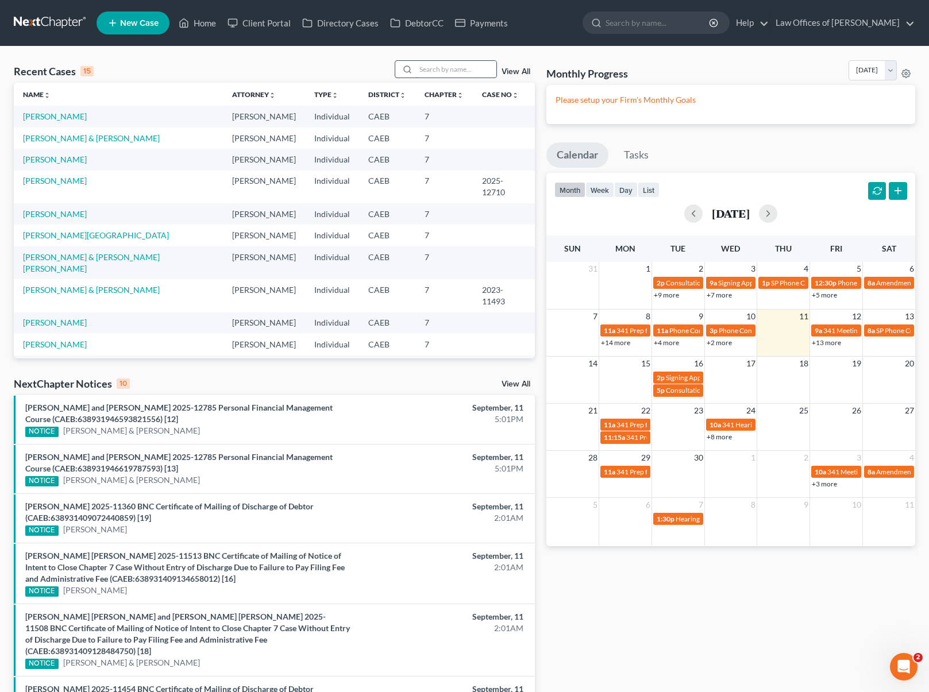
click at [438, 71] on input "search" at bounding box center [456, 69] width 80 height 17
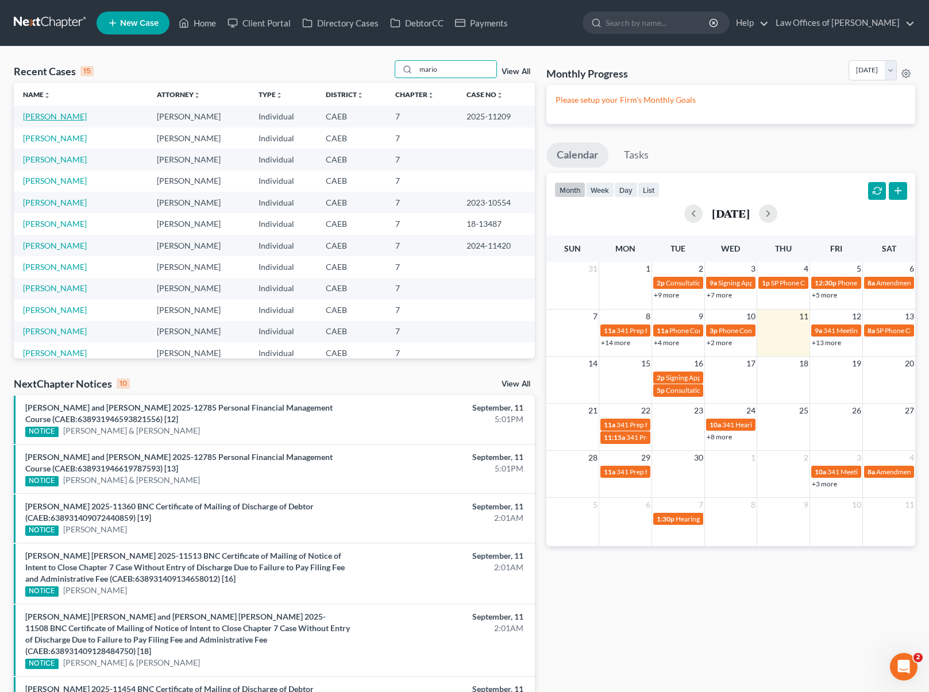
type input "mario"
click at [71, 117] on link "Townsend, Mario" at bounding box center [55, 116] width 64 height 10
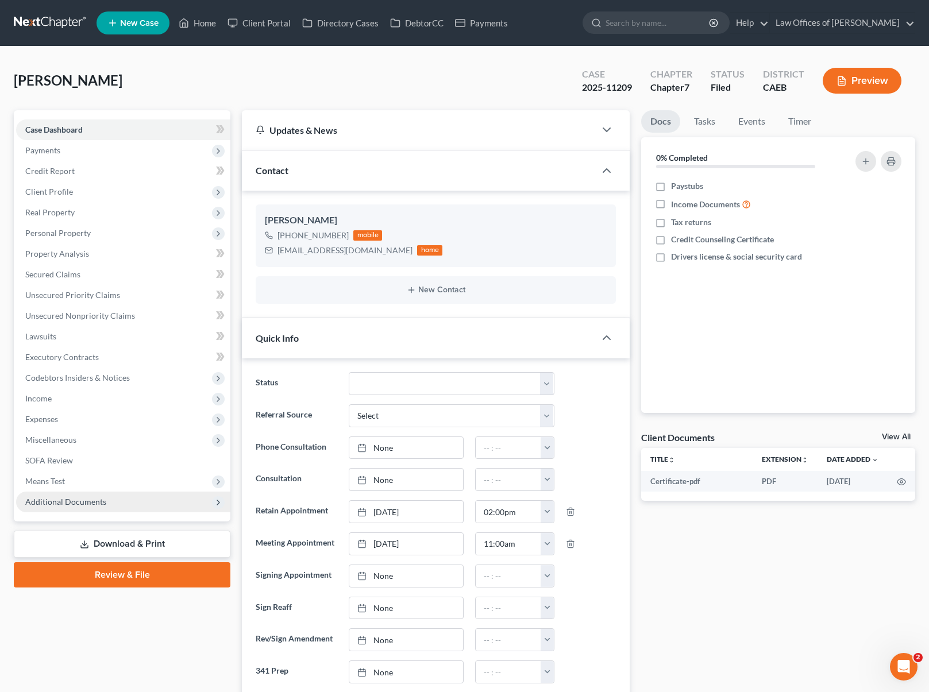
scroll to position [3450, 0]
click at [113, 502] on span "Additional Documents" at bounding box center [123, 502] width 214 height 21
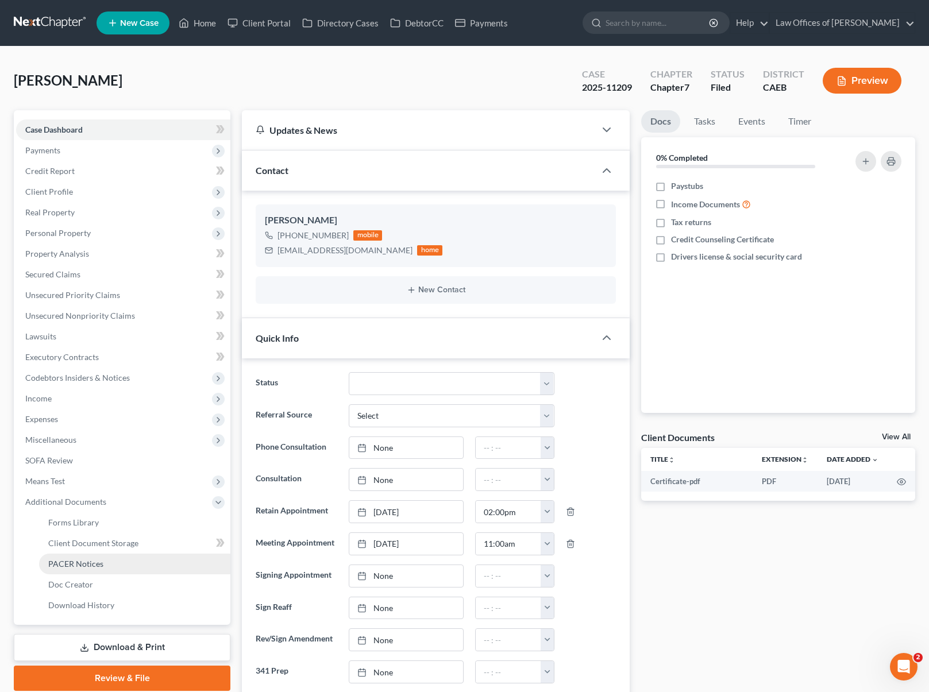
click at [97, 568] on span "PACER Notices" at bounding box center [75, 564] width 55 height 10
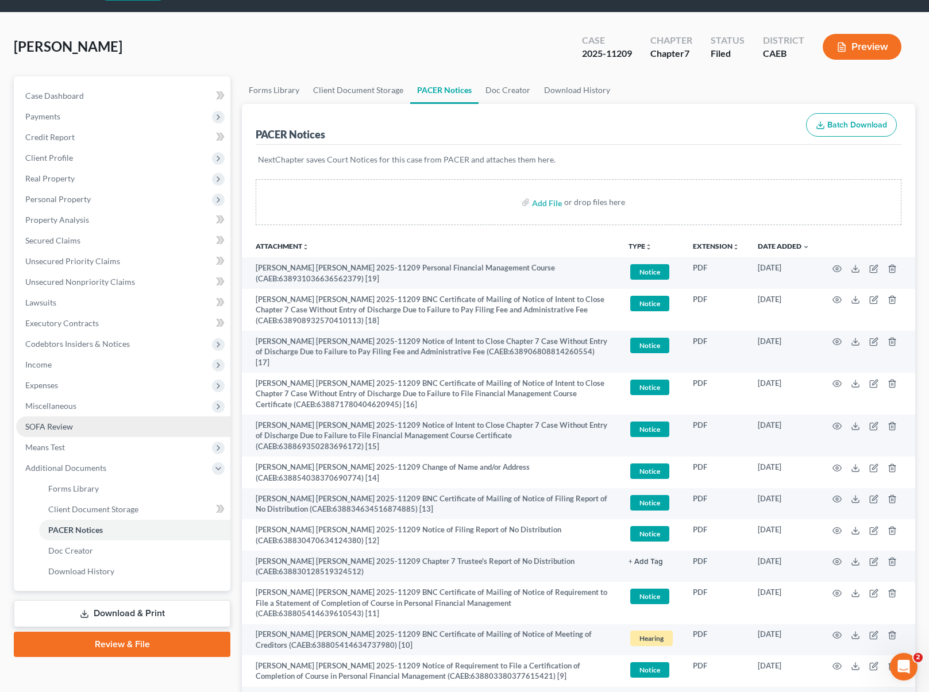
scroll to position [34, 0]
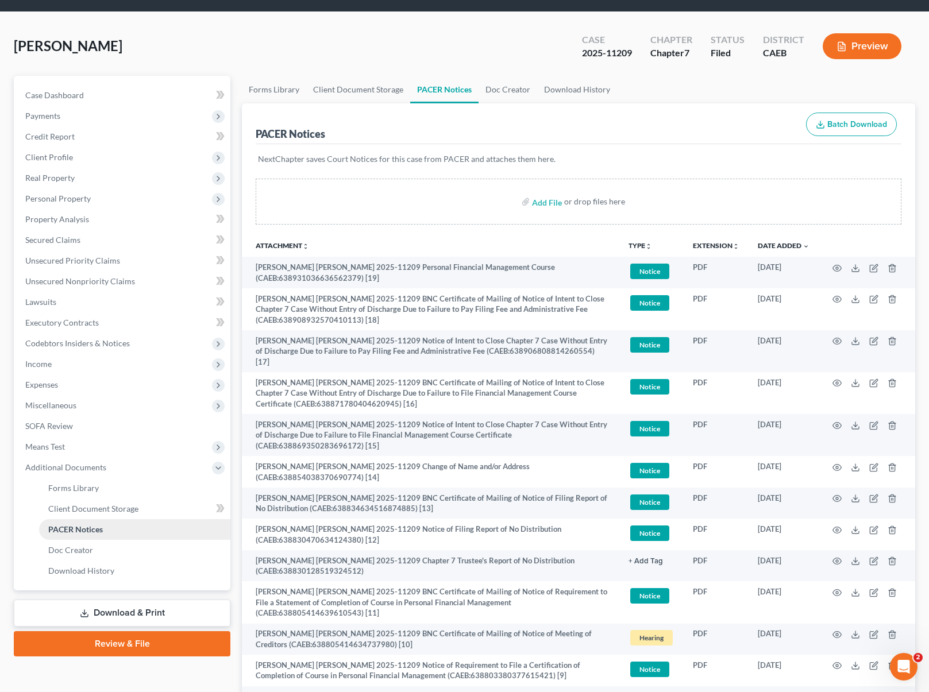
click at [120, 529] on link "PACER Notices" at bounding box center [134, 529] width 191 height 21
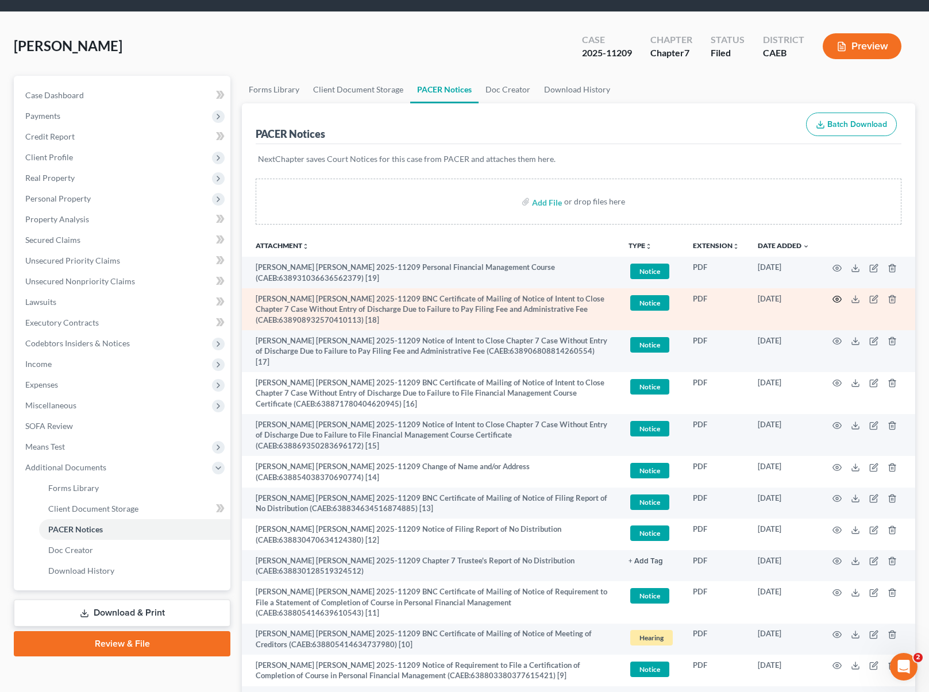
click at [833, 296] on icon "button" at bounding box center [836, 299] width 9 height 9
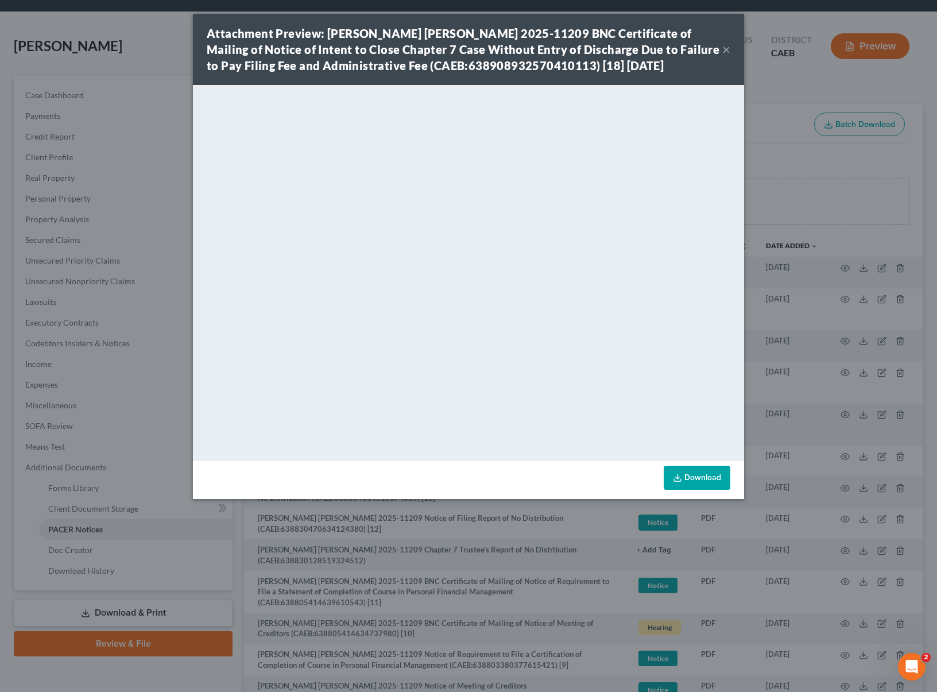
click at [728, 49] on button "×" at bounding box center [727, 50] width 8 height 14
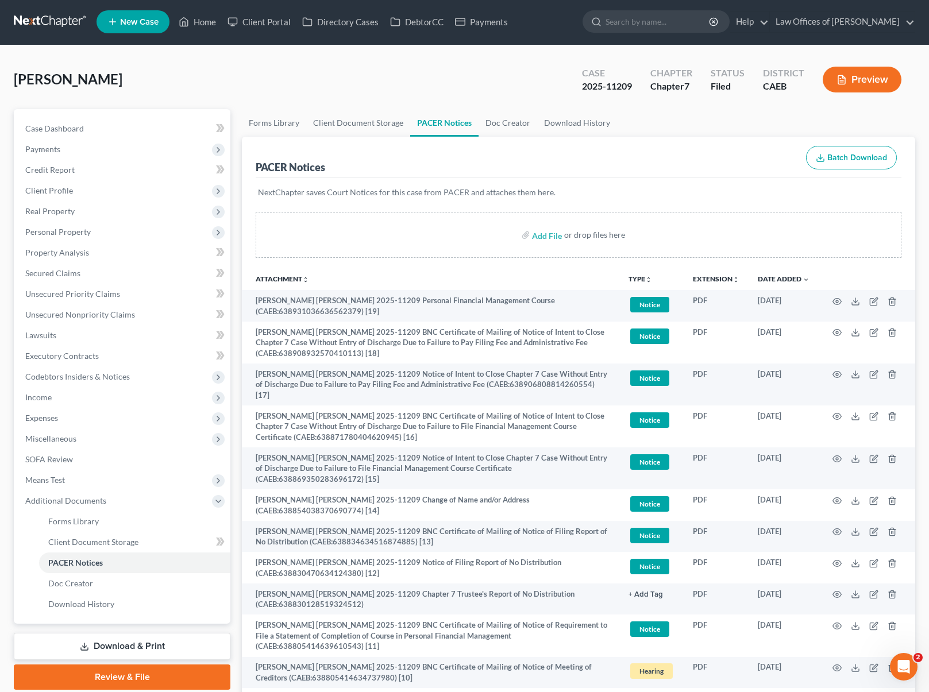
scroll to position [0, 0]
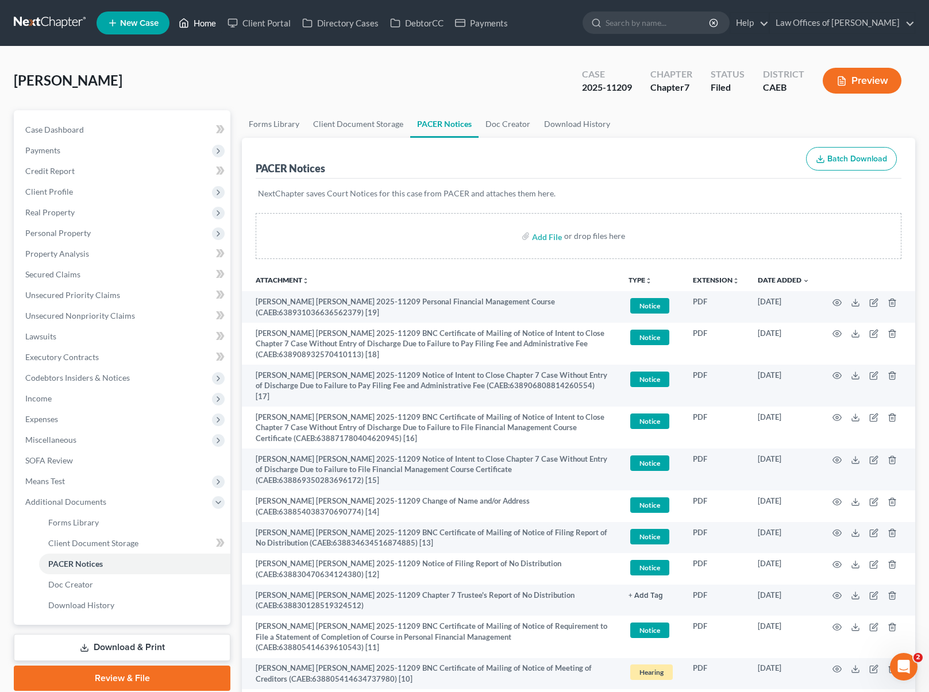
click at [206, 29] on link "Home" at bounding box center [197, 23] width 49 height 21
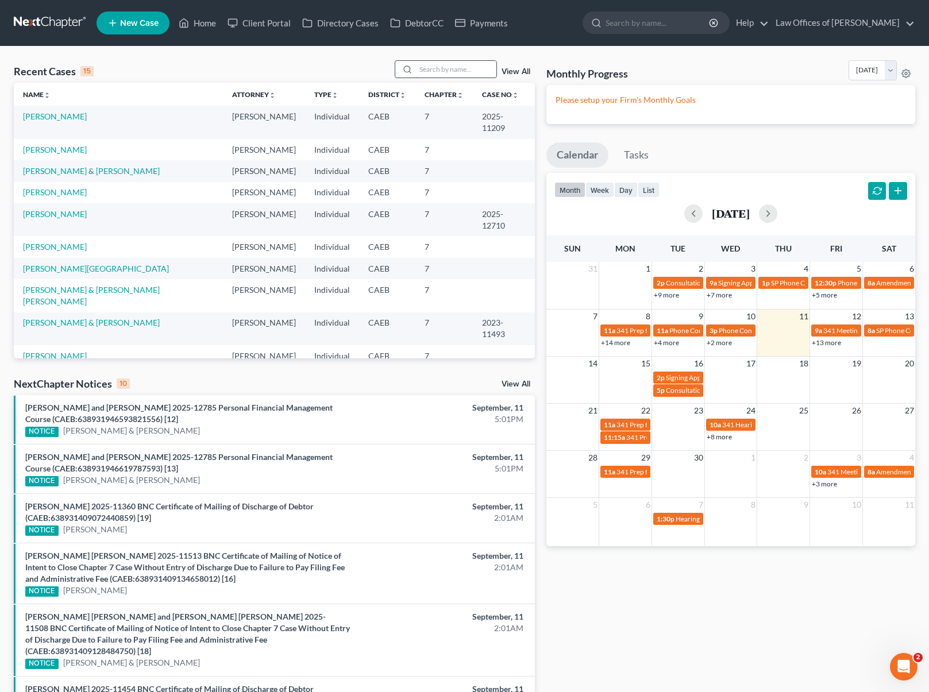
click at [465, 71] on input "search" at bounding box center [456, 69] width 80 height 17
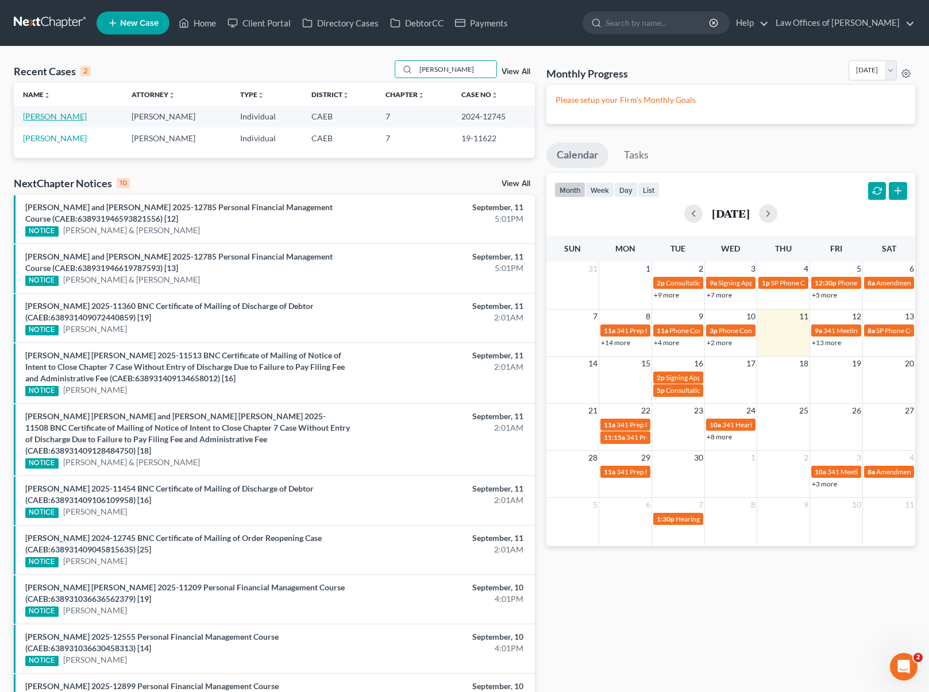
type input "Anaya"
click at [84, 114] on link "Anaya-Sanchez, Javier" at bounding box center [55, 116] width 64 height 10
select select "6"
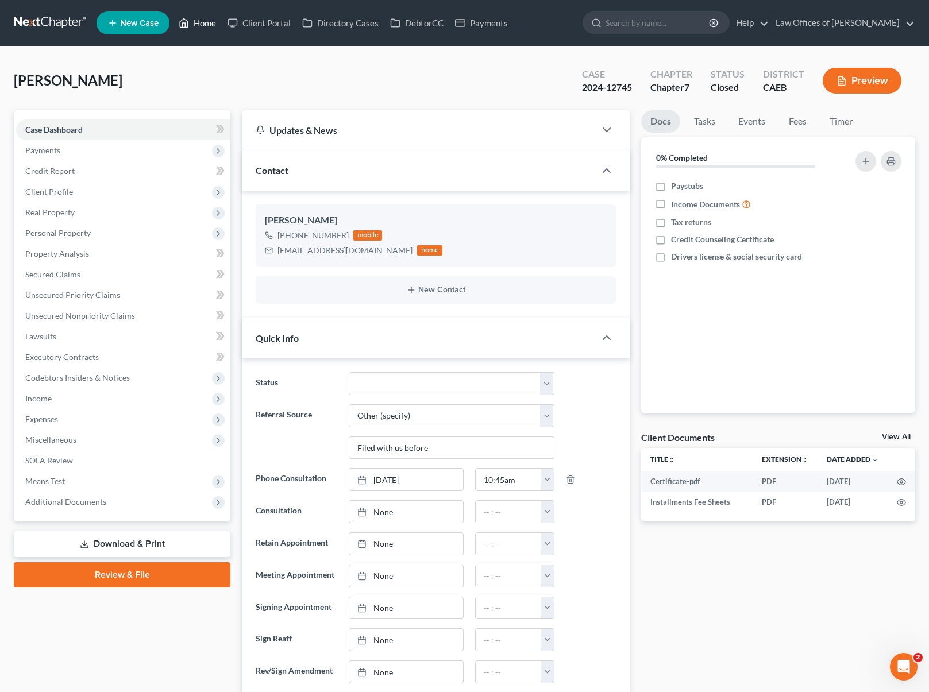
click at [206, 32] on link "Home" at bounding box center [197, 23] width 49 height 21
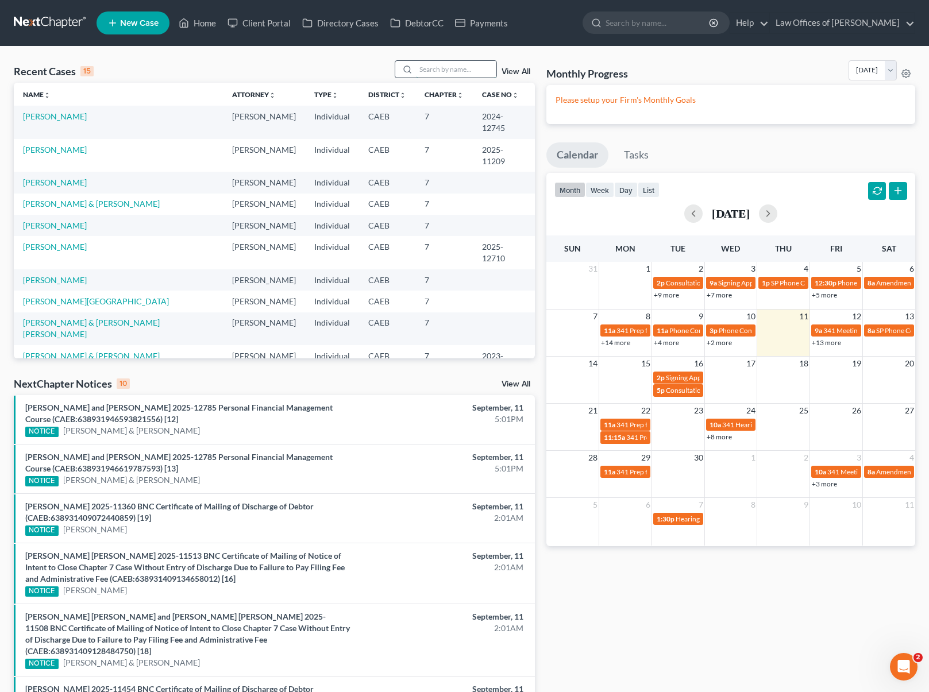
click at [433, 72] on input "search" at bounding box center [456, 69] width 80 height 17
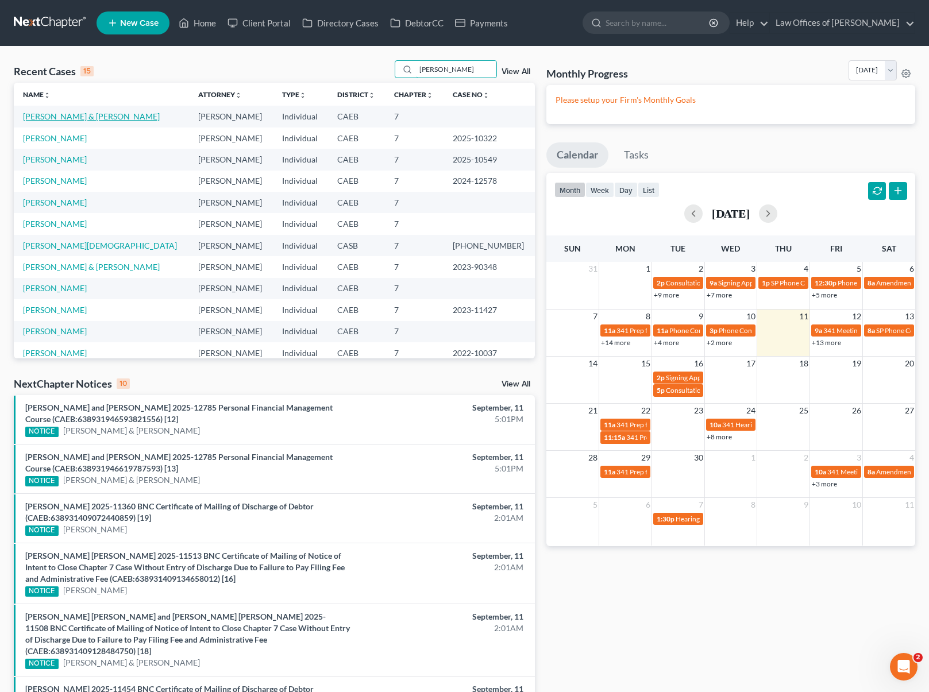
type input "alvarez"
click at [123, 118] on link "Alvarez, Armando & Adrianne" at bounding box center [91, 116] width 137 height 10
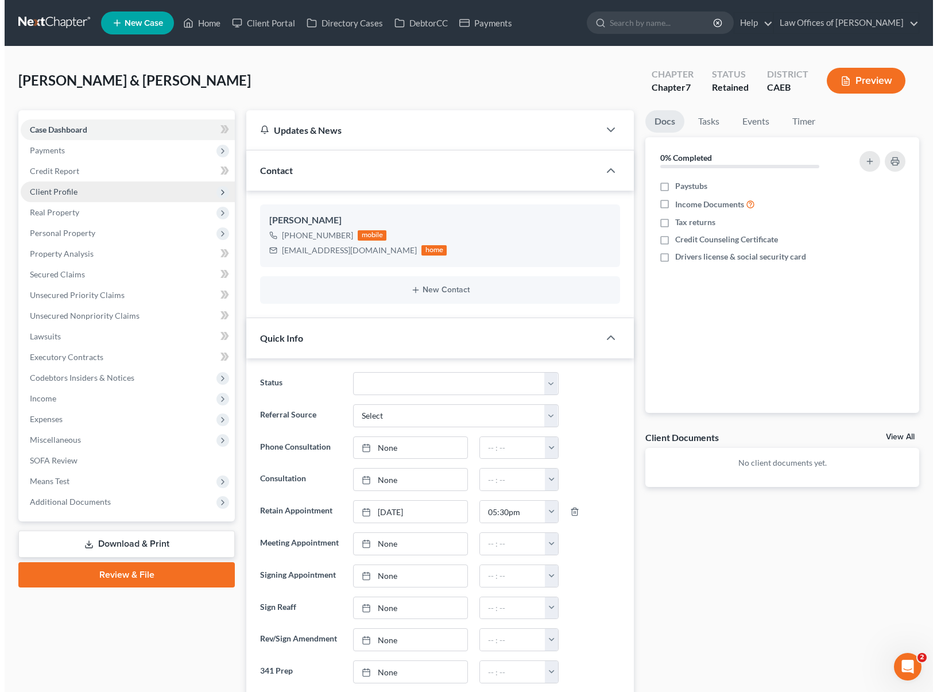
scroll to position [217, 0]
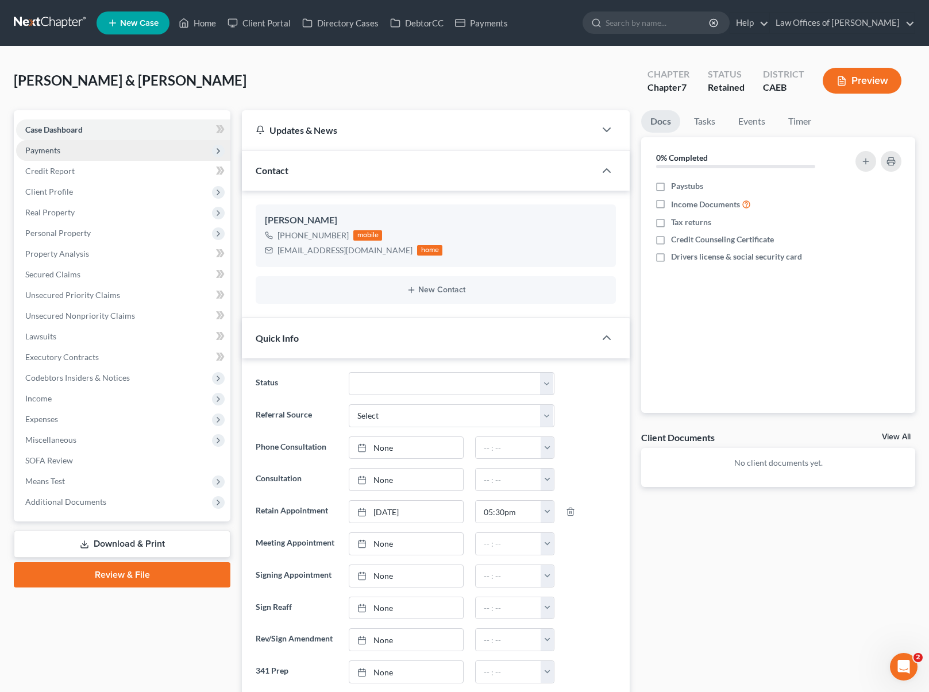
click at [68, 155] on span "Payments" at bounding box center [123, 150] width 214 height 21
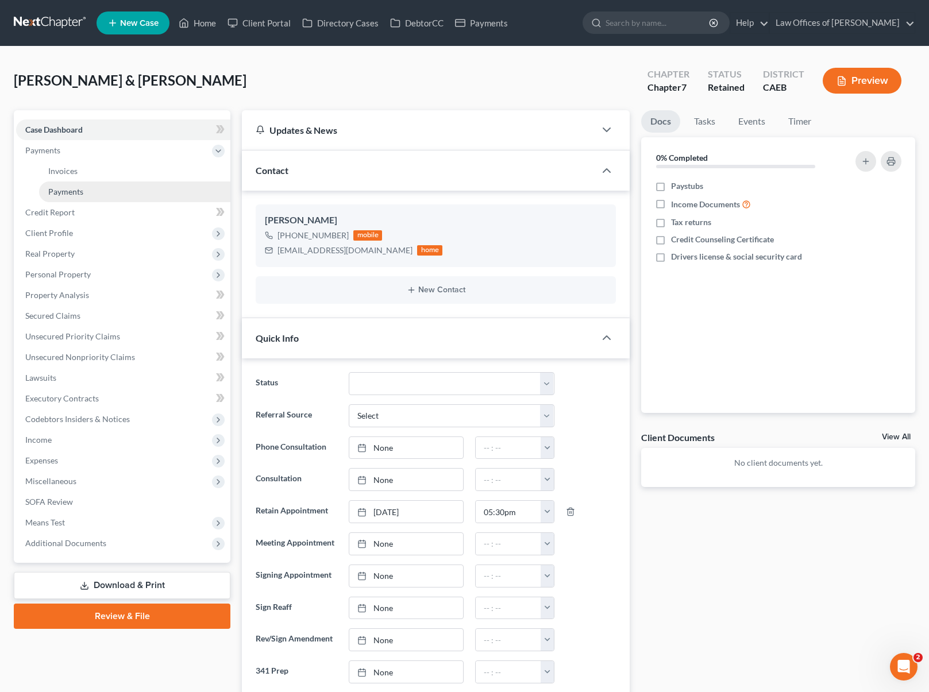
click at [73, 195] on span "Payments" at bounding box center [65, 192] width 35 height 10
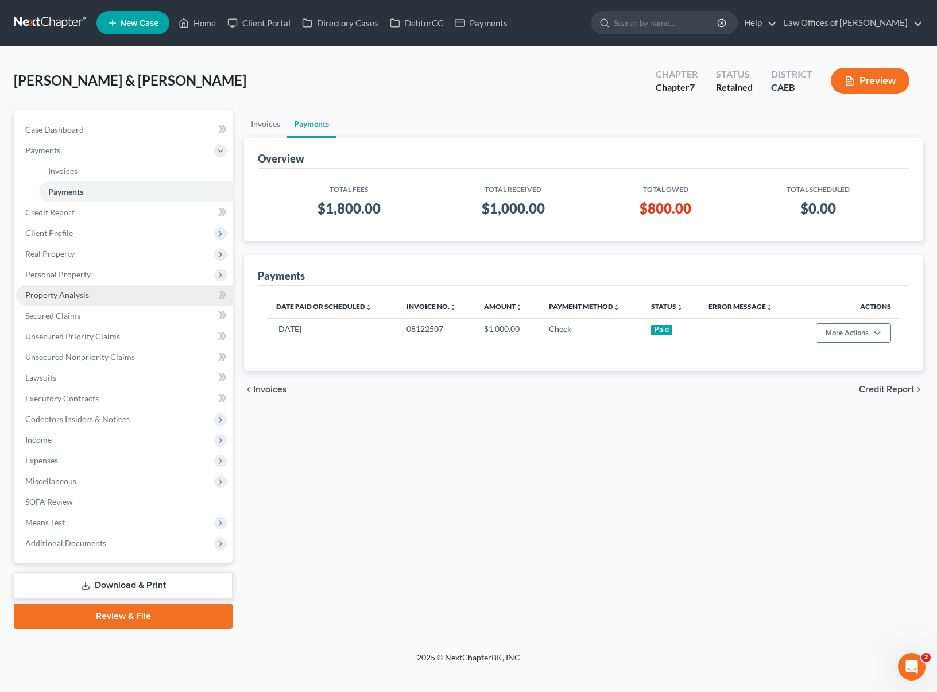
click at [95, 296] on link "Property Analysis" at bounding box center [124, 295] width 217 height 21
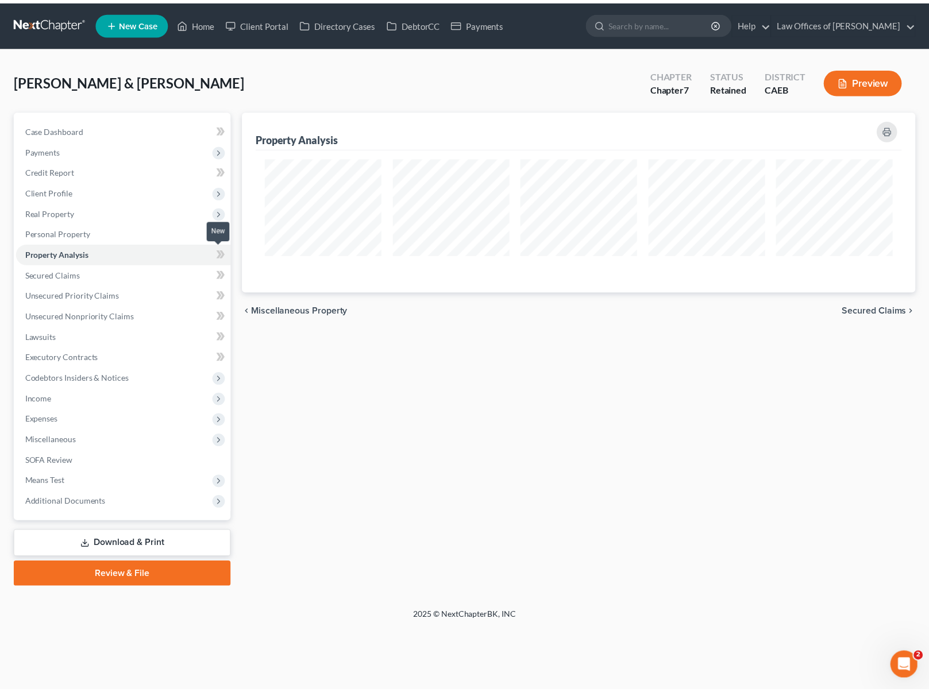
scroll to position [182, 680]
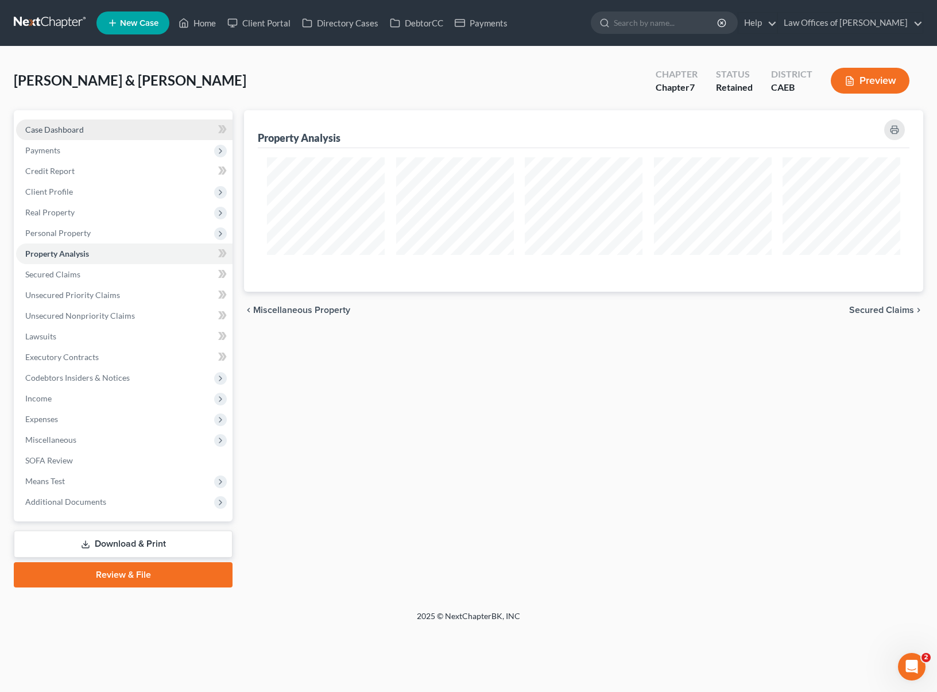
click at [94, 132] on link "Case Dashboard" at bounding box center [124, 129] width 217 height 21
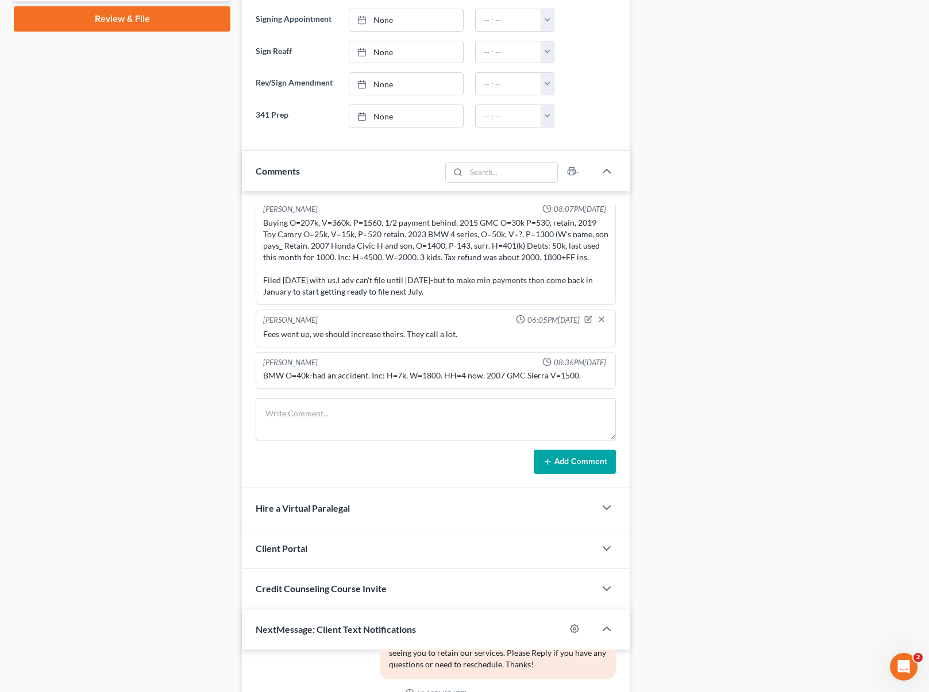
scroll to position [523, 0]
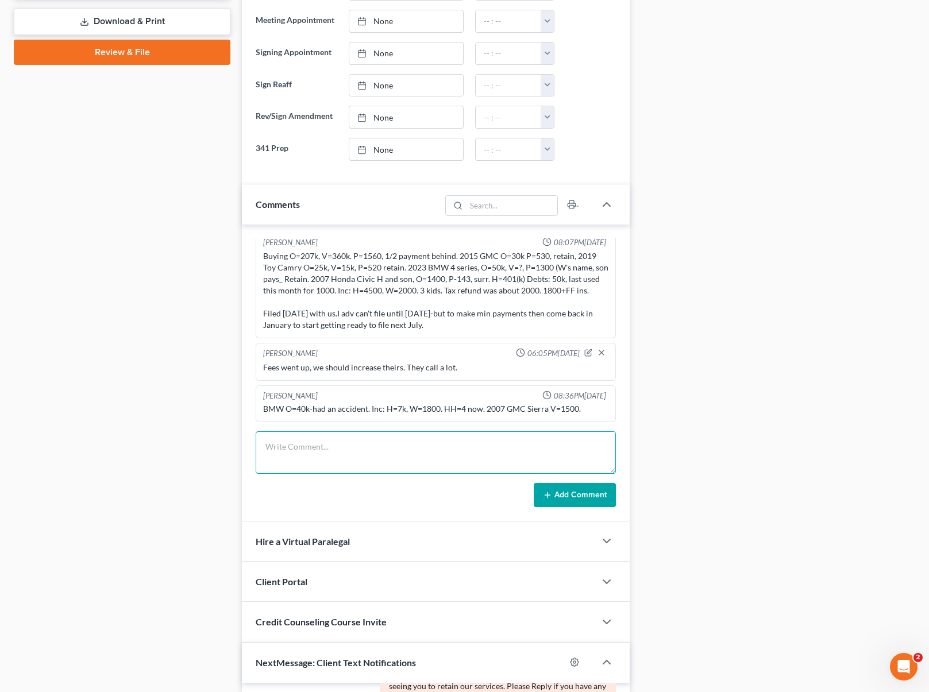
click at [315, 453] on textarea at bounding box center [436, 452] width 360 height 43
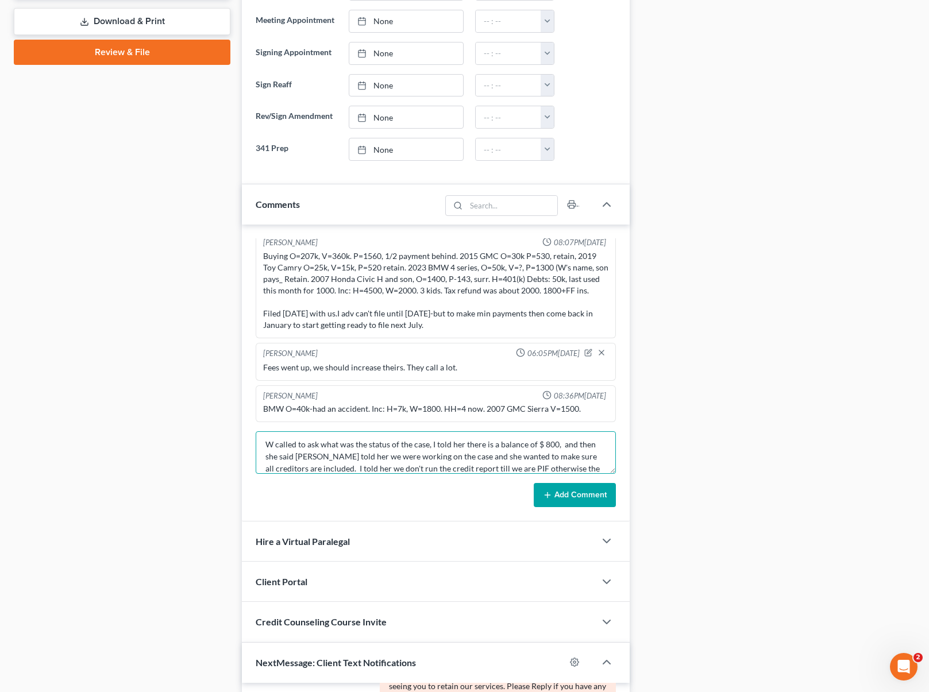
scroll to position [14, 0]
type textarea "W called to ask what was the status of the case, I told her there is a balance …"
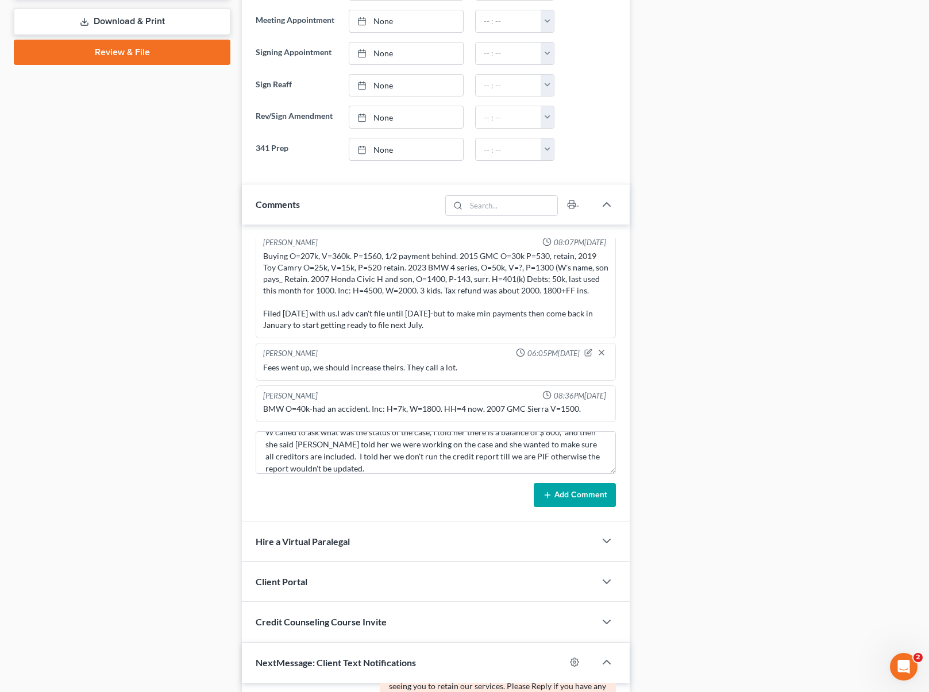
click at [572, 492] on button "Add Comment" at bounding box center [575, 495] width 82 height 24
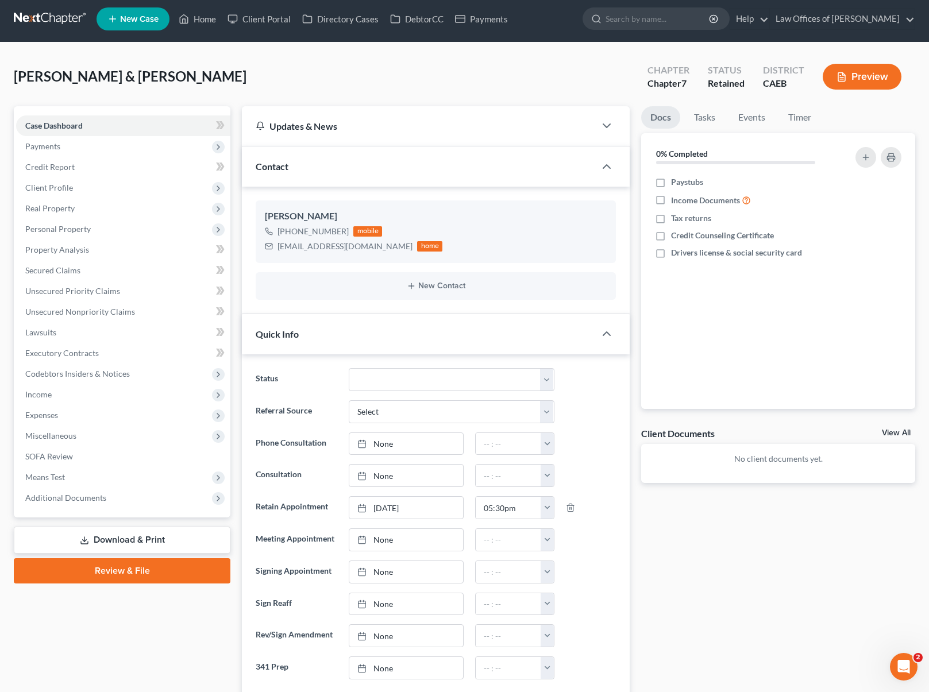
scroll to position [0, 0]
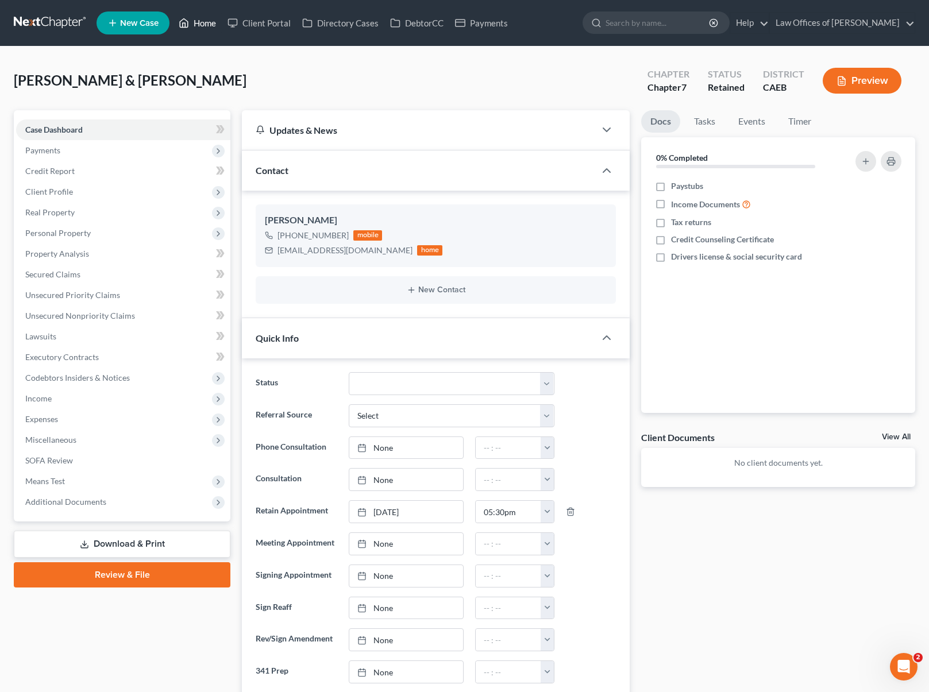
click at [209, 22] on link "Home" at bounding box center [197, 23] width 49 height 21
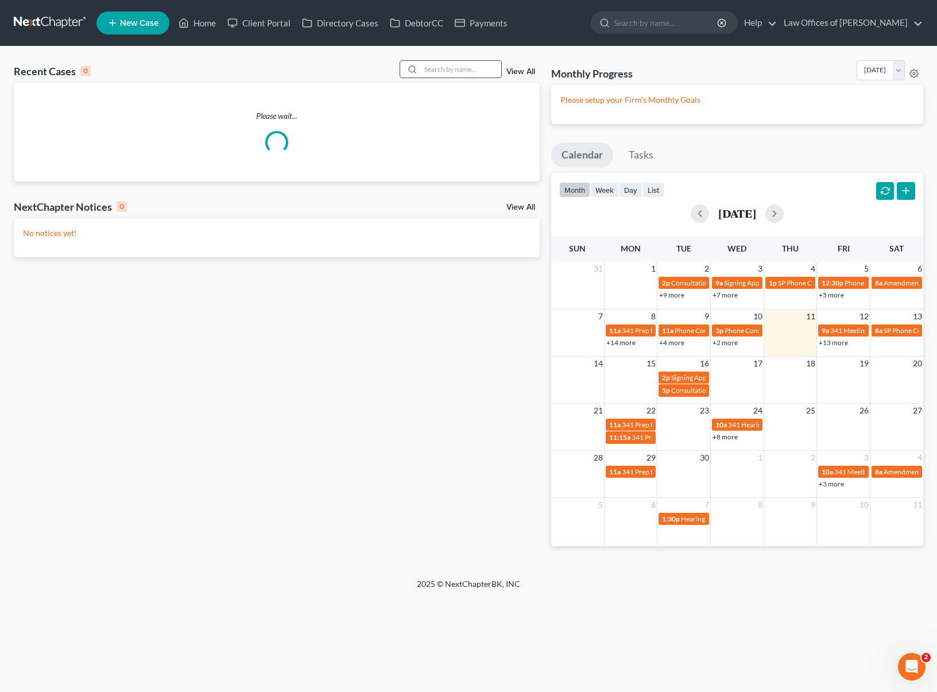
click at [456, 71] on input "search" at bounding box center [461, 69] width 80 height 17
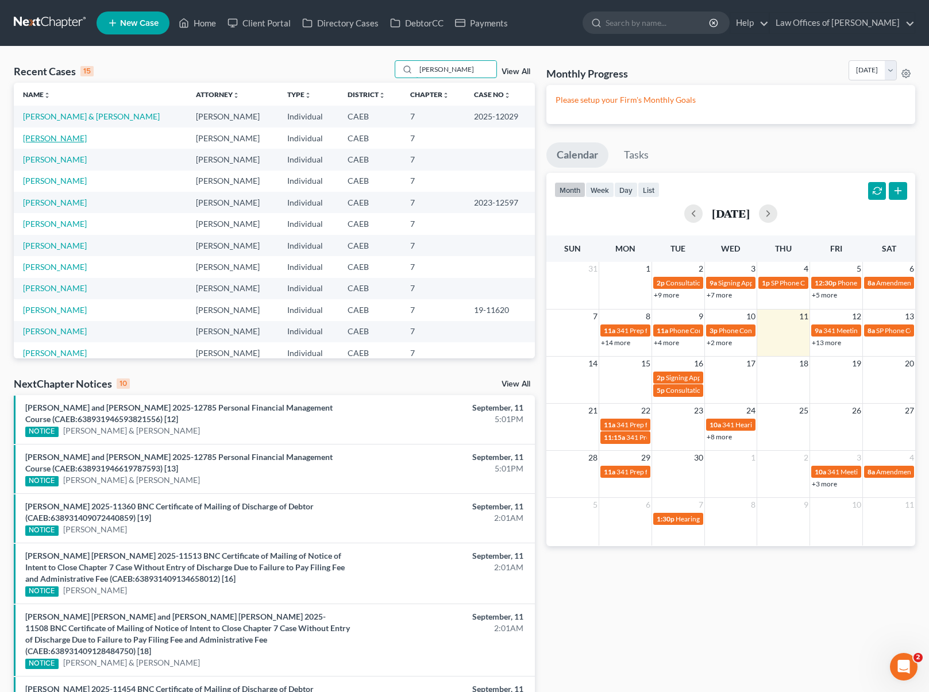
type input "delgado"
click at [72, 141] on link "Delgado, Gilbert" at bounding box center [55, 138] width 64 height 10
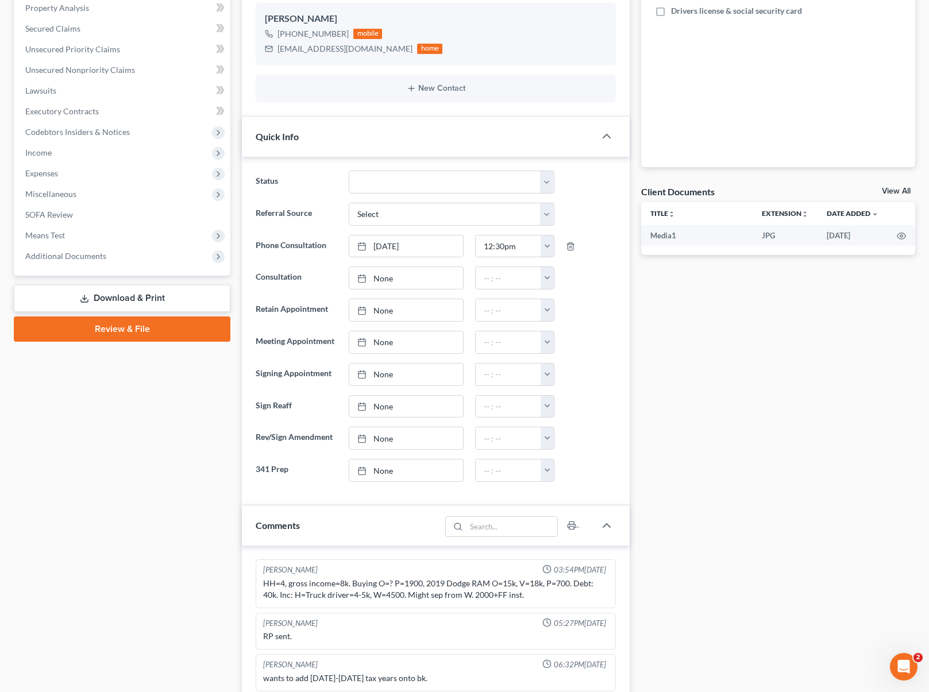
scroll to position [8, 0]
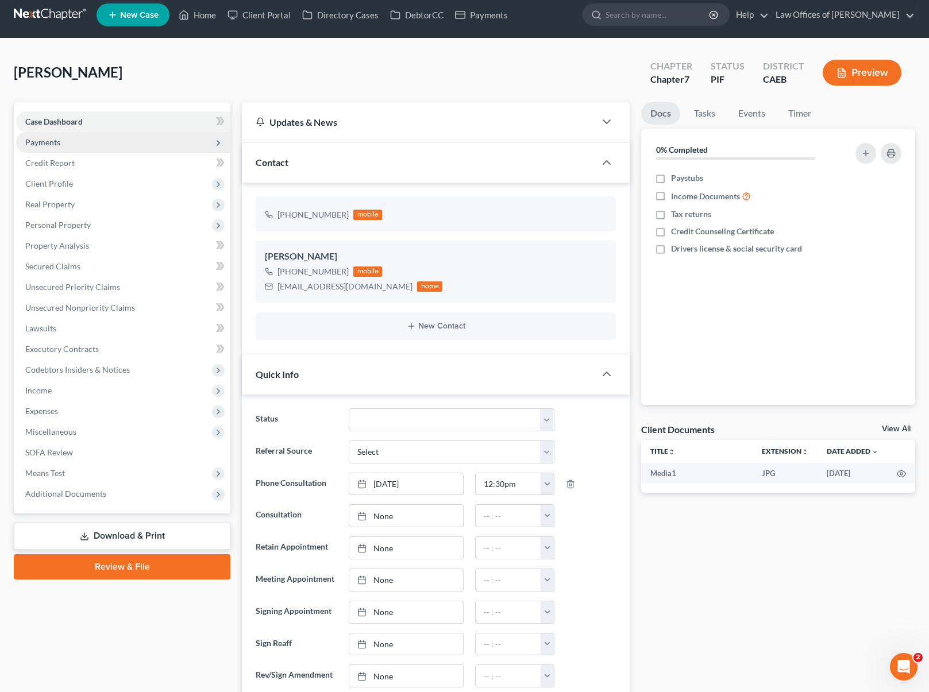
click at [41, 146] on span "Payments" at bounding box center [42, 142] width 35 height 10
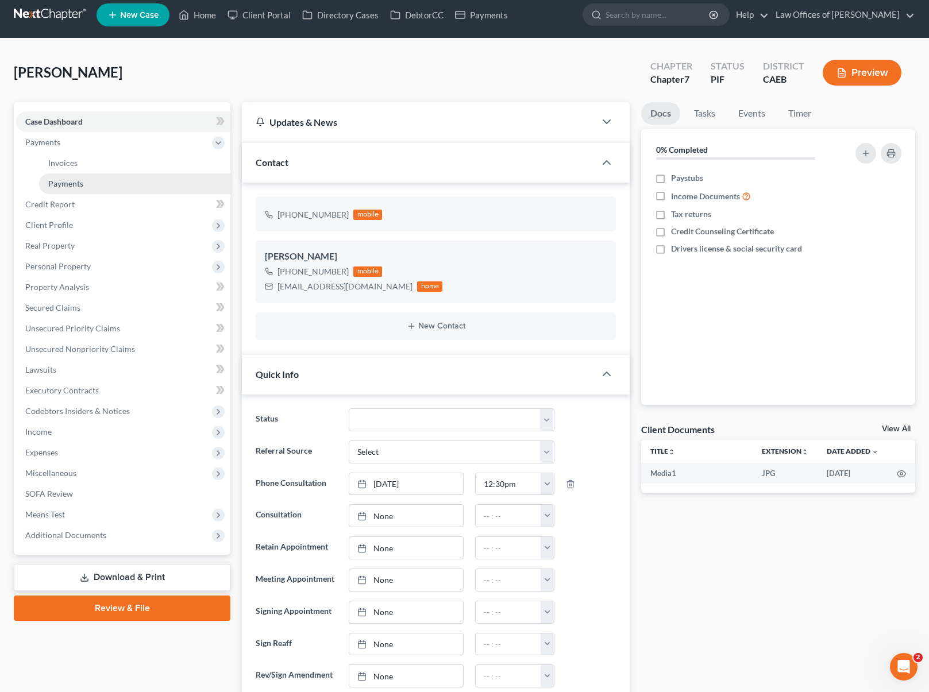
click at [77, 182] on span "Payments" at bounding box center [65, 184] width 35 height 10
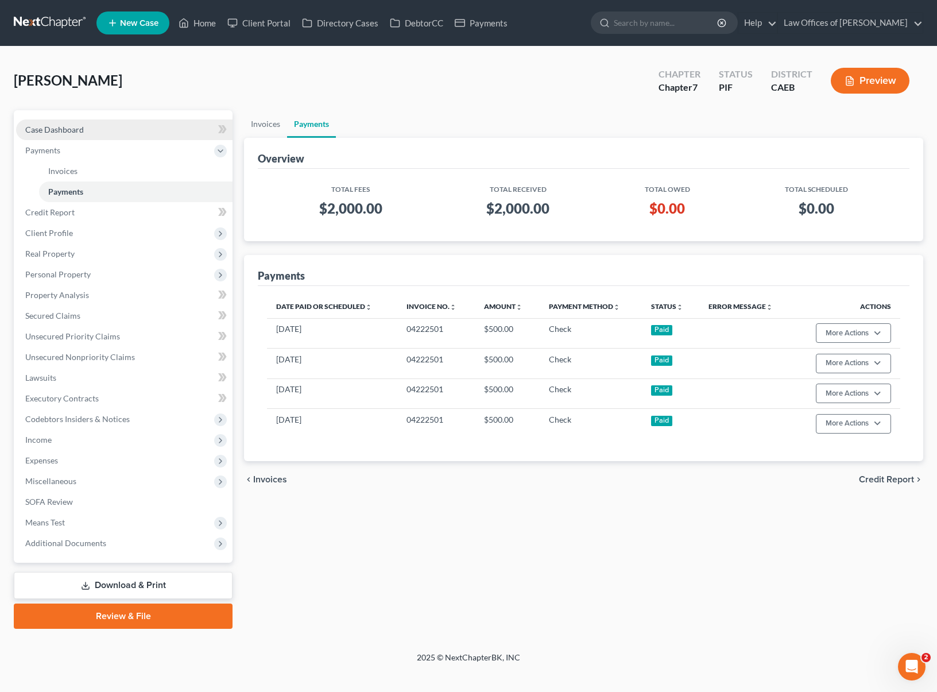
click at [98, 130] on link "Case Dashboard" at bounding box center [124, 129] width 217 height 21
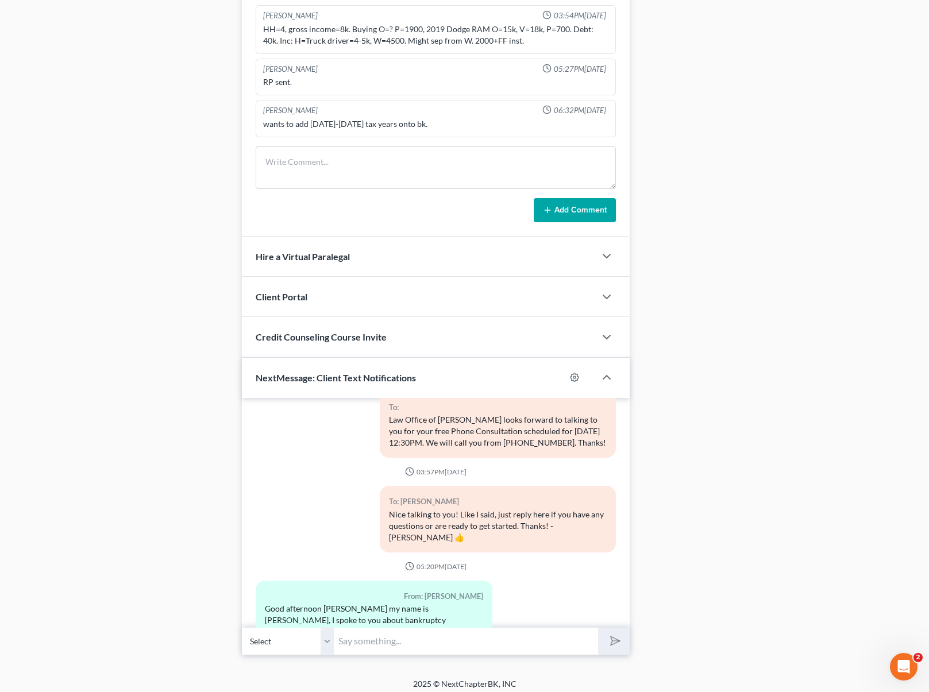
scroll to position [806, 0]
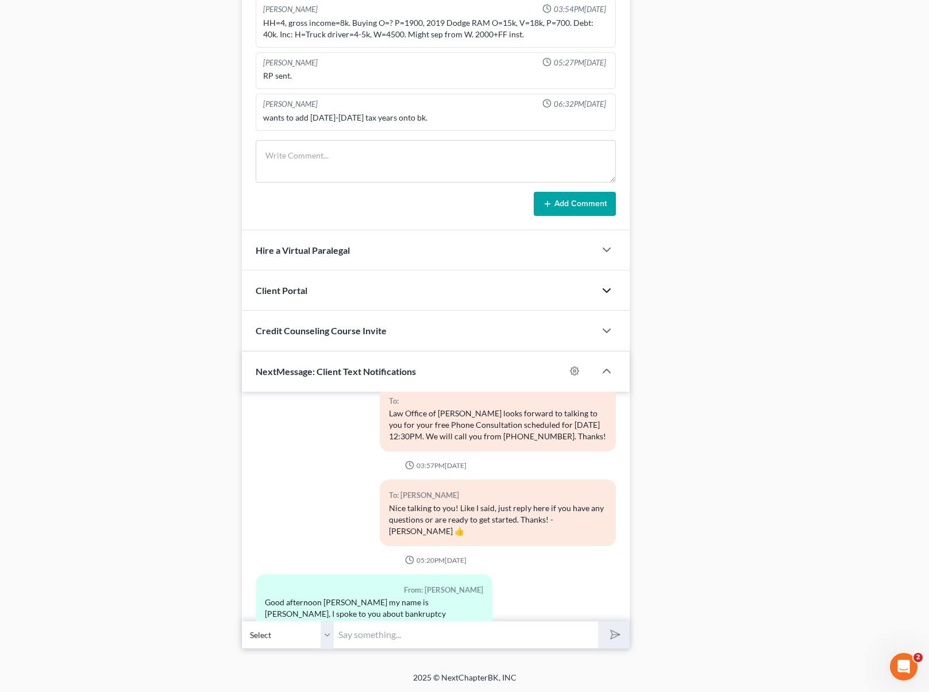
click at [609, 287] on icon "button" at bounding box center [607, 291] width 14 height 14
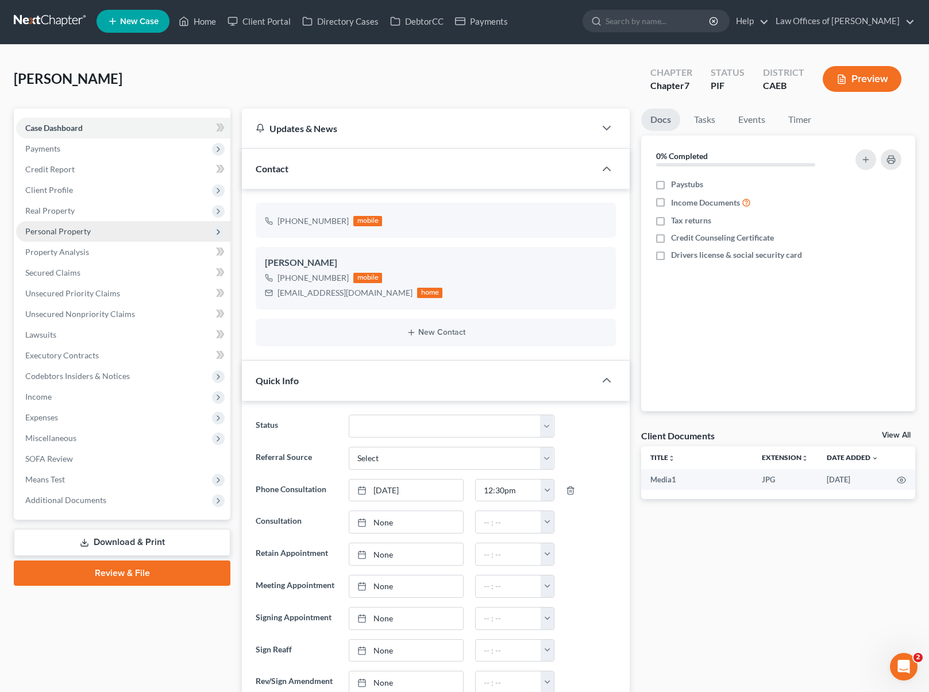
scroll to position [0, 0]
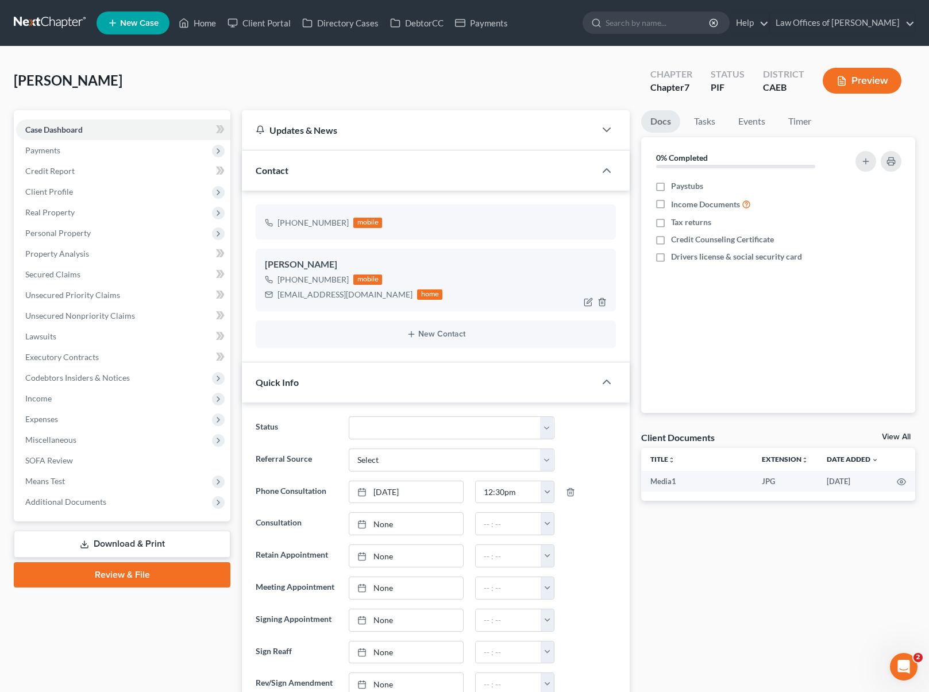
drag, startPoint x: 273, startPoint y: 294, endPoint x: 393, endPoint y: 294, distance: 119.5
click at [393, 294] on div "gilbertdelgado52011@gmail.com home" at bounding box center [353, 294] width 177 height 15
copy div "gilbertdelgado52011@gmail.com"
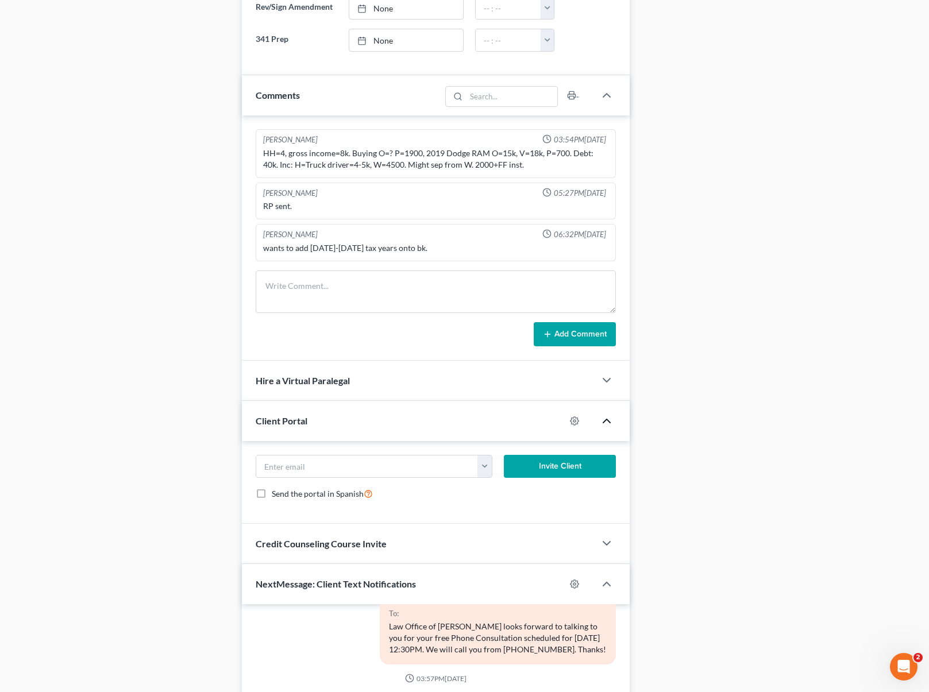
scroll to position [889, 0]
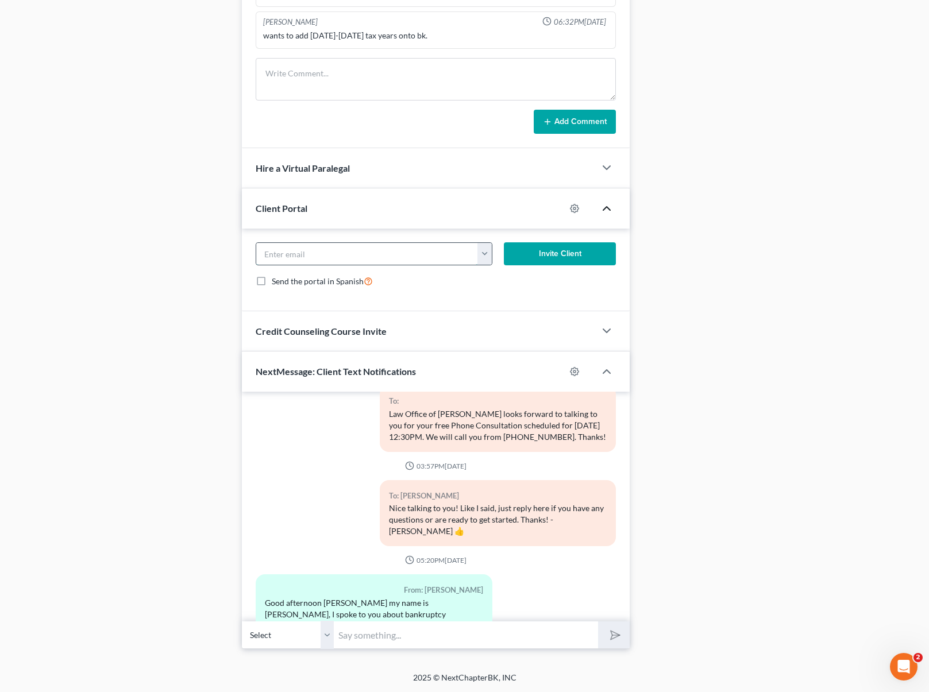
paste input "gilbertdelgado52011@gmail.com"
type input "gilbertdelgado52011@gmail.com"
click at [558, 254] on button "Invite Client" at bounding box center [560, 253] width 113 height 23
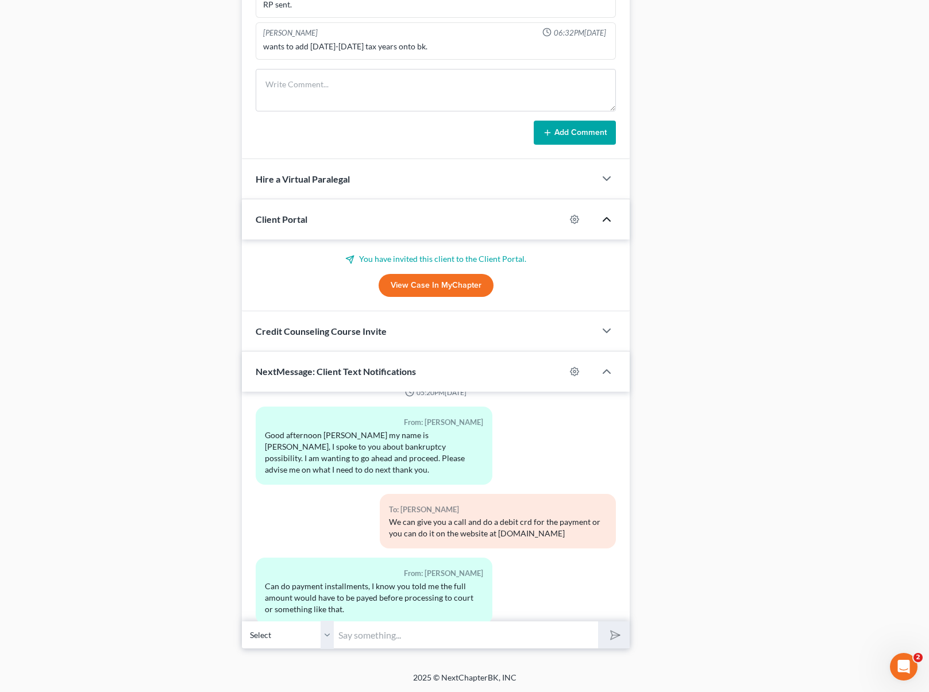
scroll to position [672, 0]
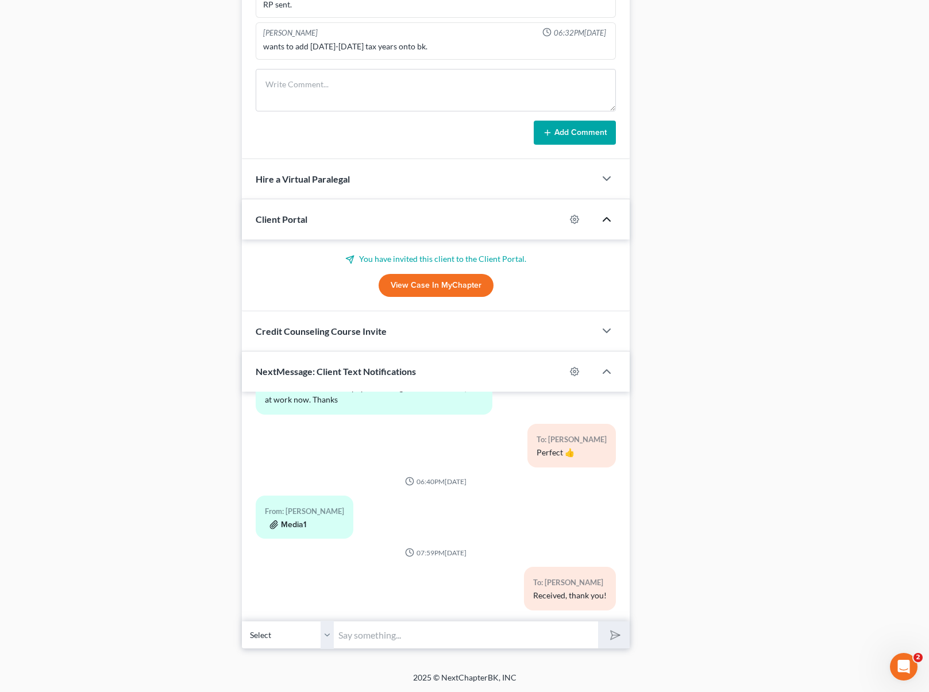
click at [287, 520] on button "Media1" at bounding box center [287, 524] width 37 height 9
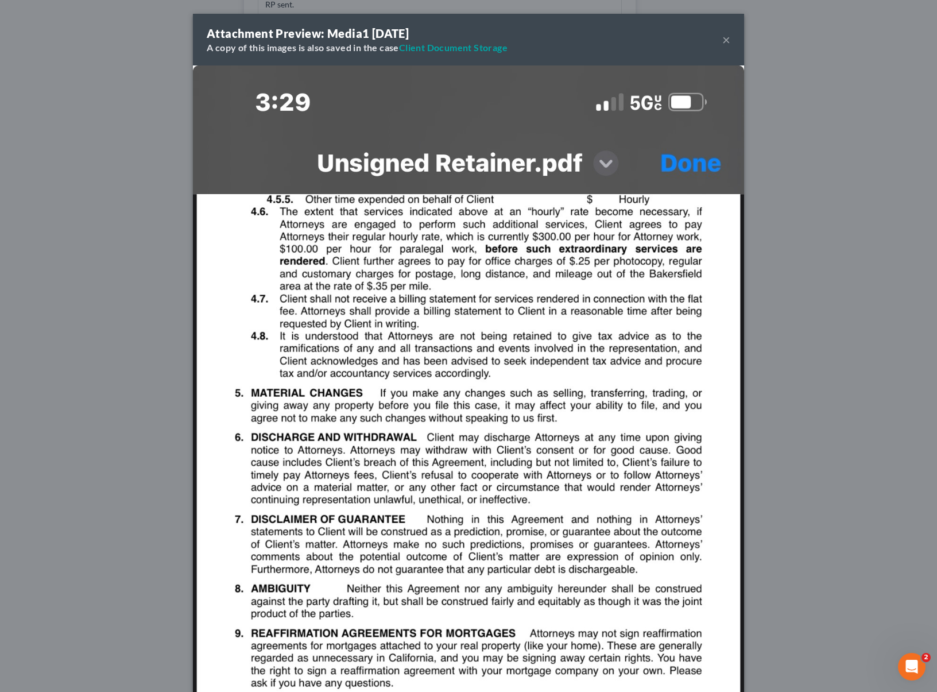
click at [725, 39] on button "×" at bounding box center [727, 40] width 8 height 14
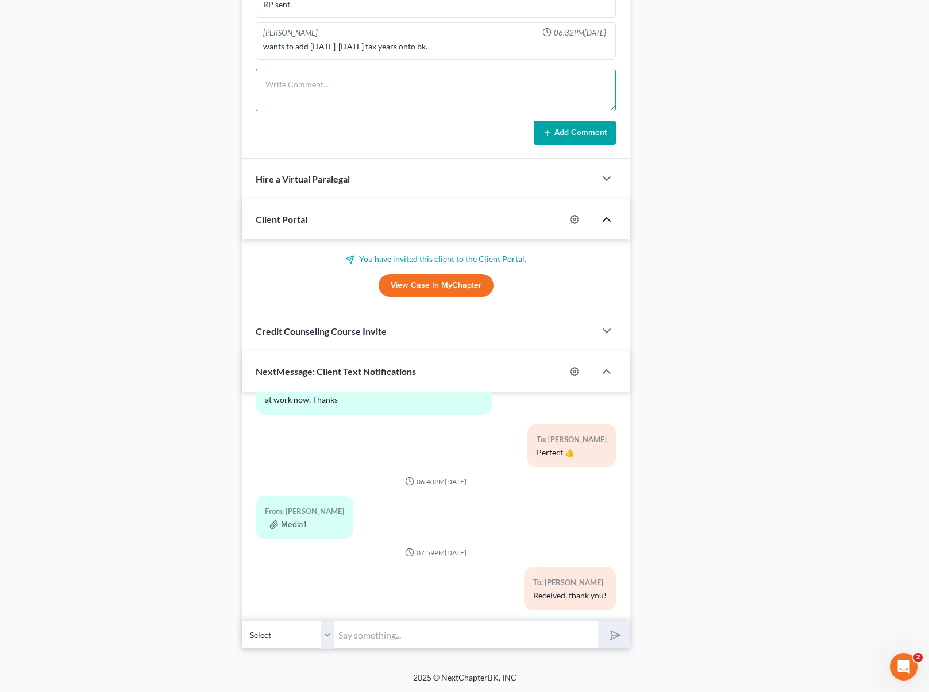
click at [297, 96] on textarea at bounding box center [436, 90] width 360 height 43
type textarea "Asking for status. Sent questionnaire."
click at [589, 126] on button "Add Comment" at bounding box center [575, 133] width 82 height 24
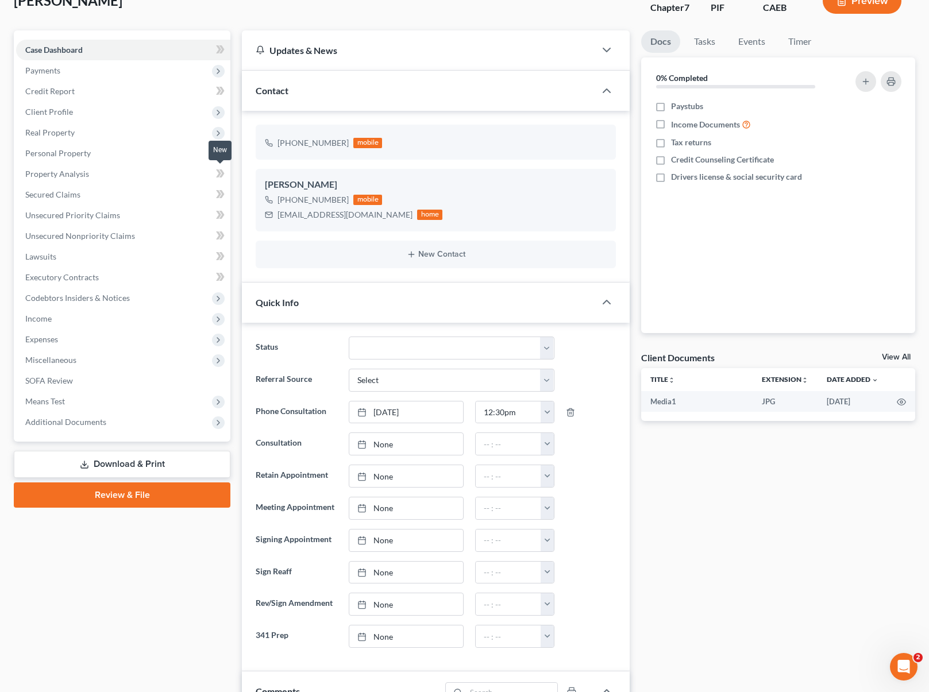
scroll to position [0, 0]
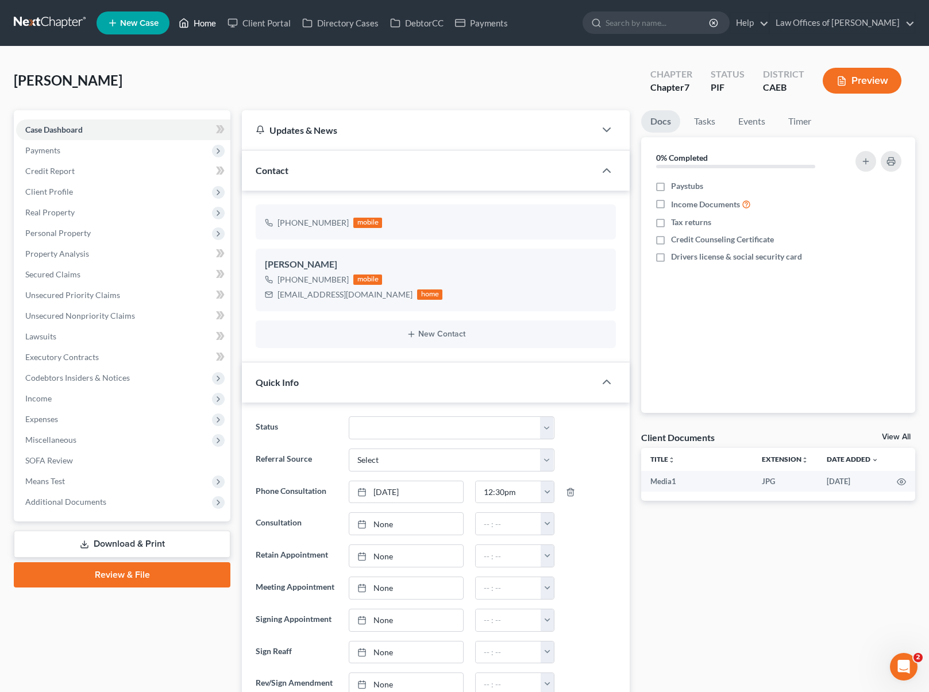
click at [202, 33] on link "Home" at bounding box center [197, 23] width 49 height 21
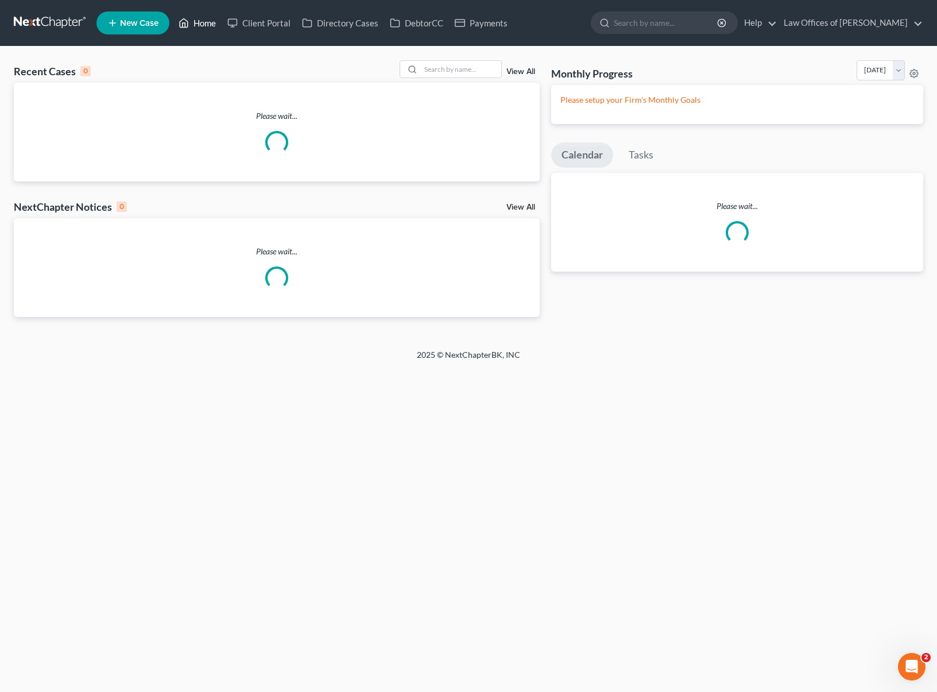
click at [204, 29] on link "Home" at bounding box center [197, 23] width 49 height 21
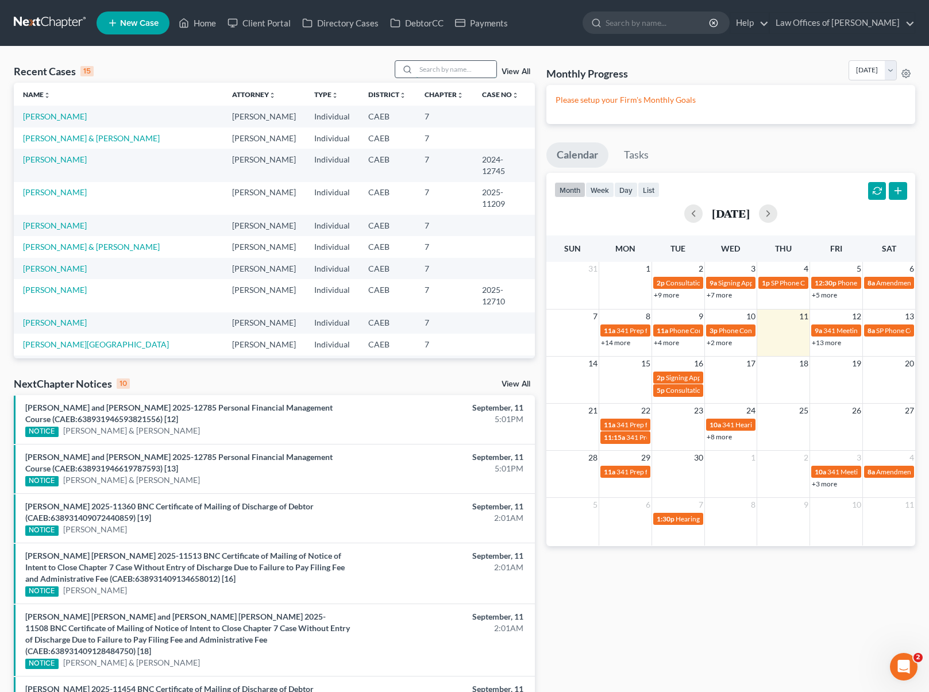
click at [443, 71] on input "search" at bounding box center [456, 69] width 80 height 17
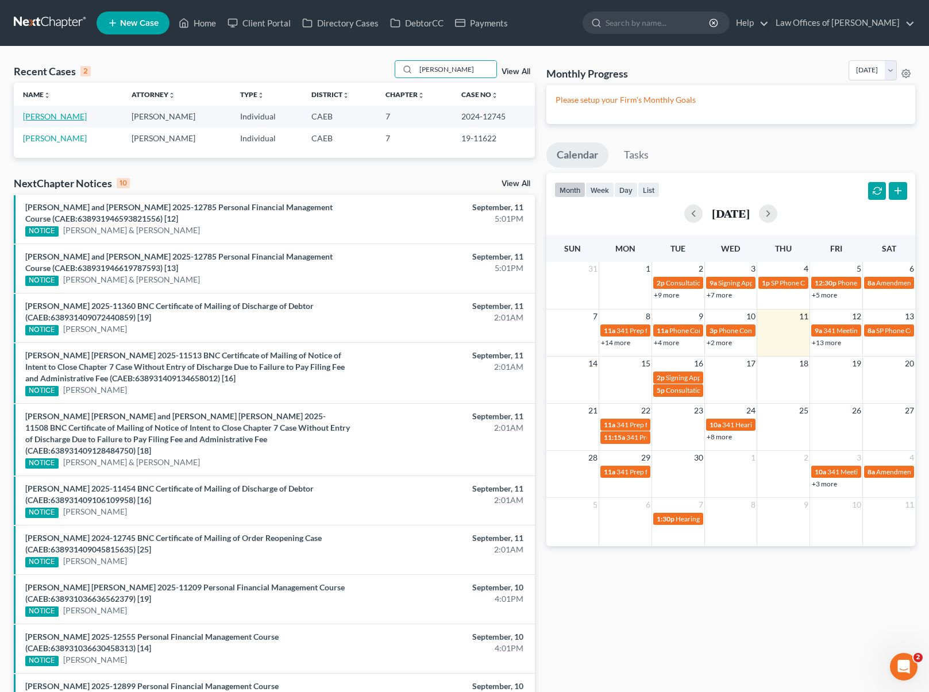
type input "anaya"
click at [87, 118] on link "Anaya-Sanchez, Javier" at bounding box center [55, 116] width 64 height 10
select select "6"
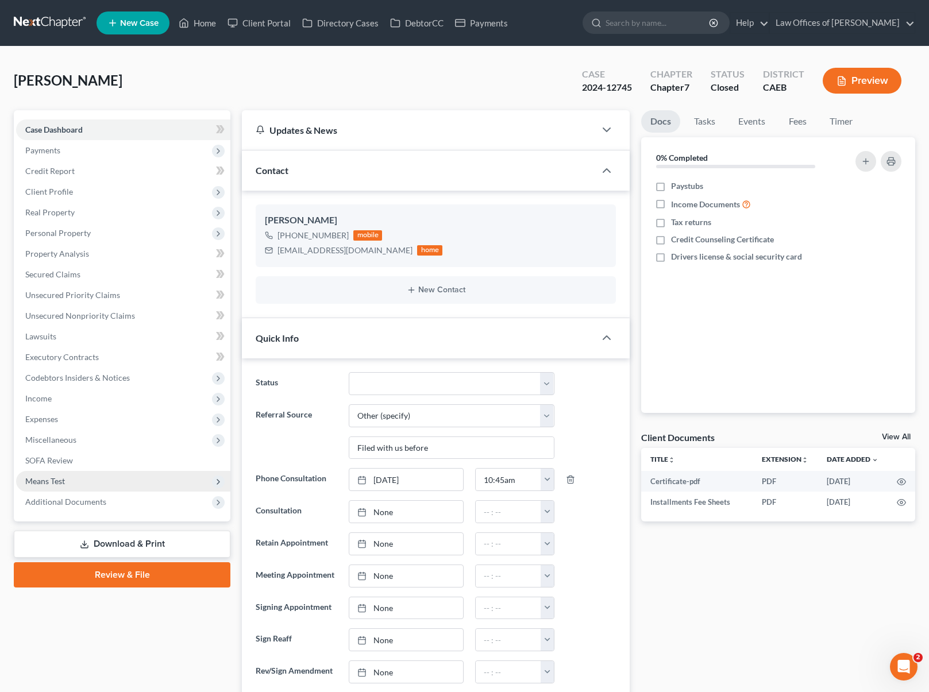
scroll to position [9860, 0]
click at [207, 29] on link "Home" at bounding box center [197, 23] width 49 height 21
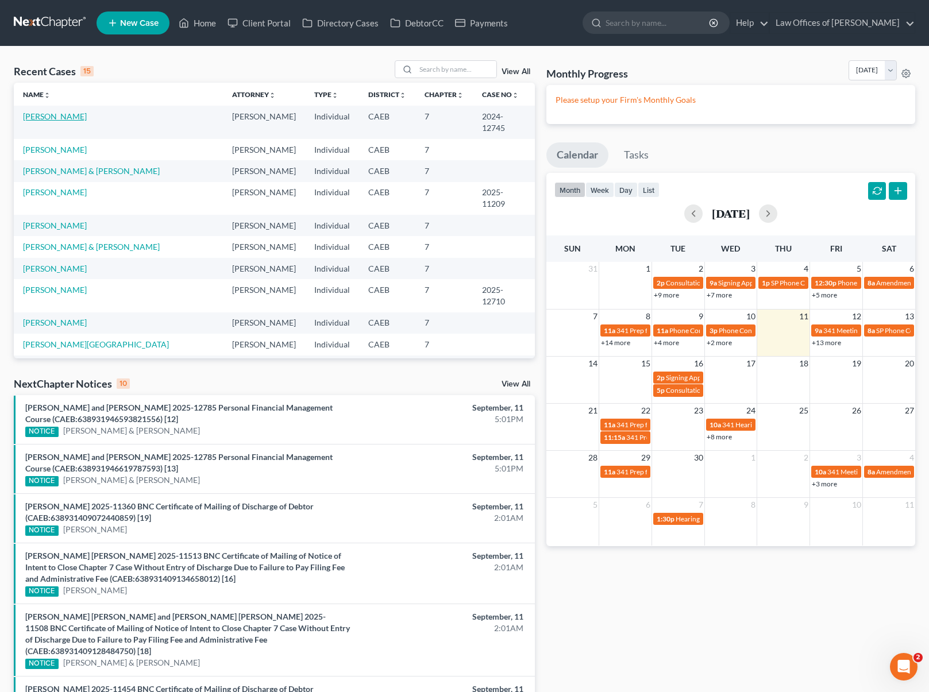
click at [70, 117] on link "Anaya-Sanchez, Javier" at bounding box center [55, 116] width 64 height 10
select select "6"
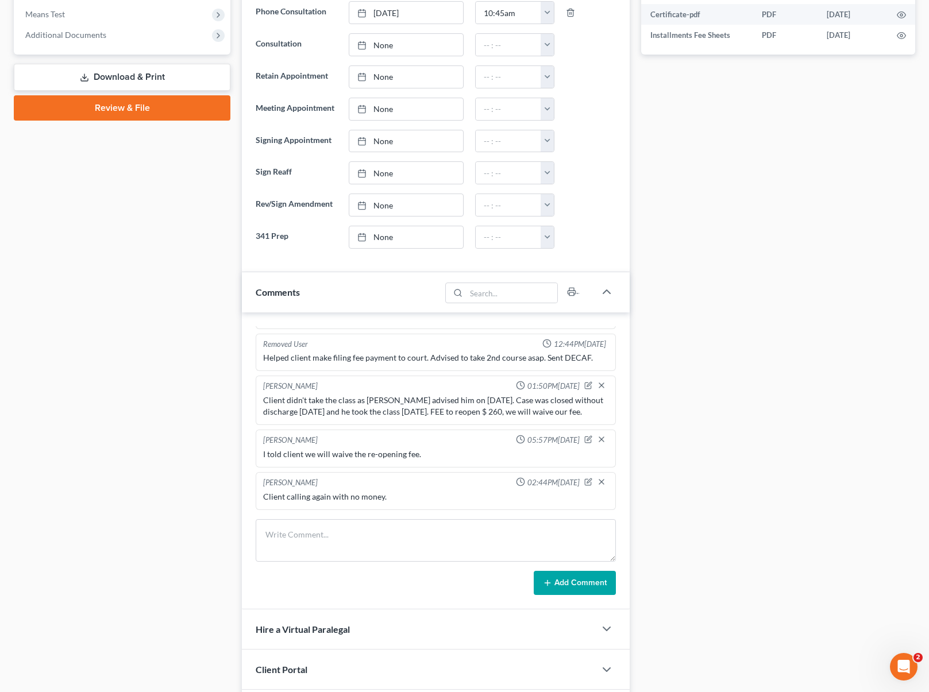
scroll to position [470, 0]
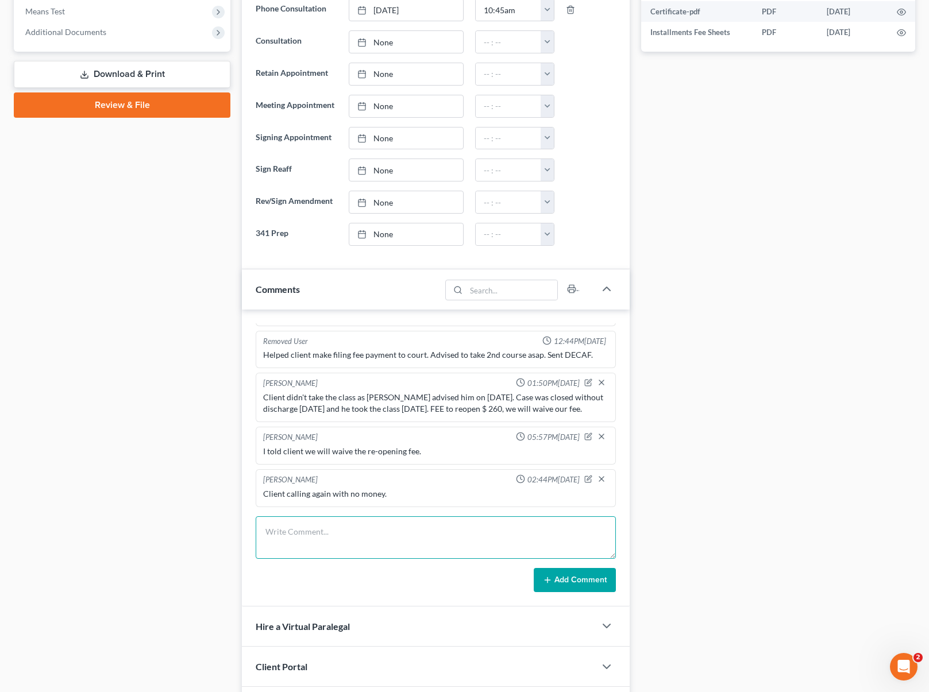
click at [352, 535] on textarea at bounding box center [436, 537] width 360 height 43
click at [434, 549] on textarea "Case is reopened. I called court about the discharge, she said she will talk to…" at bounding box center [436, 537] width 360 height 43
type textarea "Case is reopened. I called court about the discharge, she said she will talk to…"
click at [566, 576] on button "Add Comment" at bounding box center [575, 580] width 82 height 24
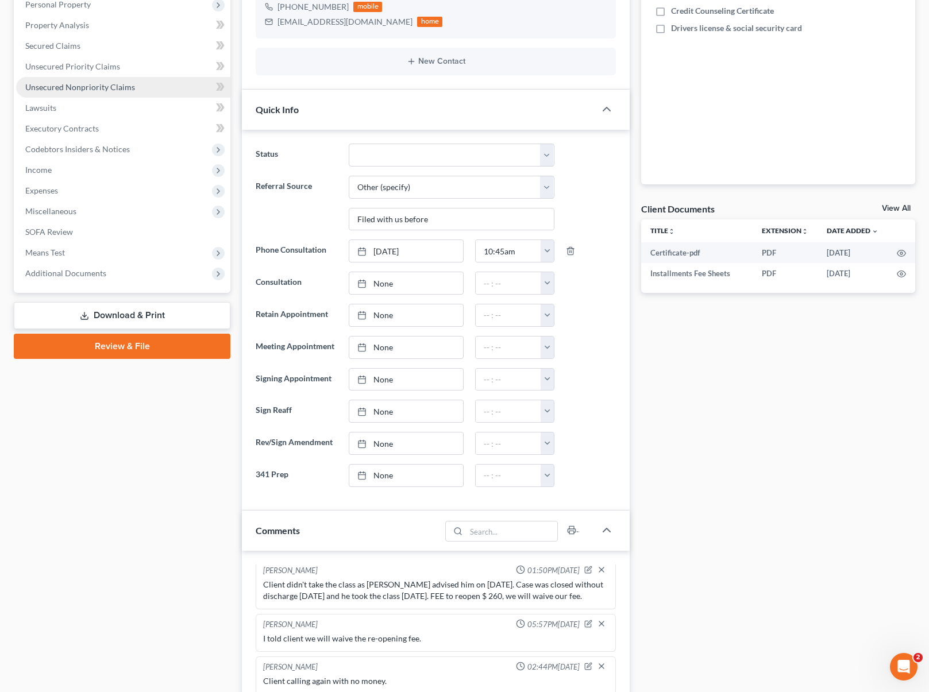
scroll to position [0, 0]
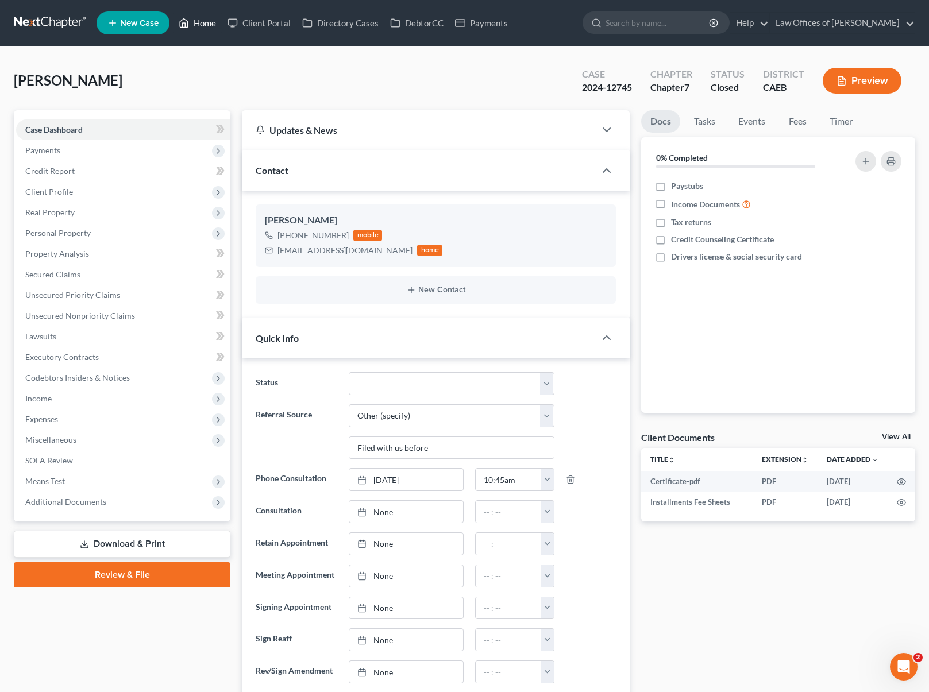
click at [207, 29] on link "Home" at bounding box center [197, 23] width 49 height 21
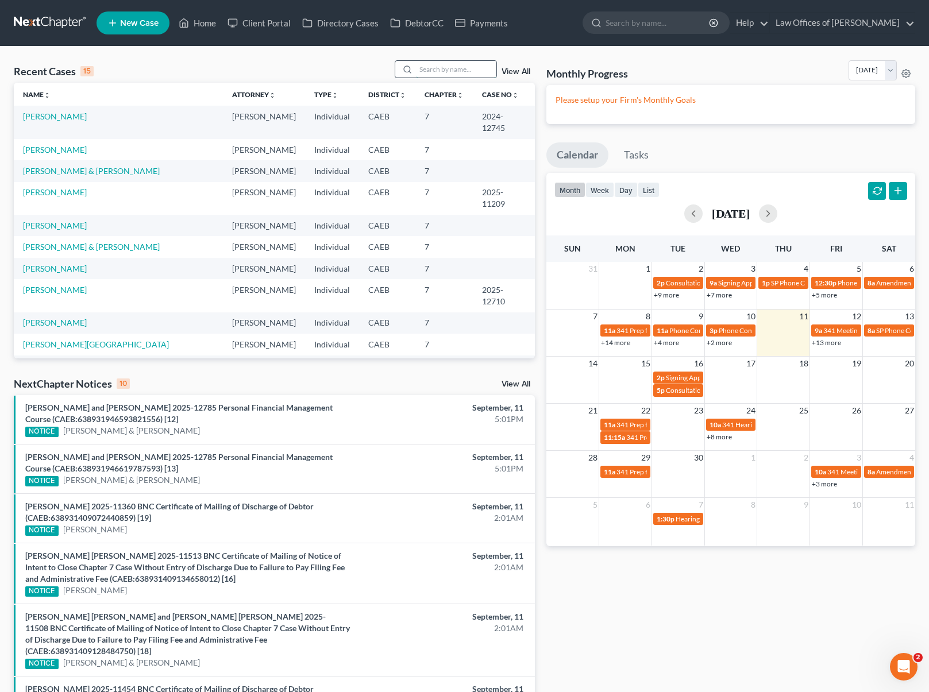
click at [434, 71] on input "search" at bounding box center [456, 69] width 80 height 17
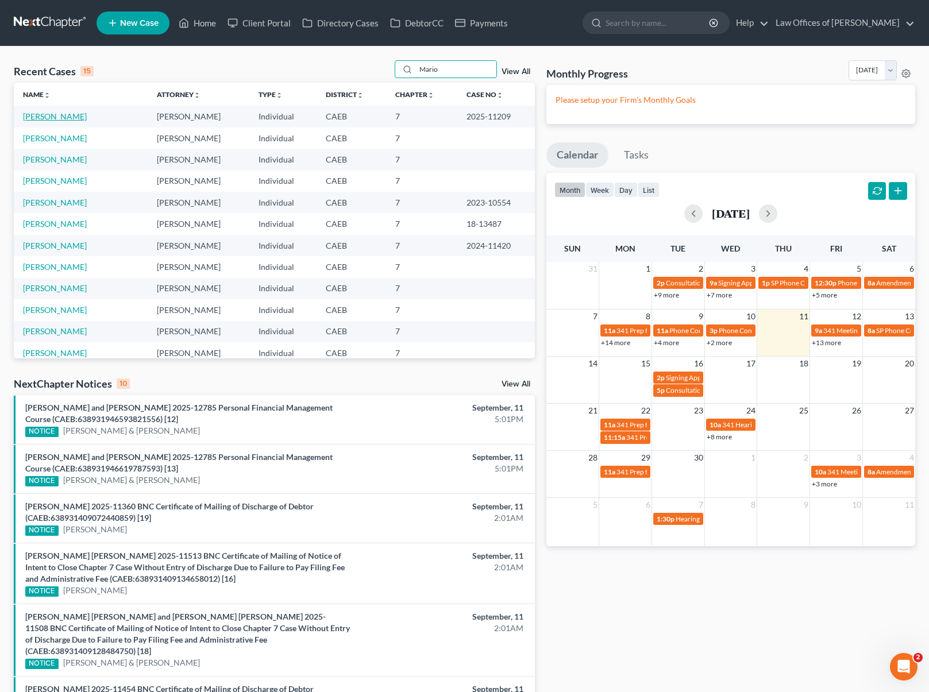
type input "Mario"
click at [63, 114] on link "Townsend, Mario" at bounding box center [55, 116] width 64 height 10
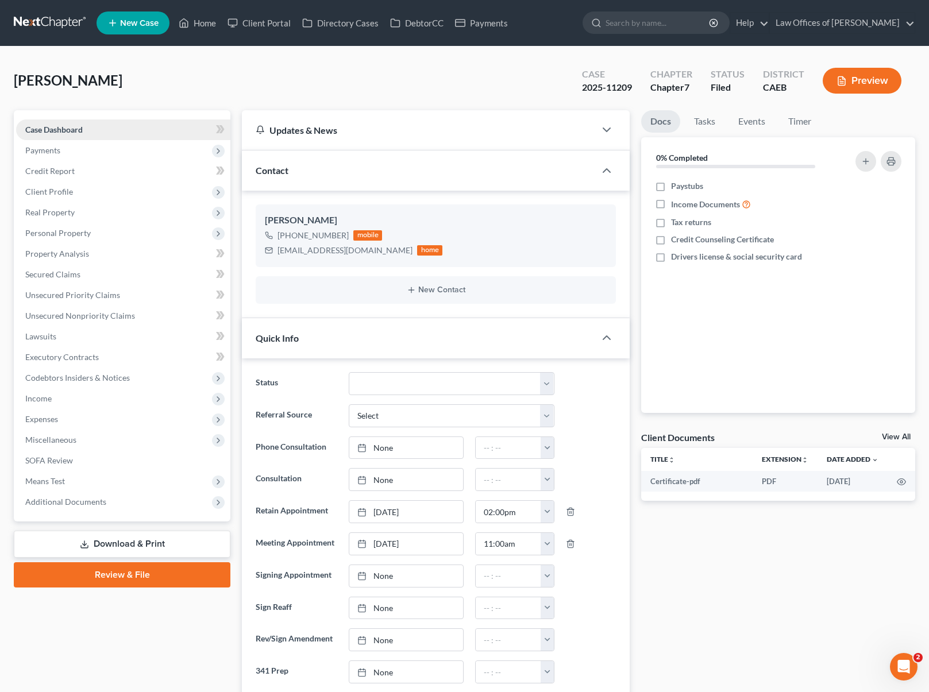
scroll to position [3450, 0]
click at [203, 28] on link "Home" at bounding box center [197, 23] width 49 height 21
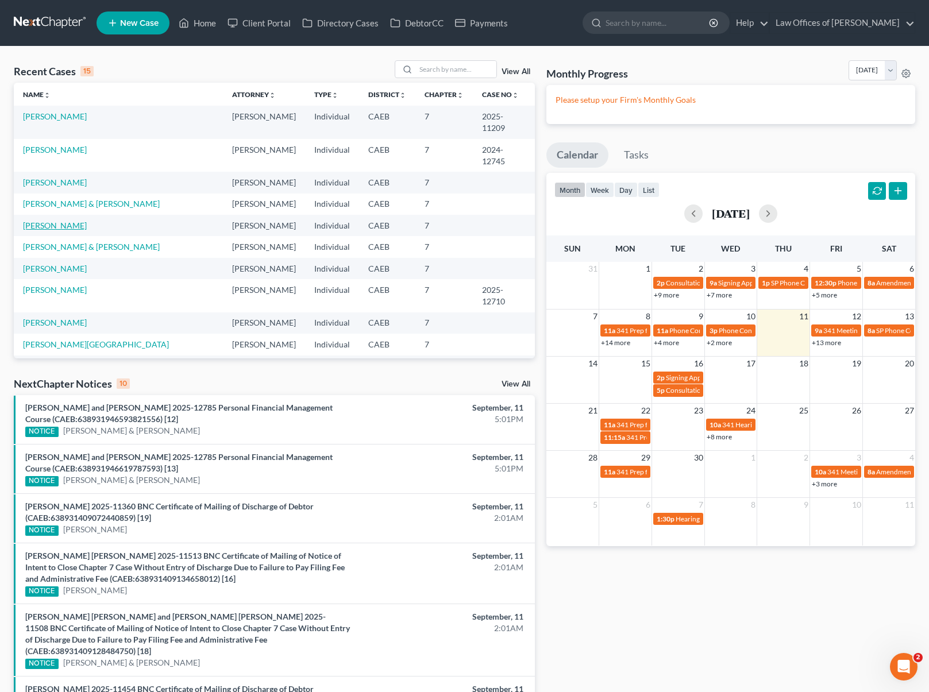
click at [48, 221] on link "Reed, John" at bounding box center [55, 226] width 64 height 10
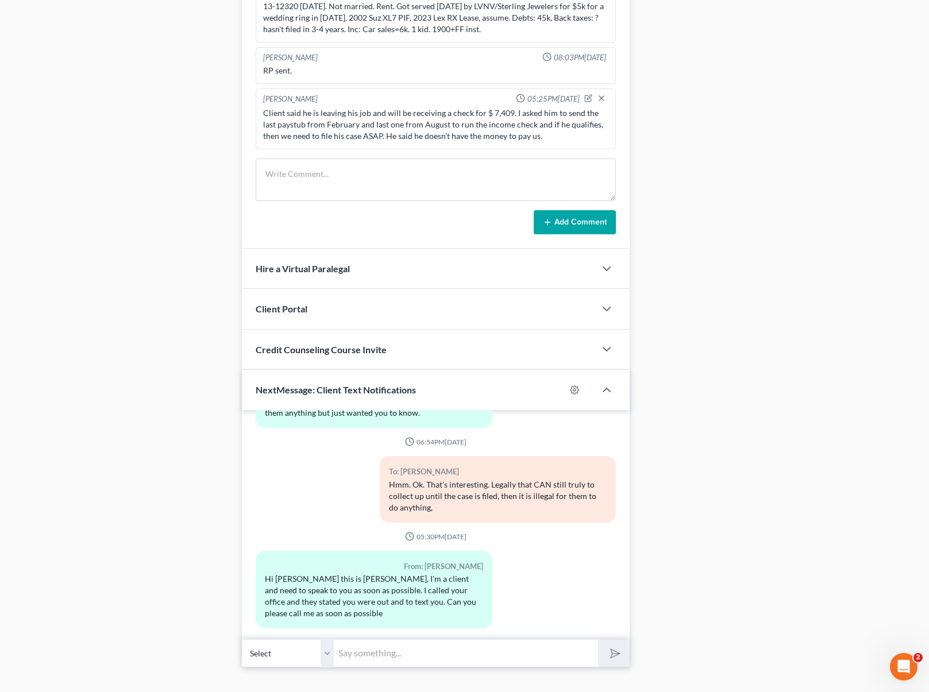
scroll to position [797, 0]
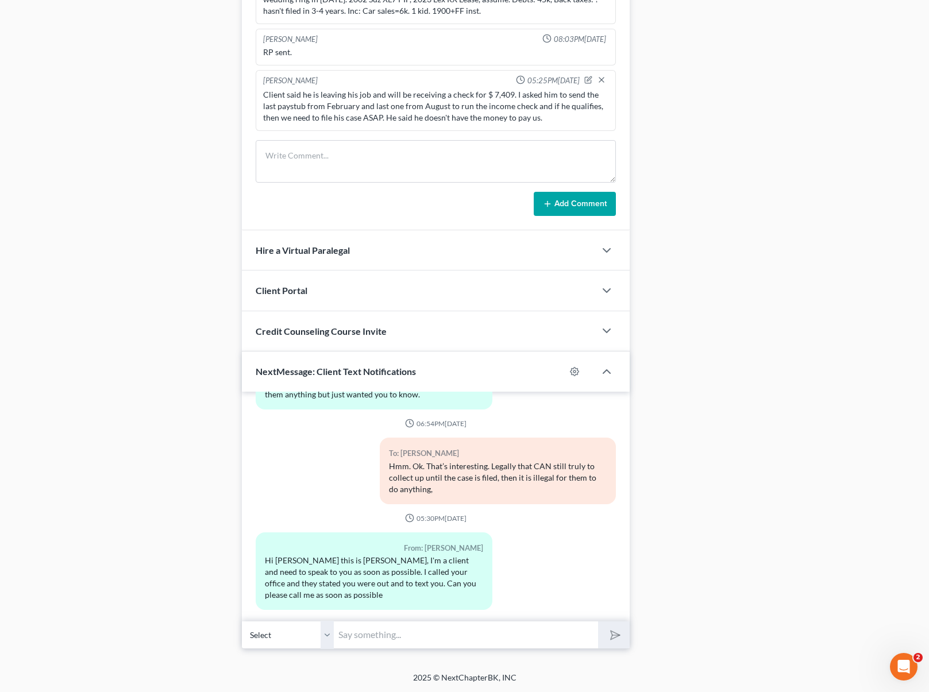
click at [542, 107] on div "Client said he is leaving his job and will be receiving a check for $ 7,409. I …" at bounding box center [435, 106] width 345 height 34
click at [585, 79] on icon "button" at bounding box center [588, 80] width 8 height 8
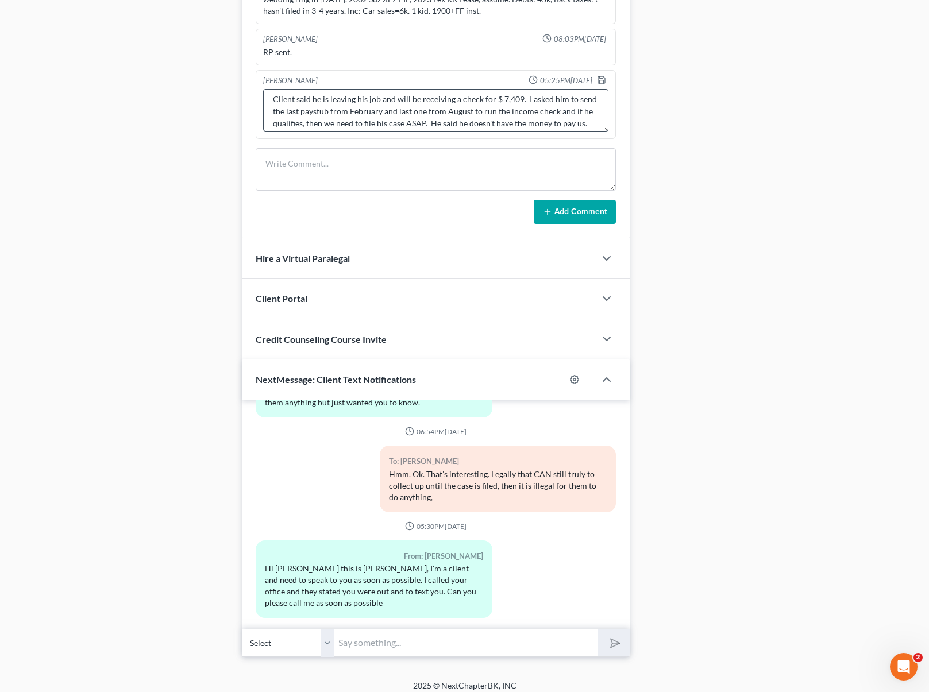
scroll to position [12, 0]
click at [557, 107] on textarea "Client said he is leaving his job and will be receiving a check for $ 7,409. I …" at bounding box center [435, 110] width 345 height 43
type textarea "Client said he is leaving his job and will be receiving a check for $ 7,409. I …"
drag, startPoint x: 600, startPoint y: 80, endPoint x: 565, endPoint y: 114, distance: 48.8
click at [600, 80] on icon "button" at bounding box center [601, 79] width 9 height 9
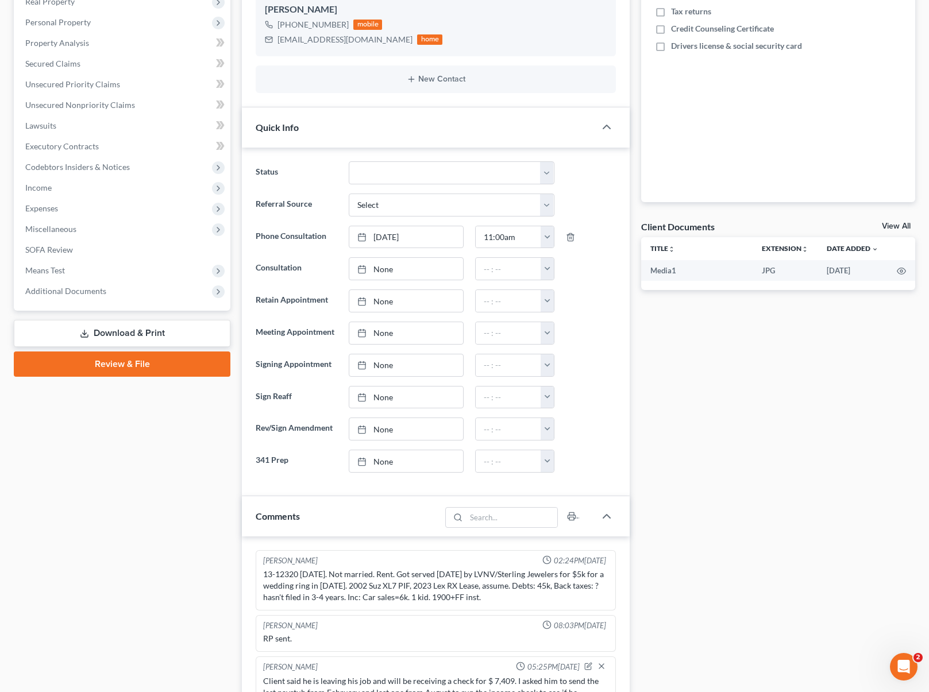
scroll to position [0, 0]
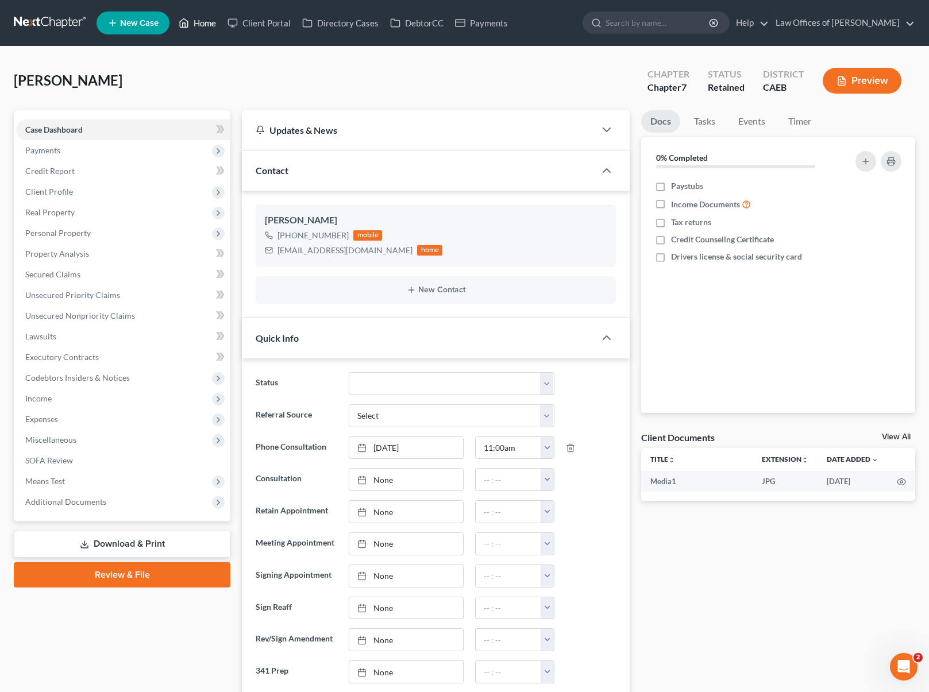
click at [207, 27] on link "Home" at bounding box center [197, 23] width 49 height 21
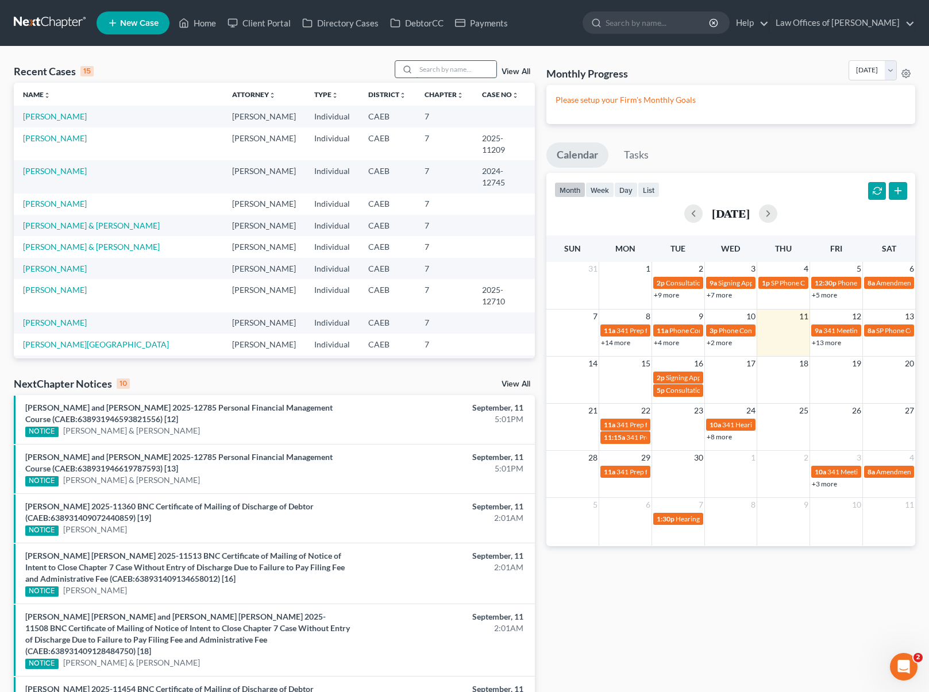
click at [438, 65] on input "search" at bounding box center [456, 69] width 80 height 17
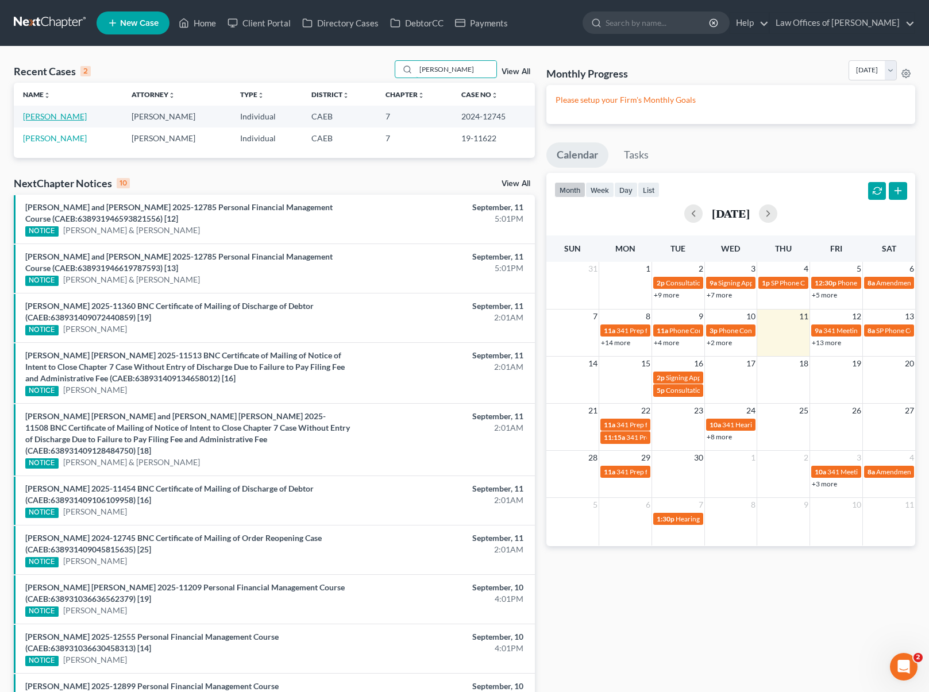
type input "Anaya"
click at [80, 115] on link "Anaya-Sanchez, Javier" at bounding box center [55, 116] width 64 height 10
select select "1"
select select "6"
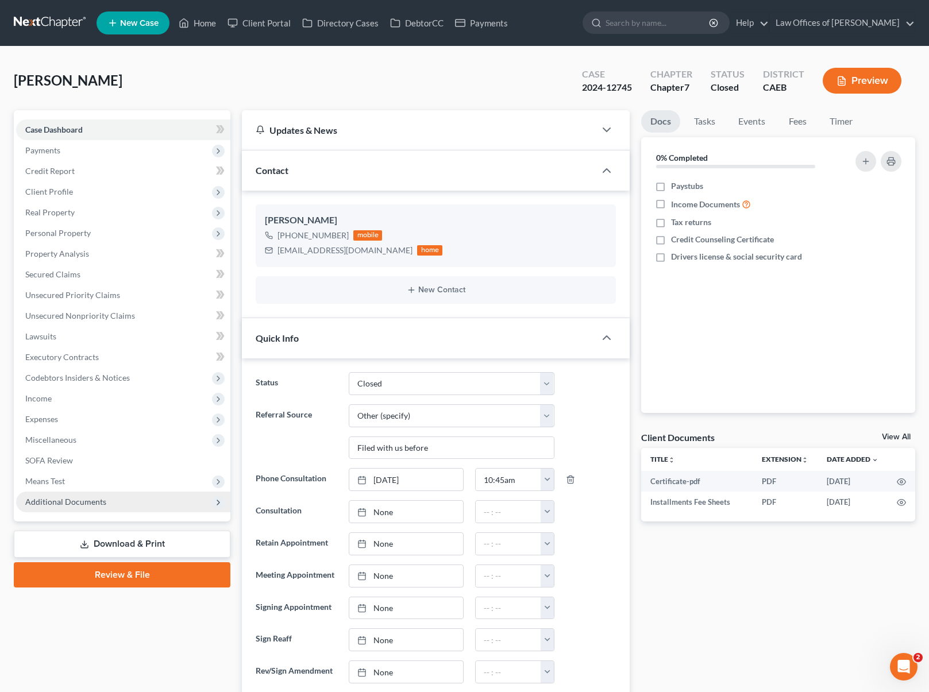
scroll to position [9860, 0]
click at [92, 501] on span "Additional Documents" at bounding box center [65, 502] width 81 height 10
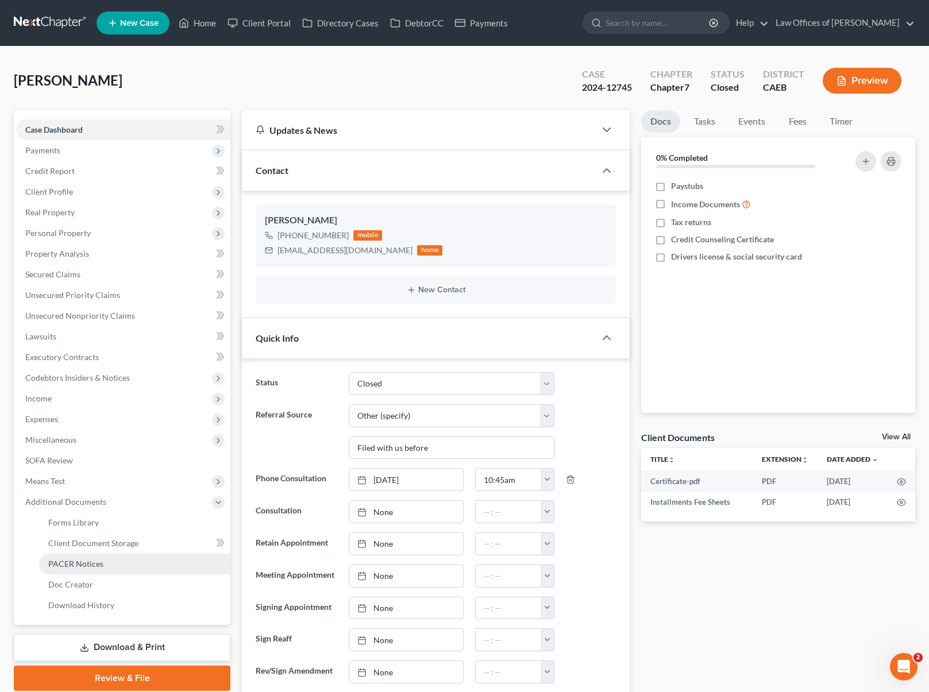
click at [110, 563] on link "PACER Notices" at bounding box center [134, 564] width 191 height 21
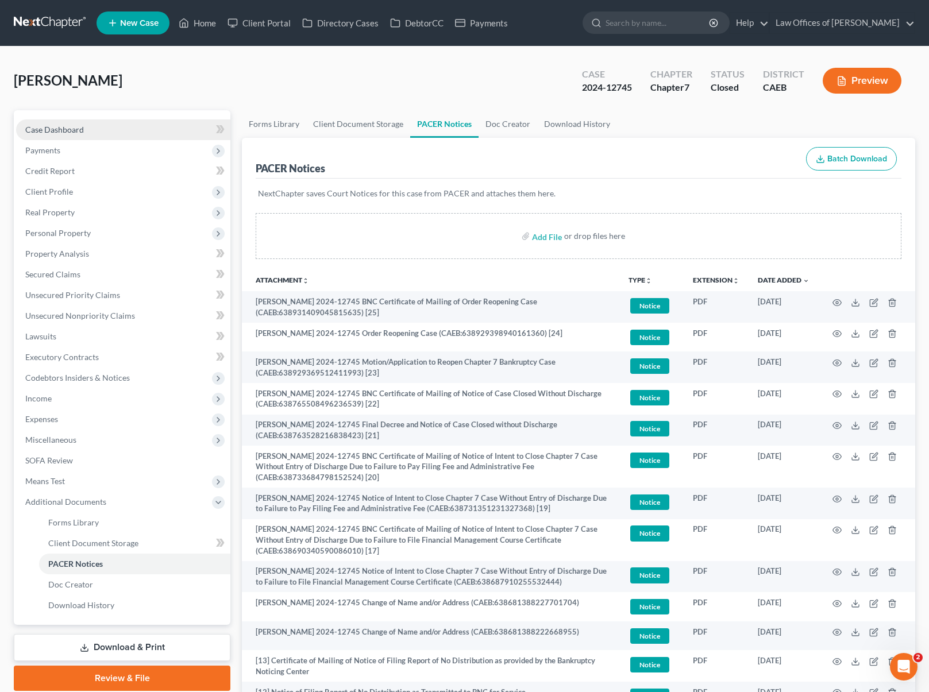
click at [140, 126] on link "Case Dashboard" at bounding box center [123, 129] width 214 height 21
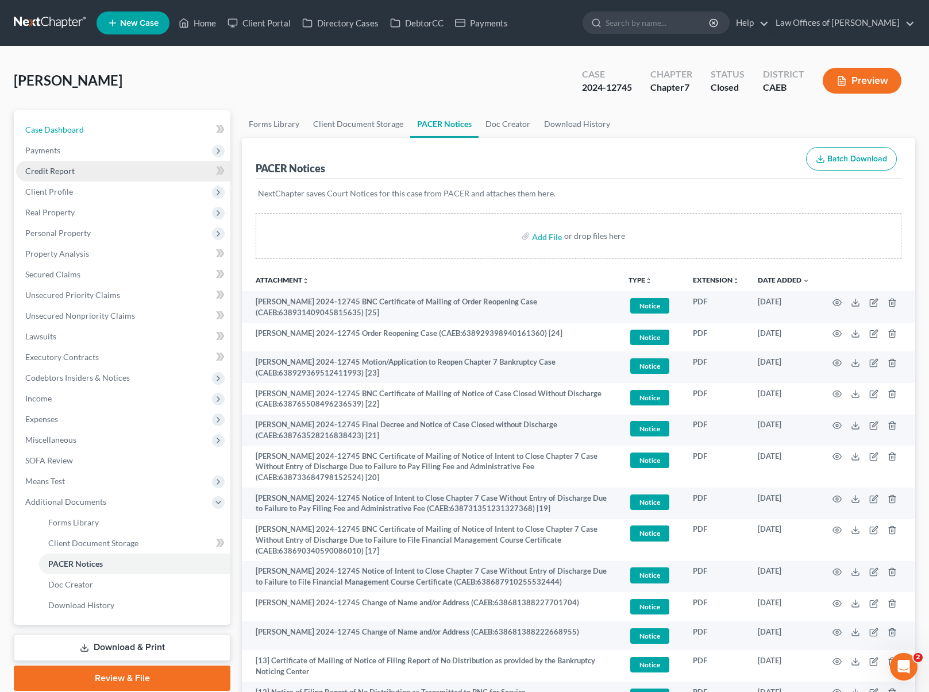
select select "6"
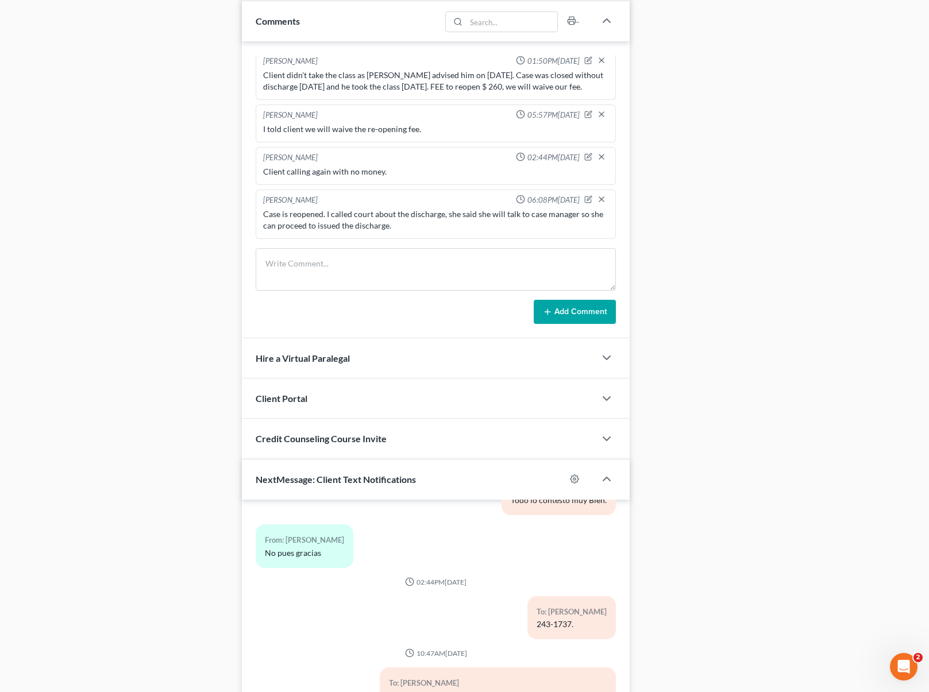
scroll to position [736, 0]
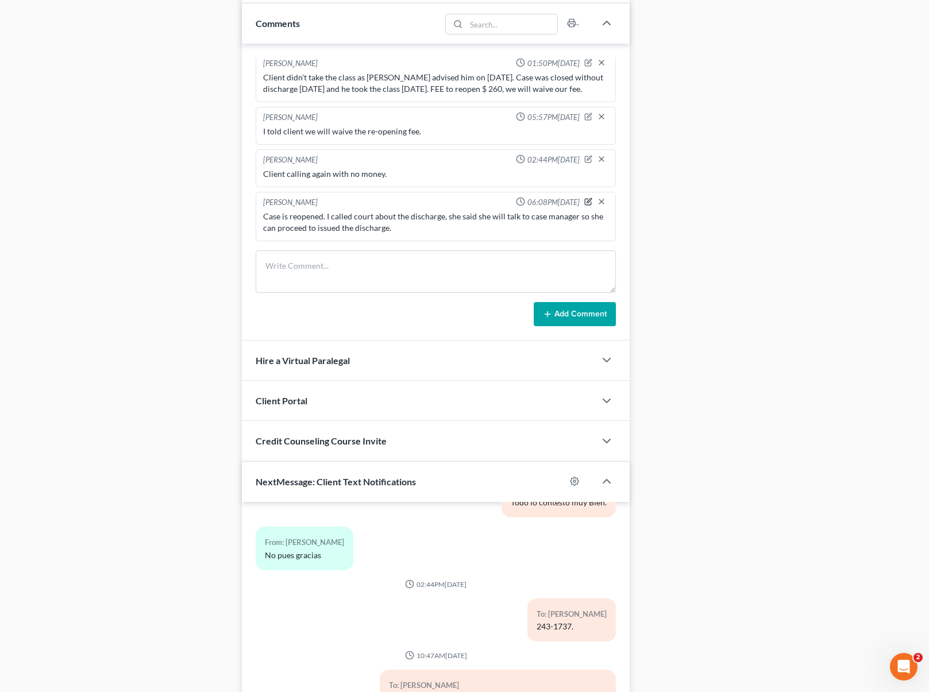
drag, startPoint x: 577, startPoint y: 200, endPoint x: 446, endPoint y: 233, distance: 135.6
click at [584, 201] on icon "button" at bounding box center [588, 202] width 8 height 8
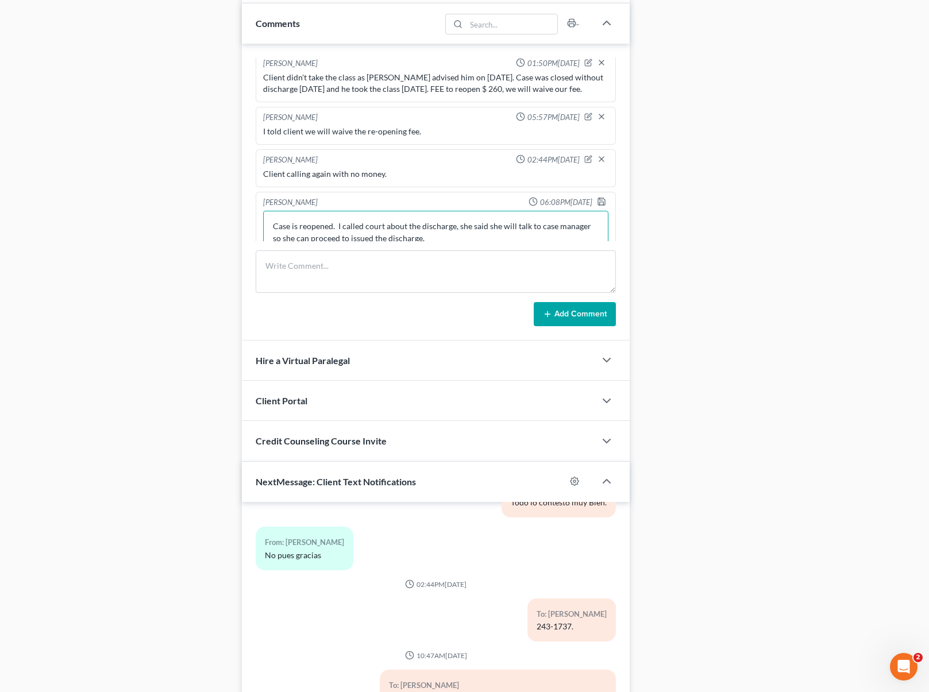
drag, startPoint x: 441, startPoint y: 236, endPoint x: 459, endPoint y: 238, distance: 18.5
click at [441, 237] on textarea "Case is reopened. I called court about the discharge, she said she will talk to…" at bounding box center [435, 232] width 345 height 43
type textarea "Case is reopened. I called court about the discharge, she said she will talk to…"
click at [373, 254] on textarea at bounding box center [436, 271] width 360 height 43
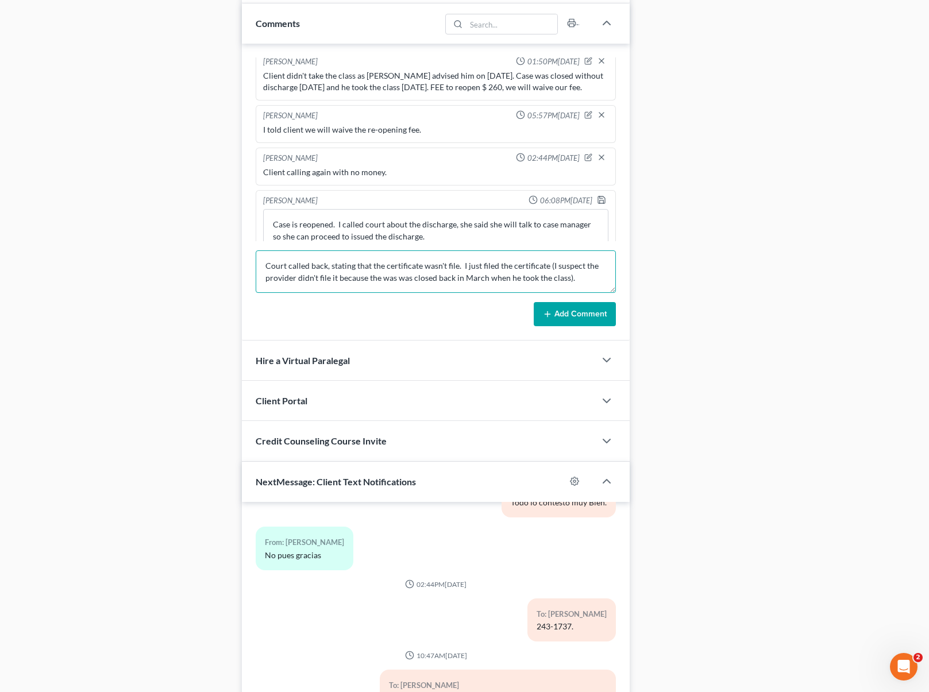
type textarea "Court called back, stating that the certificate wasn't file. I just filed the c…"
click at [566, 310] on button "Add Comment" at bounding box center [575, 314] width 82 height 24
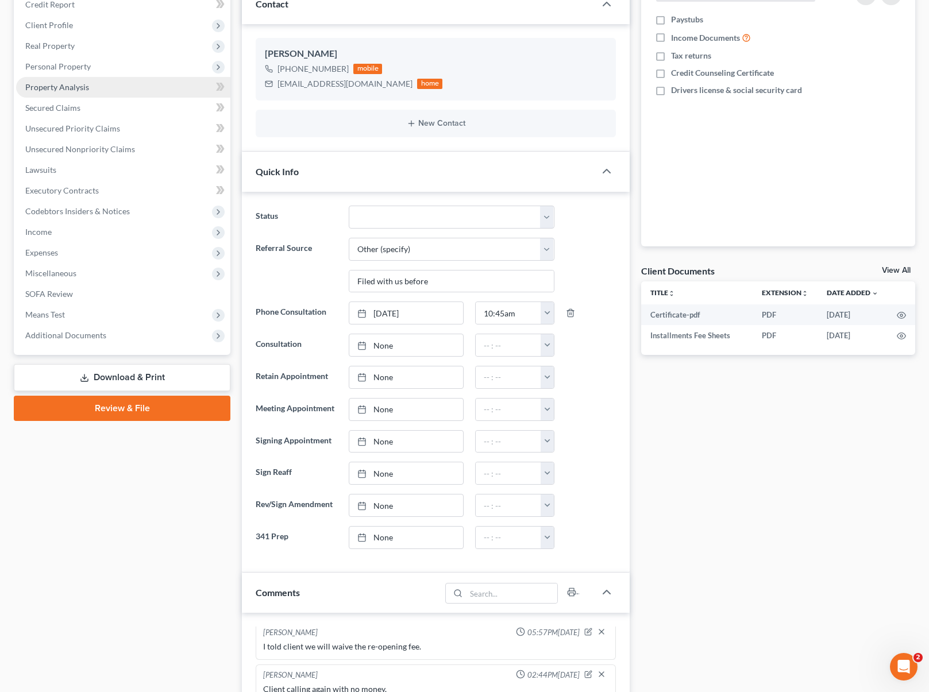
scroll to position [0, 0]
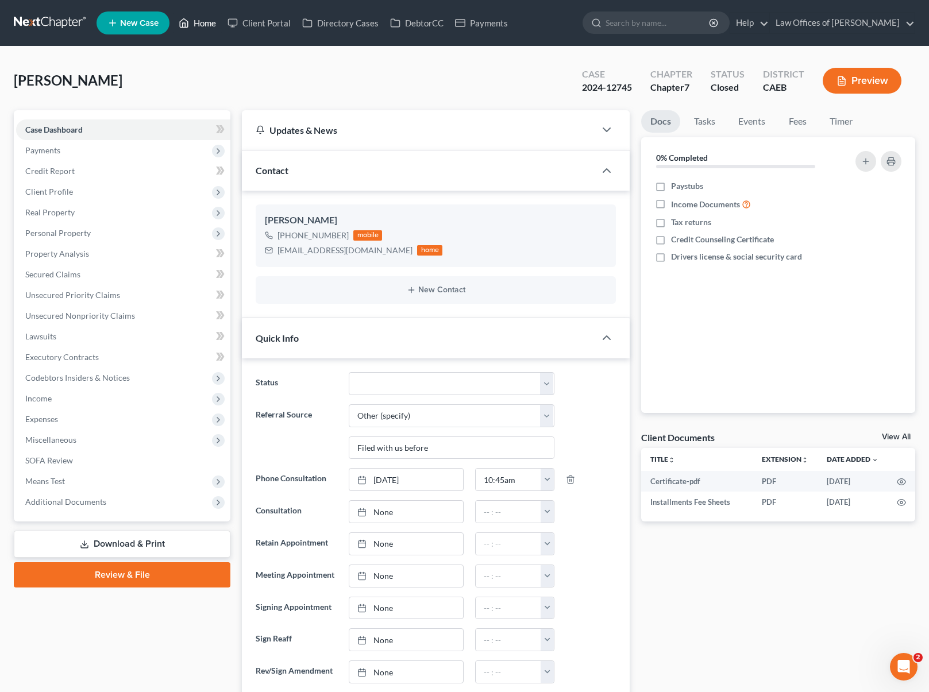
click at [196, 24] on link "Home" at bounding box center [197, 23] width 49 height 21
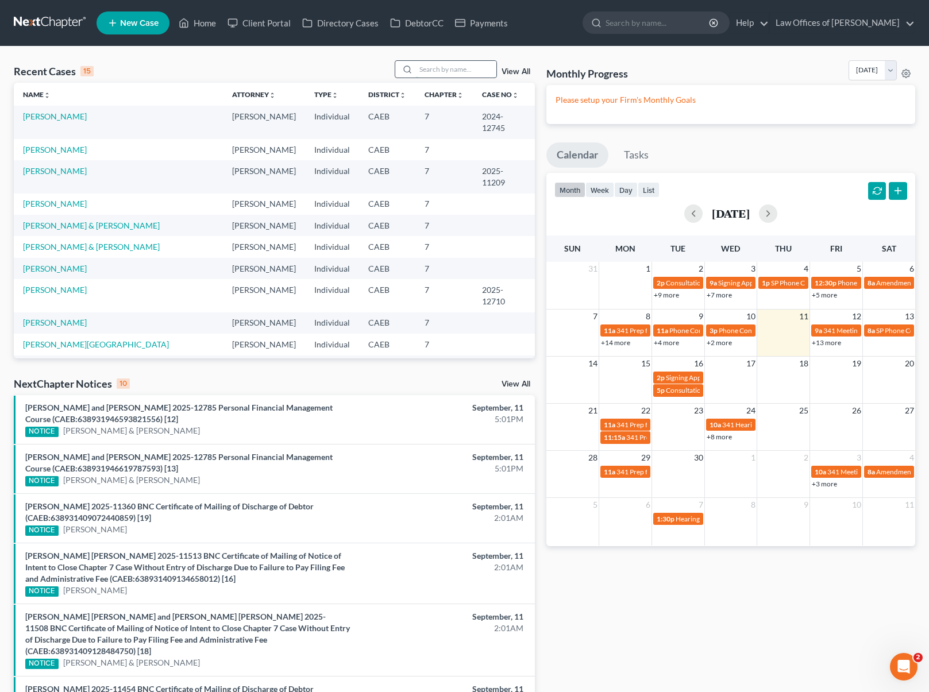
click at [474, 74] on input "search" at bounding box center [456, 69] width 80 height 17
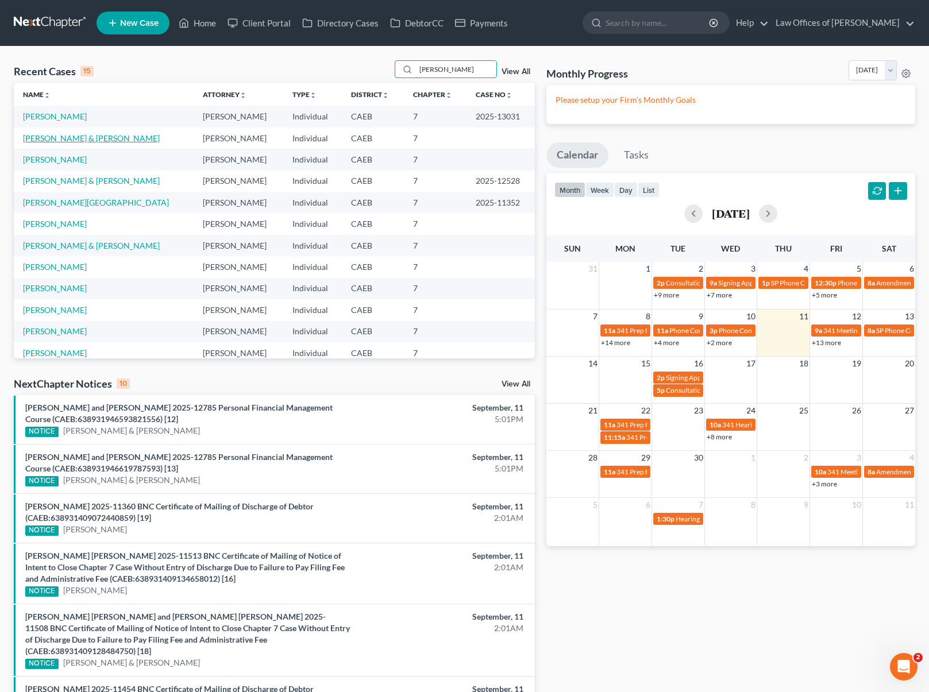
type input "Davis"
click at [82, 135] on link "Davis, Larry & Christine" at bounding box center [91, 138] width 137 height 10
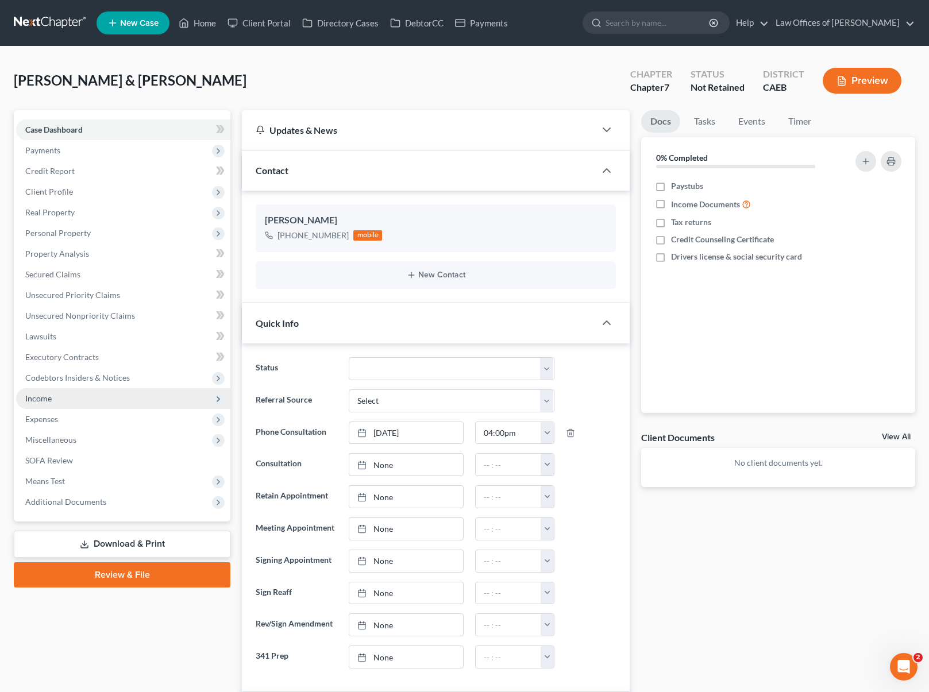
click at [34, 402] on span "Income" at bounding box center [38, 398] width 26 height 10
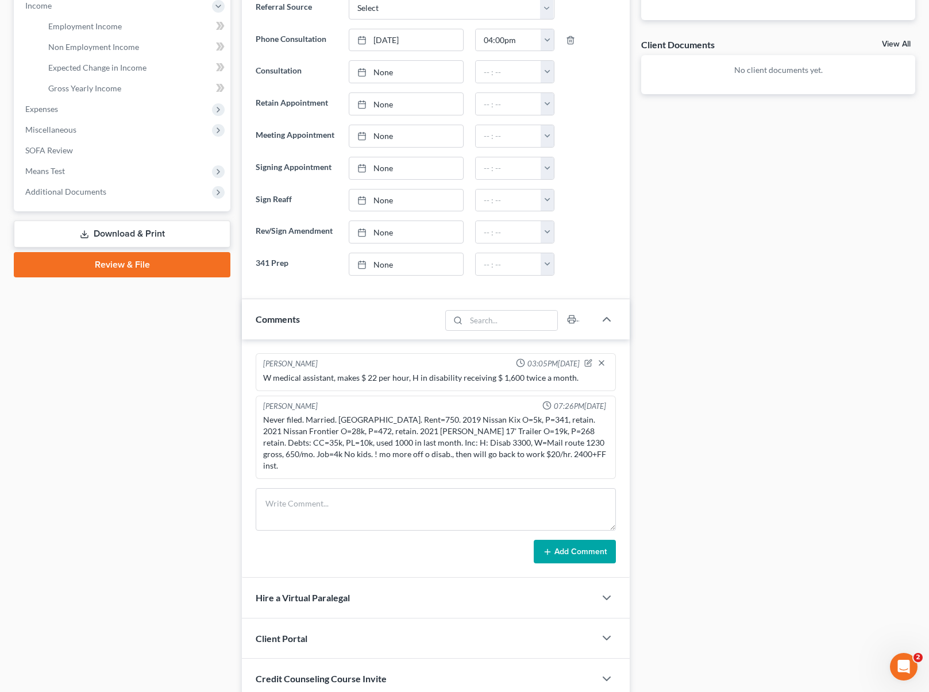
scroll to position [472, 0]
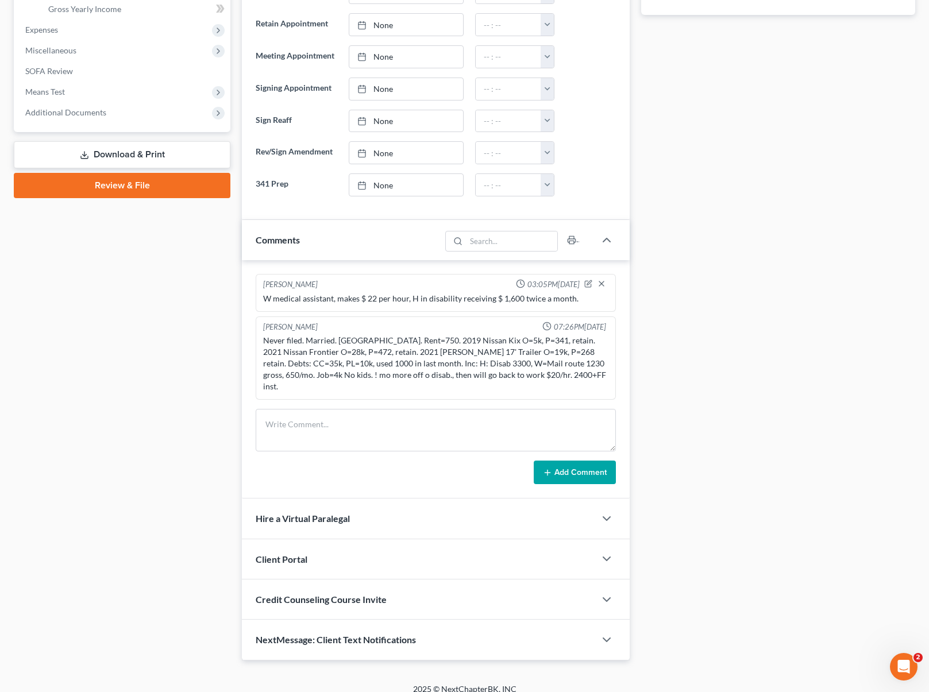
click at [229, 462] on div "Case Dashboard Payments Invoices Payments Payments Credit Report Client Profile" at bounding box center [122, 149] width 228 height 1022
click at [612, 633] on icon "button" at bounding box center [607, 640] width 14 height 14
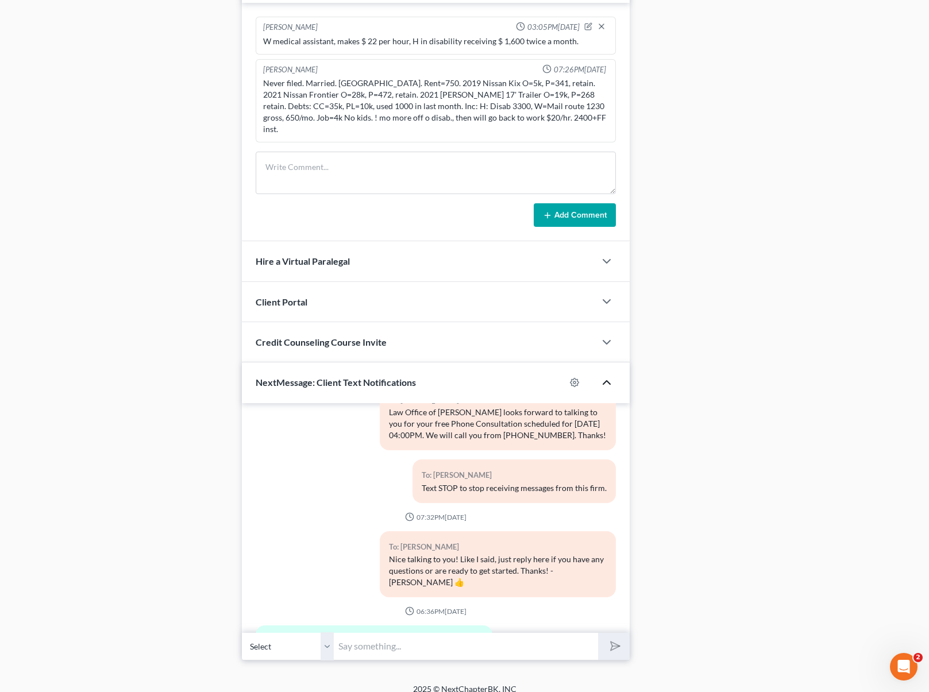
scroll to position [103, 0]
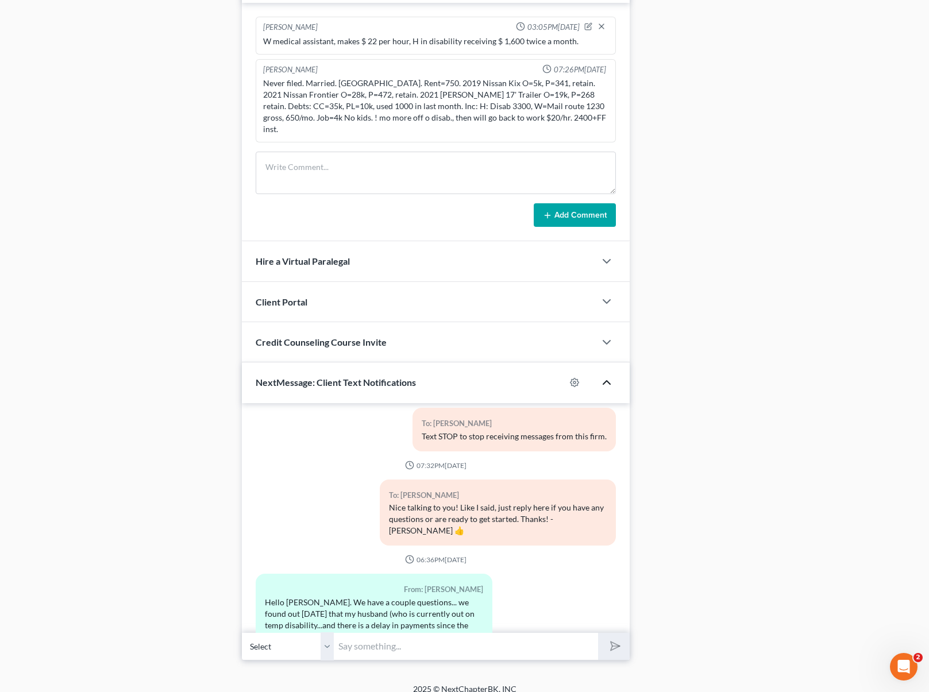
click at [402, 597] on div "Hello Mr. Bell. We have a couple questions... we found out today that my husban…" at bounding box center [374, 660] width 218 height 126
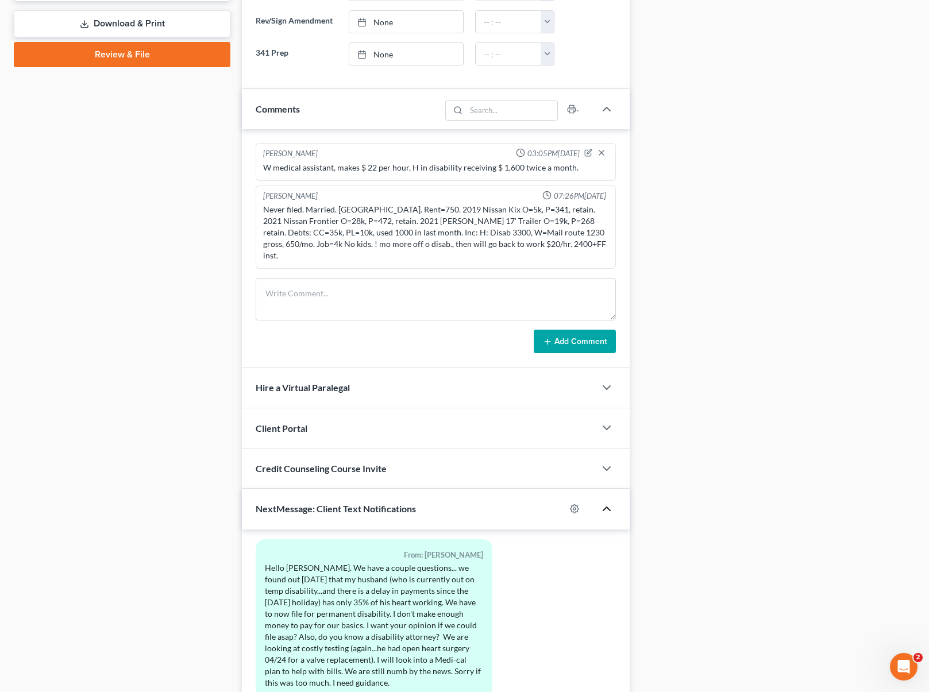
scroll to position [10, 0]
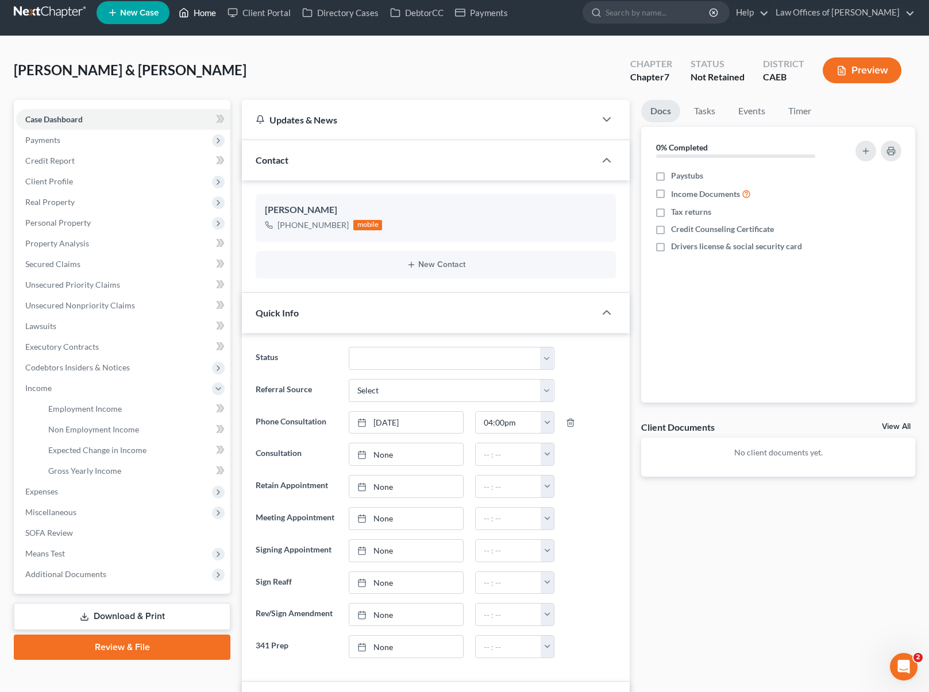
click at [217, 13] on link "Home" at bounding box center [197, 12] width 49 height 21
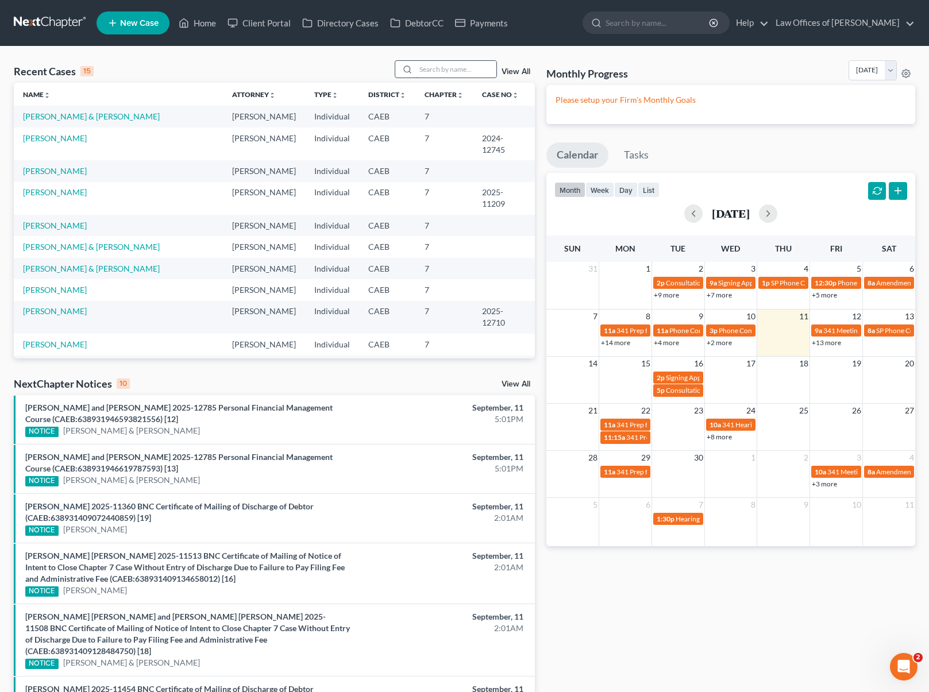
click at [464, 71] on input "search" at bounding box center [456, 69] width 80 height 17
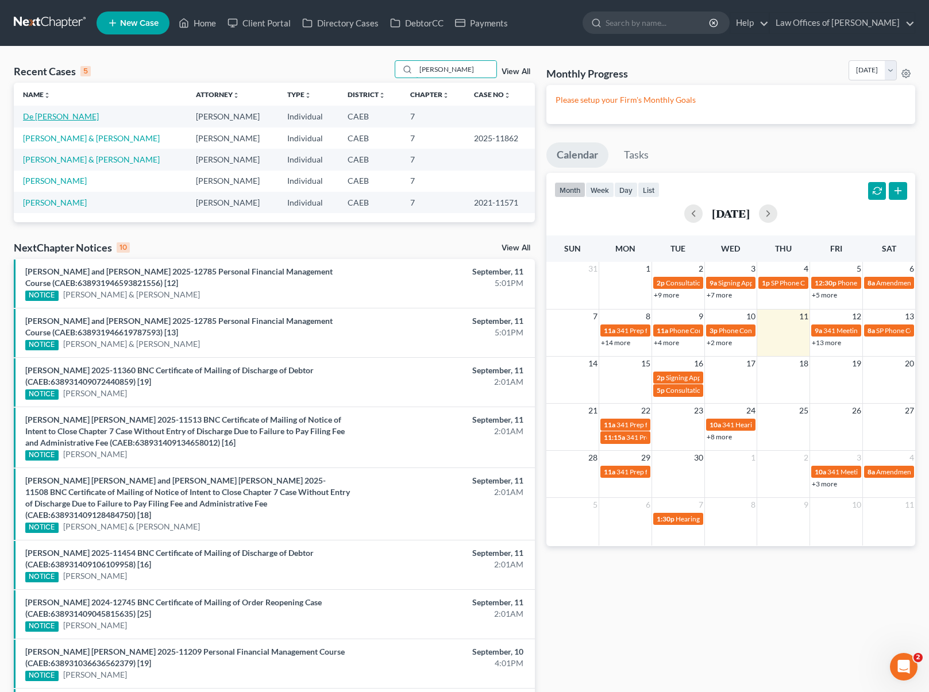
type input "Tania"
click at [37, 117] on link "De La Mora, Tania" at bounding box center [61, 116] width 76 height 10
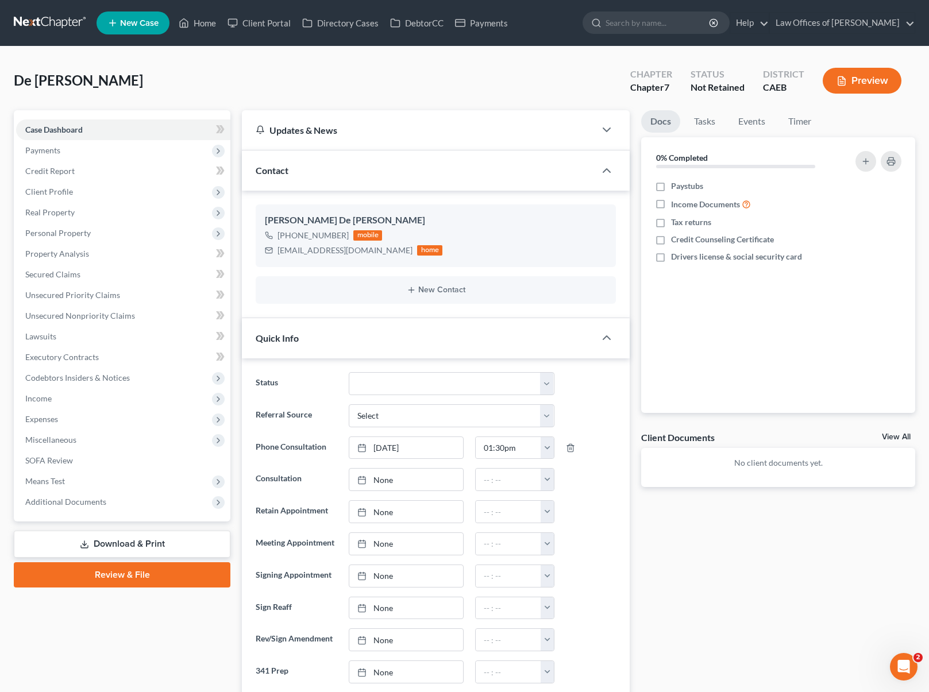
scroll to position [671, 0]
click at [197, 23] on link "Home" at bounding box center [197, 23] width 49 height 21
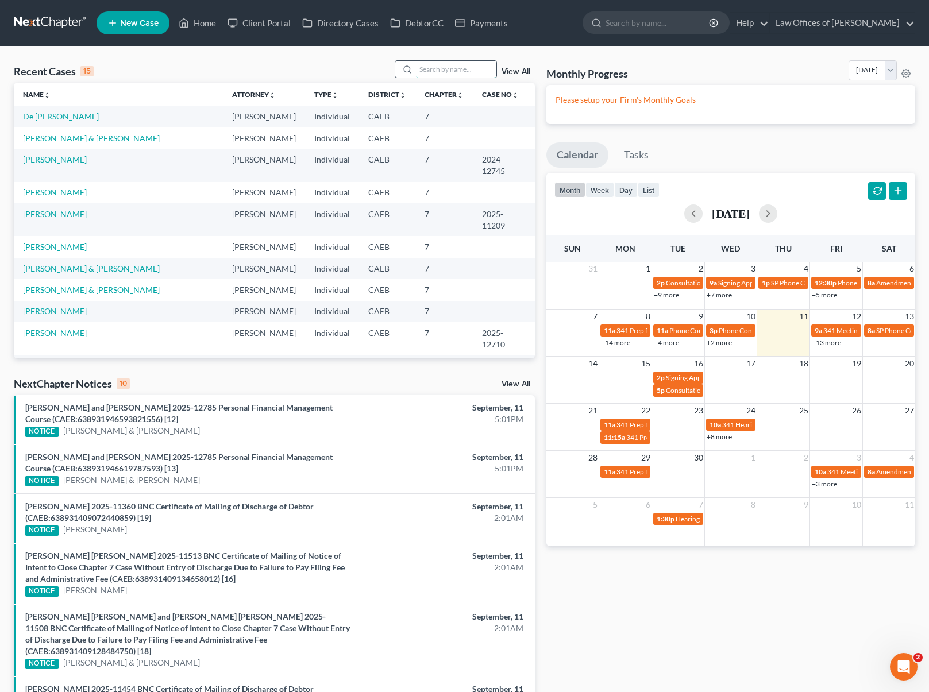
click at [443, 64] on input "search" at bounding box center [456, 69] width 80 height 17
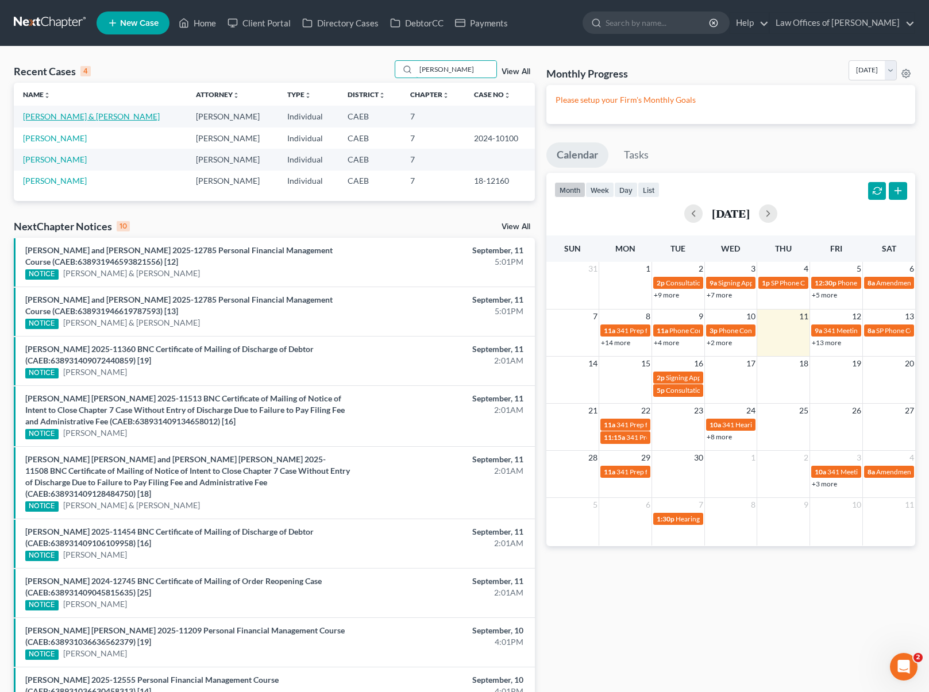
type input "Tanya"
click at [117, 117] on link "Harrell, Tanya & Brown, Violet" at bounding box center [91, 116] width 137 height 10
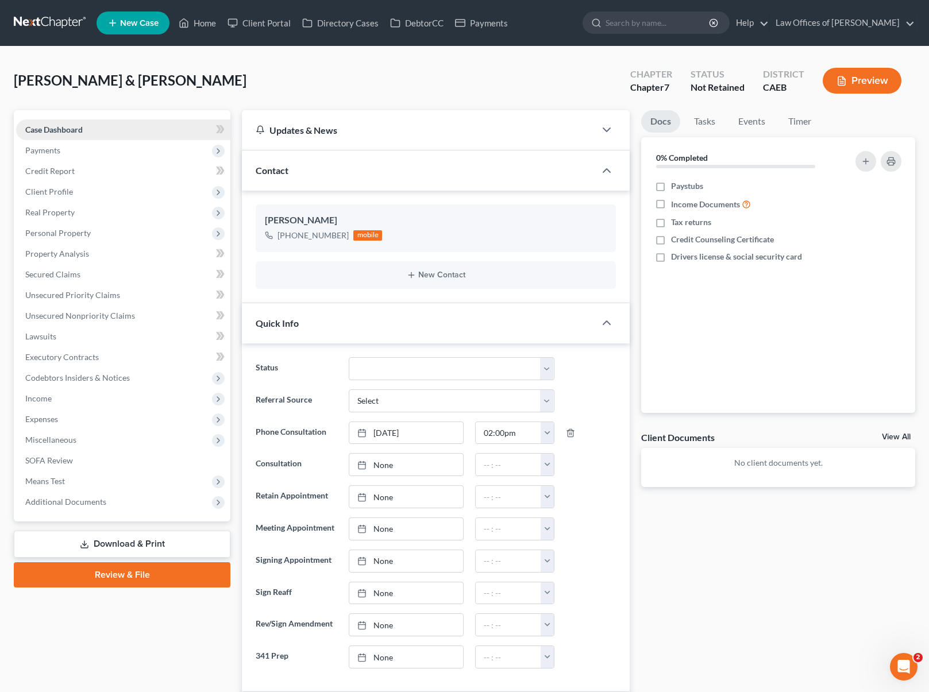
scroll to position [300, 0]
click at [207, 25] on link "Home" at bounding box center [197, 23] width 49 height 21
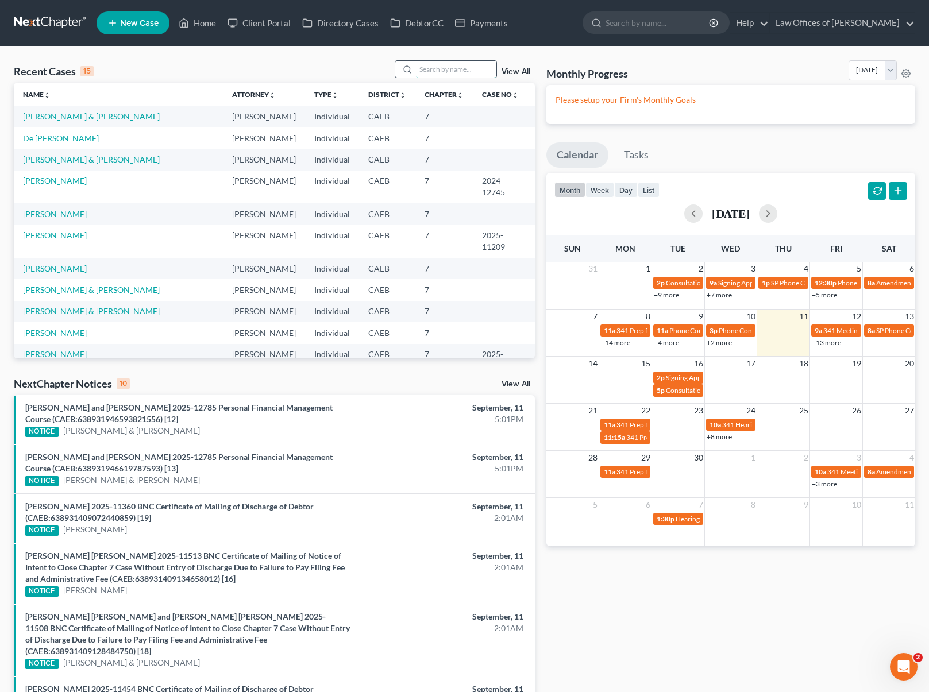
click at [437, 70] on input "search" at bounding box center [456, 69] width 80 height 17
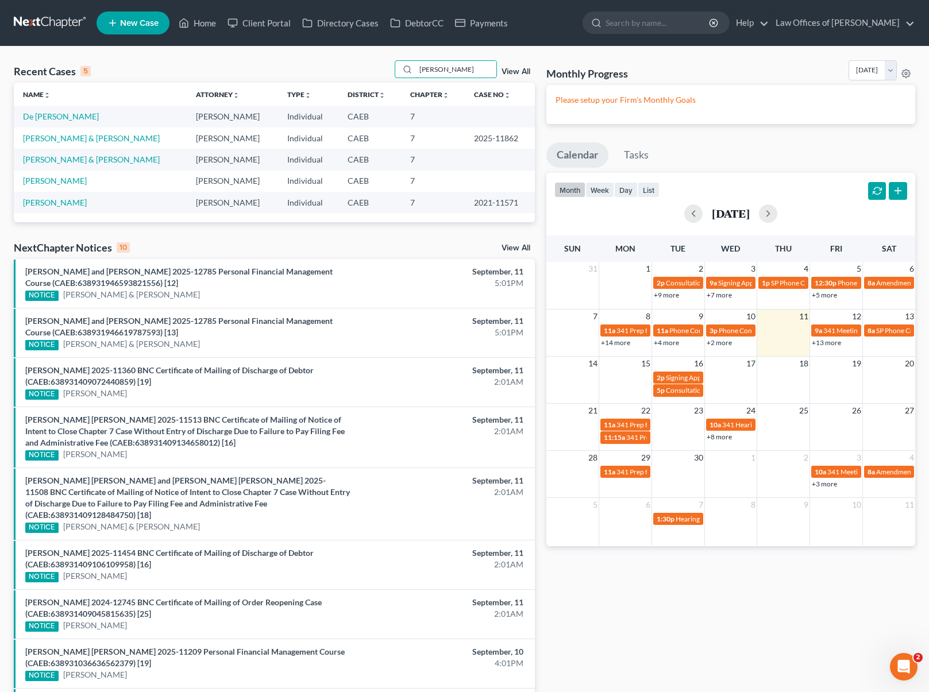
type input "Tania"
click at [51, 183] on link "Munoz, Tania" at bounding box center [55, 181] width 64 height 10
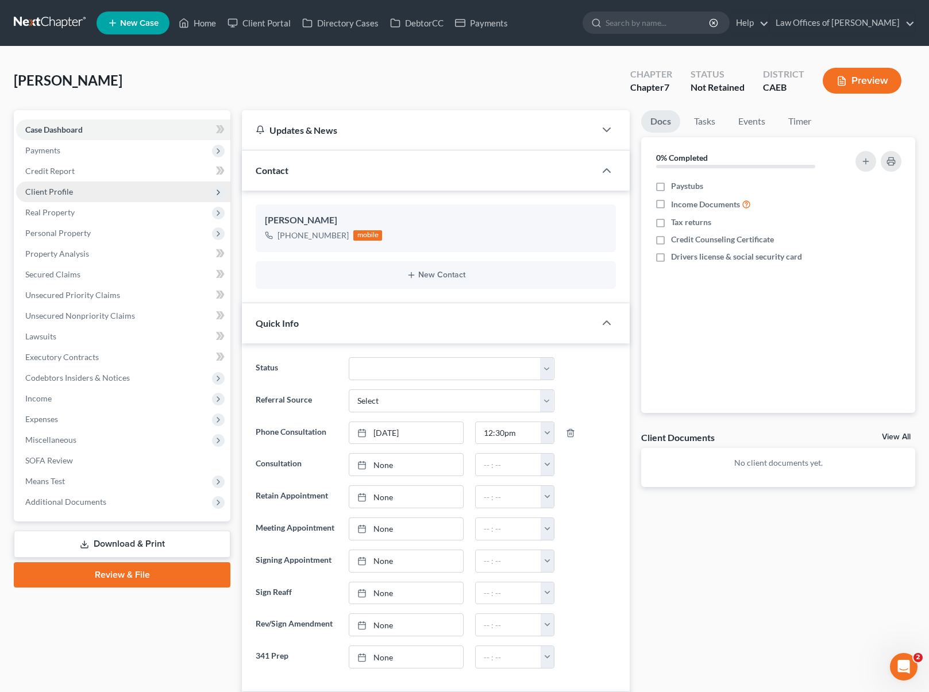
scroll to position [144, 0]
click at [211, 26] on link "Home" at bounding box center [197, 23] width 49 height 21
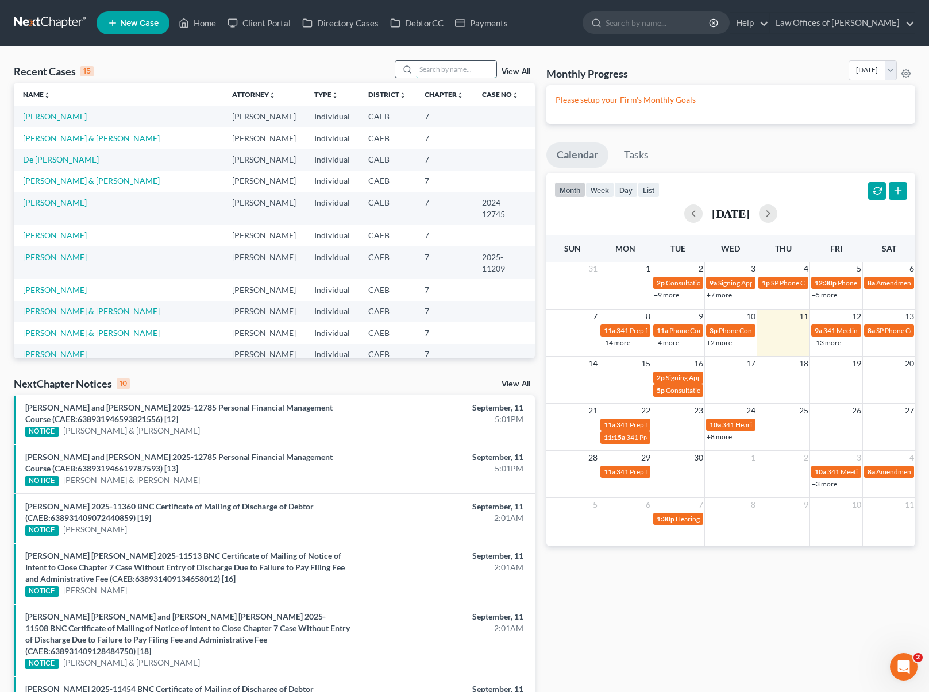
click at [449, 69] on input "search" at bounding box center [456, 69] width 80 height 17
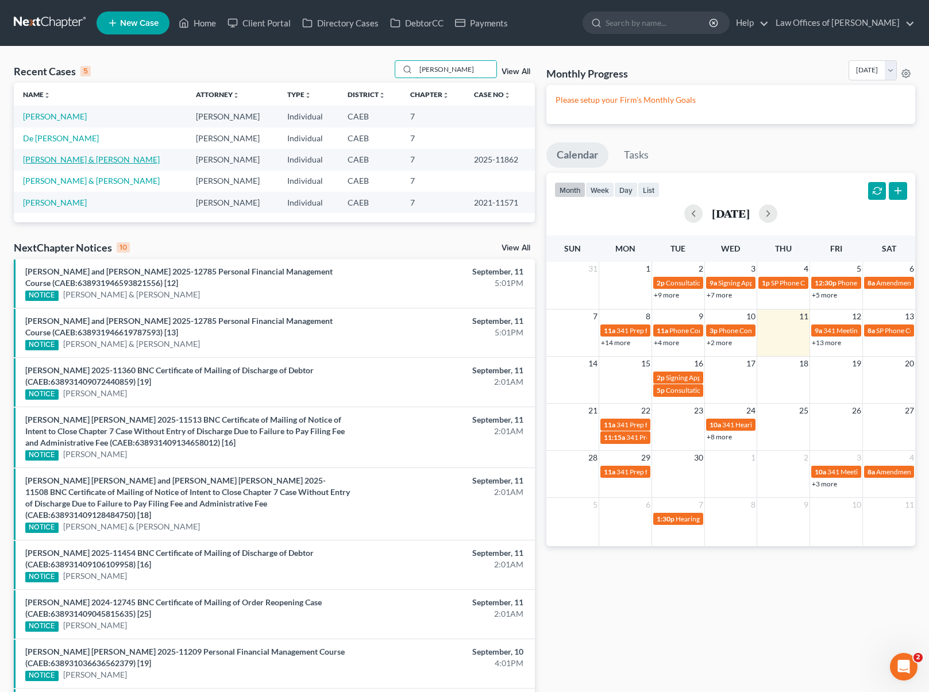
type input "tania"
click at [85, 162] on link "Hernandez, Miguel & Tania" at bounding box center [91, 160] width 137 height 10
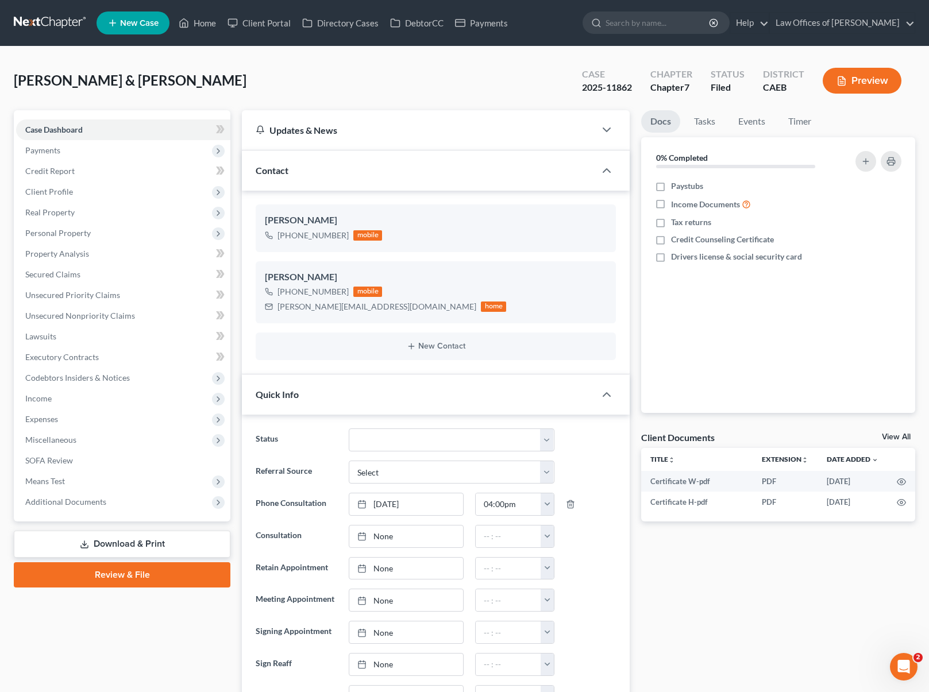
scroll to position [5806, 0]
drag, startPoint x: 207, startPoint y: 23, endPoint x: 218, endPoint y: 58, distance: 36.5
click at [207, 23] on link "Home" at bounding box center [197, 23] width 49 height 21
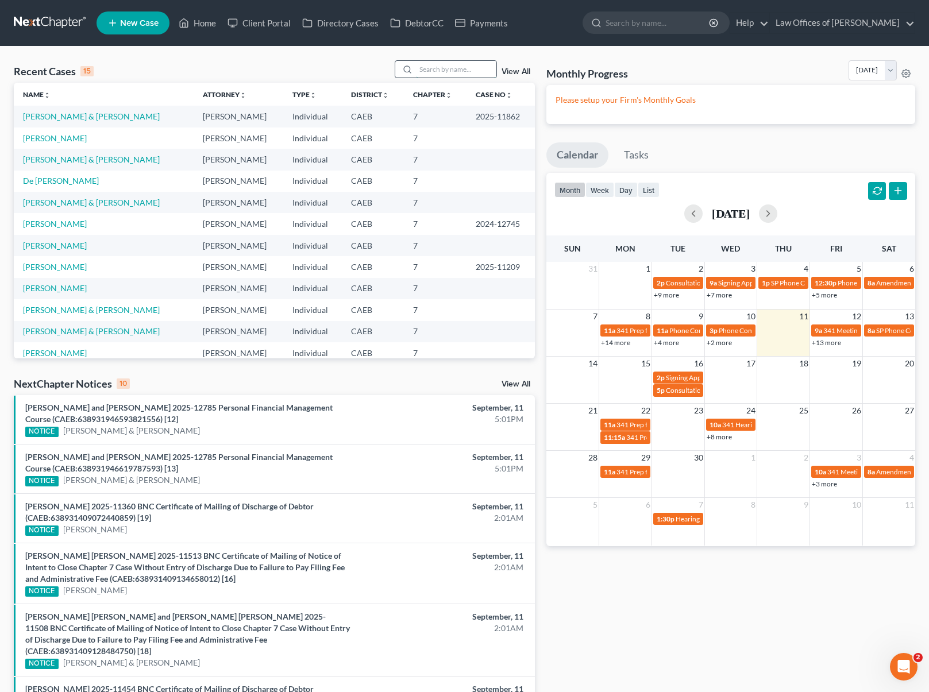
click at [447, 71] on input "search" at bounding box center [456, 69] width 80 height 17
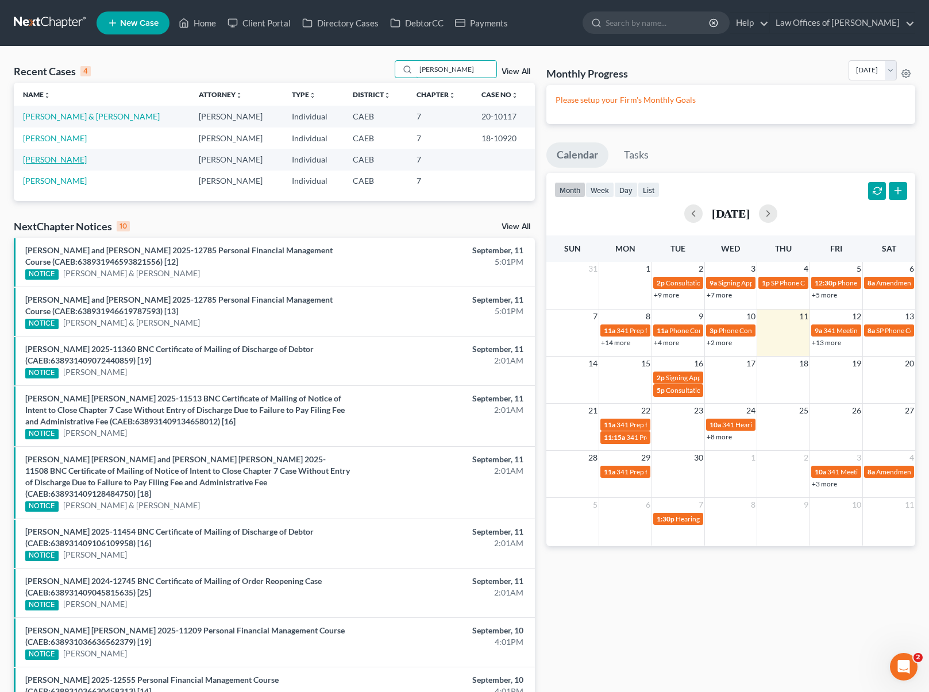
type input "Tonya"
click at [41, 158] on link "Strange, Tonya" at bounding box center [55, 160] width 64 height 10
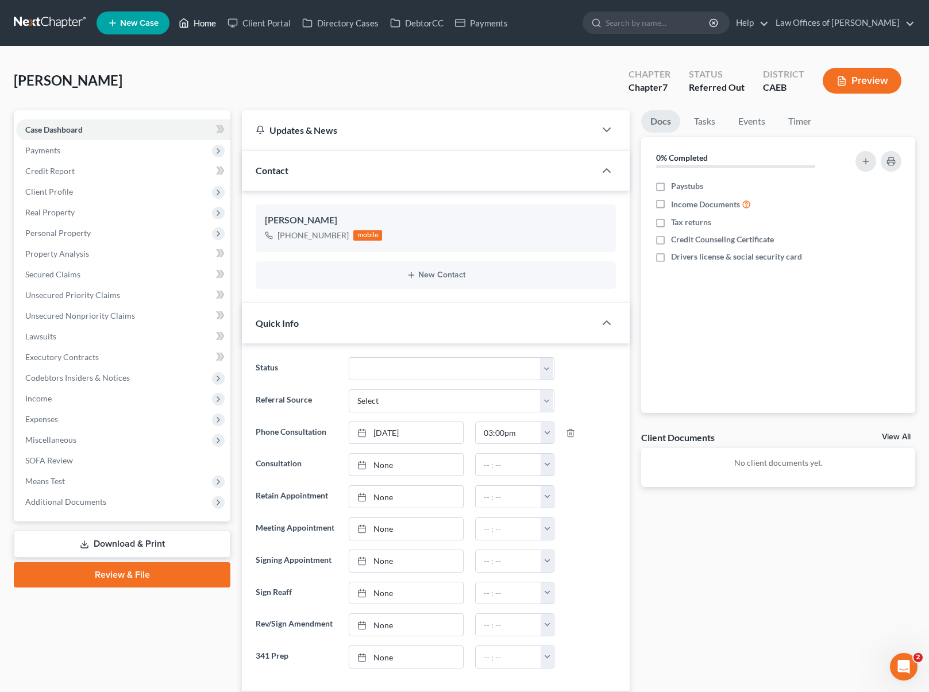
click at [206, 24] on link "Home" at bounding box center [197, 23] width 49 height 21
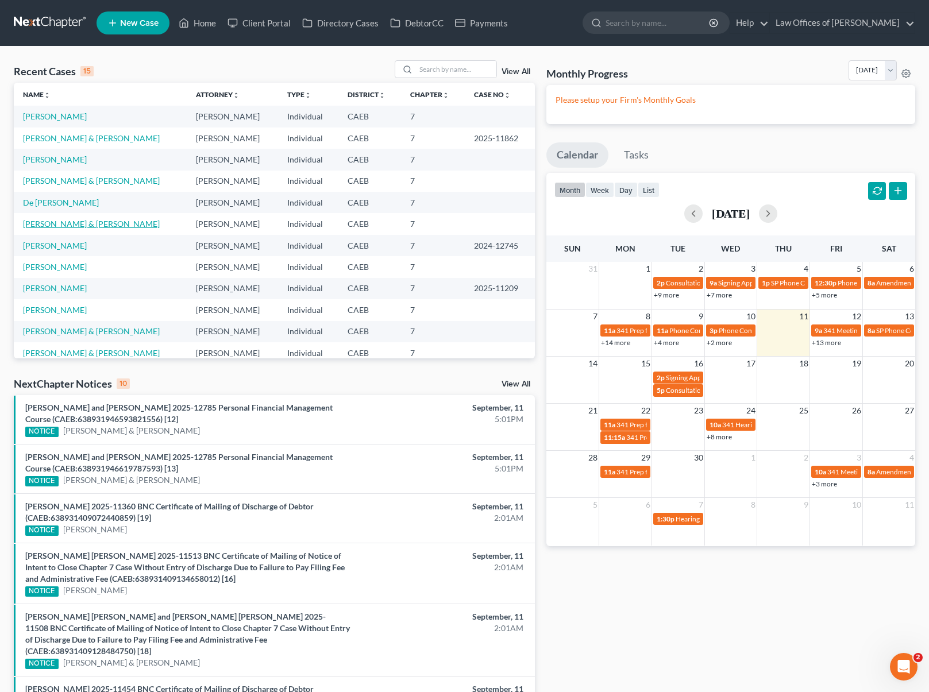
click at [75, 225] on link "Davis, Larry & Christine" at bounding box center [91, 224] width 137 height 10
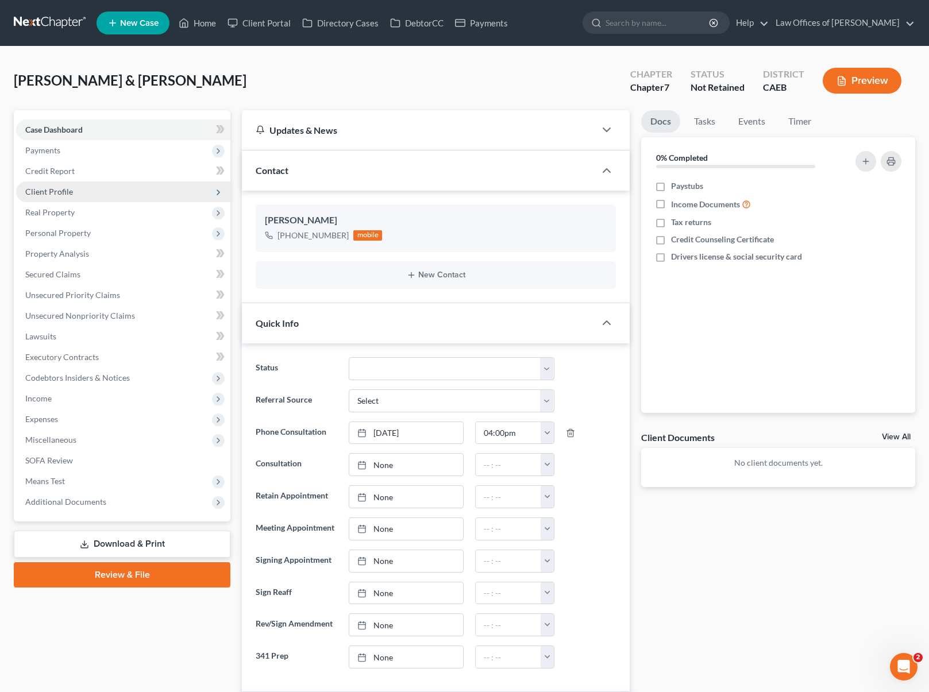
scroll to position [267, 0]
click at [70, 153] on span "Payments" at bounding box center [123, 150] width 214 height 21
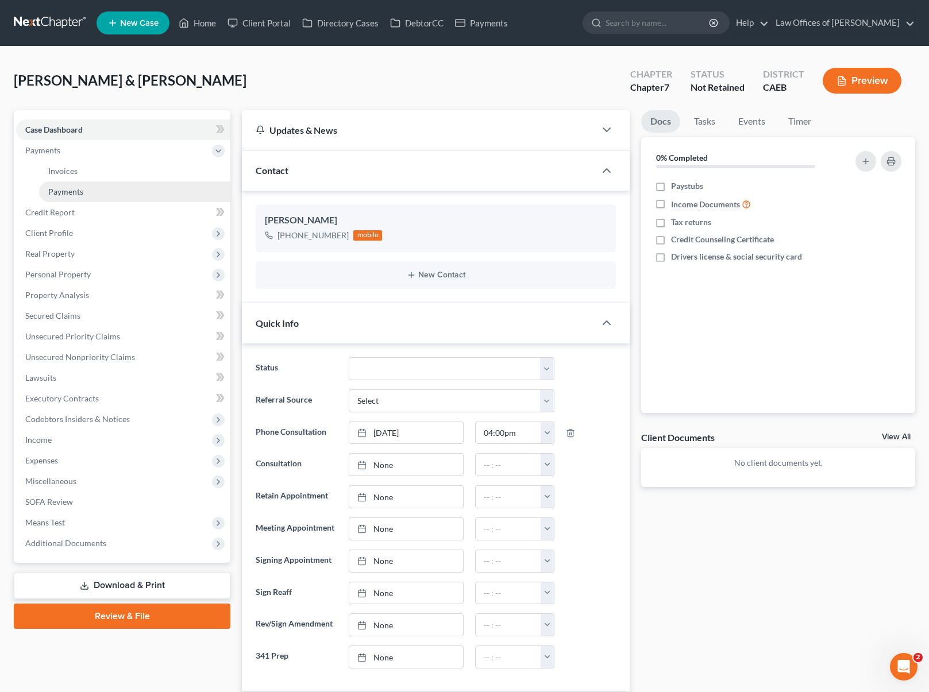
click at [84, 191] on link "Payments" at bounding box center [134, 192] width 191 height 21
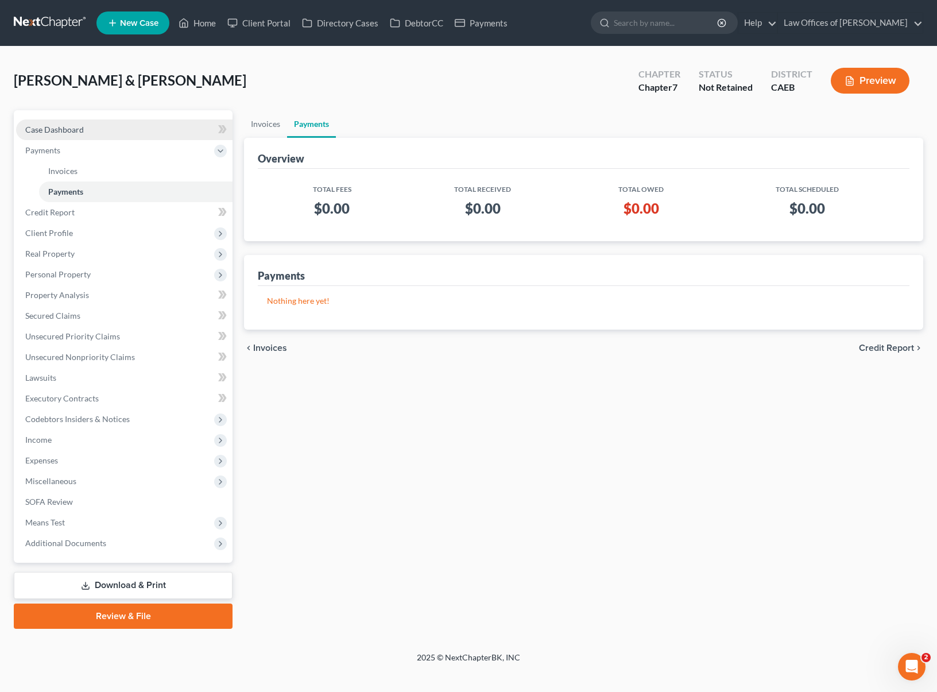
click at [132, 133] on link "Case Dashboard" at bounding box center [124, 129] width 217 height 21
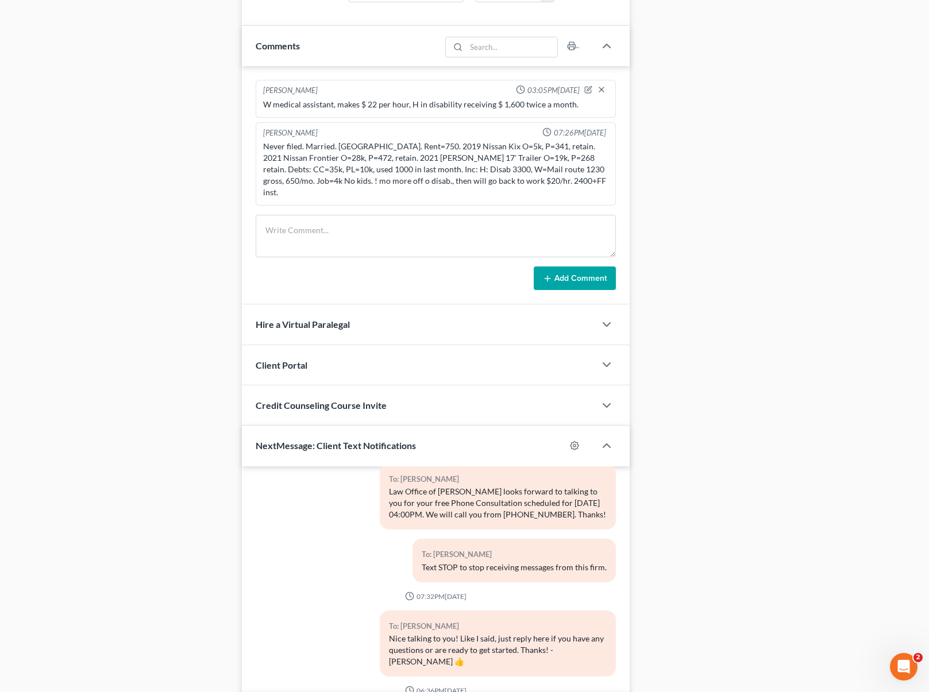
scroll to position [42, 0]
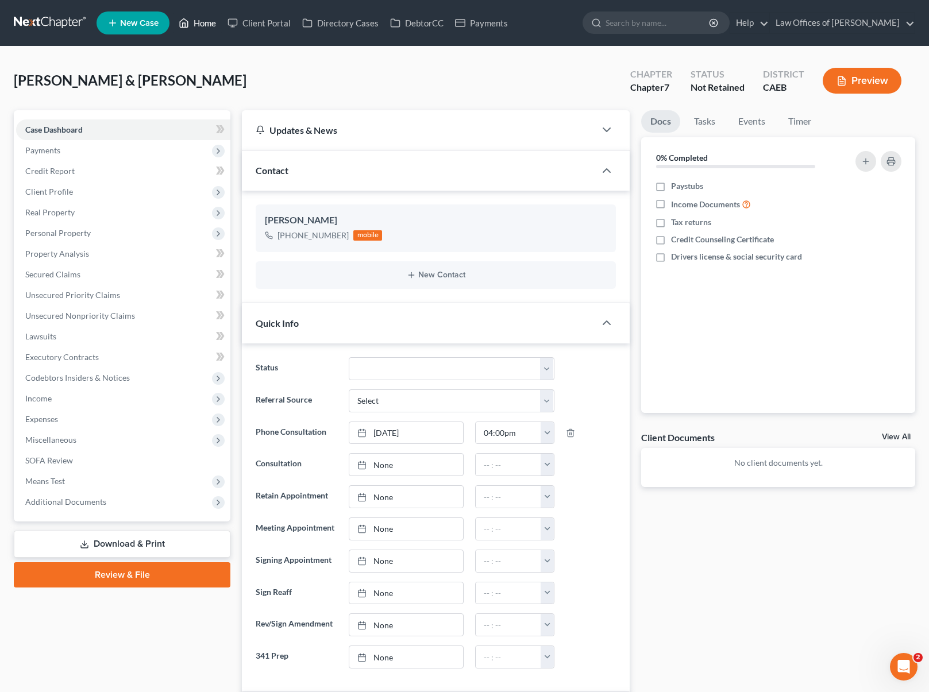
click at [206, 25] on link "Home" at bounding box center [197, 23] width 49 height 21
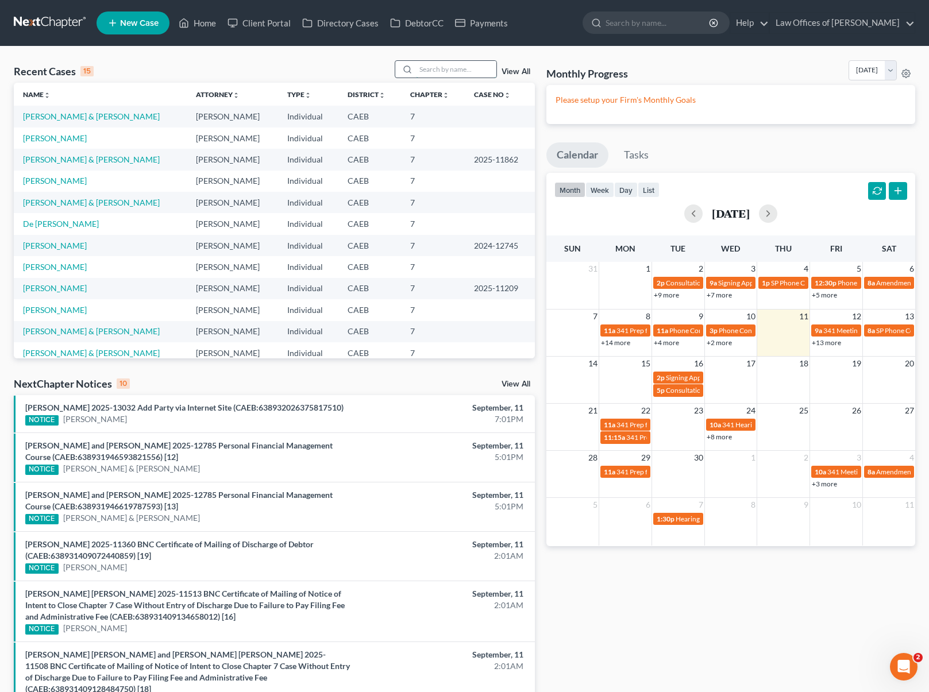
click at [433, 73] on input "search" at bounding box center [456, 69] width 80 height 17
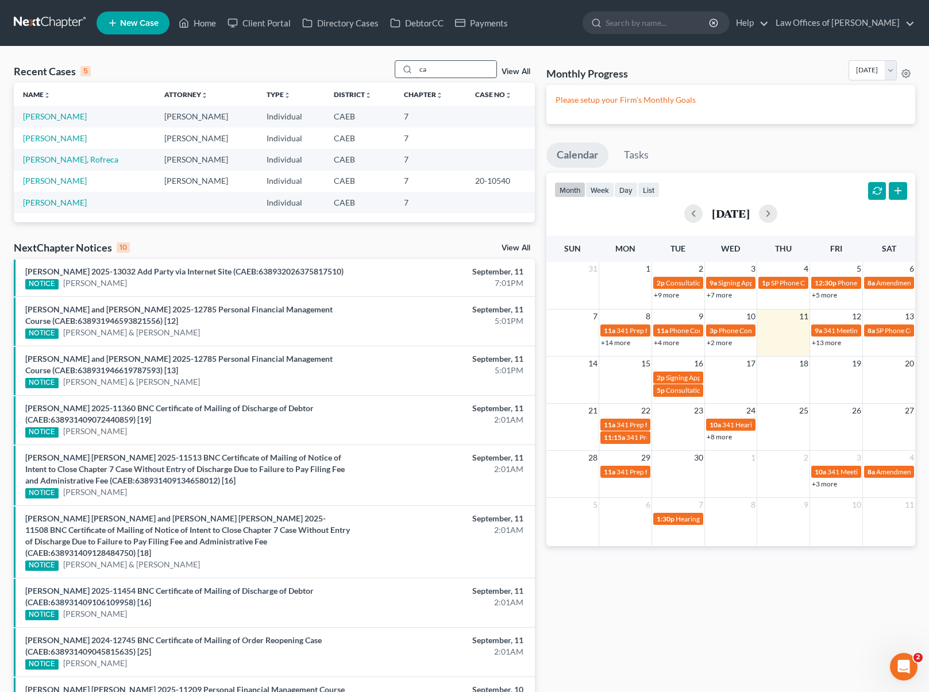
type input "c"
click at [210, 26] on link "Home" at bounding box center [197, 23] width 49 height 21
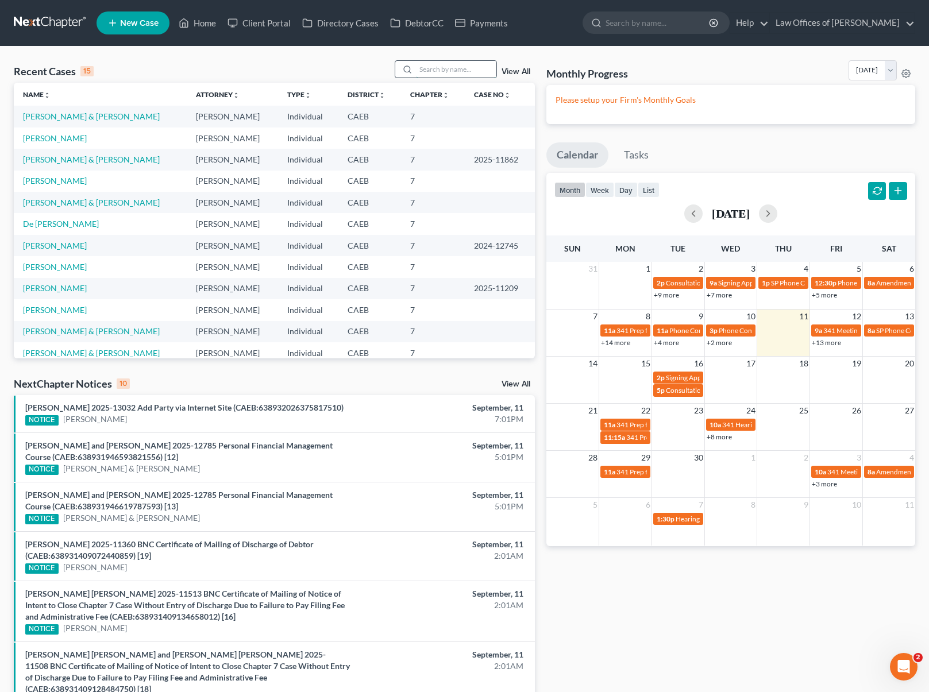
click at [450, 71] on input "search" at bounding box center [456, 69] width 80 height 17
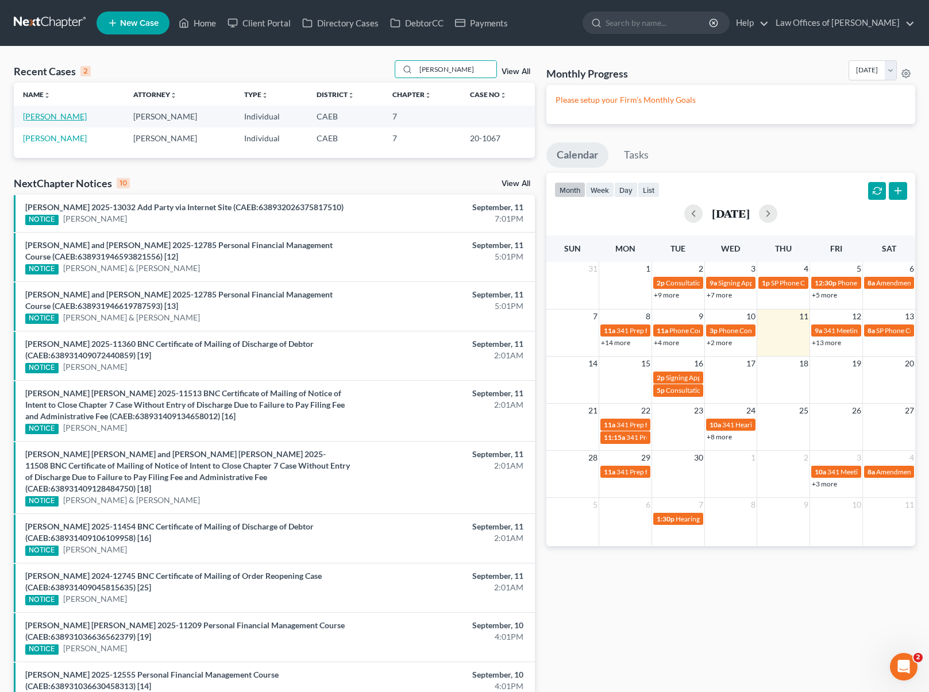
type input "Gamble"
click at [38, 111] on link "[PERSON_NAME]" at bounding box center [55, 116] width 64 height 10
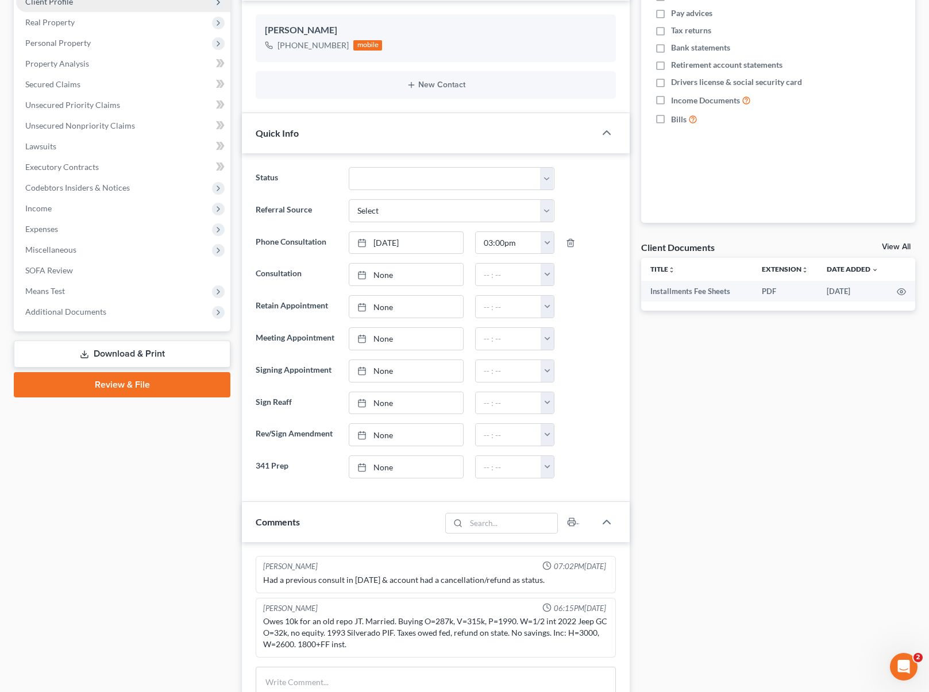
scroll to position [58, 0]
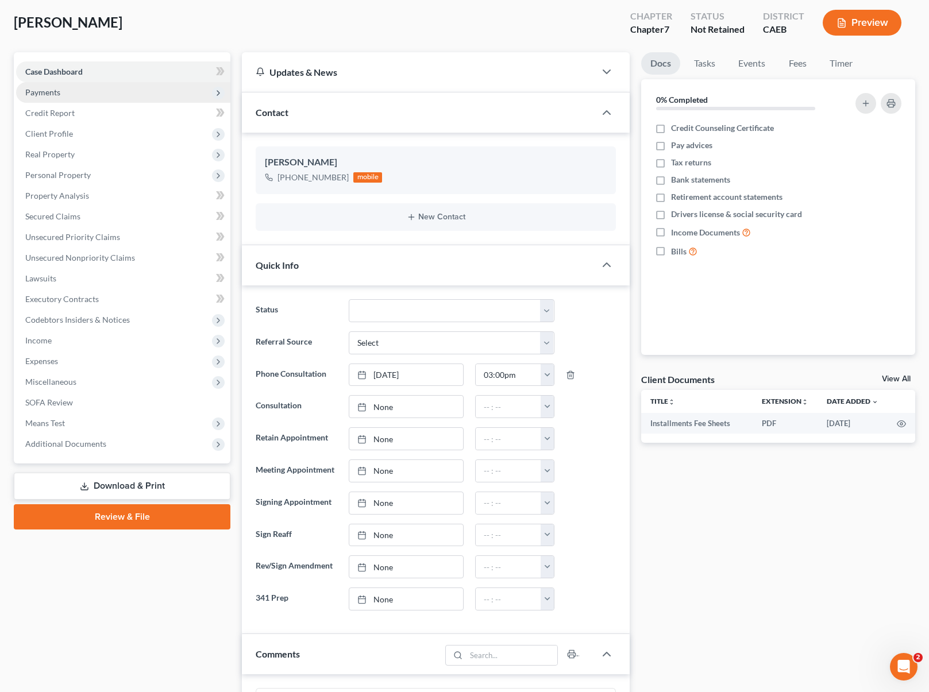
click at [83, 98] on span "Payments" at bounding box center [123, 92] width 214 height 21
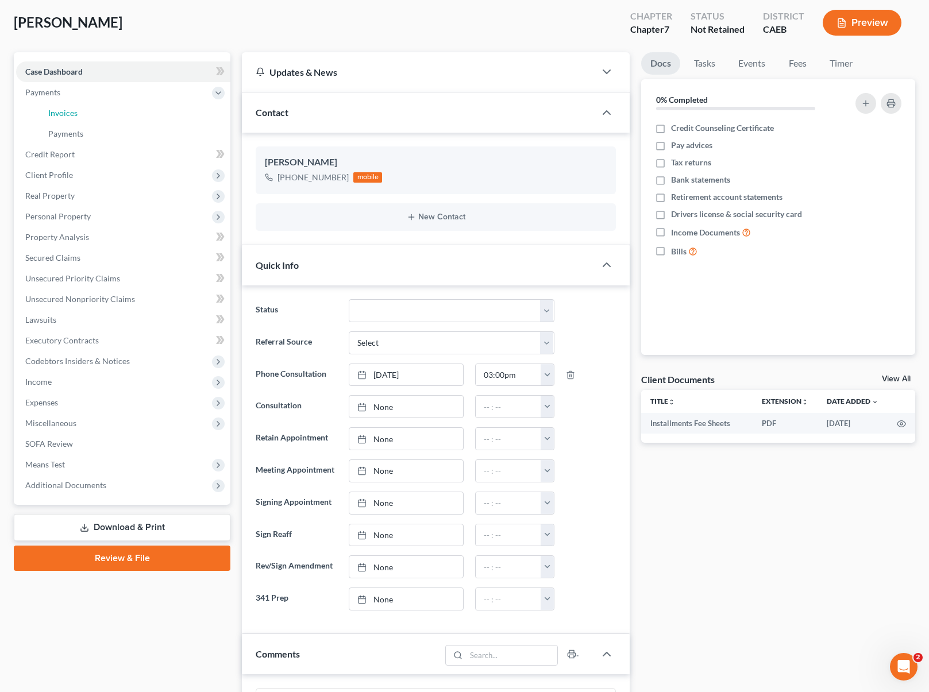
click at [95, 116] on link "Invoices" at bounding box center [134, 113] width 191 height 21
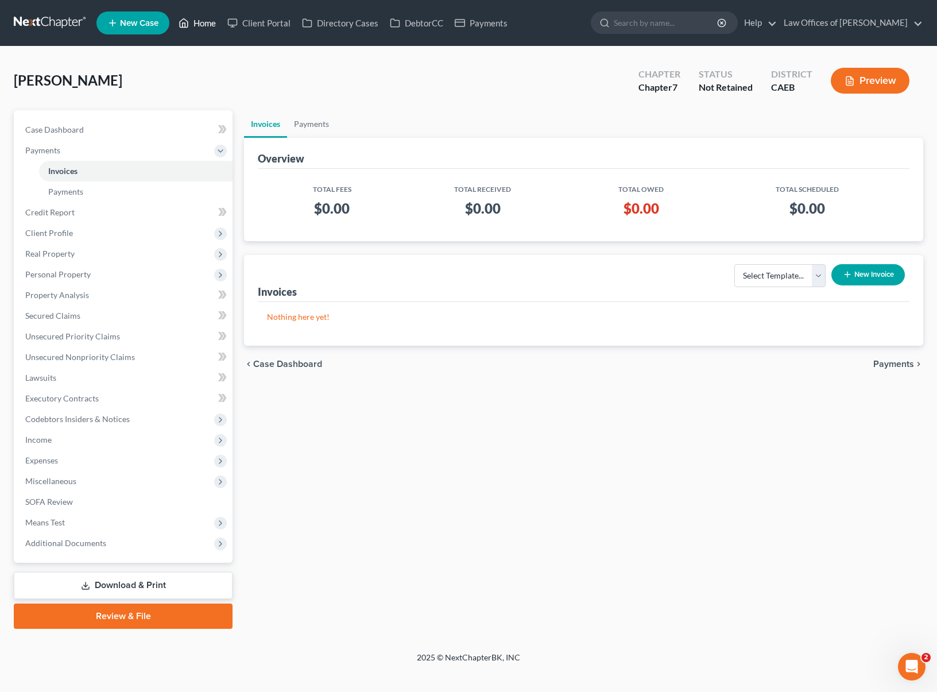
click at [204, 25] on link "Home" at bounding box center [197, 23] width 49 height 21
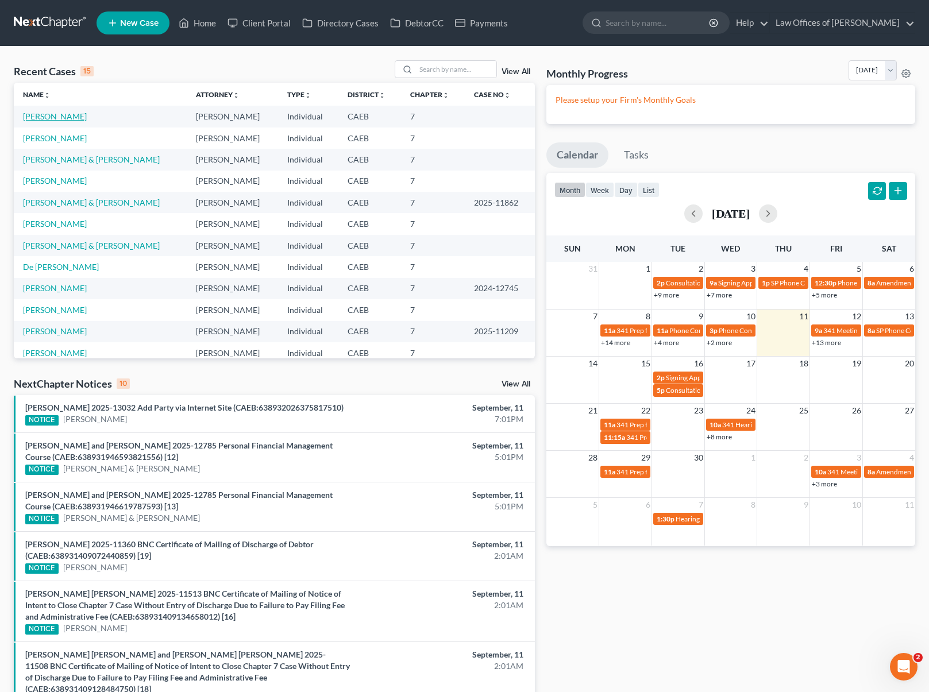
click at [43, 115] on link "Reyes, Sonya" at bounding box center [55, 116] width 64 height 10
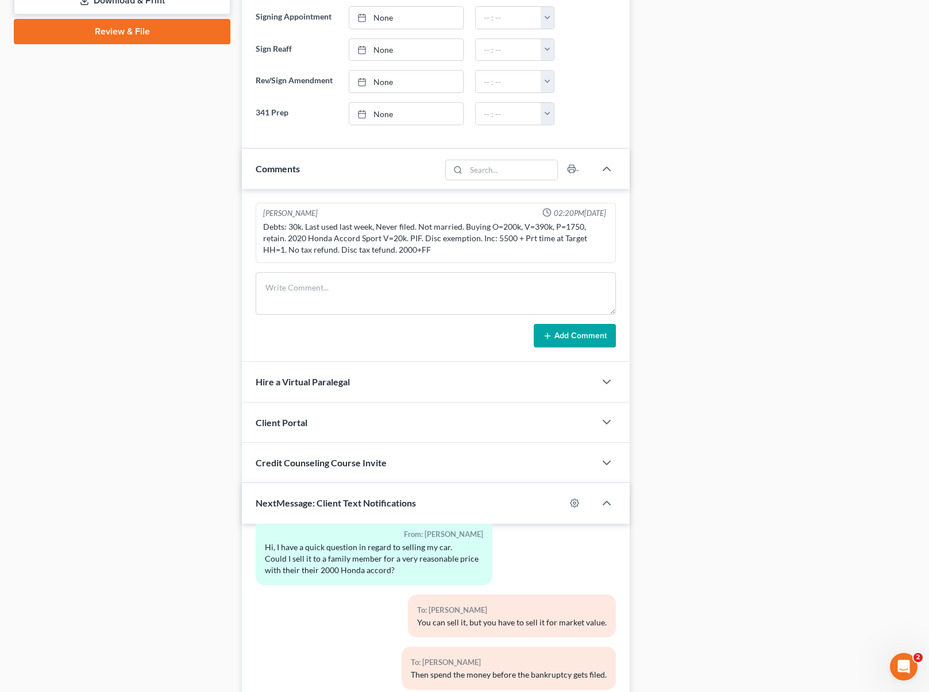
scroll to position [414, 0]
click at [309, 291] on textarea at bounding box center [436, 293] width 360 height 43
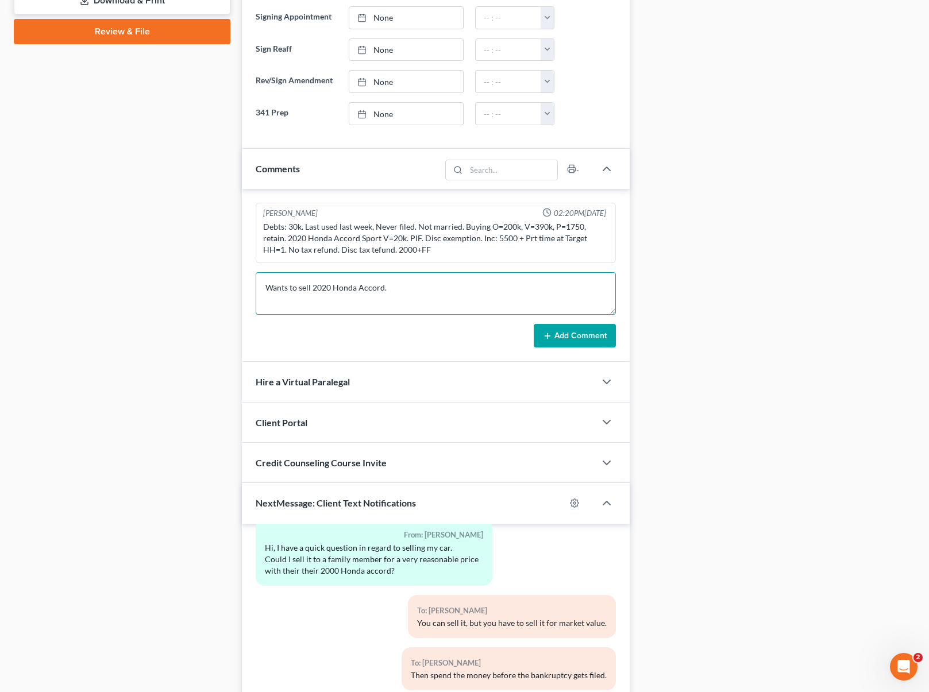
type textarea "Wants to sell 2020 Honda Accord."
click at [560, 337] on button "Add Comment" at bounding box center [575, 336] width 82 height 24
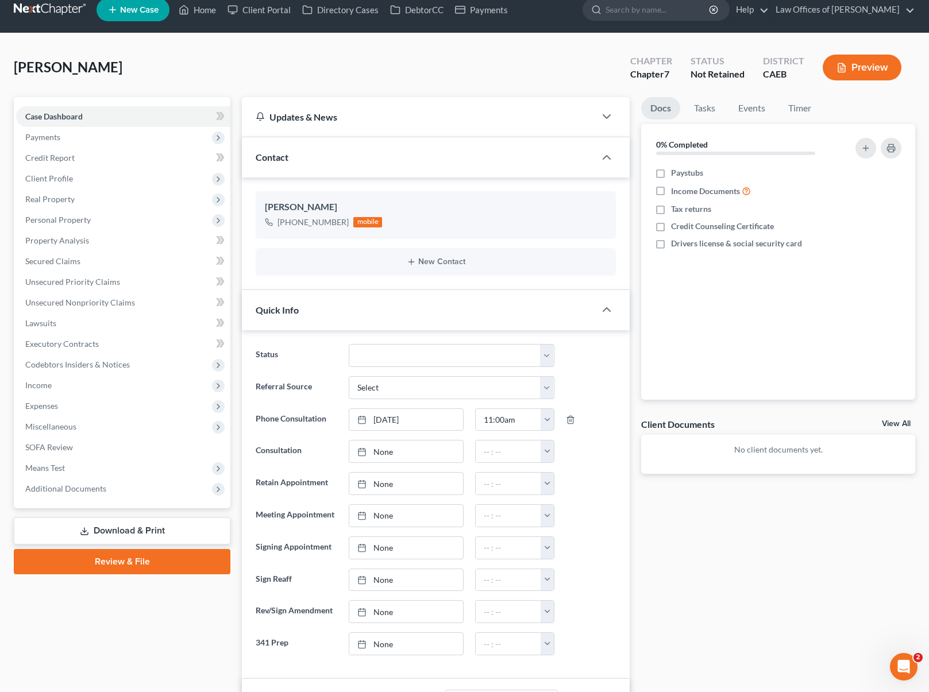
scroll to position [0, 0]
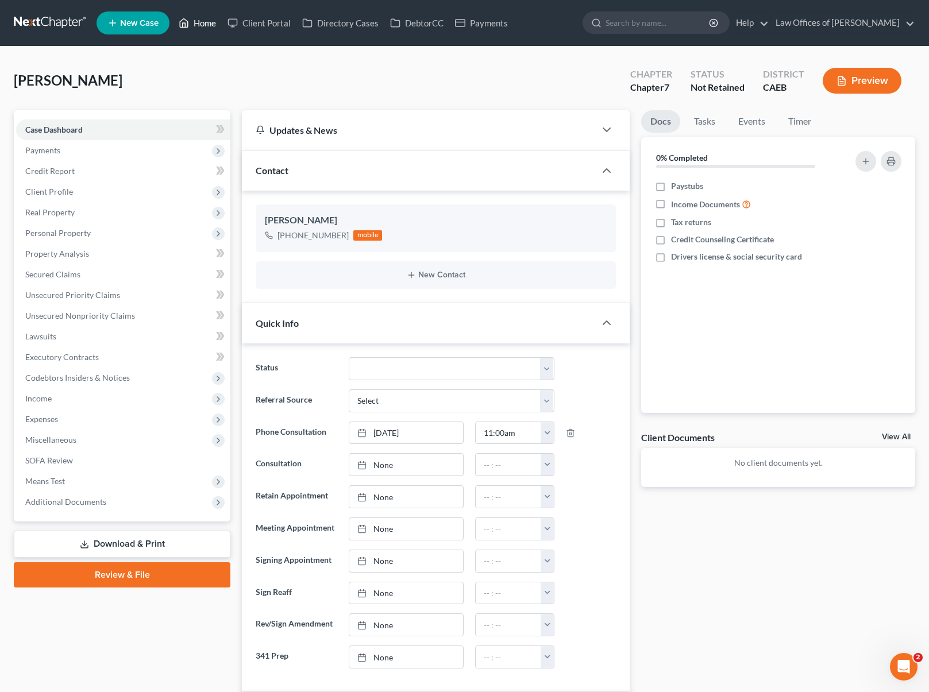
click at [213, 22] on link "Home" at bounding box center [197, 23] width 49 height 21
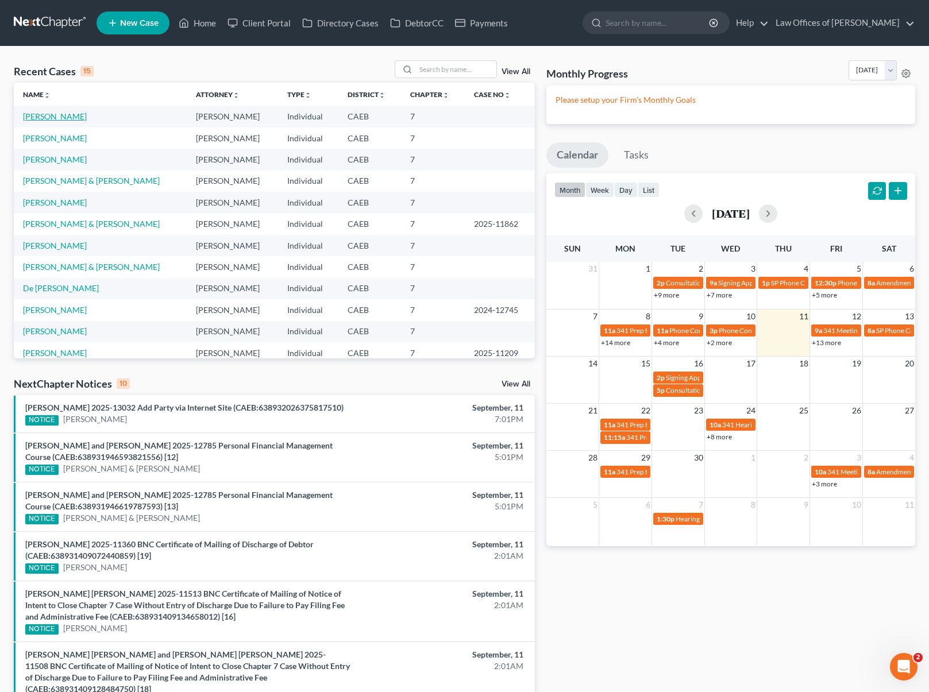
click at [64, 116] on link "[PERSON_NAME]" at bounding box center [55, 116] width 64 height 10
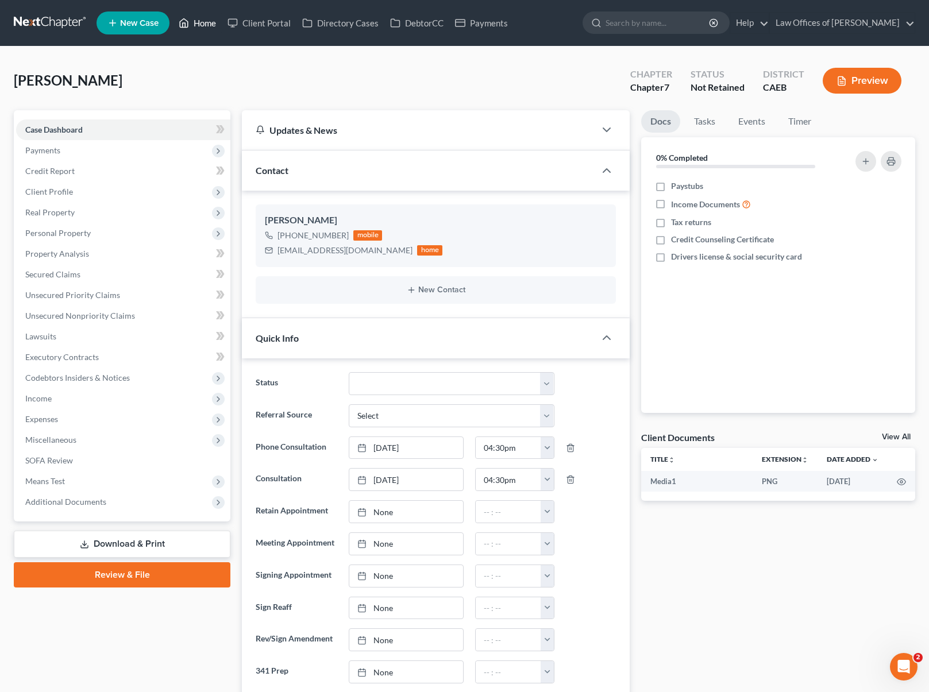
click at [214, 24] on link "Home" at bounding box center [197, 23] width 49 height 21
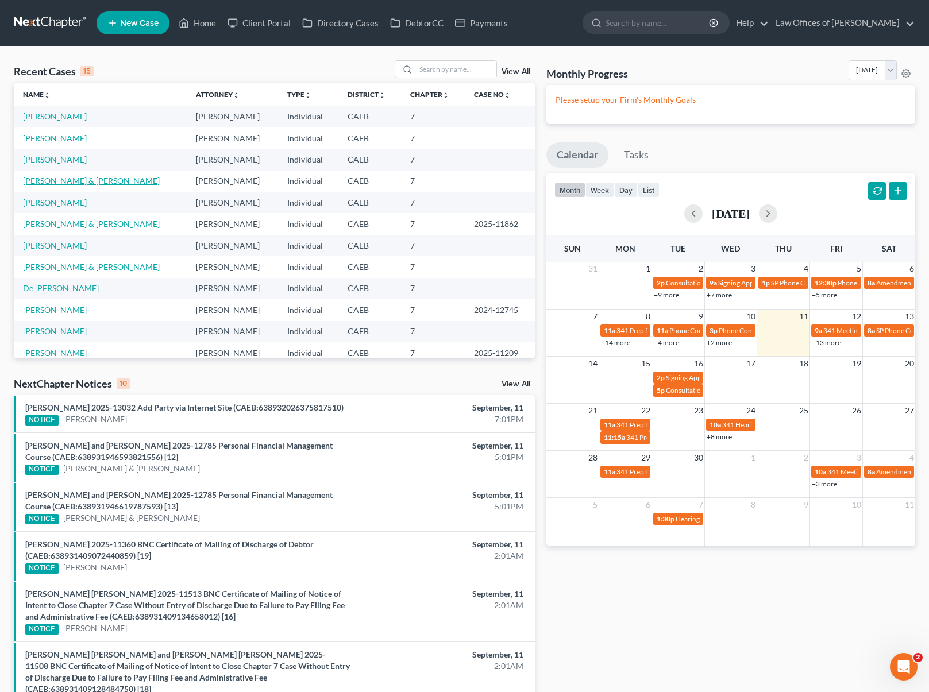
click at [84, 184] on link "Davis, Larry & Christine" at bounding box center [91, 181] width 137 height 10
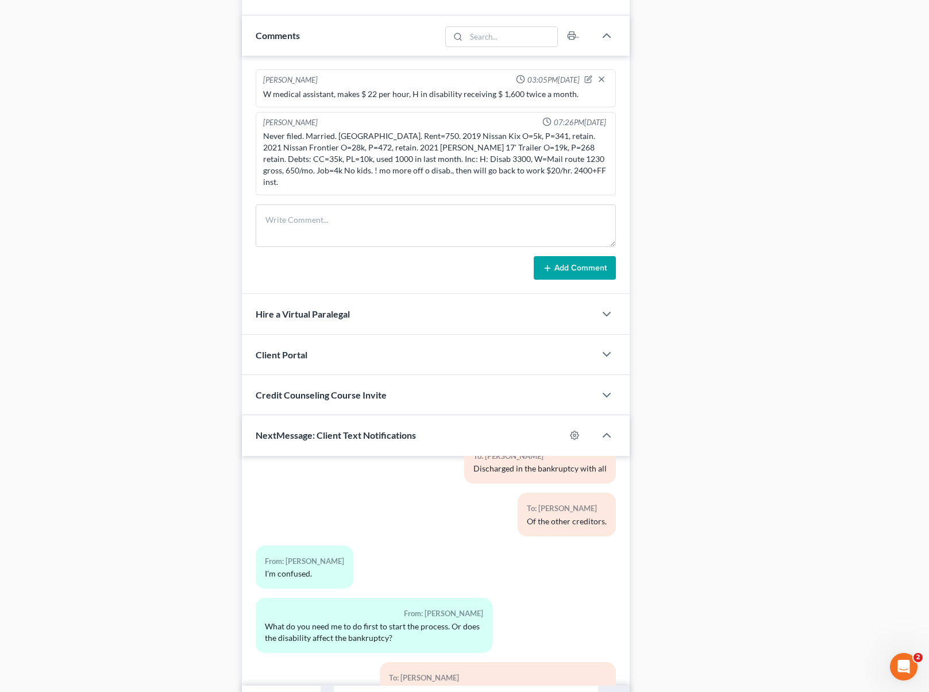
scroll to position [748, 0]
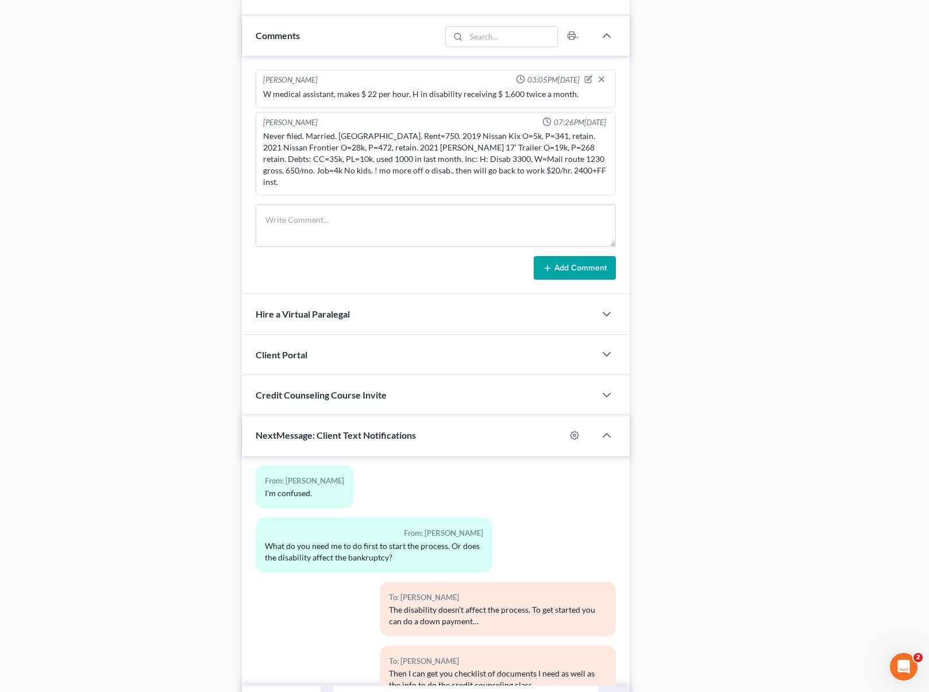
click at [349, 688] on input "text" at bounding box center [466, 699] width 264 height 28
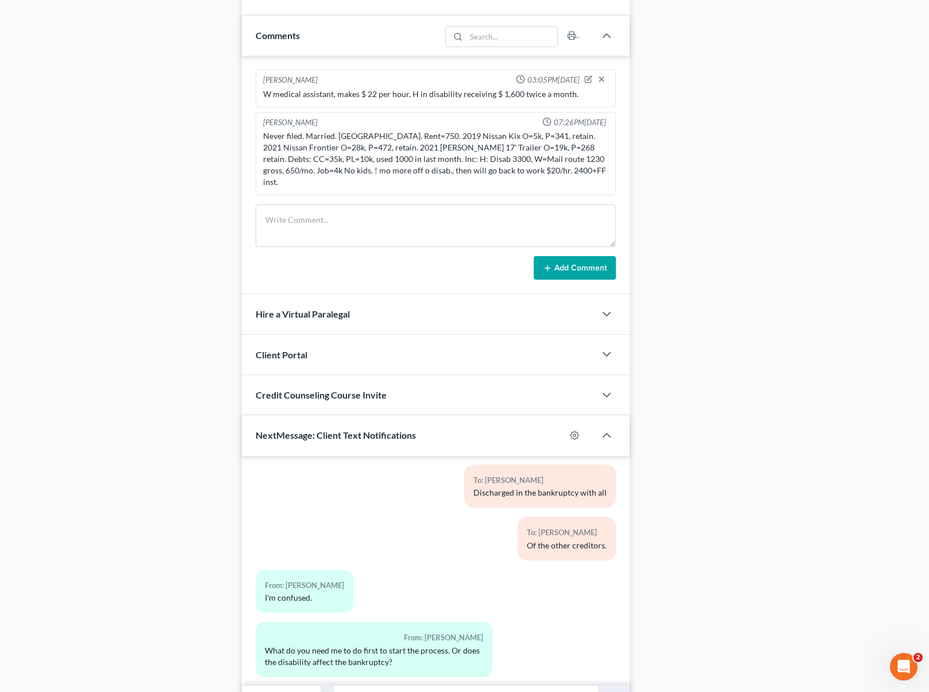
scroll to position [677, 0]
type input "$ 300."
click at [598, 685] on button "submit" at bounding box center [614, 698] width 32 height 27
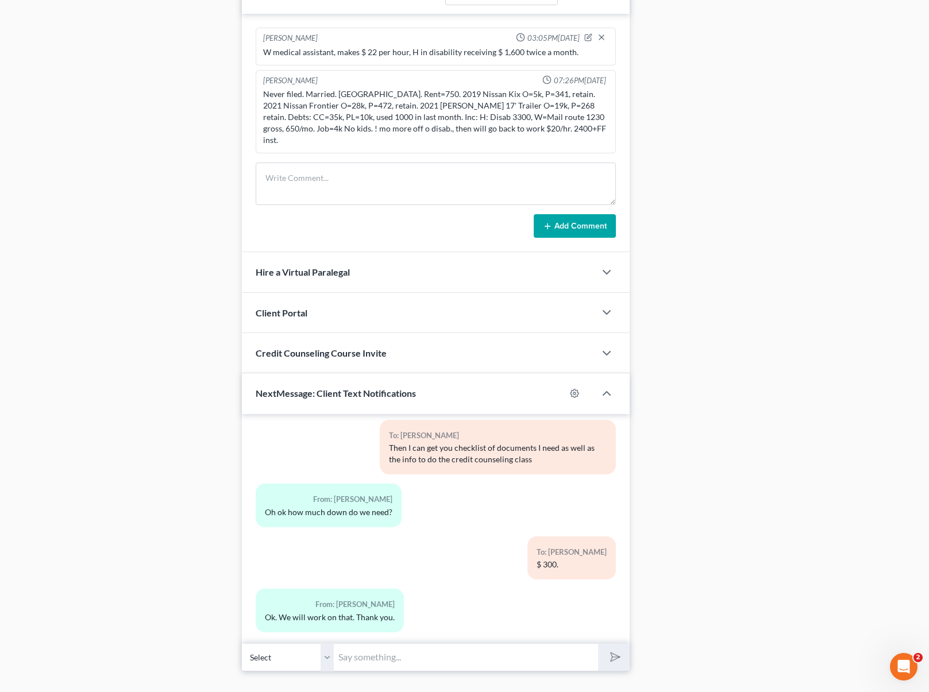
scroll to position [729, 0]
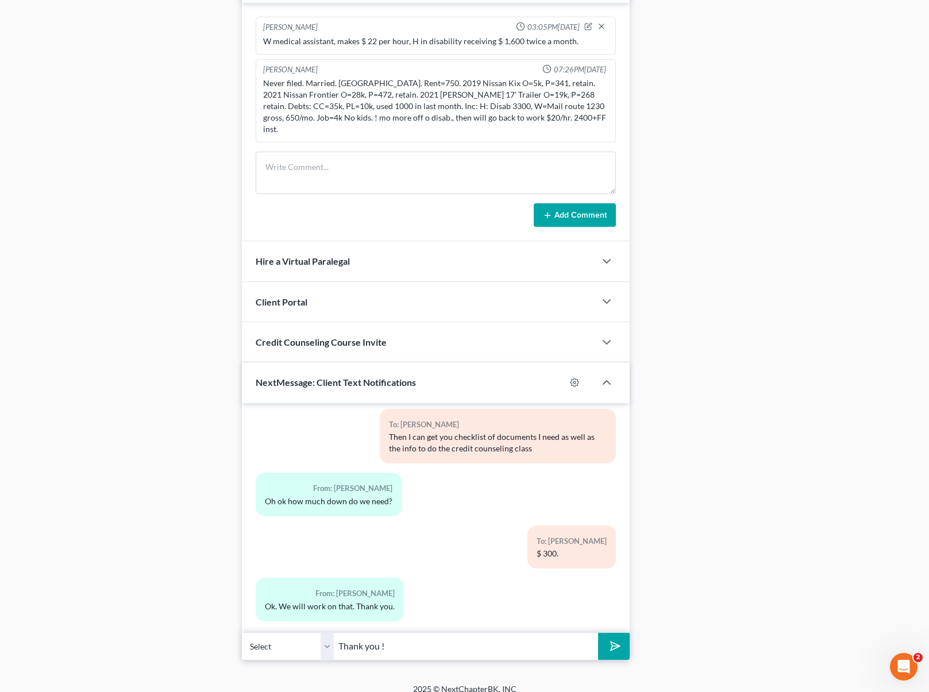
type input "Thank you !"
click at [598, 633] on button "submit" at bounding box center [614, 646] width 32 height 27
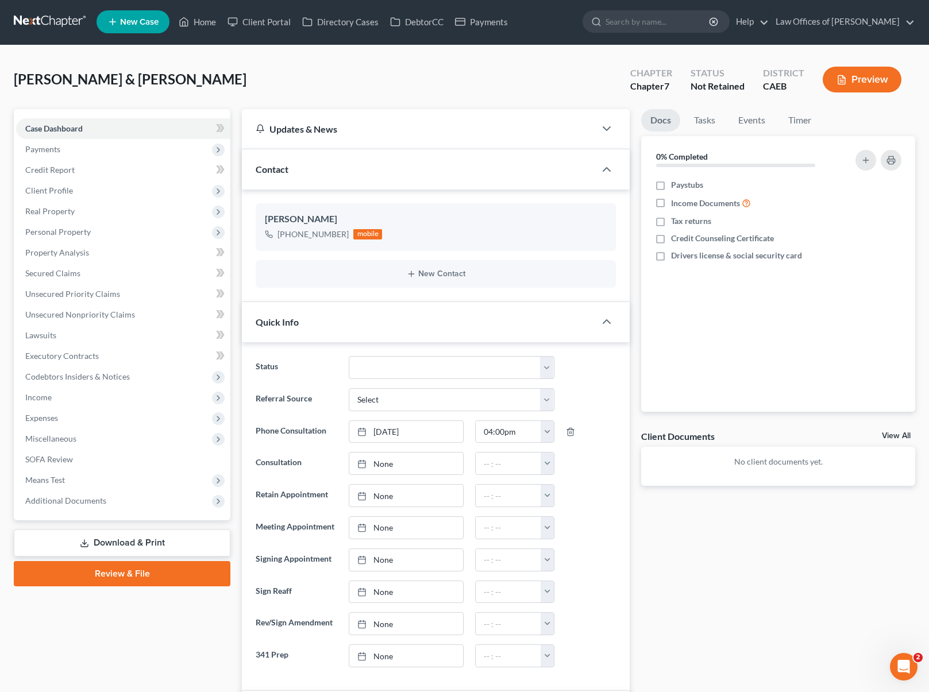
scroll to position [0, 0]
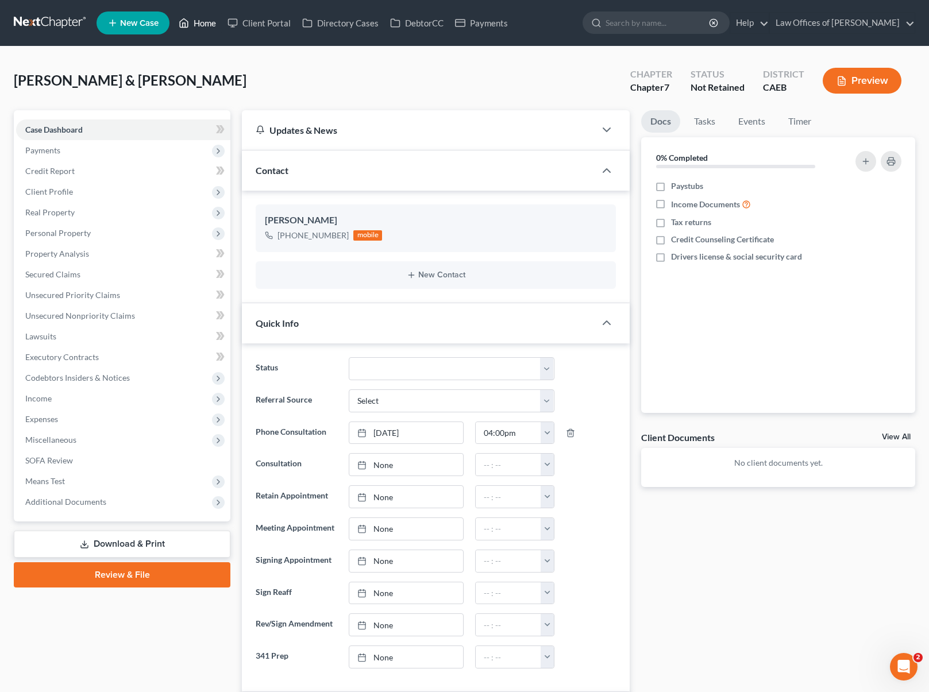
click at [199, 20] on link "Home" at bounding box center [197, 23] width 49 height 21
